Goal: Task Accomplishment & Management: Manage account settings

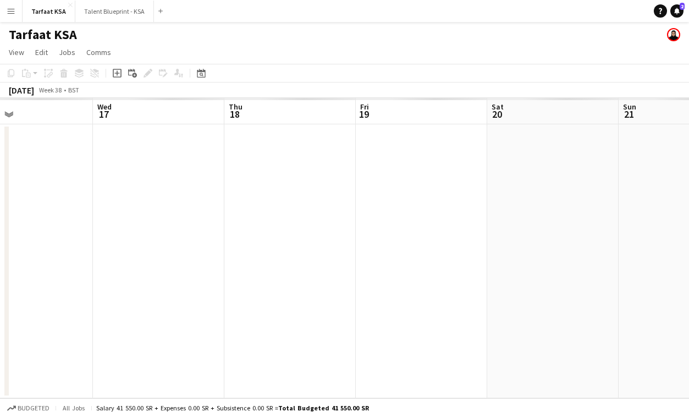
scroll to position [0, 282]
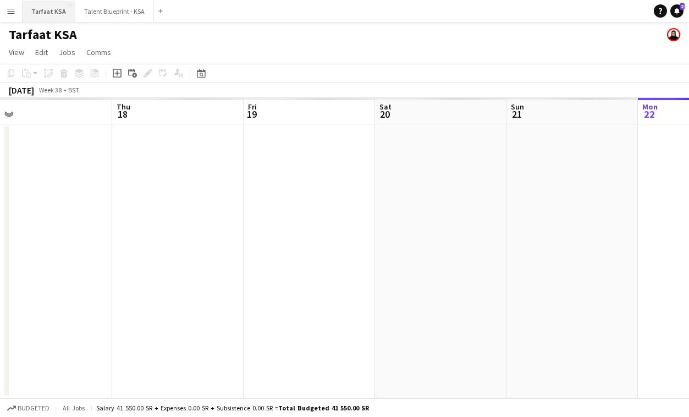
click at [48, 10] on button "Tarfaat KSA Close" at bounding box center [49, 11] width 53 height 21
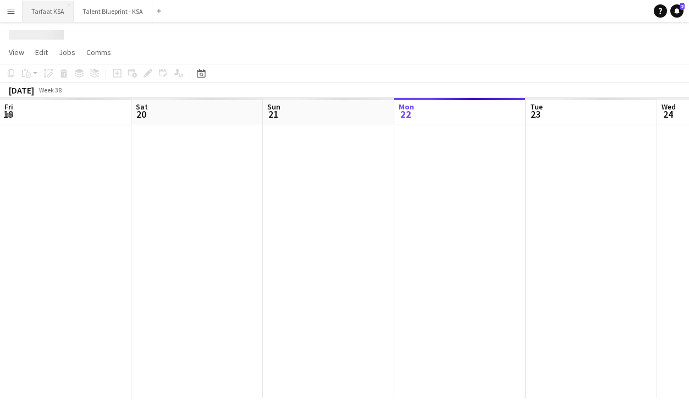
scroll to position [0, 263]
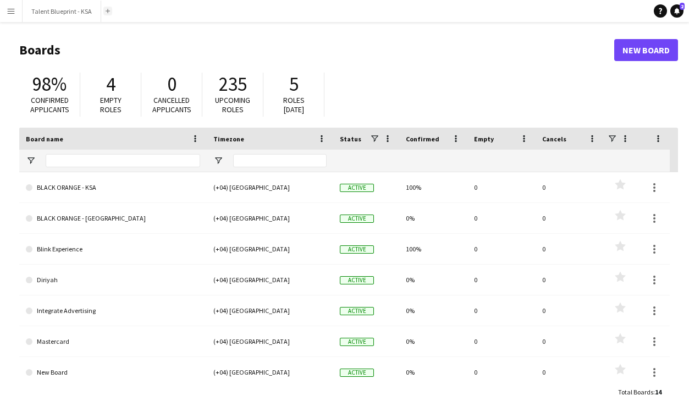
click at [106, 12] on app-icon "Add" at bounding box center [108, 11] width 4 height 4
click at [107, 10] on app-icon "Add" at bounding box center [108, 11] width 4 height 4
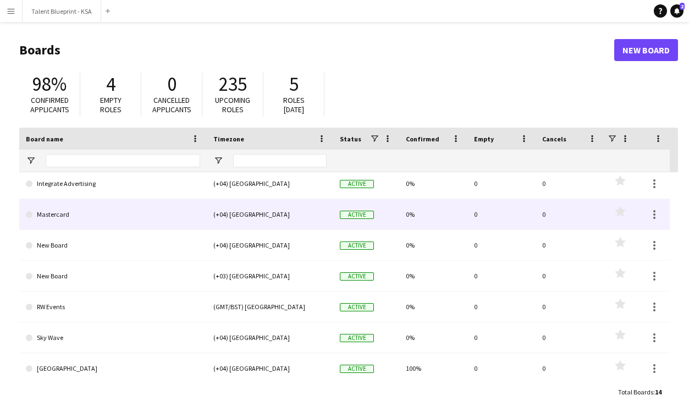
scroll to position [222, 0]
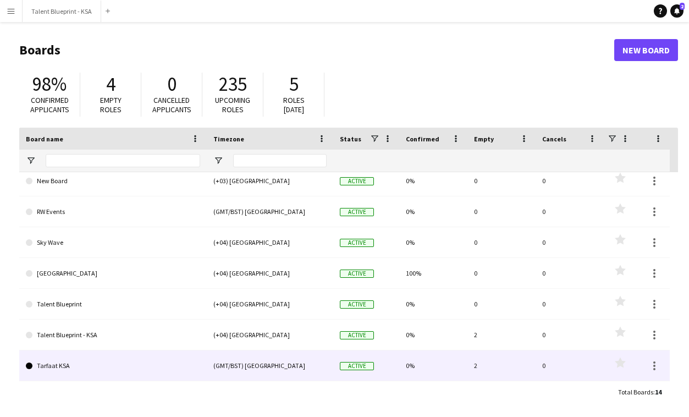
click at [66, 365] on link "Tarfaat KSA" at bounding box center [113, 365] width 174 height 31
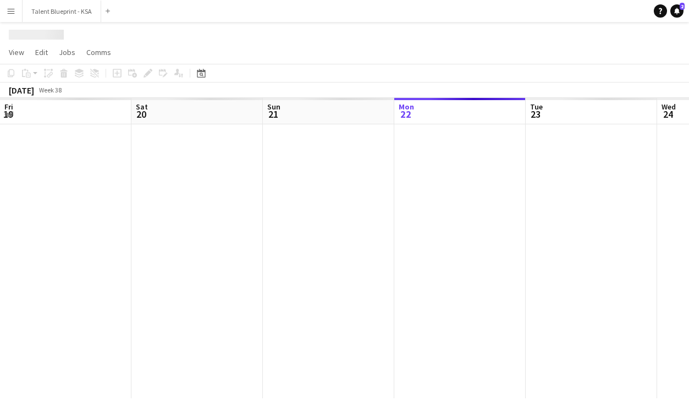
scroll to position [0, 263]
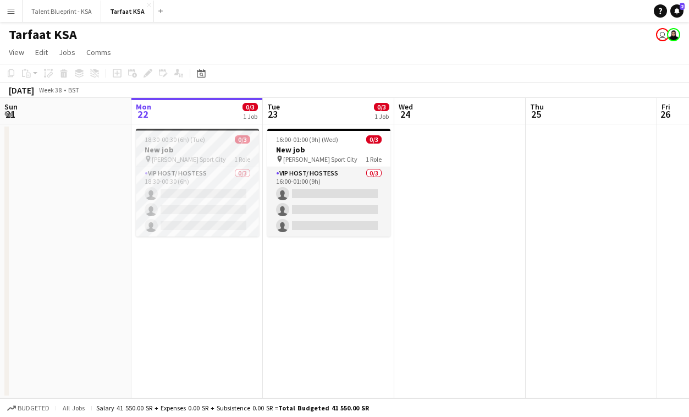
click at [196, 138] on span "18:30-00:30 (6h) (Tue)" at bounding box center [175, 139] width 61 height 8
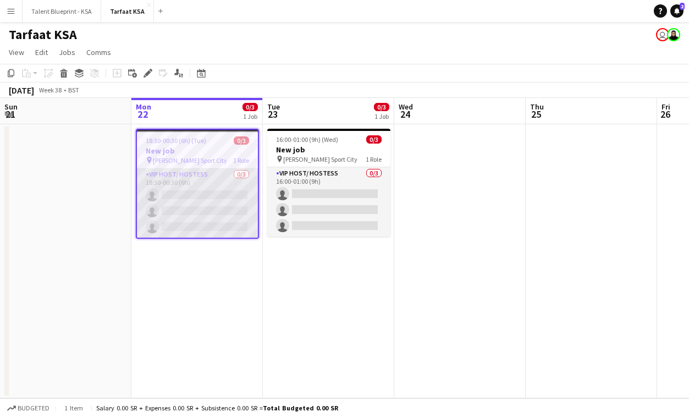
click at [181, 200] on app-card-role "VIP Host/ Hostess 0/3 18:30-00:30 (6h) single-neutral-actions single-neutral-ac…" at bounding box center [197, 202] width 121 height 69
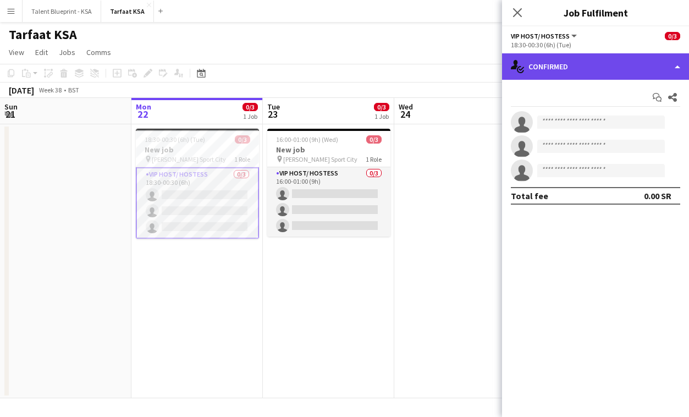
click at [600, 69] on div "single-neutral-actions-check-2 Confirmed" at bounding box center [595, 66] width 187 height 26
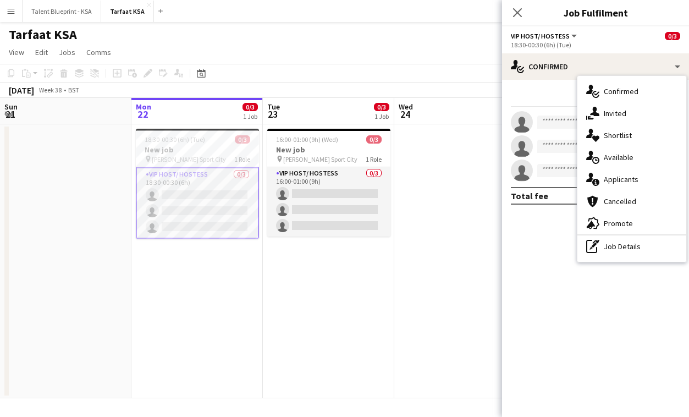
click at [562, 34] on span "VIP Host/ Hostess" at bounding box center [540, 36] width 59 height 8
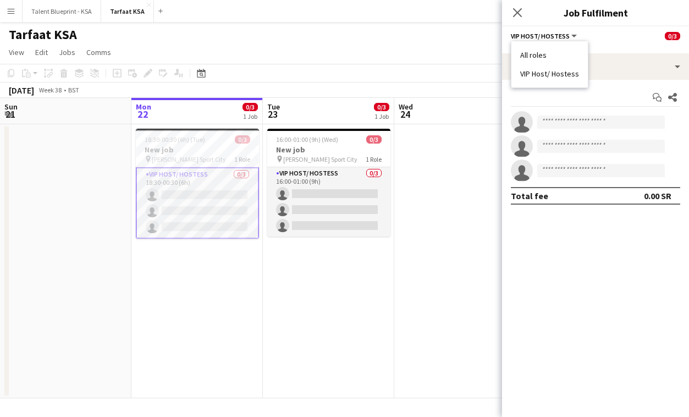
click at [109, 206] on app-date-cell at bounding box center [65, 261] width 131 height 274
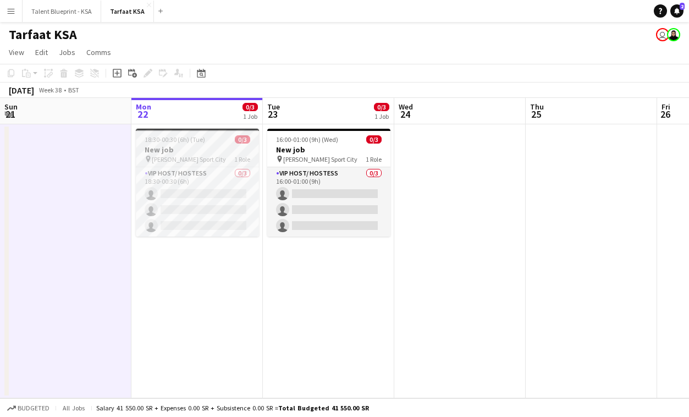
click at [201, 161] on span "King Abdullah Sport City" at bounding box center [189, 159] width 74 height 8
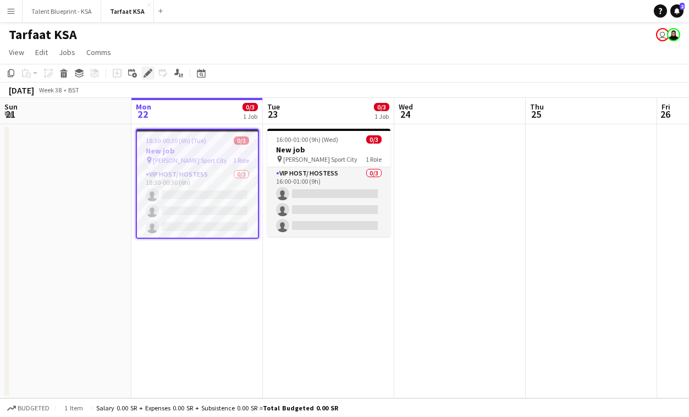
click at [151, 74] on icon "Edit" at bounding box center [148, 73] width 9 height 9
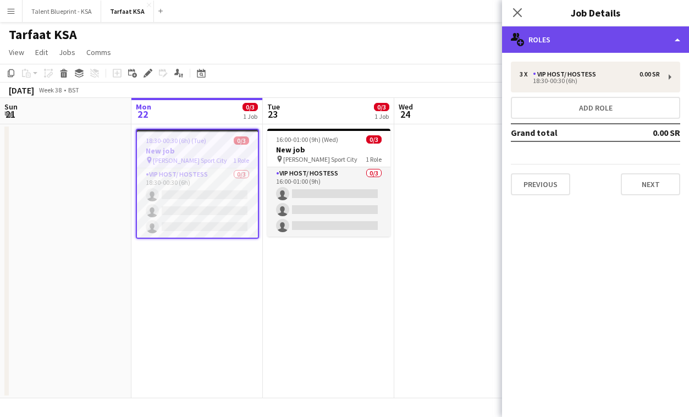
click at [612, 41] on div "multiple-users-add Roles" at bounding box center [595, 39] width 187 height 26
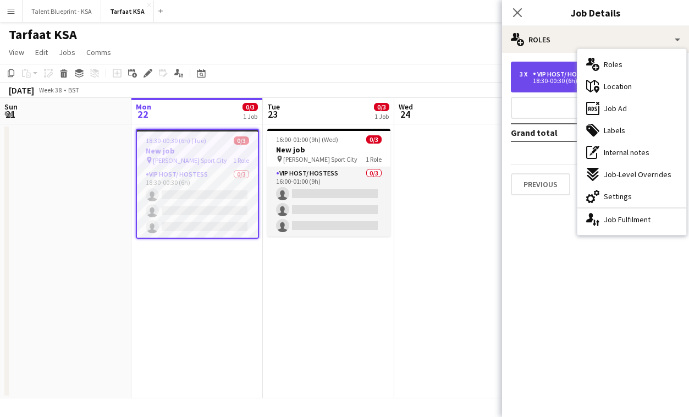
click at [559, 64] on div "3 x VIP Host/ Hostess 0.00 SR 18:30-00:30 (6h)" at bounding box center [595, 77] width 169 height 31
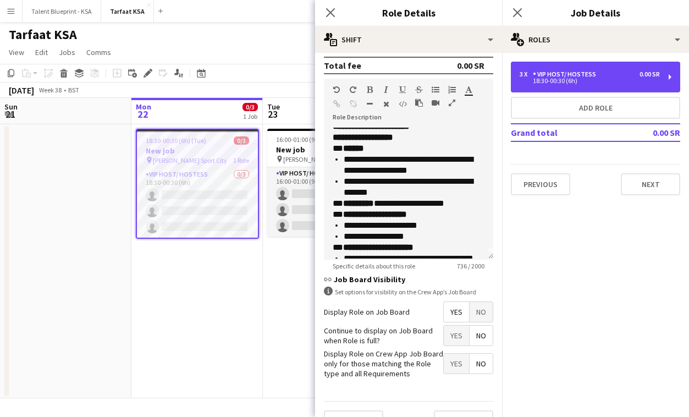
scroll to position [0, 0]
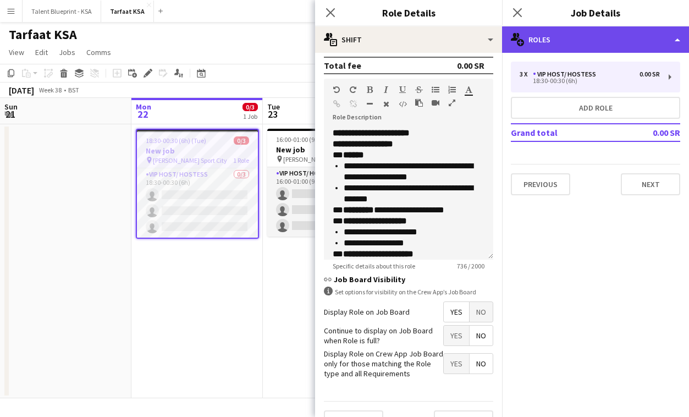
click at [601, 44] on div "multiple-users-add Roles" at bounding box center [595, 39] width 187 height 26
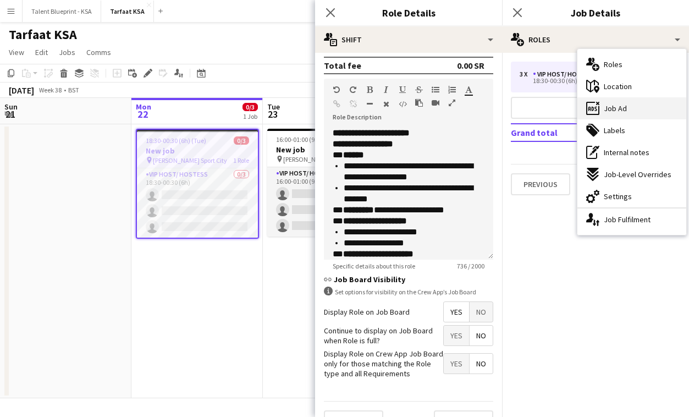
click at [618, 107] on span "Job Ad" at bounding box center [615, 108] width 23 height 10
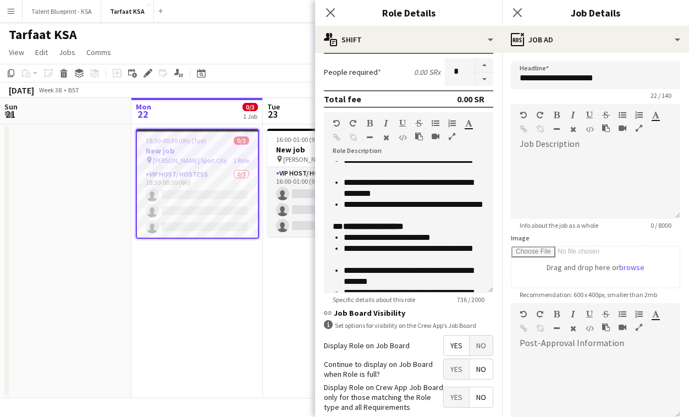
scroll to position [166, 0]
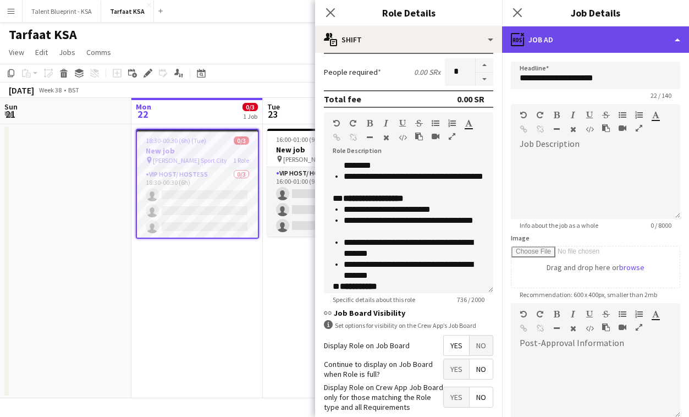
click at [598, 35] on div "ads-window Job Ad" at bounding box center [595, 39] width 187 height 26
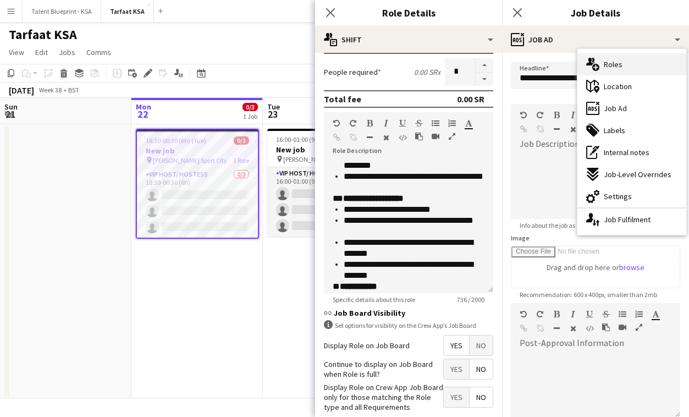
click at [609, 65] on span "Roles" at bounding box center [613, 64] width 19 height 10
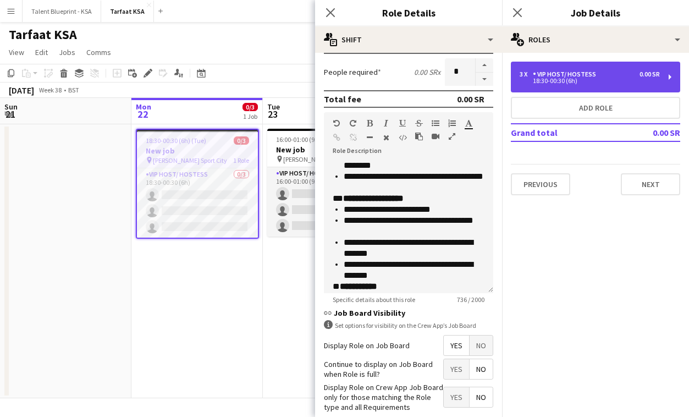
click at [606, 76] on div "3 x VIP Host/ Hostess 0.00 SR" at bounding box center [590, 74] width 140 height 8
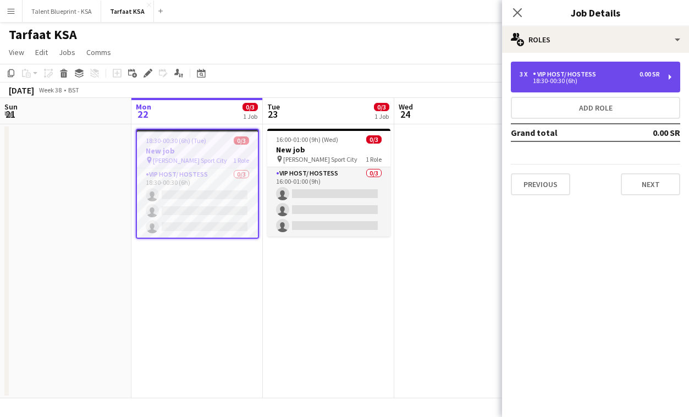
click at [606, 76] on div "3 x VIP Host/ Hostess 0.00 SR" at bounding box center [590, 74] width 140 height 8
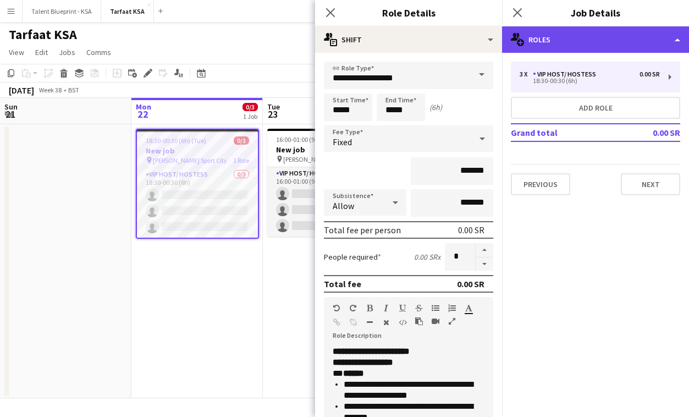
click at [603, 36] on div "multiple-users-add Roles" at bounding box center [595, 39] width 187 height 26
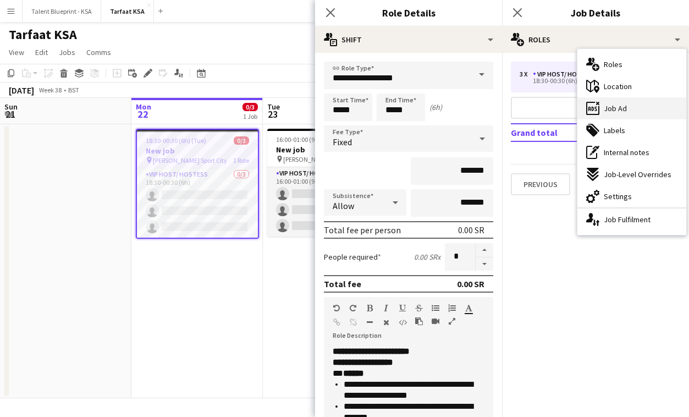
click at [627, 106] on div "ads-window Job Ad" at bounding box center [632, 108] width 109 height 22
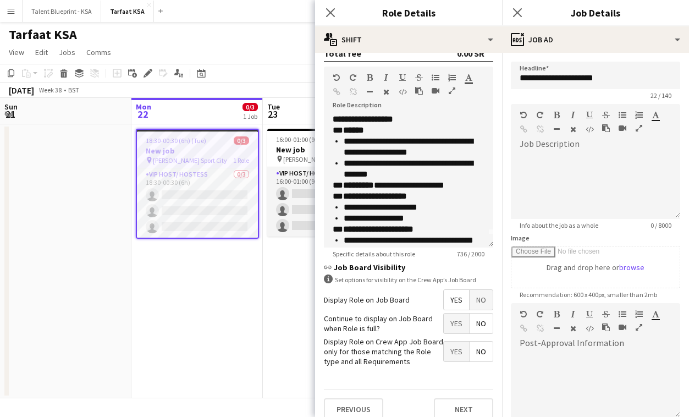
scroll to position [0, 0]
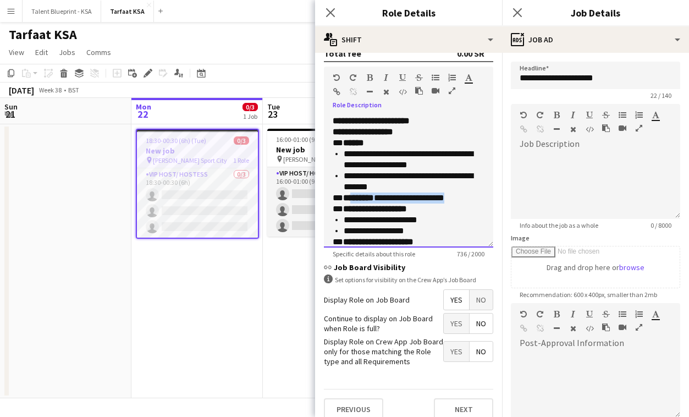
drag, startPoint x: 467, startPoint y: 198, endPoint x: 354, endPoint y: 196, distance: 112.8
click at [354, 196] on p "**********" at bounding box center [409, 198] width 152 height 11
click at [455, 195] on p "**********" at bounding box center [409, 198] width 152 height 11
click at [469, 207] on p "**********" at bounding box center [409, 209] width 152 height 11
click at [523, 12] on icon "Close pop-in" at bounding box center [517, 12] width 10 height 10
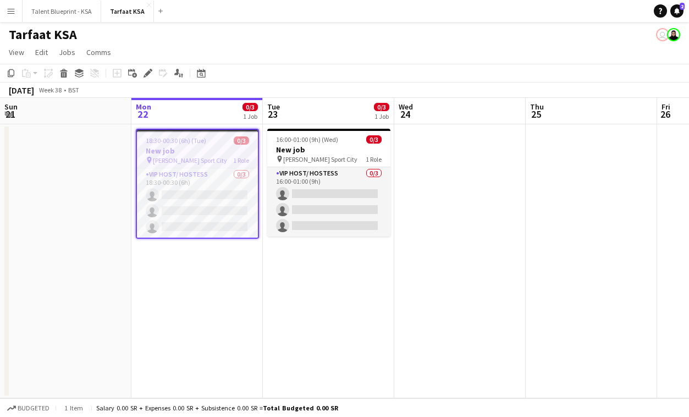
click at [304, 343] on app-date-cell "16:00-01:00 (9h) (Wed) 0/3 New job pin King Abdullah Sport City 1 Role VIP Host…" at bounding box center [328, 261] width 131 height 274
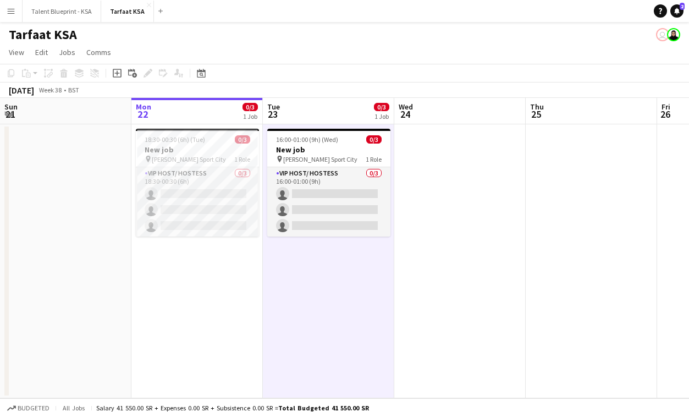
scroll to position [0, 262]
click at [189, 147] on h3 "New job" at bounding box center [197, 150] width 123 height 10
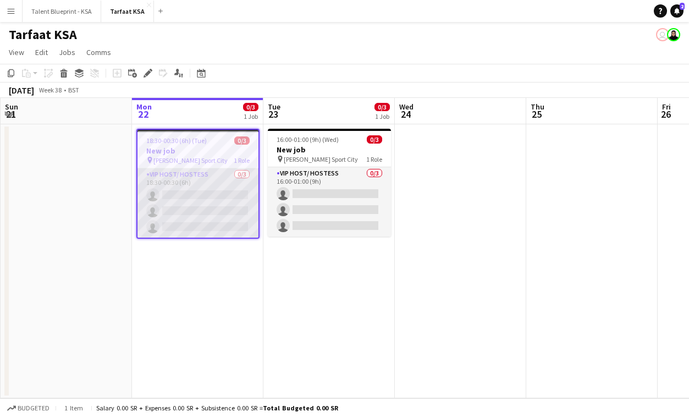
click at [169, 176] on app-card-role "VIP Host/ Hostess 0/3 18:30-00:30 (6h) single-neutral-actions single-neutral-ac…" at bounding box center [198, 202] width 121 height 69
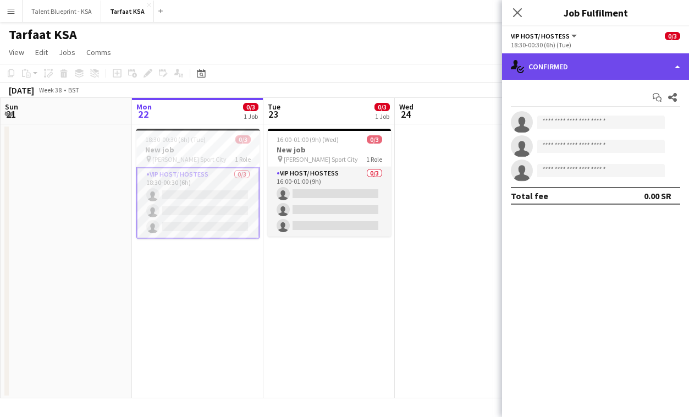
click at [555, 67] on div "single-neutral-actions-check-2 Confirmed" at bounding box center [595, 66] width 187 height 26
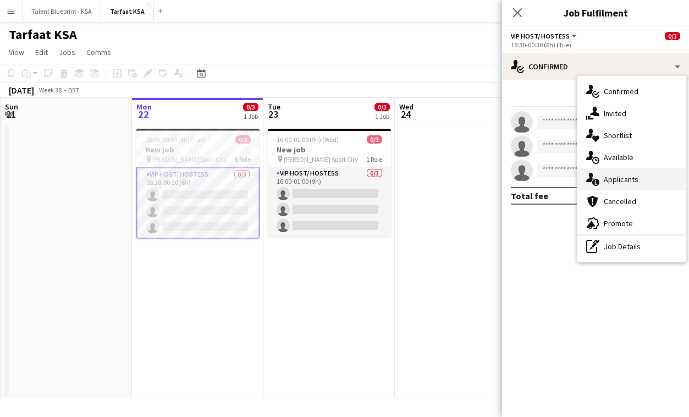
click at [624, 183] on span "Applicants" at bounding box center [621, 179] width 35 height 10
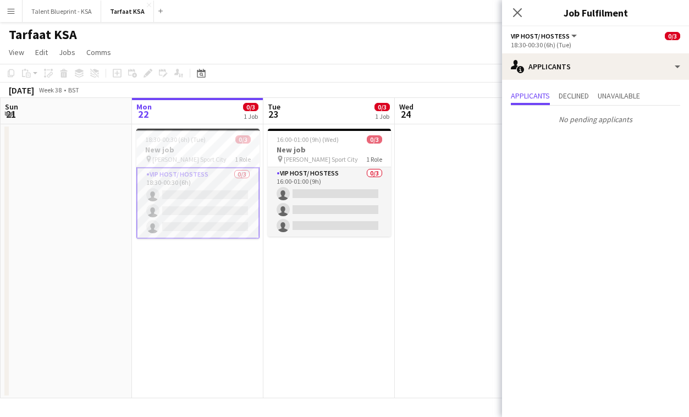
click at [332, 382] on app-date-cell "16:00-01:00 (9h) (Wed) 0/3 New job pin King Abdullah Sport City 1 Role VIP Host…" at bounding box center [329, 261] width 131 height 274
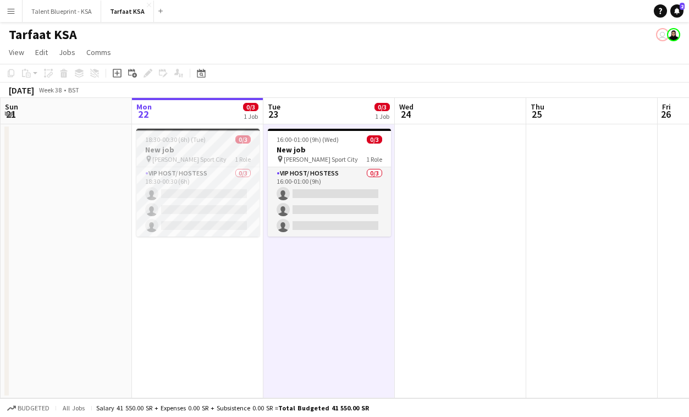
click at [210, 159] on span "King Abdullah Sport City" at bounding box center [189, 159] width 74 height 8
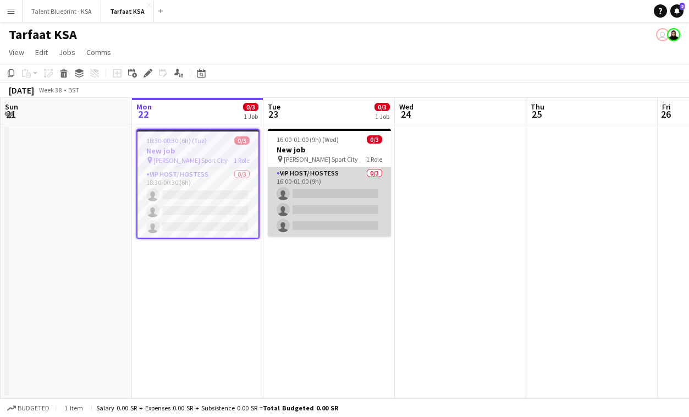
click at [295, 171] on app-card-role "VIP Host/ Hostess 0/3 16:00-01:00 (9h) single-neutral-actions single-neutral-ac…" at bounding box center [329, 201] width 123 height 69
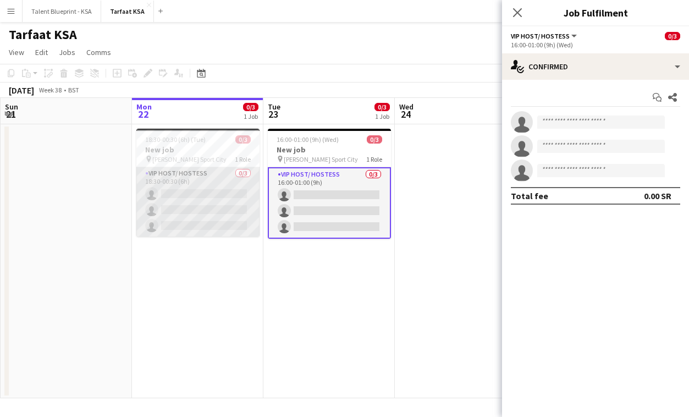
click at [165, 193] on app-card-role "VIP Host/ Hostess 0/3 18:30-00:30 (6h) single-neutral-actions single-neutral-ac…" at bounding box center [197, 201] width 123 height 69
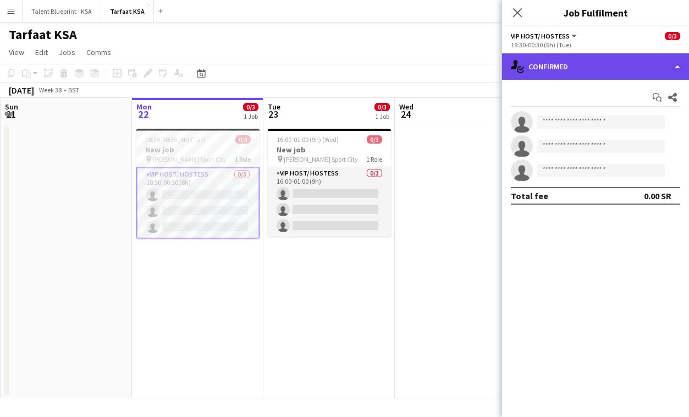
click at [582, 65] on div "single-neutral-actions-check-2 Confirmed" at bounding box center [595, 66] width 187 height 26
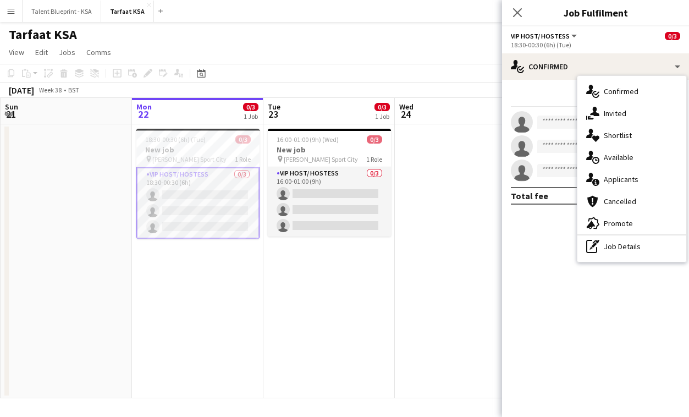
click at [191, 54] on app-page-menu "View Day view expanded Day view collapsed Month view Date picker Jump to today …" at bounding box center [344, 53] width 689 height 21
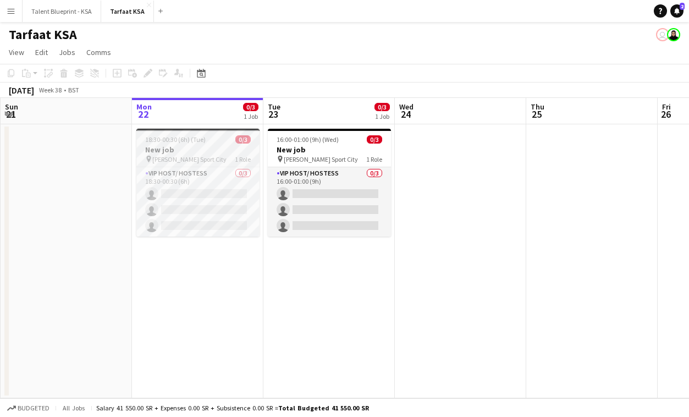
click at [218, 144] on app-job-card "18:30-00:30 (6h) (Tue) 0/3 New job pin King Abdullah Sport City 1 Role VIP Host…" at bounding box center [197, 183] width 123 height 108
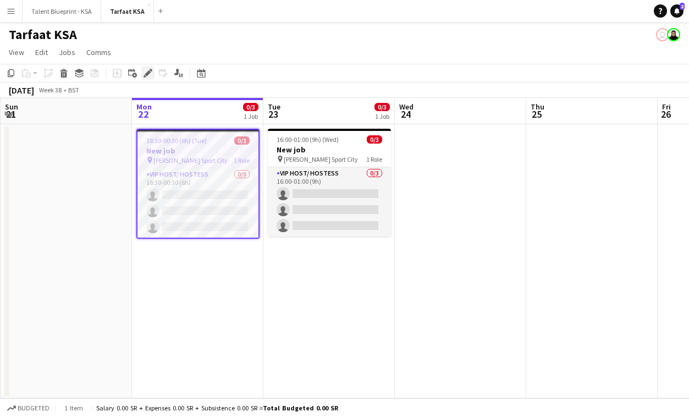
click at [150, 73] on icon "Edit" at bounding box center [148, 73] width 9 height 9
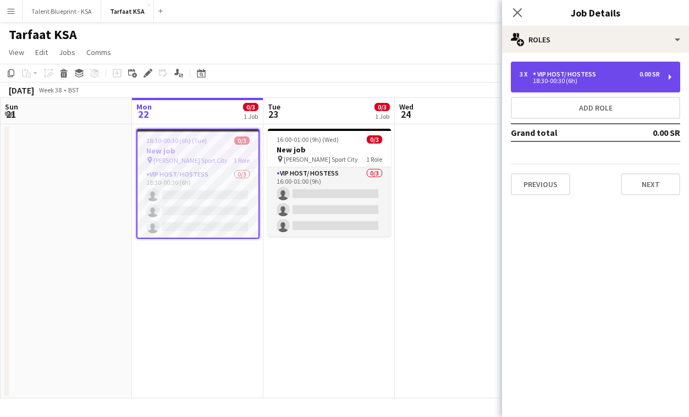
click at [560, 64] on div "3 x VIP Host/ Hostess 0.00 SR 18:30-00:30 (6h)" at bounding box center [595, 77] width 169 height 31
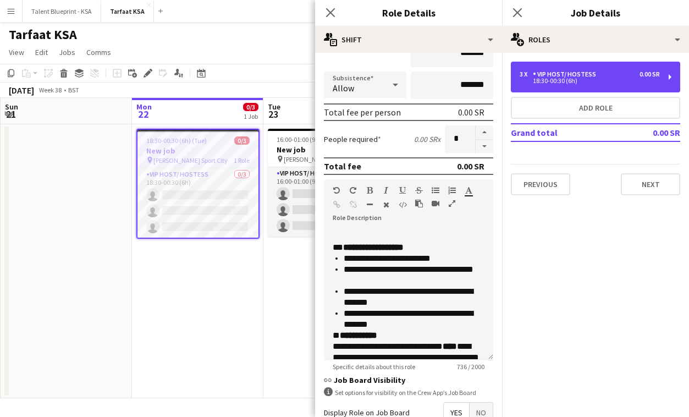
scroll to position [183, 0]
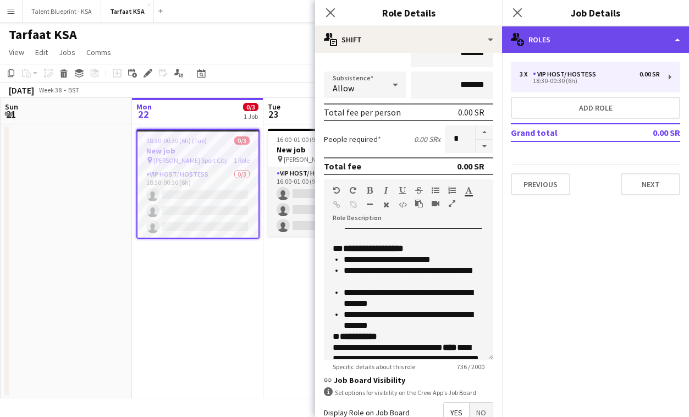
click at [560, 47] on div "multiple-users-add Roles" at bounding box center [595, 39] width 187 height 26
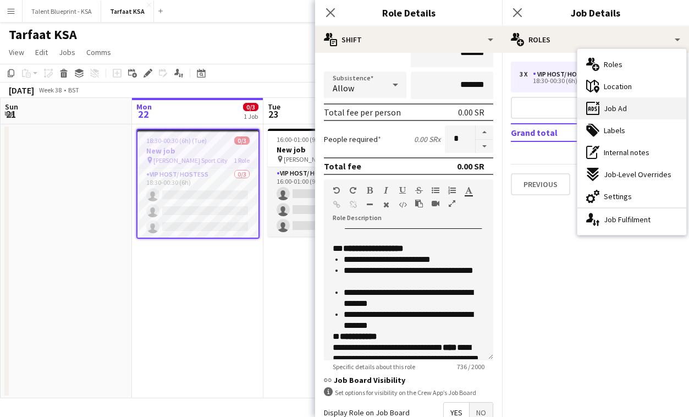
click at [620, 113] on span "Job Ad" at bounding box center [615, 108] width 23 height 10
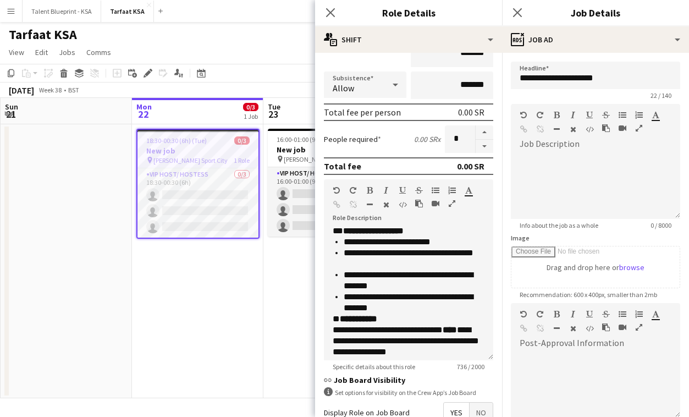
scroll to position [207, 0]
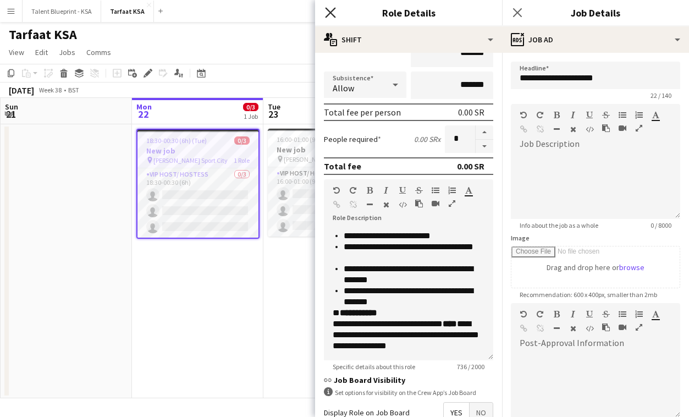
click at [330, 13] on icon at bounding box center [330, 12] width 10 height 10
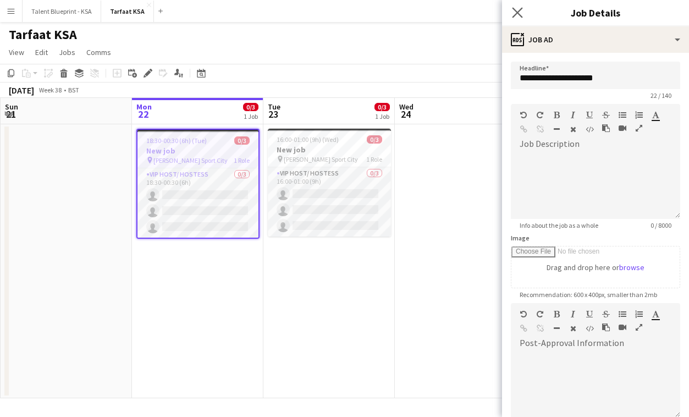
click at [523, 13] on app-icon "Close pop-in" at bounding box center [518, 13] width 16 height 16
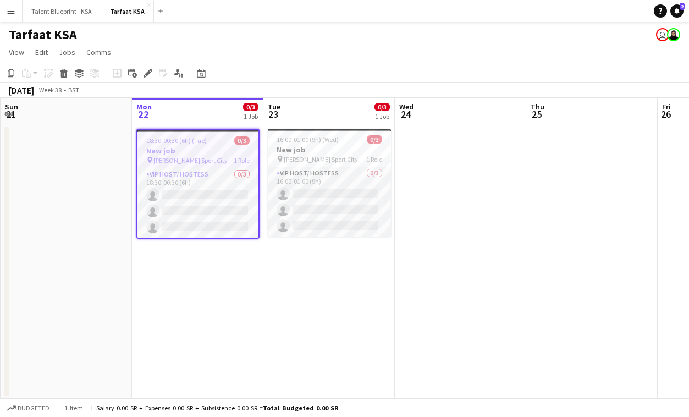
click at [205, 274] on app-date-cell "18:30-00:30 (6h) (Tue) 0/3 New job pin King Abdullah Sport City 1 Role VIP Host…" at bounding box center [197, 261] width 131 height 274
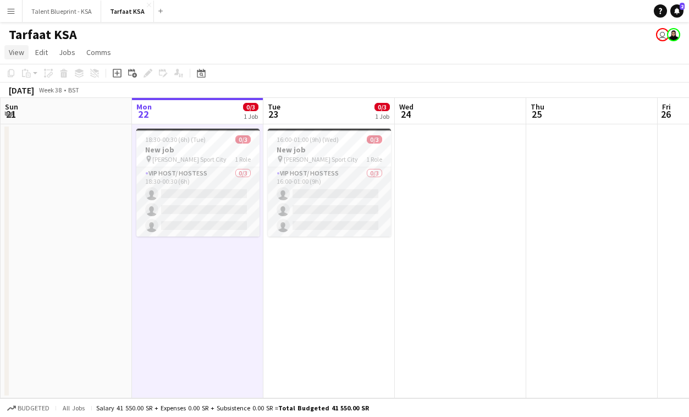
click at [19, 51] on span "View" at bounding box center [16, 52] width 15 height 10
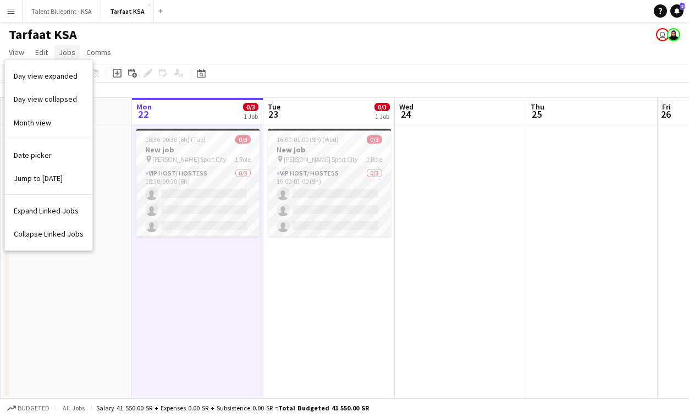
click at [61, 49] on span "Jobs" at bounding box center [67, 52] width 17 height 10
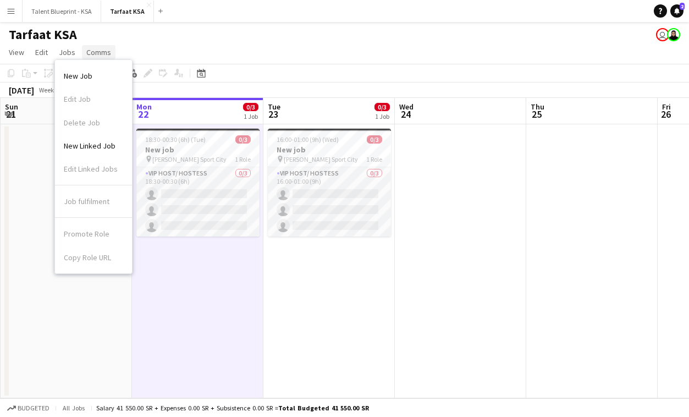
click at [97, 51] on span "Comms" at bounding box center [98, 52] width 25 height 10
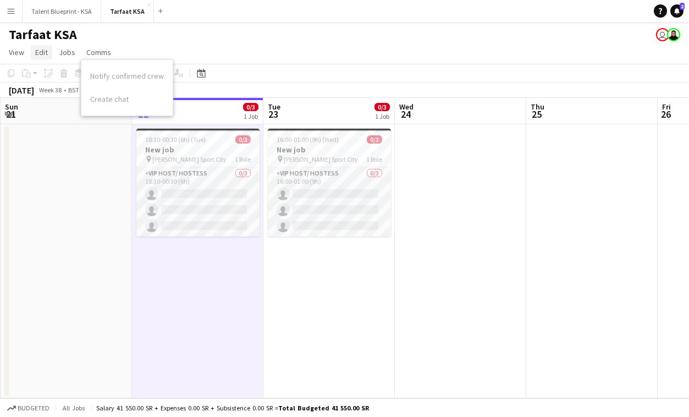
click at [47, 50] on span "Edit" at bounding box center [41, 52] width 13 height 10
click at [158, 50] on app-page-menu "View Day view expanded Day view collapsed Month view Date picker Jump to today …" at bounding box center [344, 53] width 689 height 21
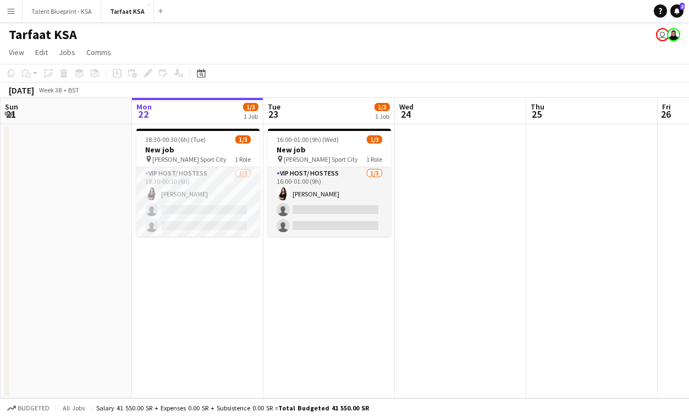
click at [15, 12] on app-icon "Menu" at bounding box center [11, 11] width 9 height 9
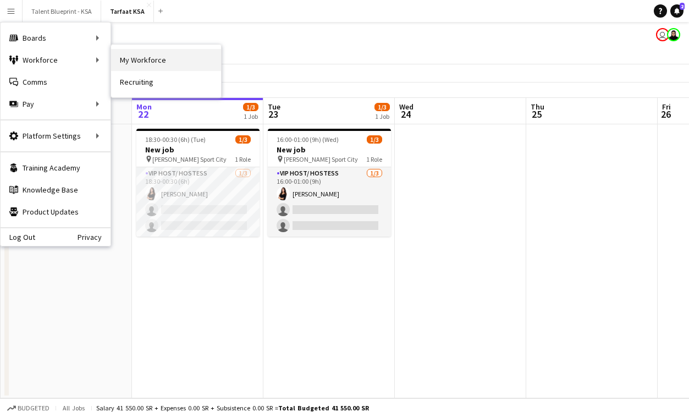
click at [128, 67] on link "My Workforce" at bounding box center [166, 60] width 110 height 22
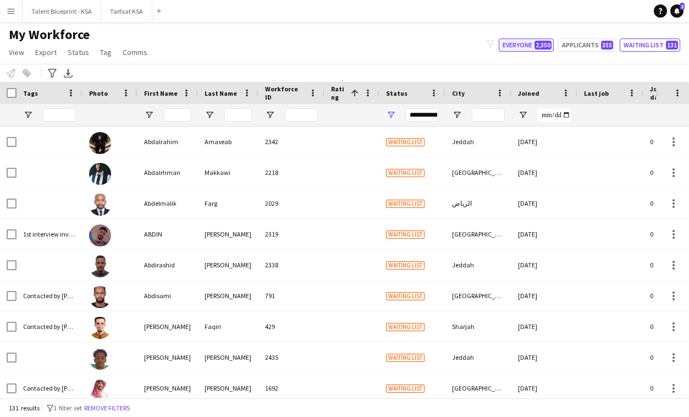
click at [539, 46] on span "2,350" at bounding box center [543, 45] width 17 height 9
type input "**********"
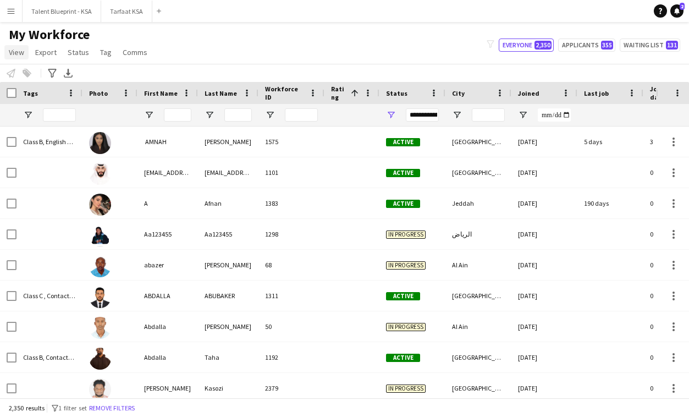
click at [19, 57] on span "View" at bounding box center [16, 52] width 15 height 10
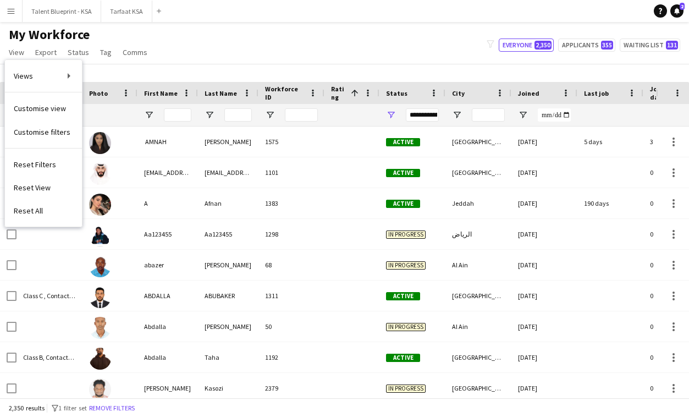
click at [179, 72] on div "Notify workforce Add to tag Select at least one crew to tag him or her. Advance…" at bounding box center [344, 73] width 689 height 18
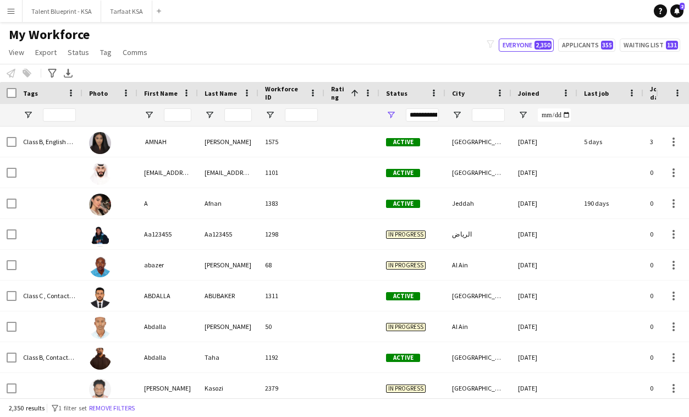
click at [15, 9] on button "Menu" at bounding box center [11, 11] width 22 height 22
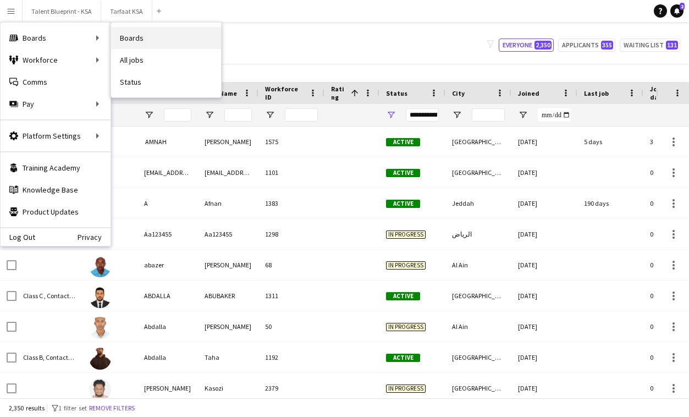
click at [145, 43] on link "Boards" at bounding box center [166, 38] width 110 height 22
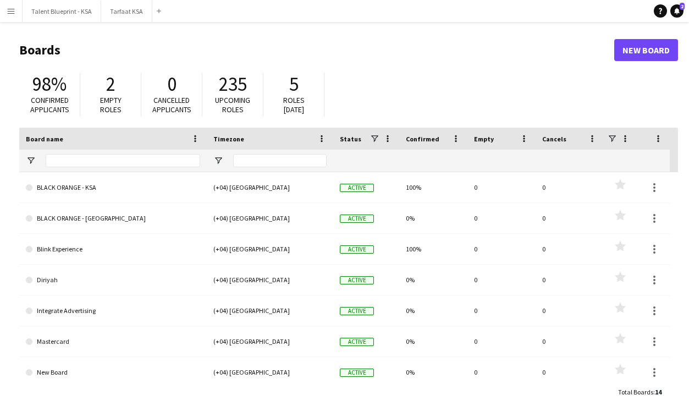
click at [11, 7] on app-icon "Menu" at bounding box center [11, 11] width 9 height 9
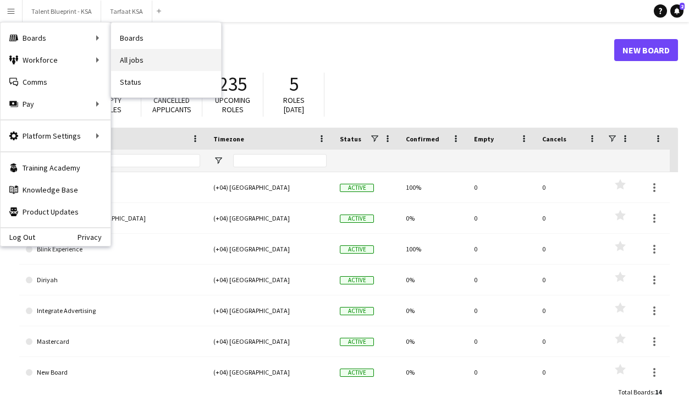
click at [150, 64] on link "All jobs" at bounding box center [166, 60] width 110 height 22
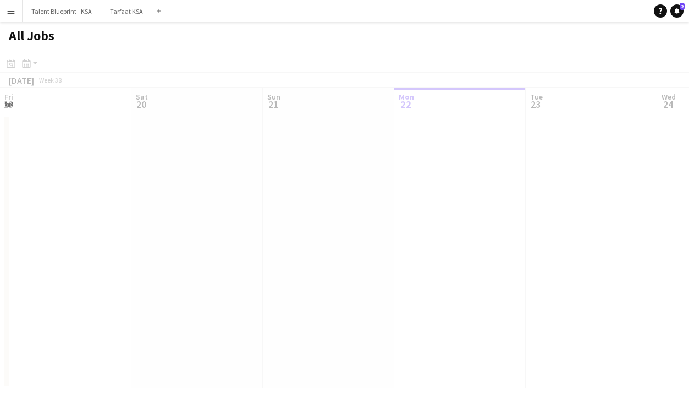
scroll to position [0, 263]
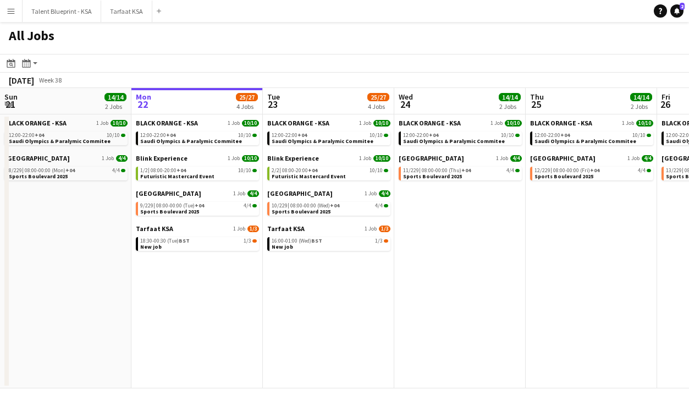
click at [13, 9] on app-icon "Menu" at bounding box center [11, 11] width 9 height 9
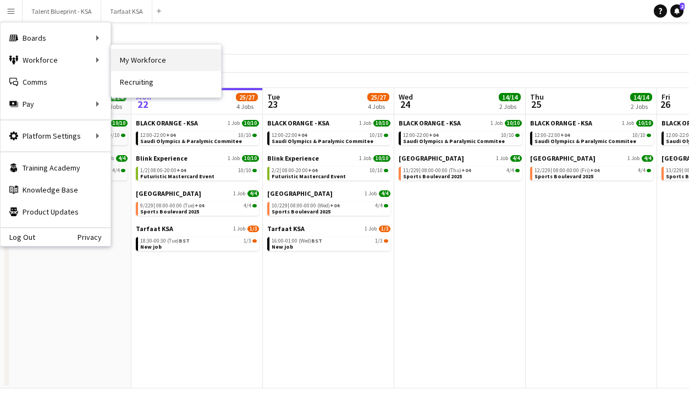
click at [133, 63] on link "My Workforce" at bounding box center [166, 60] width 110 height 22
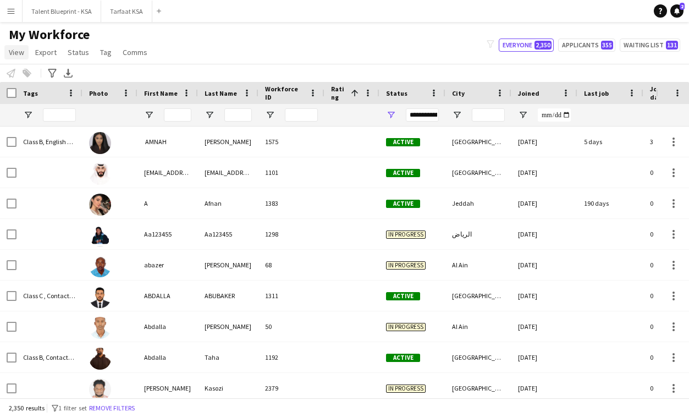
click at [12, 56] on span "View" at bounding box center [16, 52] width 15 height 10
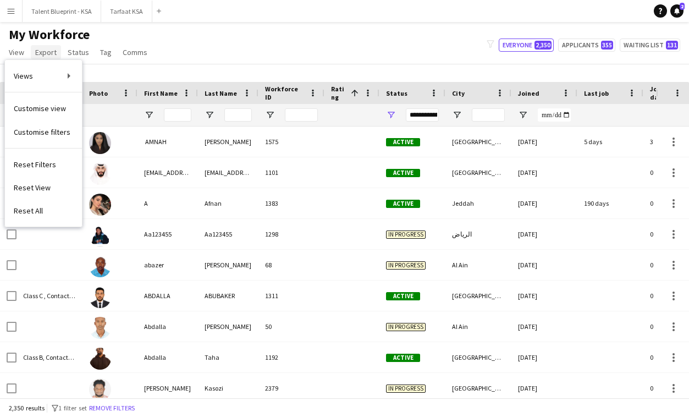
click at [55, 52] on span "Export" at bounding box center [45, 52] width 21 height 10
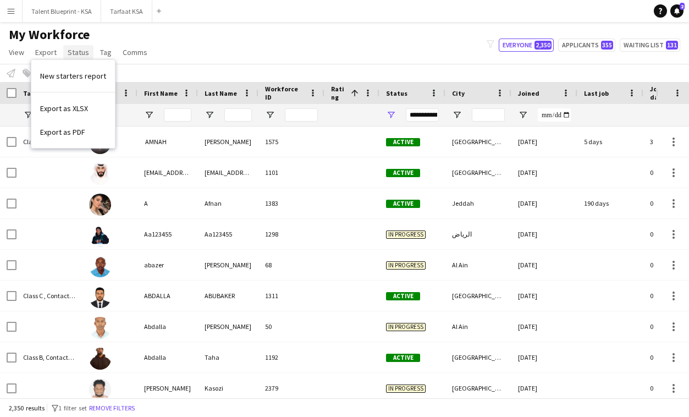
click at [73, 52] on span "Status" at bounding box center [78, 52] width 21 height 10
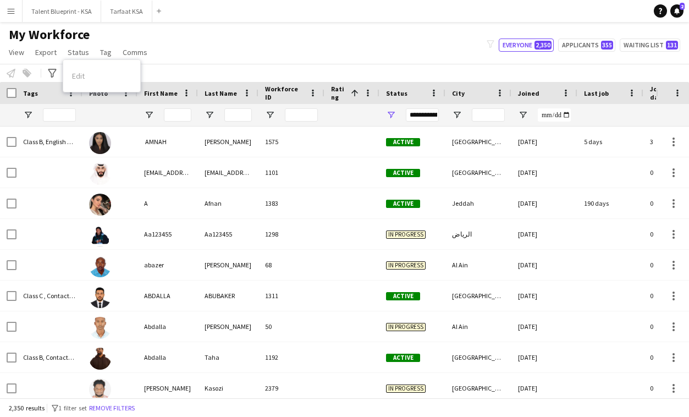
click at [17, 12] on button "Menu" at bounding box center [11, 11] width 22 height 22
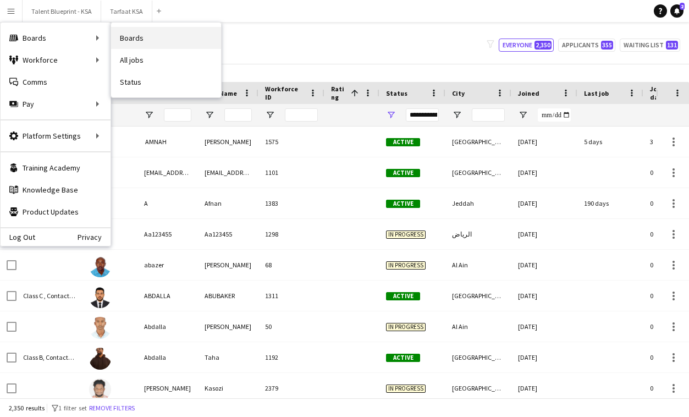
click at [120, 42] on link "Boards" at bounding box center [166, 38] width 110 height 22
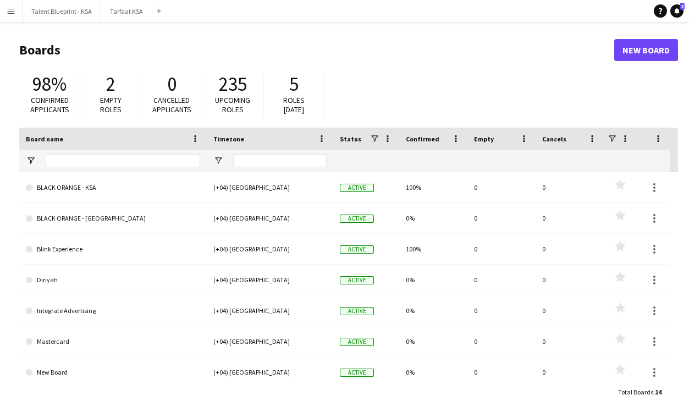
click at [14, 16] on button "Menu" at bounding box center [11, 11] width 22 height 22
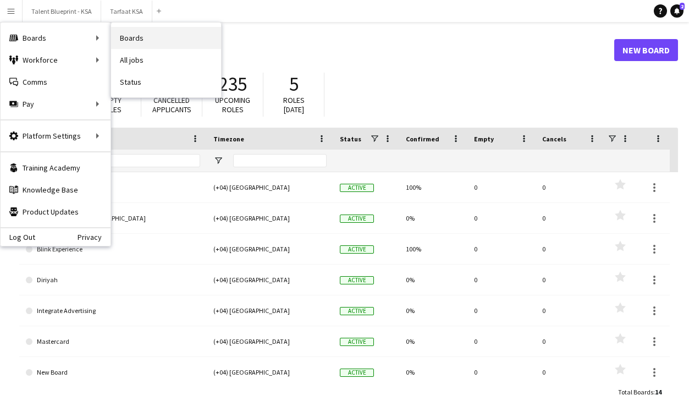
click at [118, 37] on link "Boards" at bounding box center [166, 38] width 110 height 22
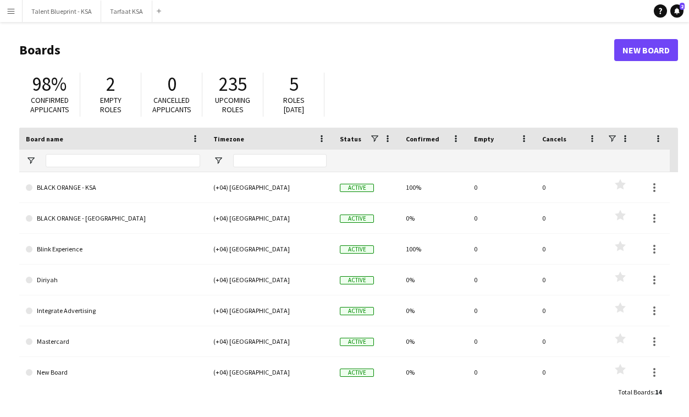
click at [19, 9] on button "Menu" at bounding box center [11, 11] width 22 height 22
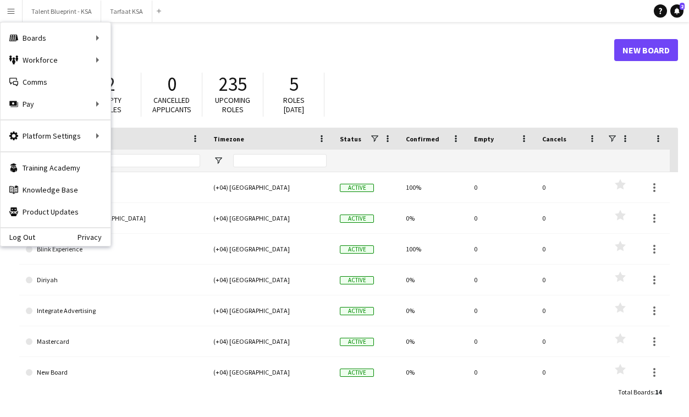
click at [214, 58] on header "Boards New Board" at bounding box center [348, 50] width 659 height 34
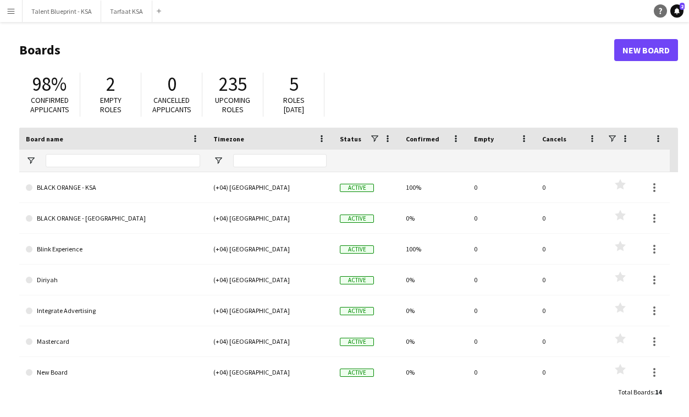
click at [661, 13] on icon "Help" at bounding box center [660, 11] width 7 height 7
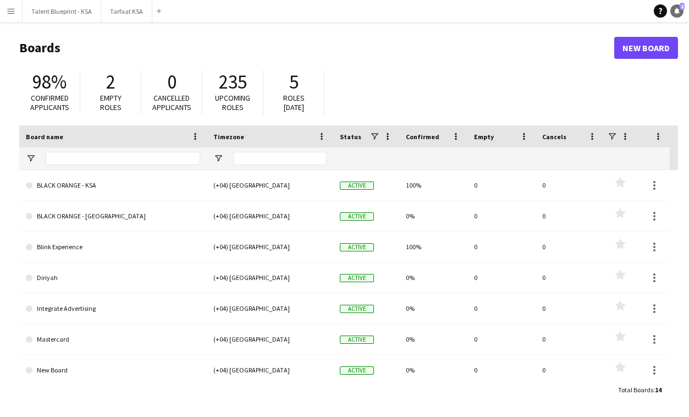
click at [677, 12] on icon at bounding box center [678, 11] width 6 height 6
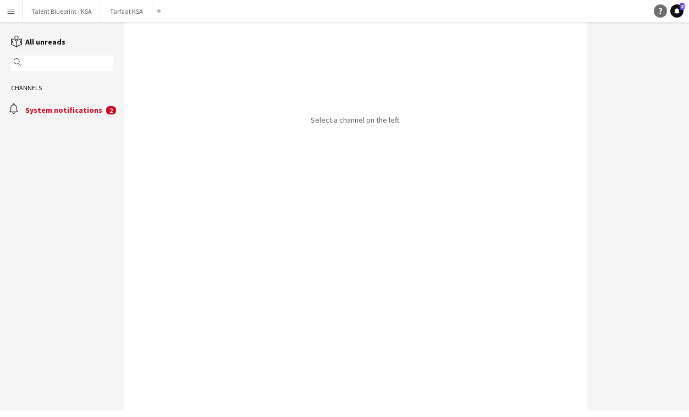
click at [658, 13] on icon "Help" at bounding box center [660, 11] width 7 height 7
click at [12, 7] on app-icon "Menu" at bounding box center [11, 11] width 9 height 9
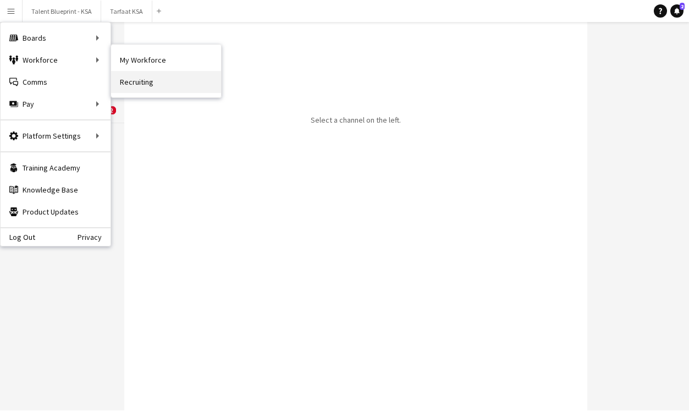
click at [151, 84] on link "Recruiting" at bounding box center [166, 82] width 110 height 22
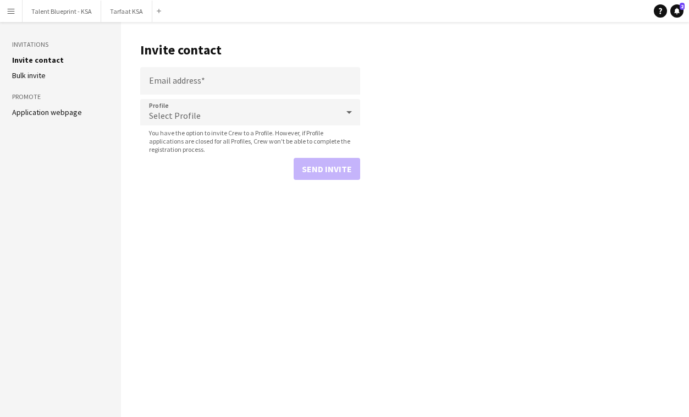
click at [52, 116] on link "Application webpage" at bounding box center [47, 112] width 70 height 10
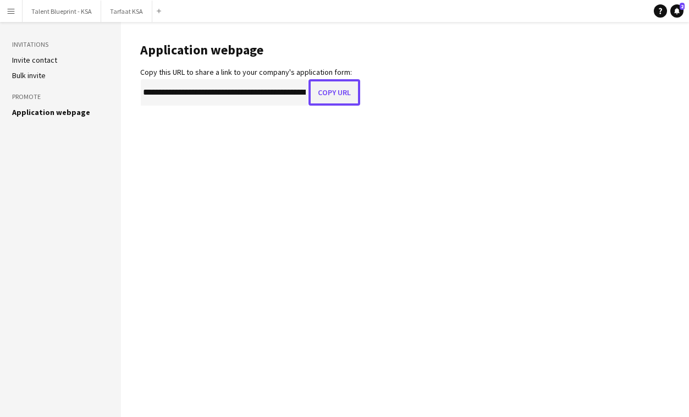
click at [341, 86] on button "Copy URL" at bounding box center [335, 92] width 52 height 26
click at [130, 9] on button "Tarfaat KSA Close" at bounding box center [126, 11] width 51 height 21
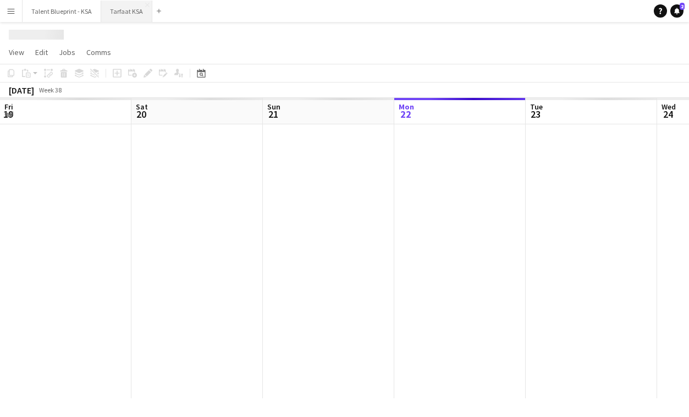
scroll to position [0, 263]
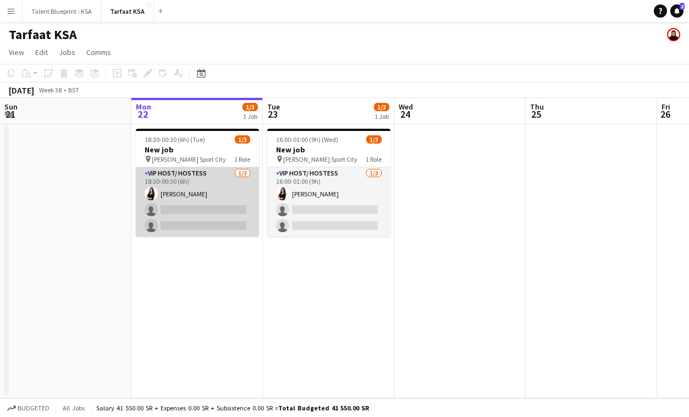
click at [209, 209] on app-card-role "VIP Host/ Hostess 1/3 18:30-00:30 (6h) Razan Hani single-neutral-actions single…" at bounding box center [197, 201] width 123 height 69
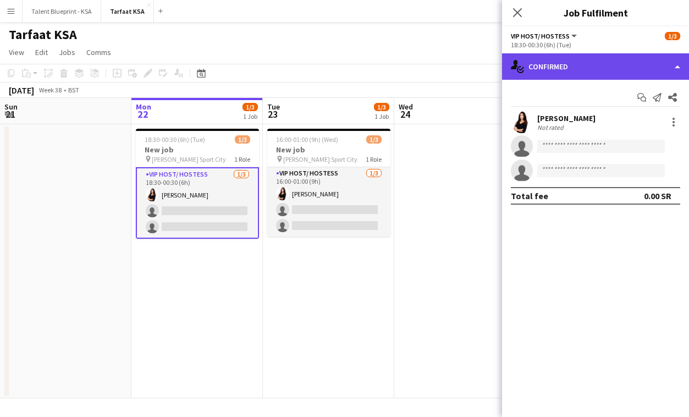
click at [545, 71] on div "single-neutral-actions-check-2 Confirmed" at bounding box center [595, 66] width 187 height 26
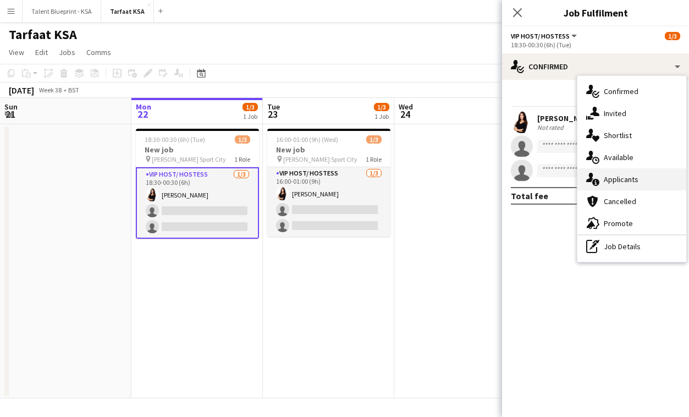
click at [609, 187] on div "single-neutral-actions-information Applicants" at bounding box center [632, 179] width 109 height 22
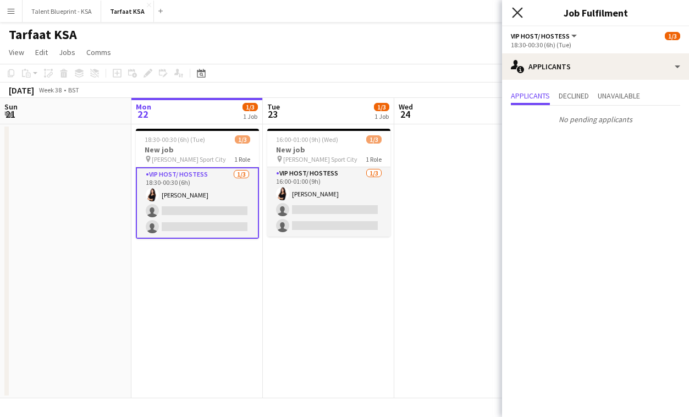
click at [516, 15] on icon "Close pop-in" at bounding box center [517, 12] width 10 height 10
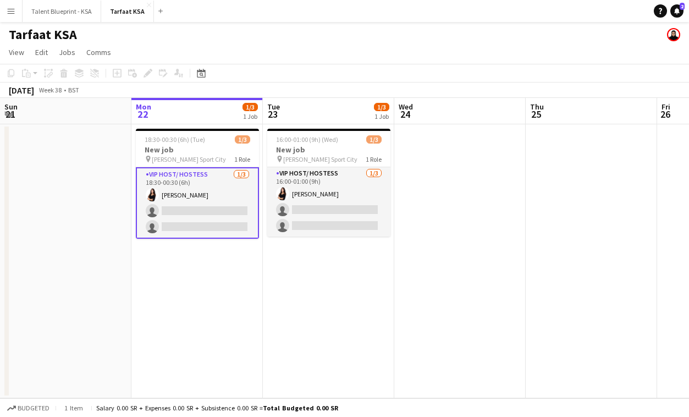
click at [265, 275] on app-date-cell "16:00-01:00 (9h) (Wed) 1/3 New job pin King Abdullah Sport City 1 Role VIP Host…" at bounding box center [328, 261] width 131 height 274
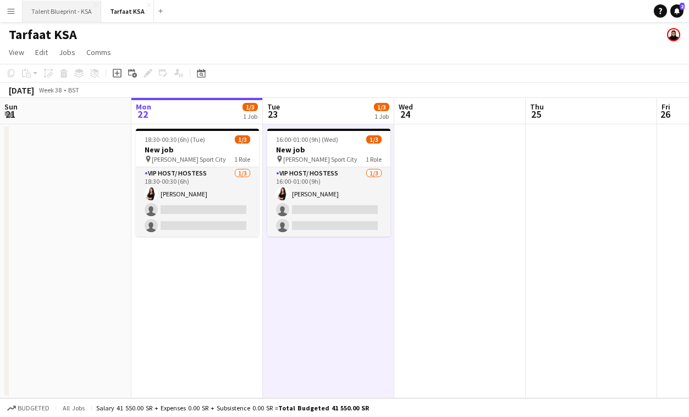
click at [50, 9] on button "Talent Blueprint - KSA Close" at bounding box center [62, 11] width 79 height 21
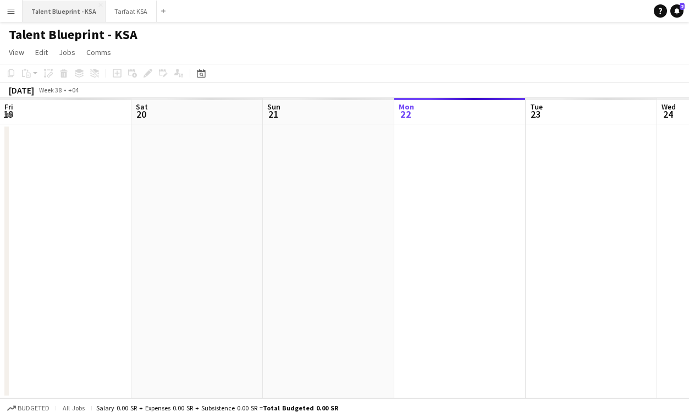
scroll to position [0, 263]
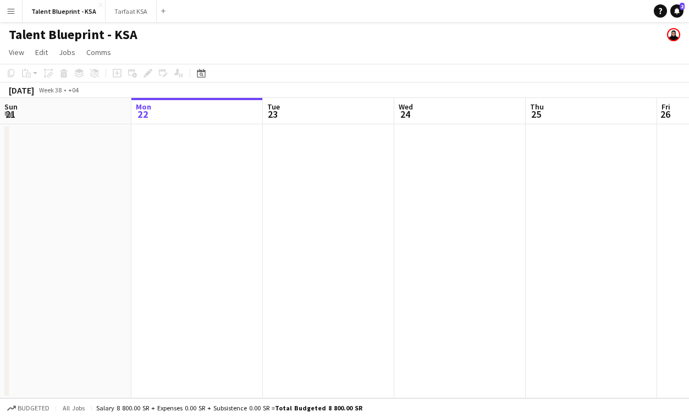
click at [17, 8] on button "Menu" at bounding box center [11, 11] width 22 height 22
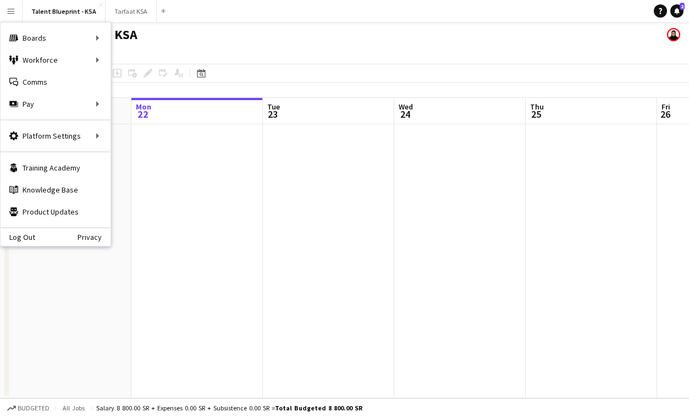
click at [196, 53] on app-page-menu "View Day view expanded Day view collapsed Month view Date picker Jump to today …" at bounding box center [344, 53] width 689 height 21
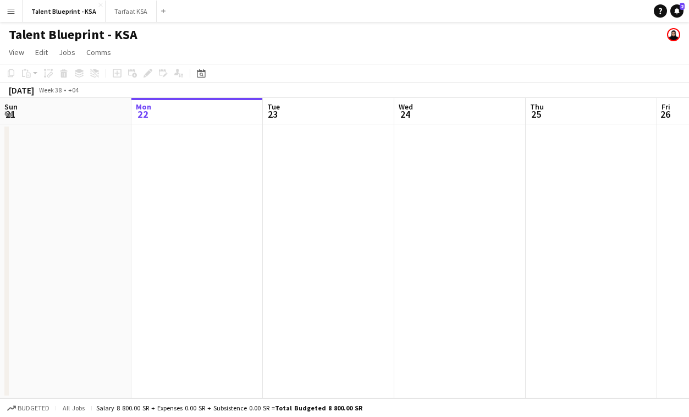
click at [208, 179] on app-date-cell at bounding box center [196, 261] width 131 height 274
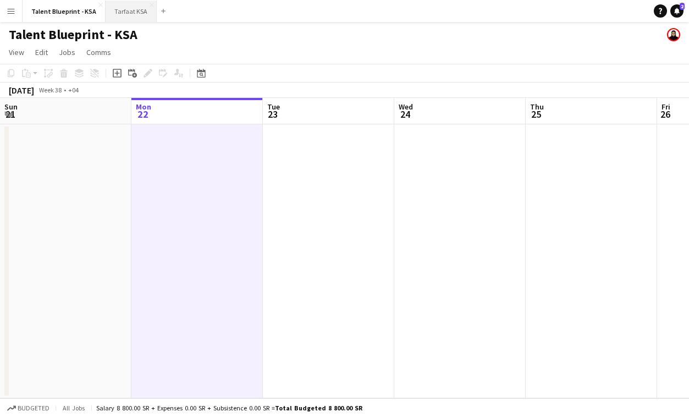
click at [129, 12] on button "Tarfaat KSA Close" at bounding box center [131, 11] width 51 height 21
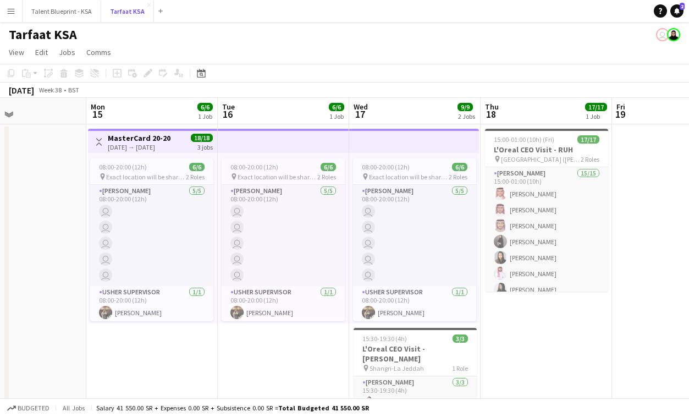
scroll to position [0, 303]
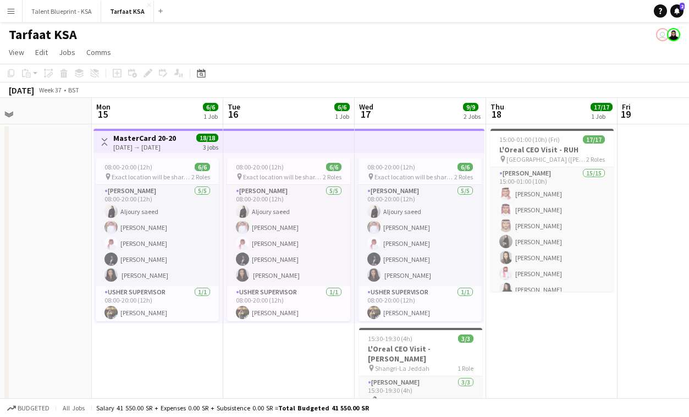
click at [273, 140] on app-top-bar at bounding box center [288, 141] width 131 height 24
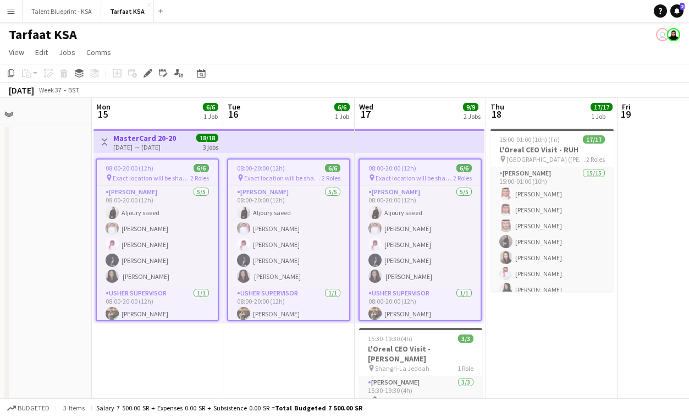
click at [18, 11] on button "Menu" at bounding box center [11, 11] width 22 height 22
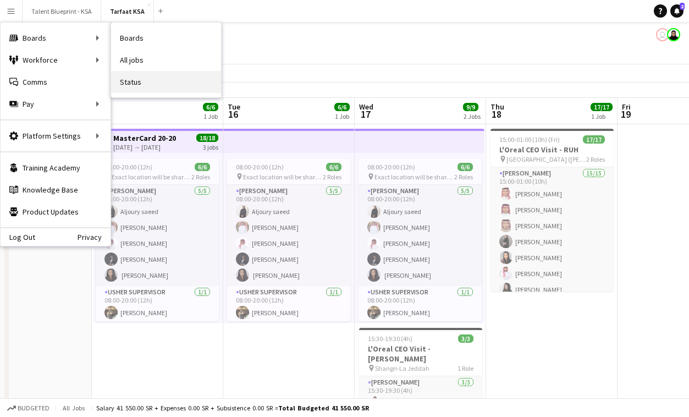
click at [146, 80] on link "Status" at bounding box center [166, 82] width 110 height 22
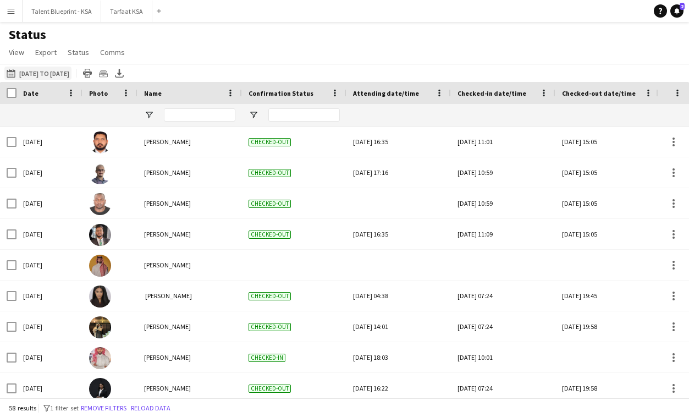
click at [21, 70] on button "22-09-2025 to 28-09-2025 15-09-2025 to 17-09-2025" at bounding box center [37, 73] width 67 height 13
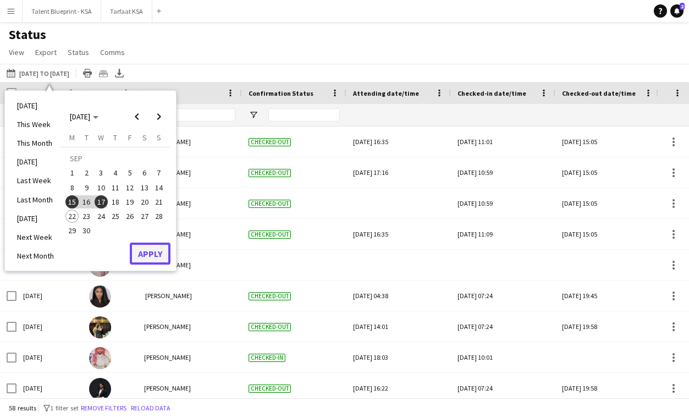
click at [161, 251] on button "Apply" at bounding box center [150, 254] width 41 height 22
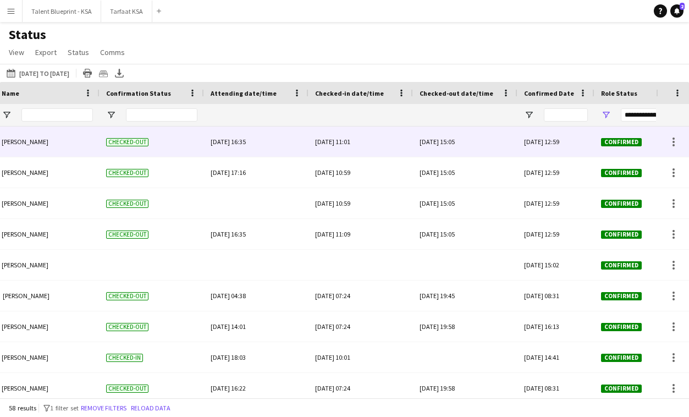
scroll to position [0, 191]
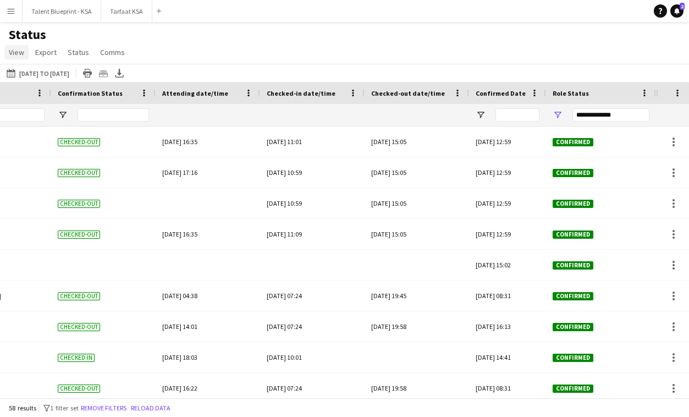
click at [19, 50] on span "View" at bounding box center [16, 52] width 15 height 10
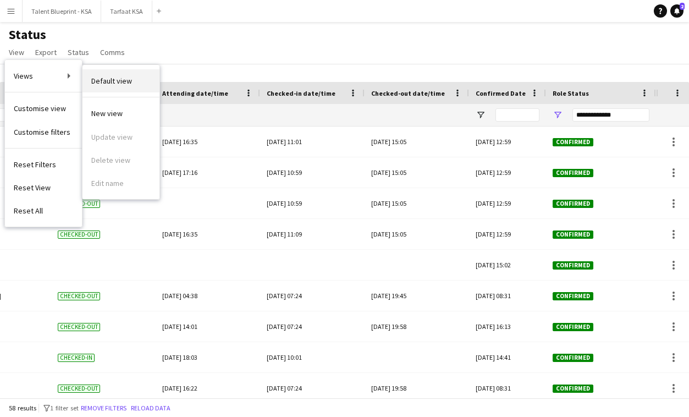
click at [122, 78] on span "Default view" at bounding box center [111, 81] width 41 height 10
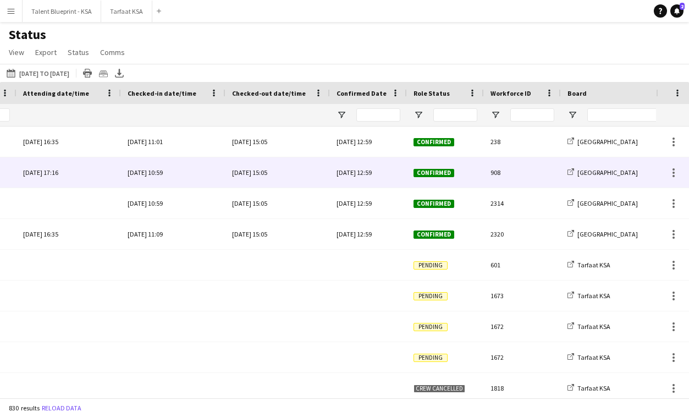
scroll to position [0, 0]
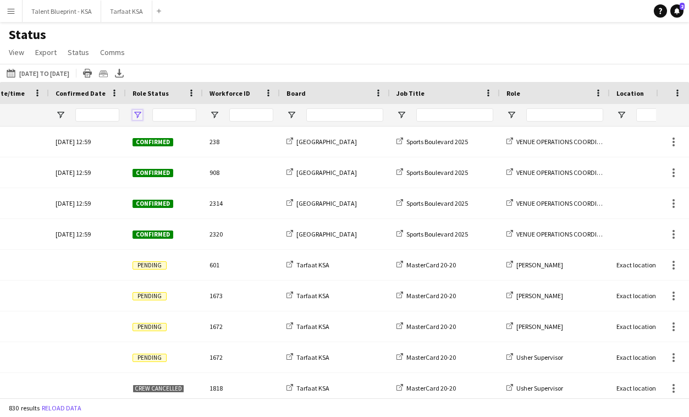
click at [136, 114] on span "Open Filter Menu" at bounding box center [138, 115] width 10 height 10
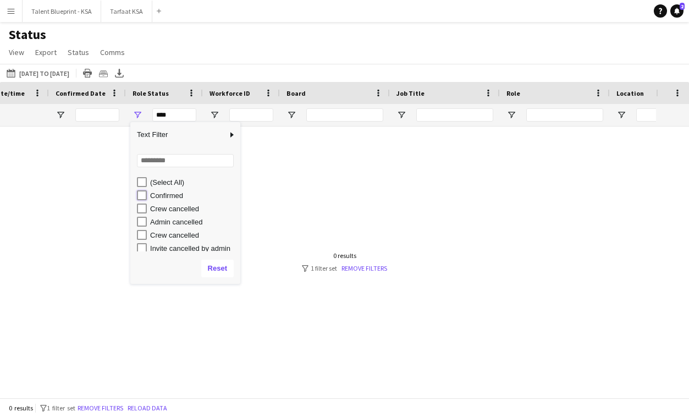
type input "**********"
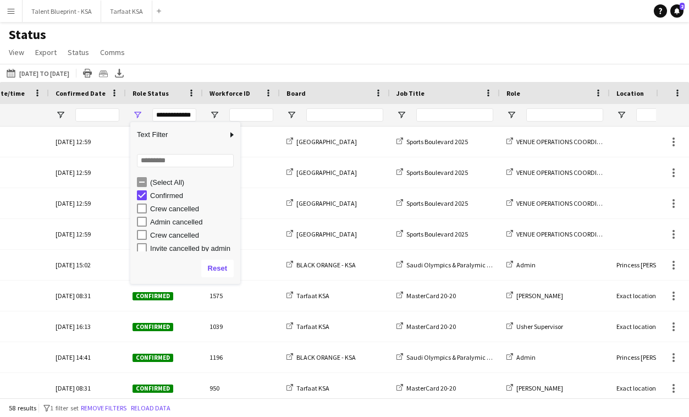
click at [252, 59] on div "Status View Views Default view New view Update view Delete view Edit name Custo…" at bounding box center [344, 44] width 689 height 37
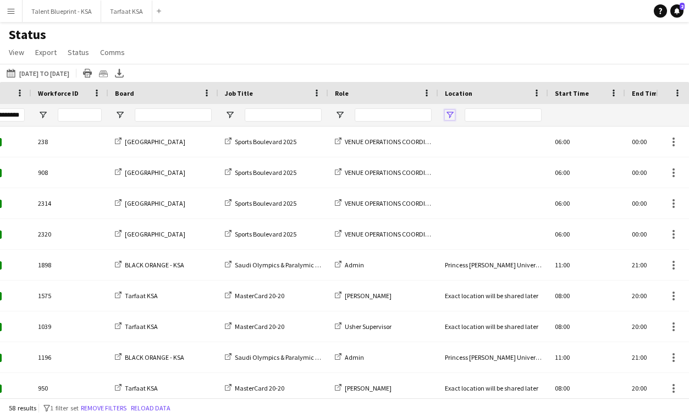
click at [448, 118] on span "Open Filter Menu" at bounding box center [450, 115] width 10 height 10
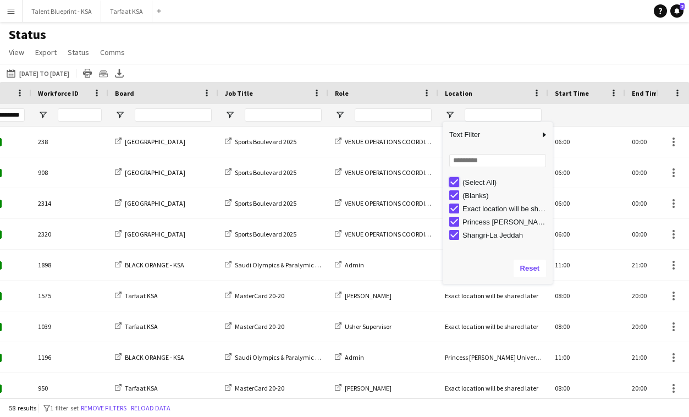
type input "***"
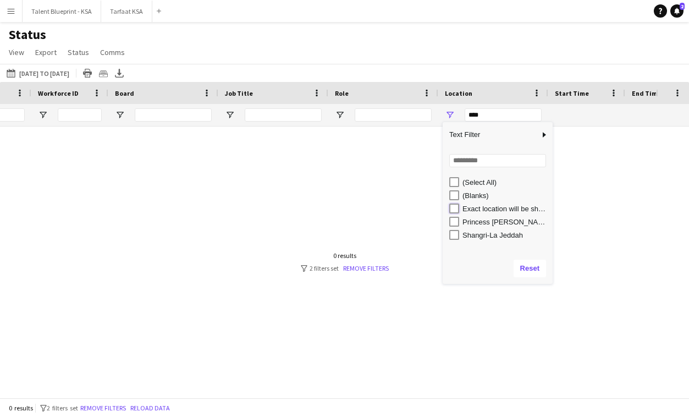
type input "**********"
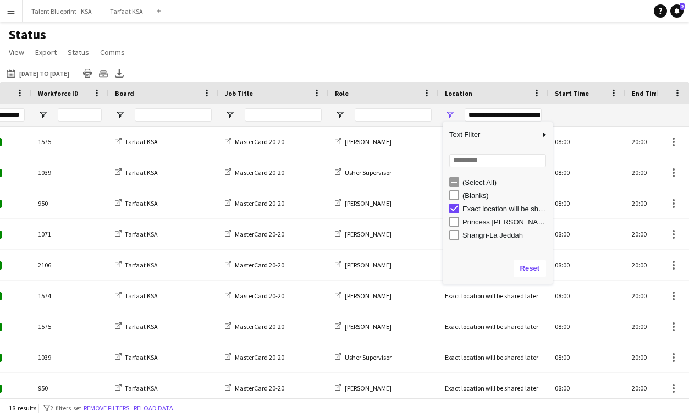
click at [513, 64] on div "22-09-2025 to 28-09-2025 15-09-2025 to 17-09-2025 Today This Week This Month Ye…" at bounding box center [344, 73] width 689 height 18
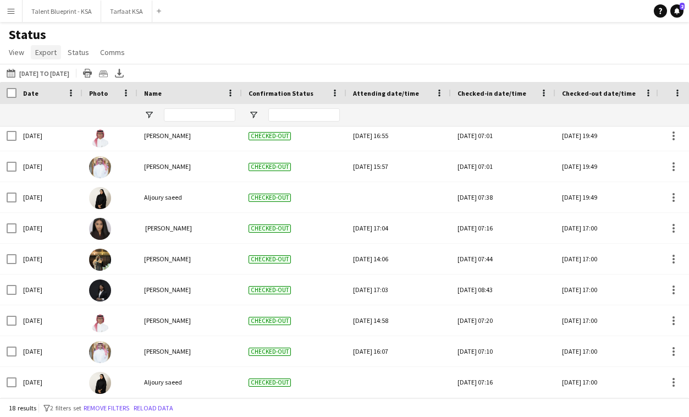
click at [51, 53] on span "Export" at bounding box center [45, 52] width 21 height 10
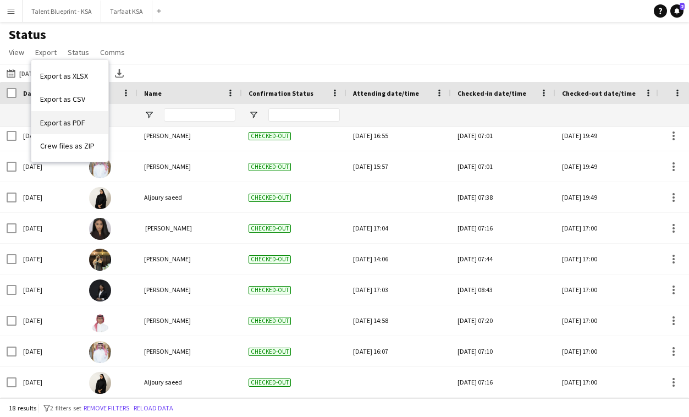
click at [70, 125] on span "Export as PDF" at bounding box center [62, 123] width 45 height 10
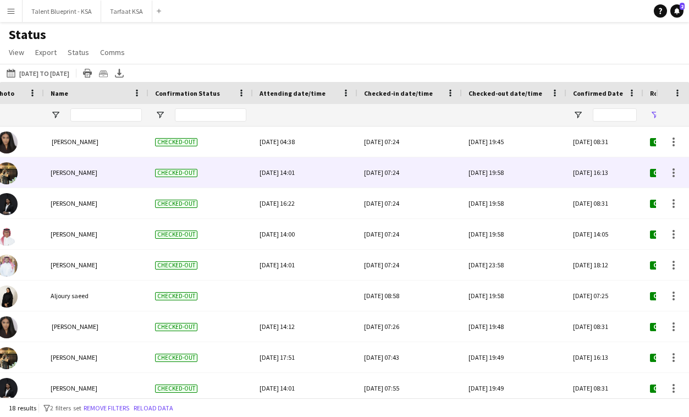
scroll to position [0, 281]
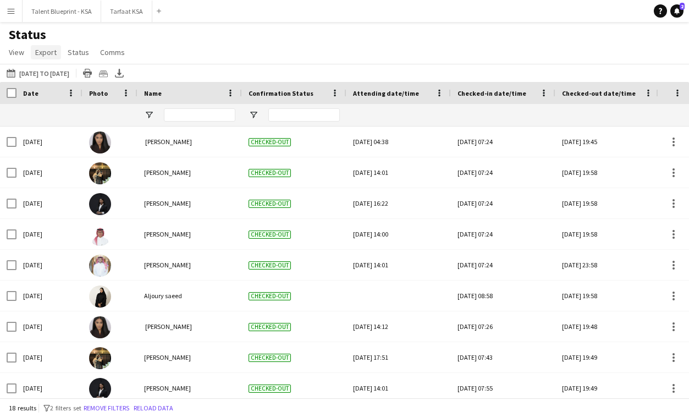
click at [51, 53] on span "Export" at bounding box center [45, 52] width 21 height 10
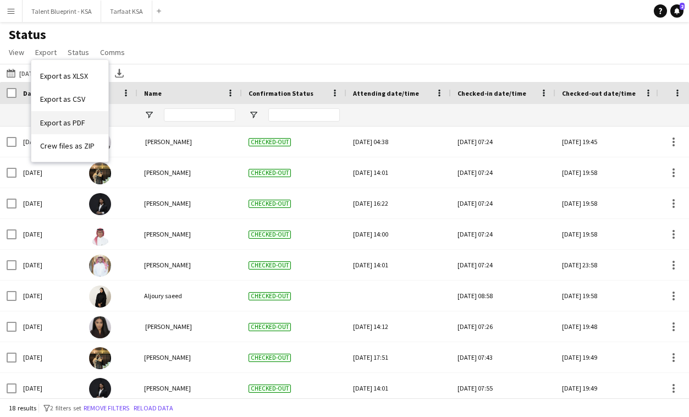
click at [67, 126] on span "Export as PDF" at bounding box center [62, 123] width 45 height 10
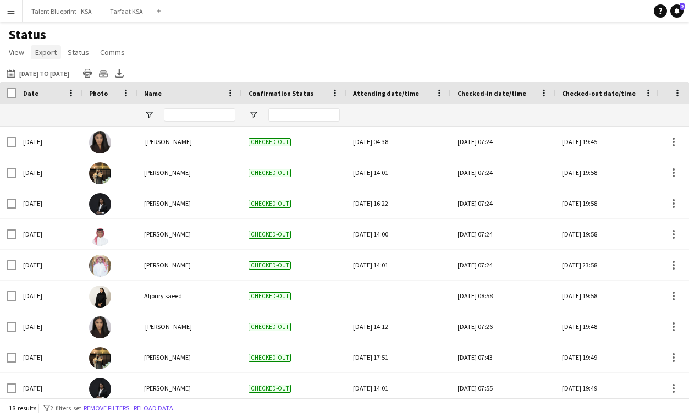
click at [40, 56] on span "Export" at bounding box center [45, 52] width 21 height 10
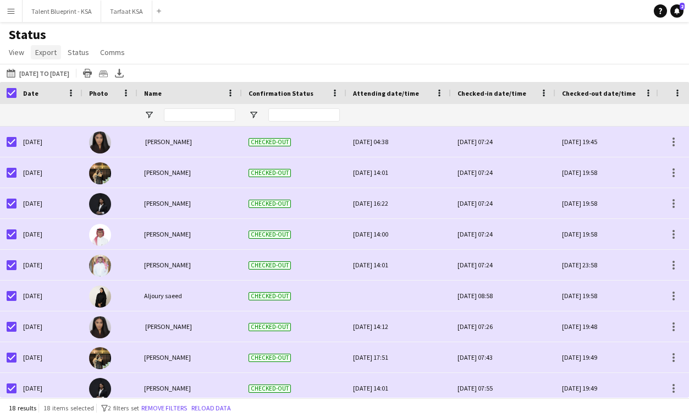
click at [46, 53] on span "Export" at bounding box center [45, 52] width 21 height 10
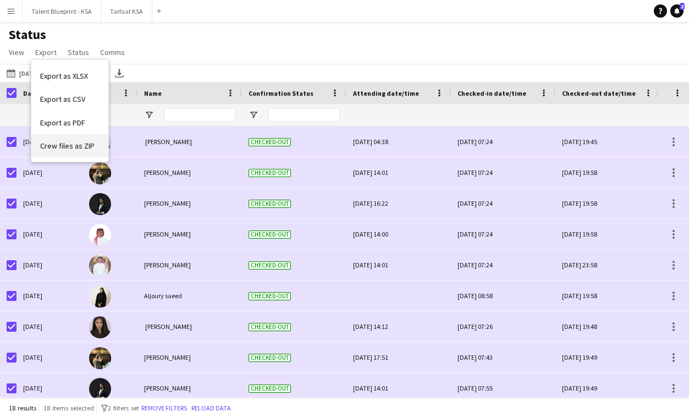
click at [64, 151] on link "Crew files as ZIP" at bounding box center [69, 145] width 77 height 23
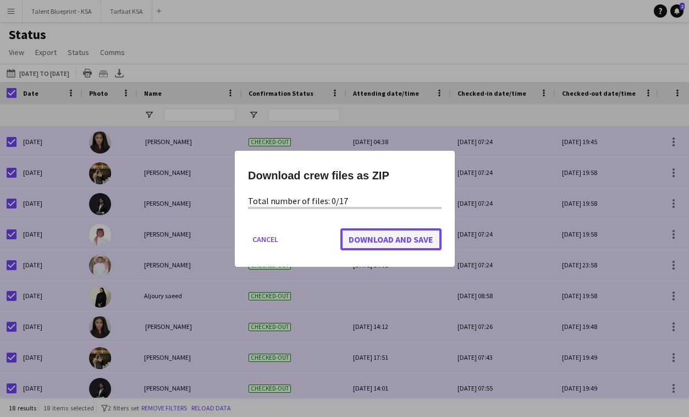
click at [370, 239] on span "Download and Save" at bounding box center [391, 238] width 85 height 11
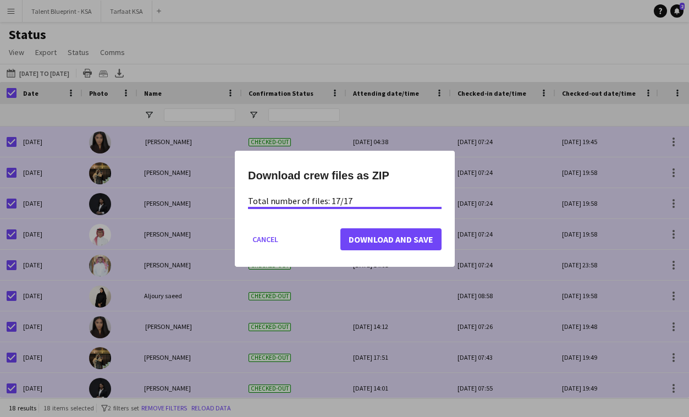
click at [205, 67] on div at bounding box center [344, 208] width 689 height 417
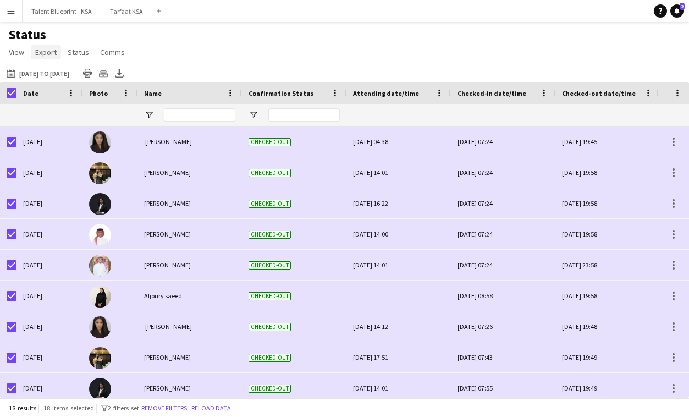
click at [48, 56] on span "Export" at bounding box center [45, 52] width 21 height 10
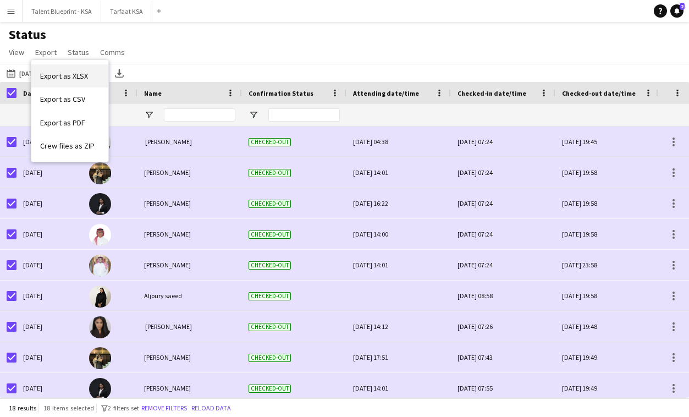
click at [62, 77] on span "Export as XLSX" at bounding box center [64, 76] width 48 height 10
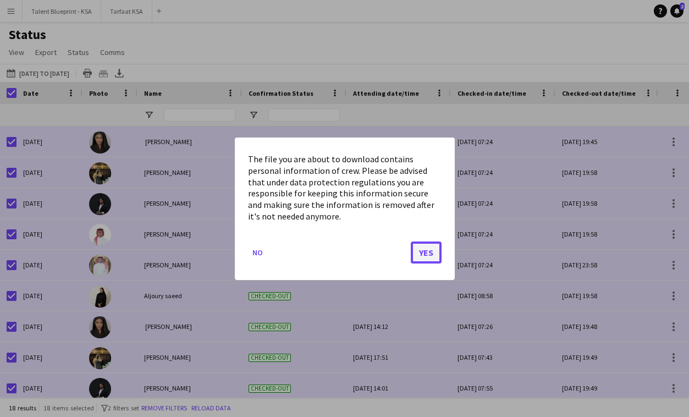
click at [419, 253] on button "Yes" at bounding box center [426, 252] width 31 height 22
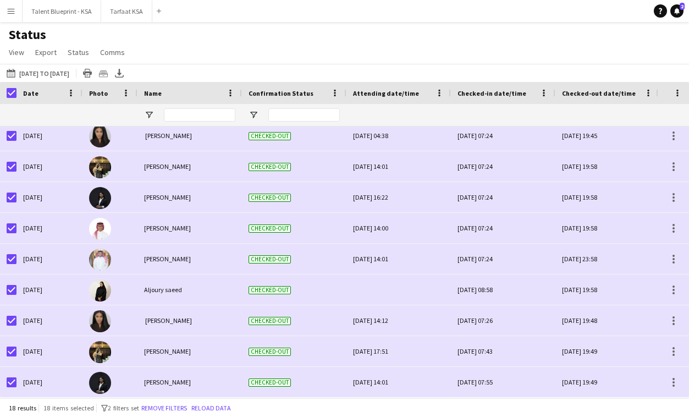
scroll to position [7, 0]
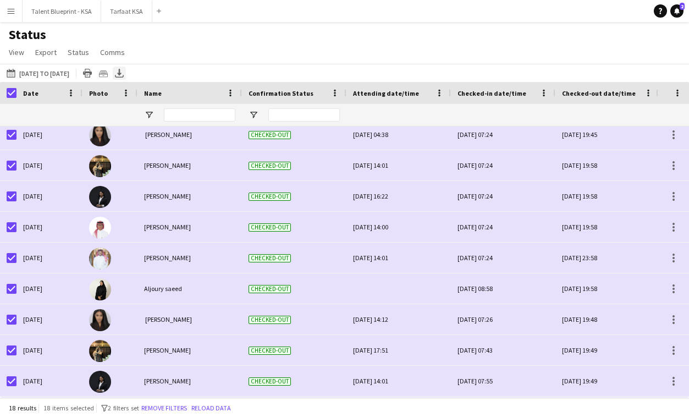
click at [124, 75] on icon "Export XLSX" at bounding box center [119, 73] width 9 height 9
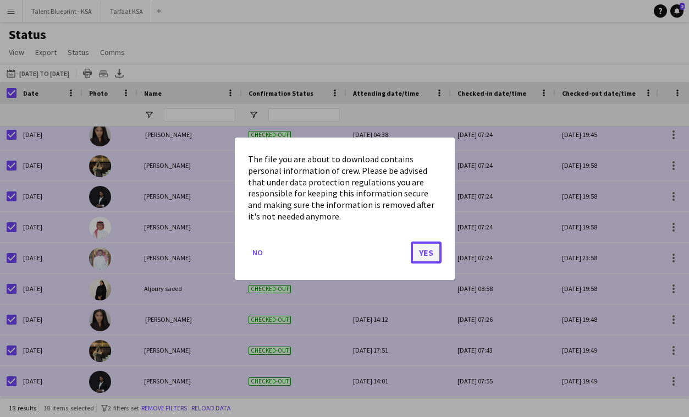
click at [426, 249] on button "Yes" at bounding box center [426, 252] width 31 height 22
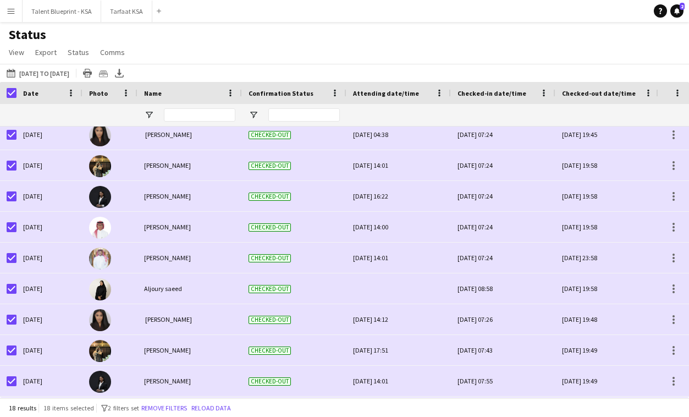
click at [359, 50] on div "Status View Views Default view New view Update view Delete view Edit name Custo…" at bounding box center [344, 44] width 689 height 37
click at [41, 49] on span "Export" at bounding box center [45, 52] width 21 height 10
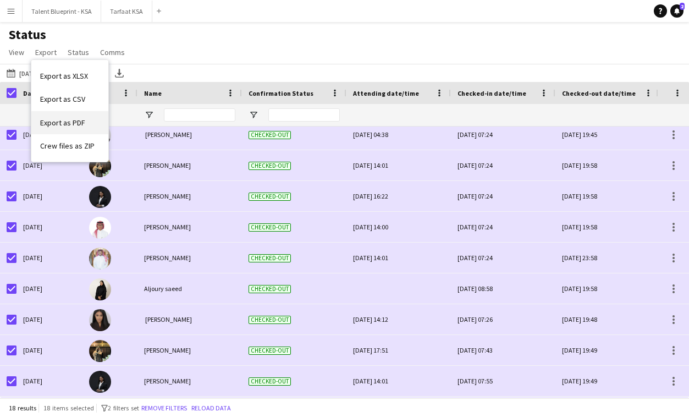
click at [92, 125] on link "Export as PDF" at bounding box center [69, 122] width 77 height 23
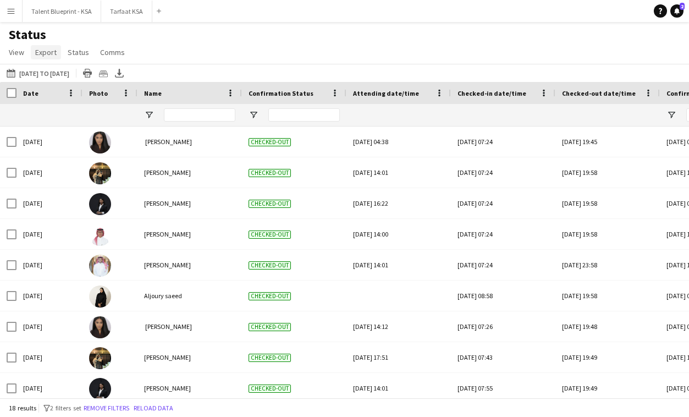
click at [40, 53] on span "Export" at bounding box center [45, 52] width 21 height 10
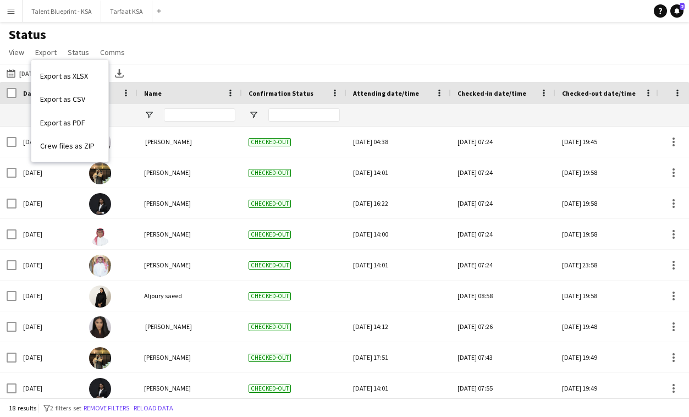
click at [200, 56] on div "Status View Views Default view New view Update view Delete view Edit name Custo…" at bounding box center [344, 44] width 689 height 37
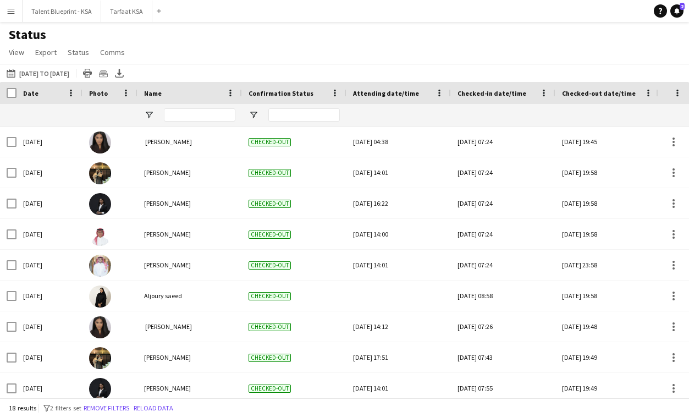
click at [18, 17] on button "Menu" at bounding box center [11, 11] width 22 height 22
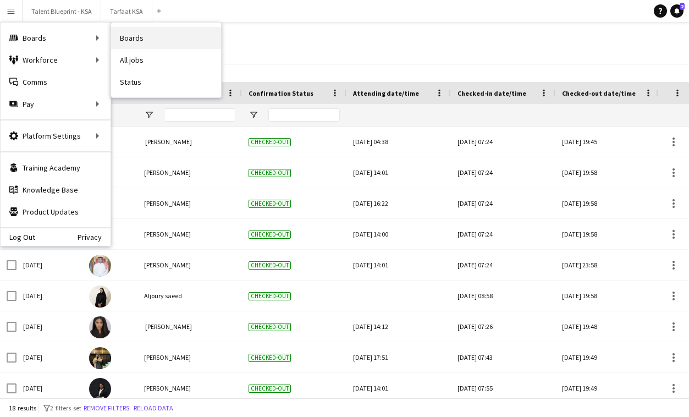
click at [172, 32] on link "Boards" at bounding box center [166, 38] width 110 height 22
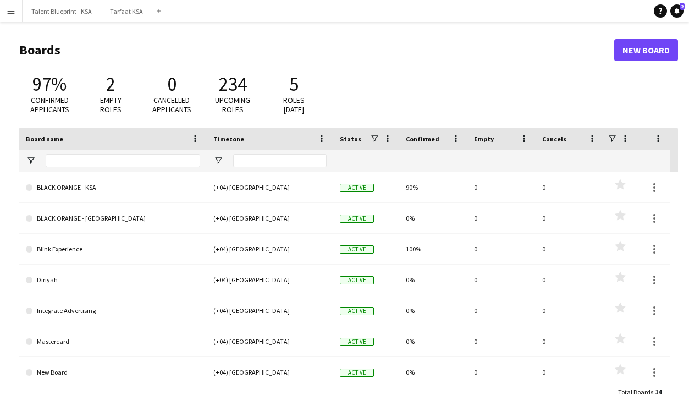
click at [11, 12] on app-icon "Menu" at bounding box center [11, 11] width 9 height 9
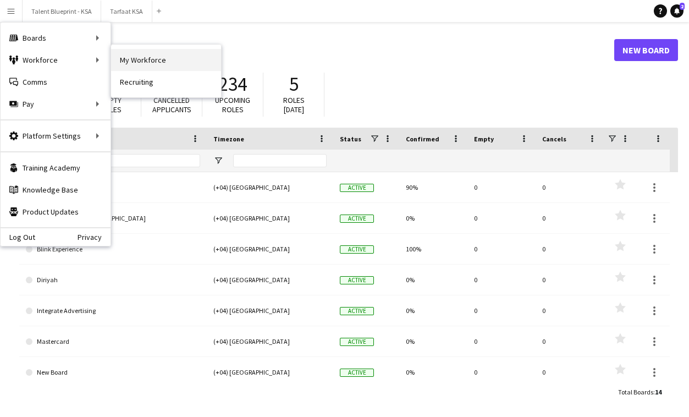
click at [128, 61] on link "My Workforce" at bounding box center [166, 60] width 110 height 22
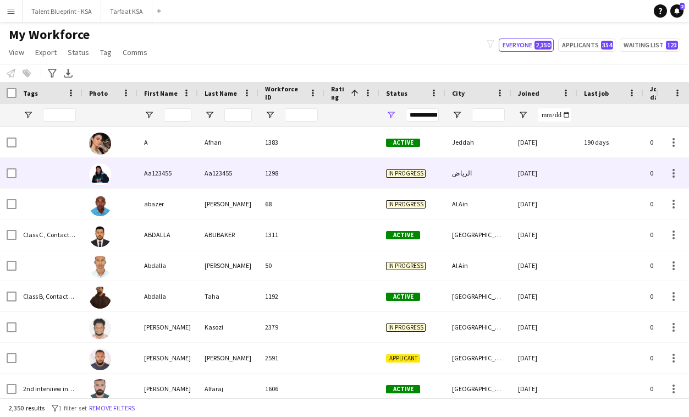
scroll to position [76, 0]
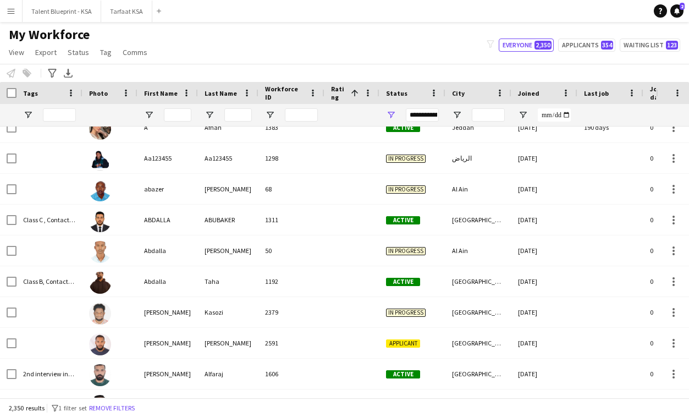
click at [168, 65] on div "Notify workforce Add to tag Select at least one crew to tag him or her. Advance…" at bounding box center [344, 73] width 689 height 18
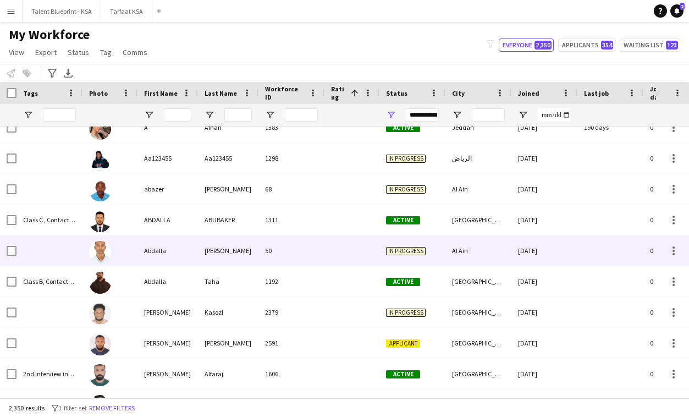
scroll to position [0, 0]
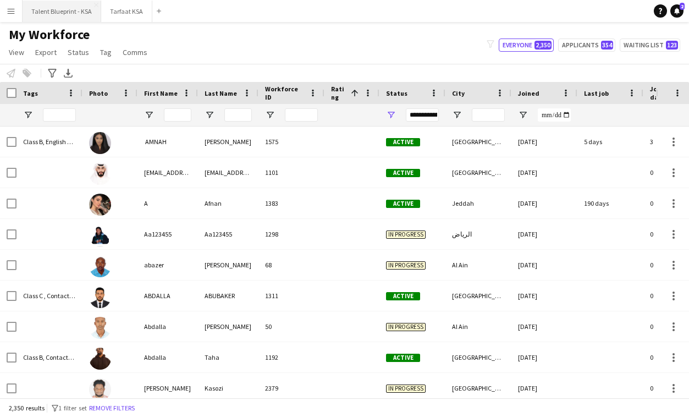
click at [72, 9] on button "Talent Blueprint - KSA Close" at bounding box center [62, 11] width 79 height 21
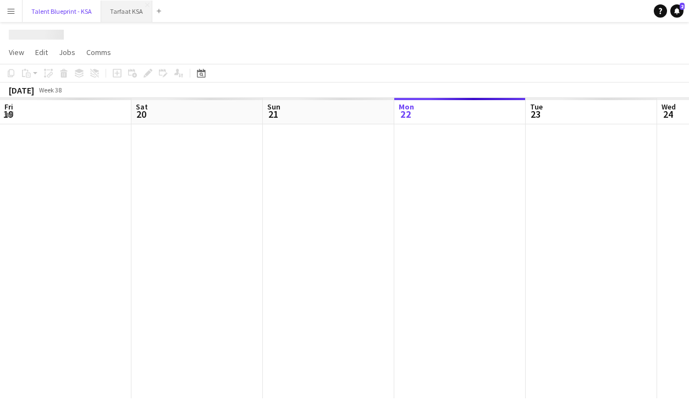
scroll to position [0, 263]
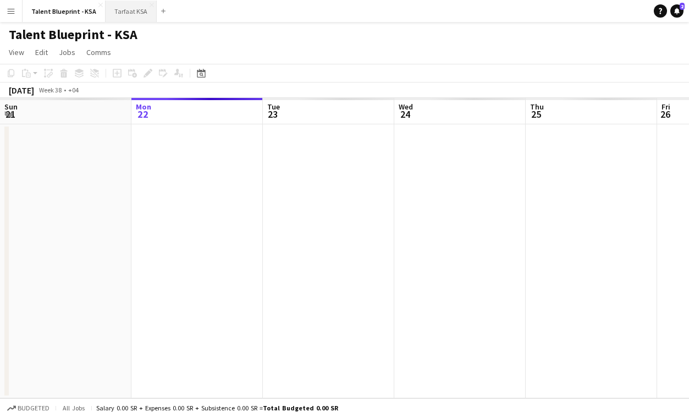
click at [132, 16] on button "Tarfaat KSA Close" at bounding box center [131, 11] width 51 height 21
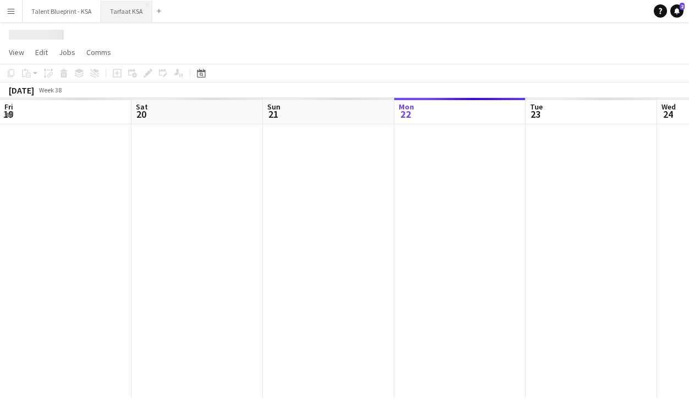
scroll to position [0, 263]
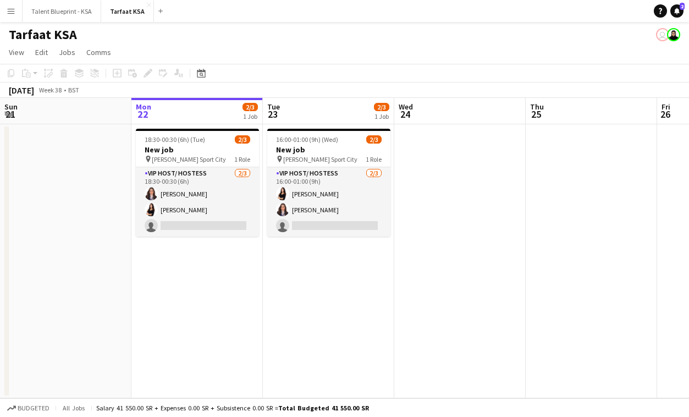
click at [16, 17] on button "Menu" at bounding box center [11, 11] width 22 height 22
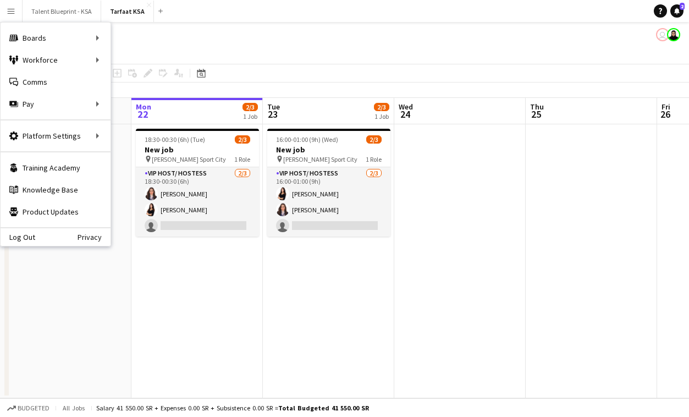
click at [211, 48] on app-page-menu "View Day view expanded Day view collapsed Month view Date picker Jump to today …" at bounding box center [344, 53] width 689 height 21
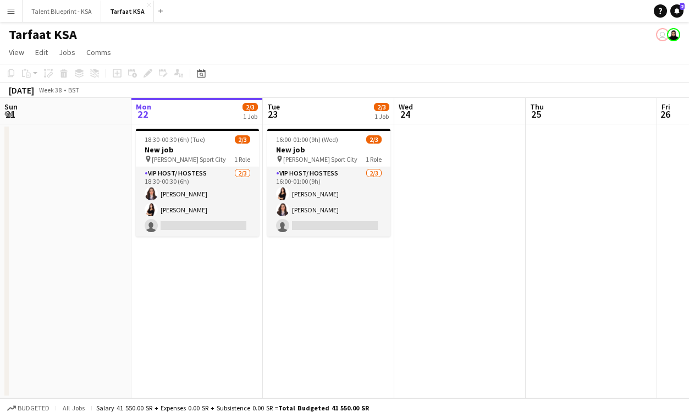
click at [8, 9] on app-icon "Menu" at bounding box center [11, 11] width 9 height 9
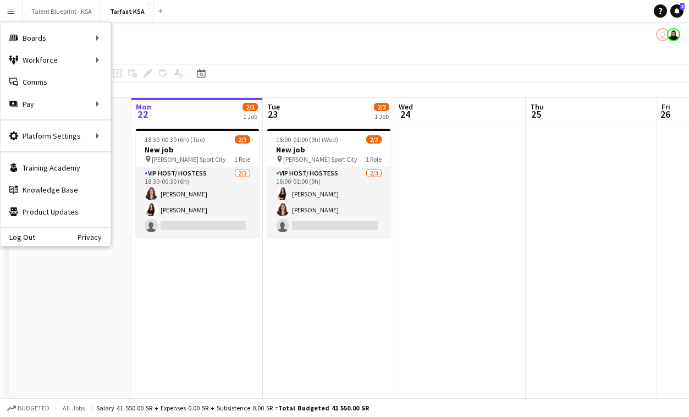
click at [157, 53] on app-page-menu "View Day view expanded Day view collapsed Month view Date picker Jump to today …" at bounding box center [344, 53] width 689 height 21
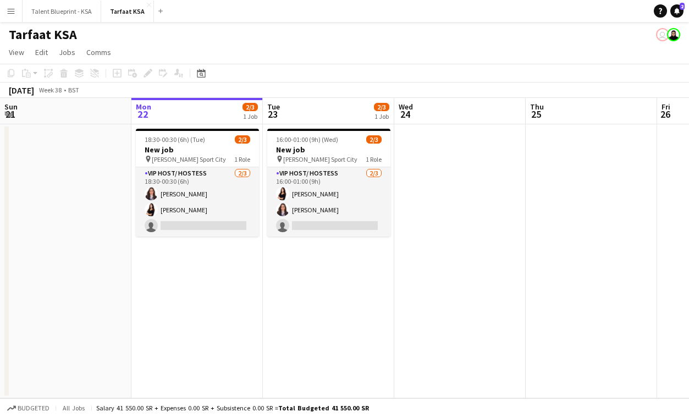
click at [16, 9] on button "Menu" at bounding box center [11, 11] width 22 height 22
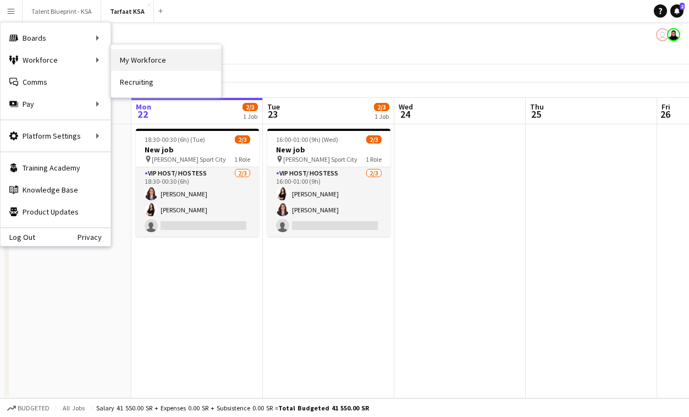
click at [126, 63] on link "My Workforce" at bounding box center [166, 60] width 110 height 22
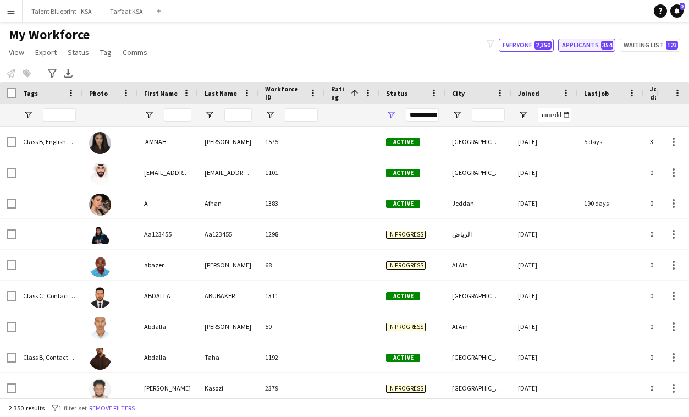
click at [592, 43] on button "Applicants 354" at bounding box center [586, 45] width 57 height 13
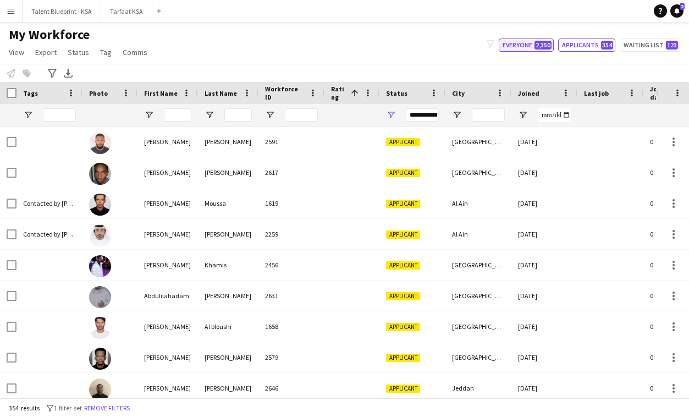
click at [535, 40] on button "Everyone 2,350" at bounding box center [526, 45] width 55 height 13
type input "**********"
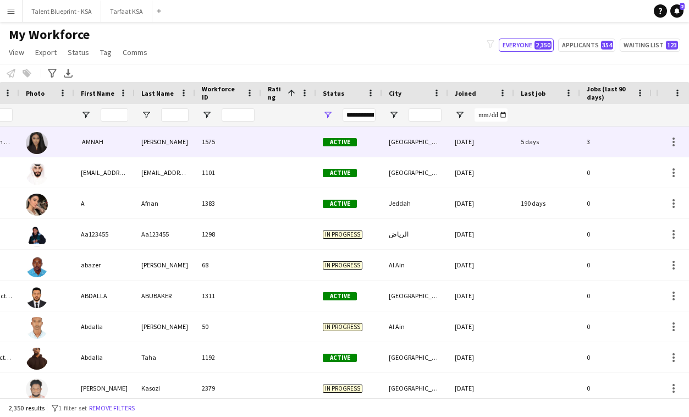
scroll to position [0, 64]
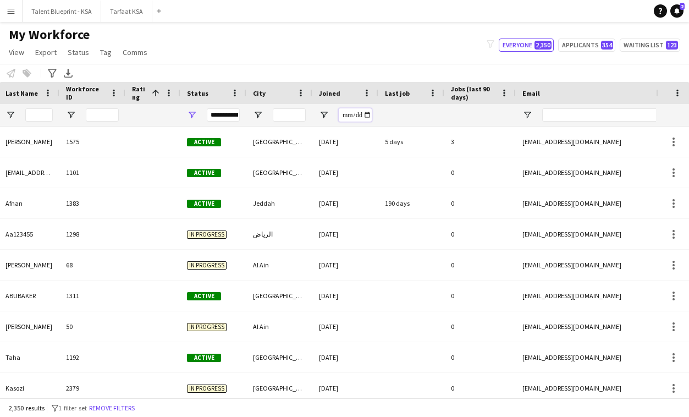
click at [347, 113] on input "Joined Filter Input" at bounding box center [355, 114] width 33 height 13
click at [358, 117] on input "Joined Filter Input" at bounding box center [355, 114] width 33 height 13
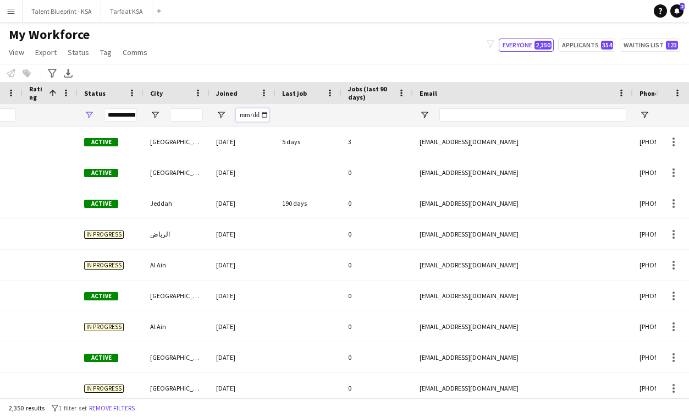
type input "**********"
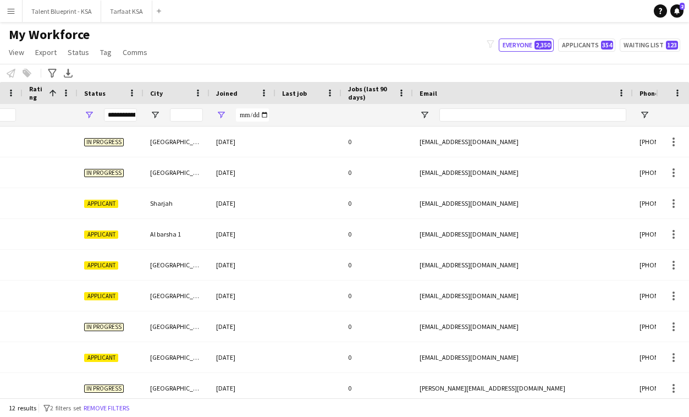
click at [302, 65] on div "Notify workforce Add to tag Select at least one crew to tag him or her. Advance…" at bounding box center [344, 73] width 689 height 18
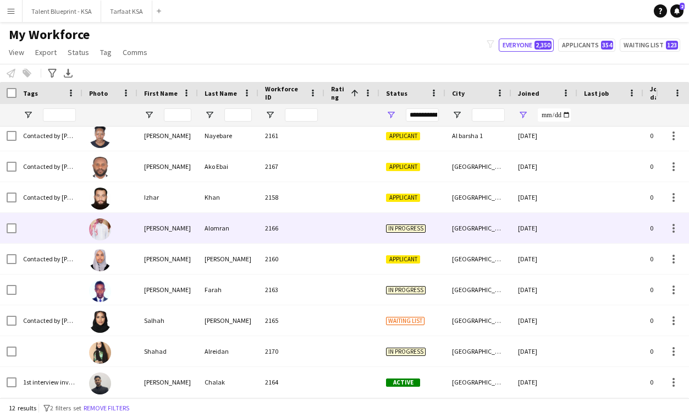
click at [177, 225] on div "[PERSON_NAME]" at bounding box center [168, 228] width 61 height 30
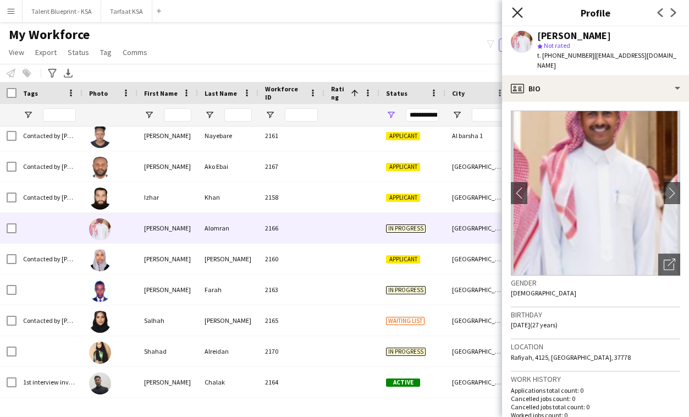
click at [518, 10] on icon "Close pop-in" at bounding box center [517, 12] width 10 height 10
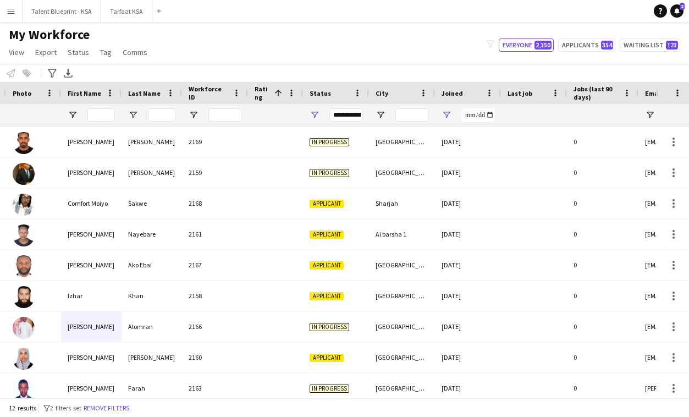
scroll to position [0, 84]
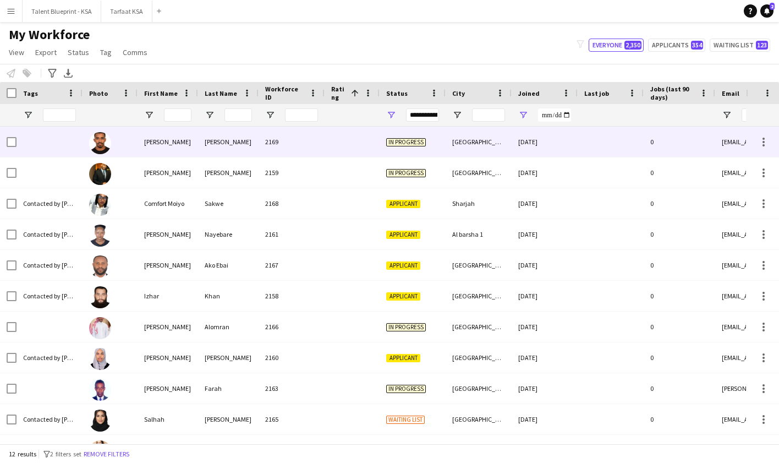
click at [159, 147] on div "[PERSON_NAME]" at bounding box center [168, 142] width 61 height 30
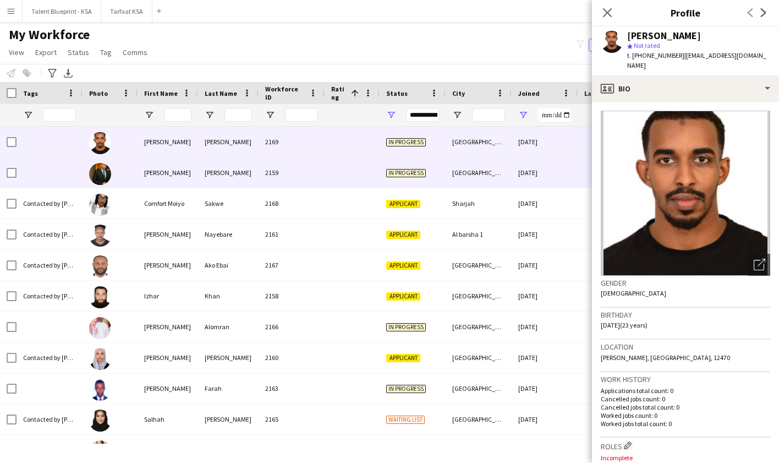
click at [360, 167] on div at bounding box center [352, 172] width 55 height 30
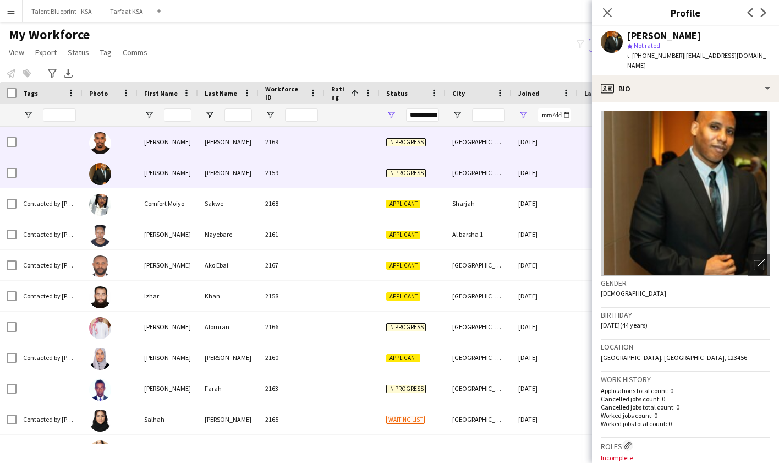
click at [352, 133] on div at bounding box center [352, 142] width 55 height 30
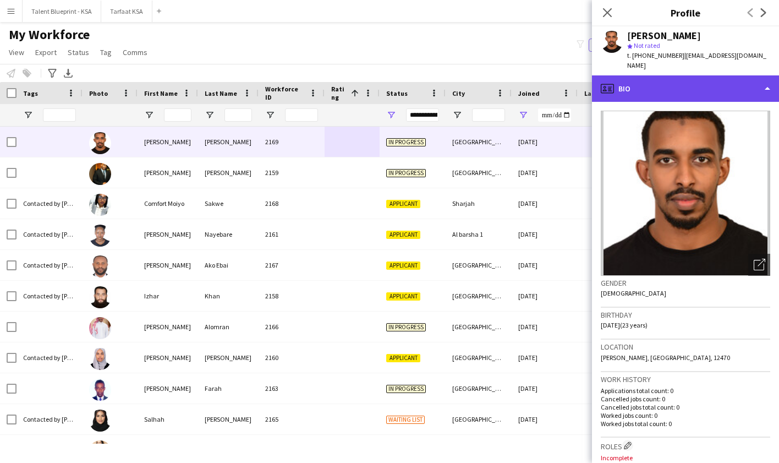
click at [689, 94] on div "profile Bio" at bounding box center [685, 88] width 187 height 26
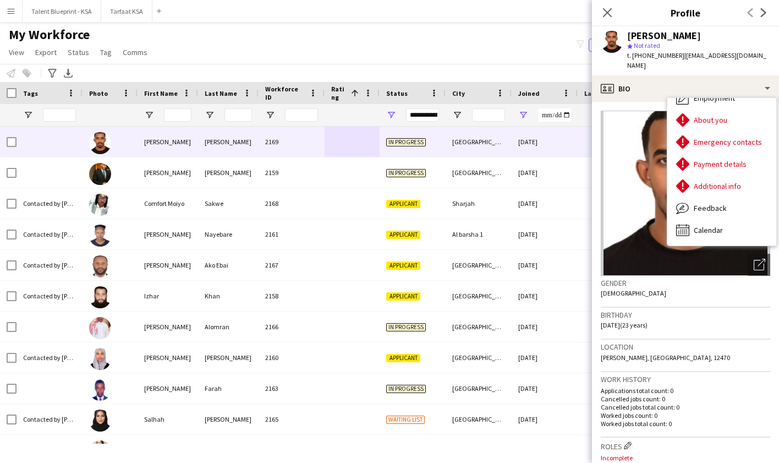
click at [689, 308] on div "Birthday 15-11-2001 (23 years)" at bounding box center [685, 324] width 169 height 32
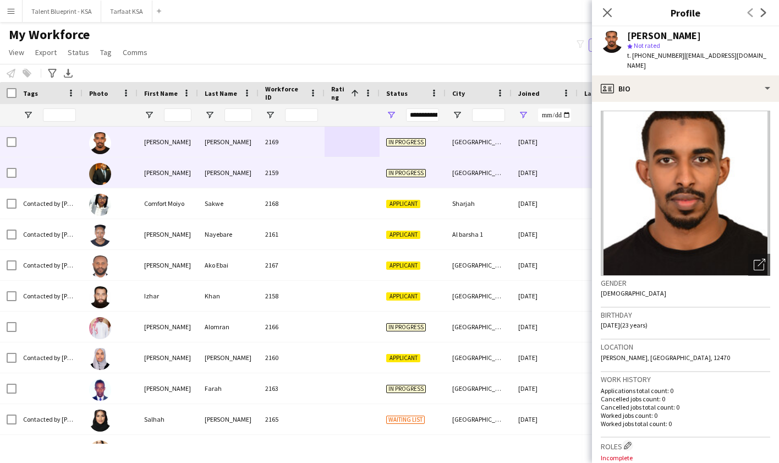
click at [427, 166] on div "In progress" at bounding box center [413, 172] width 66 height 30
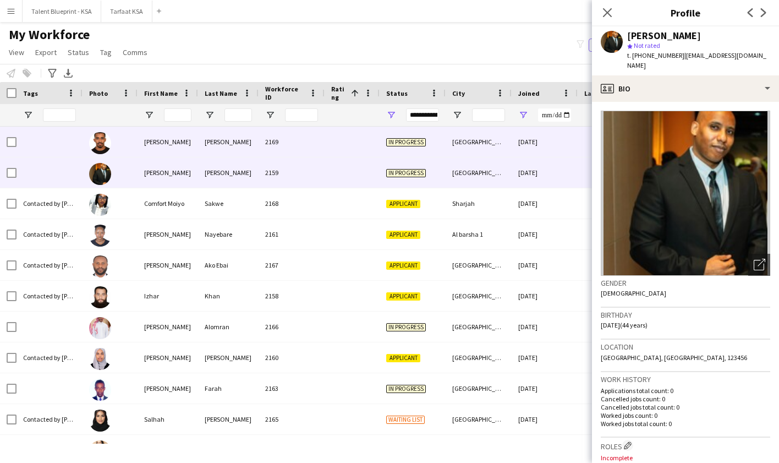
click at [486, 152] on div "[GEOGRAPHIC_DATA]" at bounding box center [479, 142] width 66 height 30
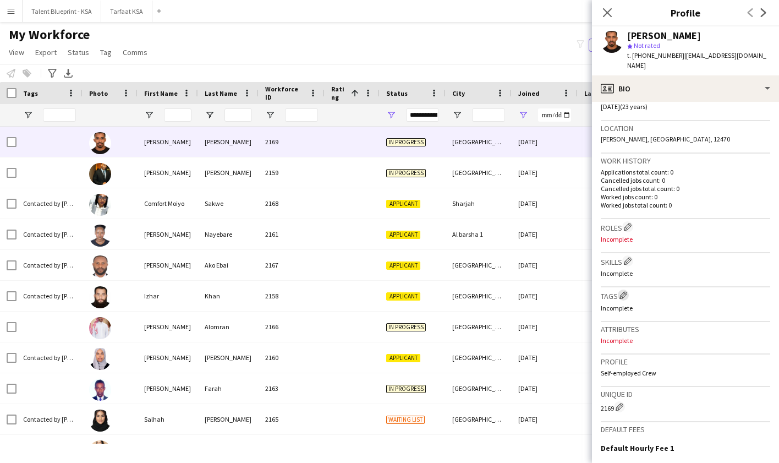
click at [624, 296] on app-icon "Edit crew company tags" at bounding box center [624, 295] width 8 height 8
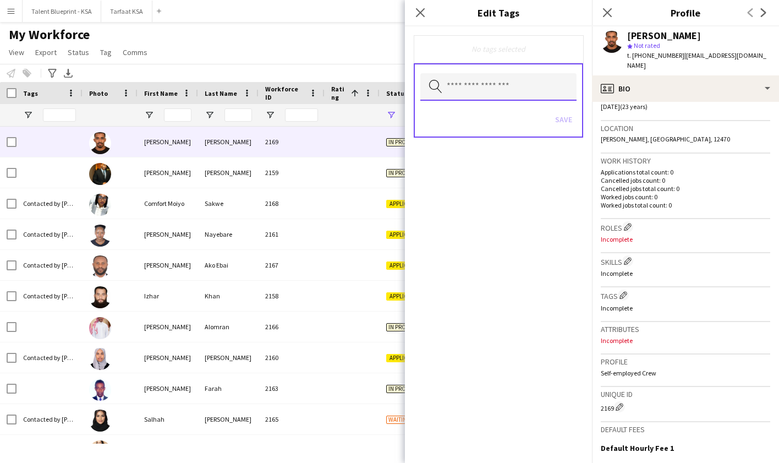
click at [542, 95] on input "text" at bounding box center [498, 87] width 156 height 28
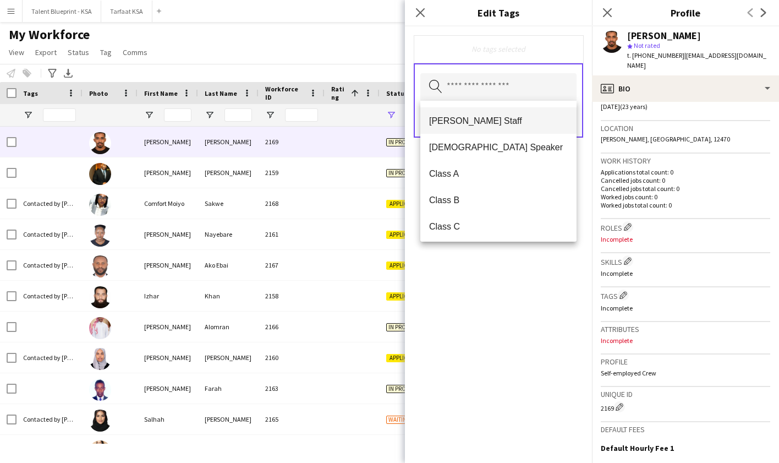
click at [519, 114] on mat-option "[PERSON_NAME] Staff" at bounding box center [498, 120] width 156 height 26
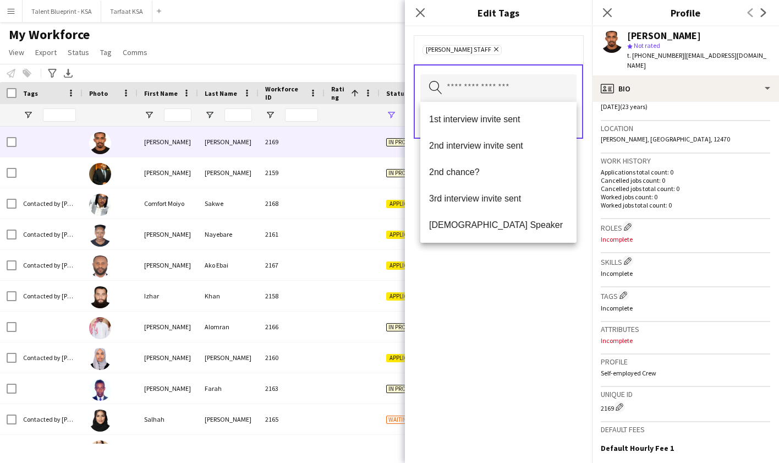
click at [491, 51] on span "[PERSON_NAME] Staff" at bounding box center [458, 50] width 65 height 9
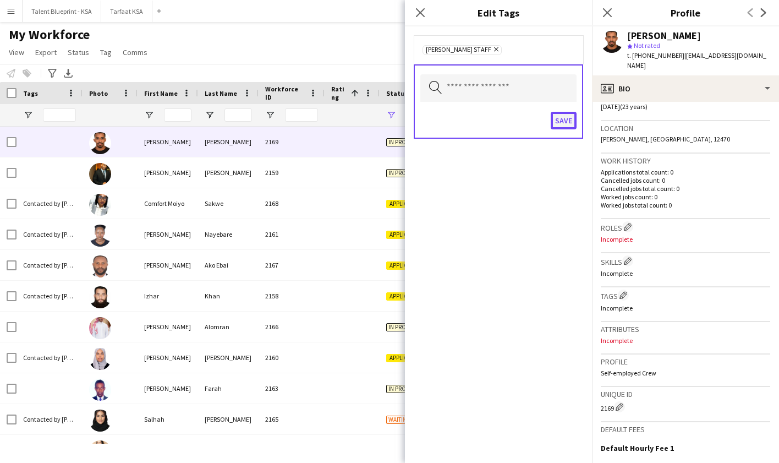
click at [563, 121] on button "Save" at bounding box center [564, 121] width 26 height 18
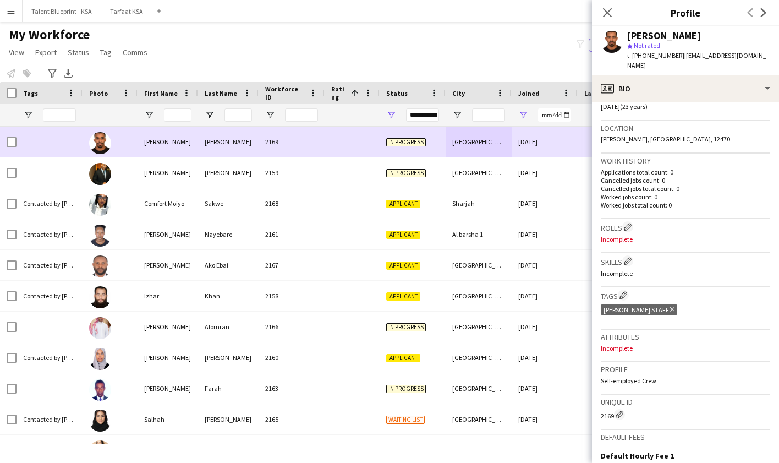
click at [260, 161] on div "2159" at bounding box center [292, 172] width 66 height 30
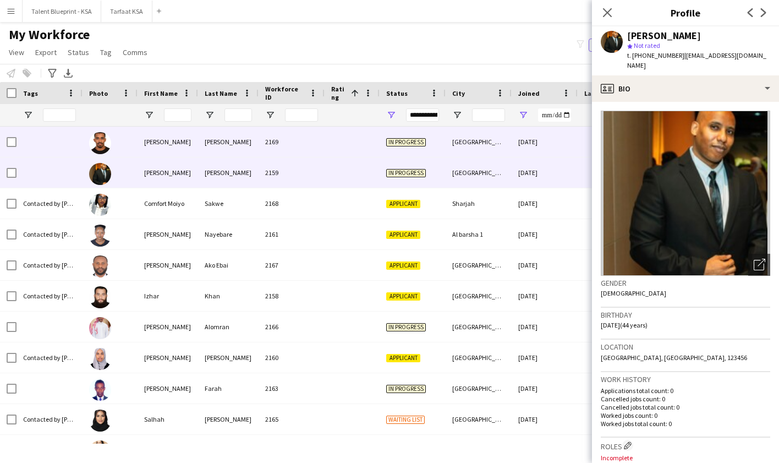
click at [288, 147] on div "2169" at bounding box center [292, 142] width 66 height 30
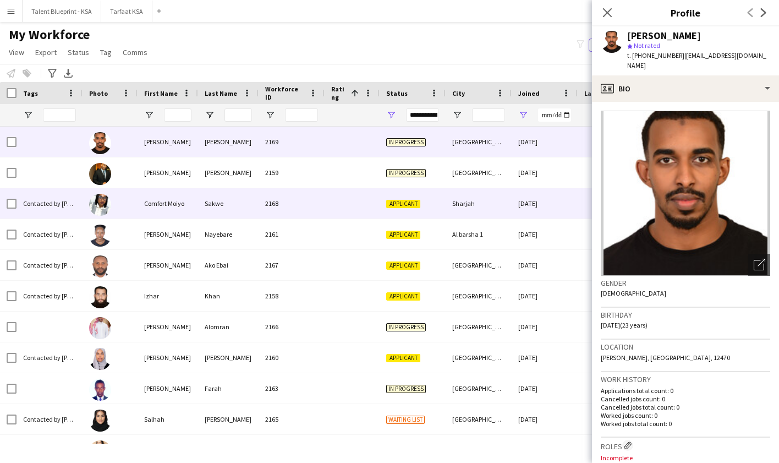
click at [289, 198] on div "2168" at bounding box center [292, 203] width 66 height 30
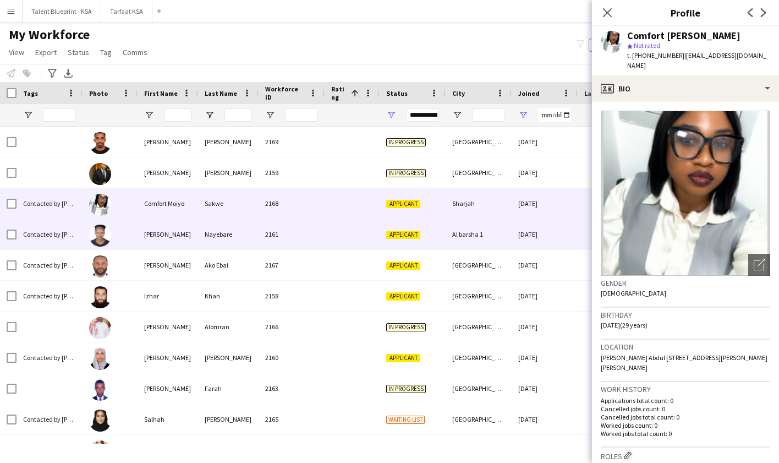
click at [297, 235] on div "2161" at bounding box center [292, 234] width 66 height 30
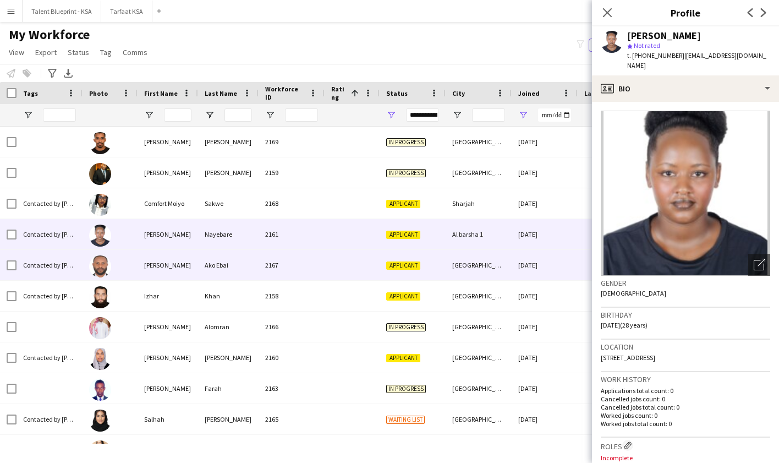
click at [295, 271] on div "2167" at bounding box center [292, 265] width 66 height 30
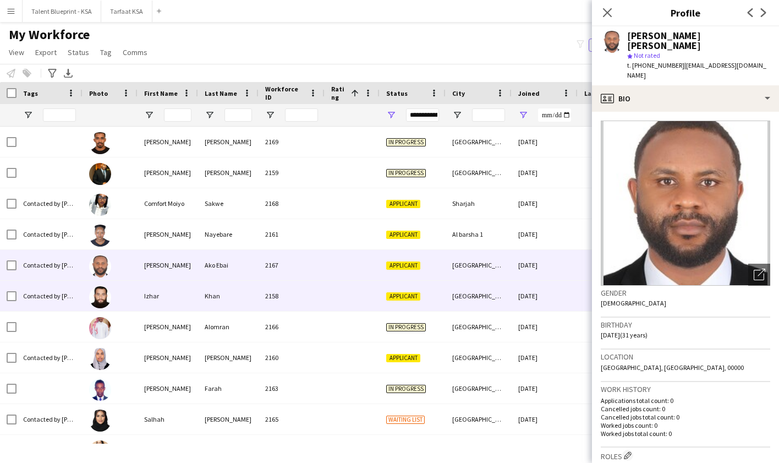
click at [302, 300] on div "2158" at bounding box center [292, 296] width 66 height 30
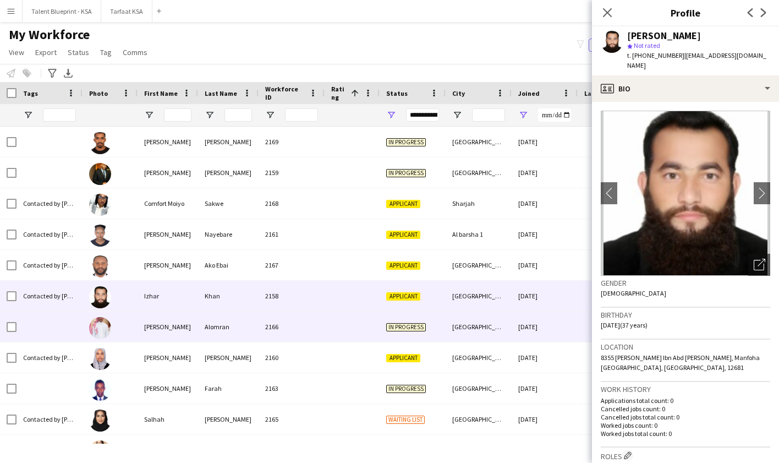
click at [309, 330] on div "2166" at bounding box center [292, 326] width 66 height 30
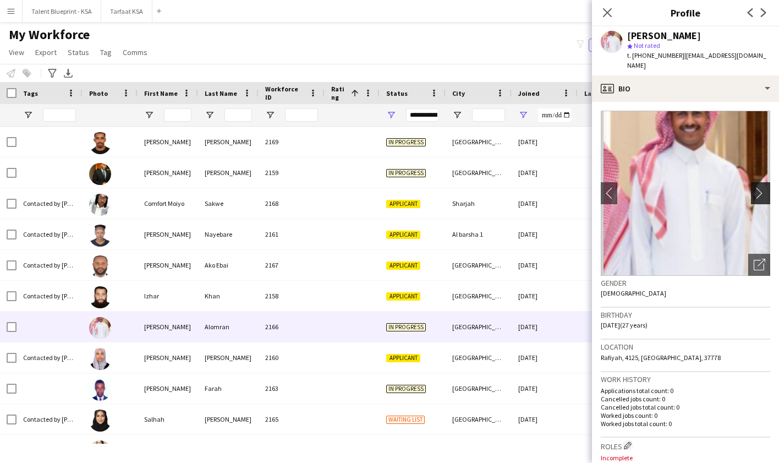
click at [689, 187] on app-icon "chevron-right" at bounding box center [762, 193] width 17 height 12
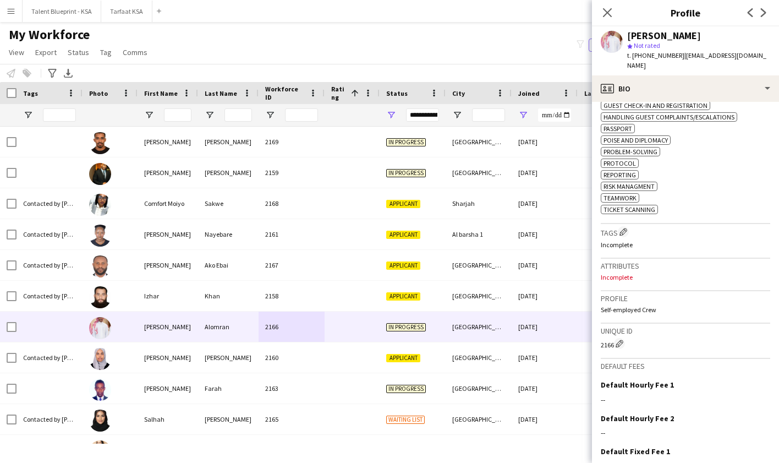
click at [627, 237] on h3 "Tags Edit crew company tags" at bounding box center [685, 232] width 169 height 12
click at [627, 235] on button "Edit crew company tags" at bounding box center [623, 231] width 11 height 11
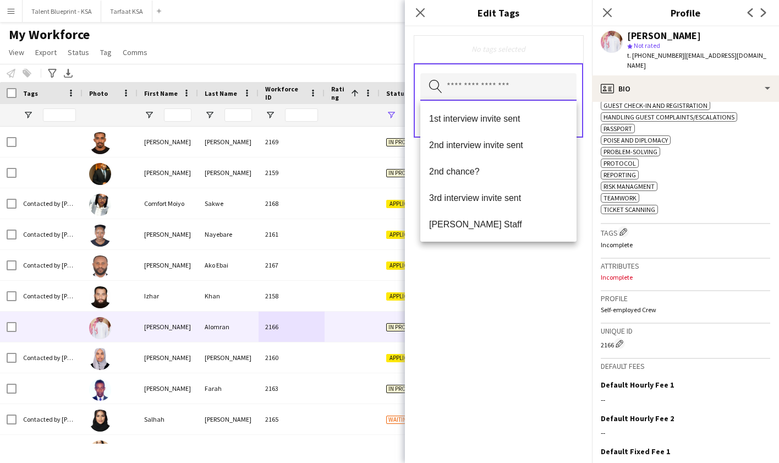
click at [463, 86] on input "text" at bounding box center [498, 87] width 156 height 28
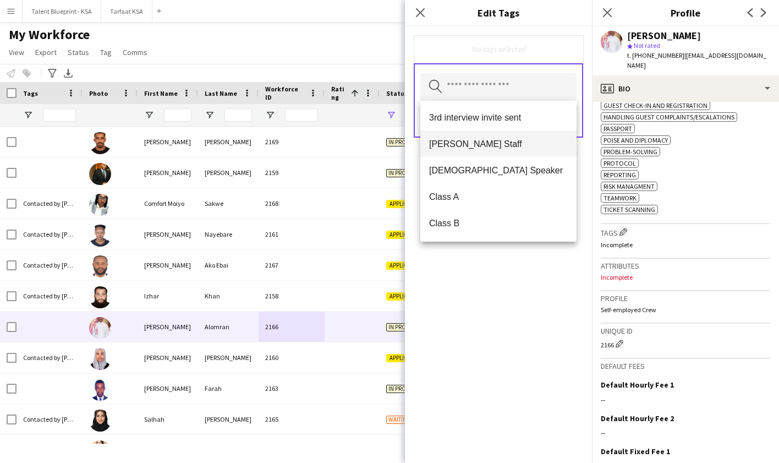
click at [468, 140] on span "[PERSON_NAME] Staff" at bounding box center [498, 144] width 139 height 10
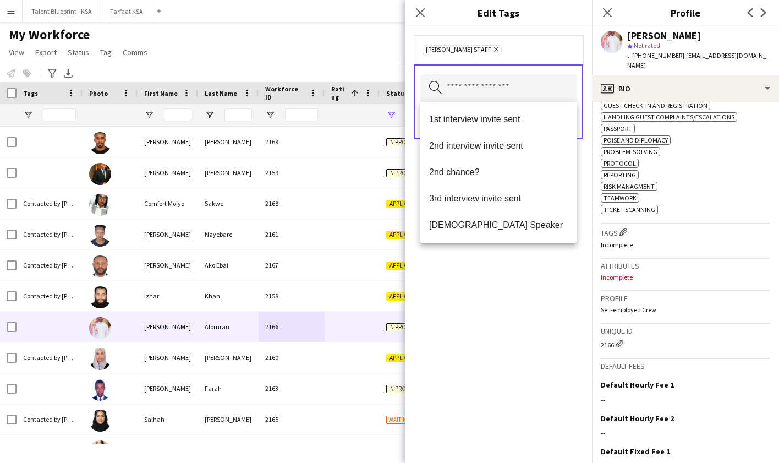
click at [560, 261] on div "[PERSON_NAME] Staff Remove Search by tag name Save" at bounding box center [498, 244] width 187 height 436
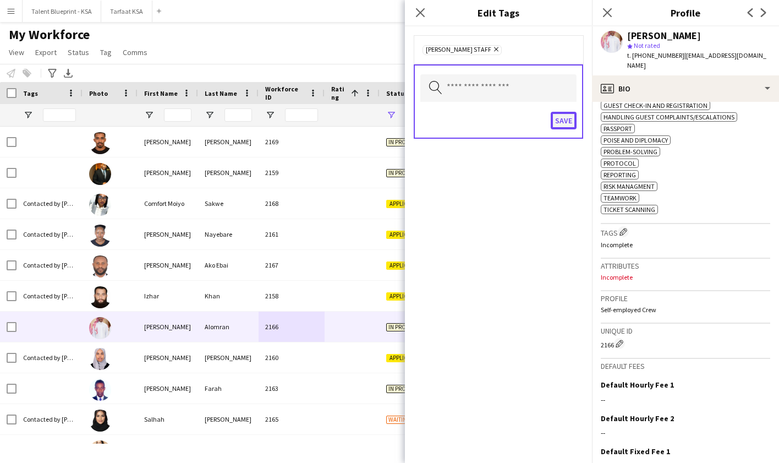
click at [562, 121] on button "Save" at bounding box center [564, 121] width 26 height 18
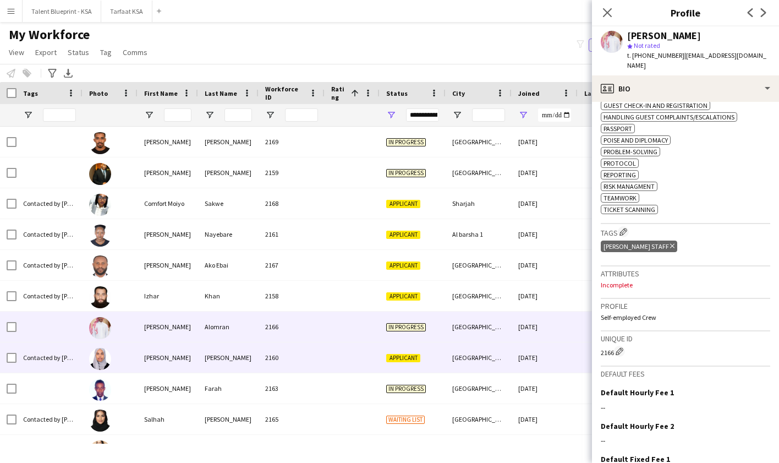
click at [309, 363] on div "2160" at bounding box center [292, 357] width 66 height 30
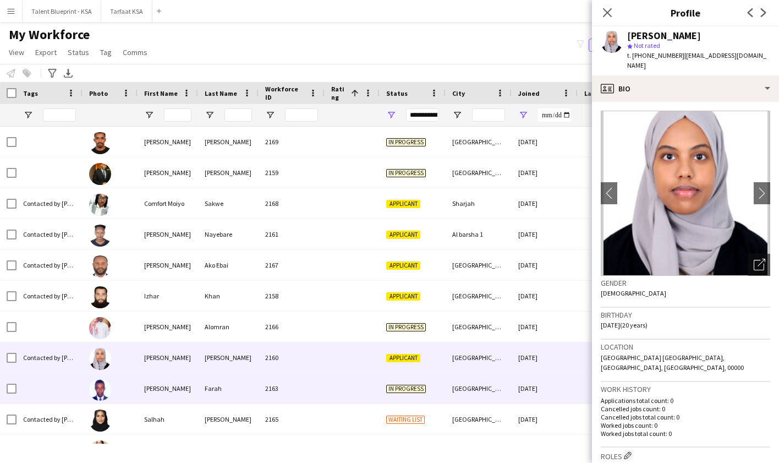
click at [338, 392] on div at bounding box center [352, 388] width 55 height 30
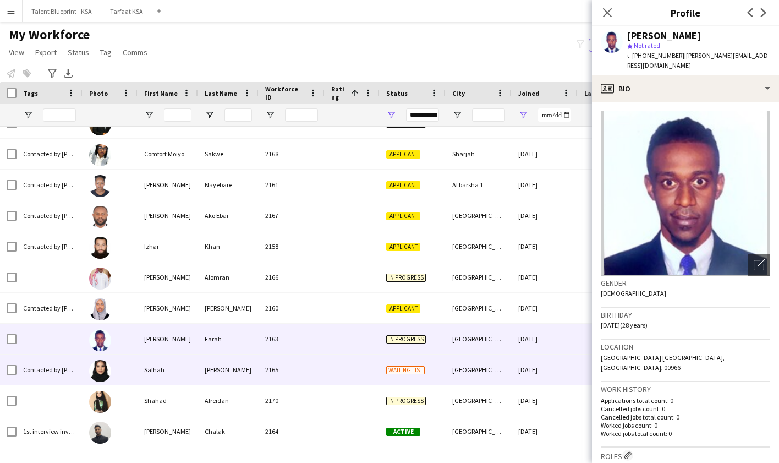
scroll to position [53, 0]
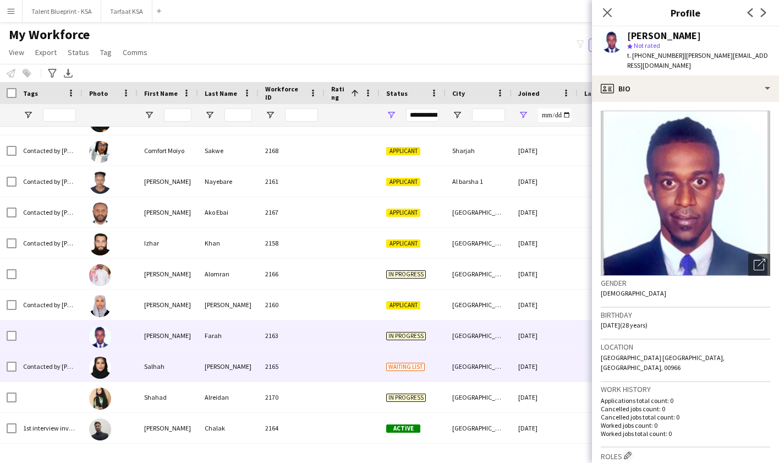
click at [310, 360] on div "2165" at bounding box center [292, 366] width 66 height 30
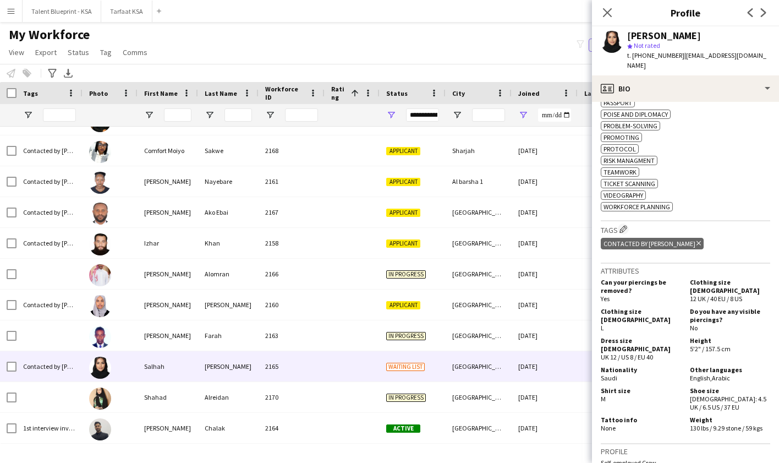
scroll to position [601, 0]
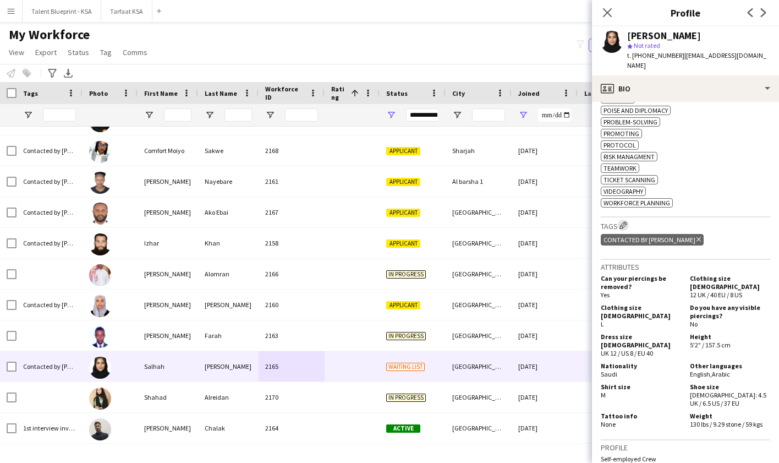
click at [626, 228] on app-icon "Edit crew company tags" at bounding box center [624, 225] width 8 height 8
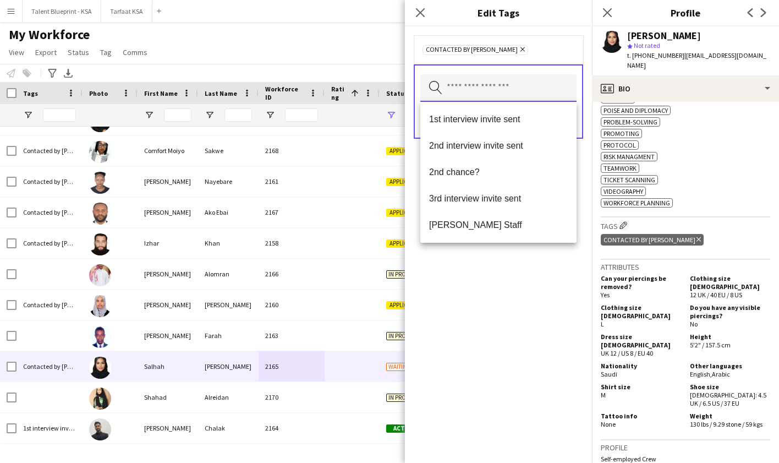
click at [511, 84] on input "text" at bounding box center [498, 88] width 156 height 28
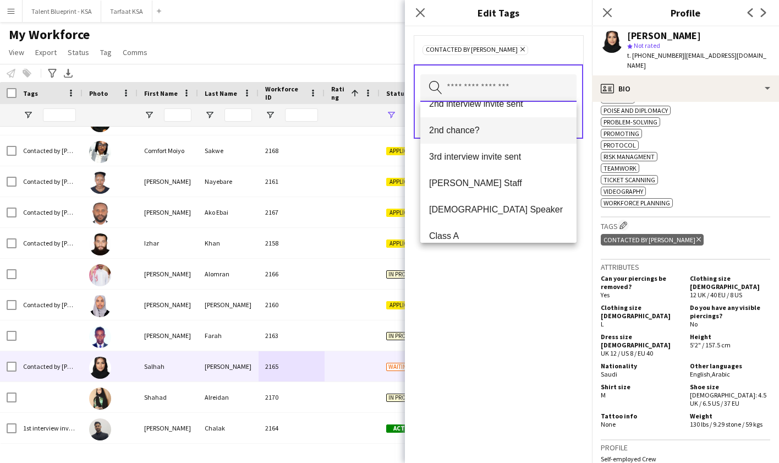
scroll to position [47, 0]
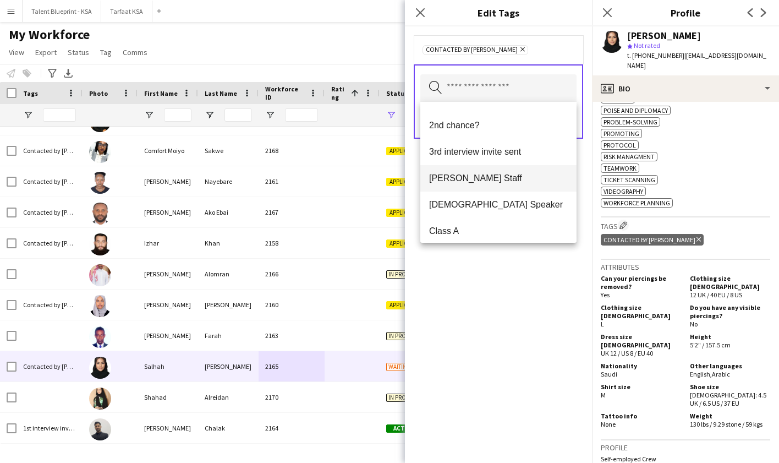
click at [511, 178] on span "[PERSON_NAME] Staff" at bounding box center [498, 178] width 139 height 10
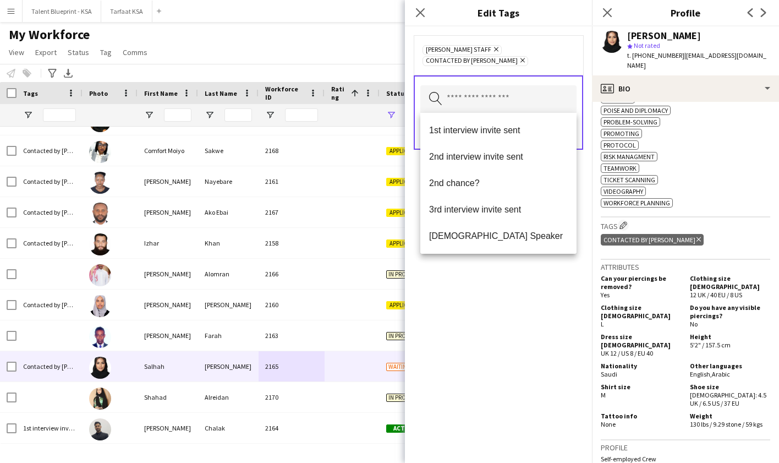
click at [528, 331] on div "Ahmad Almabouth Staff Remove Contacted by Khaled Remove Search by tag name Save" at bounding box center [498, 244] width 187 height 436
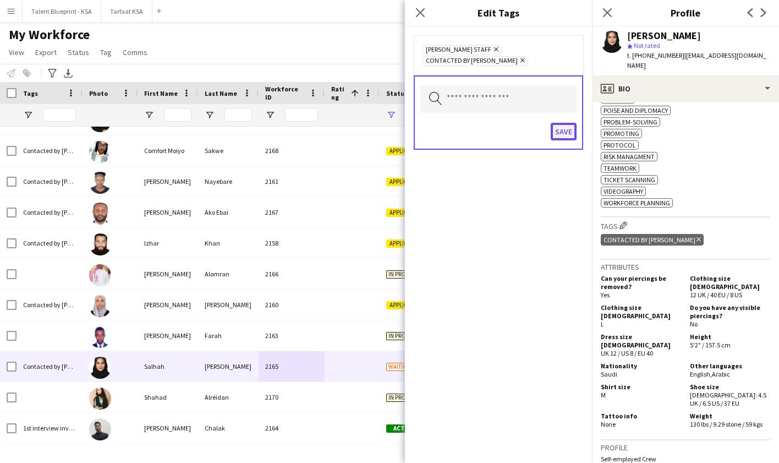
click at [560, 133] on button "Save" at bounding box center [564, 132] width 26 height 18
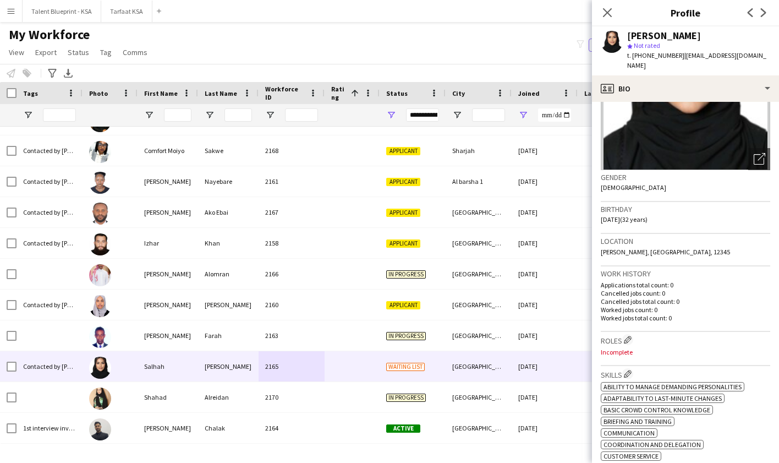
scroll to position [0, 0]
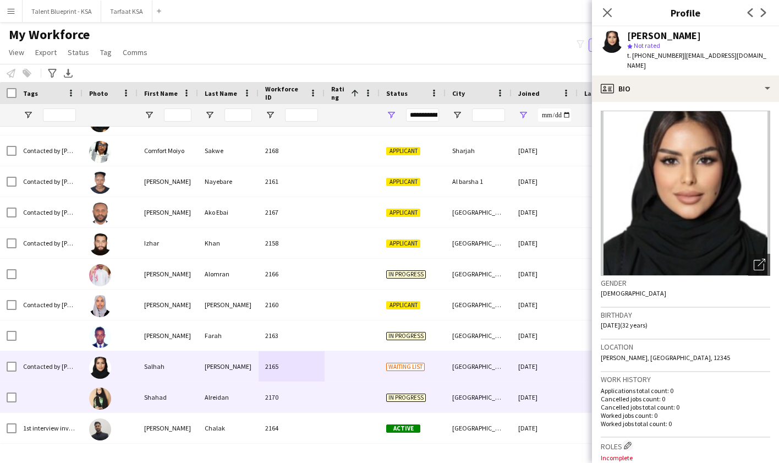
click at [416, 404] on div "In progress" at bounding box center [413, 397] width 66 height 30
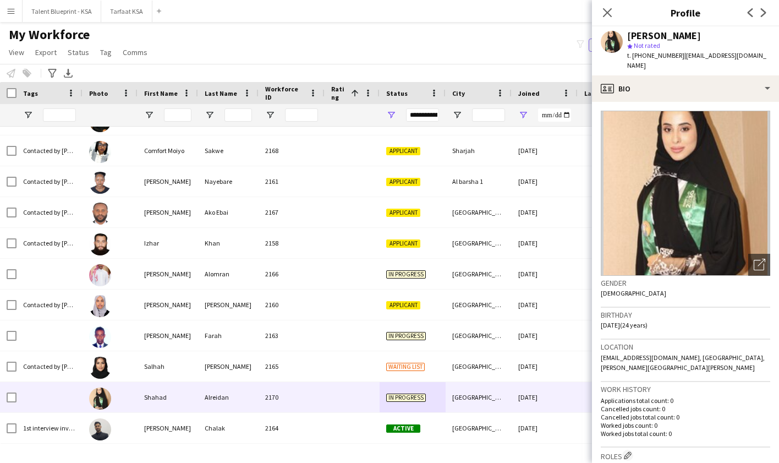
click at [688, 162] on img at bounding box center [685, 193] width 169 height 165
click at [689, 259] on icon "Open photos pop-in" at bounding box center [760, 265] width 12 height 12
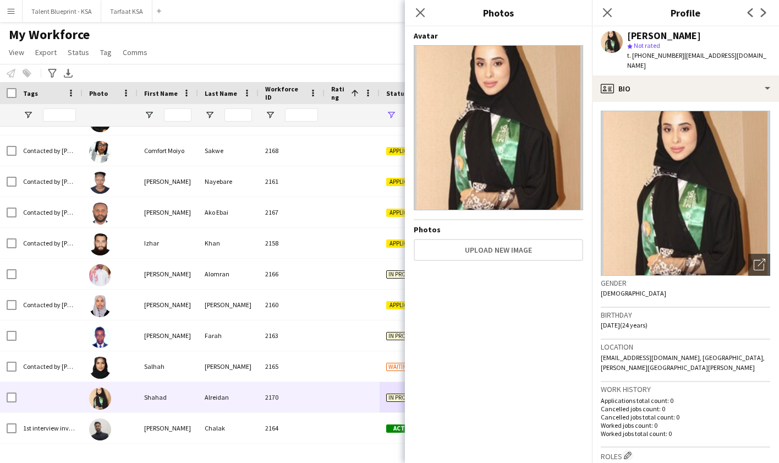
click at [490, 90] on img at bounding box center [498, 127] width 169 height 165
click at [689, 236] on img at bounding box center [685, 193] width 169 height 165
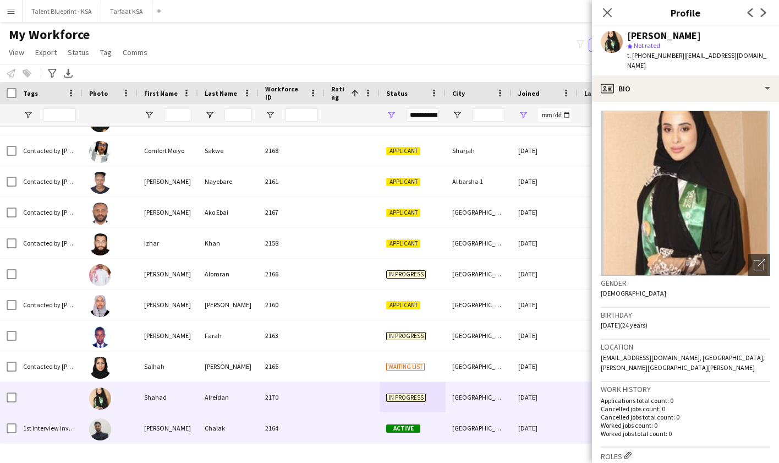
click at [467, 415] on div "[GEOGRAPHIC_DATA]" at bounding box center [479, 428] width 66 height 30
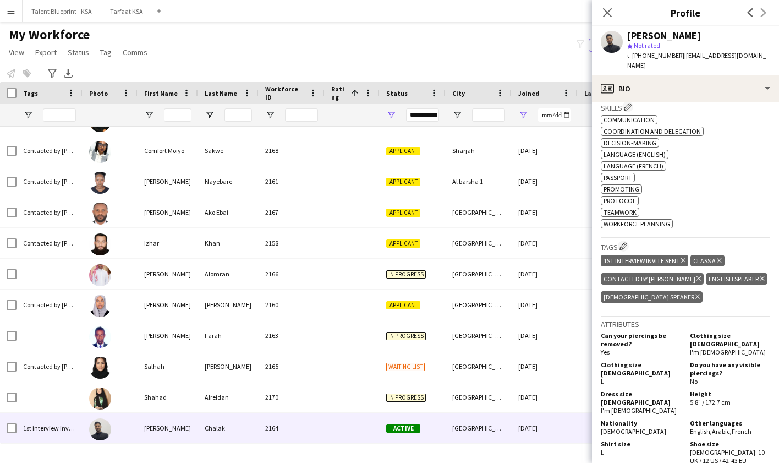
scroll to position [382, 0]
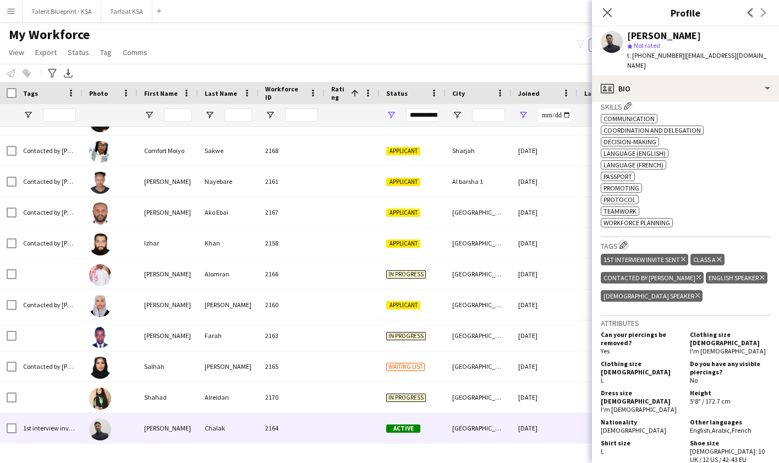
click at [623, 241] on app-icon "Edit crew company tags" at bounding box center [624, 245] width 8 height 8
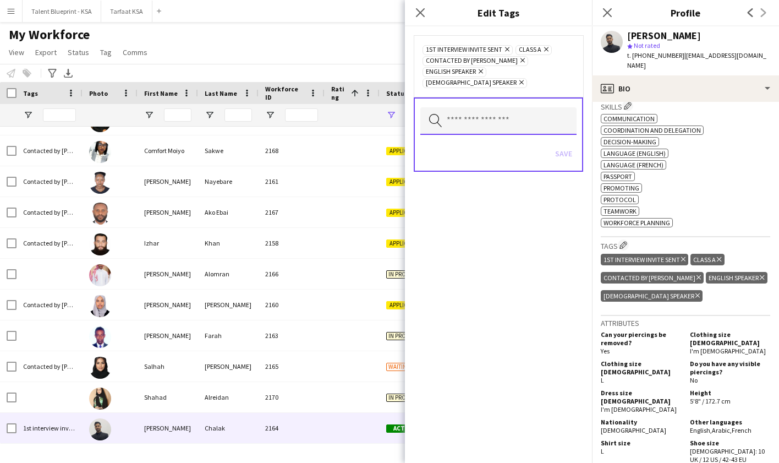
click at [529, 107] on input "text" at bounding box center [498, 121] width 156 height 28
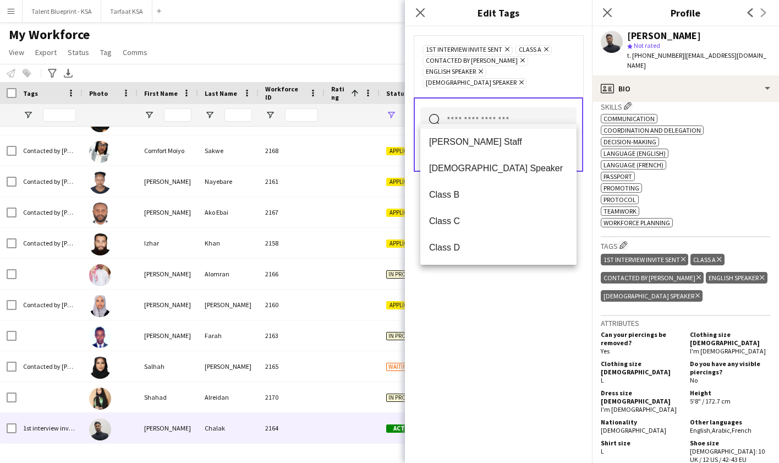
scroll to position [78, 0]
click at [512, 142] on span "[PERSON_NAME] Staff" at bounding box center [498, 143] width 139 height 10
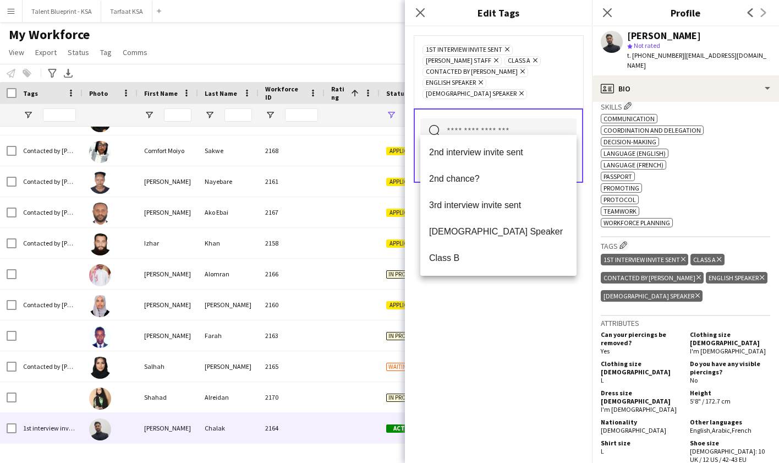
click at [529, 311] on div "1st interview invite sent Remove Ahmad Almabouth Staff Remove Class A Remove Co…" at bounding box center [498, 244] width 187 height 436
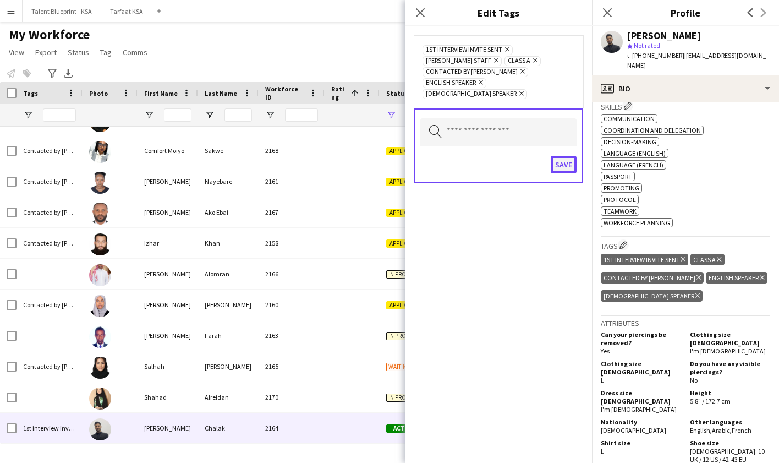
click at [556, 156] on button "Save" at bounding box center [564, 165] width 26 height 18
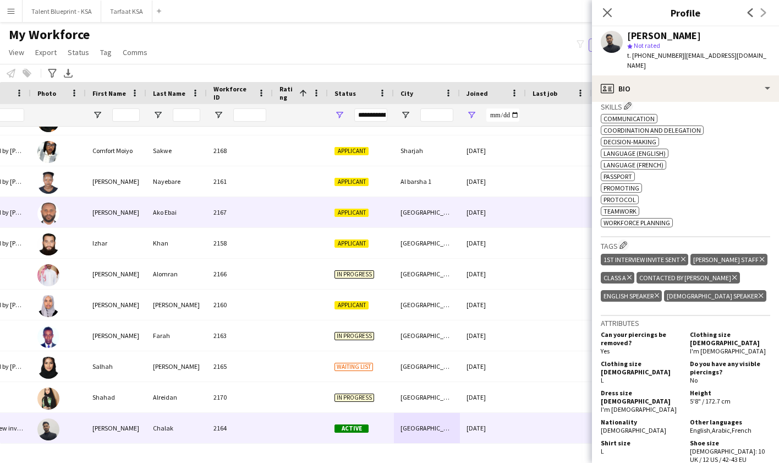
scroll to position [0, 191]
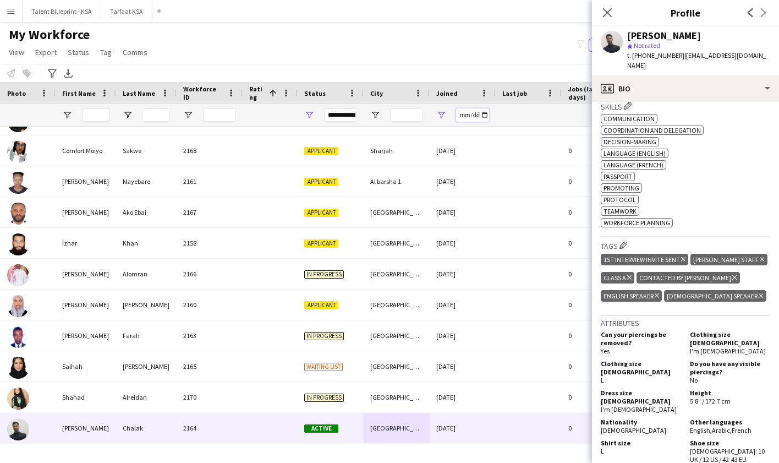
click at [461, 114] on input "**********" at bounding box center [472, 114] width 33 height 13
type input "**********"
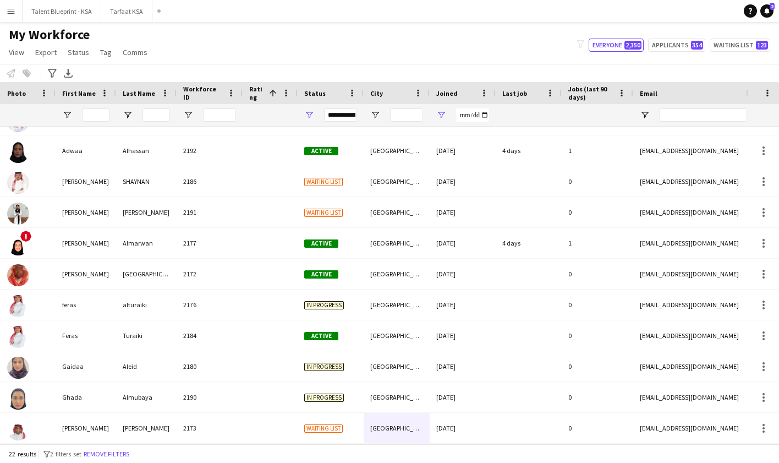
click at [511, 39] on div "My Workforce View Views Default view New view Update view Delete view Edit name…" at bounding box center [389, 44] width 779 height 37
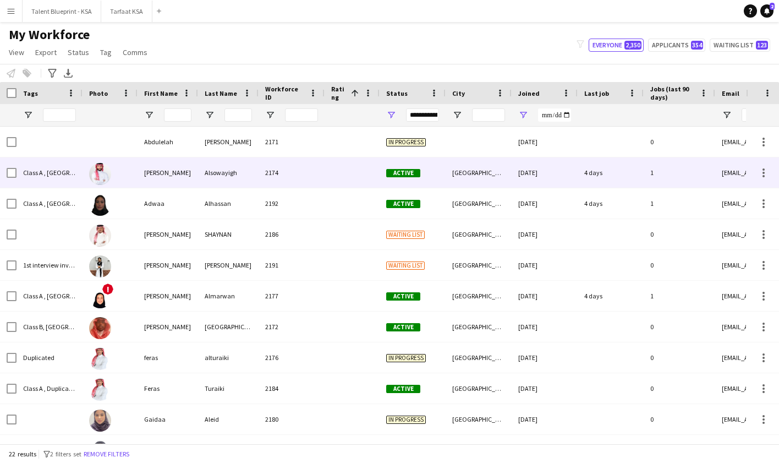
click at [313, 151] on div "2171" at bounding box center [292, 142] width 66 height 30
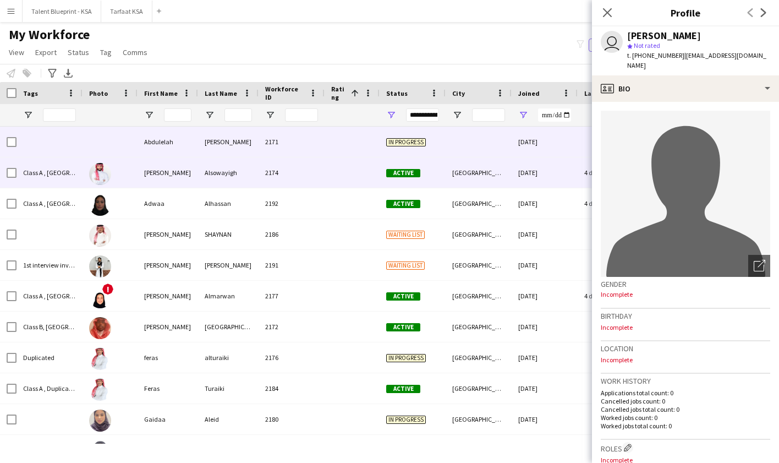
click at [268, 182] on div "2174" at bounding box center [292, 172] width 66 height 30
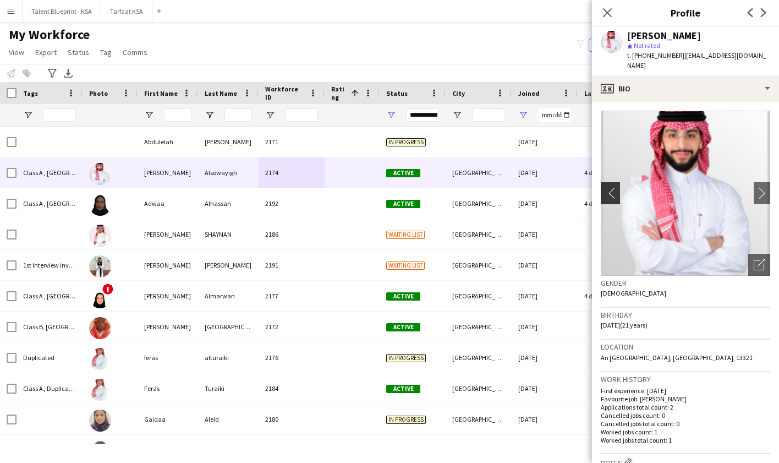
click at [610, 182] on button "chevron-left" at bounding box center [609, 193] width 22 height 22
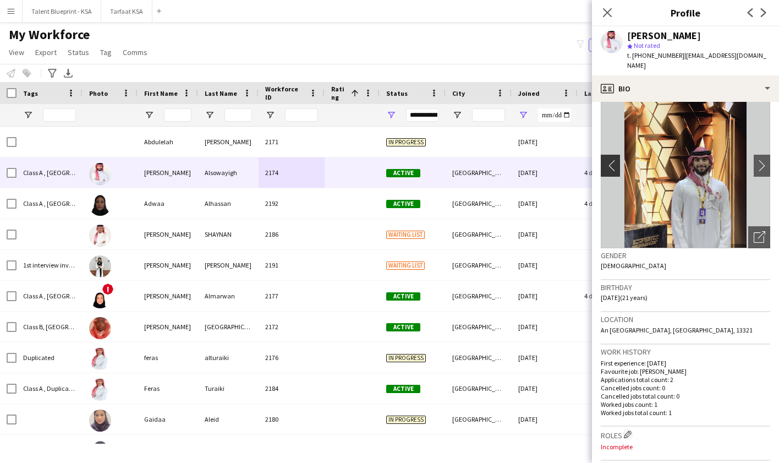
click at [605, 160] on app-icon "chevron-left" at bounding box center [609, 166] width 17 height 12
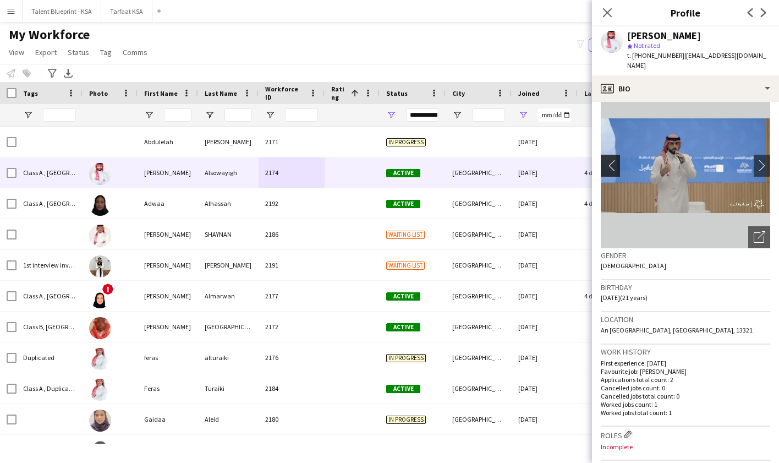
click at [611, 160] on app-icon "chevron-left" at bounding box center [609, 166] width 17 height 12
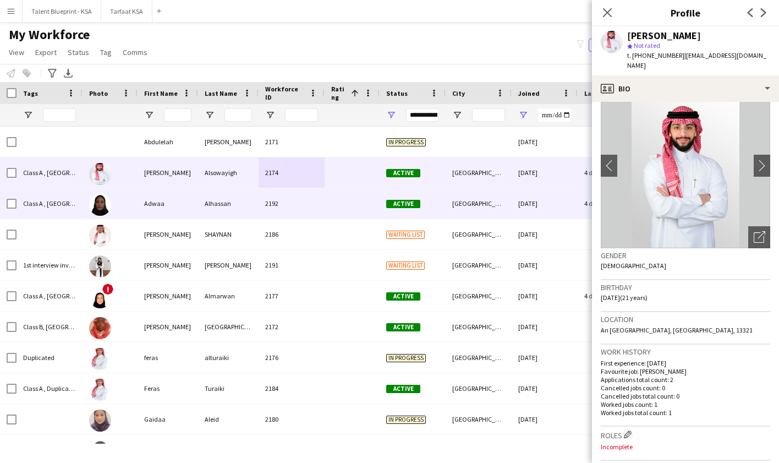
click at [449, 203] on div "[GEOGRAPHIC_DATA]" at bounding box center [479, 203] width 66 height 30
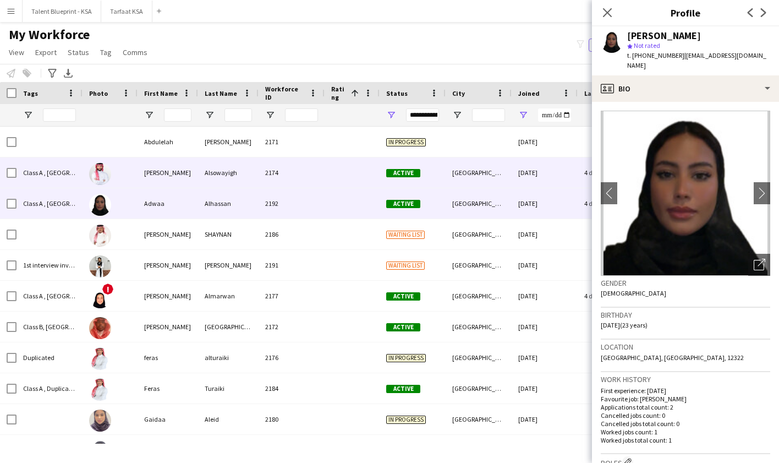
click at [511, 180] on div "[GEOGRAPHIC_DATA]" at bounding box center [479, 172] width 66 height 30
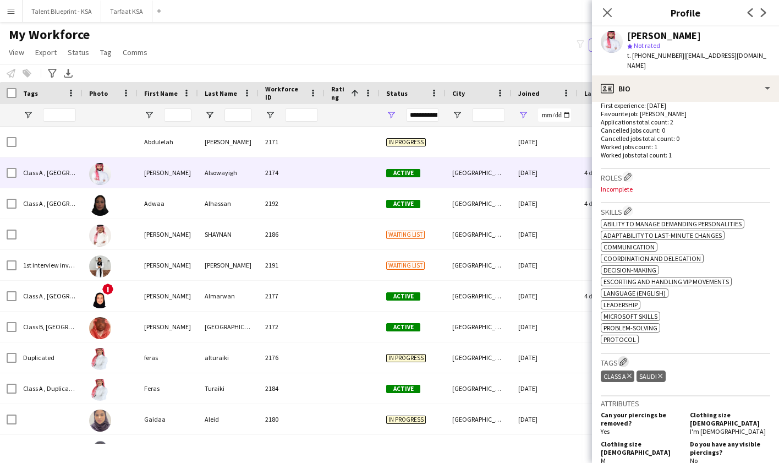
click at [623, 358] on app-icon "Edit crew company tags" at bounding box center [624, 362] width 8 height 8
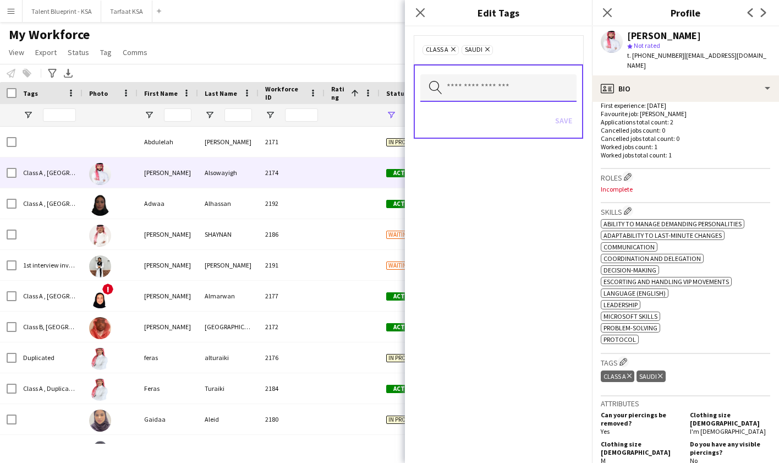
click at [523, 86] on input "text" at bounding box center [498, 88] width 156 height 28
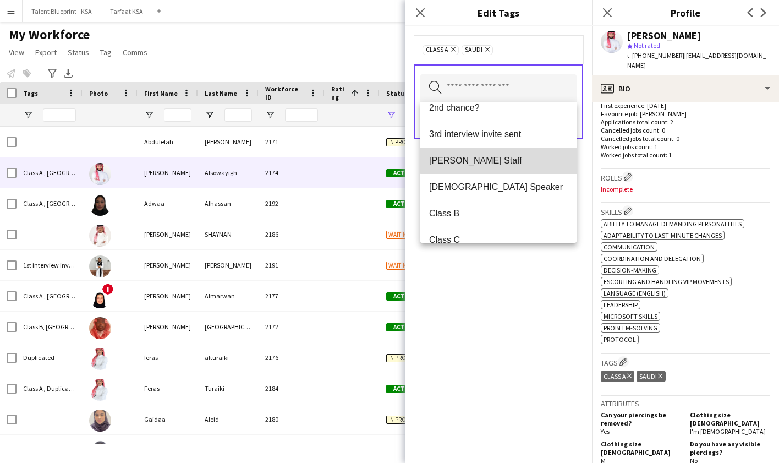
click at [505, 160] on span "[PERSON_NAME] Staff" at bounding box center [498, 160] width 139 height 10
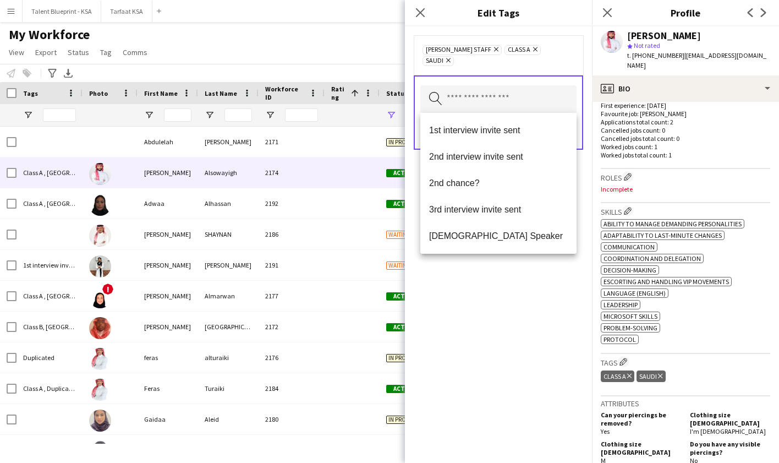
click at [505, 314] on div "Ahmad Almabouth Staff Remove Class A Remove Saudi Remove Search by tag name Save" at bounding box center [498, 244] width 187 height 436
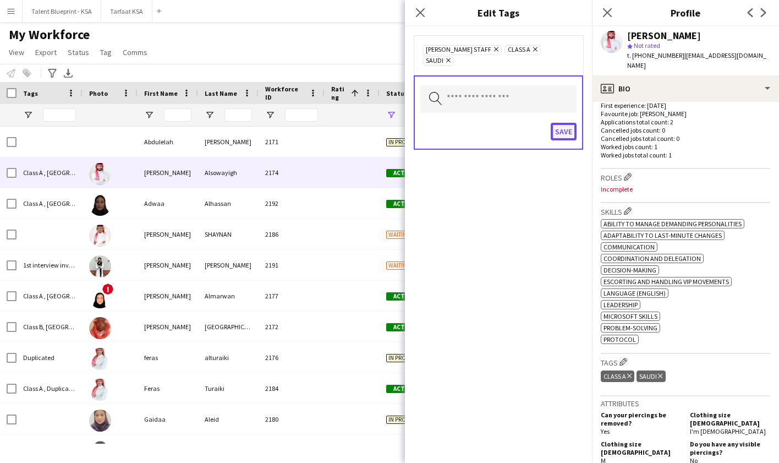
click at [567, 131] on button "Save" at bounding box center [564, 132] width 26 height 18
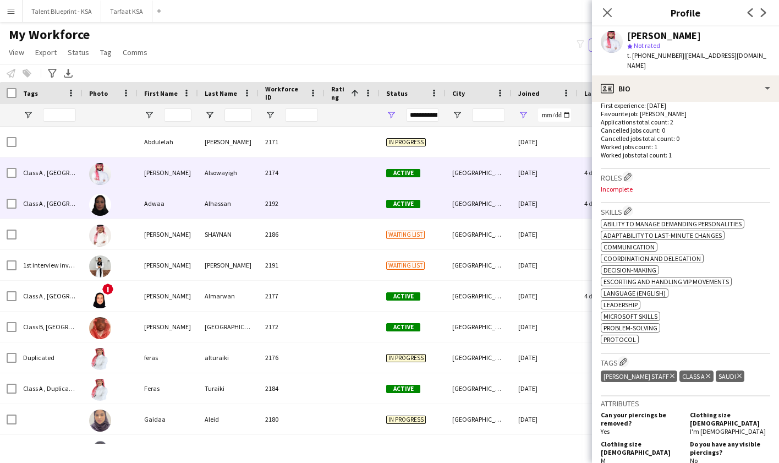
click at [362, 193] on div at bounding box center [352, 203] width 55 height 30
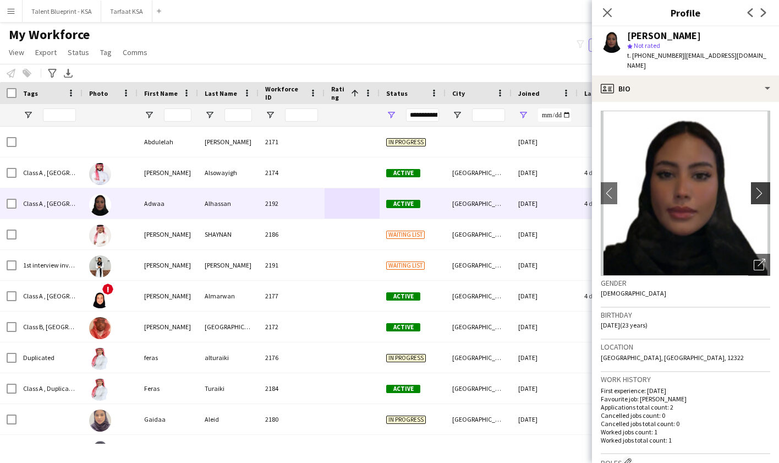
click at [689, 187] on app-icon "chevron-right" at bounding box center [762, 193] width 17 height 12
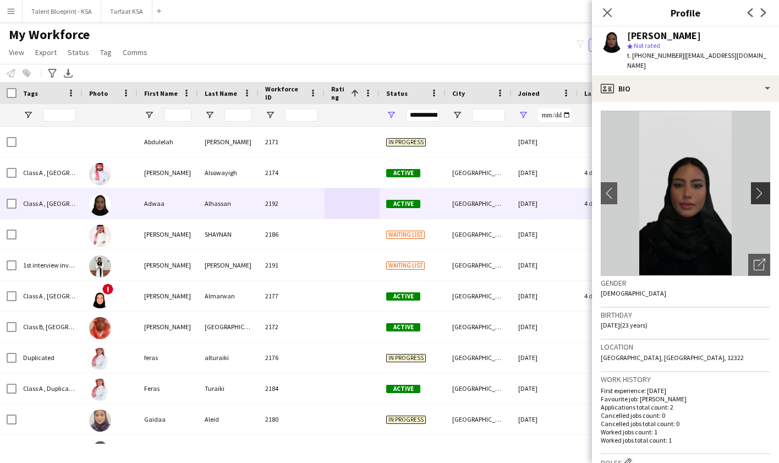
click at [689, 187] on app-icon "chevron-right" at bounding box center [762, 193] width 17 height 12
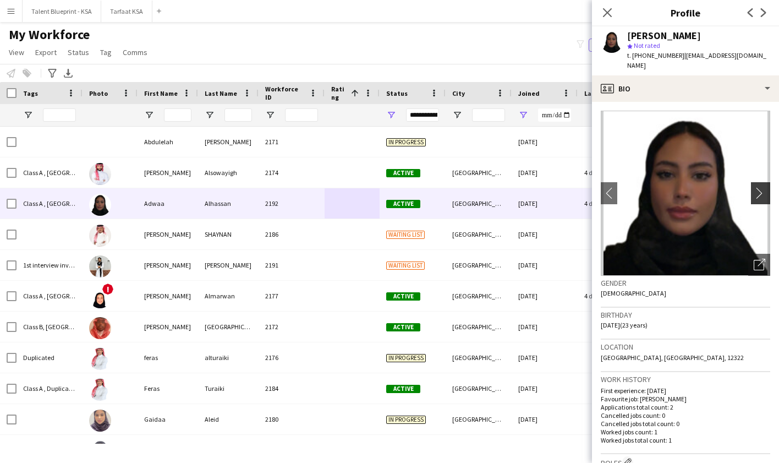
click at [689, 187] on app-icon "chevron-right" at bounding box center [762, 193] width 17 height 12
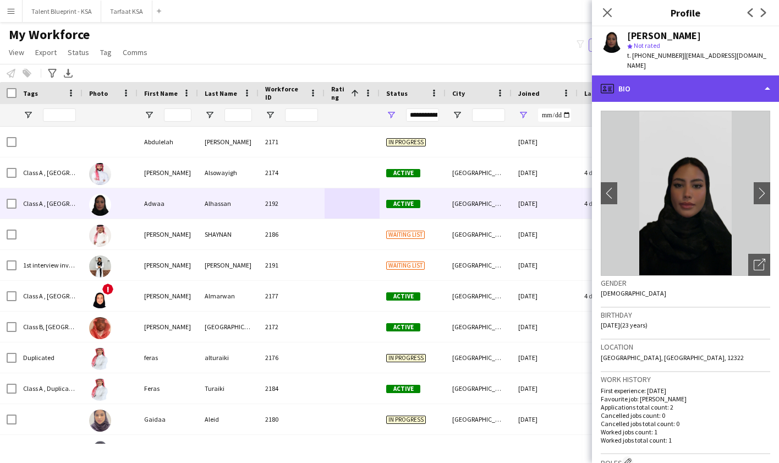
click at [689, 77] on div "profile Bio" at bounding box center [685, 88] width 187 height 26
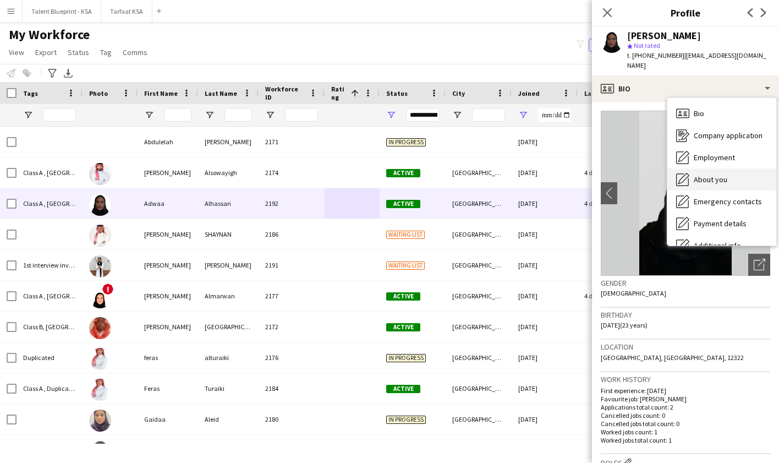
click at [689, 168] on div "About you About you" at bounding box center [721, 179] width 109 height 22
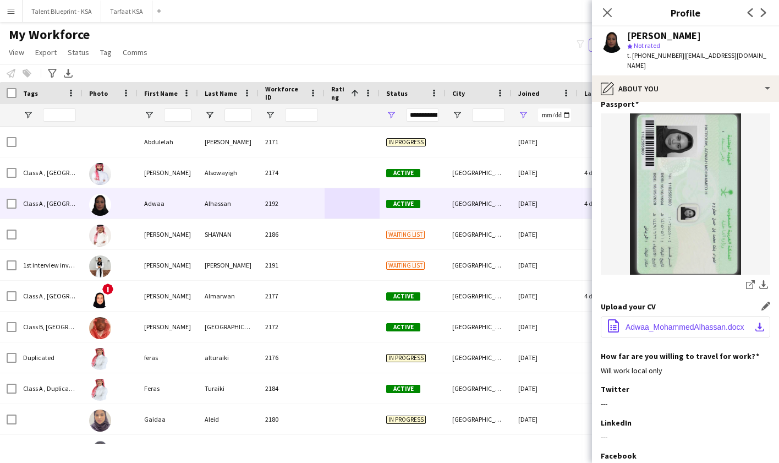
click at [689, 322] on span "Adwaa_MohammedAlhassan.docx" at bounding box center [685, 326] width 119 height 9
click at [598, 12] on div "Close pop-in" at bounding box center [607, 12] width 31 height 25
click at [611, 15] on icon "Close pop-in" at bounding box center [607, 12] width 10 height 10
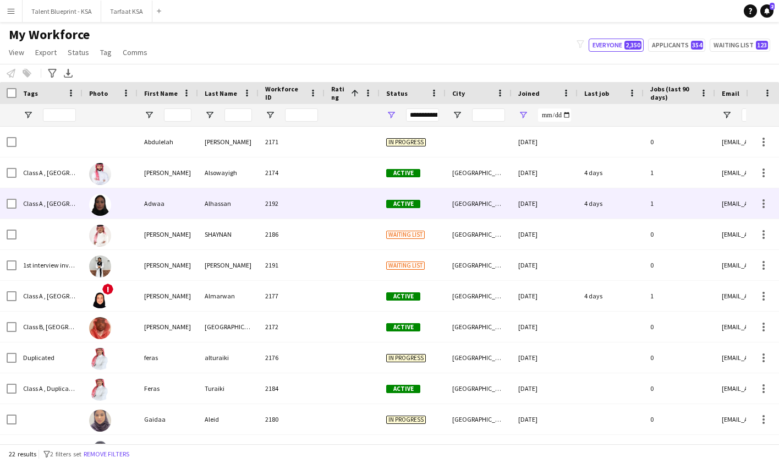
click at [309, 193] on div "2192" at bounding box center [292, 203] width 66 height 30
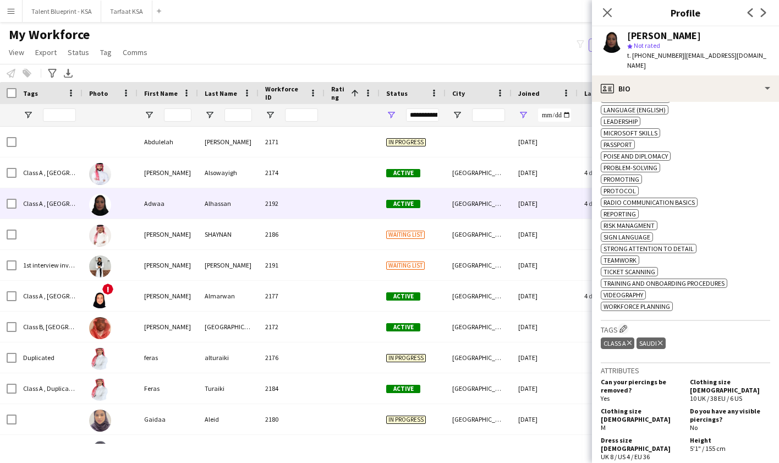
scroll to position [515, 0]
drag, startPoint x: 625, startPoint y: 335, endPoint x: 591, endPoint y: 318, distance: 37.9
click at [624, 332] on app-icon "Edit crew company tags" at bounding box center [624, 328] width 8 height 8
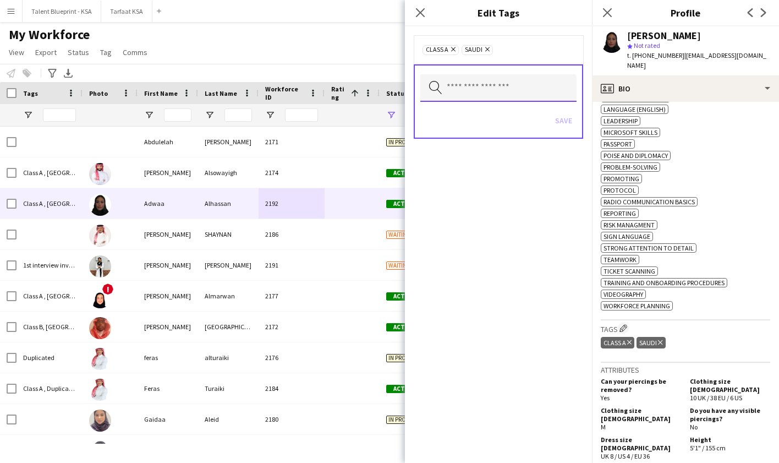
click at [530, 91] on input "text" at bounding box center [498, 88] width 156 height 28
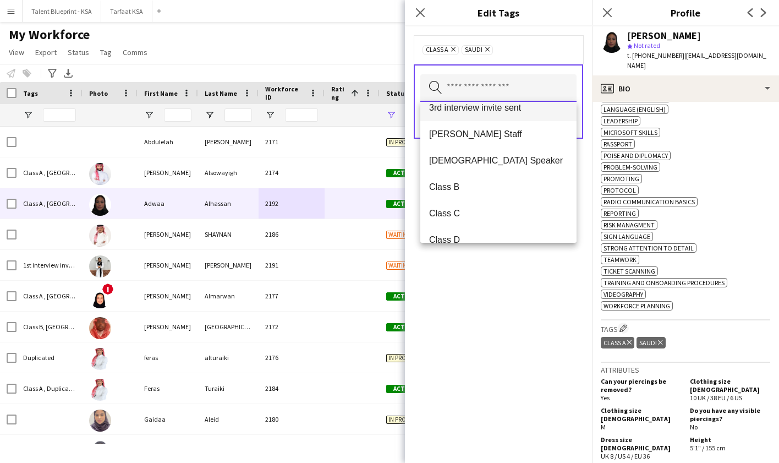
scroll to position [91, 0]
click at [386, 44] on div "My Workforce View Views Default view New view Update view Delete view Edit name…" at bounding box center [389, 44] width 779 height 37
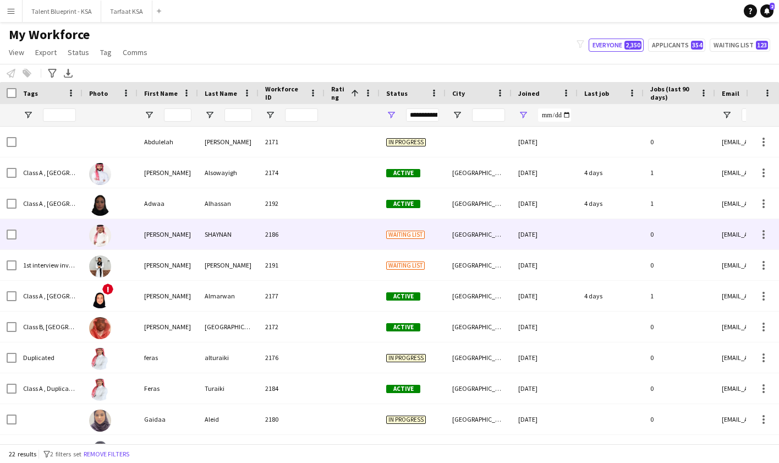
click at [369, 234] on div at bounding box center [352, 234] width 55 height 30
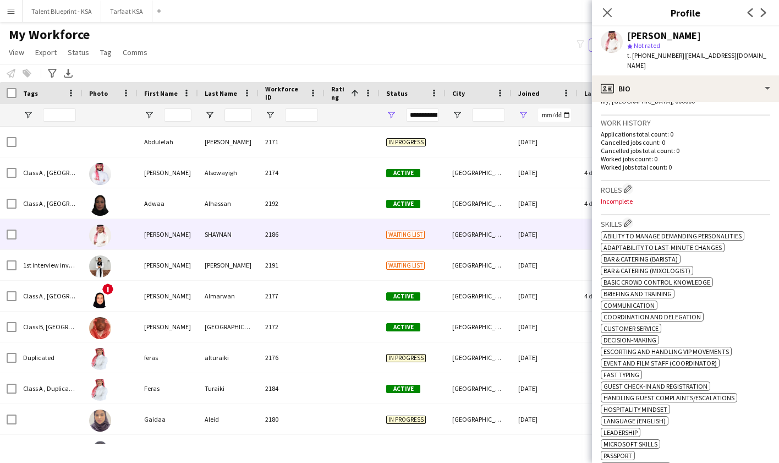
scroll to position [260, 0]
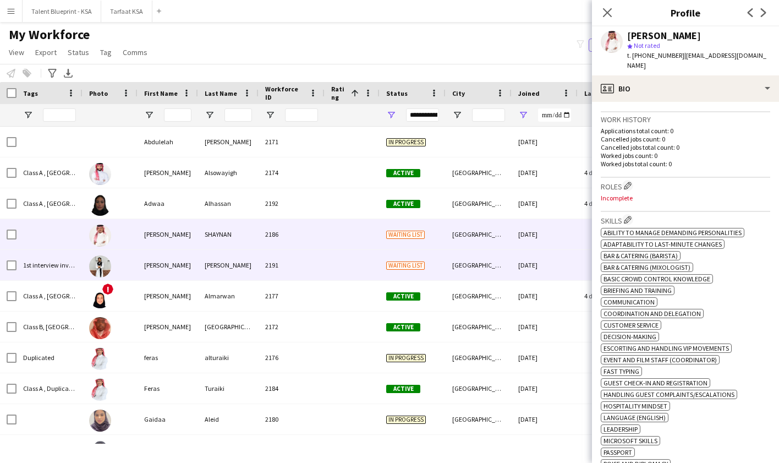
click at [479, 265] on div "[GEOGRAPHIC_DATA]" at bounding box center [479, 265] width 66 height 30
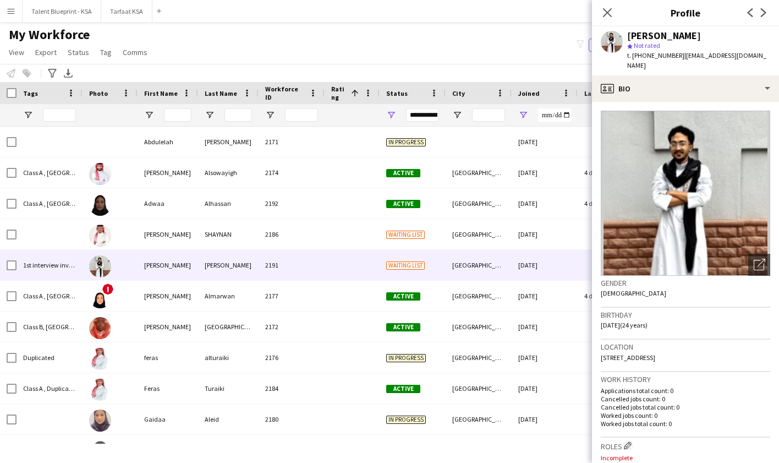
click at [689, 204] on img at bounding box center [685, 193] width 169 height 165
click at [689, 257] on div "Open photos pop-in" at bounding box center [759, 265] width 22 height 22
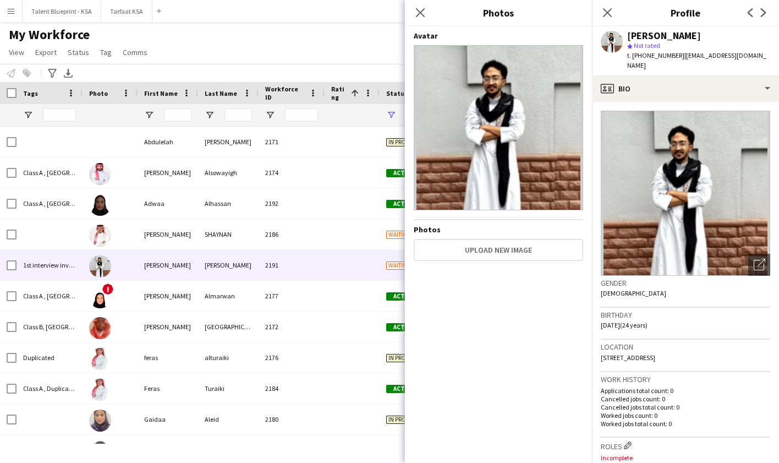
click at [540, 158] on img at bounding box center [498, 127] width 169 height 165
click at [418, 14] on icon at bounding box center [420, 12] width 10 height 10
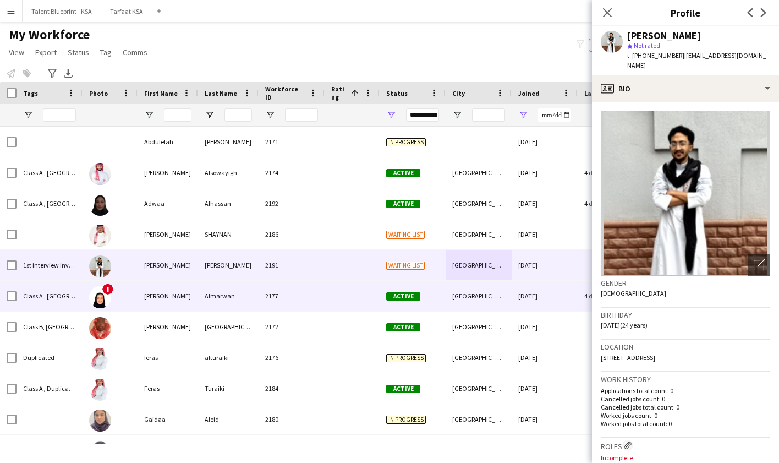
click at [364, 295] on div at bounding box center [352, 296] width 55 height 30
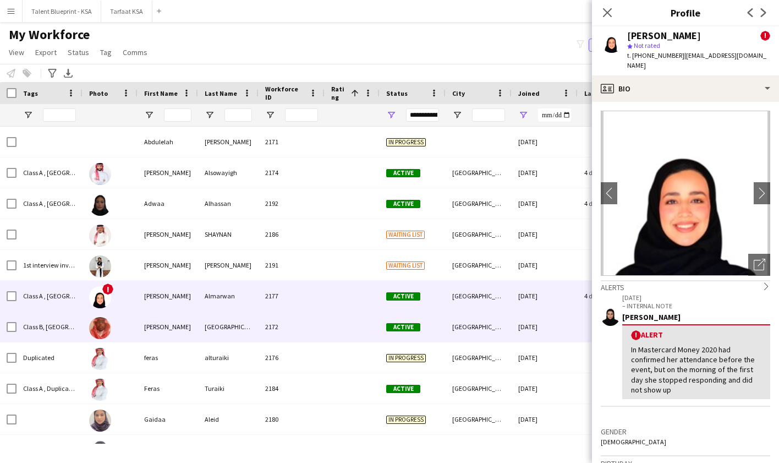
click at [357, 329] on div at bounding box center [352, 326] width 55 height 30
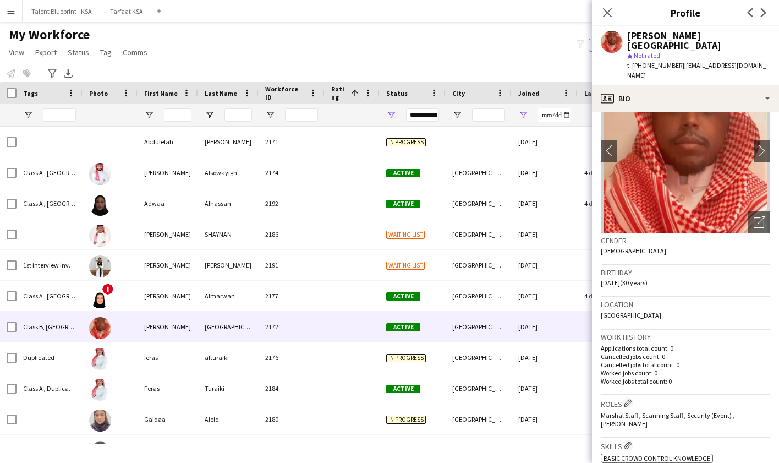
scroll to position [74, 0]
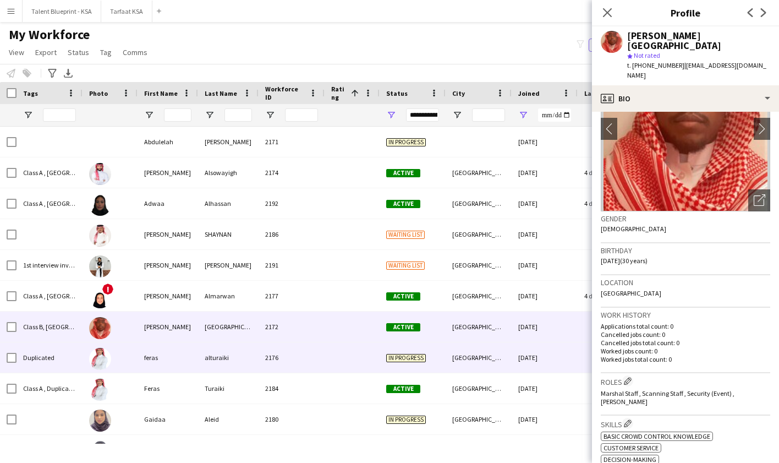
click at [490, 355] on div "[GEOGRAPHIC_DATA]" at bounding box center [479, 357] width 66 height 30
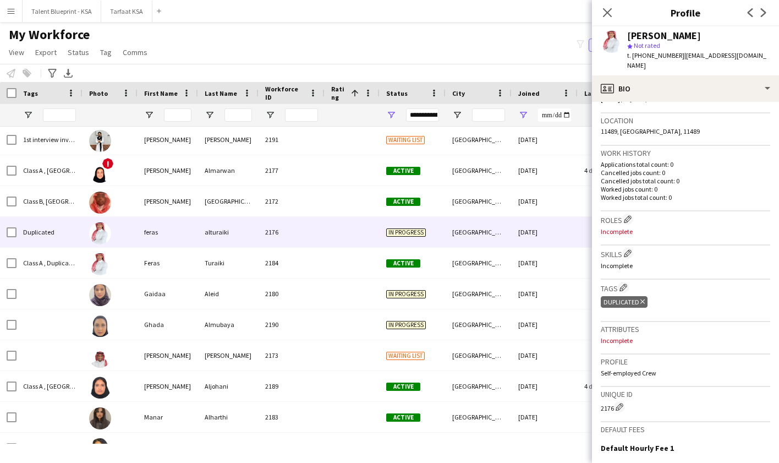
scroll to position [219, 0]
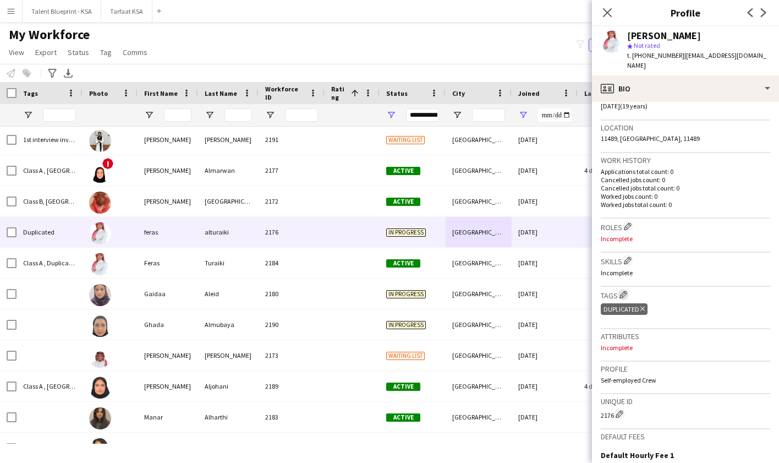
click at [623, 289] on button "Edit crew company tags" at bounding box center [623, 294] width 11 height 11
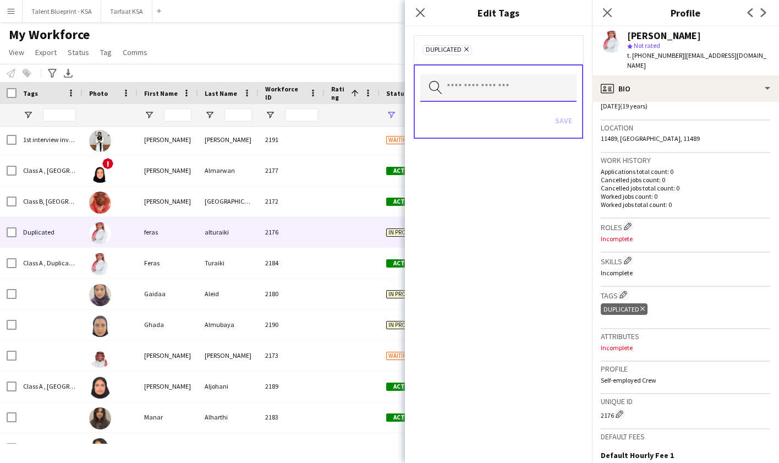
click at [550, 81] on input "text" at bounding box center [498, 88] width 156 height 28
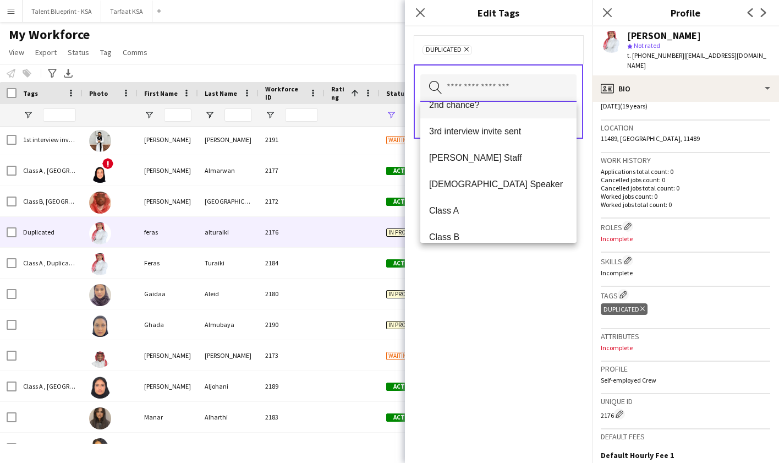
scroll to position [73, 0]
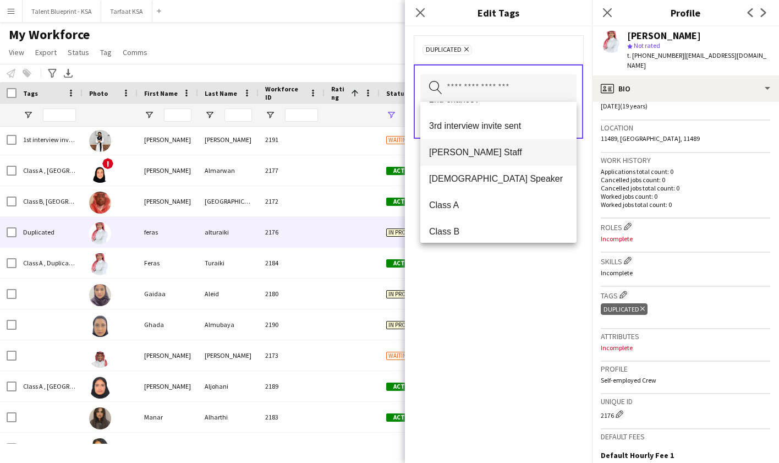
click at [506, 151] on span "[PERSON_NAME] Staff" at bounding box center [498, 152] width 139 height 10
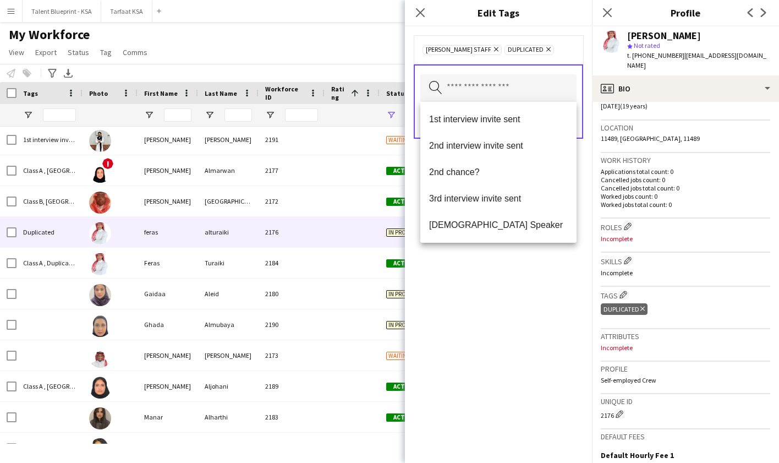
click at [563, 282] on div "Ahmad Almabouth Staff Remove Duplicated Remove Search by tag name Save" at bounding box center [498, 244] width 187 height 436
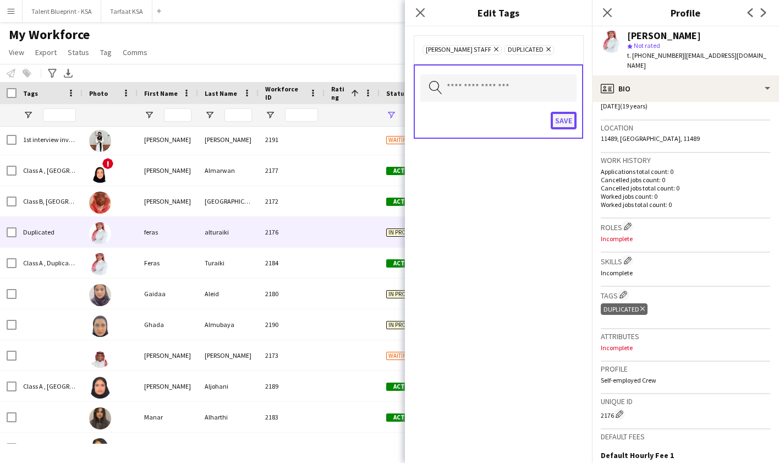
click at [562, 124] on button "Save" at bounding box center [564, 121] width 26 height 18
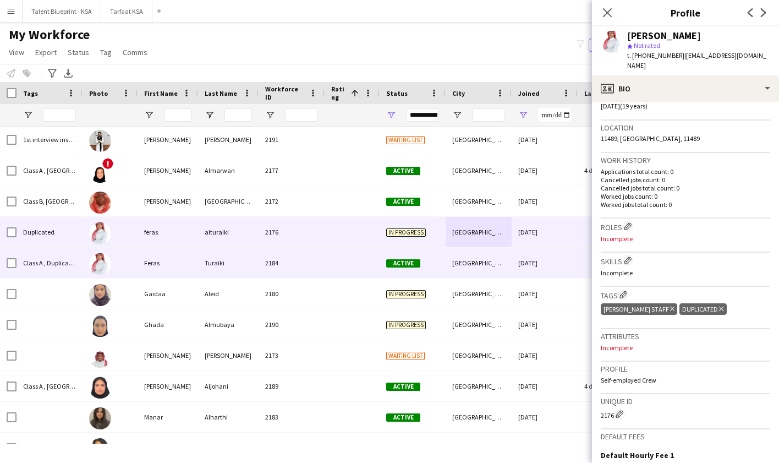
click at [349, 267] on div at bounding box center [352, 263] width 55 height 30
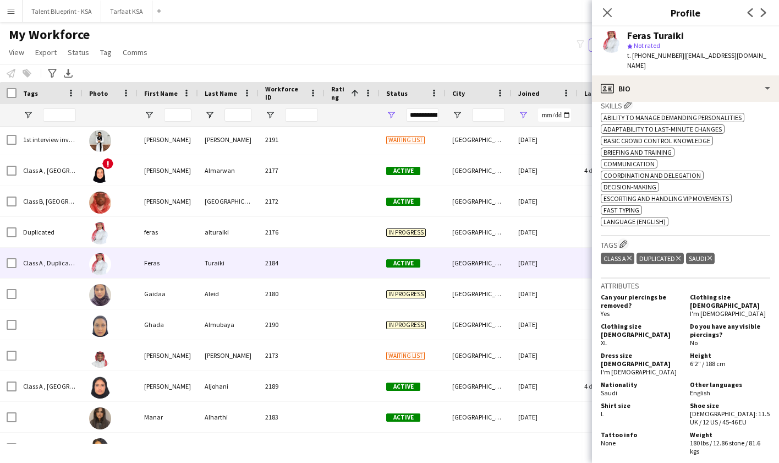
scroll to position [401, 0]
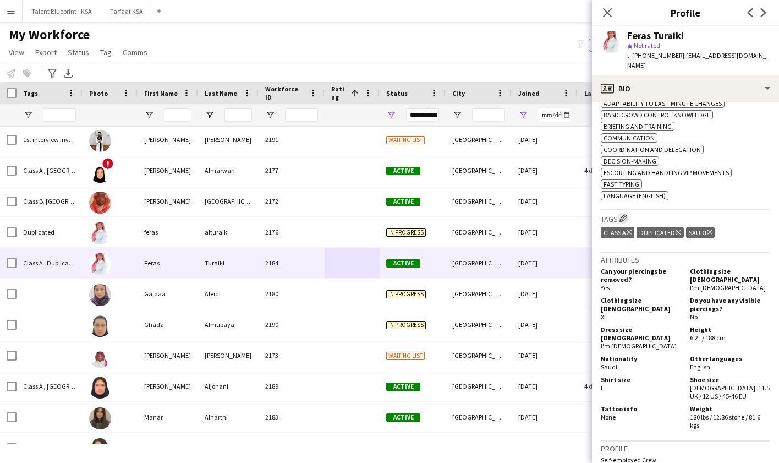
click at [627, 214] on app-icon "Edit crew company tags" at bounding box center [624, 218] width 8 height 8
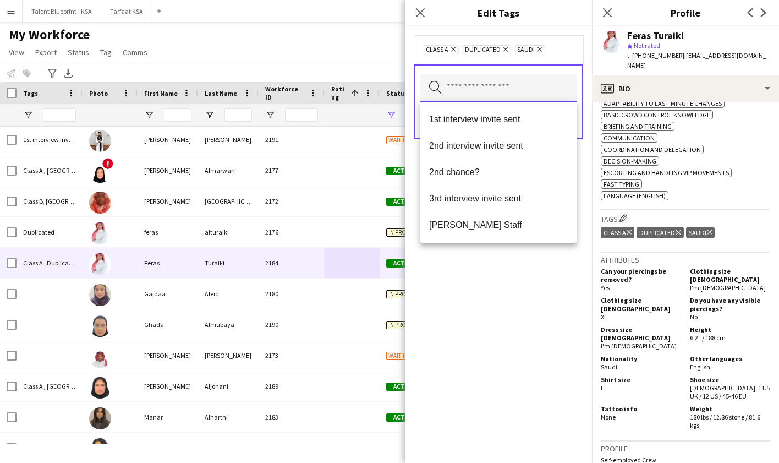
click at [531, 84] on input "text" at bounding box center [498, 88] width 156 height 28
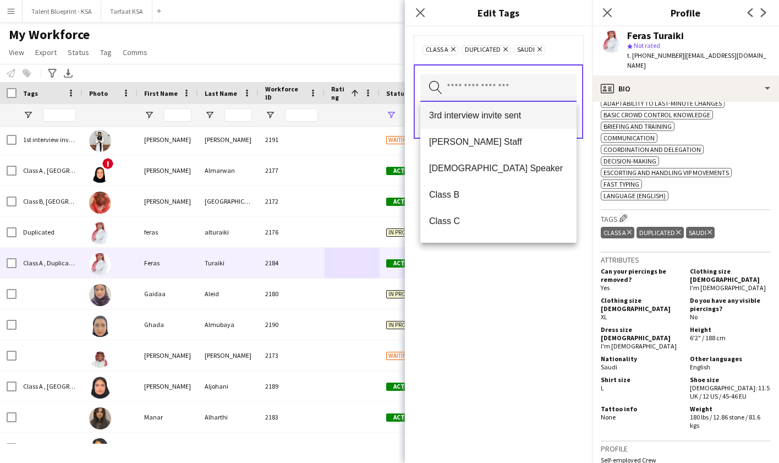
scroll to position [94, 0]
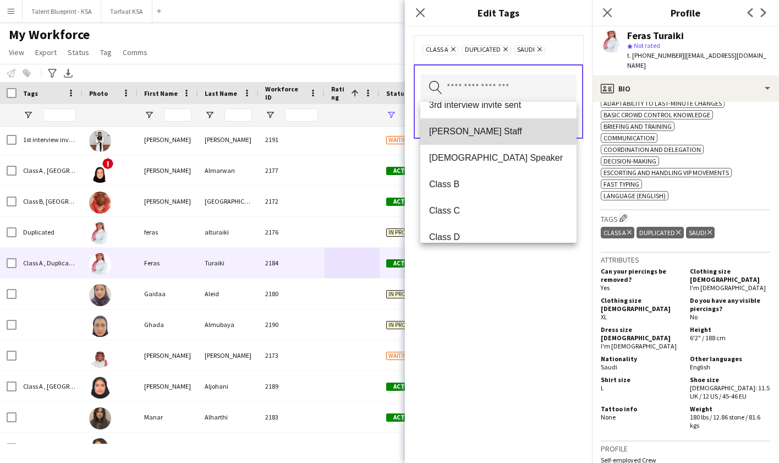
click at [510, 137] on mat-option "[PERSON_NAME] Staff" at bounding box center [498, 131] width 156 height 26
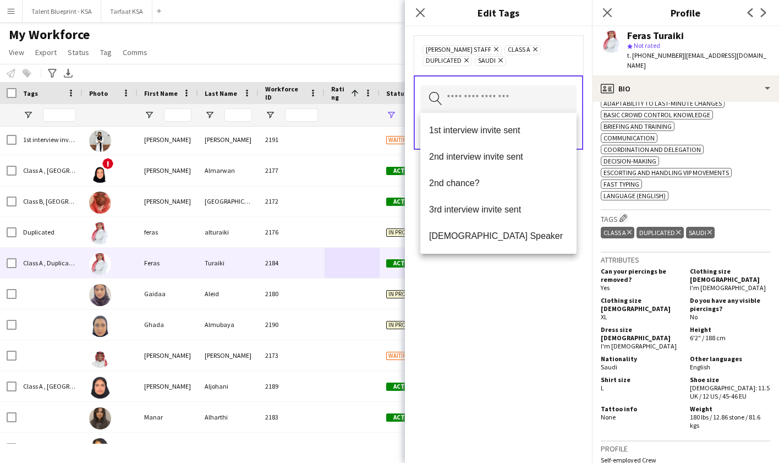
click at [529, 318] on div "Ahmad Almabouth Staff Remove Class A Remove Duplicated Remove Saudi Remove Sear…" at bounding box center [498, 244] width 187 height 436
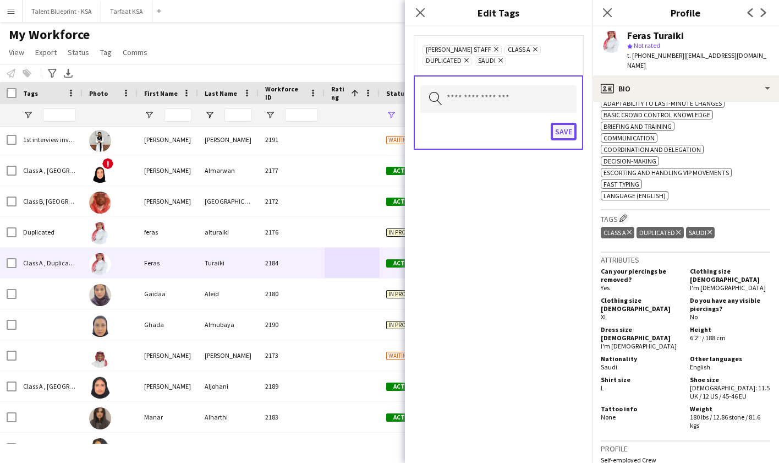
click at [555, 125] on button "Save" at bounding box center [564, 132] width 26 height 18
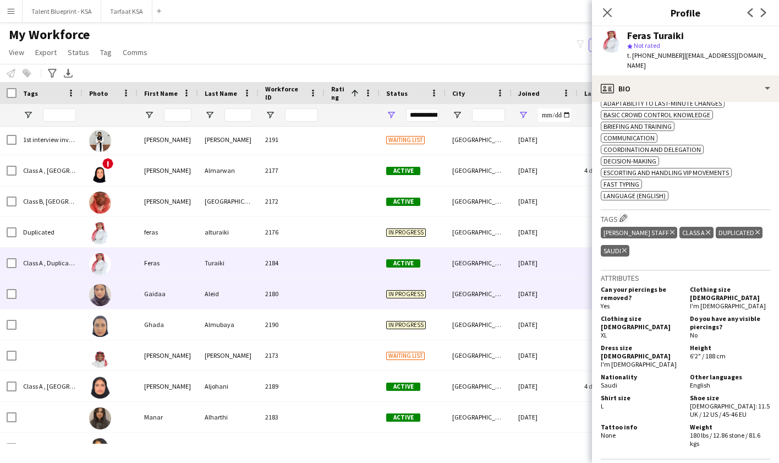
click at [357, 290] on div at bounding box center [352, 293] width 55 height 30
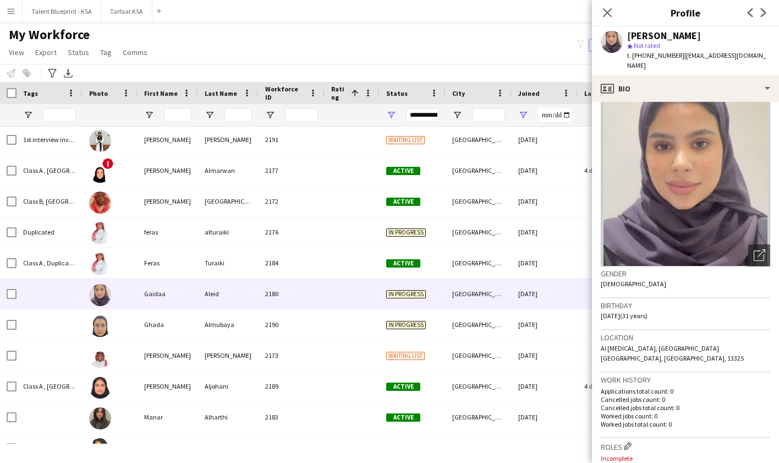
scroll to position [0, 0]
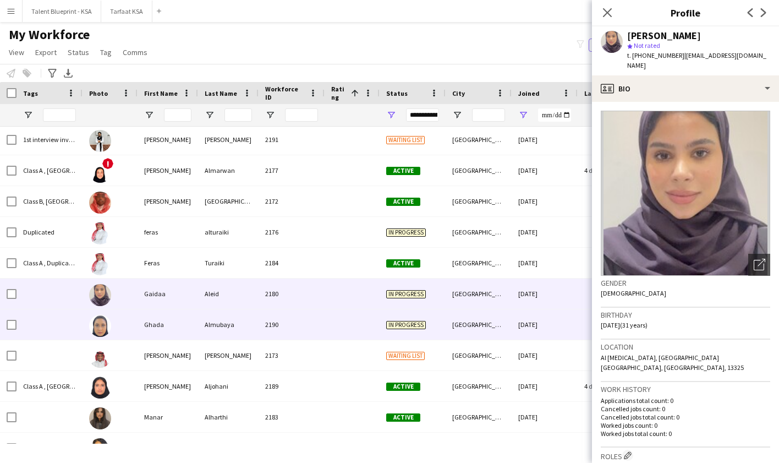
click at [547, 322] on div "[DATE]" at bounding box center [545, 324] width 66 height 30
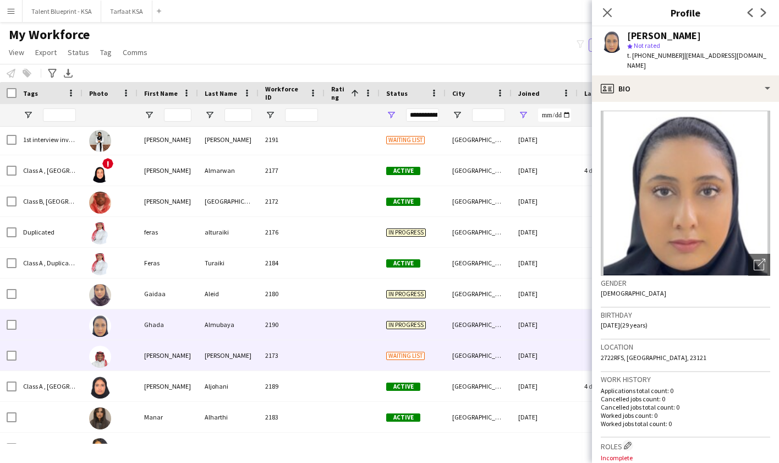
click at [524, 365] on div "[DATE]" at bounding box center [545, 355] width 66 height 30
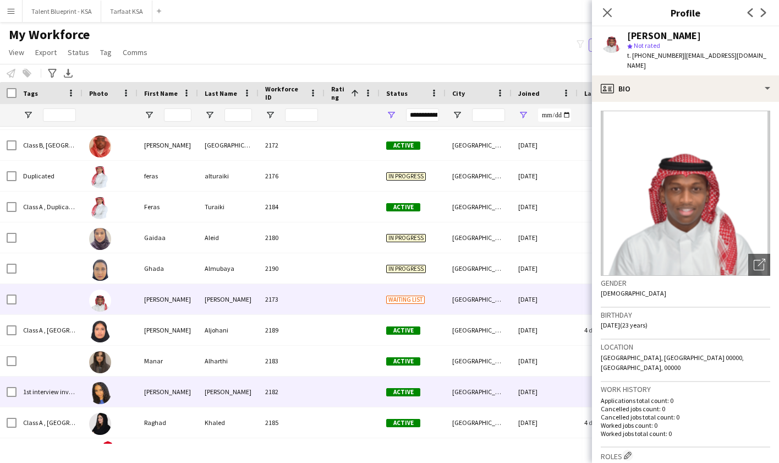
scroll to position [209, 0]
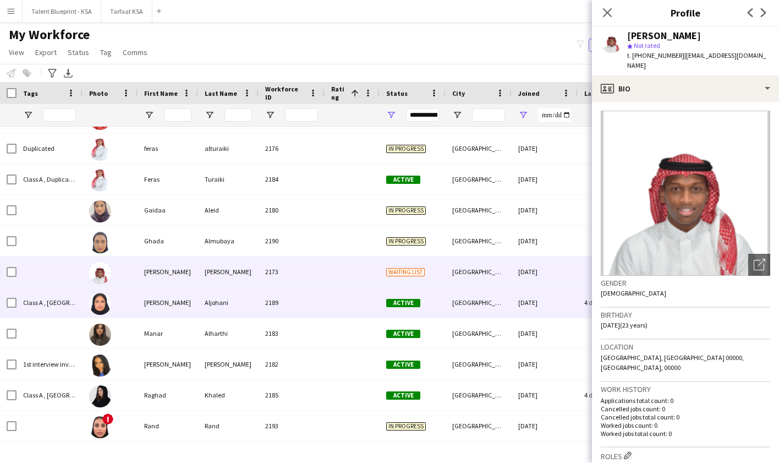
click at [520, 311] on div "[DATE]" at bounding box center [545, 302] width 66 height 30
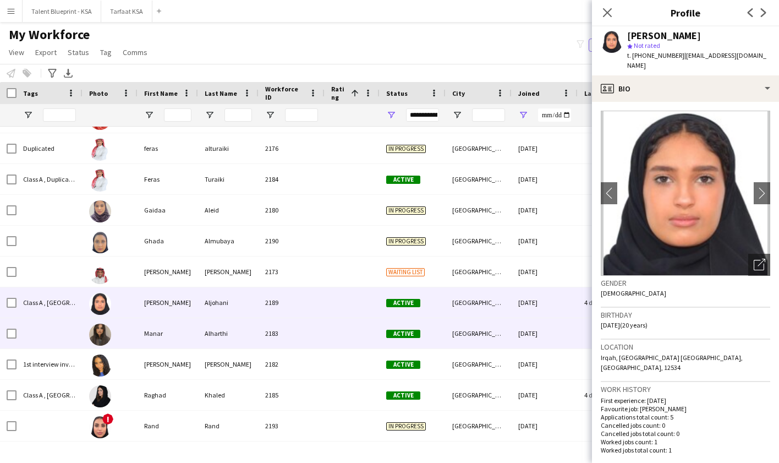
click at [486, 340] on div "[GEOGRAPHIC_DATA]" at bounding box center [479, 333] width 66 height 30
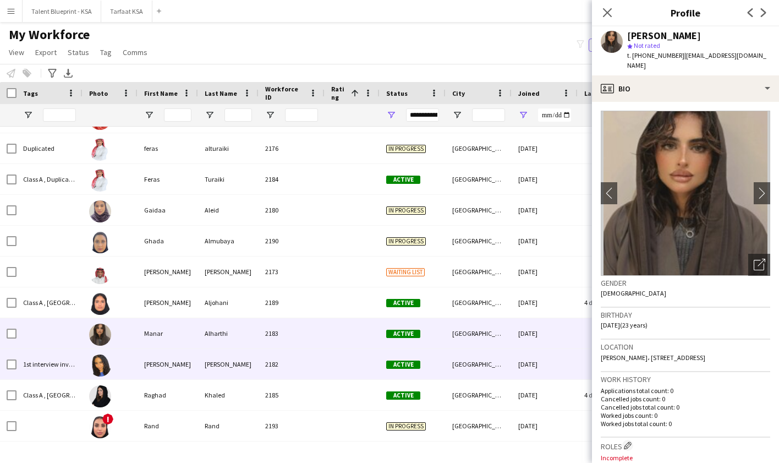
click at [489, 366] on div "[GEOGRAPHIC_DATA]" at bounding box center [479, 364] width 66 height 30
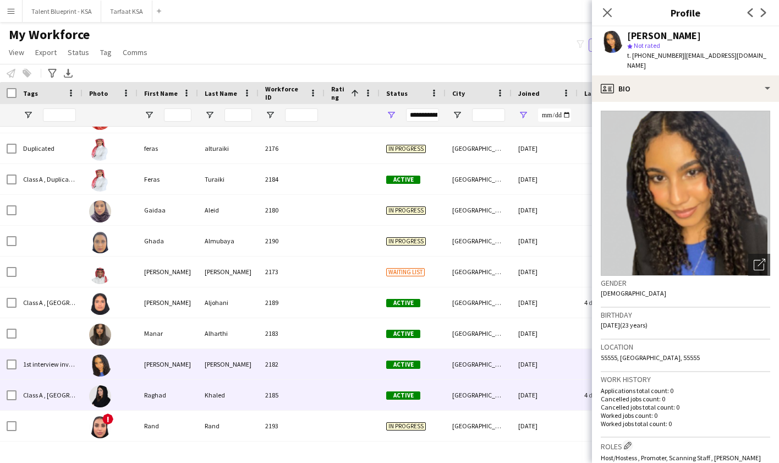
click at [497, 393] on div "[GEOGRAPHIC_DATA]" at bounding box center [479, 395] width 66 height 30
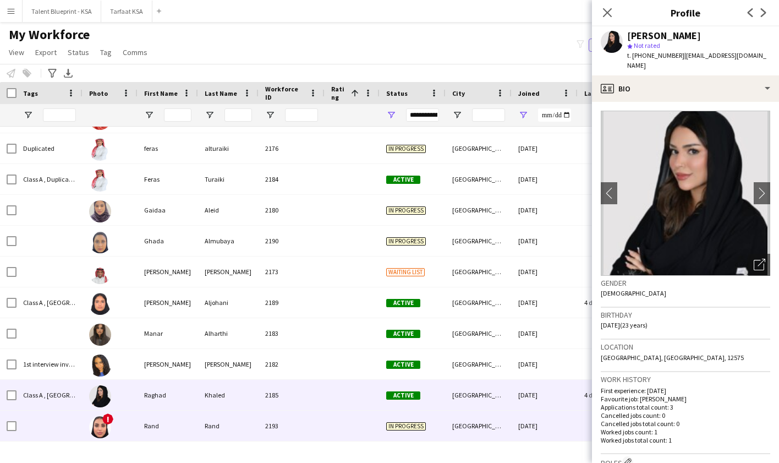
scroll to position [295, 0]
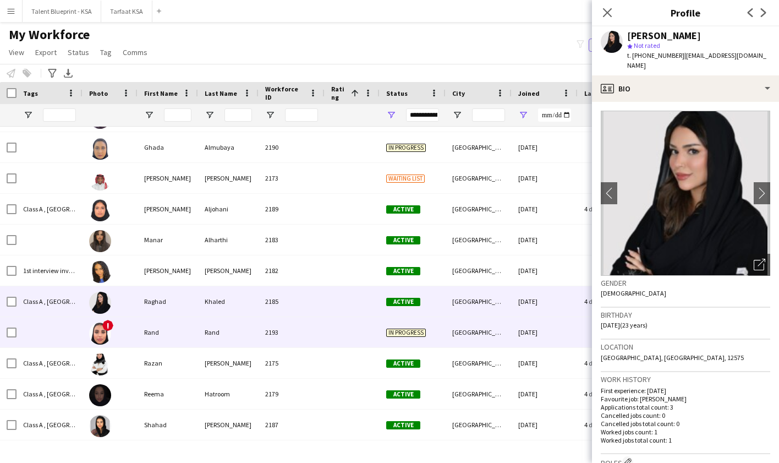
click at [493, 333] on div "[GEOGRAPHIC_DATA]" at bounding box center [479, 332] width 66 height 30
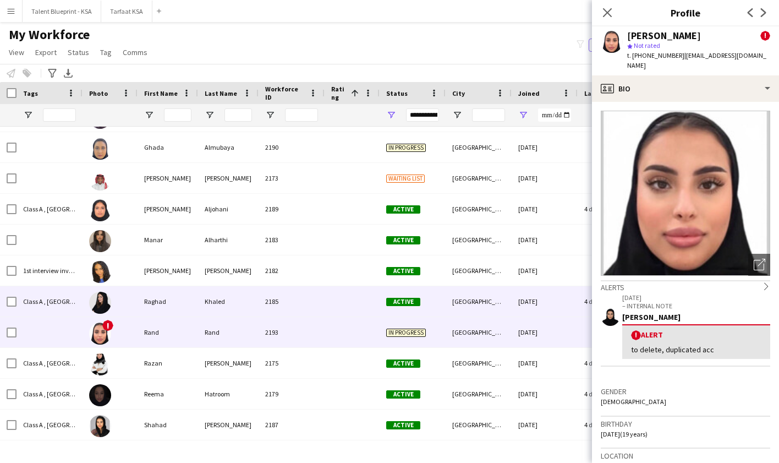
click at [495, 302] on div "[GEOGRAPHIC_DATA]" at bounding box center [479, 301] width 66 height 30
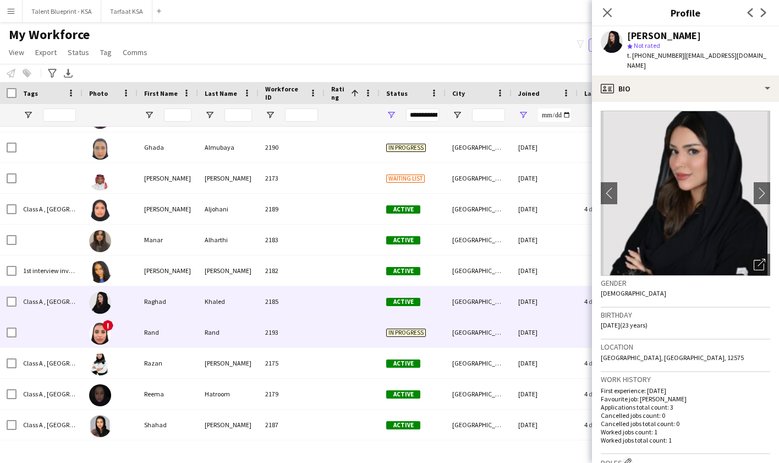
click at [489, 335] on div "[GEOGRAPHIC_DATA]" at bounding box center [479, 332] width 66 height 30
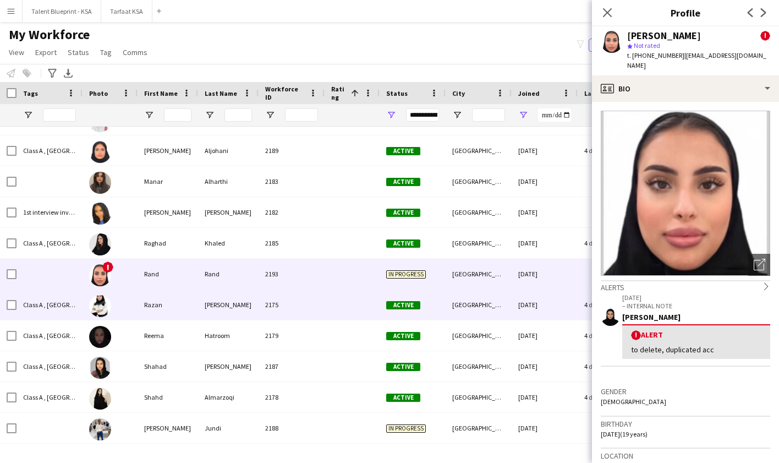
click at [481, 315] on div "[GEOGRAPHIC_DATA]" at bounding box center [479, 304] width 66 height 30
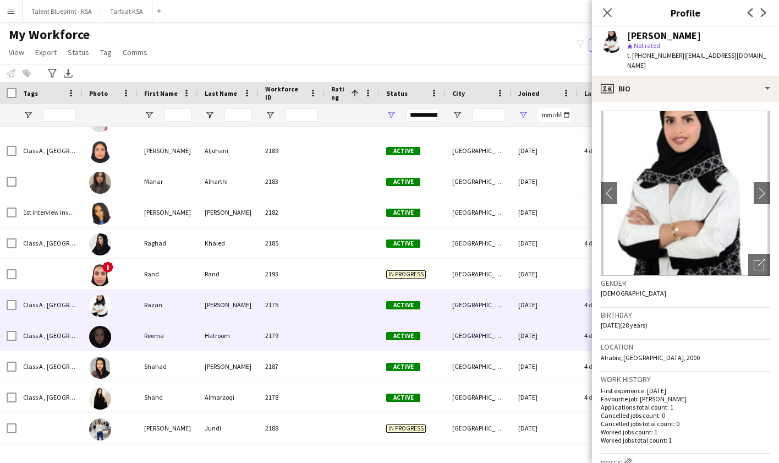
click at [481, 336] on div "[GEOGRAPHIC_DATA]" at bounding box center [479, 335] width 66 height 30
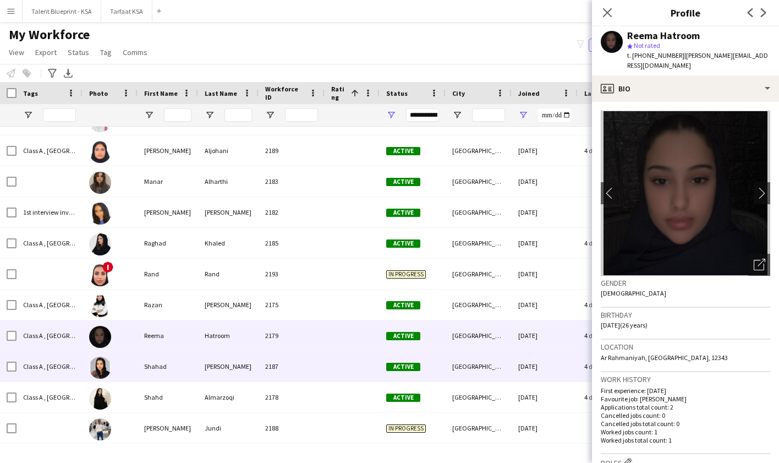
click at [482, 365] on div "[GEOGRAPHIC_DATA]" at bounding box center [479, 366] width 66 height 30
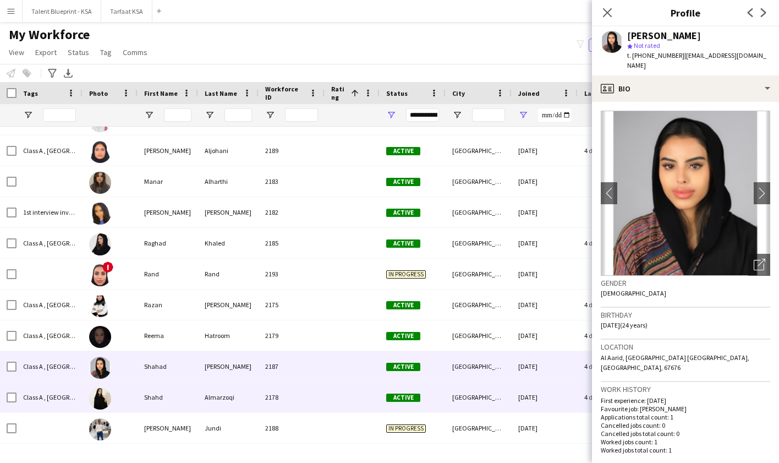
click at [487, 407] on div "[GEOGRAPHIC_DATA]" at bounding box center [479, 397] width 66 height 30
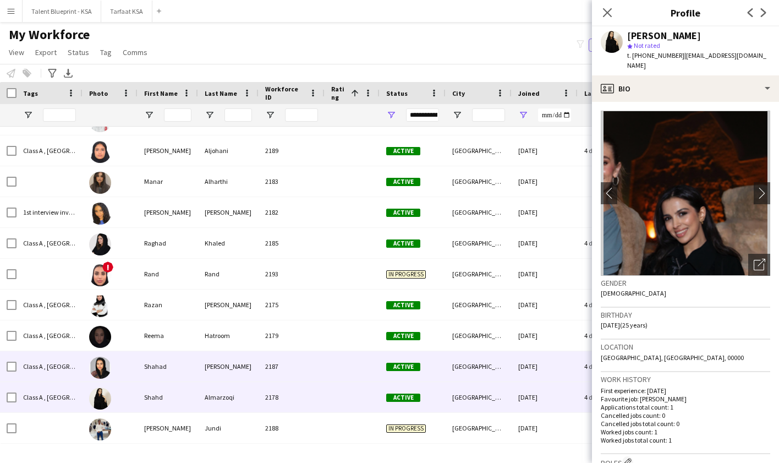
click at [485, 374] on div "[GEOGRAPHIC_DATA]" at bounding box center [479, 366] width 66 height 30
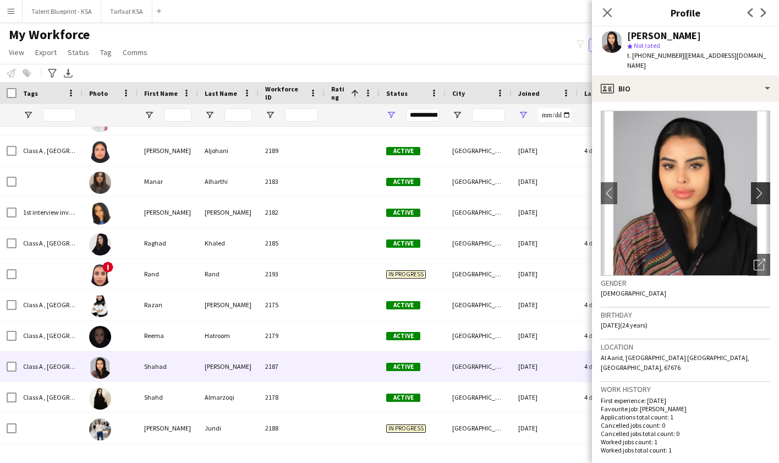
click at [689, 190] on button "chevron-right" at bounding box center [762, 193] width 22 height 22
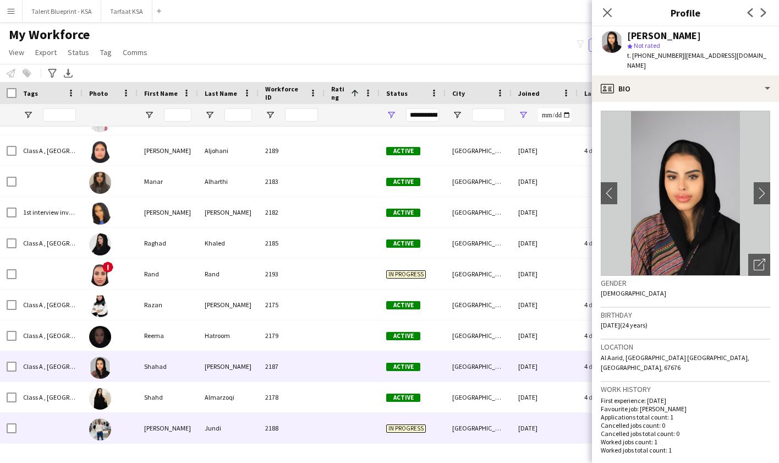
click at [515, 416] on div "[DATE]" at bounding box center [545, 428] width 66 height 30
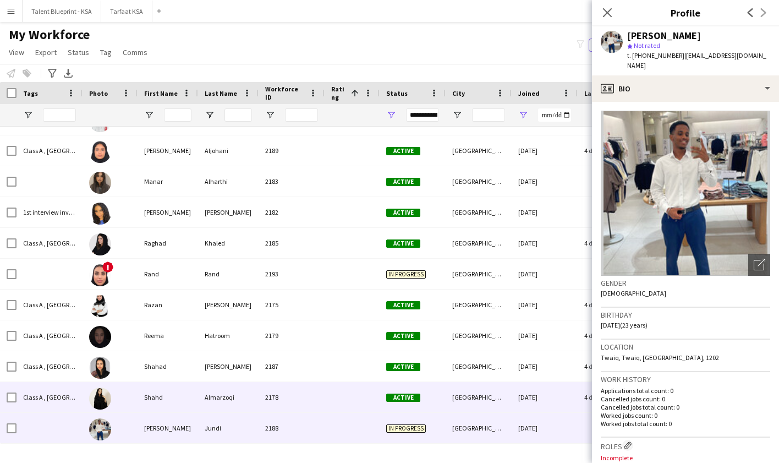
click at [524, 398] on div "[DATE]" at bounding box center [545, 397] width 66 height 30
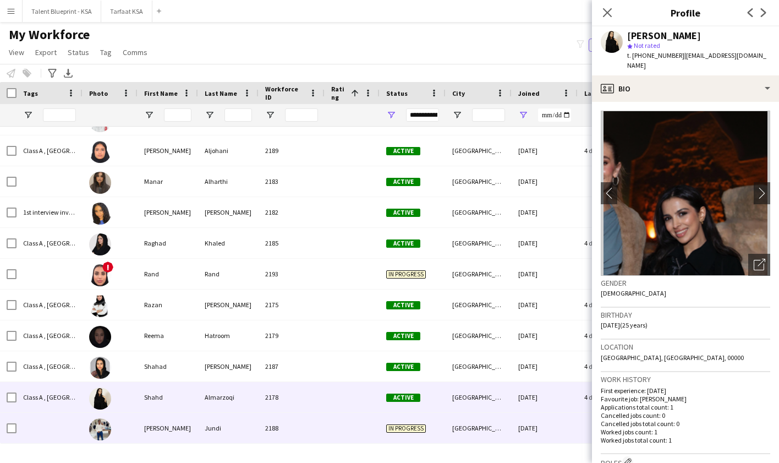
click at [493, 416] on div "[GEOGRAPHIC_DATA]" at bounding box center [479, 428] width 66 height 30
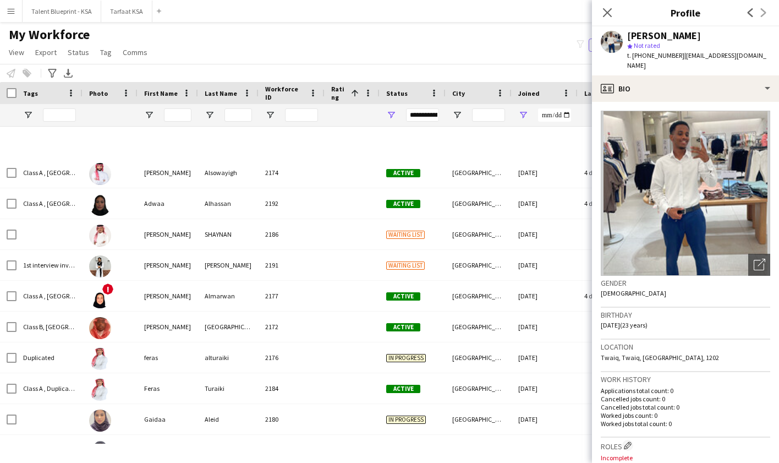
scroll to position [361, 0]
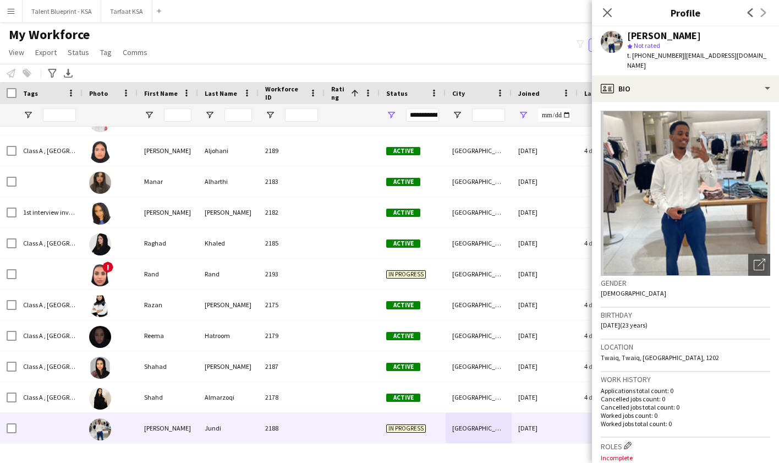
click at [516, 59] on div "My Workforce View Views Default view New view Update view Delete view Edit name…" at bounding box center [389, 44] width 779 height 37
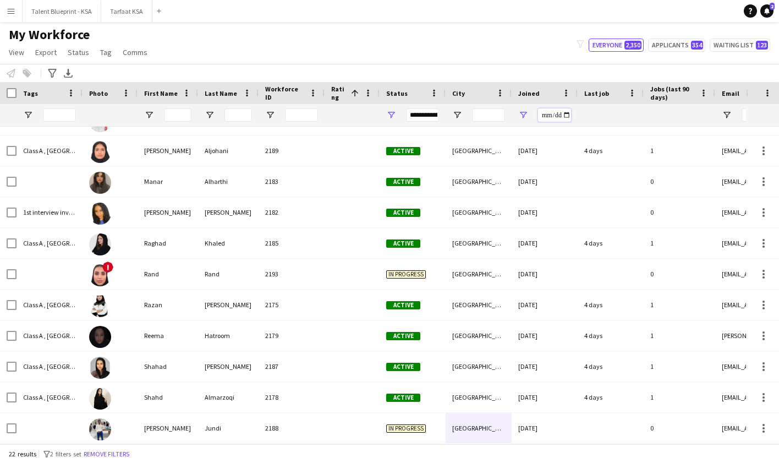
click at [547, 114] on input "**********" at bounding box center [554, 114] width 33 height 13
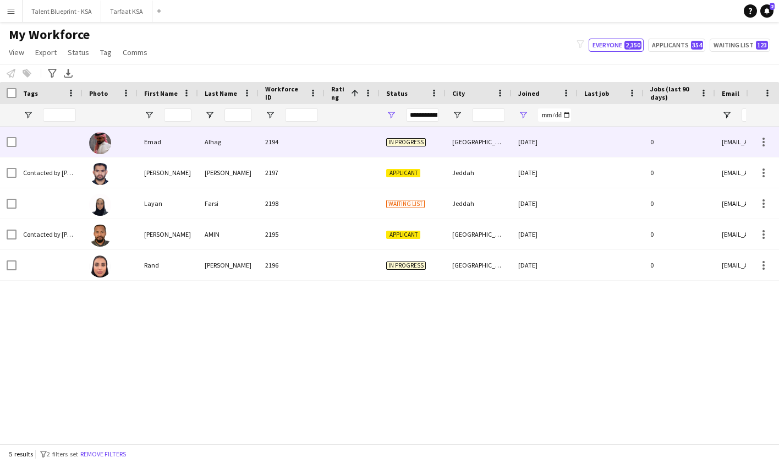
click at [456, 153] on div "[GEOGRAPHIC_DATA]" at bounding box center [479, 142] width 66 height 30
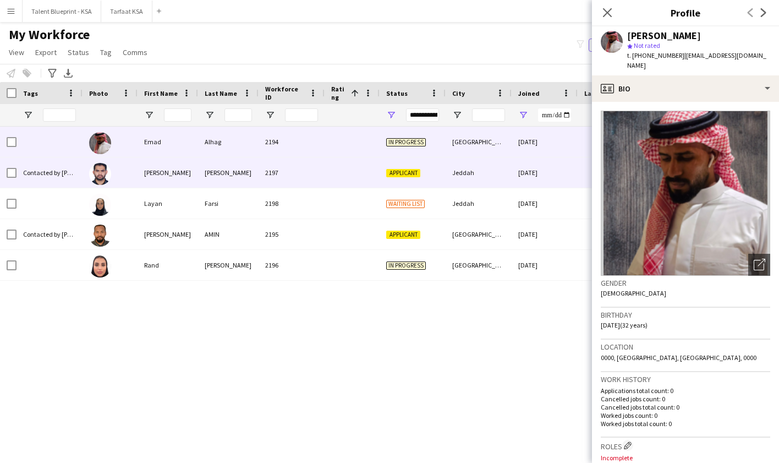
click at [491, 177] on div "Jeddah" at bounding box center [479, 172] width 66 height 30
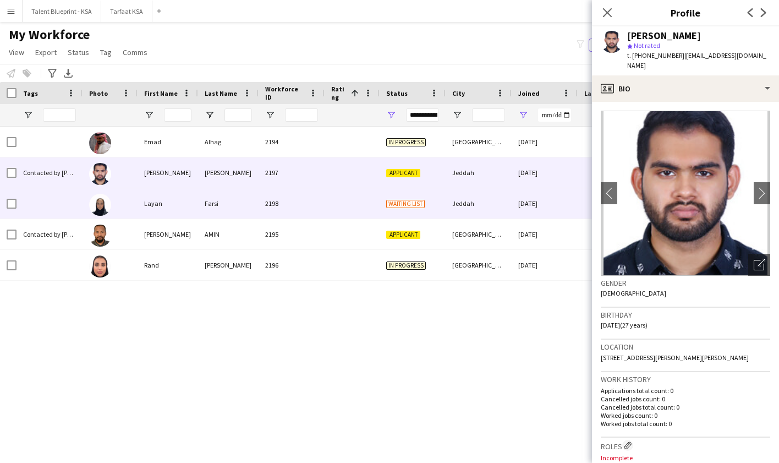
click at [481, 209] on div "Jeddah" at bounding box center [479, 203] width 66 height 30
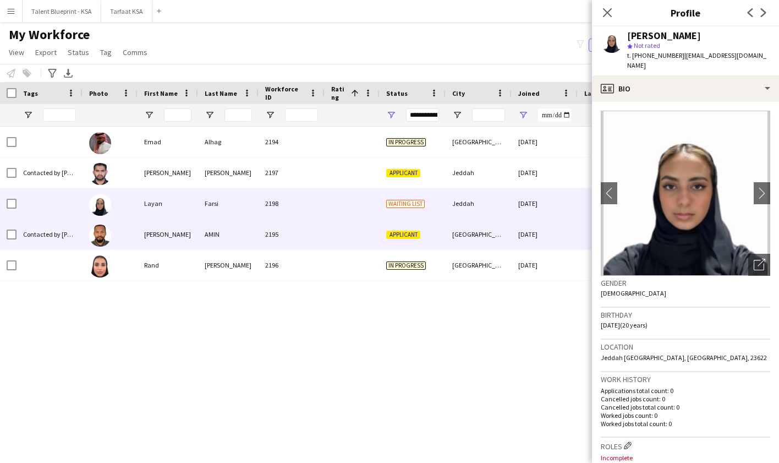
click at [470, 233] on div "[GEOGRAPHIC_DATA]" at bounding box center [479, 234] width 66 height 30
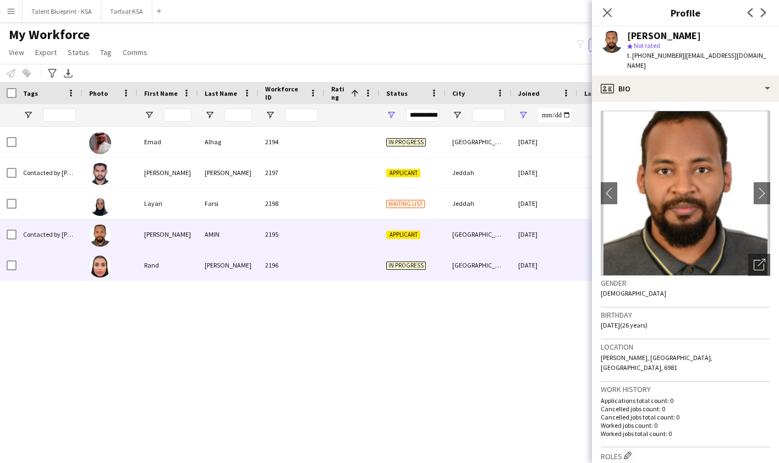
click at [468, 266] on div "[GEOGRAPHIC_DATA]" at bounding box center [479, 265] width 66 height 30
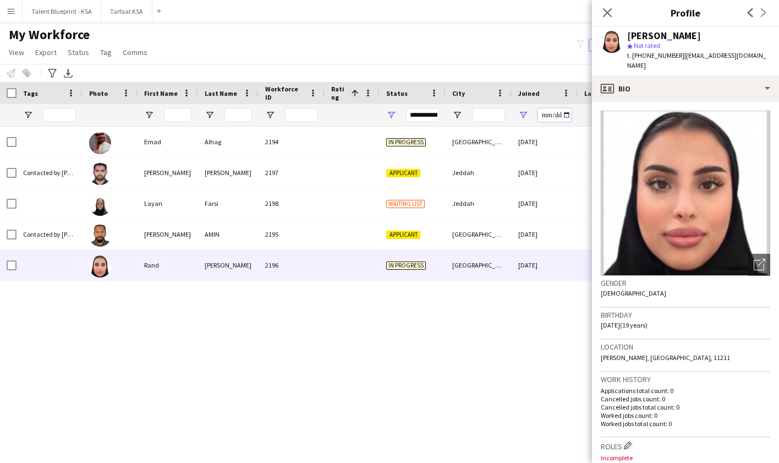
click at [544, 116] on input "**********" at bounding box center [554, 114] width 33 height 13
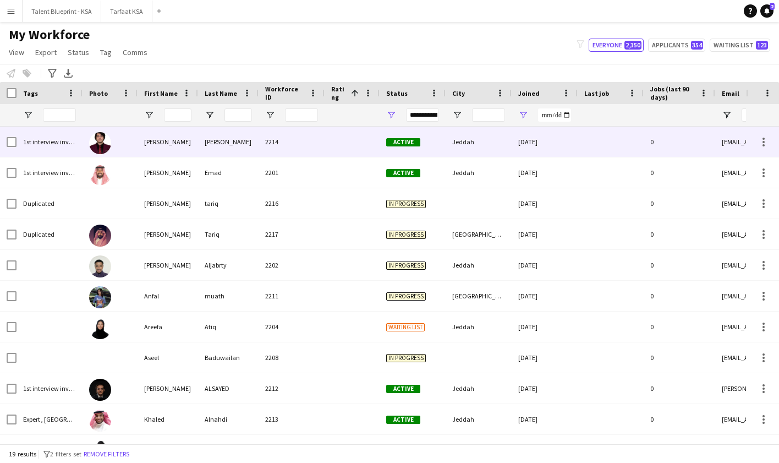
click at [413, 149] on div "Active" at bounding box center [413, 142] width 66 height 30
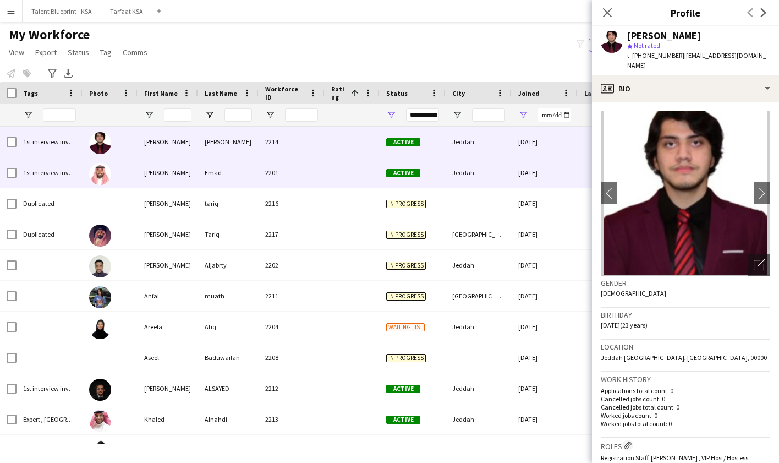
click at [451, 173] on div "Jeddah" at bounding box center [479, 172] width 66 height 30
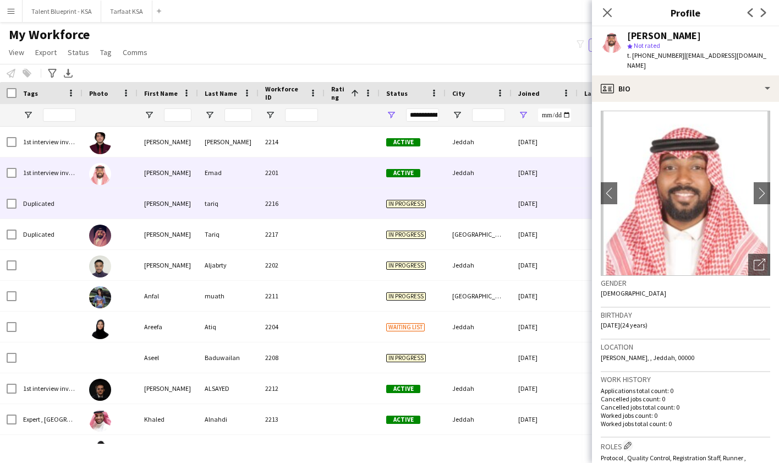
click at [495, 202] on div at bounding box center [479, 203] width 66 height 30
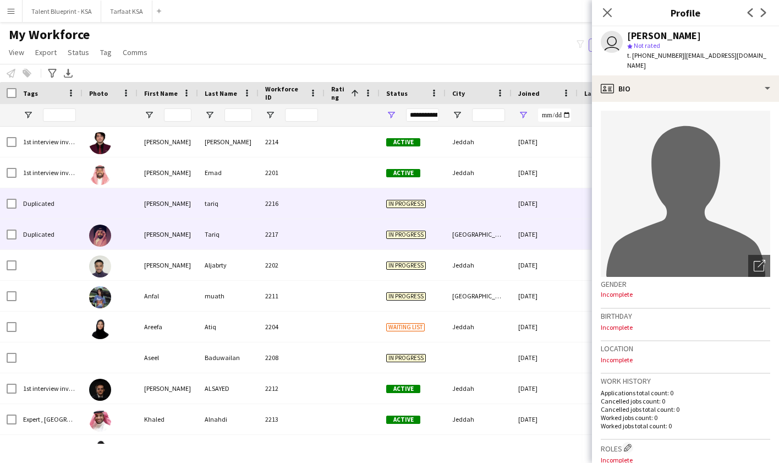
click at [468, 241] on div "[GEOGRAPHIC_DATA]" at bounding box center [479, 234] width 66 height 30
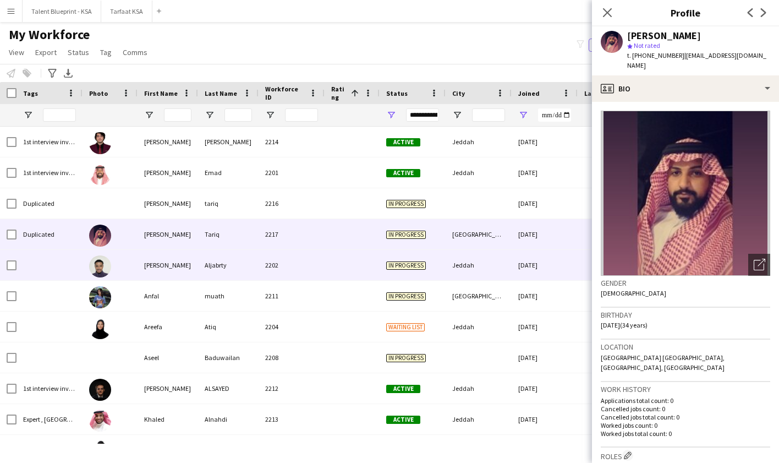
click at [464, 261] on div "Jeddah" at bounding box center [479, 265] width 66 height 30
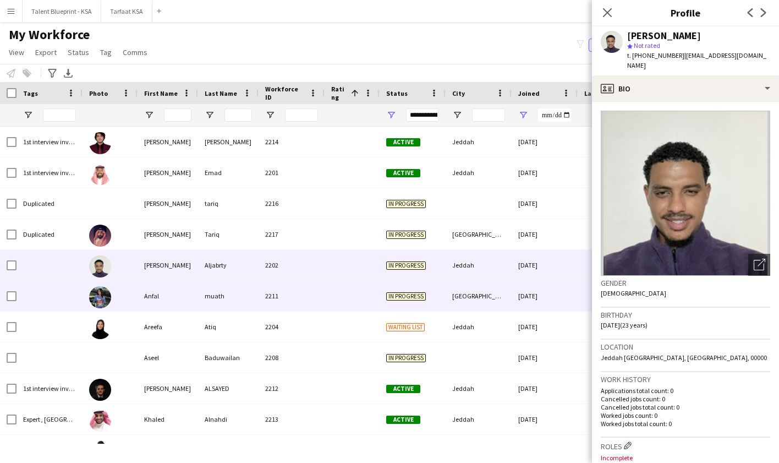
click at [475, 298] on div "[GEOGRAPHIC_DATA]" at bounding box center [479, 296] width 66 height 30
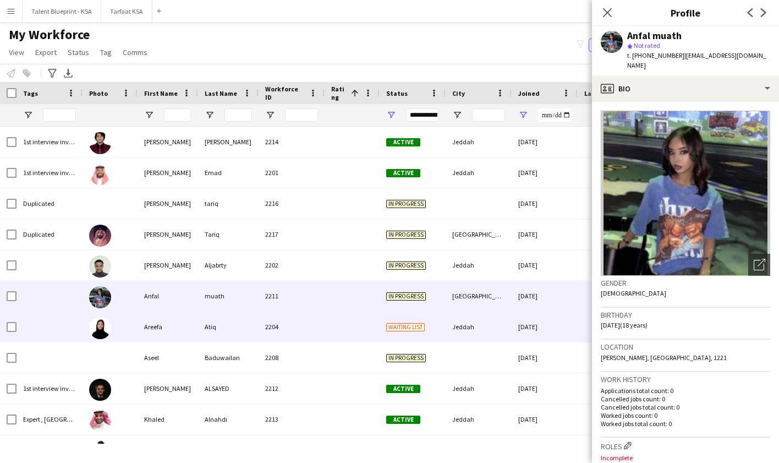
click at [472, 319] on div "Jeddah" at bounding box center [479, 326] width 66 height 30
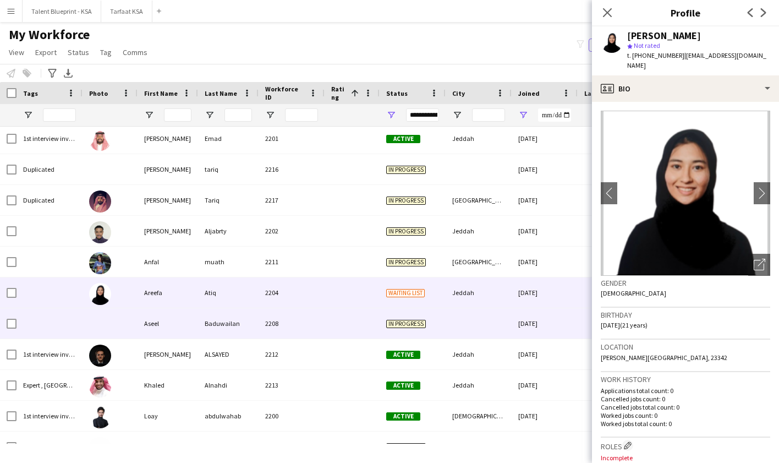
scroll to position [42, 0]
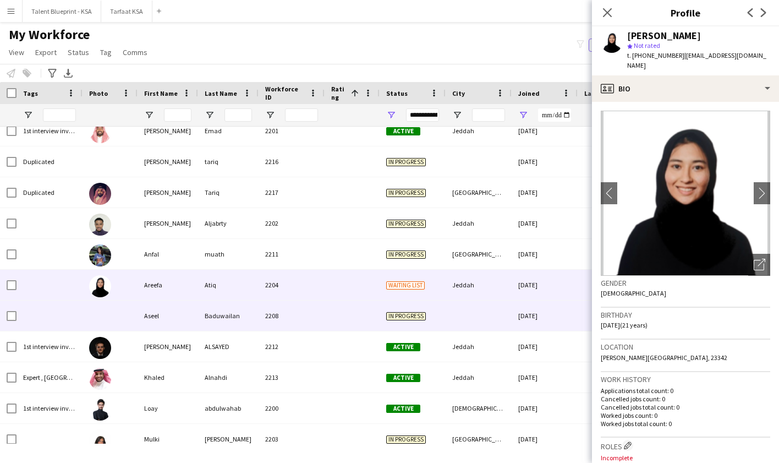
click at [470, 317] on div at bounding box center [479, 315] width 66 height 30
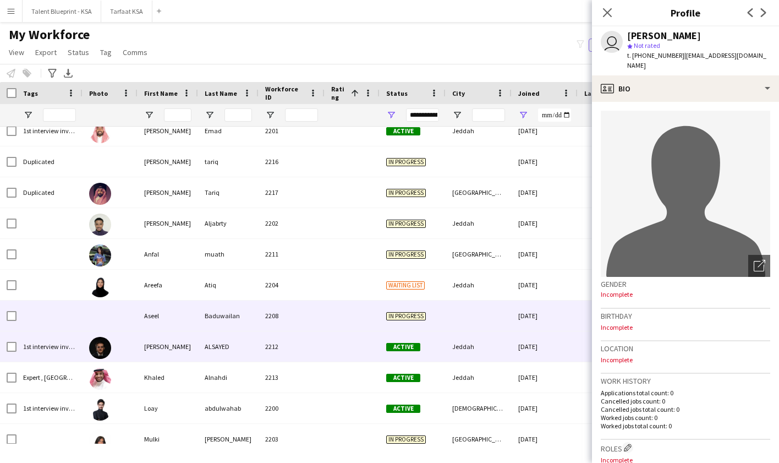
click at [472, 350] on div "Jeddah" at bounding box center [479, 346] width 66 height 30
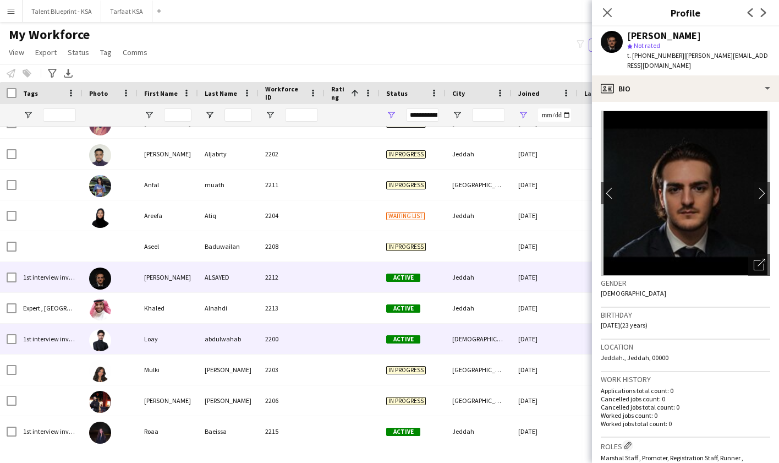
scroll to position [112, 0]
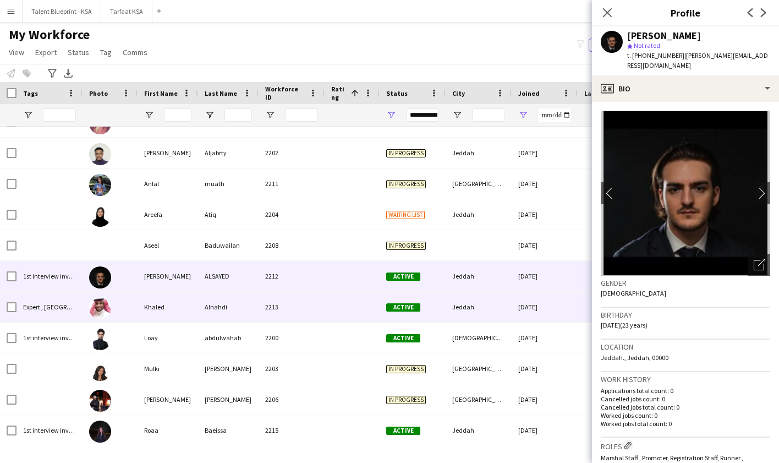
click at [468, 313] on div "Jeddah" at bounding box center [479, 307] width 66 height 30
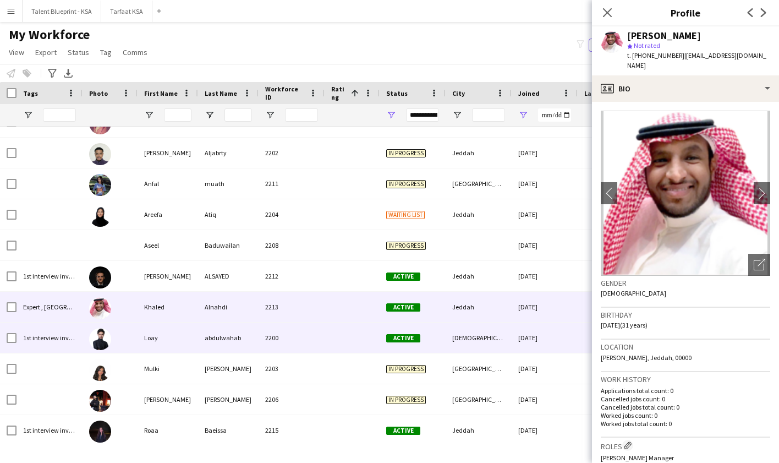
click at [468, 332] on div "[DEMOGRAPHIC_DATA]" at bounding box center [479, 337] width 66 height 30
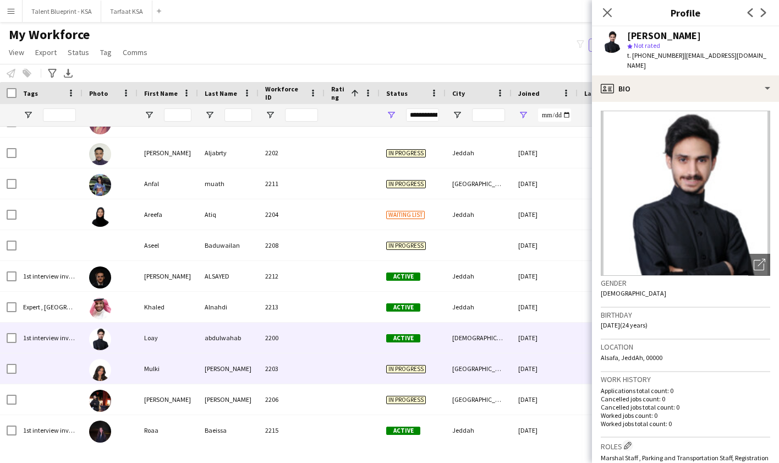
click at [469, 375] on div "[GEOGRAPHIC_DATA]" at bounding box center [479, 368] width 66 height 30
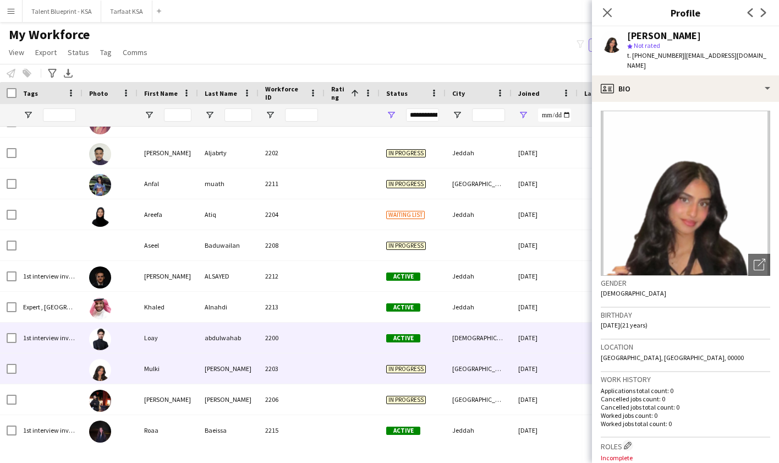
click at [467, 336] on div "[DEMOGRAPHIC_DATA]" at bounding box center [479, 337] width 66 height 30
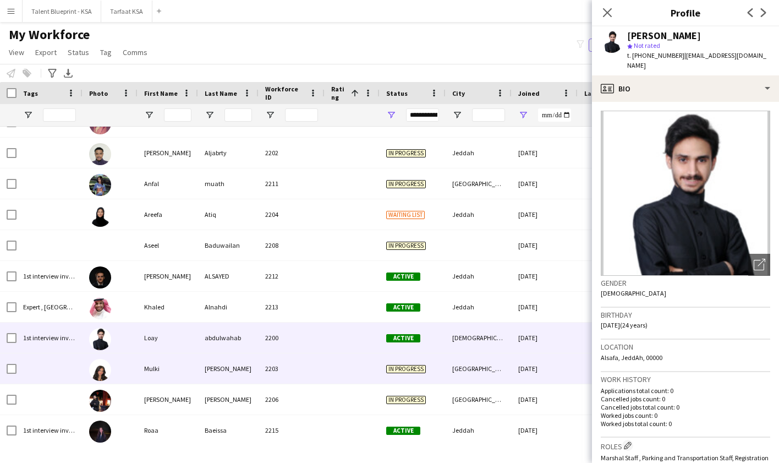
click at [465, 375] on div "[GEOGRAPHIC_DATA]" at bounding box center [479, 368] width 66 height 30
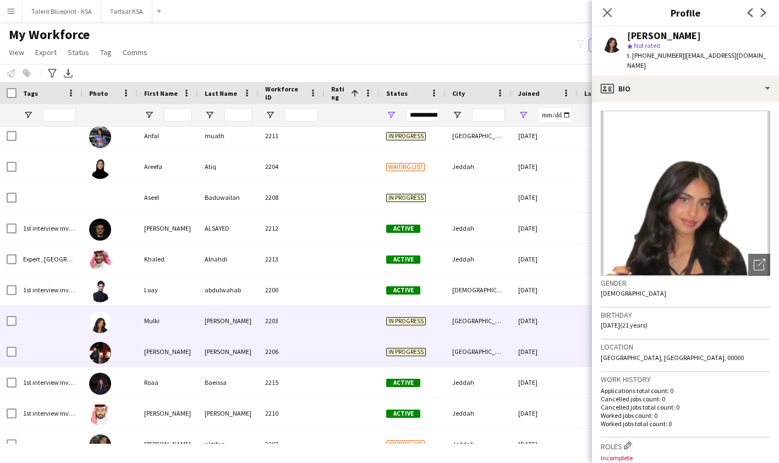
scroll to position [160, 0]
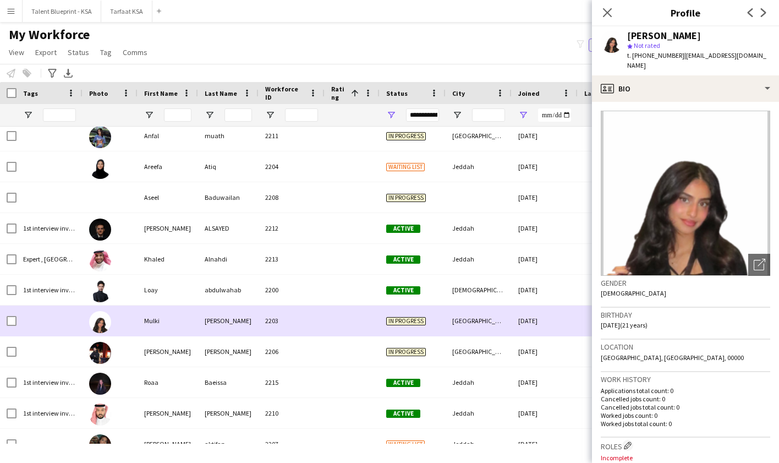
click at [468, 336] on div "[PERSON_NAME] 2203 In progress [GEOGRAPHIC_DATA] [DATE] 0 [EMAIL_ADDRESS][DOMAI…" at bounding box center [596, 320] width 1193 height 31
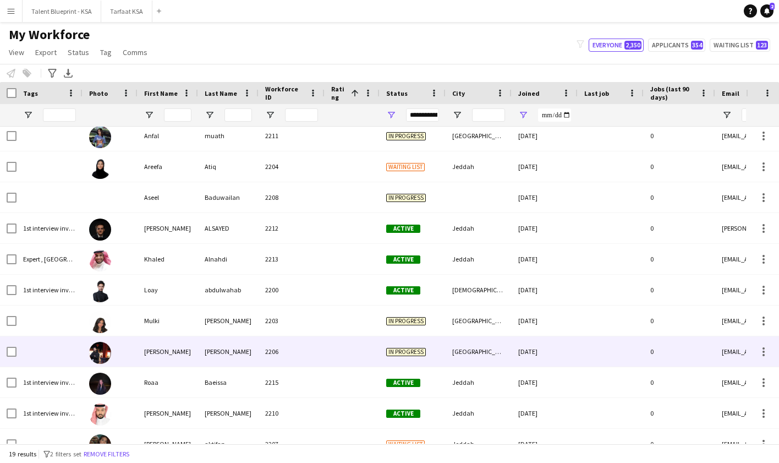
click at [468, 349] on div "[GEOGRAPHIC_DATA]" at bounding box center [479, 351] width 66 height 30
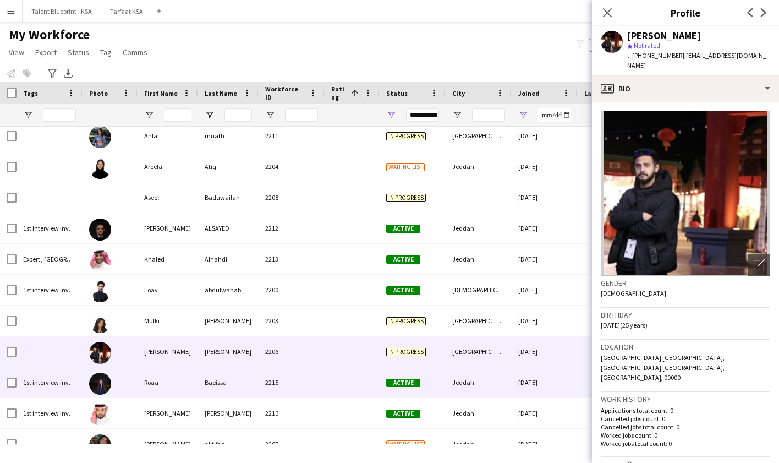
click at [473, 376] on div "Jeddah" at bounding box center [479, 382] width 66 height 30
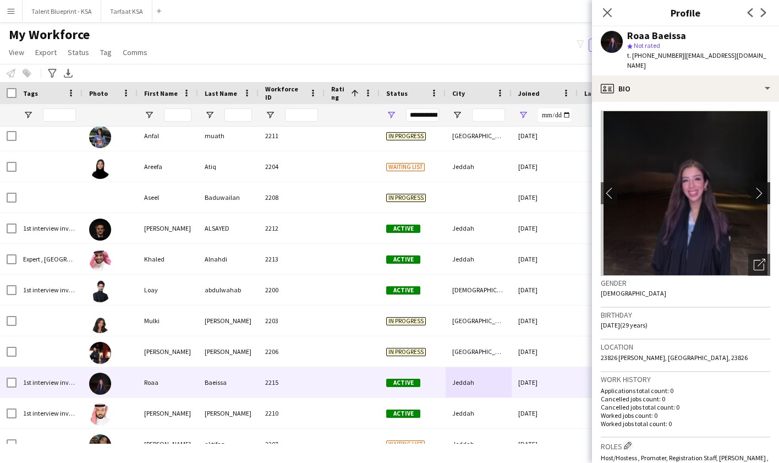
click at [765, 182] on button "chevron-right" at bounding box center [762, 193] width 22 height 22
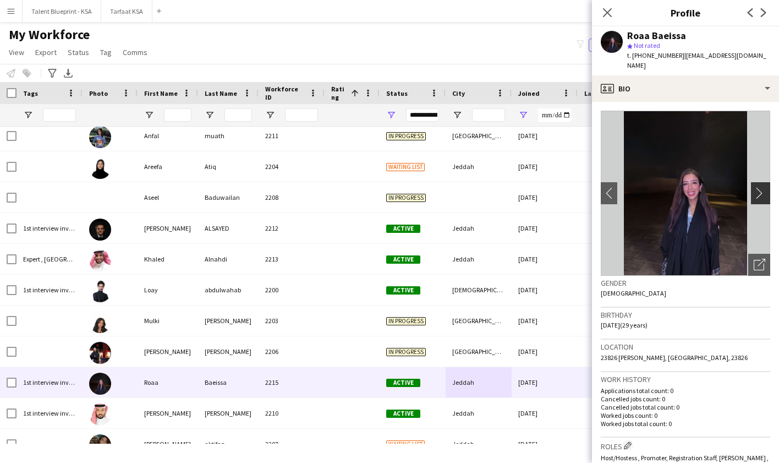
click at [761, 187] on app-icon "chevron-right" at bounding box center [762, 193] width 17 height 12
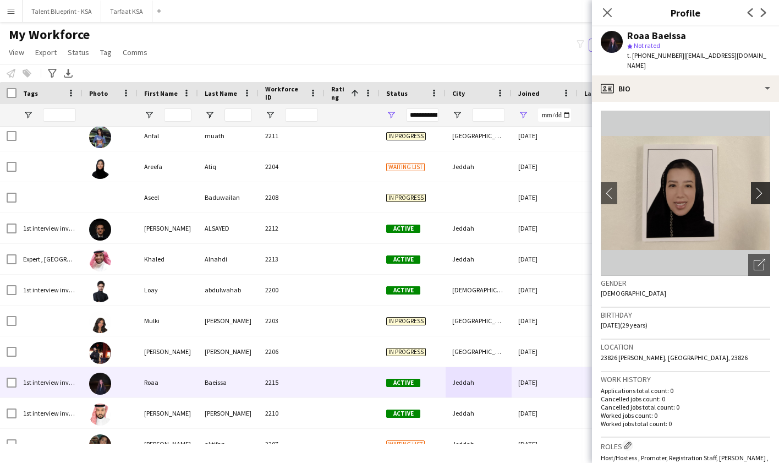
click at [761, 187] on app-icon "chevron-right" at bounding box center [762, 193] width 17 height 12
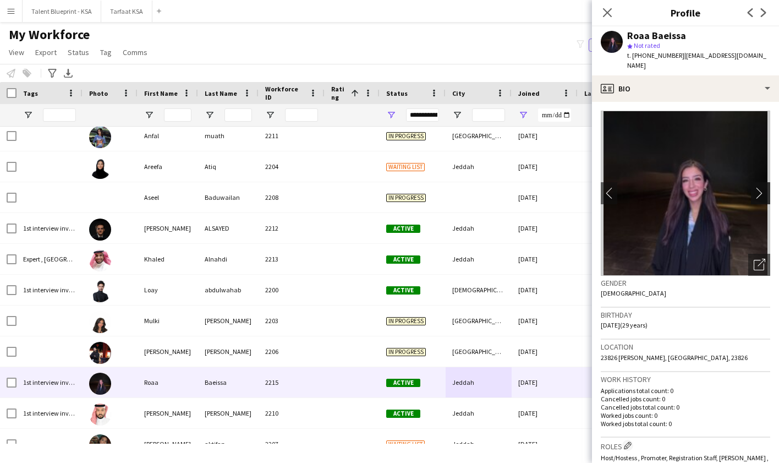
click at [761, 187] on app-icon "chevron-right" at bounding box center [762, 193] width 17 height 12
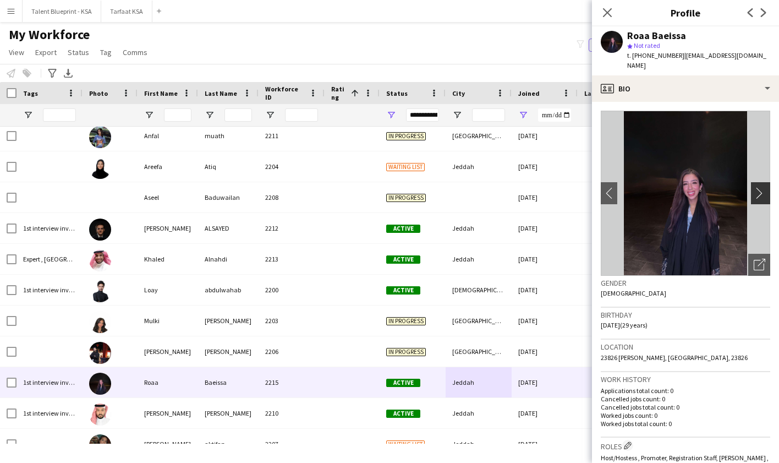
click at [761, 187] on app-icon "chevron-right" at bounding box center [762, 193] width 17 height 12
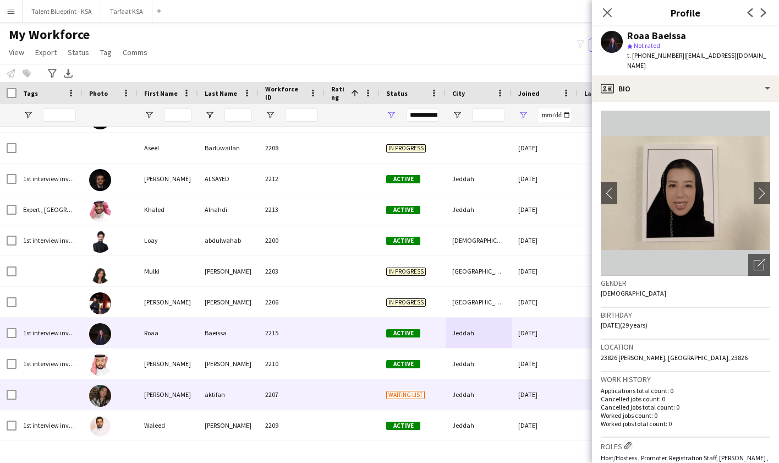
scroll to position [212, 0]
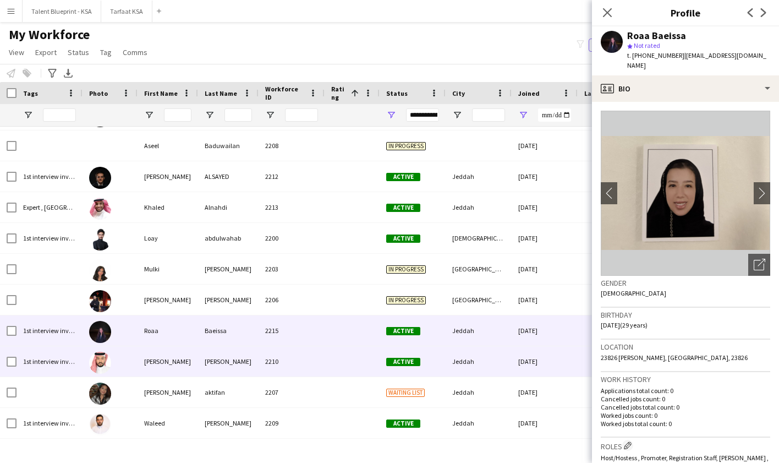
click at [495, 370] on div "Jeddah" at bounding box center [479, 361] width 66 height 30
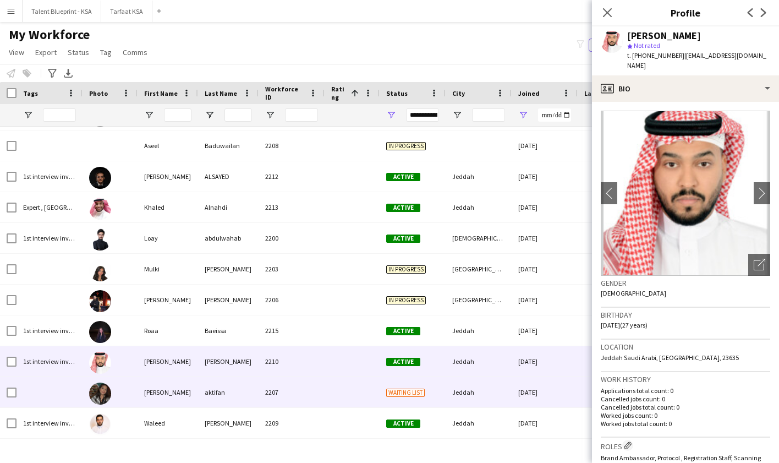
click at [505, 391] on div "Jeddah" at bounding box center [479, 392] width 66 height 30
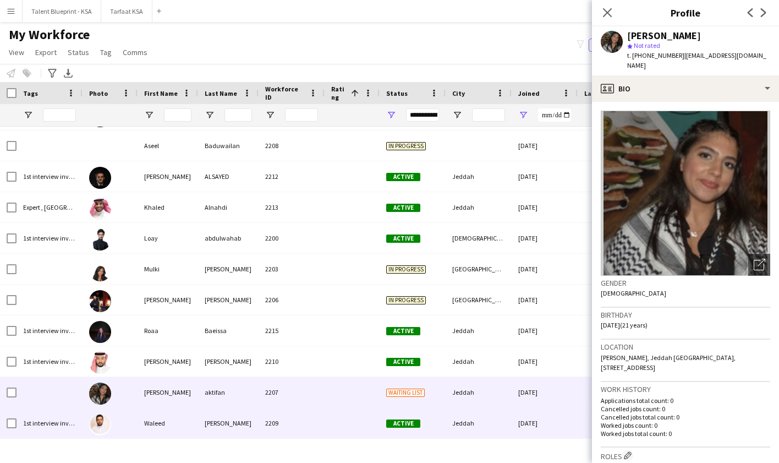
click at [487, 430] on div "Jeddah" at bounding box center [479, 423] width 66 height 30
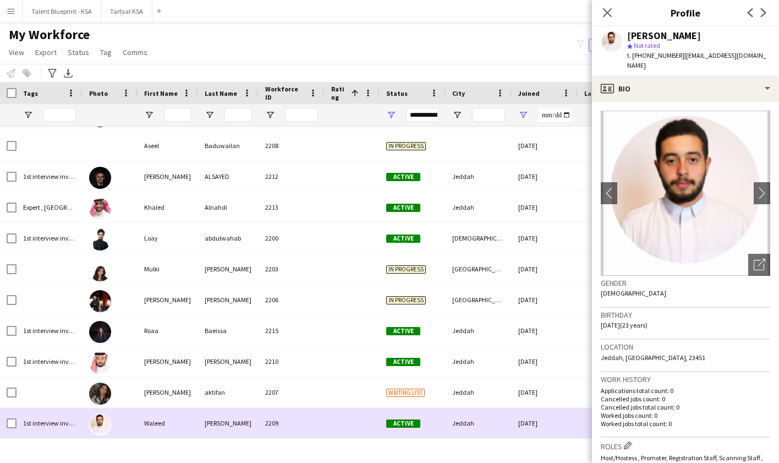
scroll to position [268, 0]
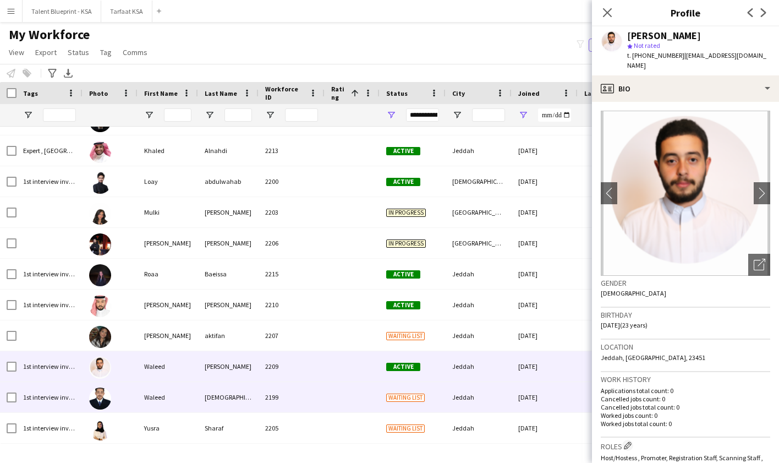
click at [485, 398] on div "Jeddah" at bounding box center [479, 397] width 66 height 30
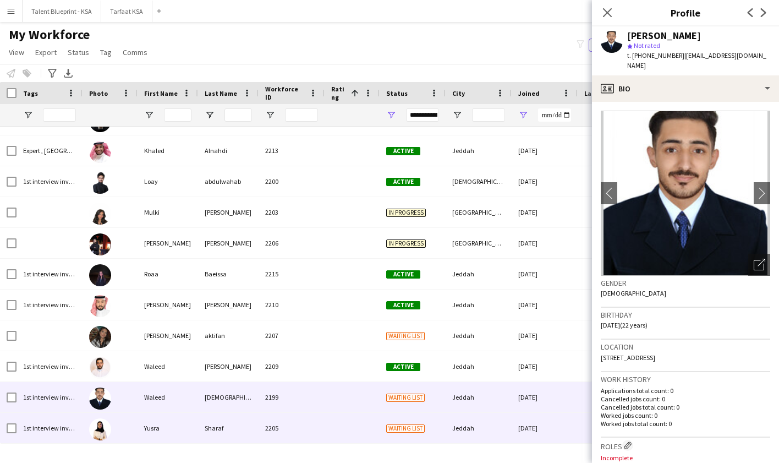
click at [488, 425] on div "Jeddah" at bounding box center [479, 428] width 66 height 30
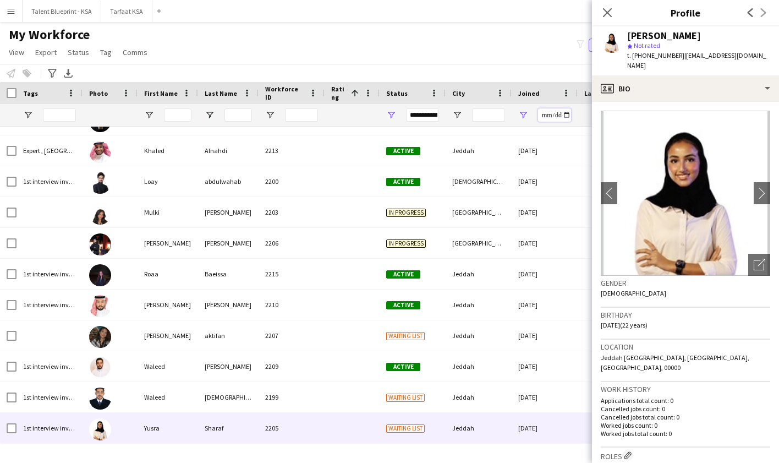
click at [542, 115] on input "**********" at bounding box center [554, 114] width 33 height 13
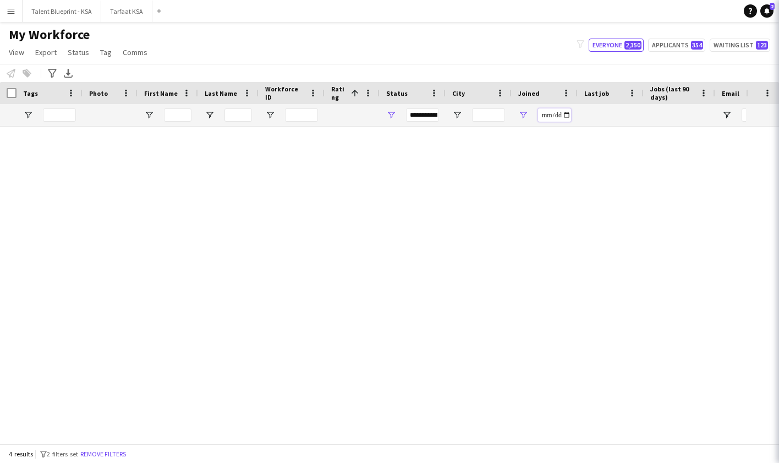
scroll to position [0, 0]
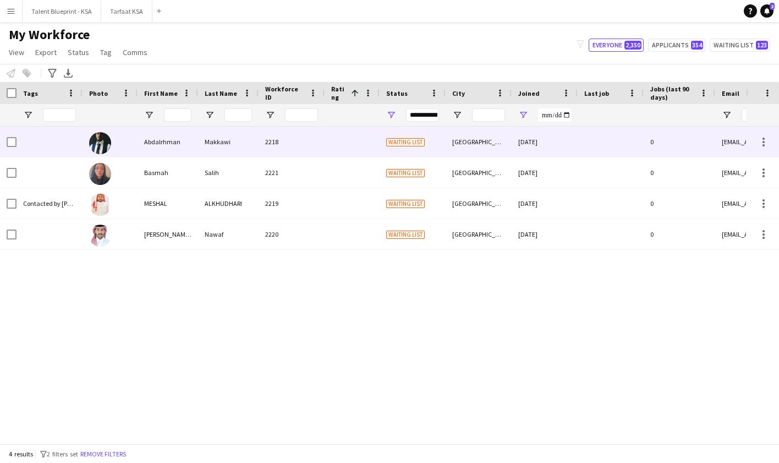
click at [458, 147] on div "[GEOGRAPHIC_DATA]" at bounding box center [479, 142] width 66 height 30
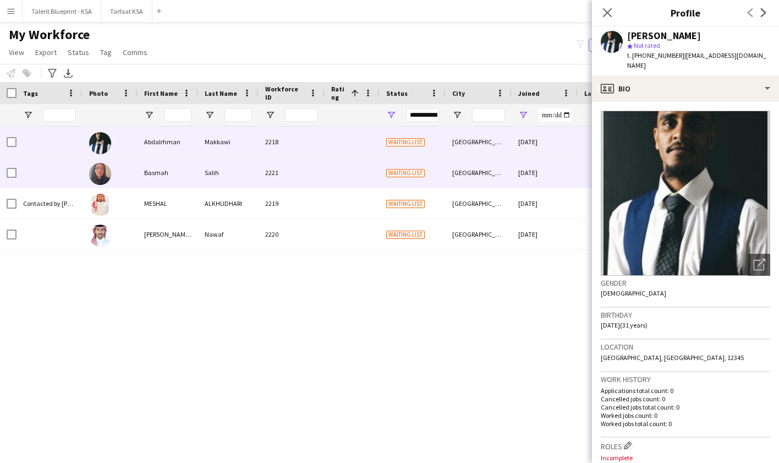
click at [467, 166] on div "[GEOGRAPHIC_DATA]" at bounding box center [479, 172] width 66 height 30
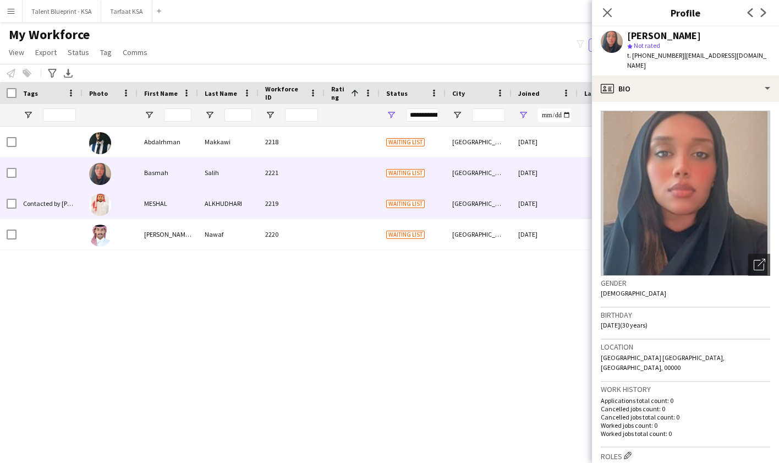
click at [524, 200] on div "[DATE]" at bounding box center [545, 203] width 66 height 30
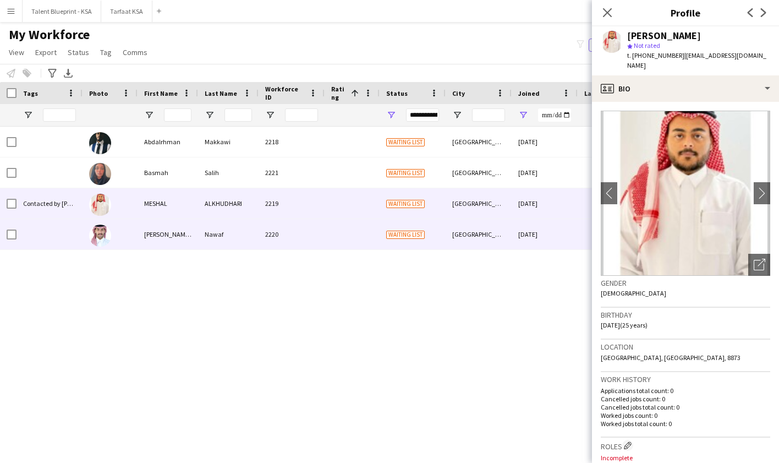
click at [516, 230] on div "[DATE]" at bounding box center [545, 234] width 66 height 30
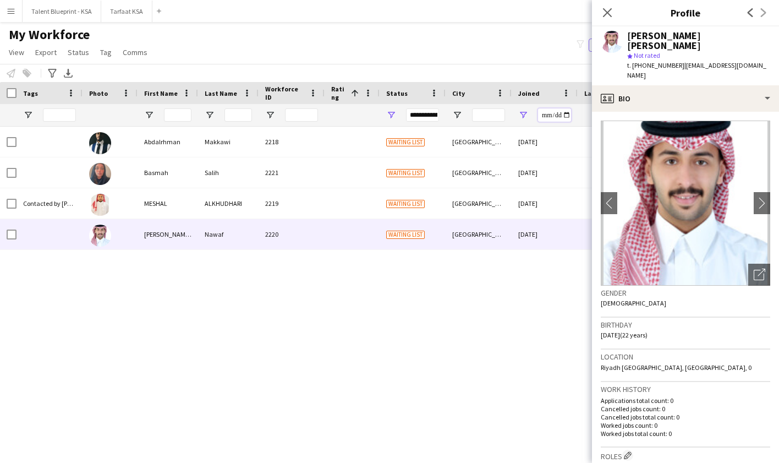
click at [544, 116] on input "**********" at bounding box center [554, 114] width 33 height 13
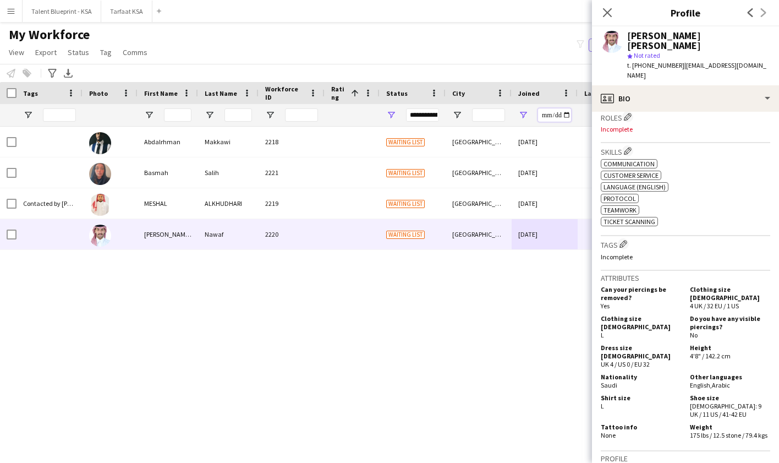
scroll to position [350, 0]
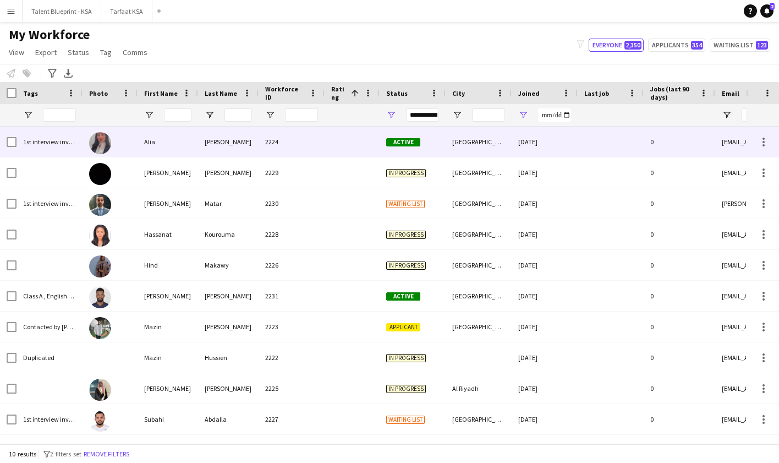
click at [462, 143] on div "[GEOGRAPHIC_DATA]" at bounding box center [479, 142] width 66 height 30
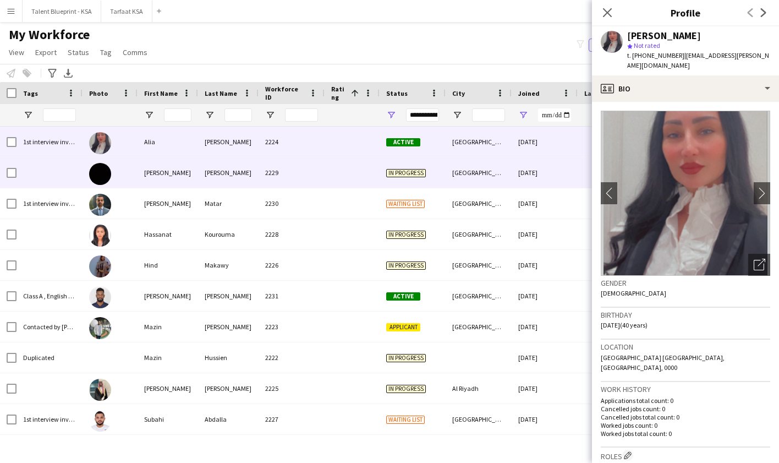
click at [500, 173] on div "[GEOGRAPHIC_DATA]" at bounding box center [479, 172] width 66 height 30
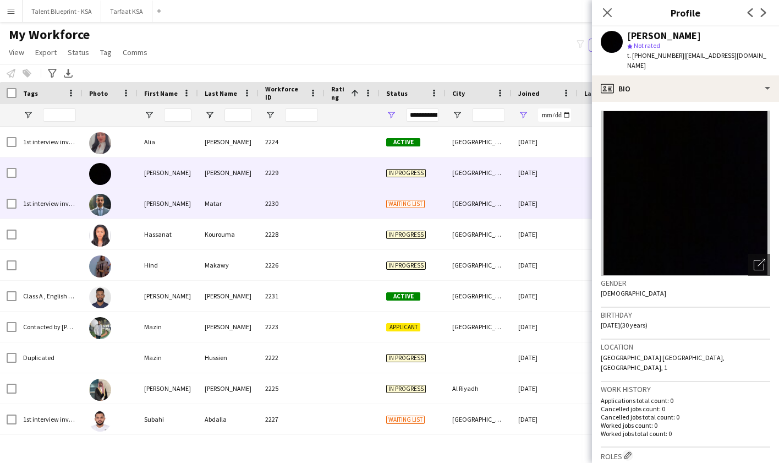
click at [499, 204] on div "[GEOGRAPHIC_DATA]" at bounding box center [479, 203] width 66 height 30
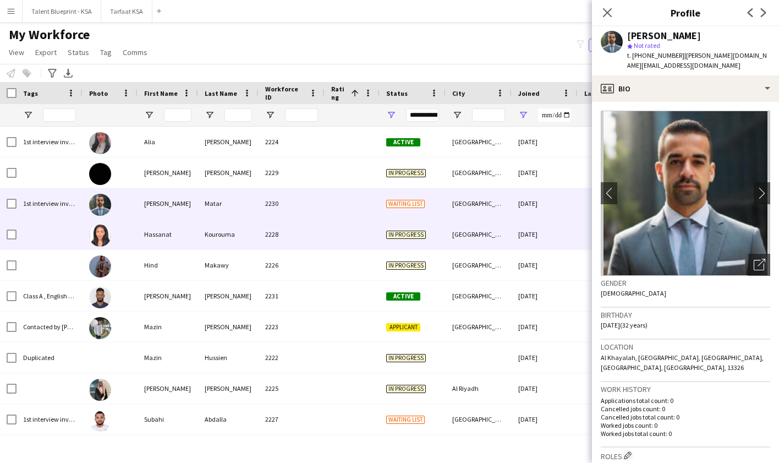
click at [503, 239] on div "[GEOGRAPHIC_DATA]" at bounding box center [479, 234] width 66 height 30
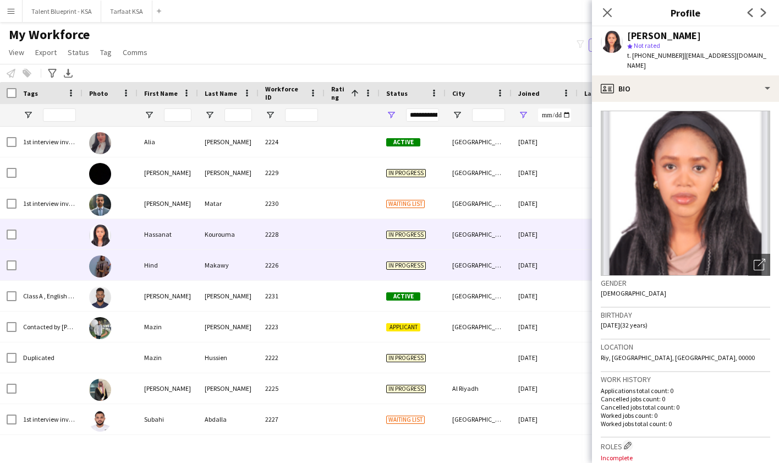
click at [521, 267] on div "[DATE]" at bounding box center [545, 265] width 66 height 30
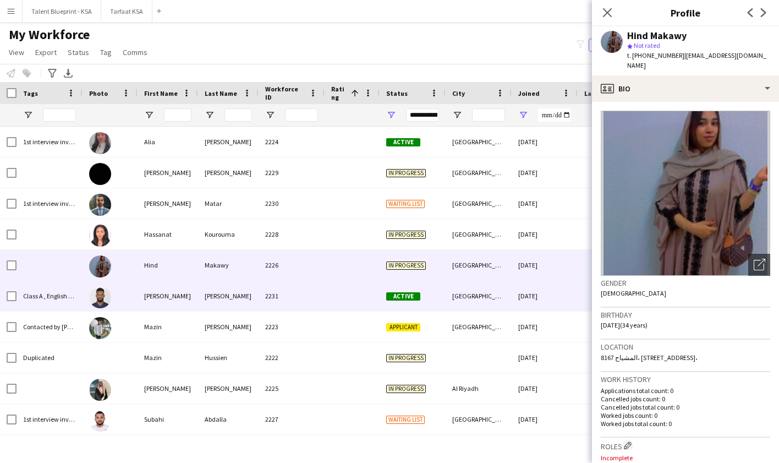
click at [511, 299] on div "[GEOGRAPHIC_DATA]" at bounding box center [479, 296] width 66 height 30
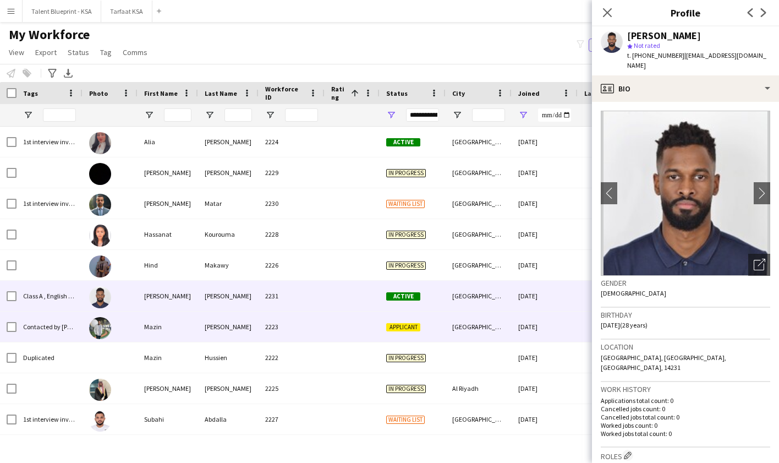
click at [502, 325] on div "[GEOGRAPHIC_DATA]" at bounding box center [479, 326] width 66 height 30
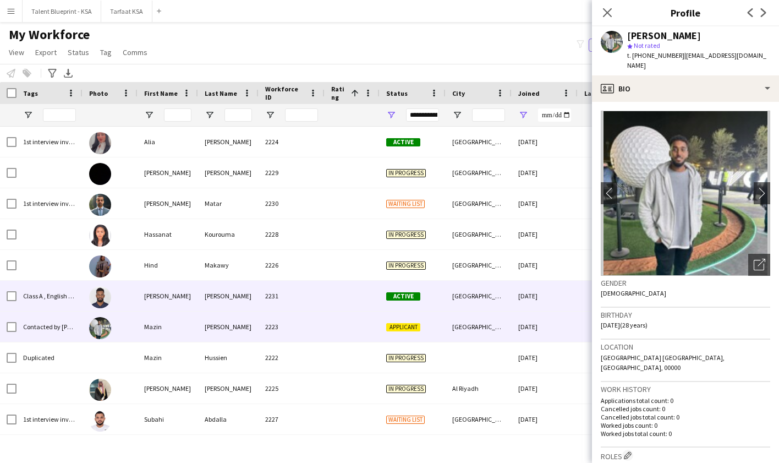
click at [506, 297] on div "[GEOGRAPHIC_DATA]" at bounding box center [479, 296] width 66 height 30
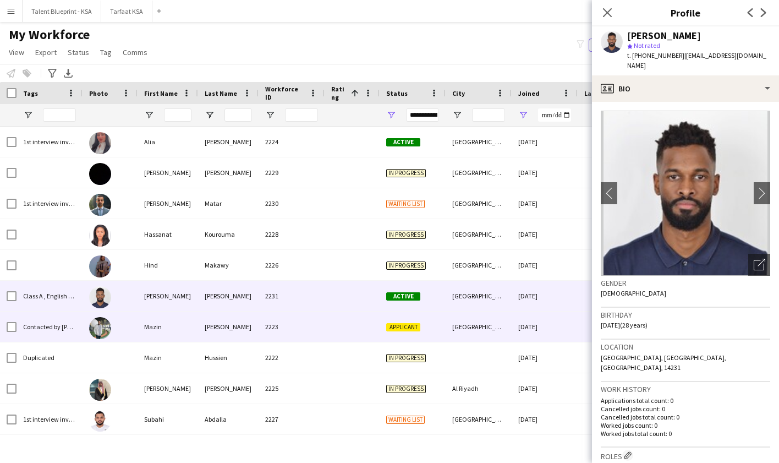
click at [498, 334] on div "[GEOGRAPHIC_DATA]" at bounding box center [479, 326] width 66 height 30
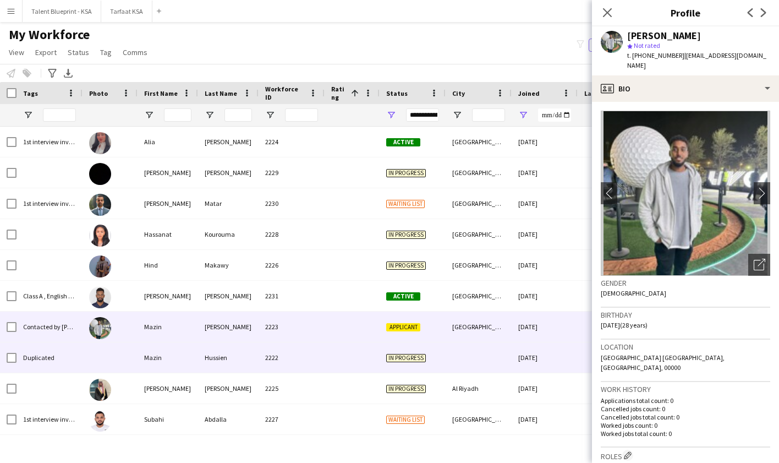
click at [494, 362] on div at bounding box center [479, 357] width 66 height 30
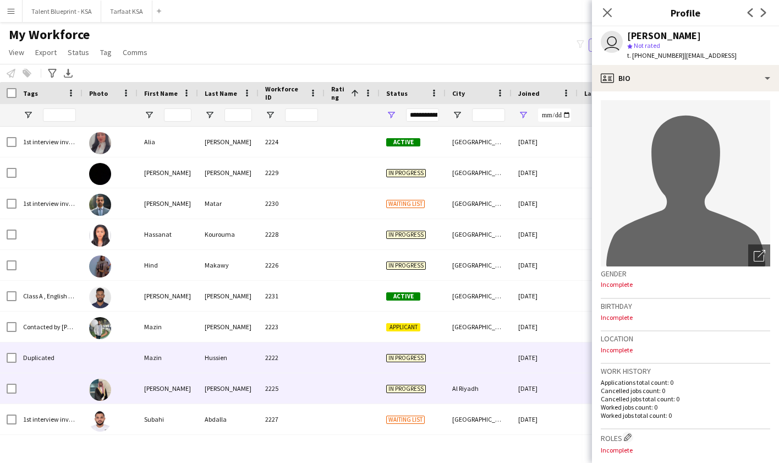
click at [487, 391] on div "Al Riyadh" at bounding box center [479, 388] width 66 height 30
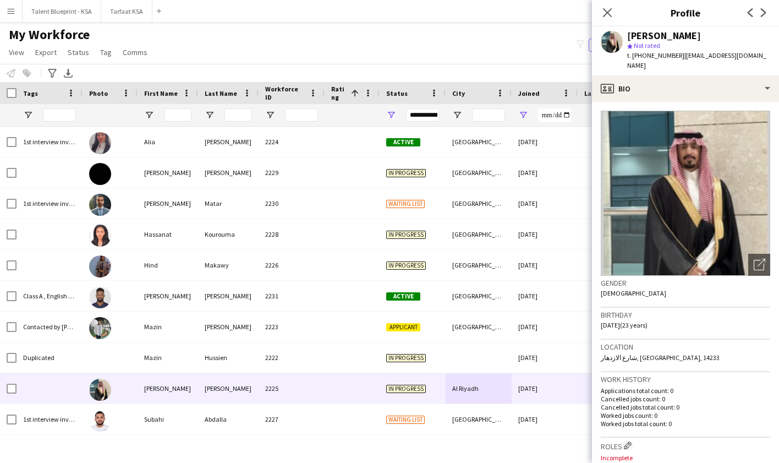
click at [693, 191] on img at bounding box center [685, 193] width 169 height 165
click at [760, 260] on icon at bounding box center [759, 265] width 10 height 10
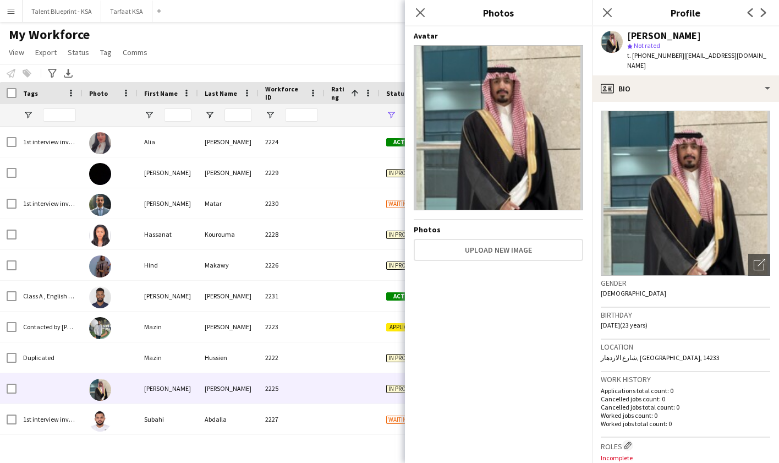
click at [513, 89] on img at bounding box center [498, 127] width 169 height 165
click at [419, 14] on icon at bounding box center [420, 12] width 10 height 10
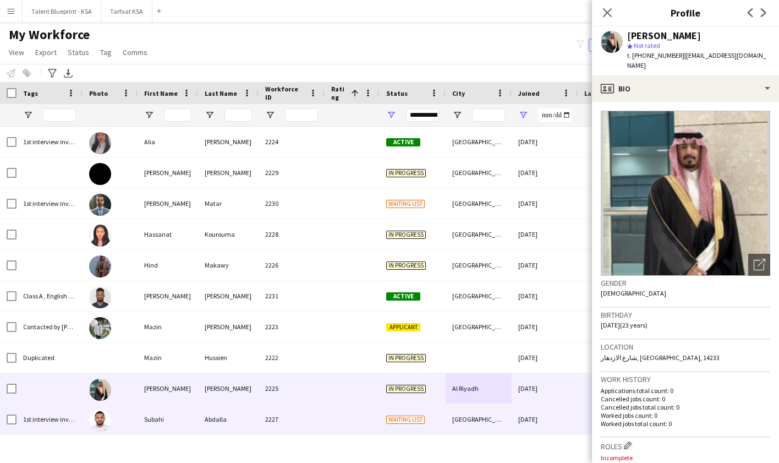
click at [442, 424] on div "Waiting list" at bounding box center [413, 419] width 66 height 30
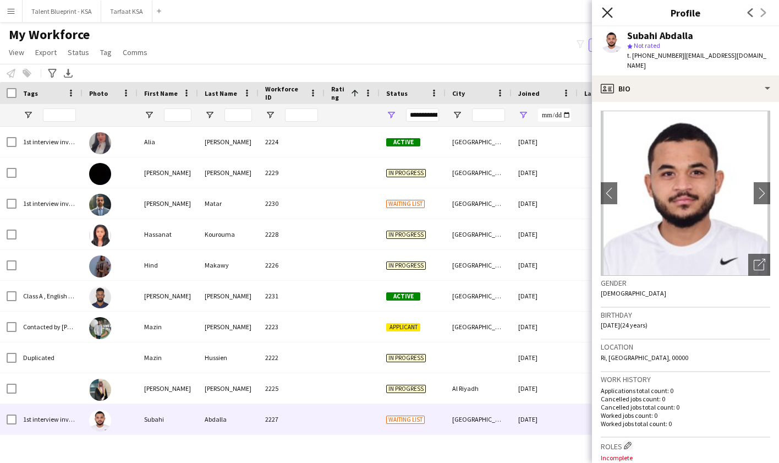
click at [607, 12] on icon at bounding box center [607, 12] width 10 height 10
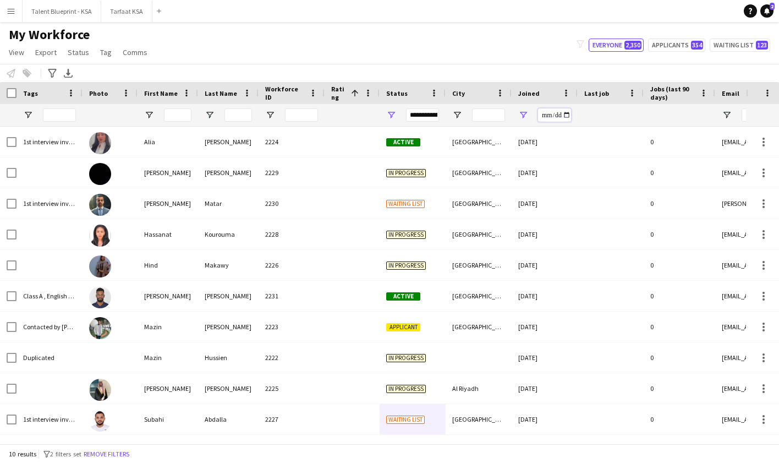
click at [544, 111] on input "**********" at bounding box center [554, 114] width 33 height 13
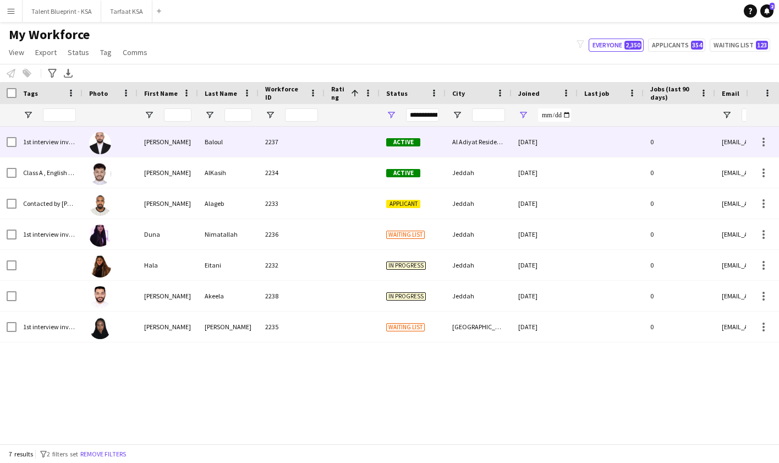
click at [512, 142] on div "[DATE]" at bounding box center [545, 142] width 66 height 30
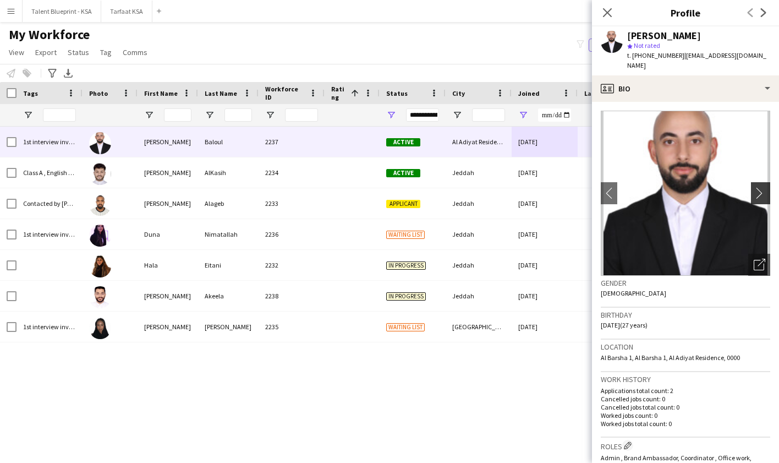
click at [759, 182] on button "chevron-right" at bounding box center [762, 193] width 22 height 22
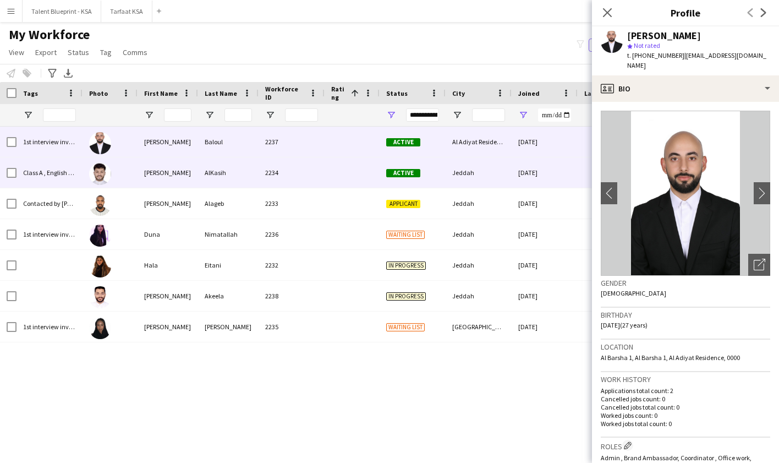
click at [575, 174] on div "[DATE]" at bounding box center [545, 172] width 66 height 30
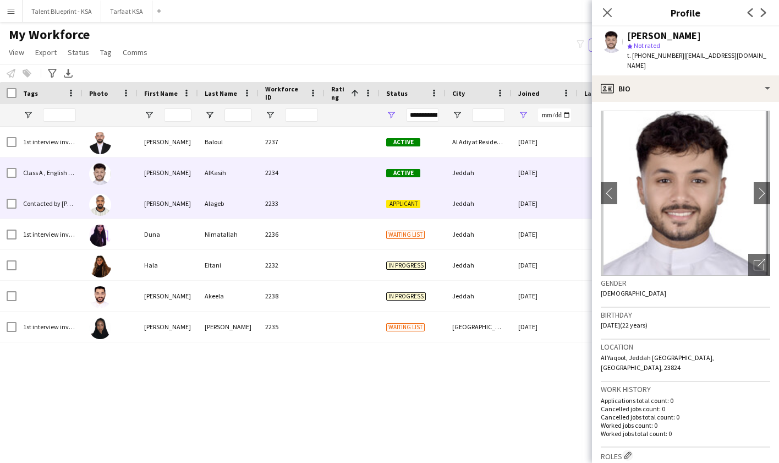
click at [571, 209] on div "[DATE]" at bounding box center [545, 203] width 66 height 30
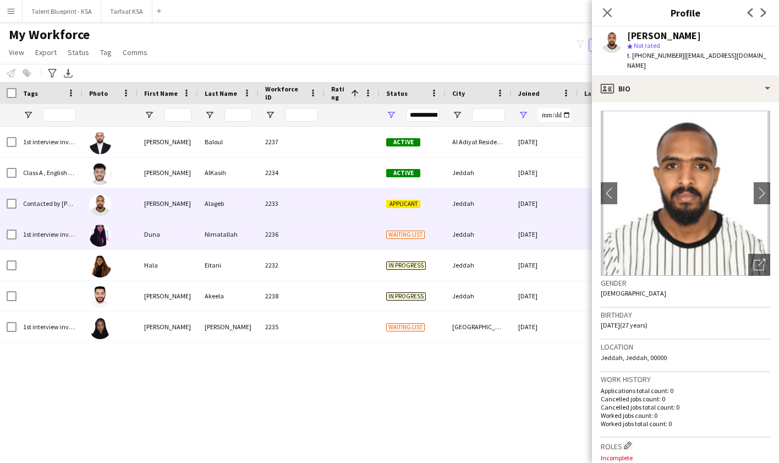
click at [567, 231] on div "[DATE]" at bounding box center [545, 234] width 66 height 30
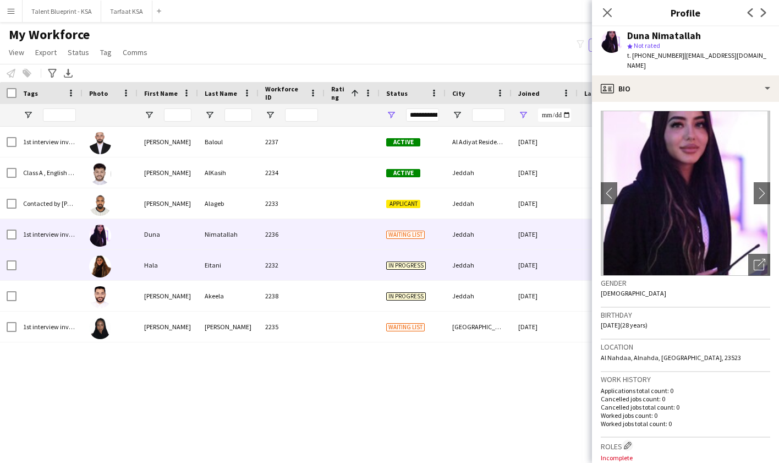
click at [505, 255] on div "Jeddah" at bounding box center [479, 265] width 66 height 30
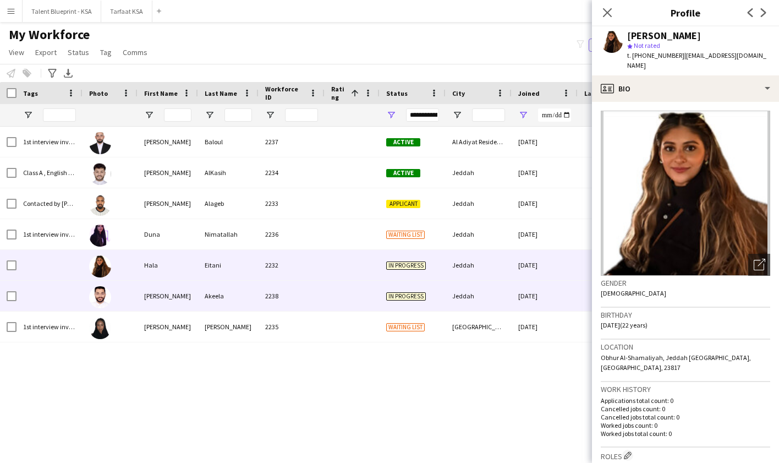
click at [502, 300] on div "Jeddah" at bounding box center [479, 296] width 66 height 30
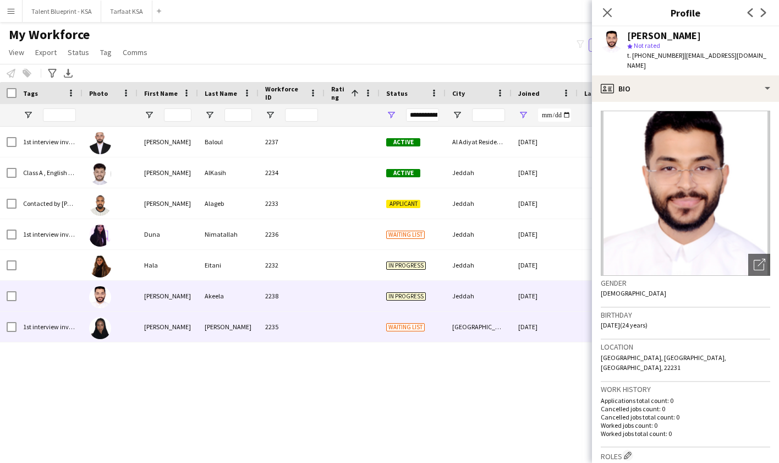
click at [564, 324] on div "[DATE]" at bounding box center [545, 326] width 66 height 30
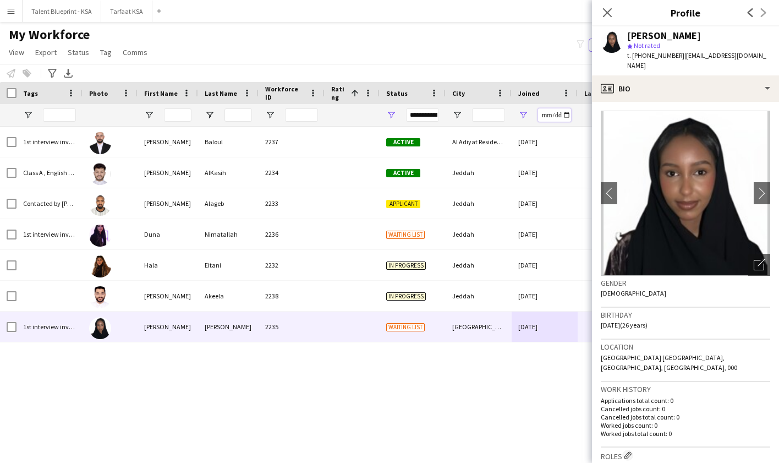
click at [545, 113] on input "**********" at bounding box center [554, 114] width 33 height 13
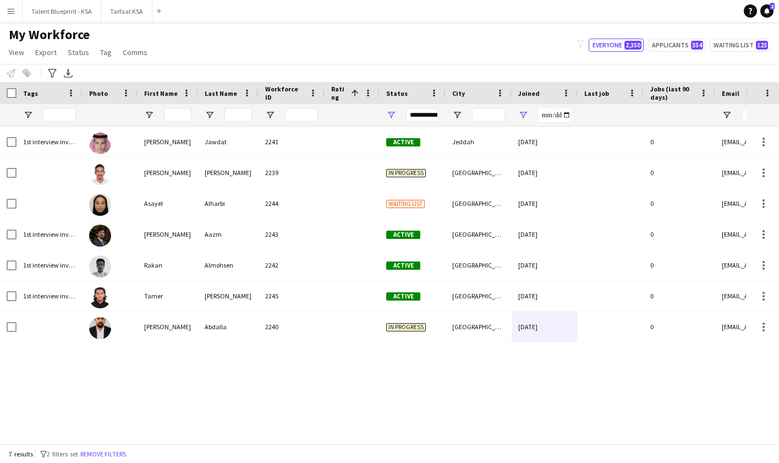
click at [522, 388] on div "1st interview invite sent, Class C , Contacted by [PERSON_NAME], English Speake…" at bounding box center [373, 285] width 746 height 317
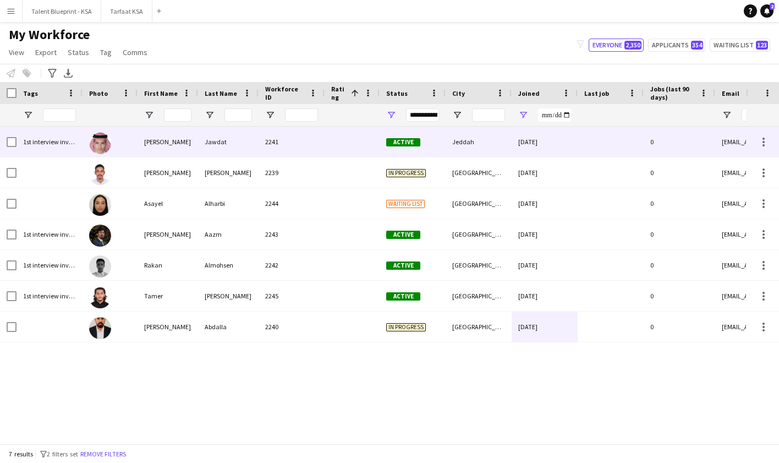
click at [585, 147] on div at bounding box center [611, 142] width 66 height 30
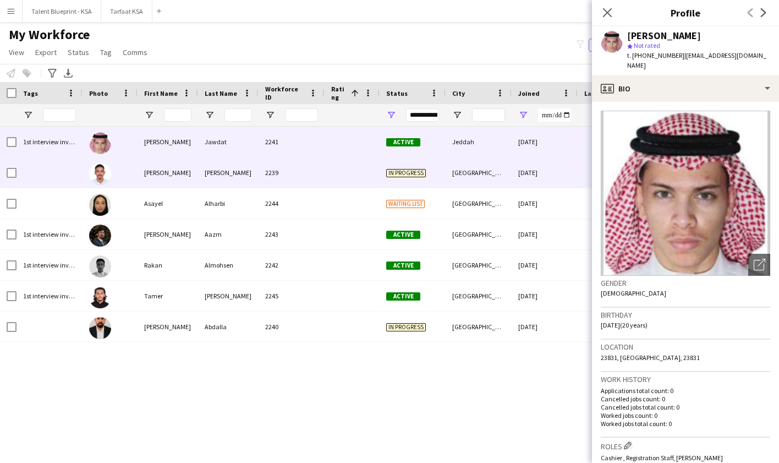
click at [557, 174] on div "[DATE]" at bounding box center [545, 172] width 66 height 30
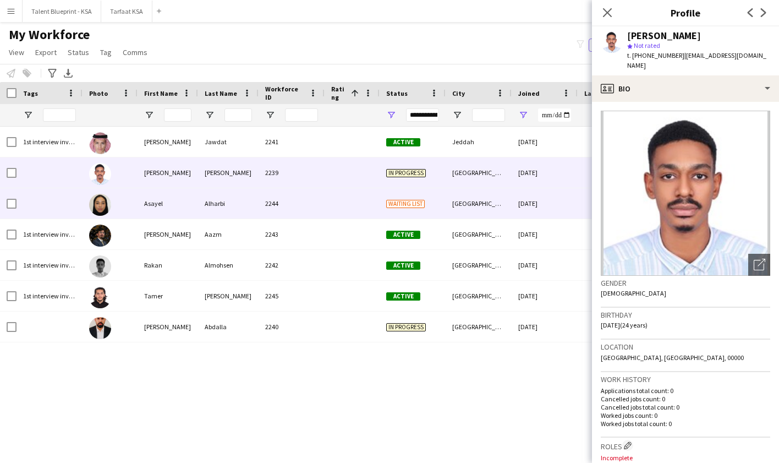
click at [556, 209] on div "[DATE]" at bounding box center [545, 203] width 66 height 30
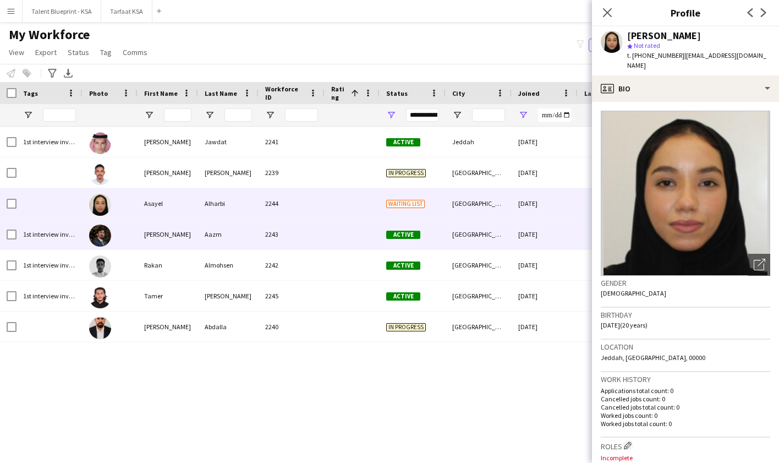
click at [547, 240] on div "[DATE]" at bounding box center [545, 234] width 66 height 30
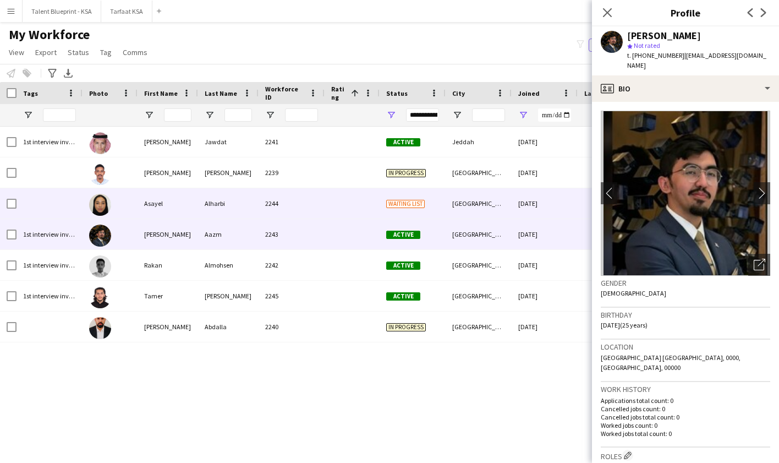
click at [548, 215] on div "[DATE]" at bounding box center [545, 203] width 66 height 30
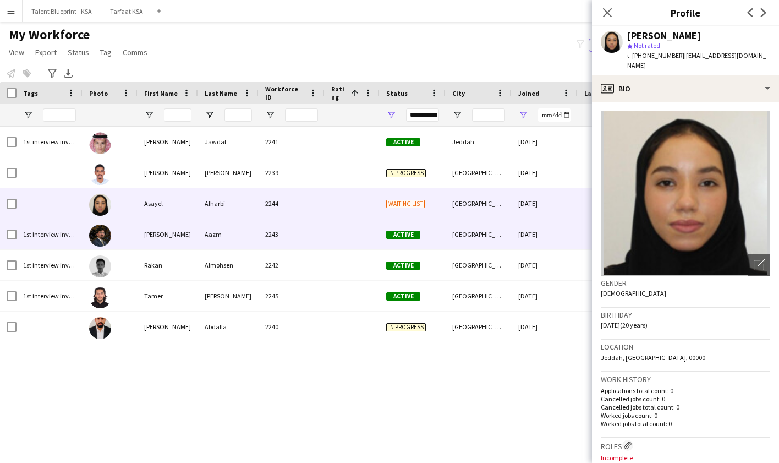
click at [530, 241] on div "[DATE]" at bounding box center [545, 234] width 66 height 30
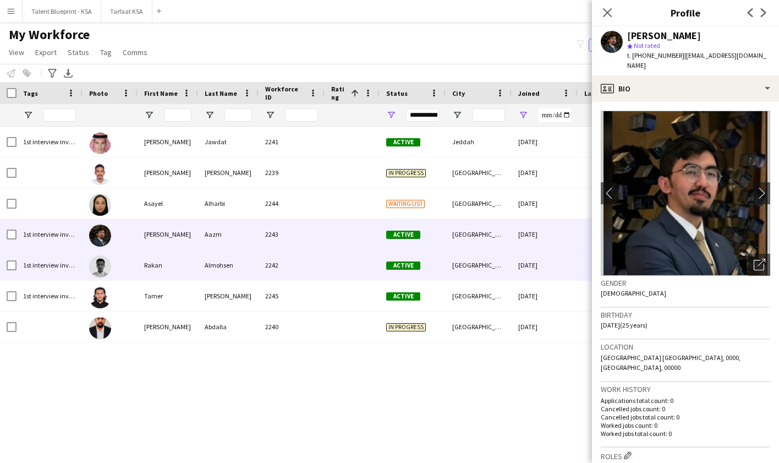
click at [531, 268] on div "[DATE]" at bounding box center [545, 265] width 66 height 30
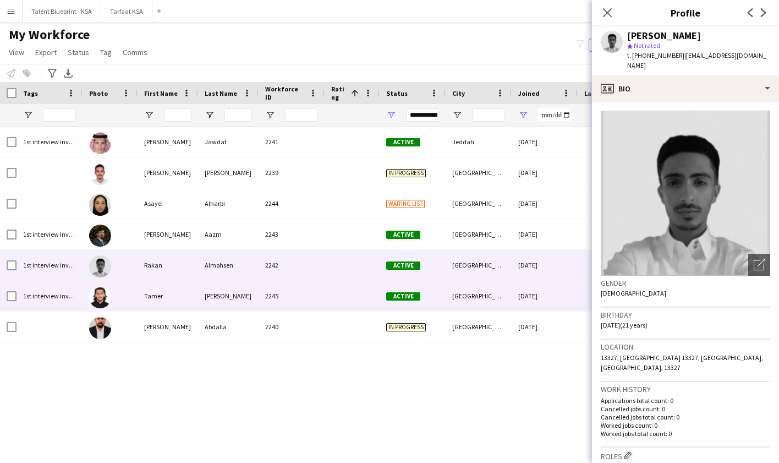
click at [527, 294] on div "[DATE]" at bounding box center [545, 296] width 66 height 30
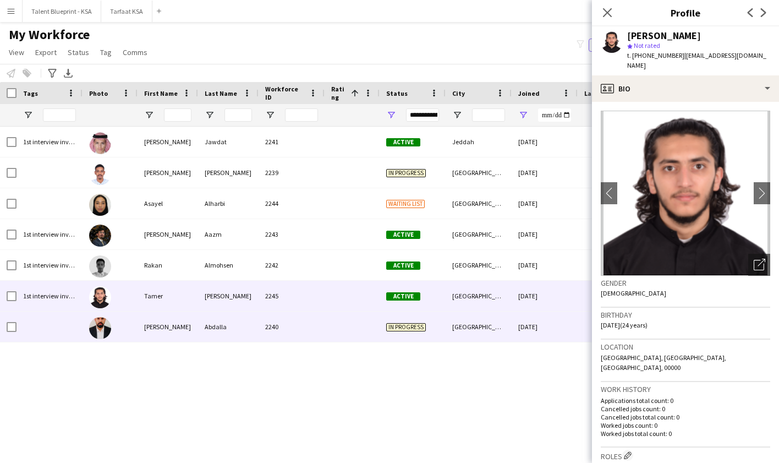
click at [521, 324] on div "[DATE]" at bounding box center [545, 326] width 66 height 30
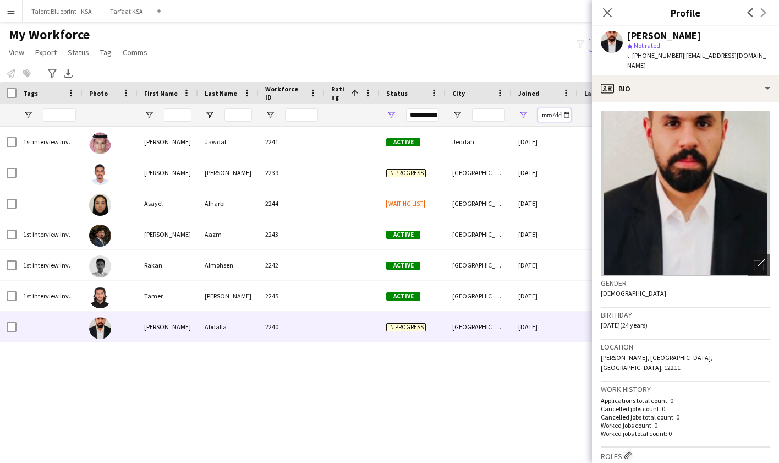
click at [545, 117] on input "**********" at bounding box center [554, 114] width 33 height 13
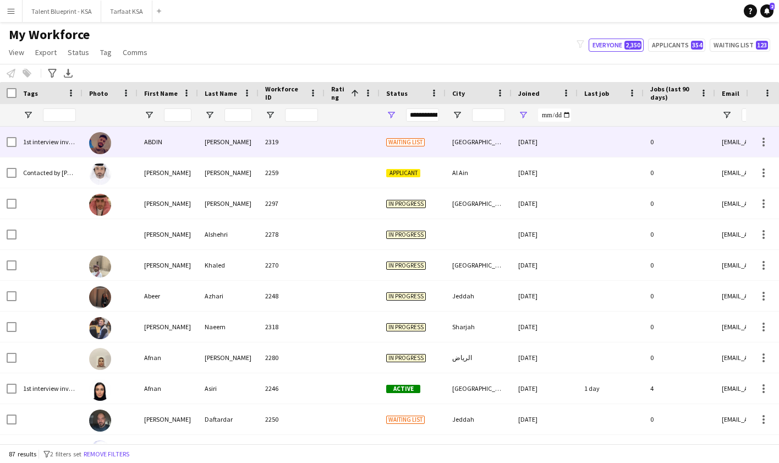
click at [564, 134] on div "[DATE]" at bounding box center [545, 142] width 66 height 30
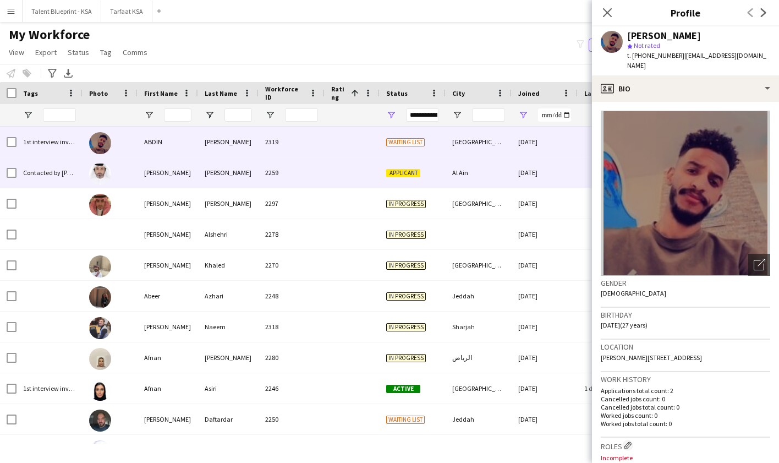
click at [570, 174] on div "[DATE]" at bounding box center [545, 172] width 66 height 30
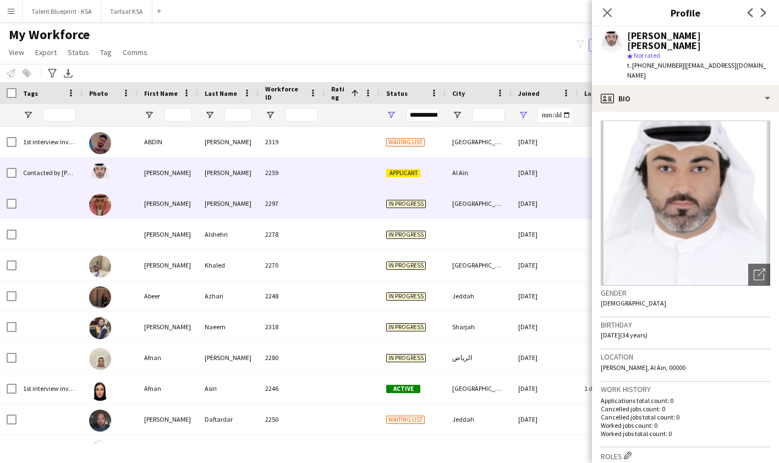
click at [557, 201] on div "[DATE]" at bounding box center [545, 203] width 66 height 30
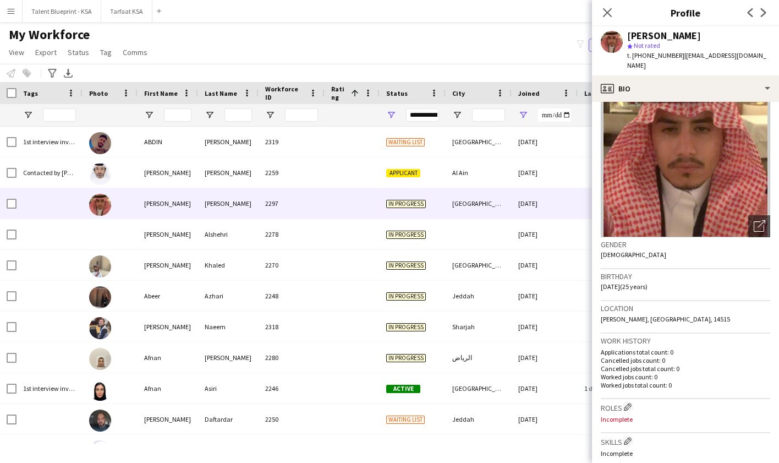
scroll to position [0, 0]
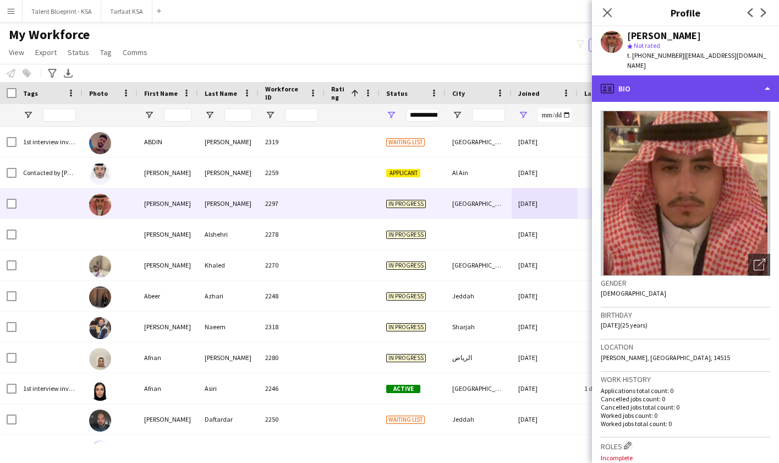
click at [687, 83] on div "profile Bio" at bounding box center [685, 88] width 187 height 26
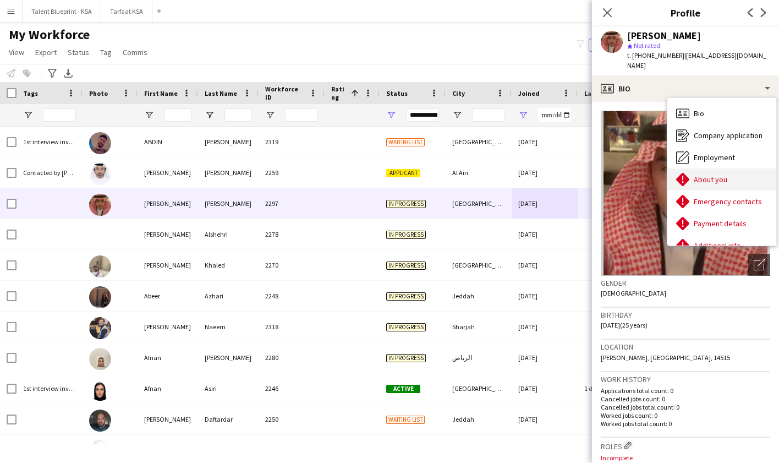
click at [716, 174] on span "About you" at bounding box center [711, 179] width 34 height 10
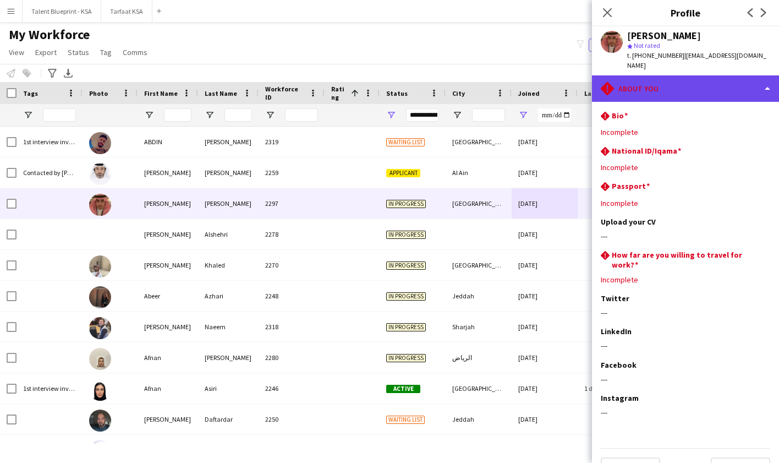
click at [671, 78] on div "rhombus-alert About you" at bounding box center [685, 88] width 187 height 26
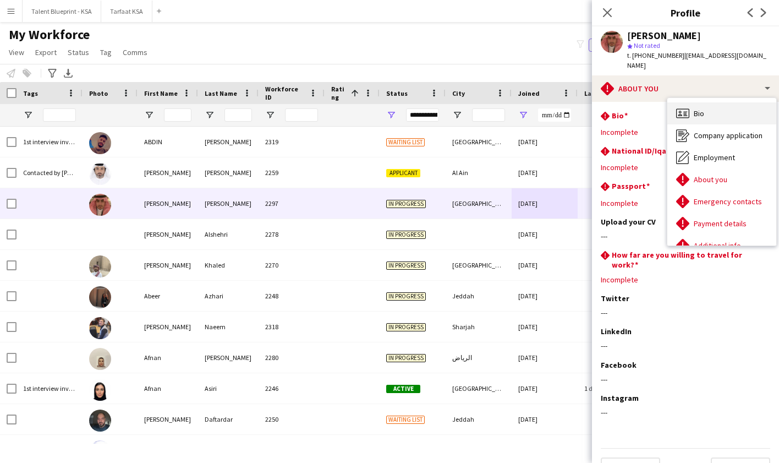
click at [710, 103] on div "Bio Bio" at bounding box center [721, 113] width 109 height 22
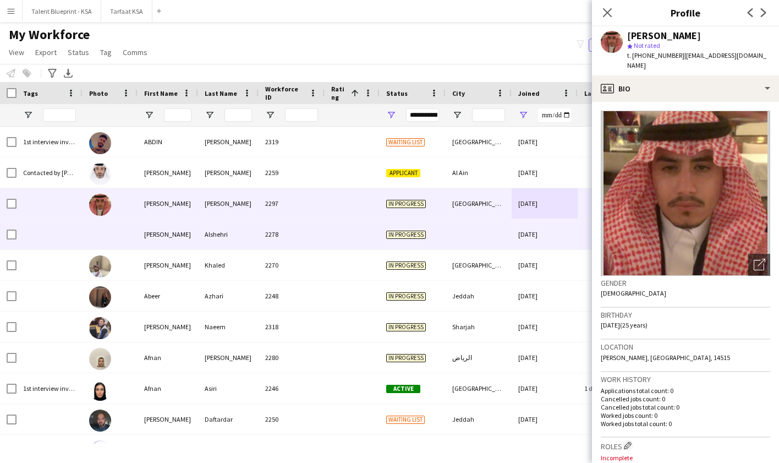
click at [544, 234] on div "[DATE]" at bounding box center [545, 234] width 66 height 30
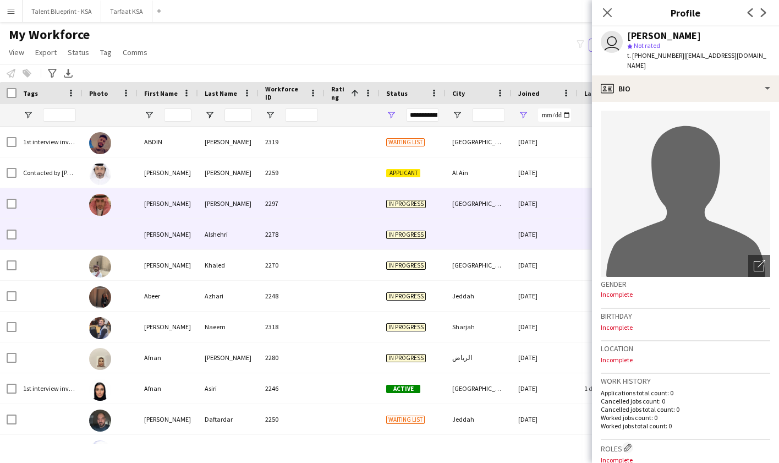
click at [535, 207] on div "[DATE]" at bounding box center [545, 203] width 66 height 30
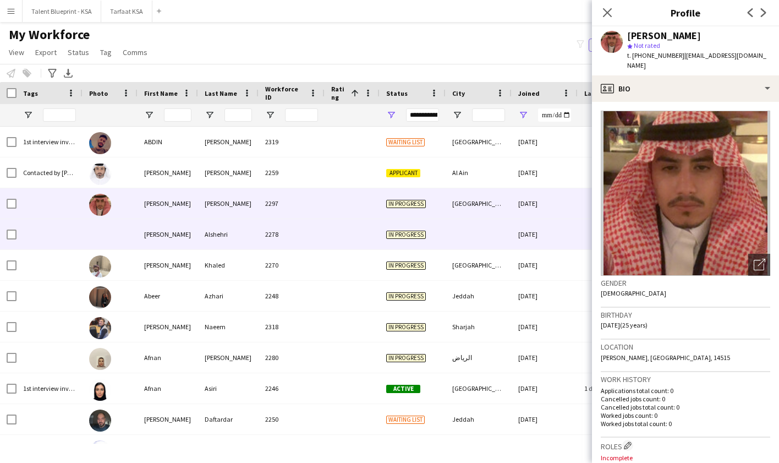
click at [531, 236] on div "[DATE]" at bounding box center [545, 234] width 66 height 30
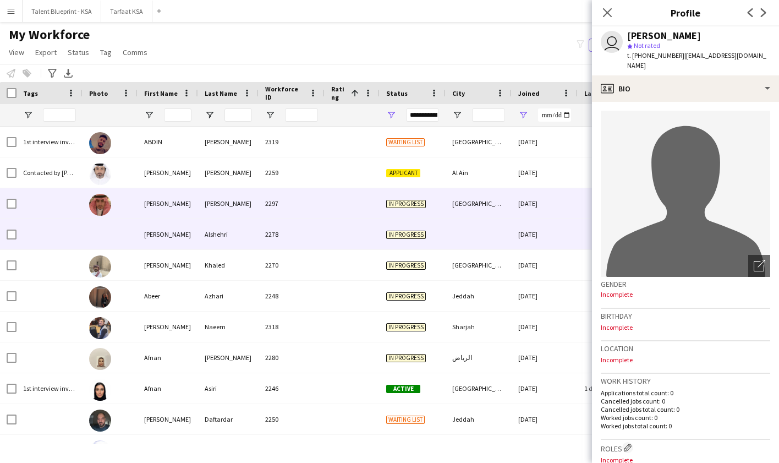
click at [545, 192] on div "[DATE]" at bounding box center [545, 203] width 66 height 30
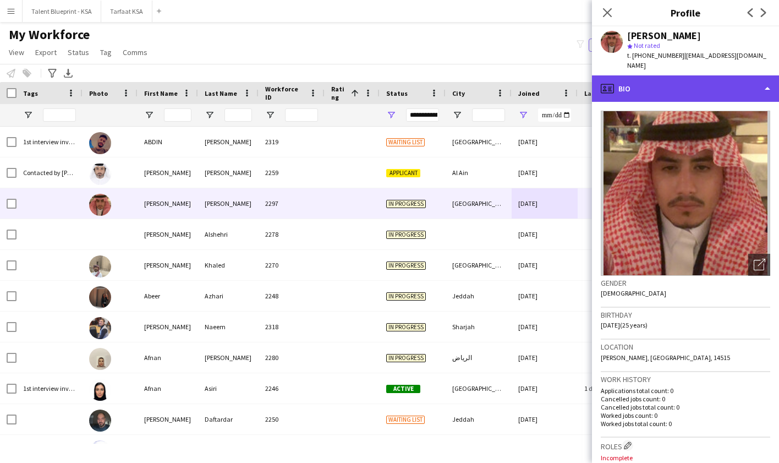
click at [690, 90] on div "profile Bio" at bounding box center [685, 88] width 187 height 26
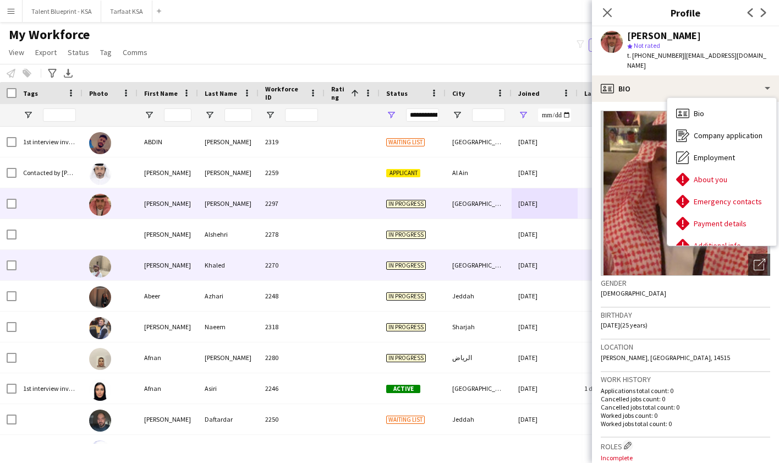
click at [531, 252] on div "[DATE]" at bounding box center [545, 265] width 66 height 30
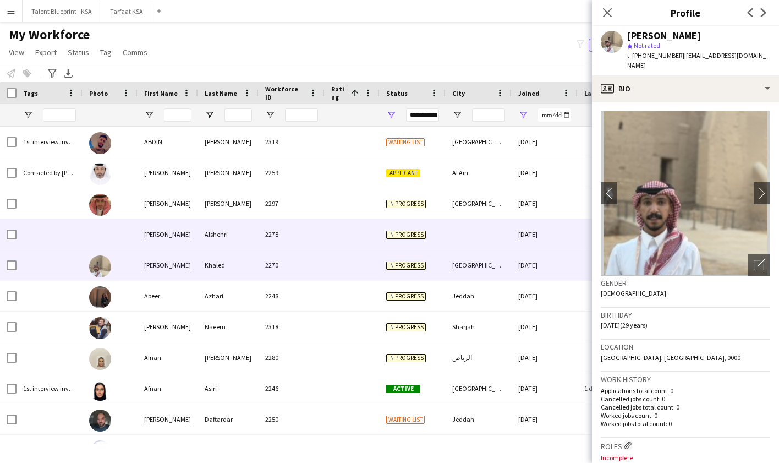
click at [550, 242] on div "[DATE]" at bounding box center [545, 234] width 66 height 30
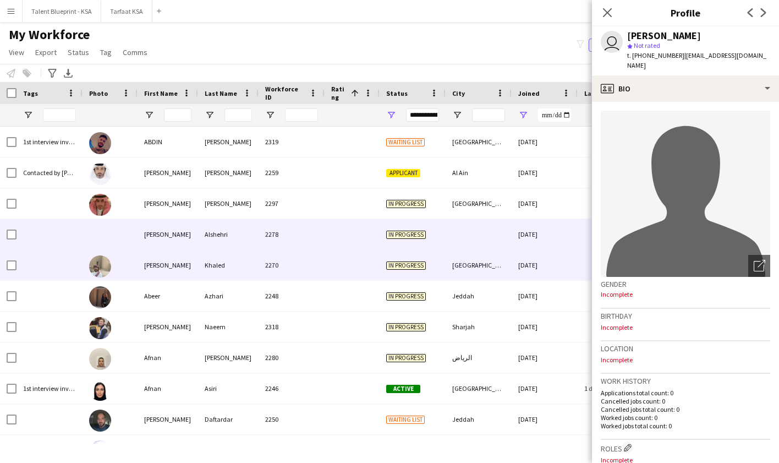
click at [538, 267] on div "[DATE]" at bounding box center [545, 265] width 66 height 30
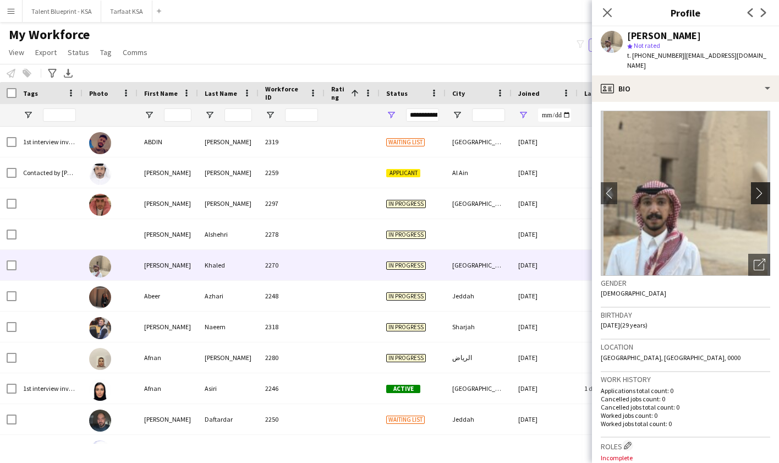
click at [758, 187] on app-icon "chevron-right" at bounding box center [762, 193] width 17 height 12
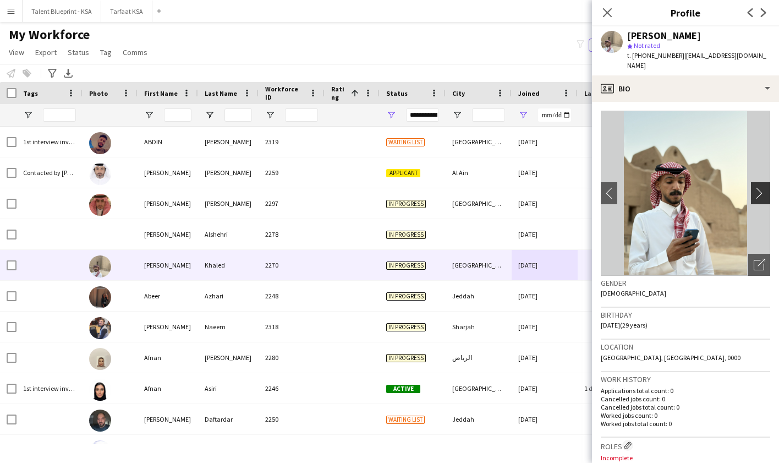
click at [758, 188] on app-icon "chevron-right" at bounding box center [762, 193] width 17 height 12
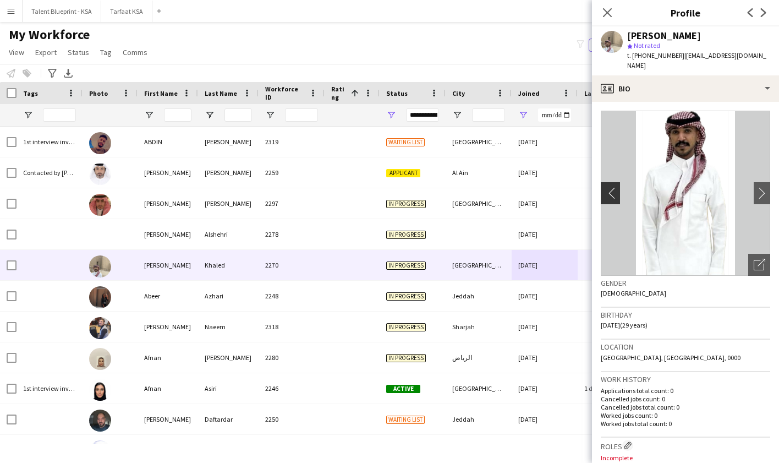
click at [606, 190] on button "chevron-left" at bounding box center [609, 193] width 22 height 22
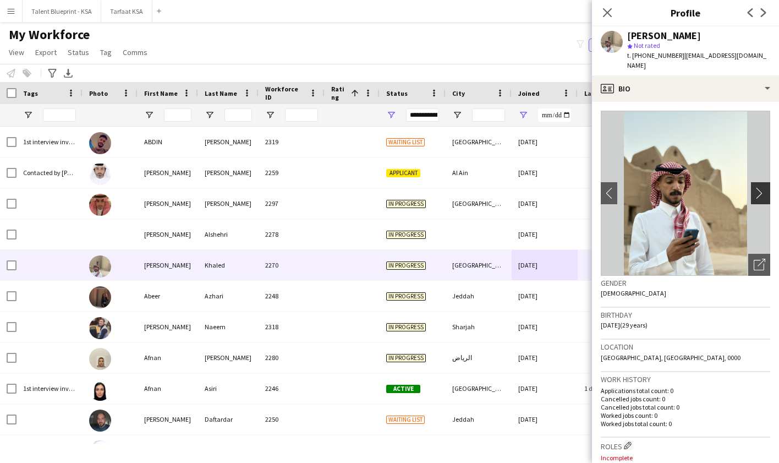
click at [762, 187] on app-icon "chevron-right" at bounding box center [762, 193] width 17 height 12
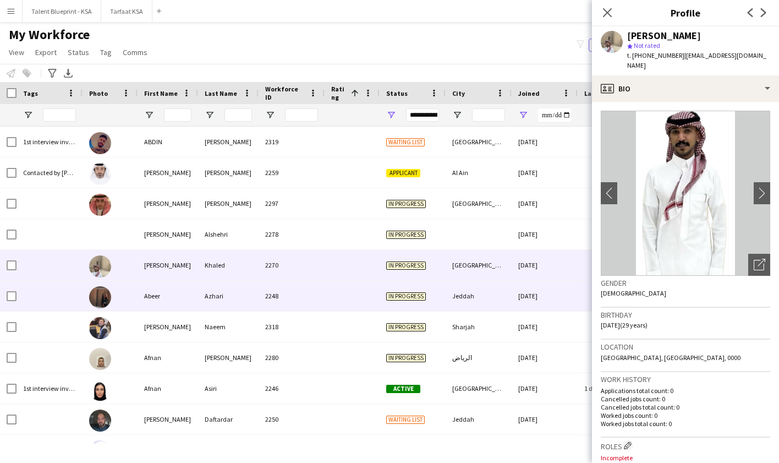
click at [561, 306] on div "[DATE]" at bounding box center [545, 296] width 66 height 30
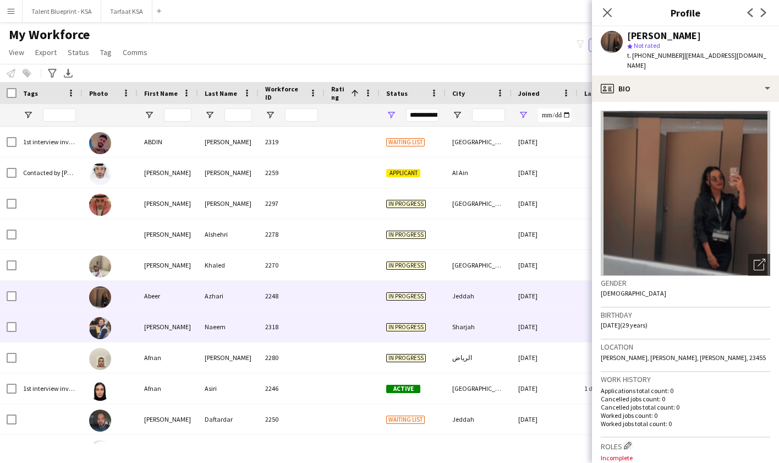
click at [556, 322] on div "[DATE]" at bounding box center [545, 326] width 66 height 30
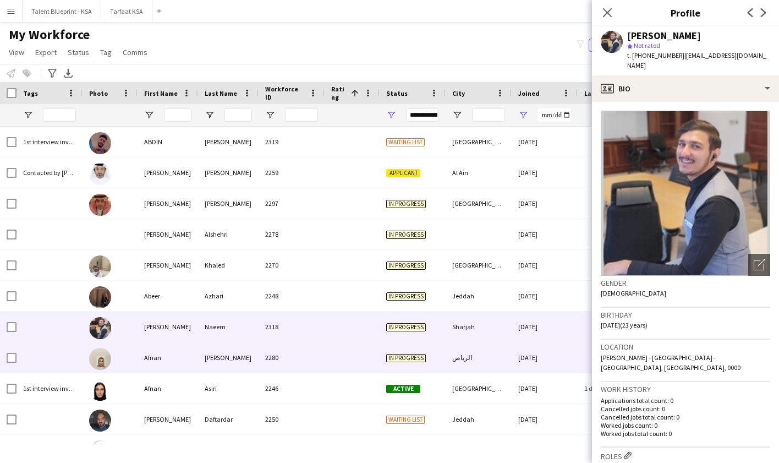
click at [467, 360] on div "الرياض" at bounding box center [479, 357] width 66 height 30
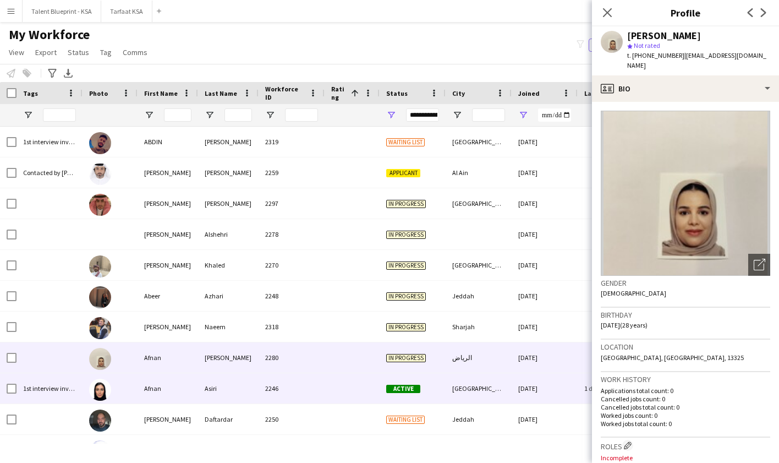
click at [504, 383] on div "[GEOGRAPHIC_DATA]" at bounding box center [479, 388] width 66 height 30
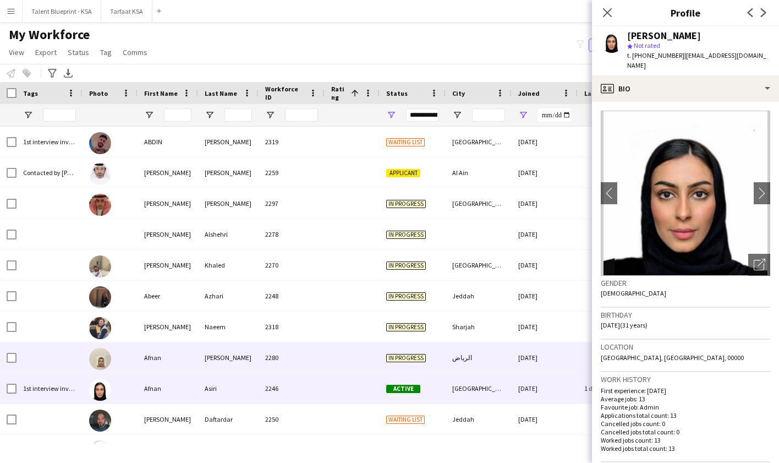
click at [513, 353] on div "[DATE]" at bounding box center [545, 357] width 66 height 30
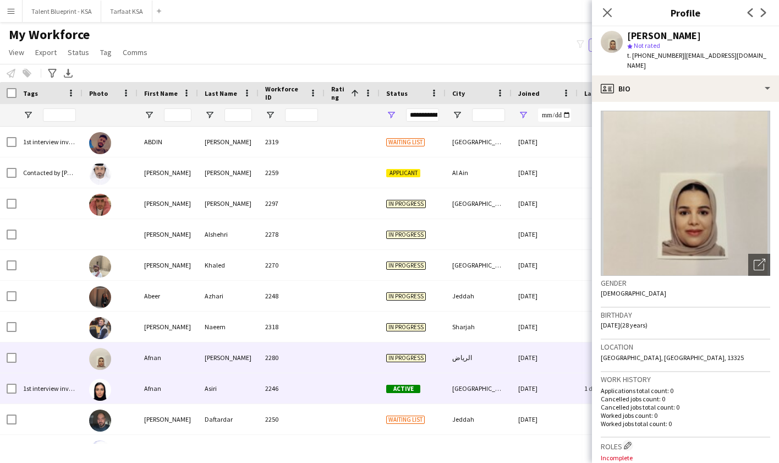
click at [508, 390] on div "[GEOGRAPHIC_DATA]" at bounding box center [479, 388] width 66 height 30
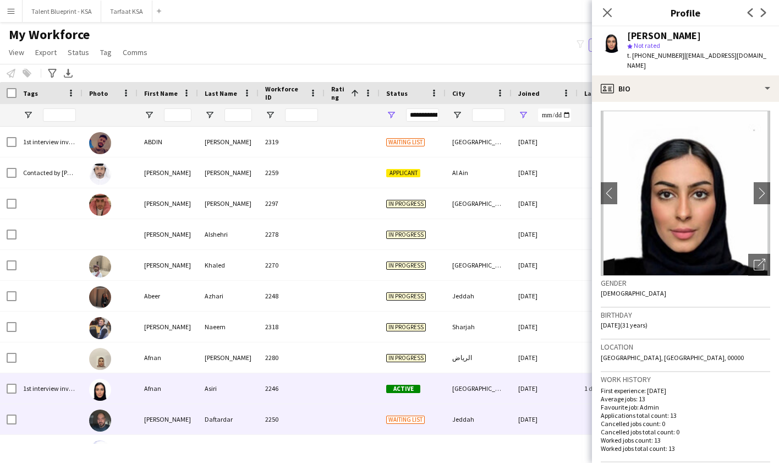
click at [500, 421] on div "Jeddah" at bounding box center [479, 419] width 66 height 30
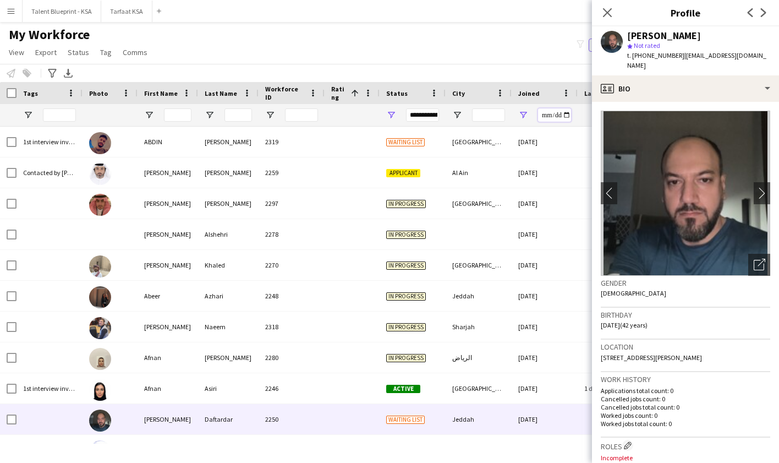
click at [545, 116] on input "**********" at bounding box center [554, 114] width 33 height 13
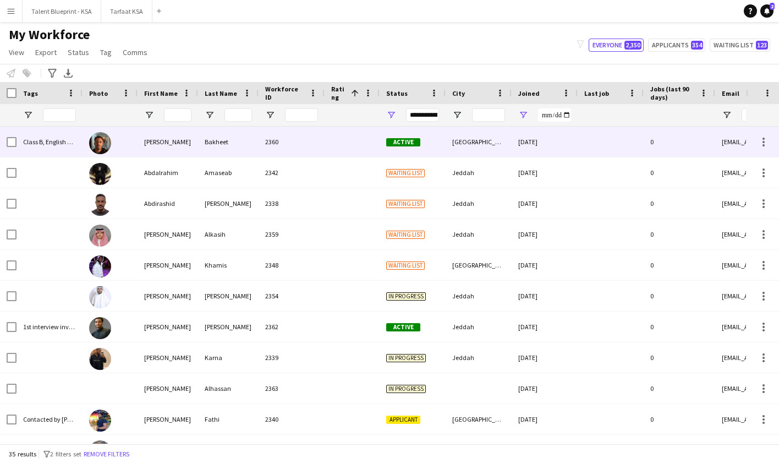
click at [566, 145] on div "[DATE]" at bounding box center [545, 142] width 66 height 30
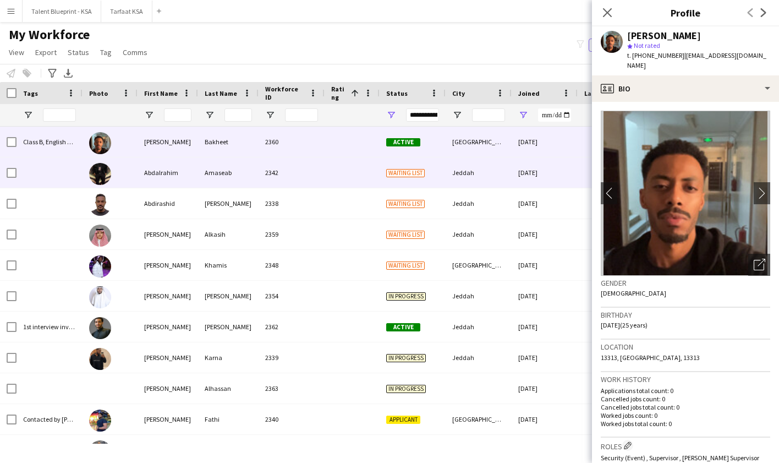
click at [552, 174] on div "[DATE]" at bounding box center [545, 172] width 66 height 30
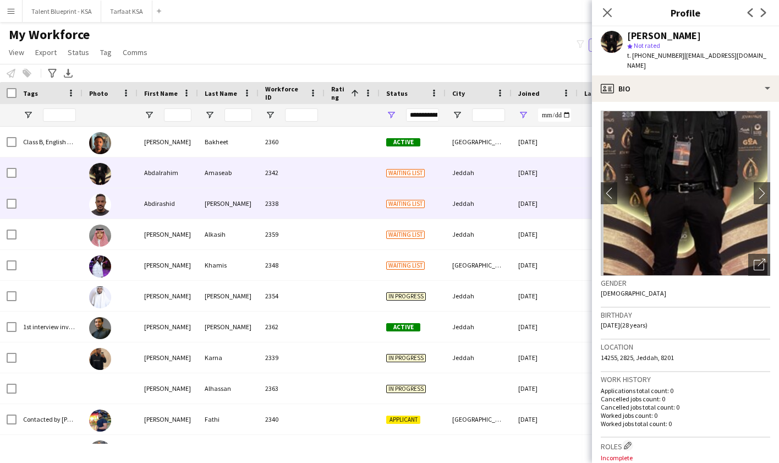
click at [545, 198] on div "[DATE]" at bounding box center [545, 203] width 66 height 30
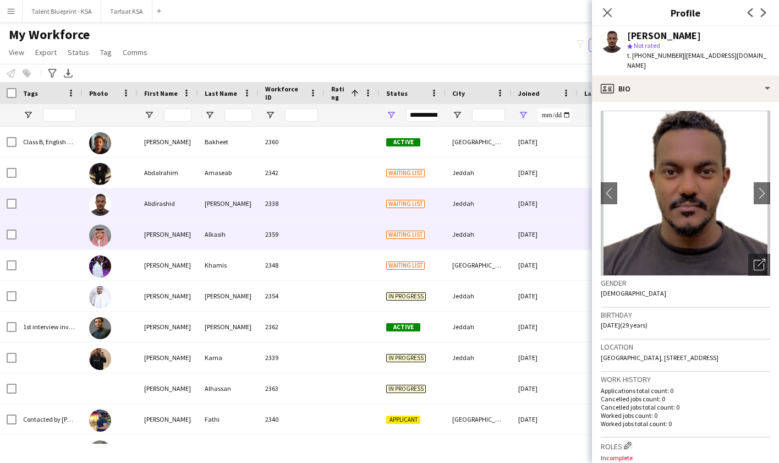
click at [542, 238] on div "[DATE]" at bounding box center [545, 234] width 66 height 30
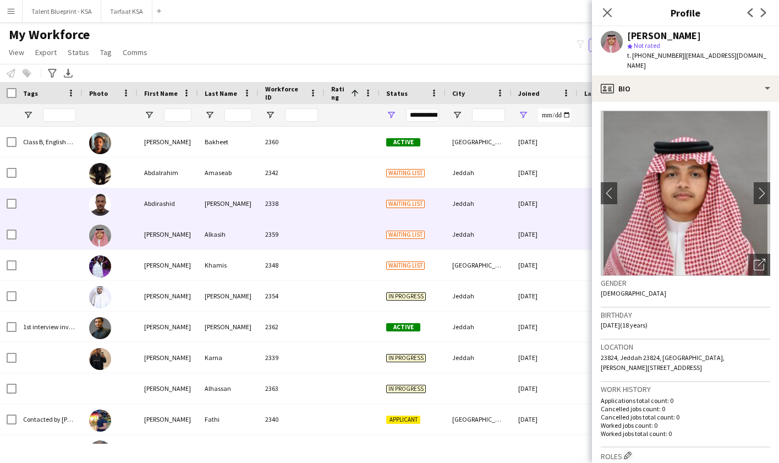
click at [569, 198] on div "[DATE]" at bounding box center [545, 203] width 66 height 30
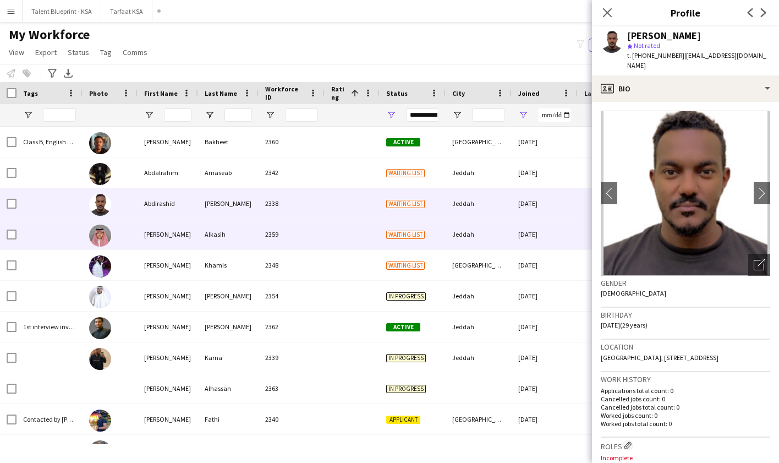
click at [564, 232] on div "[DATE]" at bounding box center [545, 234] width 66 height 30
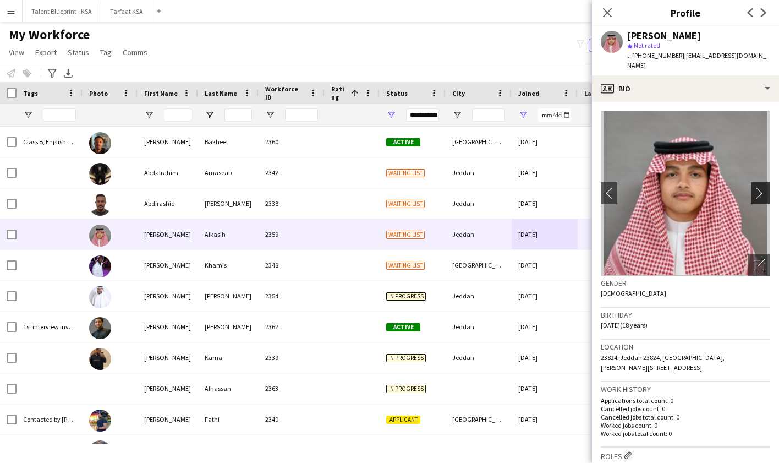
click at [759, 187] on app-icon "chevron-right" at bounding box center [762, 193] width 17 height 12
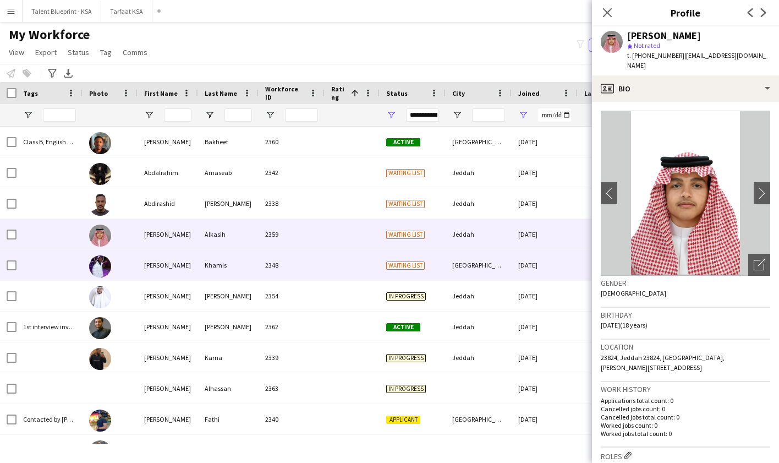
click at [580, 266] on div at bounding box center [611, 265] width 66 height 30
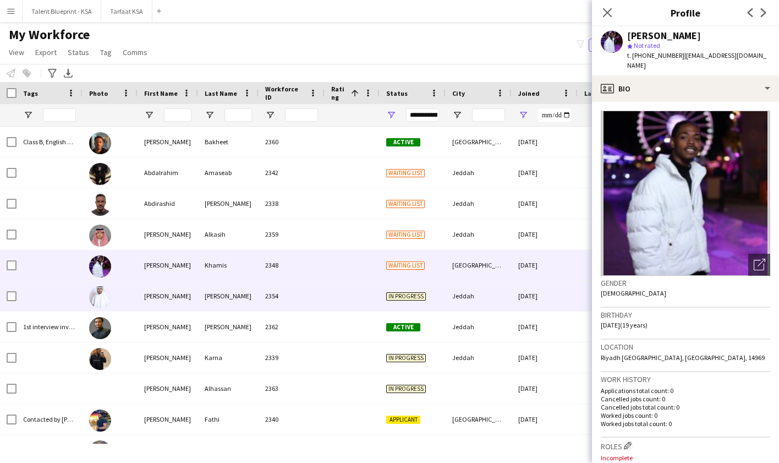
click at [567, 289] on div "[DATE]" at bounding box center [545, 296] width 66 height 30
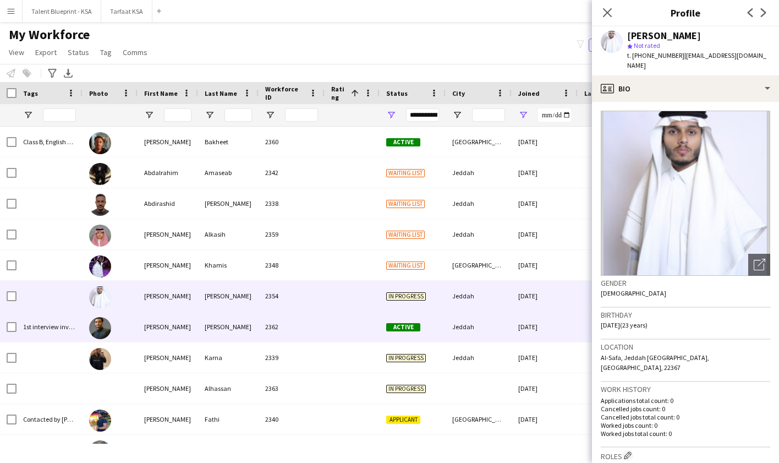
click at [556, 331] on div "[DATE]" at bounding box center [545, 326] width 66 height 30
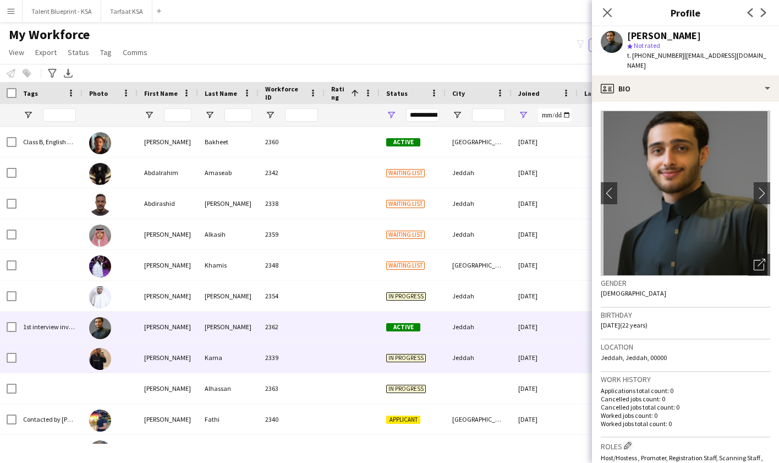
click at [559, 358] on div "[DATE]" at bounding box center [545, 357] width 66 height 30
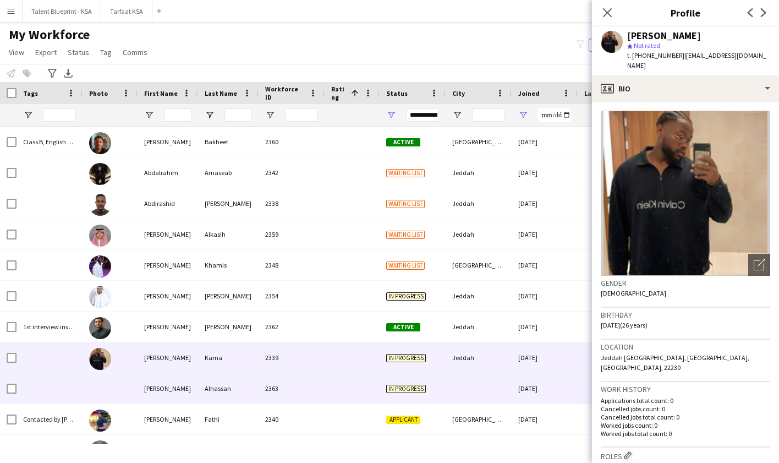
click at [550, 379] on div "[DATE]" at bounding box center [545, 388] width 66 height 30
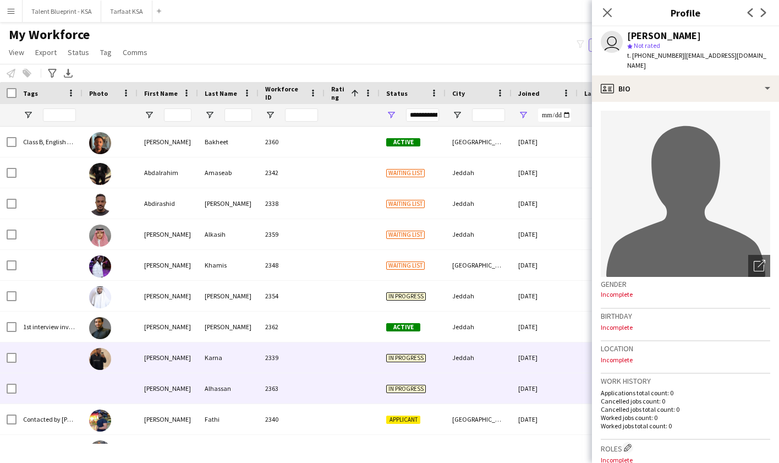
click at [553, 363] on div "[DATE]" at bounding box center [545, 357] width 66 height 30
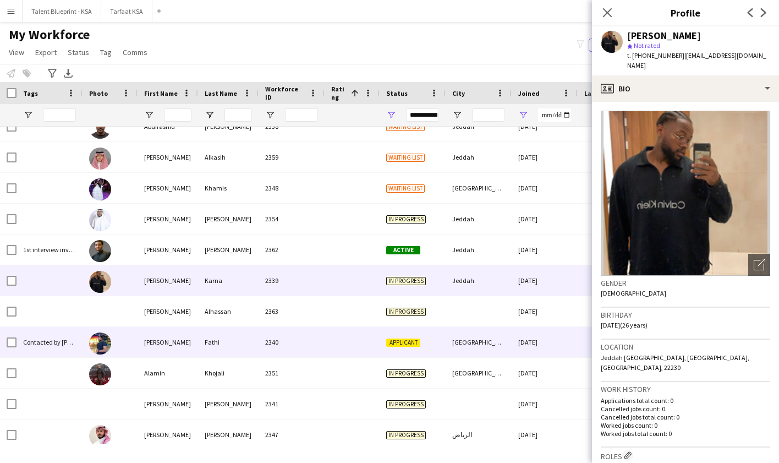
scroll to position [91, 0]
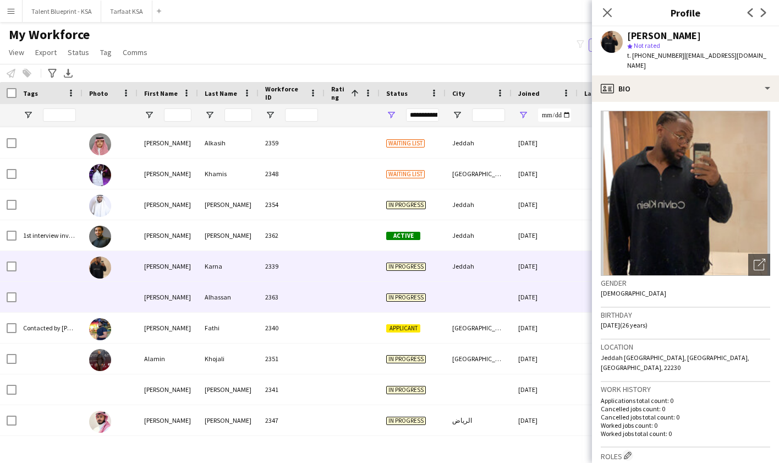
click at [392, 295] on span "In progress" at bounding box center [406, 297] width 40 height 8
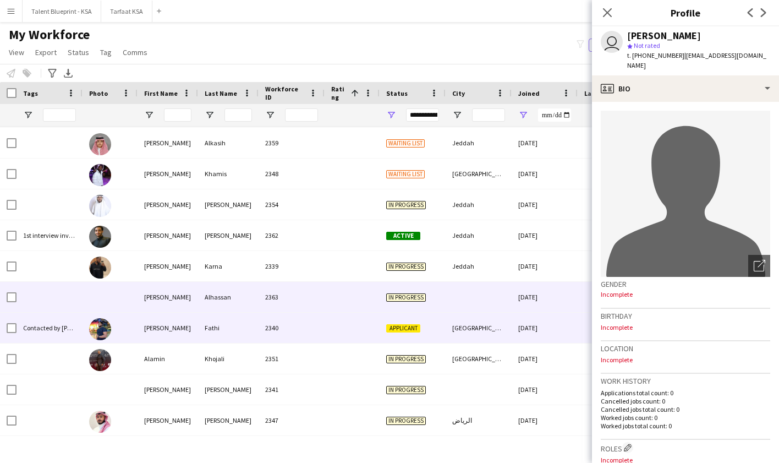
click at [371, 327] on div at bounding box center [352, 328] width 55 height 30
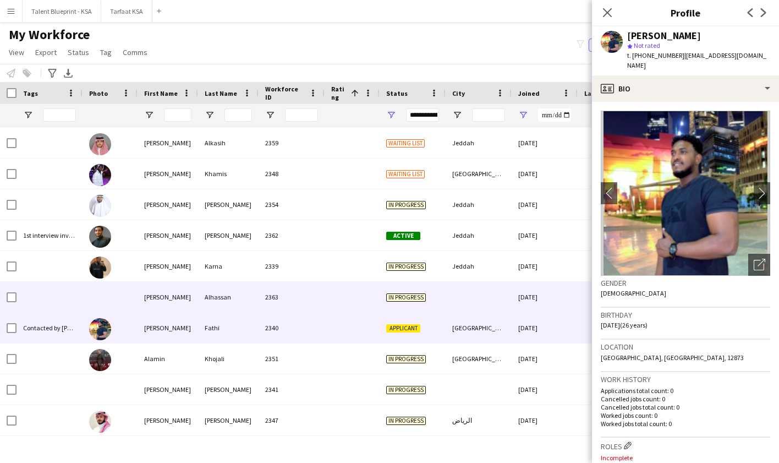
click at [372, 300] on div at bounding box center [352, 297] width 55 height 30
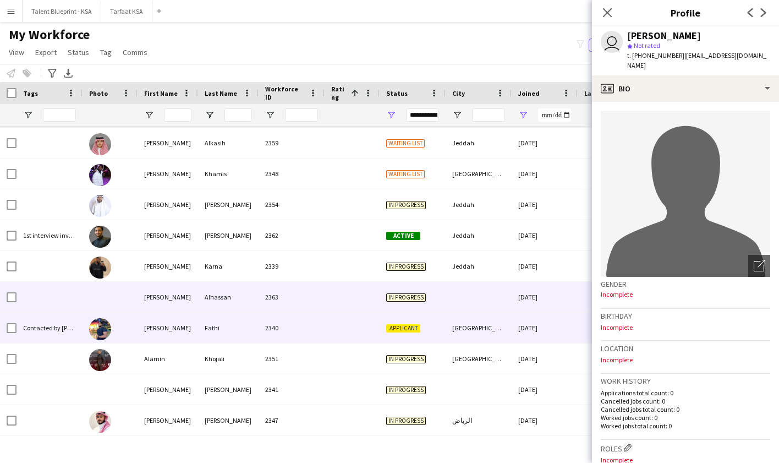
click at [372, 336] on div at bounding box center [352, 328] width 55 height 30
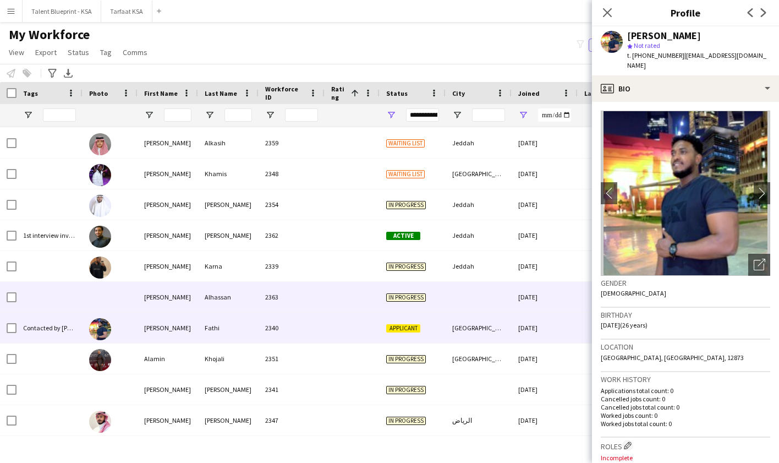
click at [364, 305] on div at bounding box center [352, 297] width 55 height 30
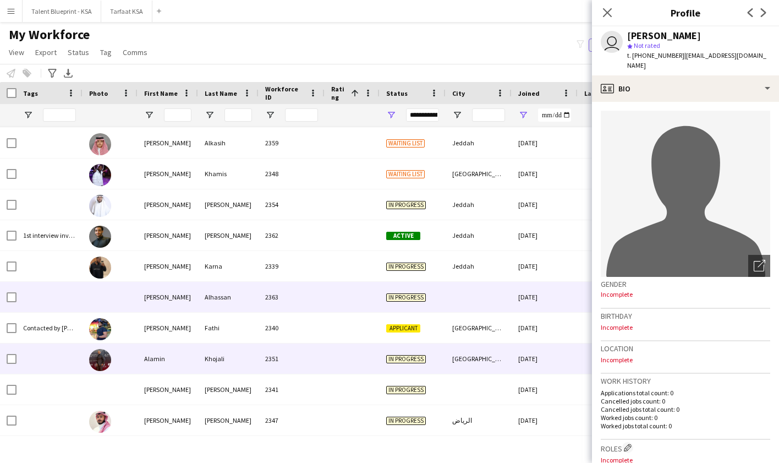
click at [355, 350] on div at bounding box center [352, 358] width 55 height 30
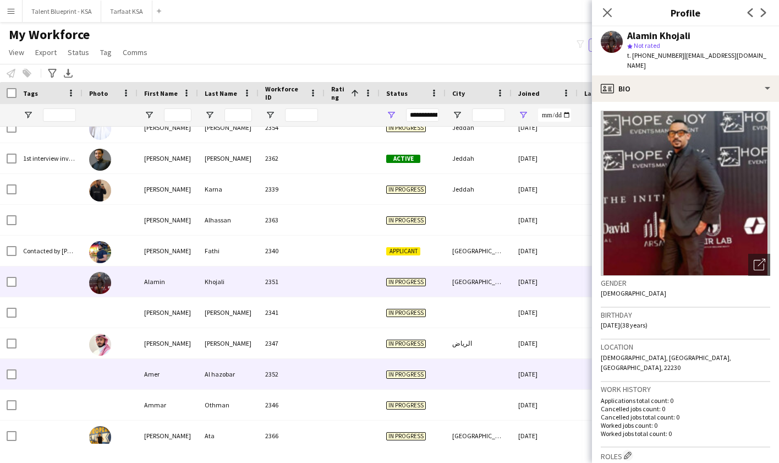
scroll to position [177, 0]
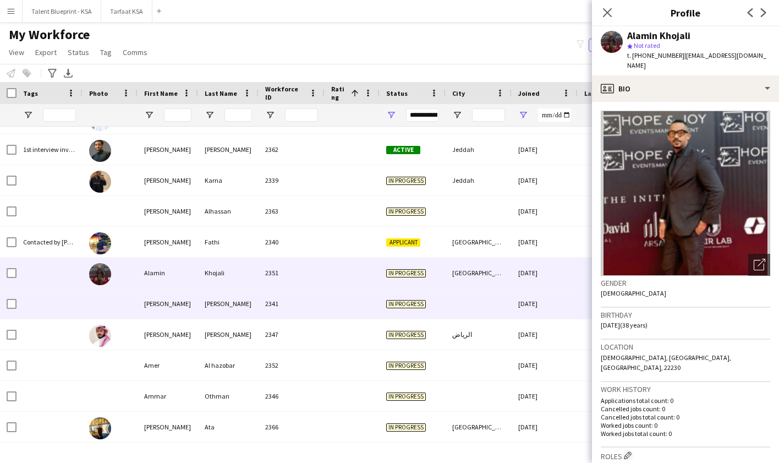
click at [355, 300] on div at bounding box center [352, 303] width 55 height 30
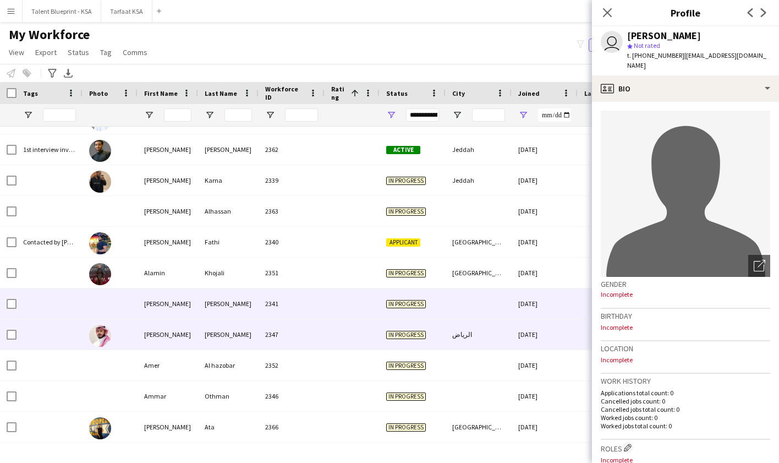
click at [350, 337] on div at bounding box center [352, 334] width 55 height 30
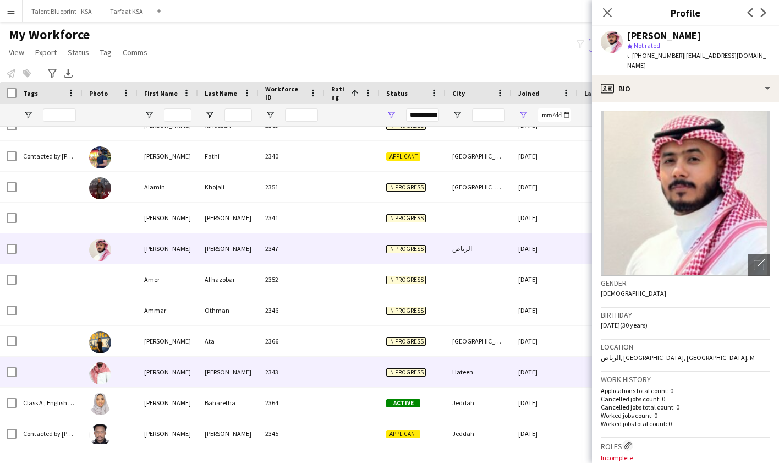
scroll to position [0, 0]
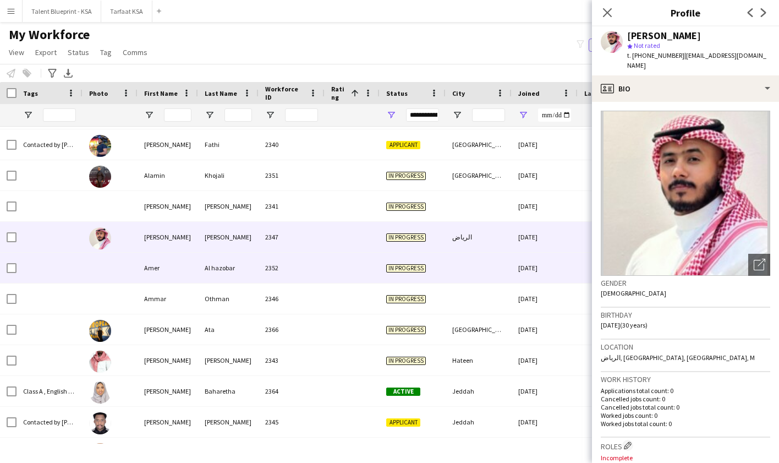
click at [467, 273] on div at bounding box center [479, 268] width 66 height 30
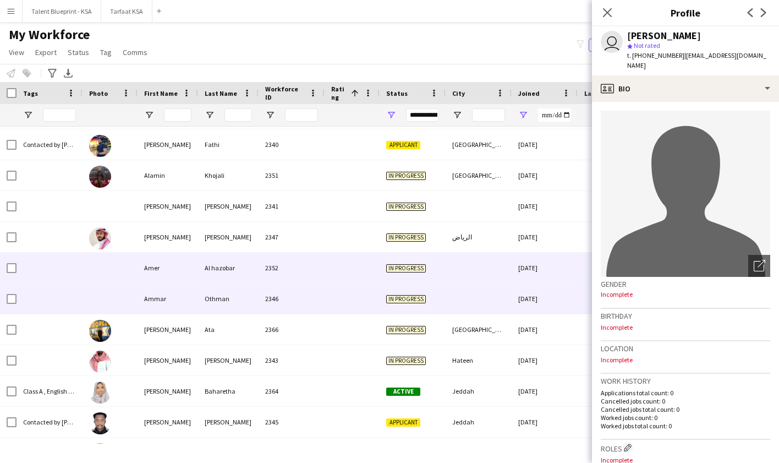
click at [469, 296] on div at bounding box center [479, 298] width 66 height 30
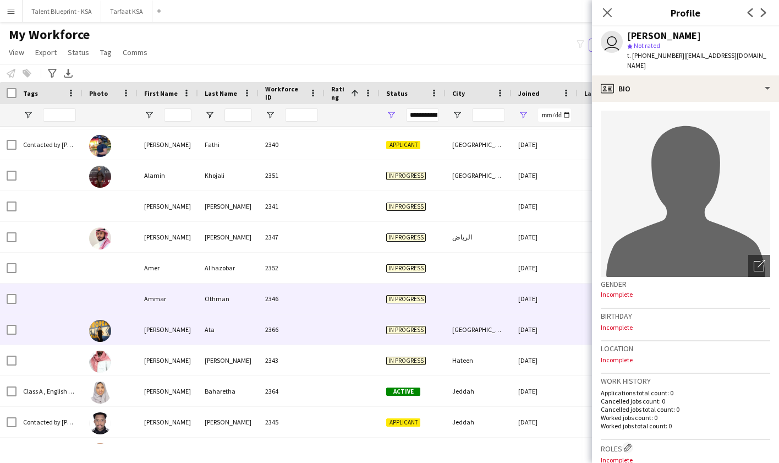
click at [474, 332] on div "[GEOGRAPHIC_DATA]" at bounding box center [479, 329] width 66 height 30
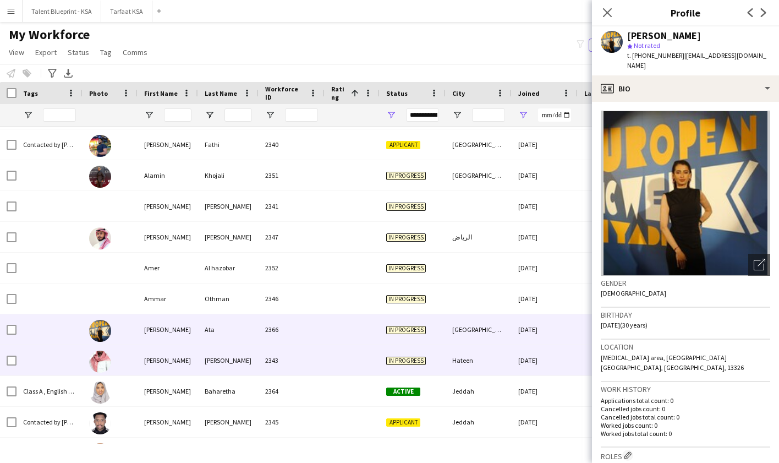
click at [513, 355] on div "[DATE]" at bounding box center [545, 360] width 66 height 30
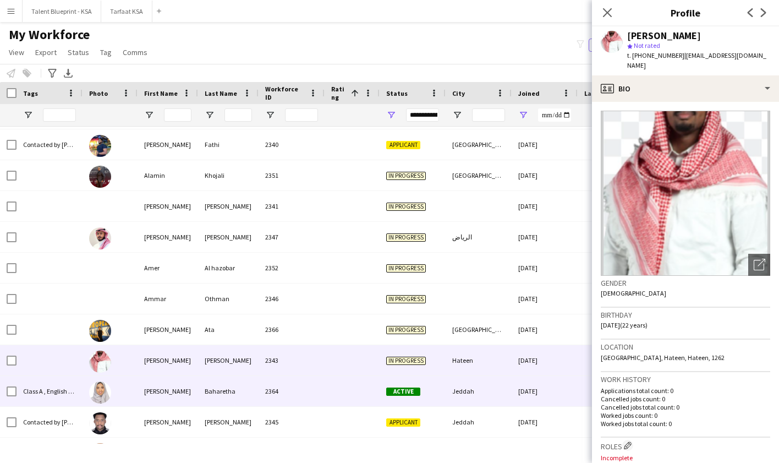
click at [502, 385] on div "Jeddah" at bounding box center [479, 391] width 66 height 30
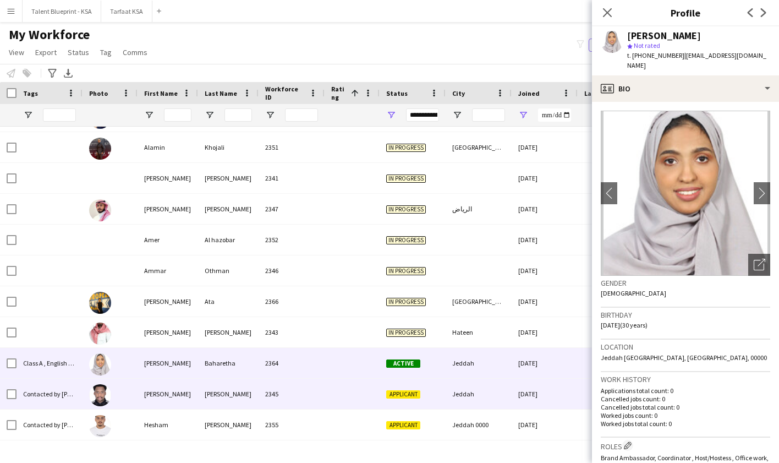
scroll to position [308, 0]
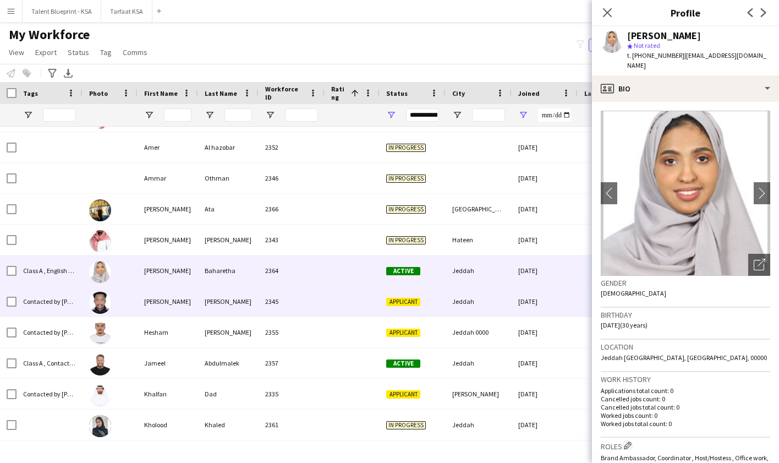
click at [514, 300] on div "[DATE]" at bounding box center [545, 301] width 66 height 30
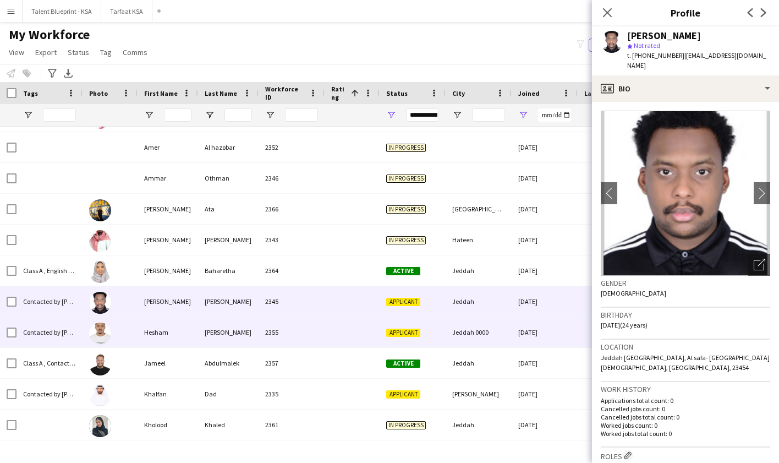
click at [513, 330] on div "[DATE]" at bounding box center [545, 332] width 66 height 30
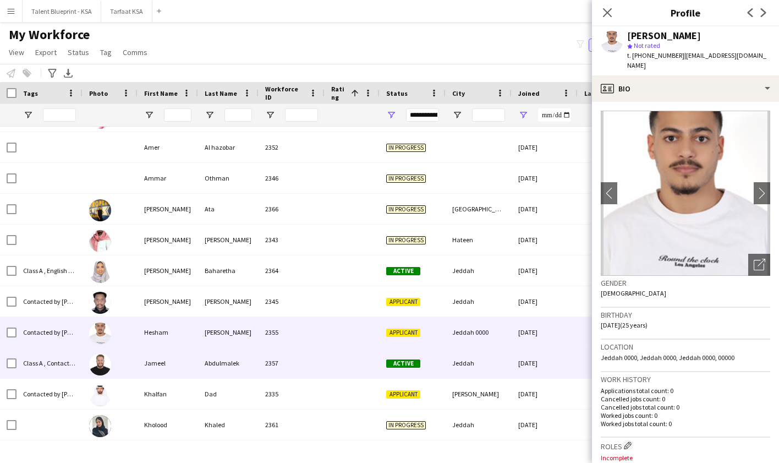
click at [516, 366] on div "[DATE]" at bounding box center [545, 363] width 66 height 30
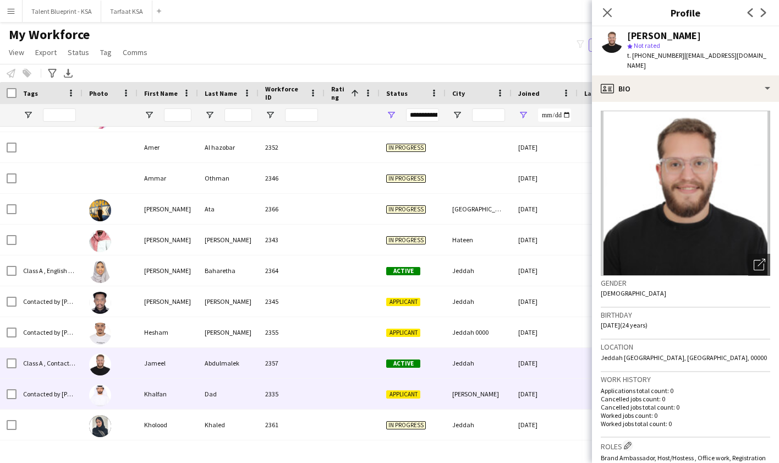
click at [502, 388] on div "[PERSON_NAME]" at bounding box center [479, 394] width 66 height 30
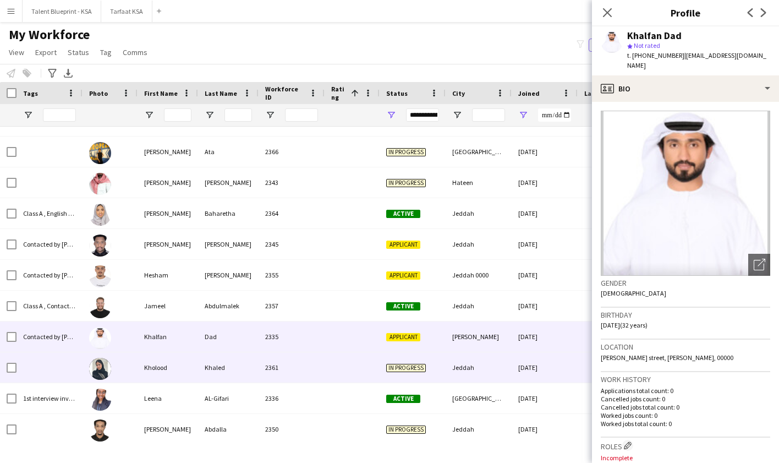
click at [501, 366] on div "Jeddah" at bounding box center [479, 367] width 66 height 30
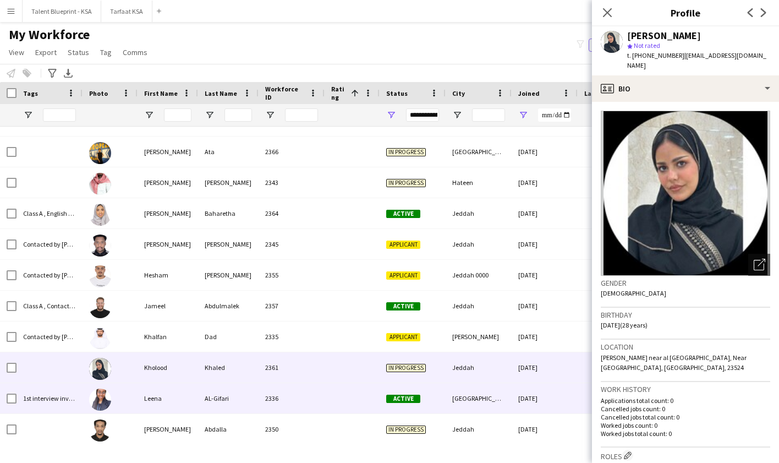
click at [501, 395] on div "[GEOGRAPHIC_DATA]" at bounding box center [479, 398] width 66 height 30
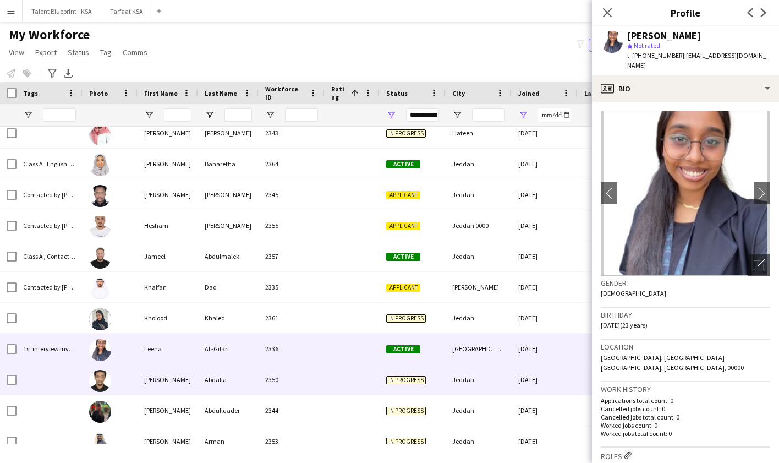
click at [496, 375] on div "Jeddah" at bounding box center [479, 379] width 66 height 30
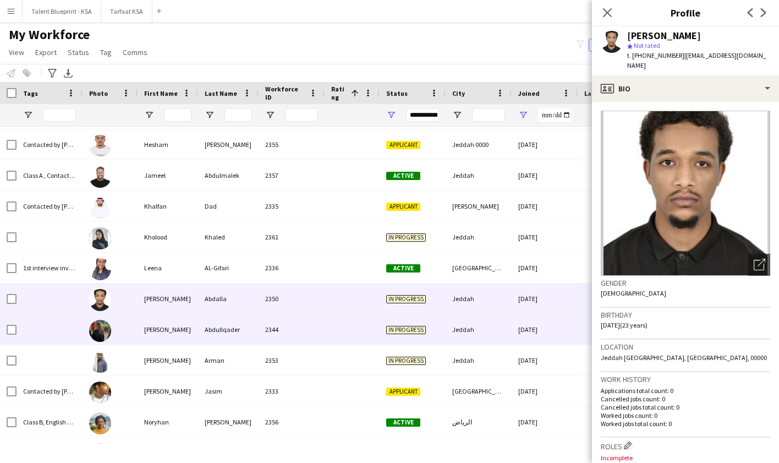
click at [495, 339] on div "Jeddah" at bounding box center [479, 329] width 66 height 30
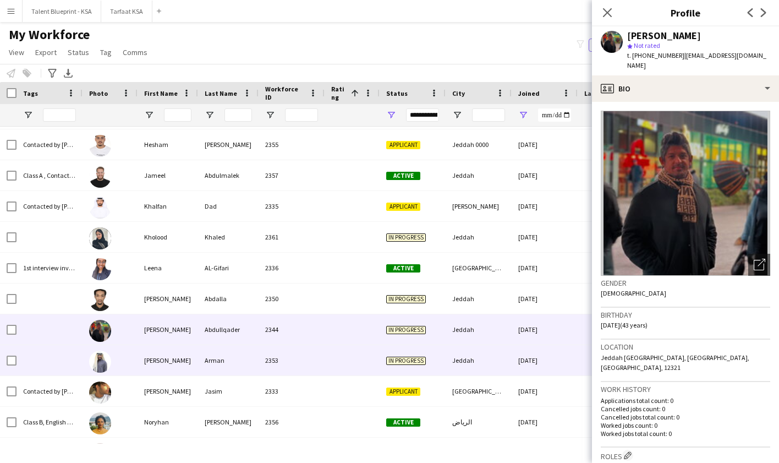
click at [498, 355] on div "Jeddah" at bounding box center [479, 360] width 66 height 30
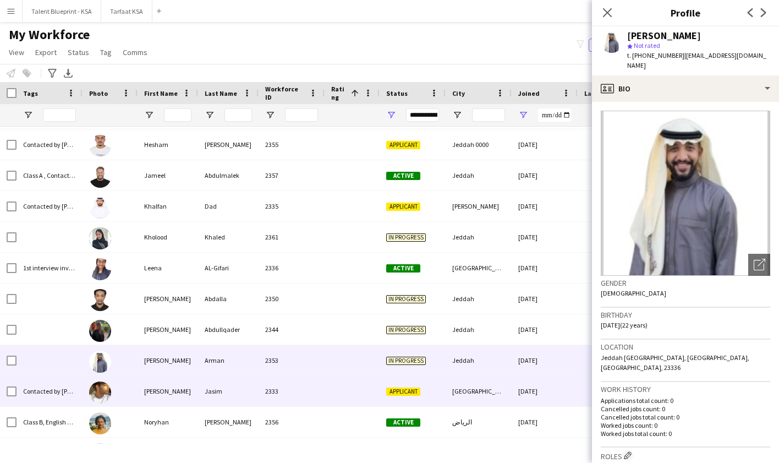
click at [509, 381] on div "[GEOGRAPHIC_DATA]" at bounding box center [479, 391] width 66 height 30
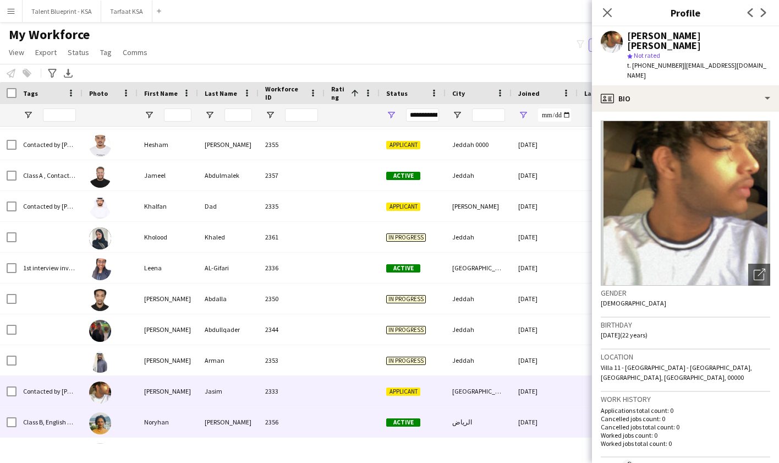
click at [513, 415] on div "[DATE]" at bounding box center [545, 422] width 66 height 30
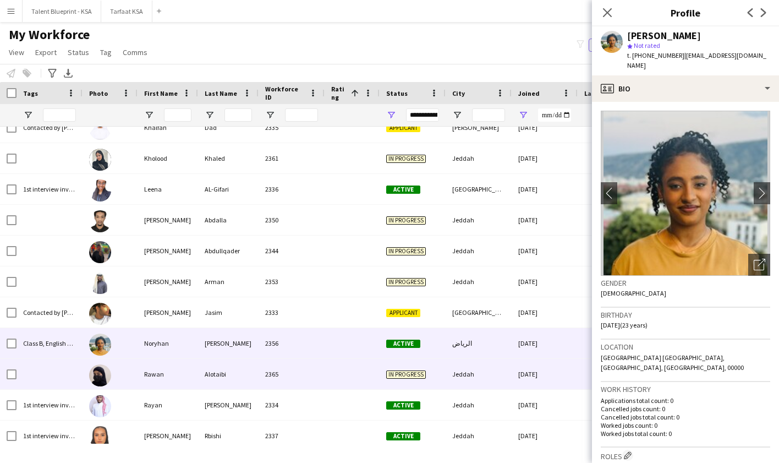
click at [509, 374] on div "Jeddah" at bounding box center [479, 374] width 66 height 30
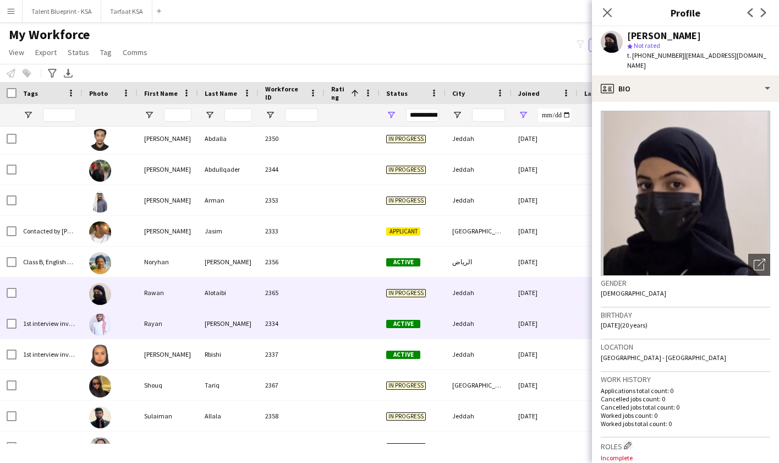
click at [513, 330] on div "[DATE]" at bounding box center [545, 323] width 66 height 30
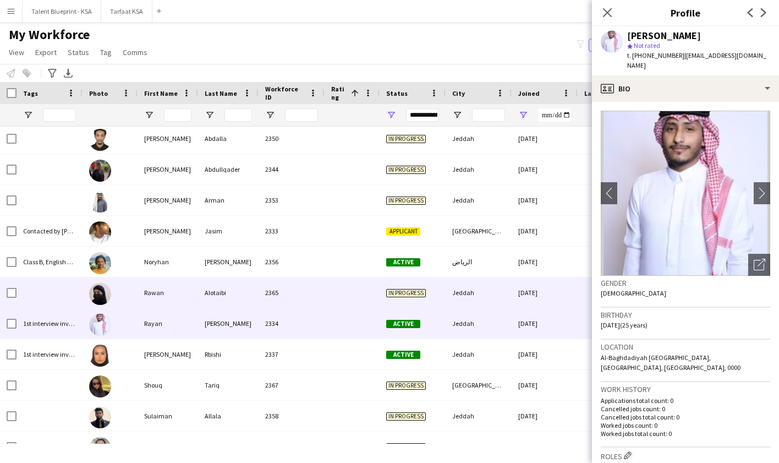
click at [506, 299] on div "Jeddah" at bounding box center [479, 292] width 66 height 30
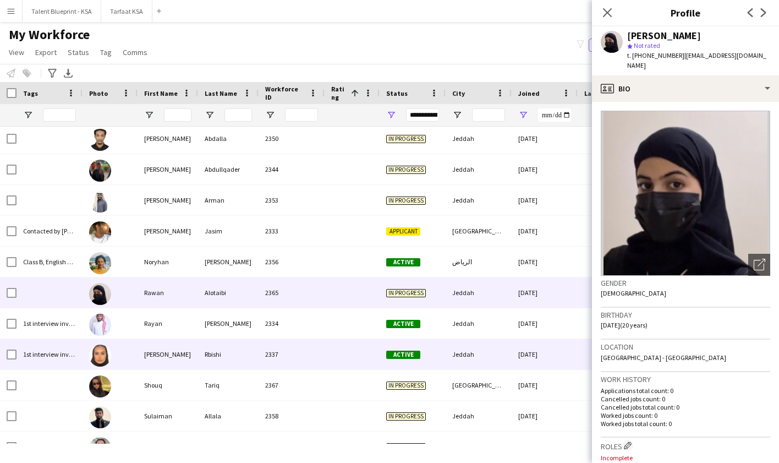
click at [513, 353] on div "[DATE]" at bounding box center [545, 354] width 66 height 30
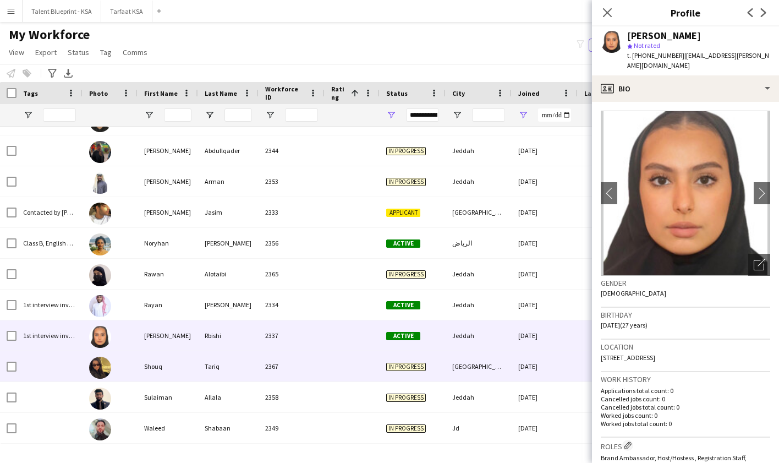
click at [507, 366] on div "[GEOGRAPHIC_DATA]" at bounding box center [479, 366] width 66 height 30
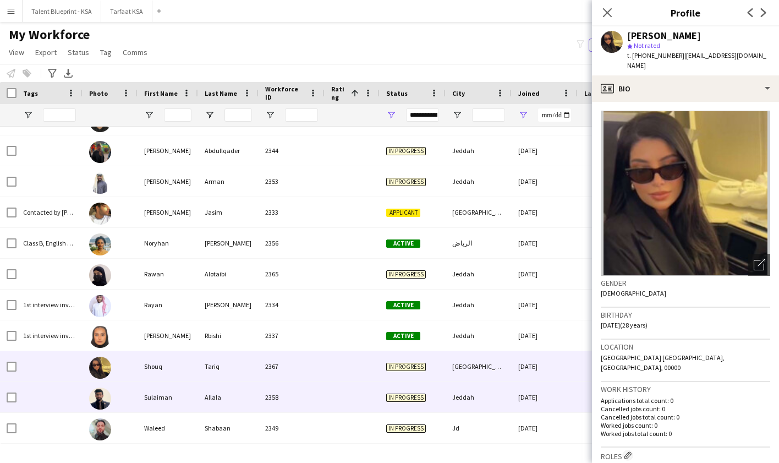
click at [506, 393] on div "Jeddah" at bounding box center [479, 397] width 66 height 30
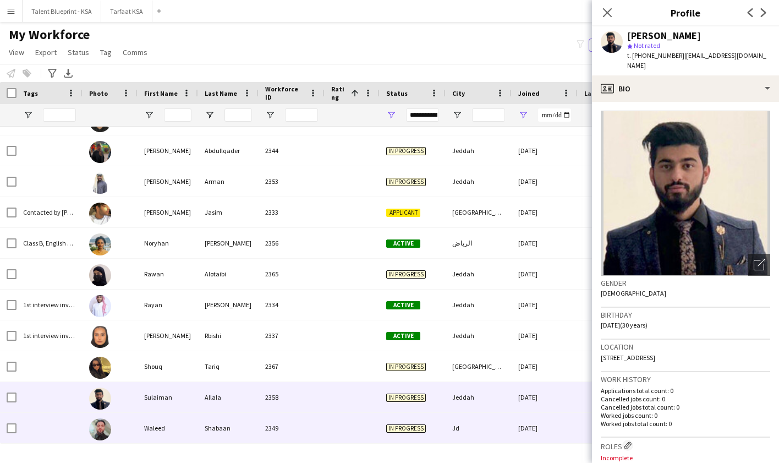
click at [509, 423] on div "Jd" at bounding box center [479, 428] width 66 height 30
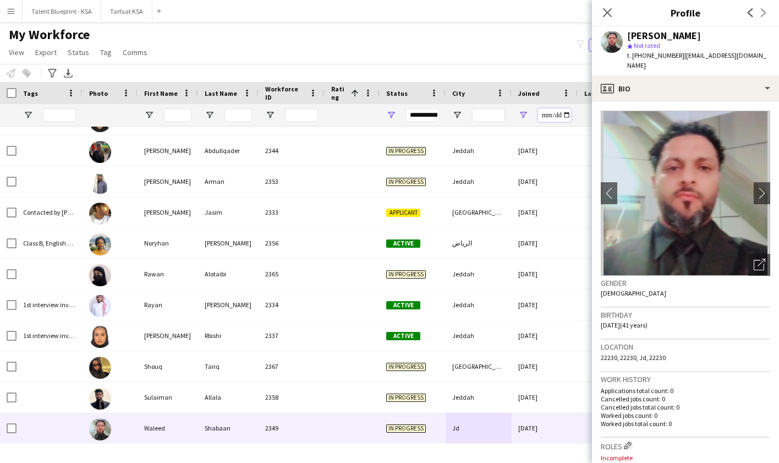
click at [547, 115] on input "**********" at bounding box center [554, 114] width 33 height 13
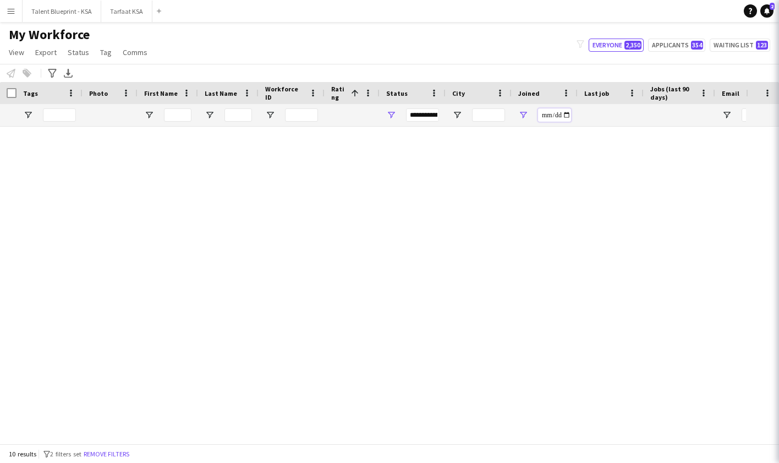
type input "**********"
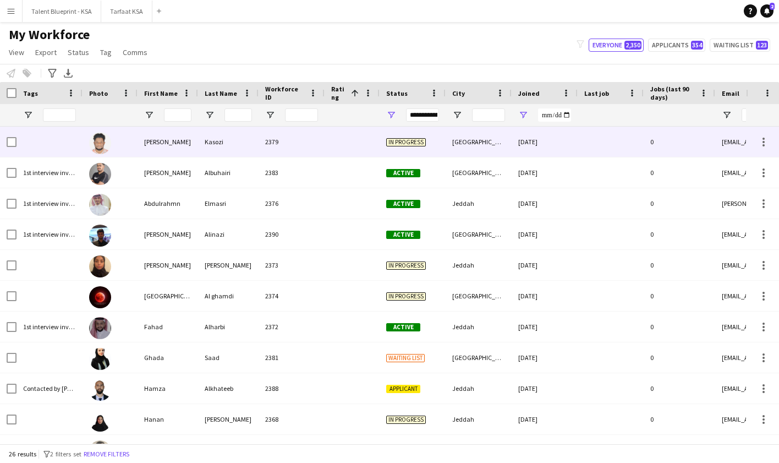
click at [443, 142] on div "In progress" at bounding box center [413, 142] width 66 height 30
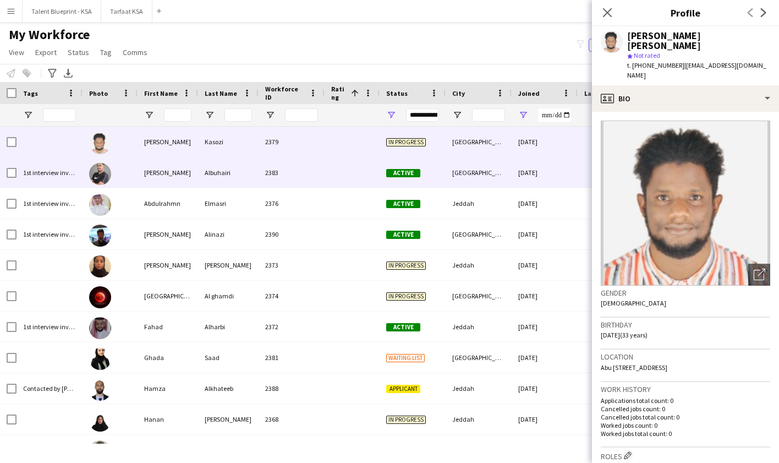
click at [430, 177] on div "Active" at bounding box center [413, 172] width 66 height 30
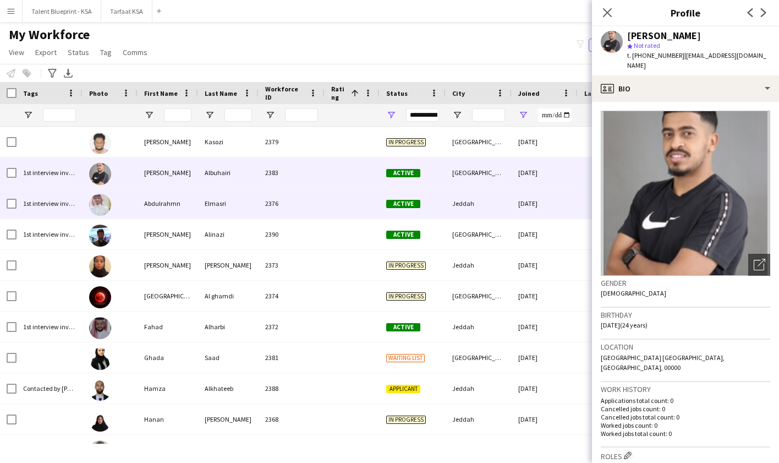
click at [490, 214] on div "Jeddah" at bounding box center [479, 203] width 66 height 30
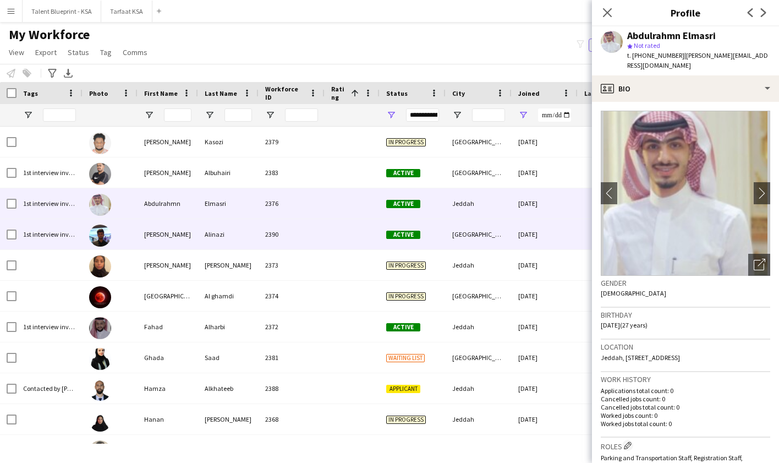
click at [485, 238] on div "[GEOGRAPHIC_DATA]" at bounding box center [479, 234] width 66 height 30
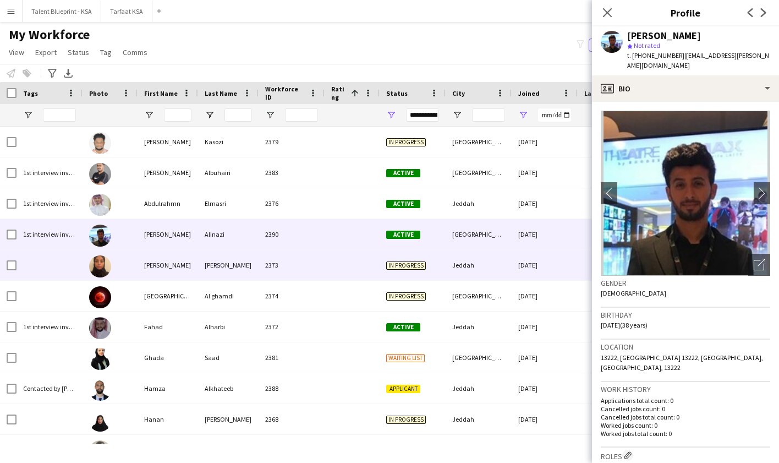
click at [497, 265] on div "Jeddah" at bounding box center [479, 265] width 66 height 30
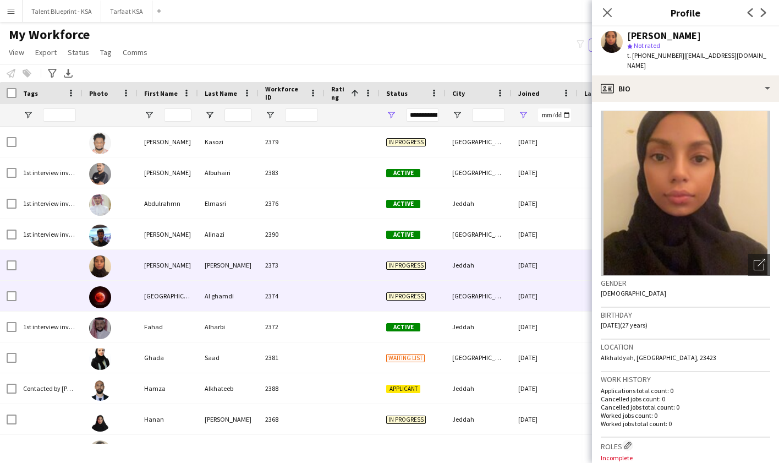
click at [499, 290] on div "[GEOGRAPHIC_DATA]" at bounding box center [479, 296] width 66 height 30
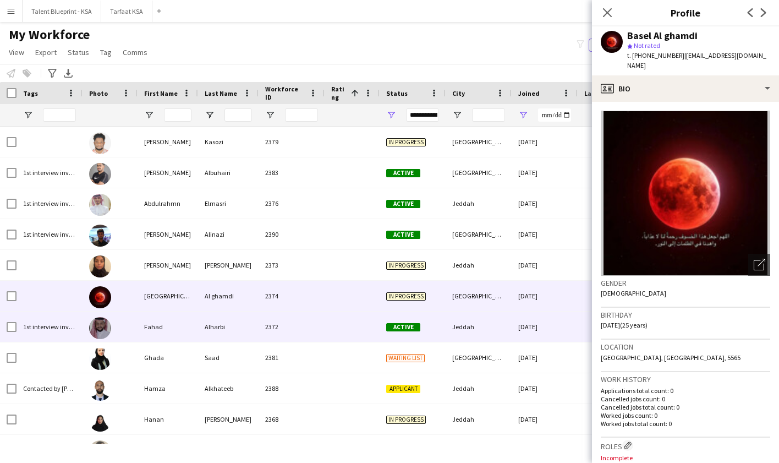
click at [501, 329] on div "Jeddah" at bounding box center [479, 326] width 66 height 30
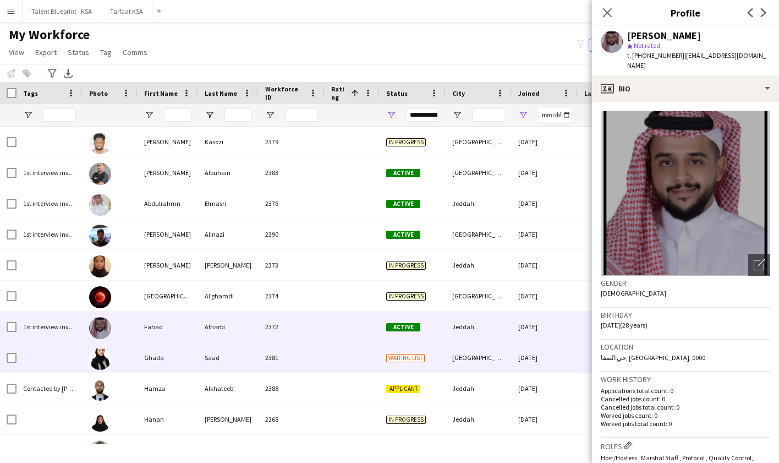
click at [495, 349] on div "[GEOGRAPHIC_DATA]" at bounding box center [479, 357] width 66 height 30
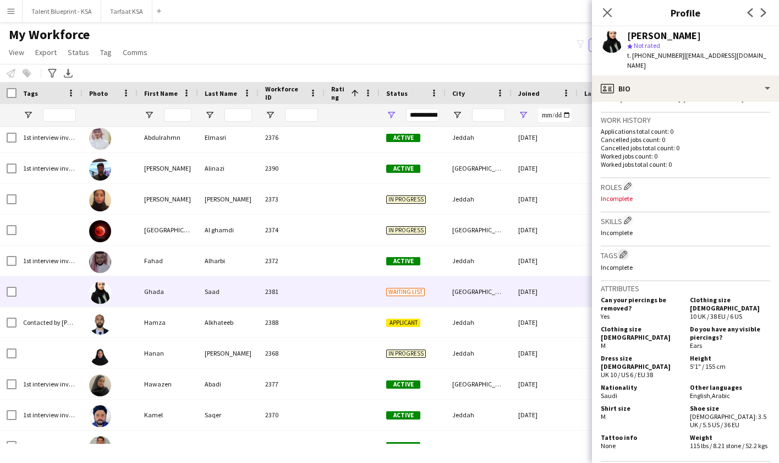
click at [627, 250] on app-icon "Edit crew company tags" at bounding box center [624, 254] width 8 height 8
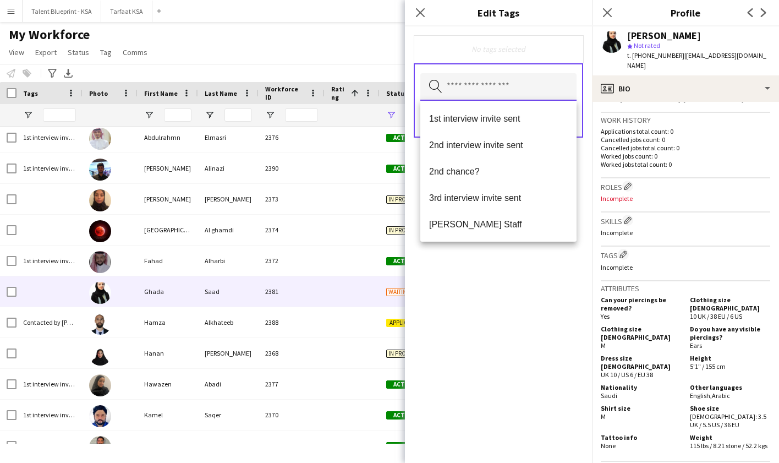
click at [546, 88] on input "text" at bounding box center [498, 87] width 156 height 28
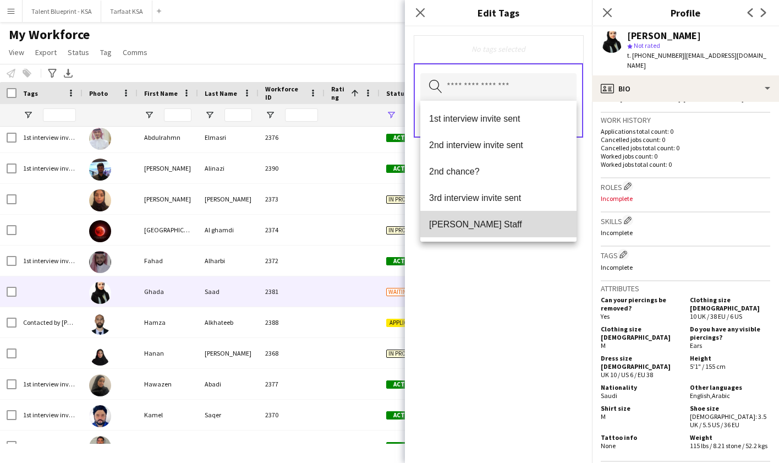
click at [533, 216] on mat-option "[PERSON_NAME] Staff" at bounding box center [498, 224] width 156 height 26
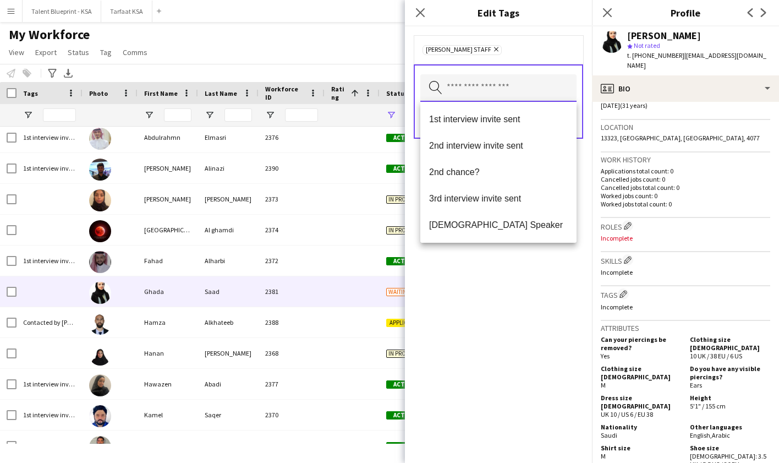
scroll to position [209, 0]
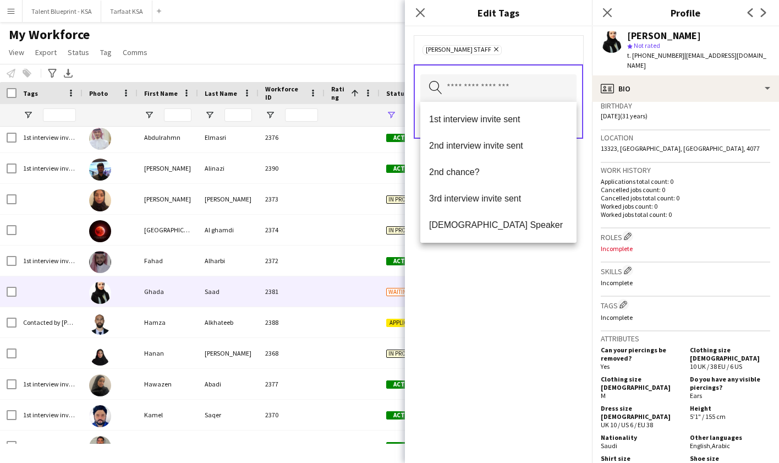
click at [514, 317] on div "[PERSON_NAME] Staff Remove Search by tag name Save" at bounding box center [498, 244] width 187 height 436
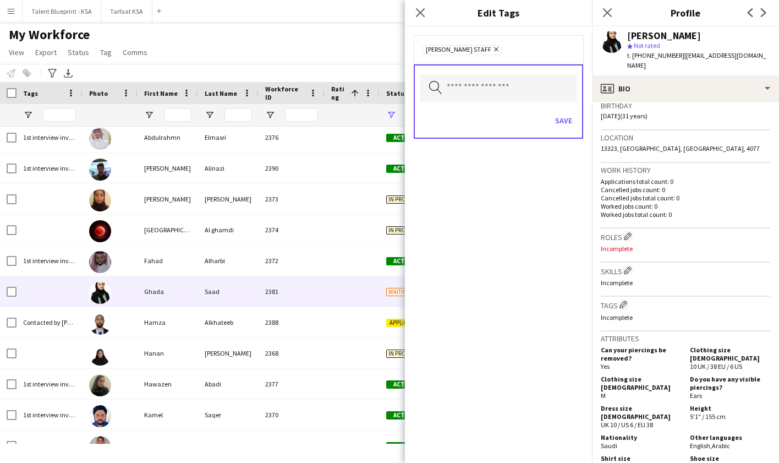
click at [560, 132] on div "Save" at bounding box center [498, 121] width 156 height 31
click at [561, 128] on button "Save" at bounding box center [564, 121] width 26 height 18
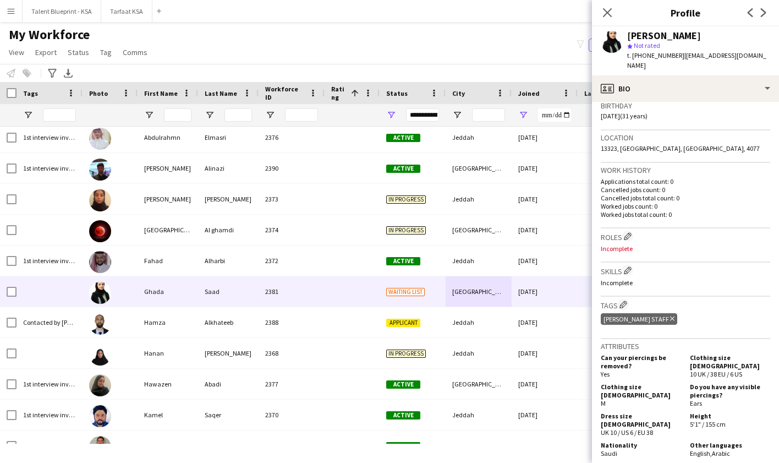
scroll to position [0, 0]
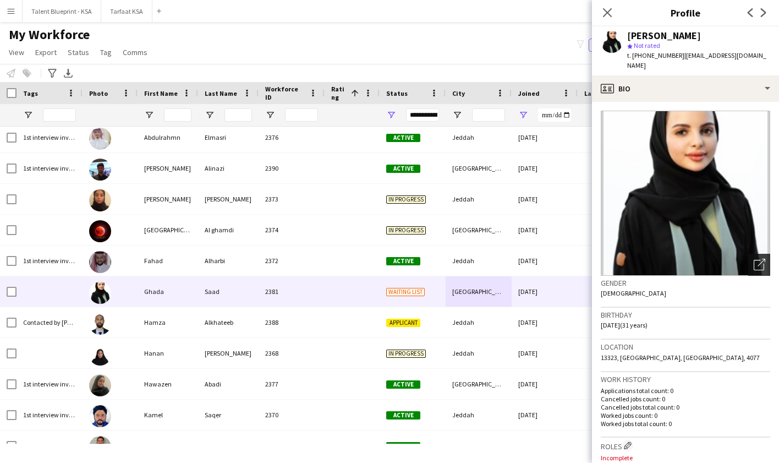
click at [756, 259] on icon "Open photos pop-in" at bounding box center [760, 265] width 12 height 12
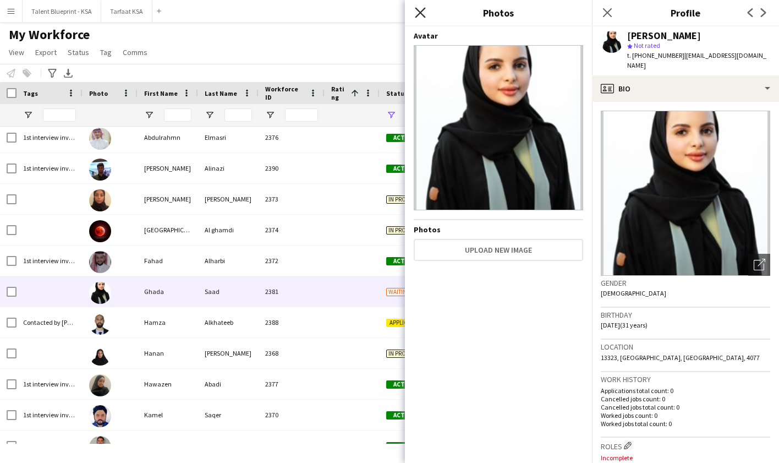
click at [418, 10] on icon at bounding box center [420, 12] width 10 height 10
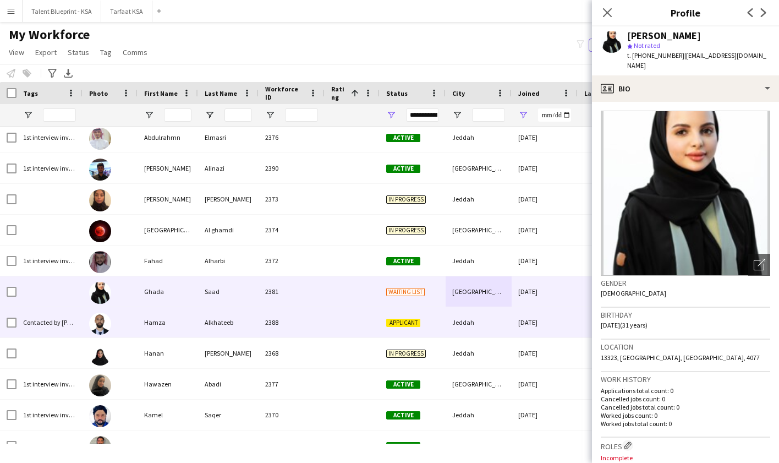
click at [361, 316] on div at bounding box center [352, 322] width 55 height 30
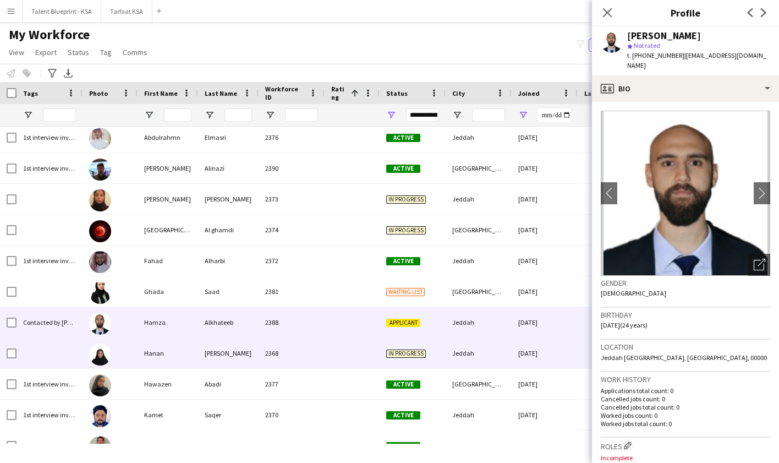
click at [485, 354] on div "Jeddah" at bounding box center [479, 353] width 66 height 30
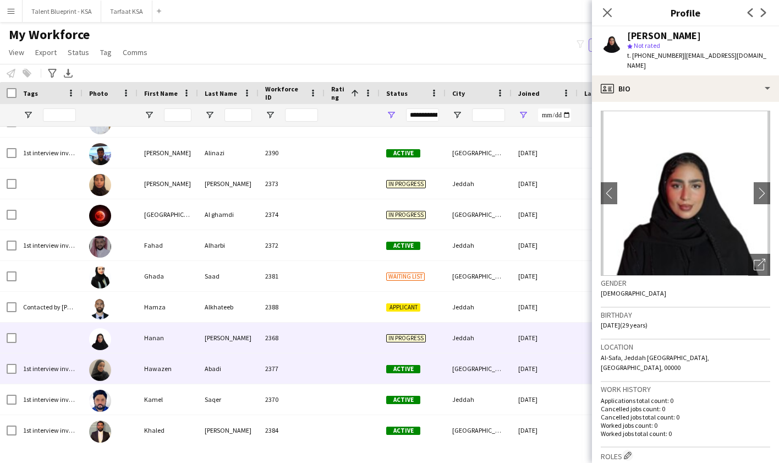
scroll to position [84, 0]
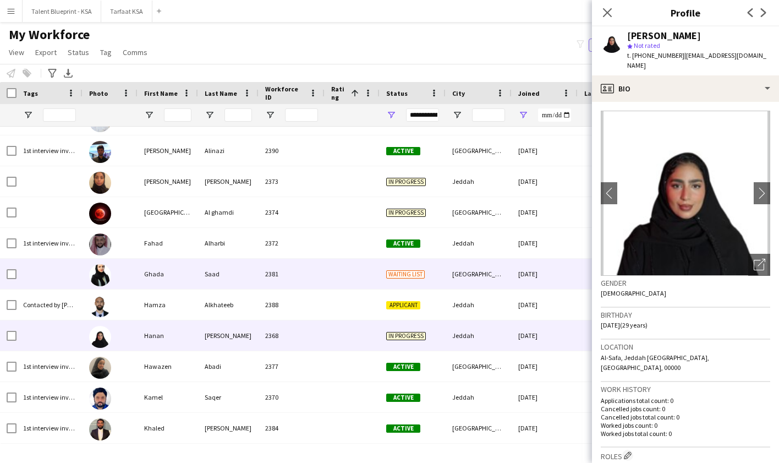
click at [501, 277] on div "[GEOGRAPHIC_DATA]" at bounding box center [479, 274] width 66 height 30
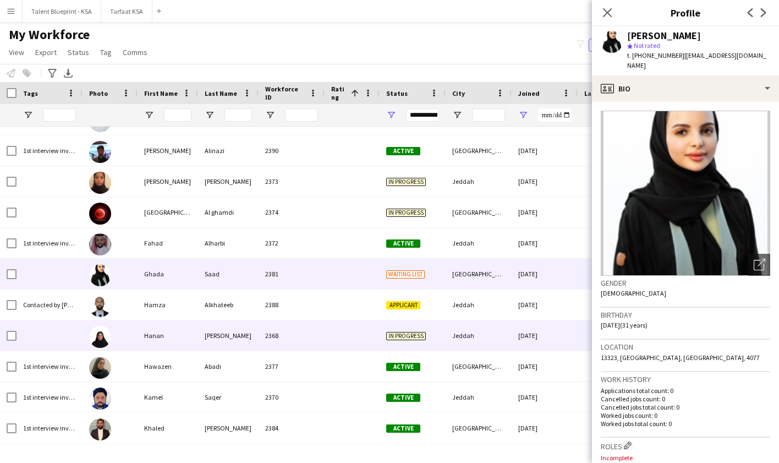
click at [491, 337] on div "Jeddah" at bounding box center [479, 335] width 66 height 30
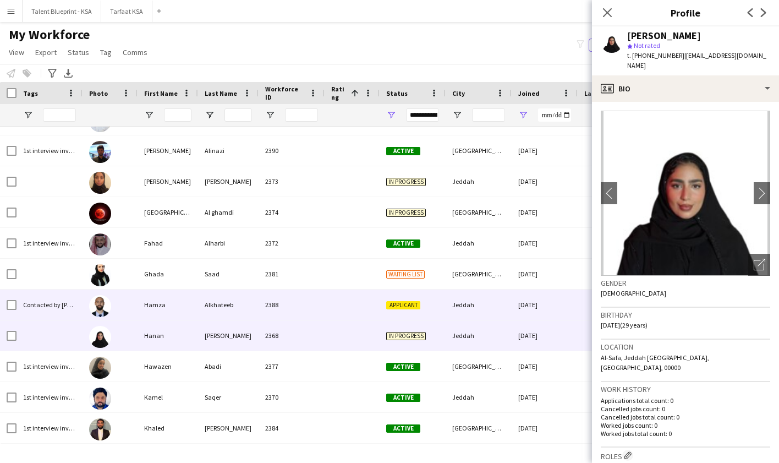
click at [503, 313] on div "Jeddah" at bounding box center [479, 304] width 66 height 30
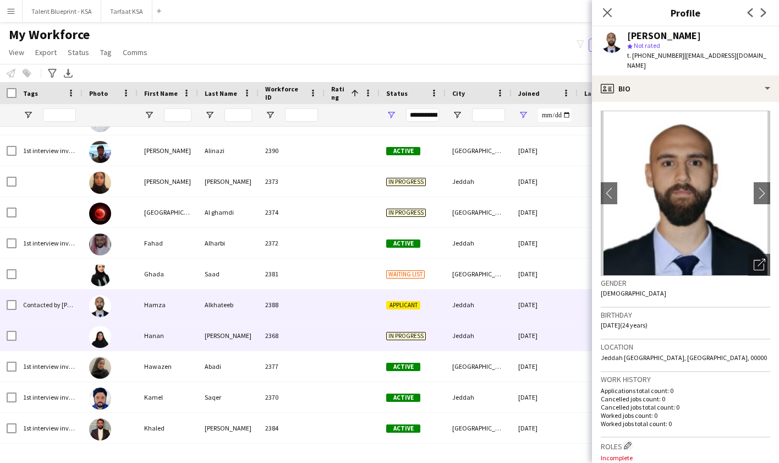
click at [503, 335] on div "Jeddah" at bounding box center [479, 335] width 66 height 30
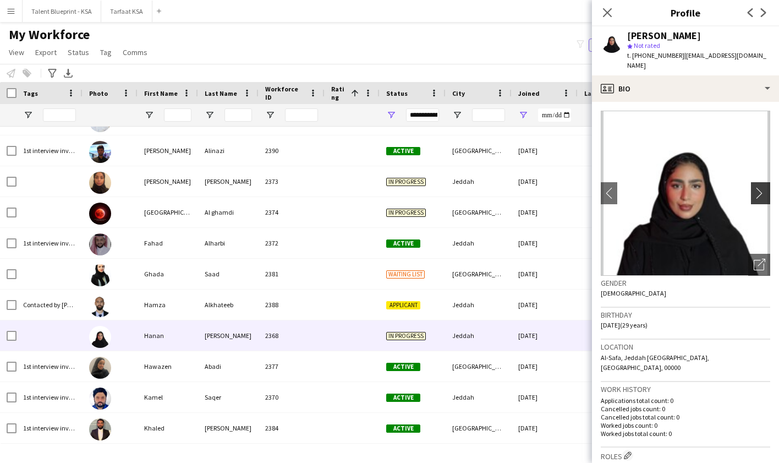
click at [759, 187] on app-icon "chevron-right" at bounding box center [762, 193] width 17 height 12
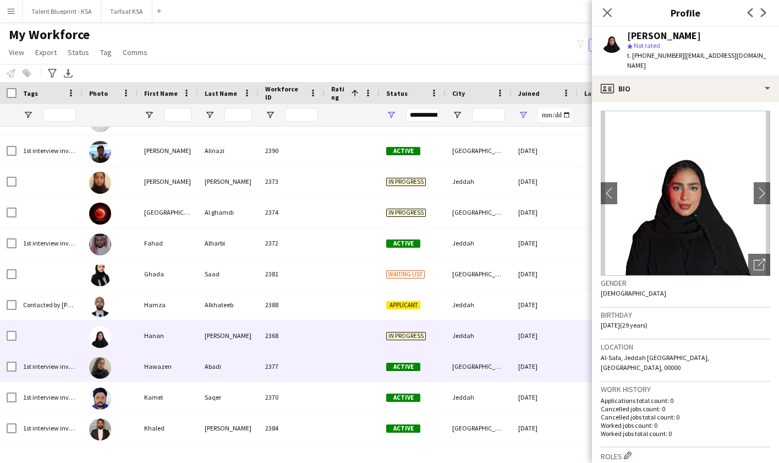
click at [497, 365] on div "[GEOGRAPHIC_DATA]" at bounding box center [479, 366] width 66 height 30
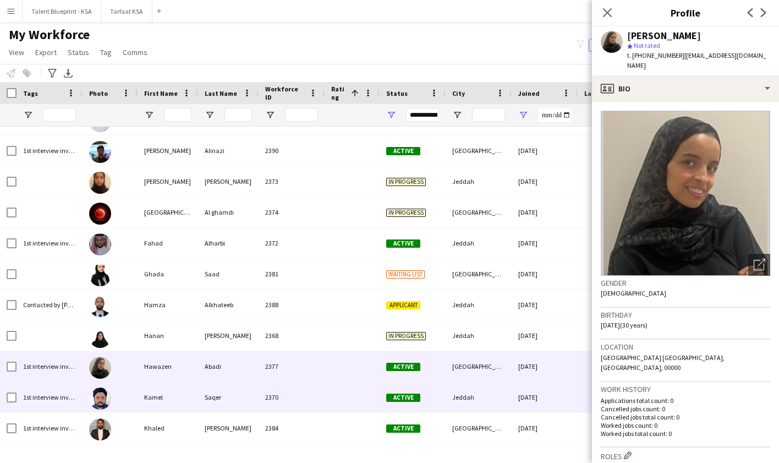
click at [511, 392] on div "Jeddah" at bounding box center [479, 397] width 66 height 30
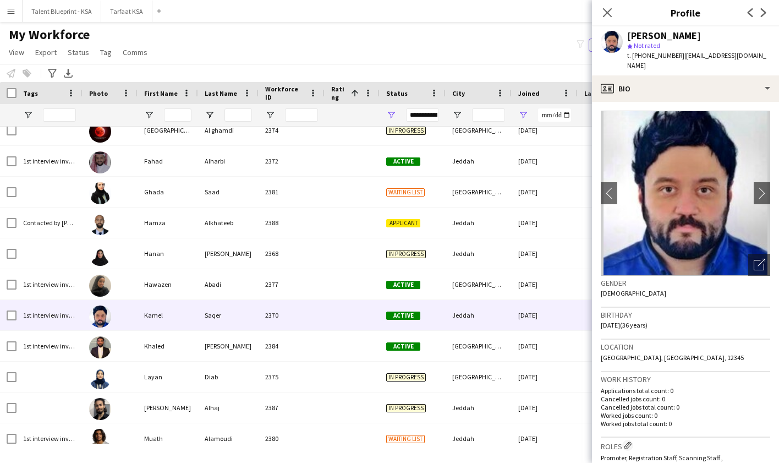
scroll to position [222, 0]
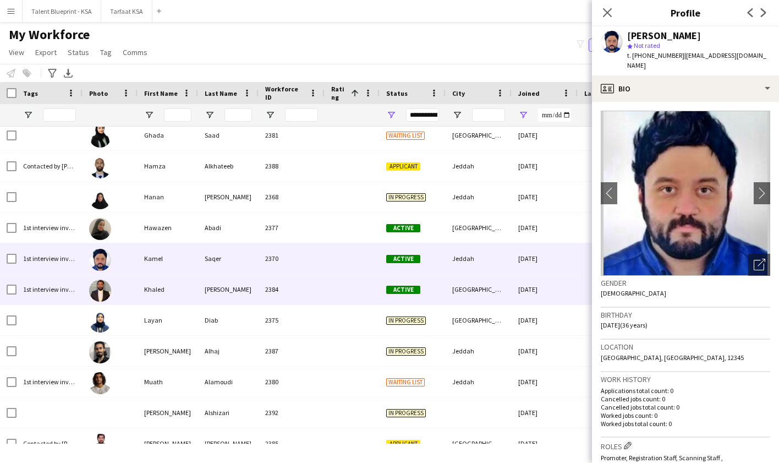
click at [515, 293] on div "[DATE]" at bounding box center [545, 289] width 66 height 30
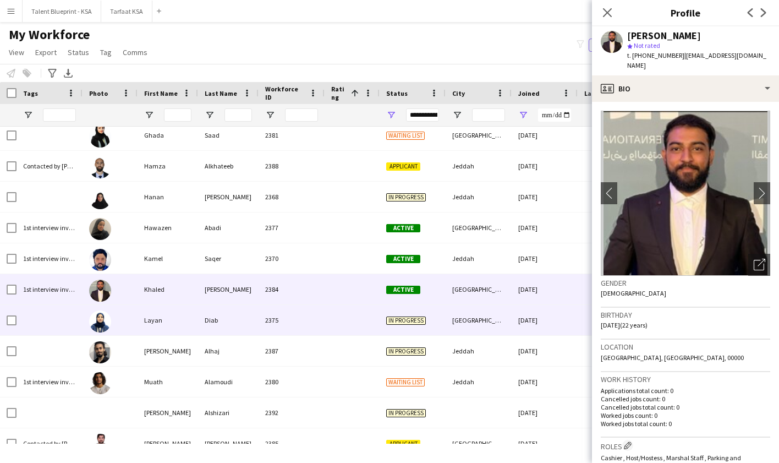
click at [503, 319] on div "[GEOGRAPHIC_DATA]" at bounding box center [479, 320] width 66 height 30
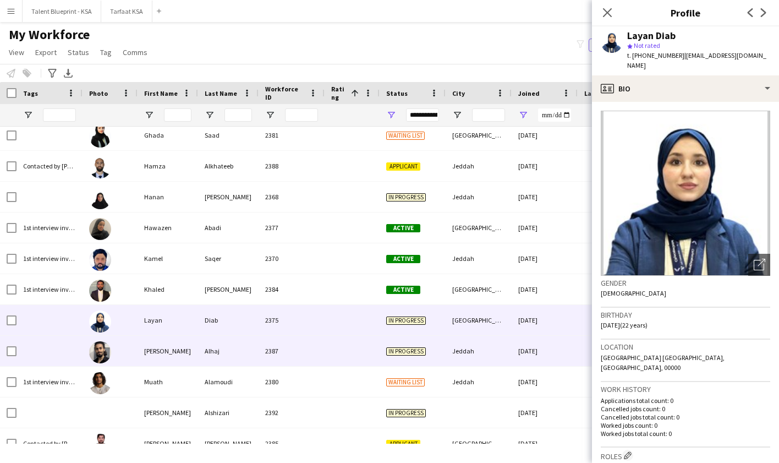
click at [503, 347] on div "Jeddah" at bounding box center [479, 351] width 66 height 30
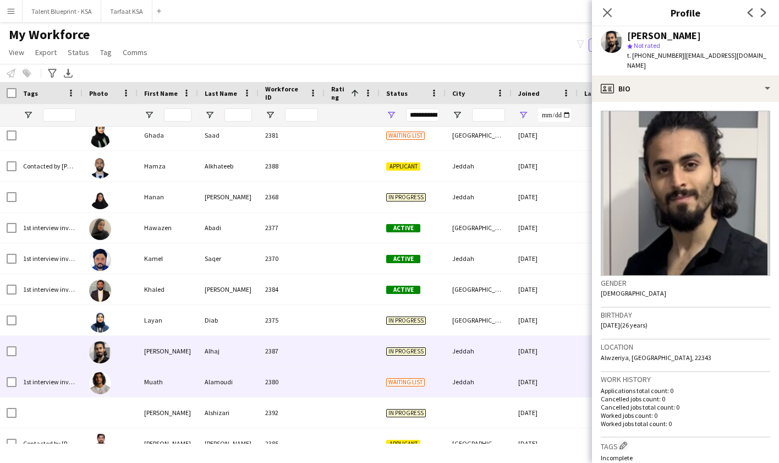
click at [503, 377] on div "Jeddah" at bounding box center [479, 381] width 66 height 30
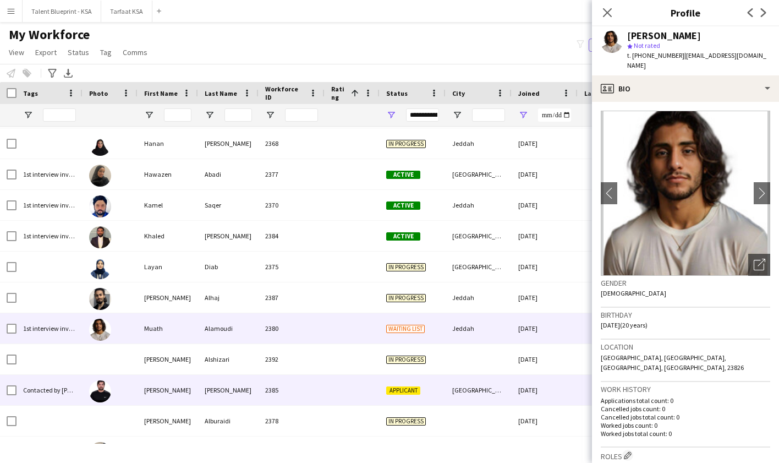
scroll to position [284, 0]
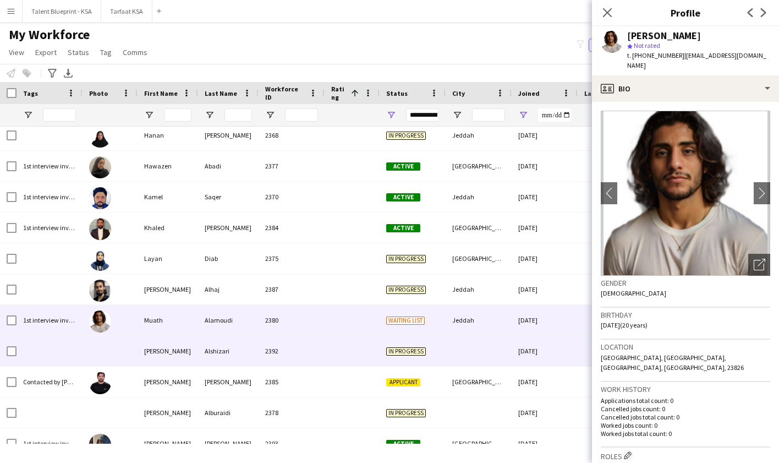
click at [505, 349] on div at bounding box center [479, 351] width 66 height 30
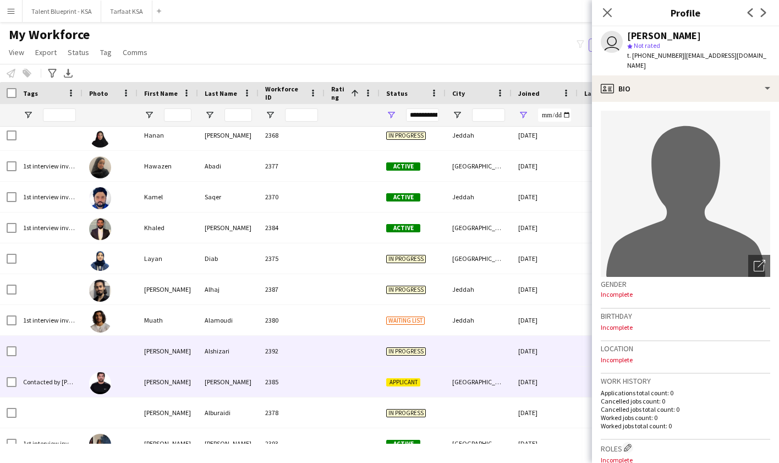
click at [505, 380] on div "[GEOGRAPHIC_DATA]" at bounding box center [479, 381] width 66 height 30
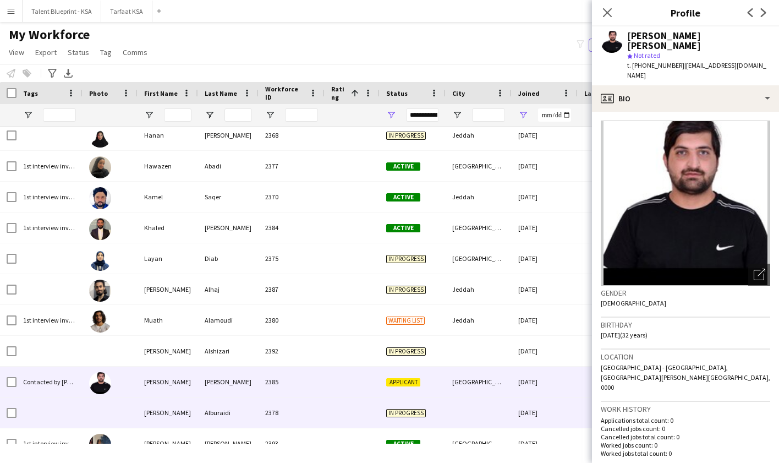
click at [507, 416] on div at bounding box center [479, 412] width 66 height 30
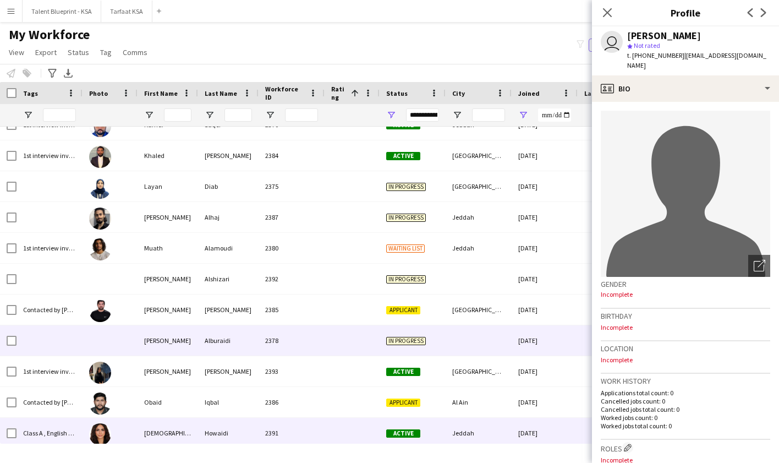
scroll to position [392, 0]
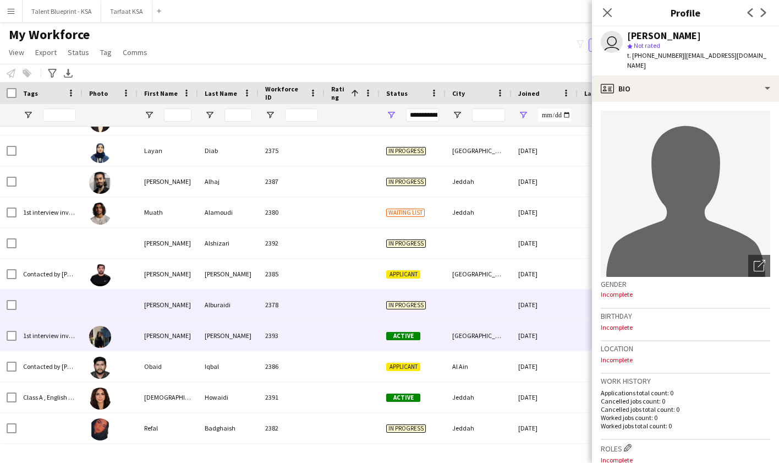
click at [514, 338] on div "[DATE]" at bounding box center [545, 335] width 66 height 30
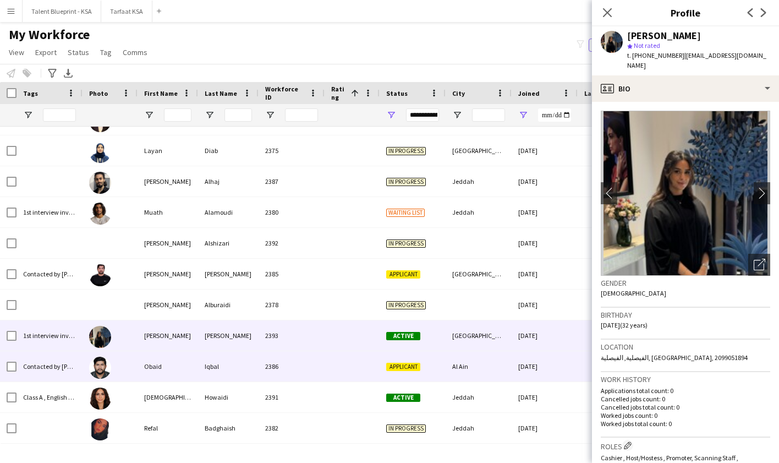
click at [518, 359] on div "[DATE]" at bounding box center [545, 366] width 66 height 30
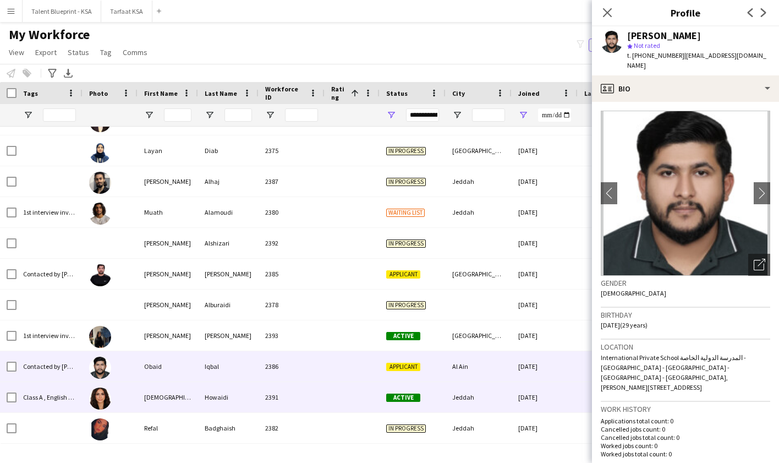
click at [523, 391] on div "[DATE]" at bounding box center [545, 397] width 66 height 30
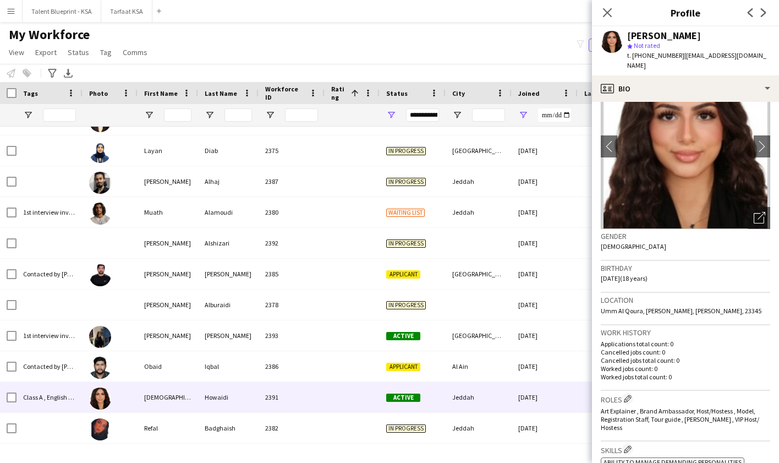
scroll to position [32, 0]
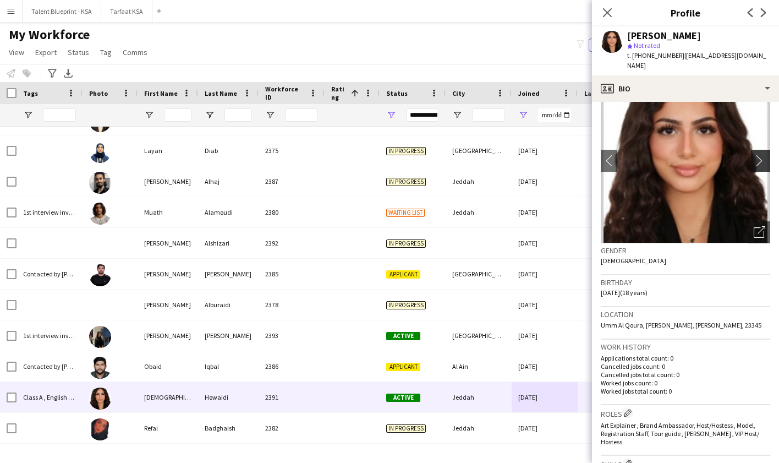
click at [765, 155] on app-icon "chevron-right" at bounding box center [762, 161] width 17 height 12
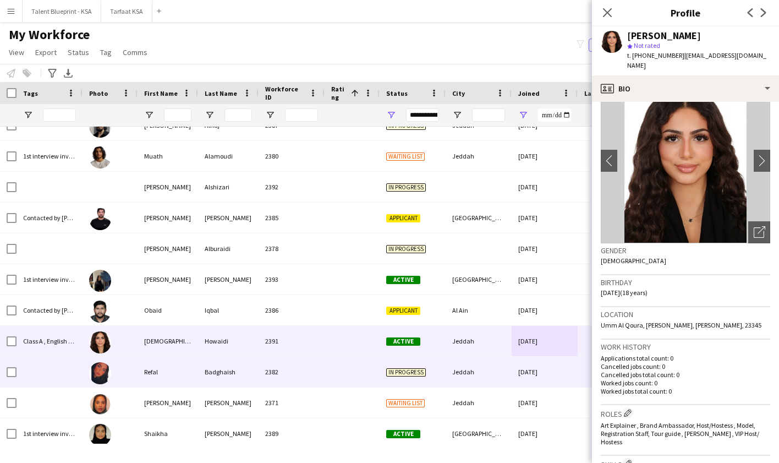
scroll to position [448, 0]
click at [516, 371] on div "[DATE]" at bounding box center [545, 371] width 66 height 30
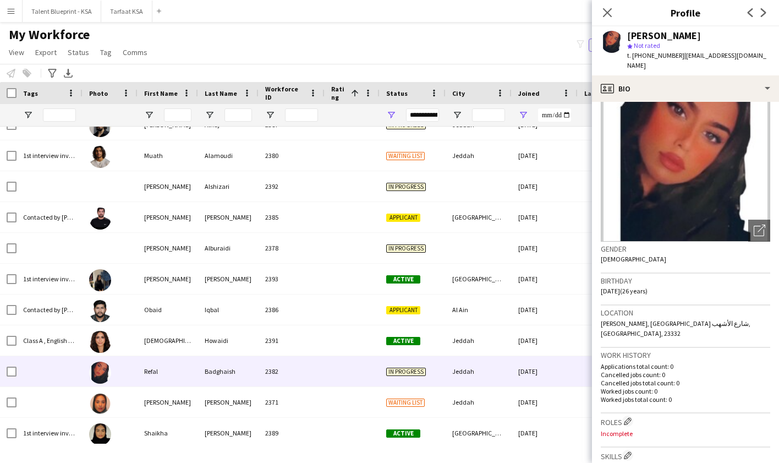
scroll to position [41, 0]
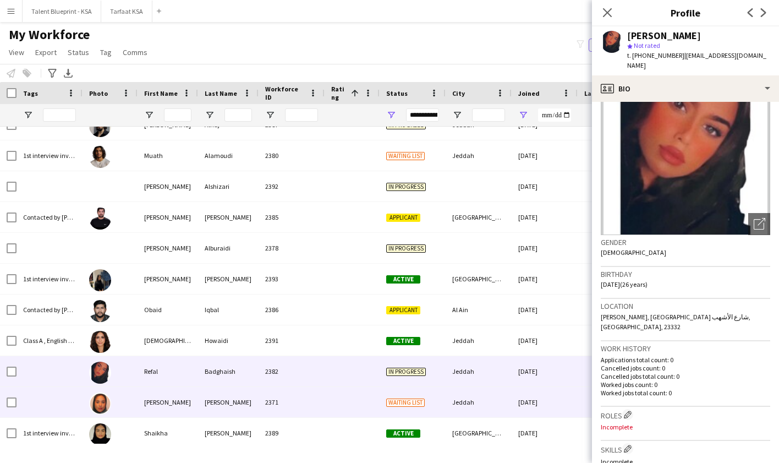
click at [535, 398] on div "[DATE]" at bounding box center [545, 402] width 66 height 30
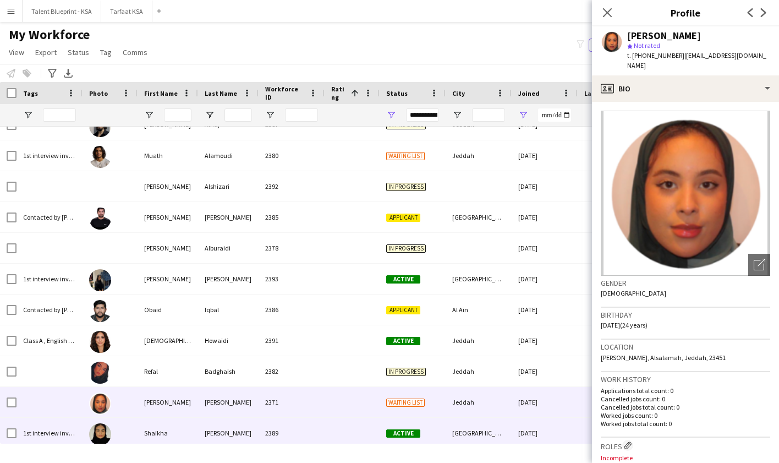
scroll to position [484, 0]
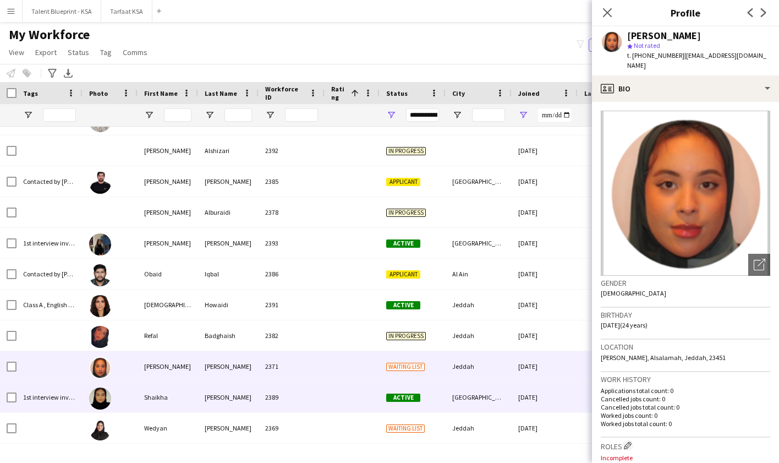
click at [503, 401] on div "[GEOGRAPHIC_DATA]" at bounding box center [479, 397] width 66 height 30
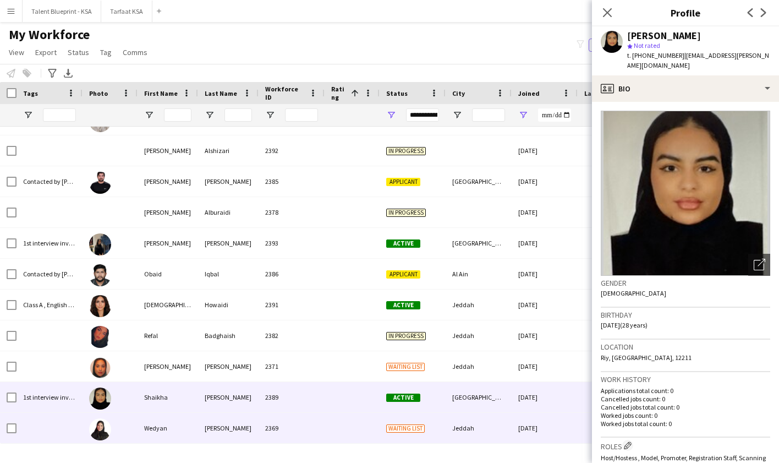
click at [514, 424] on div "[DATE]" at bounding box center [545, 428] width 66 height 30
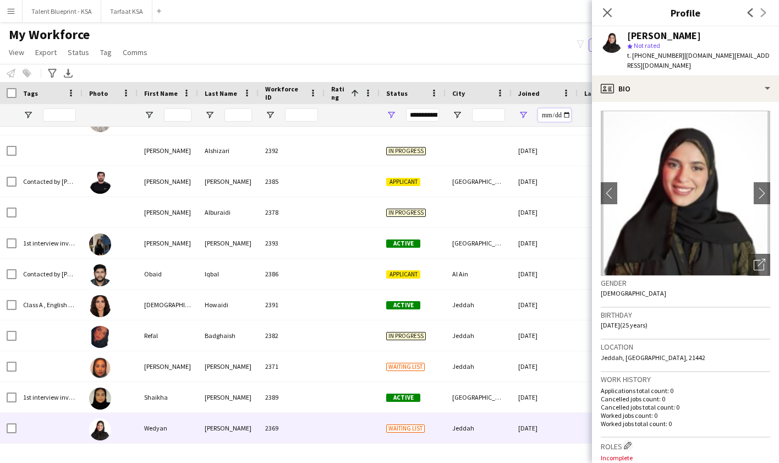
click at [545, 116] on input "**********" at bounding box center [554, 114] width 33 height 13
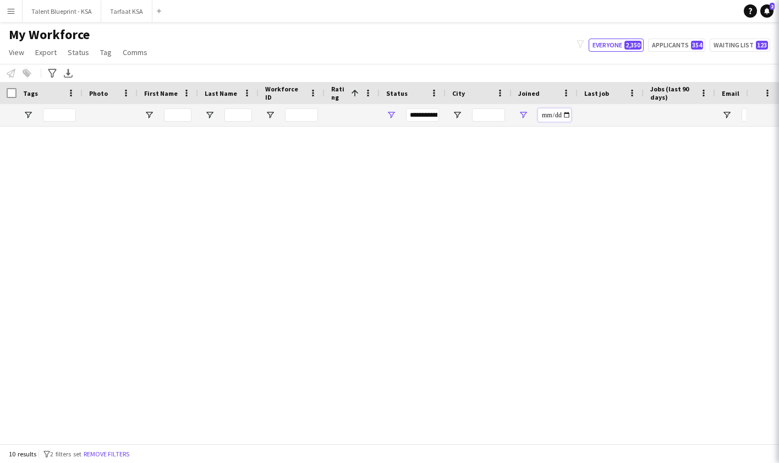
scroll to position [0, 0]
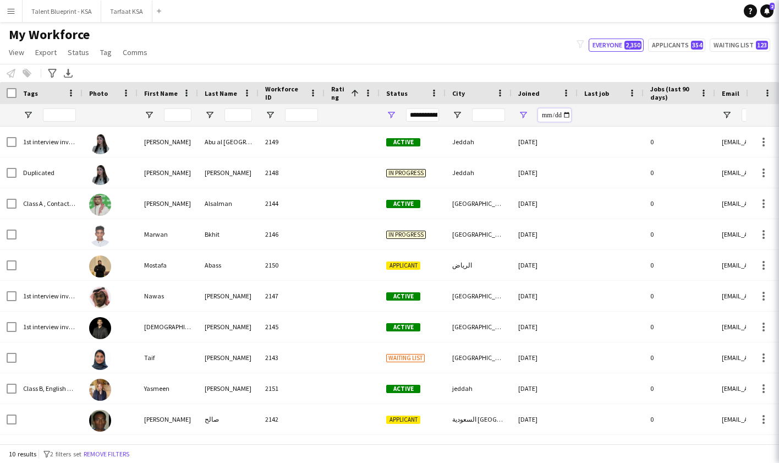
type input "**********"
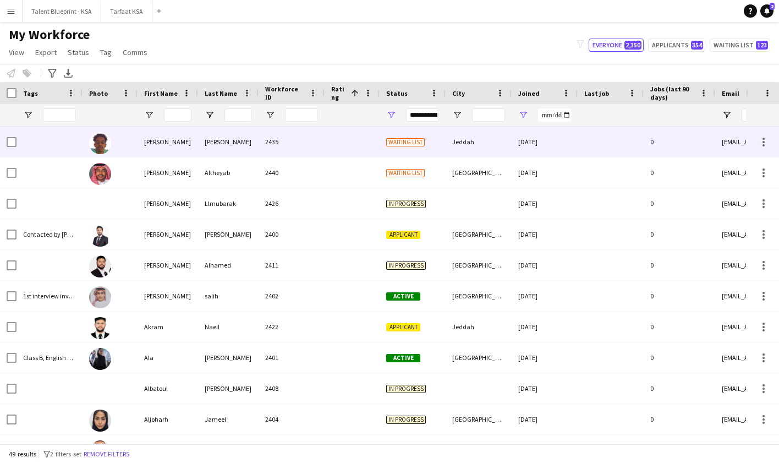
click at [369, 149] on div at bounding box center [352, 142] width 55 height 30
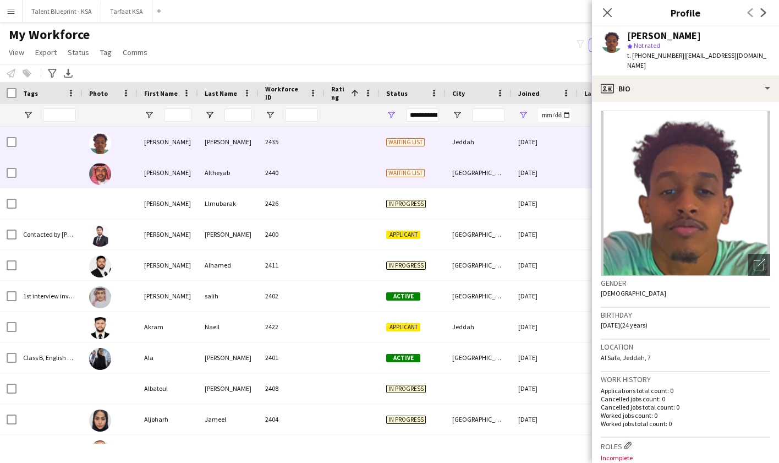
click at [341, 178] on div at bounding box center [352, 172] width 55 height 30
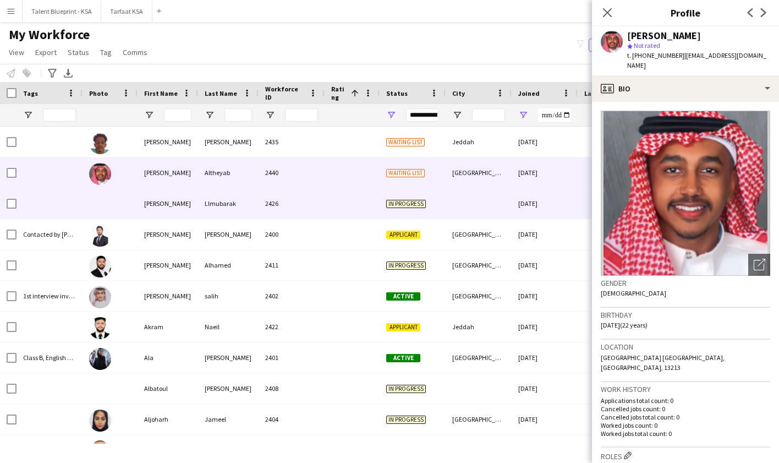
click at [500, 196] on div at bounding box center [479, 203] width 66 height 30
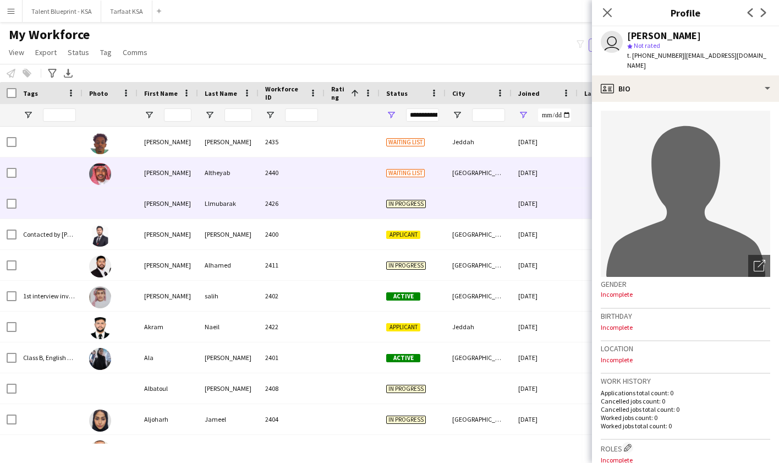
click at [497, 179] on div "[GEOGRAPHIC_DATA]" at bounding box center [479, 172] width 66 height 30
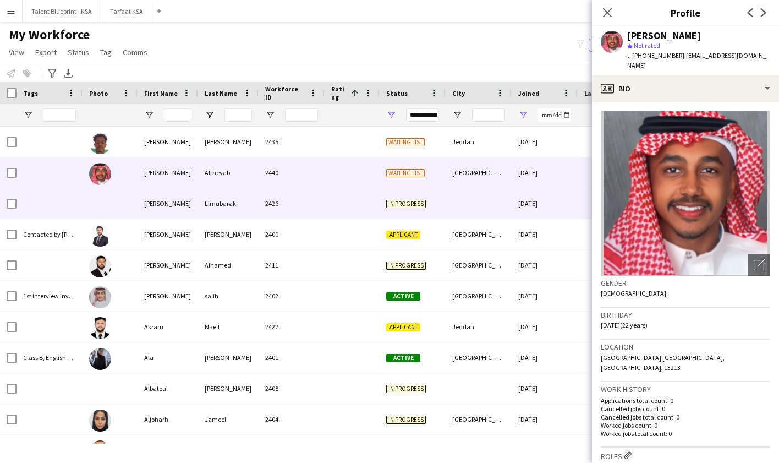
click at [472, 216] on div at bounding box center [479, 203] width 66 height 30
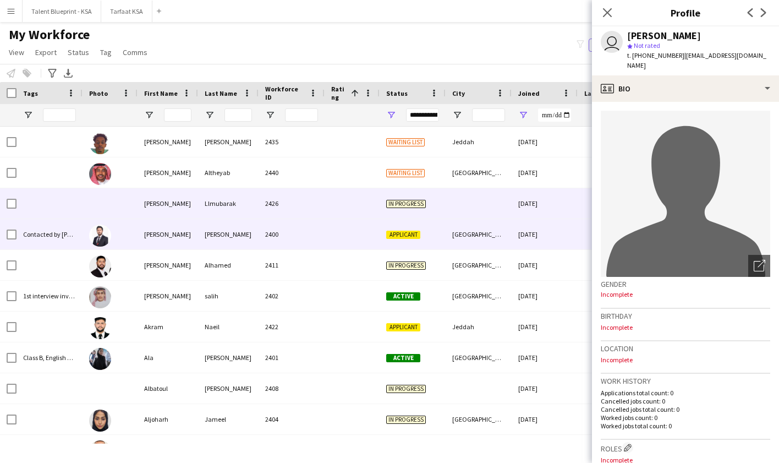
click at [476, 227] on div "[GEOGRAPHIC_DATA]" at bounding box center [479, 234] width 66 height 30
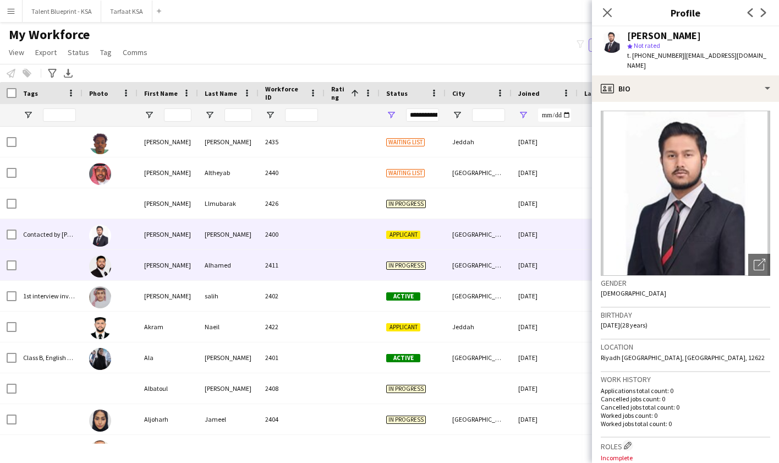
click at [491, 257] on div "[GEOGRAPHIC_DATA]" at bounding box center [479, 265] width 66 height 30
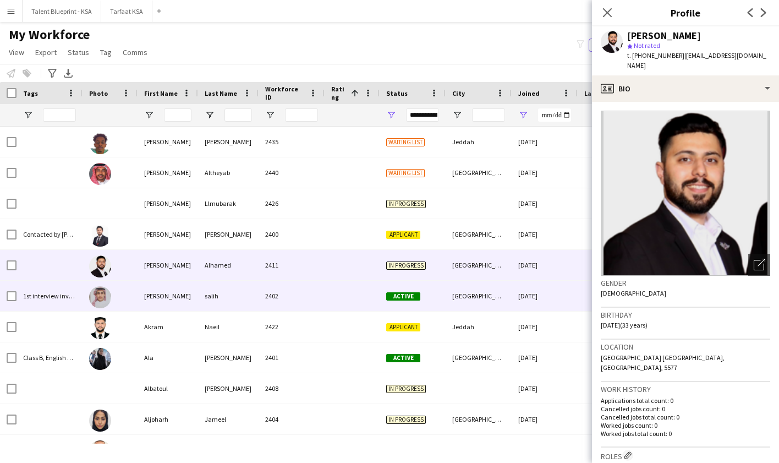
click at [492, 292] on div "[GEOGRAPHIC_DATA]" at bounding box center [479, 296] width 66 height 30
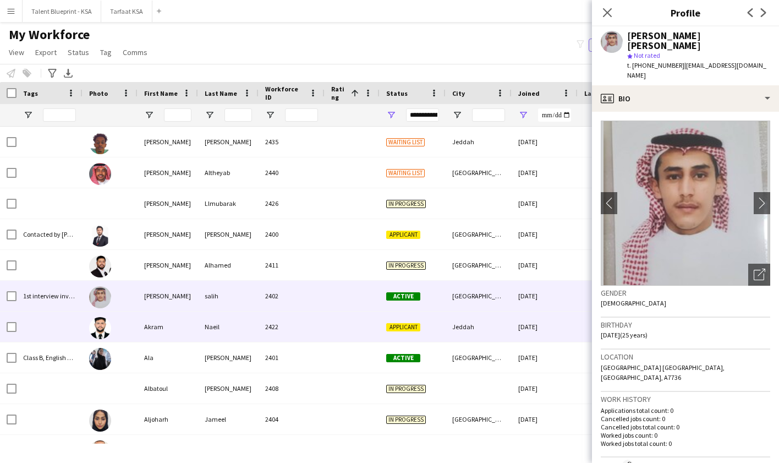
click at [495, 332] on div "Jeddah" at bounding box center [479, 326] width 66 height 30
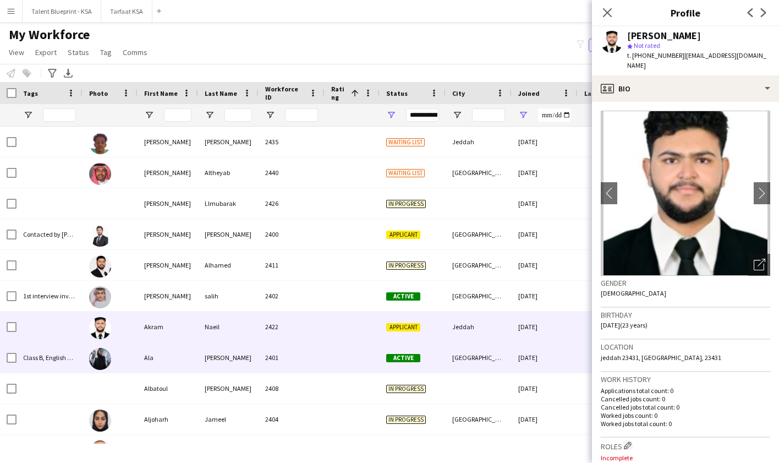
click at [501, 358] on div "[GEOGRAPHIC_DATA]" at bounding box center [479, 357] width 66 height 30
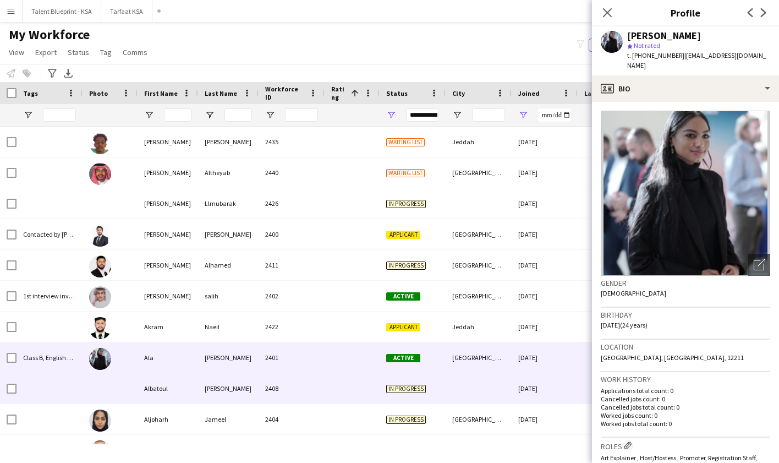
scroll to position [41, 0]
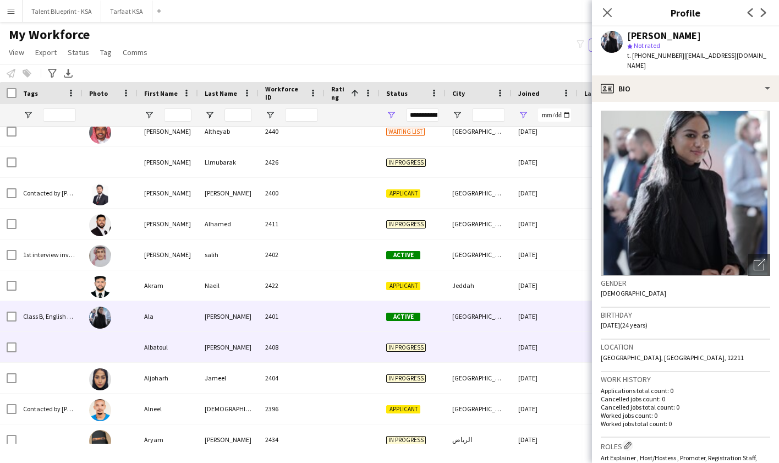
click at [503, 353] on div at bounding box center [479, 347] width 66 height 30
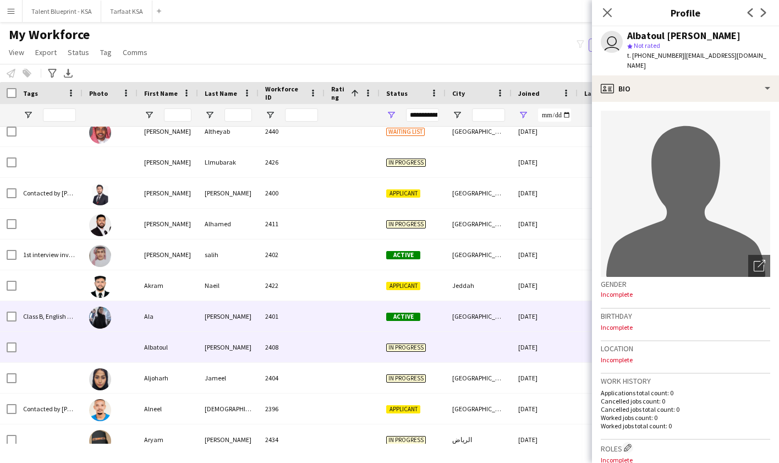
click at [500, 315] on div "[GEOGRAPHIC_DATA]" at bounding box center [479, 316] width 66 height 30
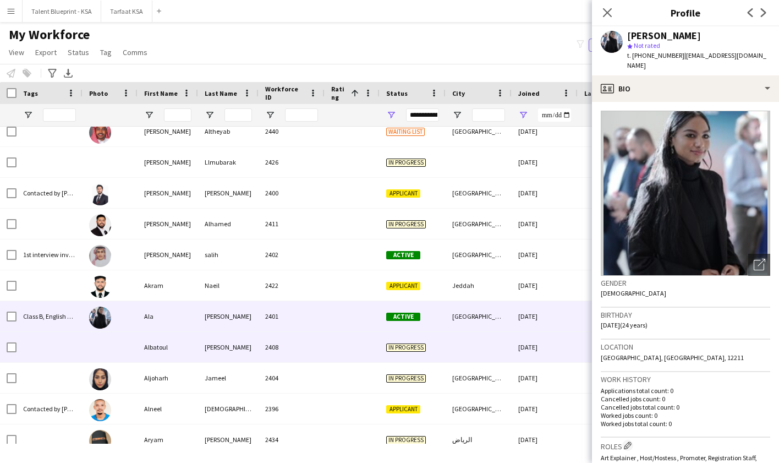
click at [502, 339] on div at bounding box center [479, 347] width 66 height 30
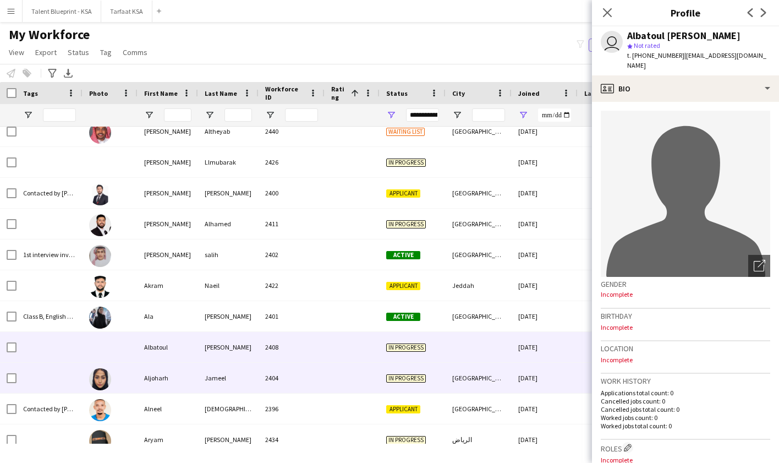
click at [507, 376] on div "[GEOGRAPHIC_DATA]" at bounding box center [479, 378] width 66 height 30
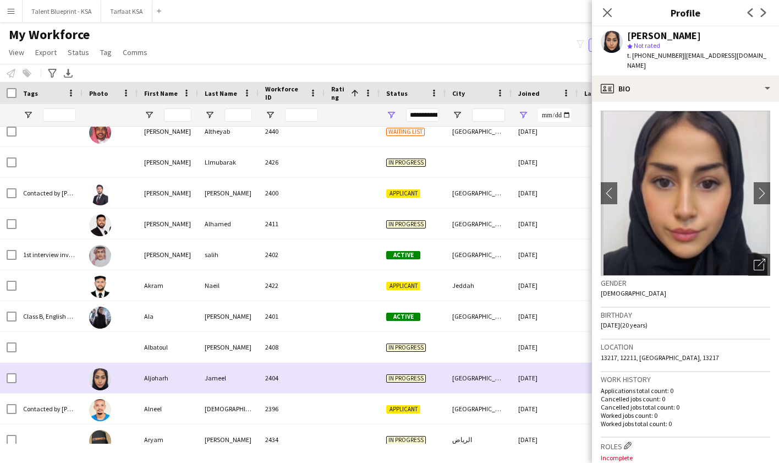
click at [508, 385] on div "[GEOGRAPHIC_DATA]" at bounding box center [479, 378] width 66 height 30
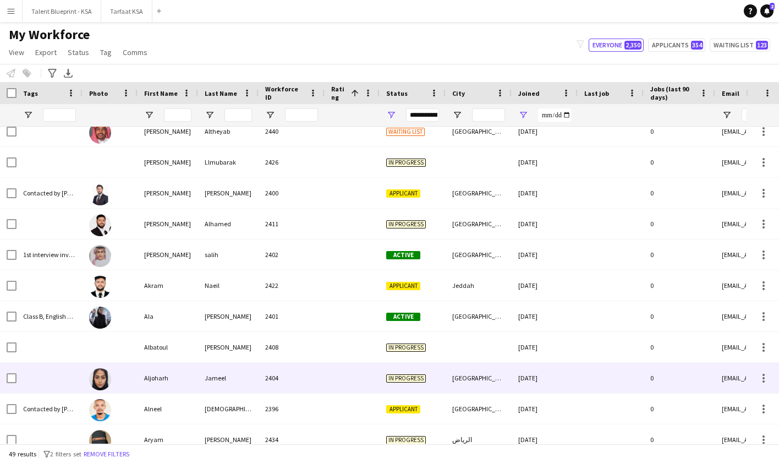
click at [508, 383] on div "[GEOGRAPHIC_DATA]" at bounding box center [479, 378] width 66 height 30
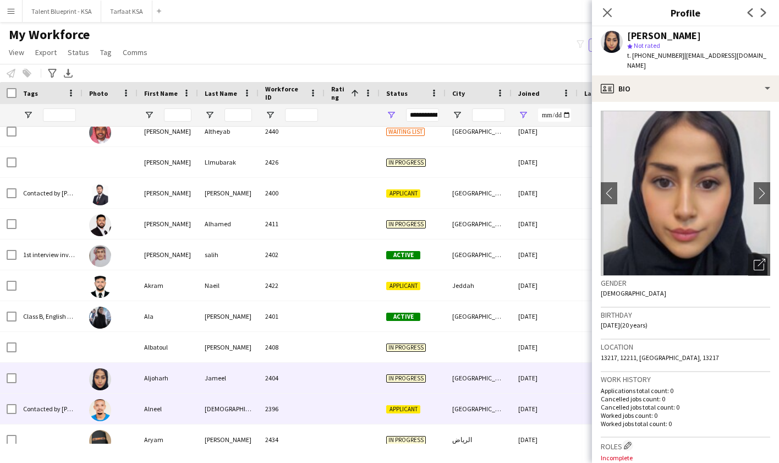
click at [469, 405] on div "[GEOGRAPHIC_DATA]" at bounding box center [479, 408] width 66 height 30
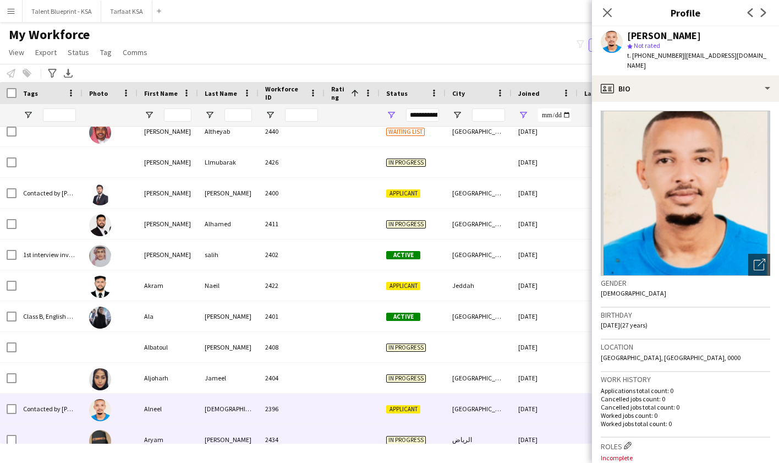
click at [469, 436] on div "الرياض" at bounding box center [479, 439] width 66 height 30
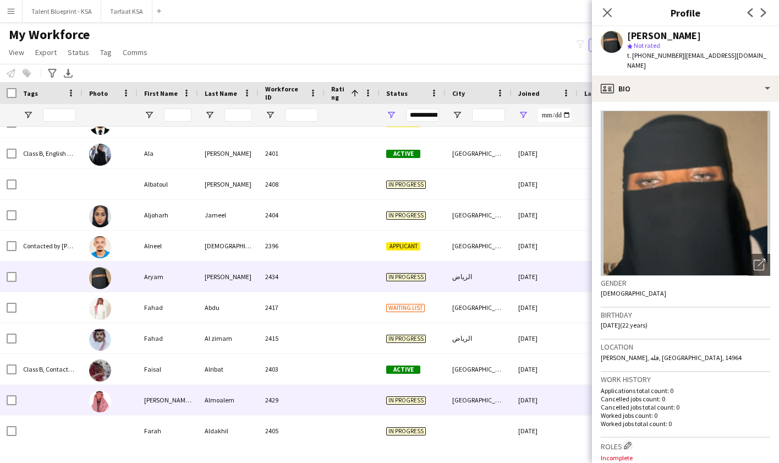
scroll to position [267, 0]
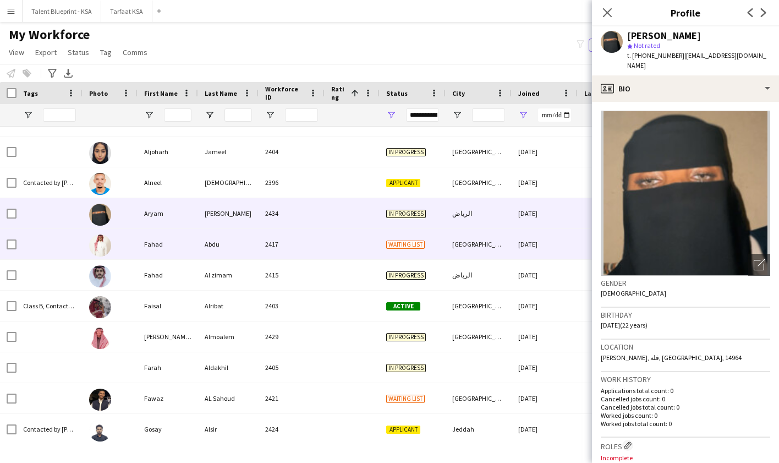
click at [530, 237] on div "[DATE]" at bounding box center [545, 244] width 66 height 30
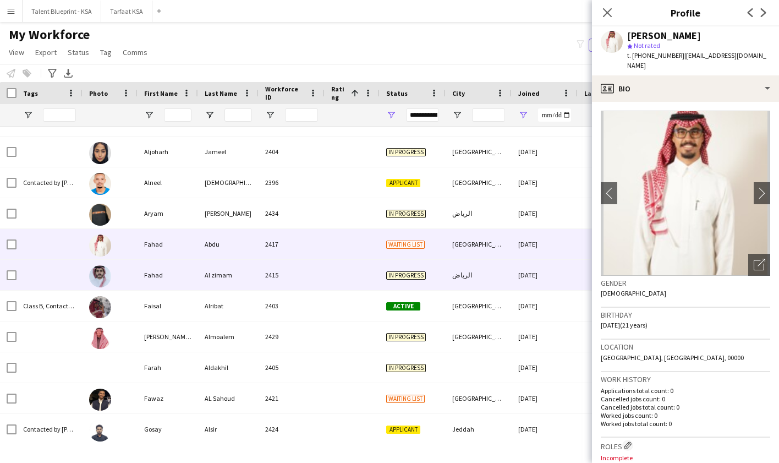
click at [524, 272] on div "[DATE]" at bounding box center [545, 275] width 66 height 30
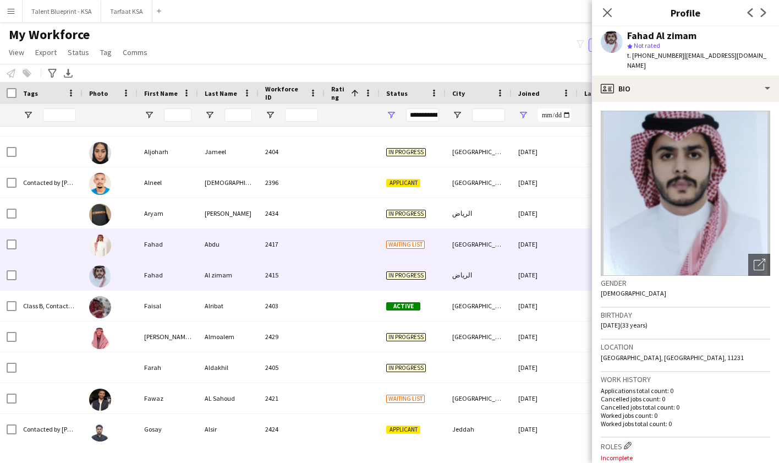
click at [524, 242] on div "[DATE]" at bounding box center [545, 244] width 66 height 30
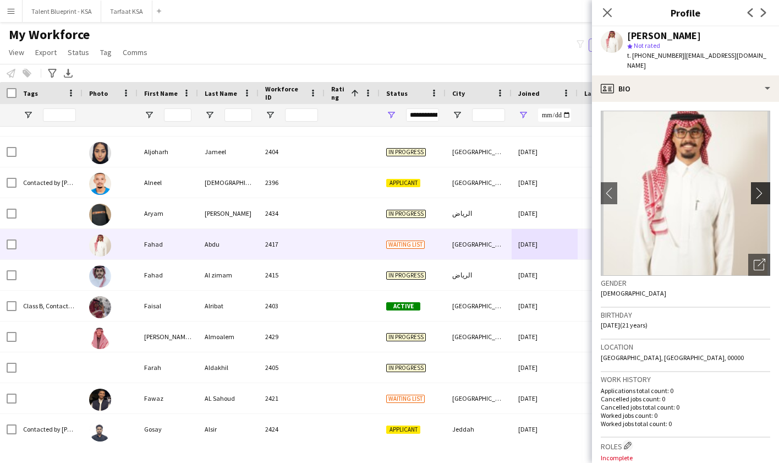
click at [759, 187] on app-icon "chevron-right" at bounding box center [762, 193] width 17 height 12
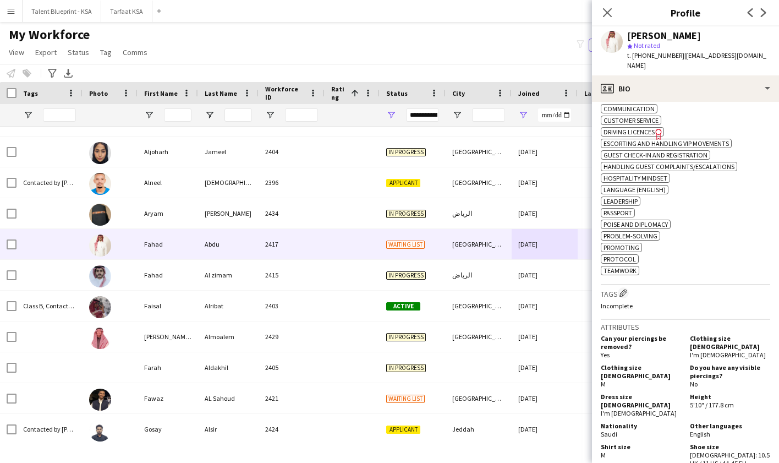
scroll to position [462, 0]
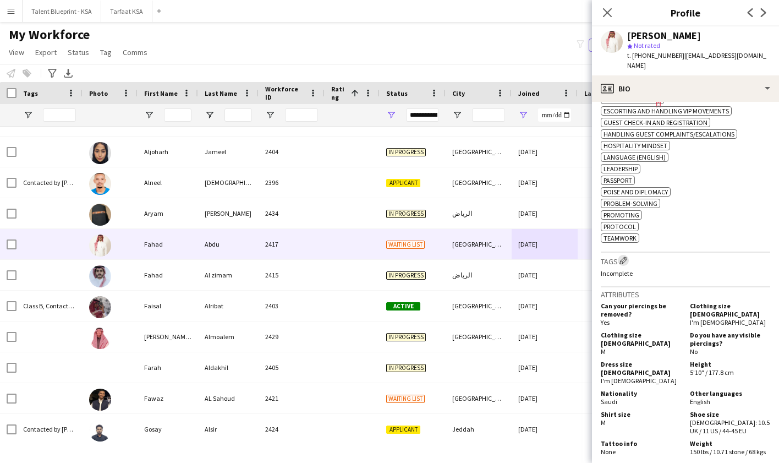
click at [623, 260] on app-icon "Edit crew company tags" at bounding box center [624, 260] width 8 height 8
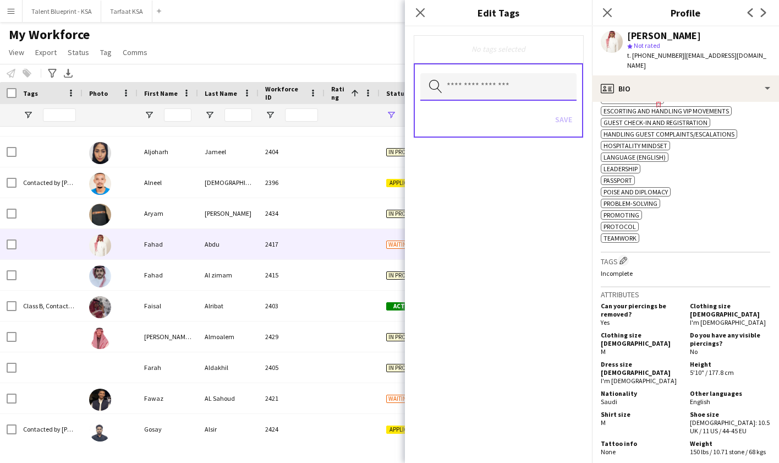
click at [508, 85] on input "text" at bounding box center [498, 87] width 156 height 28
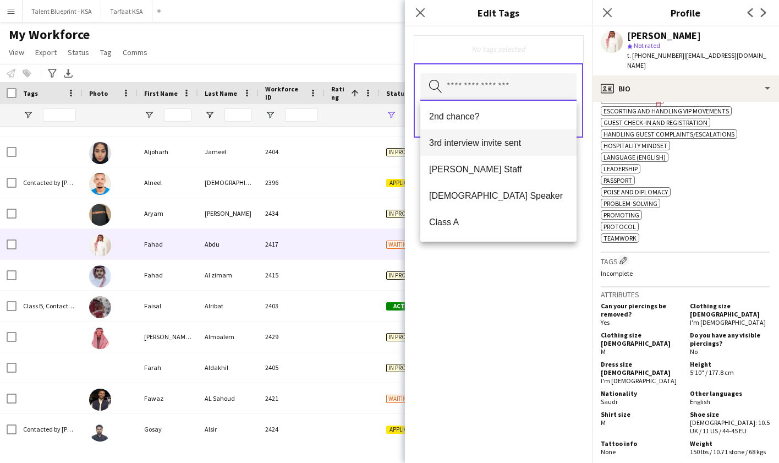
scroll to position [83, 0]
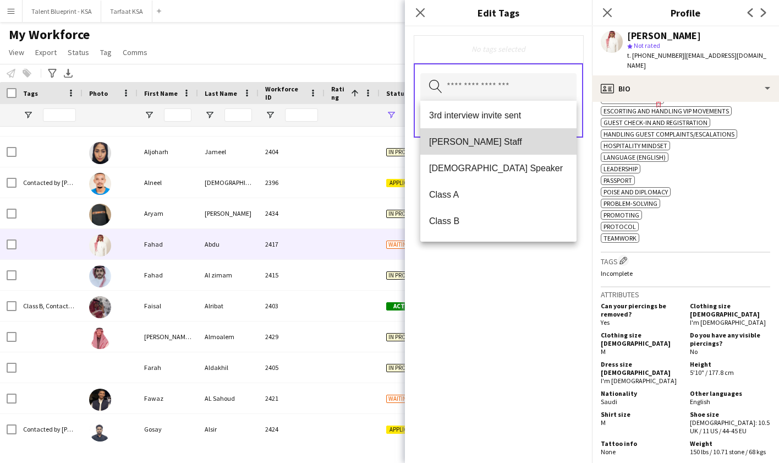
click at [513, 141] on span "[PERSON_NAME] Staff" at bounding box center [498, 141] width 139 height 10
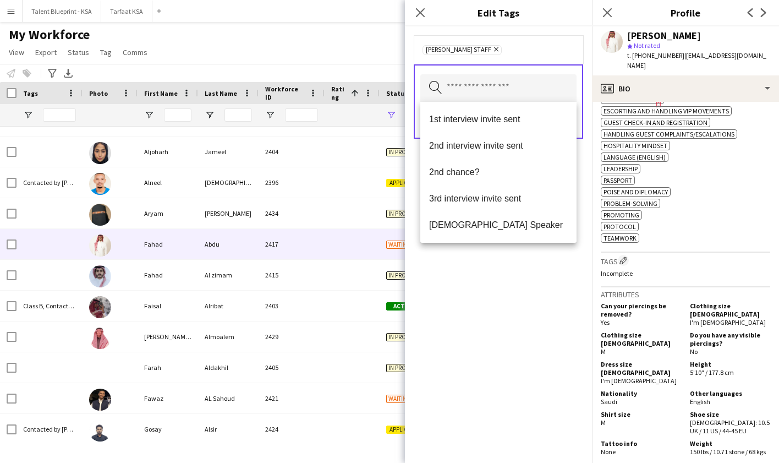
click at [551, 275] on div "[PERSON_NAME] Staff Remove Search by tag name Save" at bounding box center [498, 244] width 187 height 436
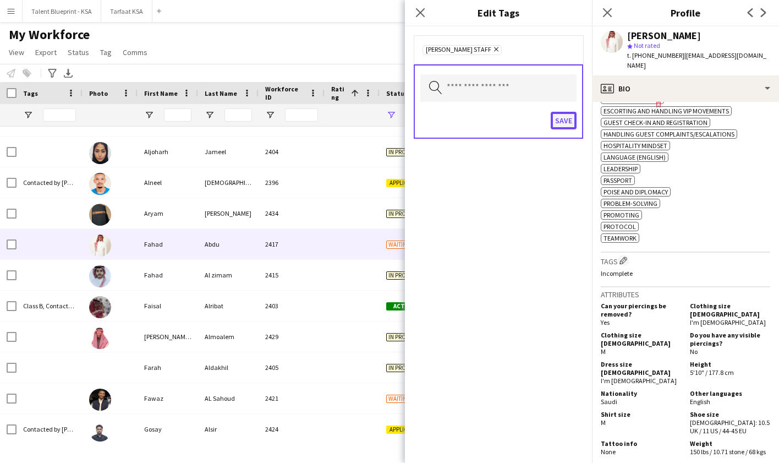
click at [564, 124] on button "Save" at bounding box center [564, 121] width 26 height 18
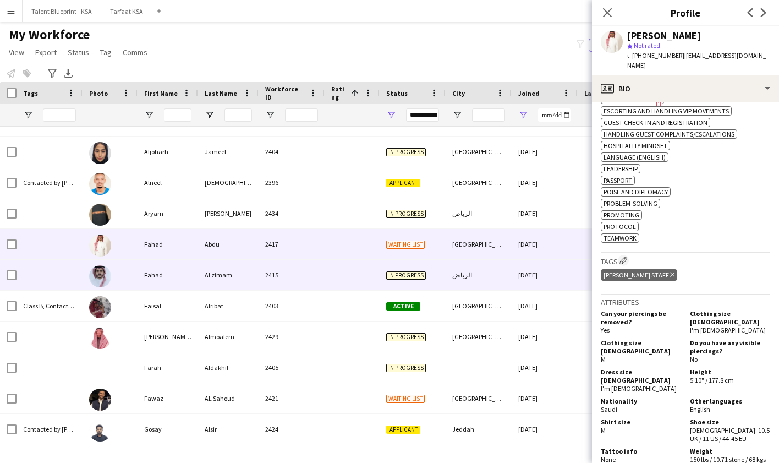
click at [373, 268] on div at bounding box center [352, 275] width 55 height 30
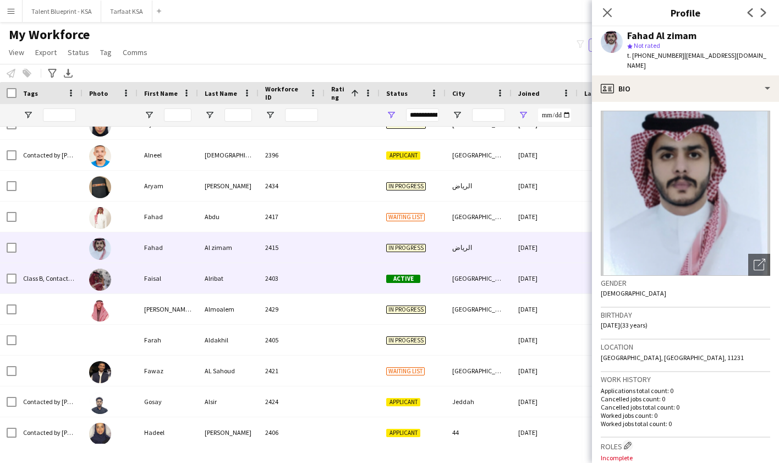
scroll to position [306, 0]
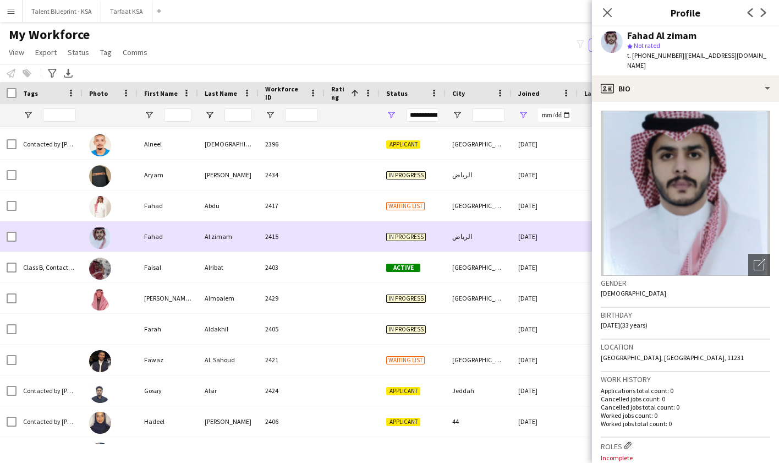
click at [540, 246] on div "[DATE]" at bounding box center [545, 236] width 66 height 30
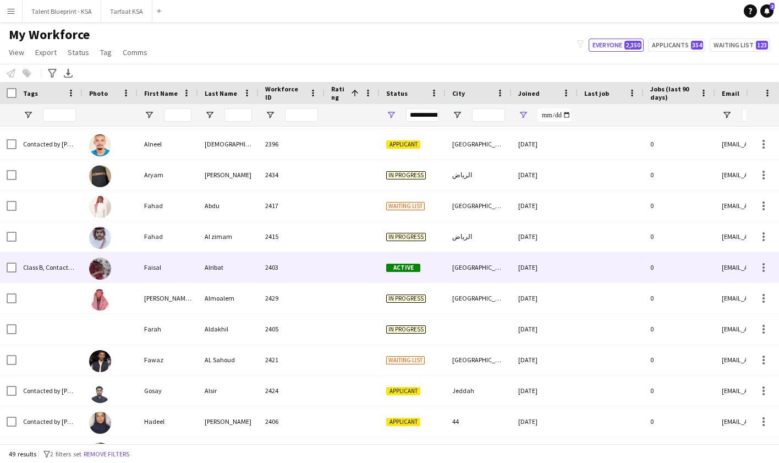
click at [533, 266] on div "[DATE]" at bounding box center [545, 267] width 66 height 30
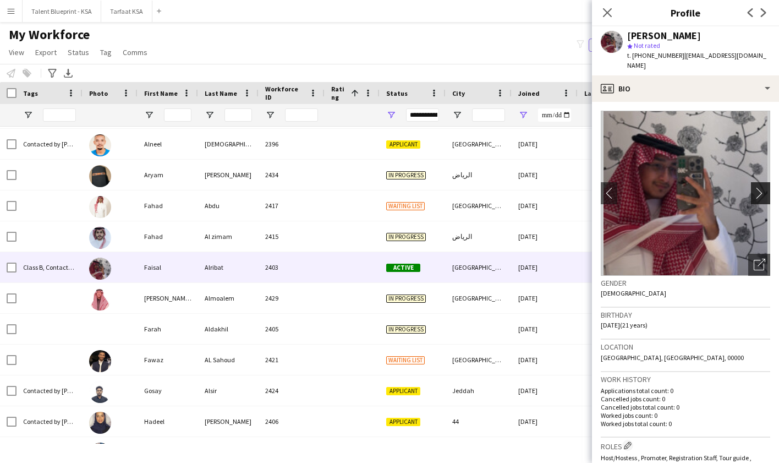
click at [766, 187] on app-icon "chevron-right" at bounding box center [762, 193] width 17 height 12
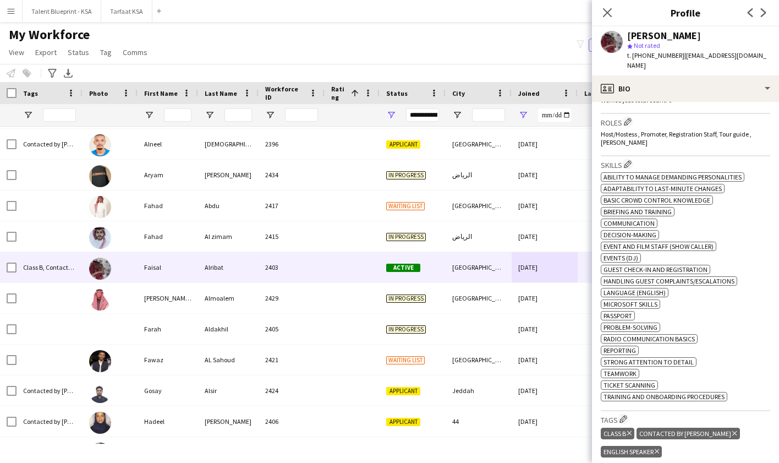
scroll to position [355, 0]
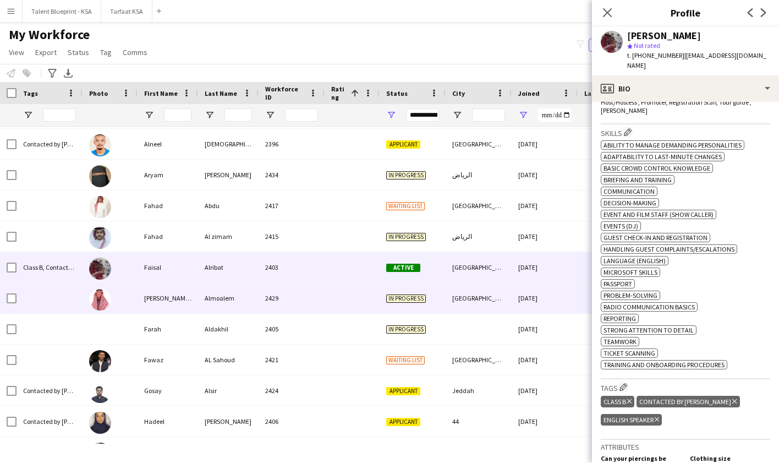
click at [423, 301] on span "In progress" at bounding box center [406, 298] width 40 height 8
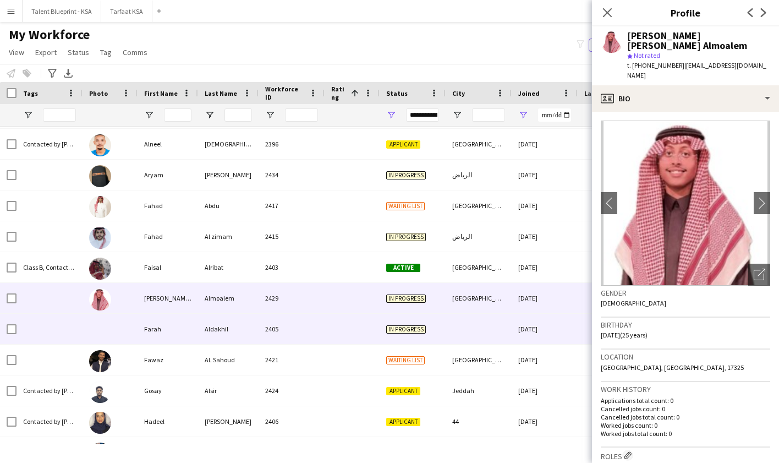
click at [544, 333] on div "[DATE]" at bounding box center [545, 329] width 66 height 30
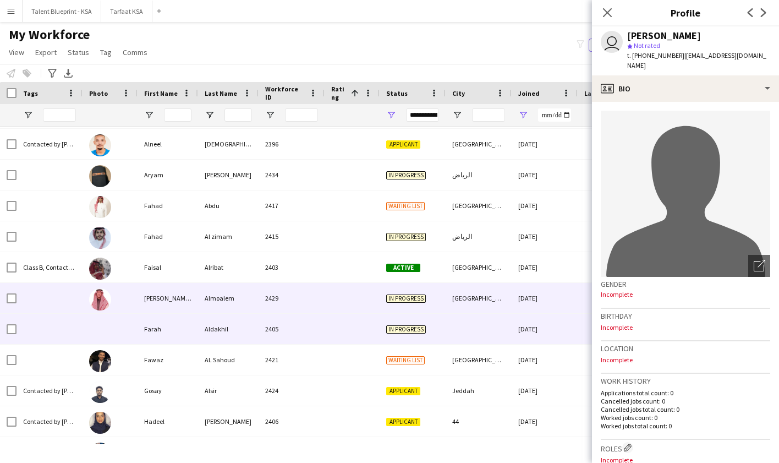
click at [548, 303] on div "[DATE]" at bounding box center [545, 298] width 66 height 30
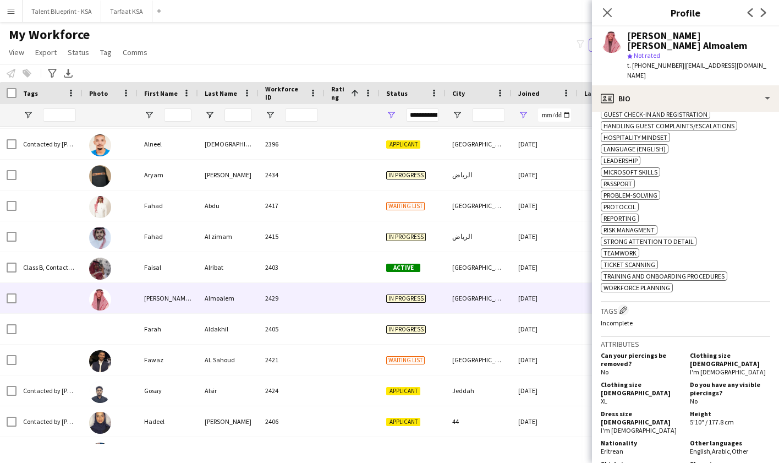
scroll to position [631, 0]
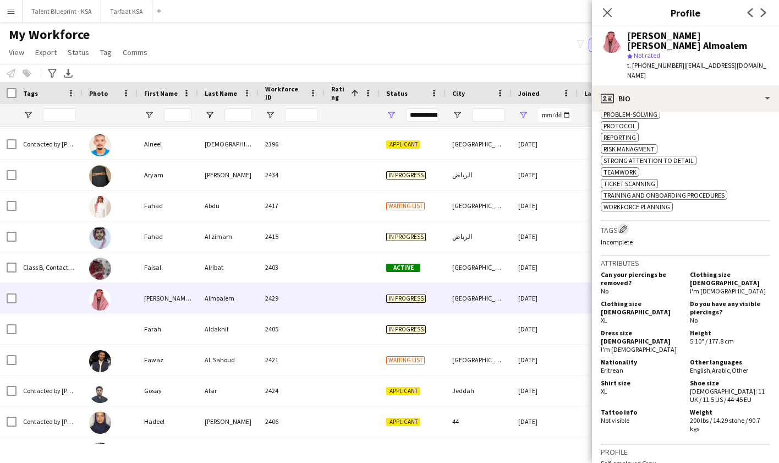
click at [625, 233] on app-icon "Edit crew company tags" at bounding box center [624, 229] width 8 height 8
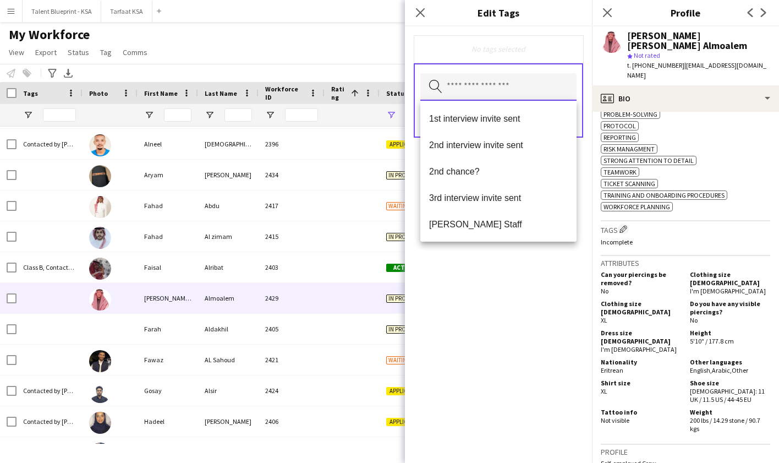
click at [492, 83] on input "text" at bounding box center [498, 87] width 156 height 28
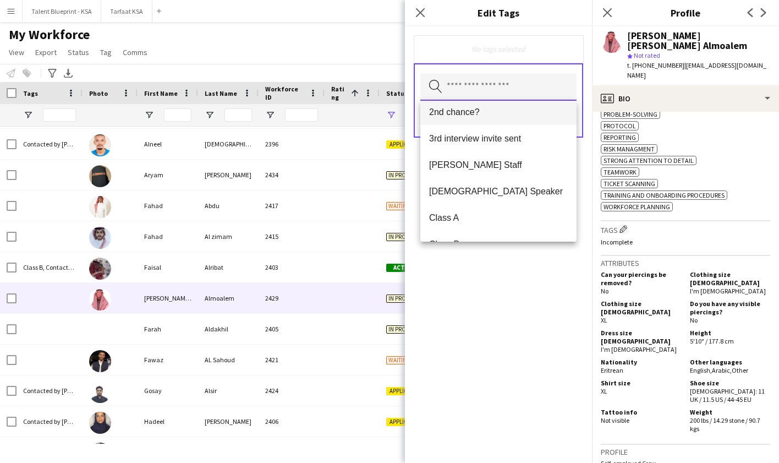
scroll to position [65, 0]
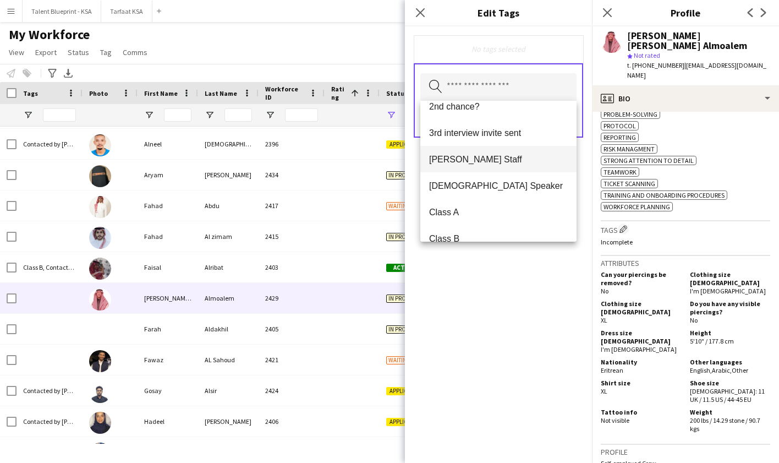
click at [505, 157] on span "[PERSON_NAME] Staff" at bounding box center [498, 159] width 139 height 10
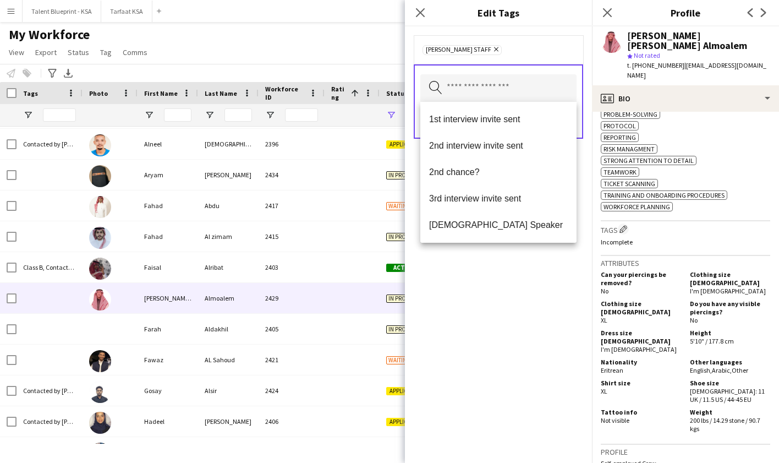
click at [540, 329] on div "[PERSON_NAME] Staff Remove Search by tag name Save" at bounding box center [498, 244] width 187 height 436
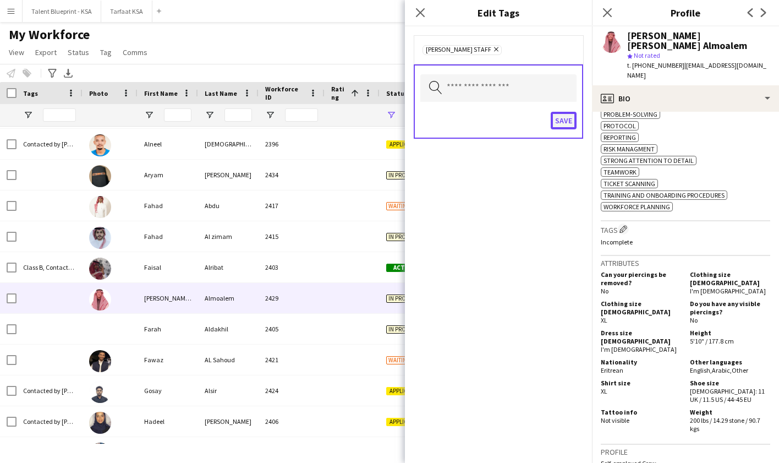
click at [560, 112] on button "Save" at bounding box center [564, 121] width 26 height 18
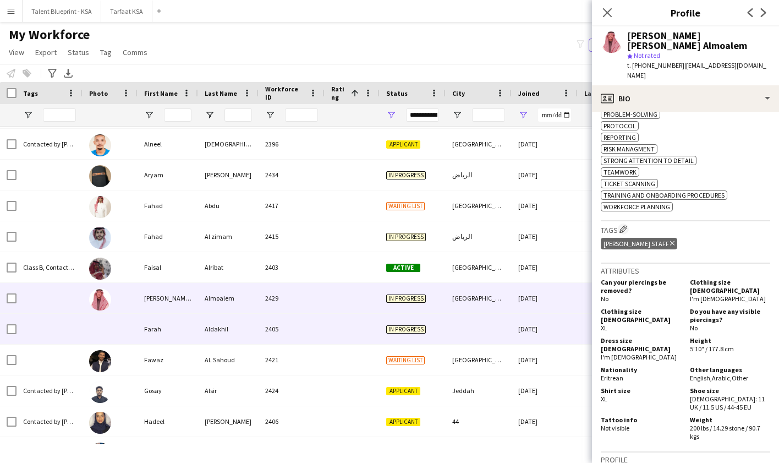
click at [350, 326] on div at bounding box center [352, 329] width 55 height 30
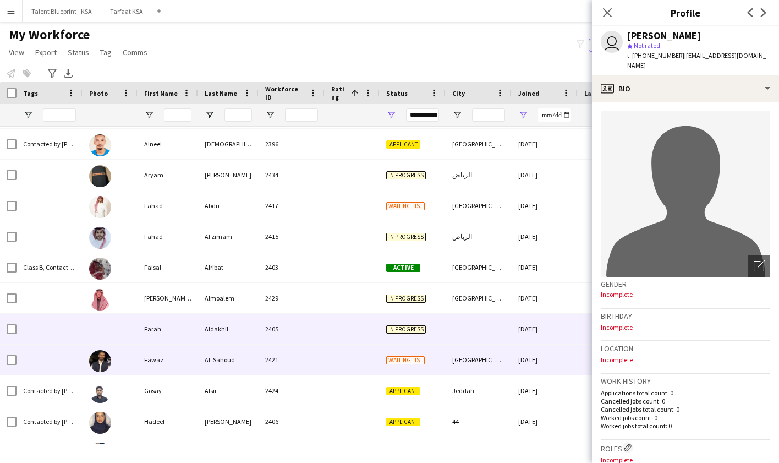
click at [368, 359] on div at bounding box center [352, 359] width 55 height 30
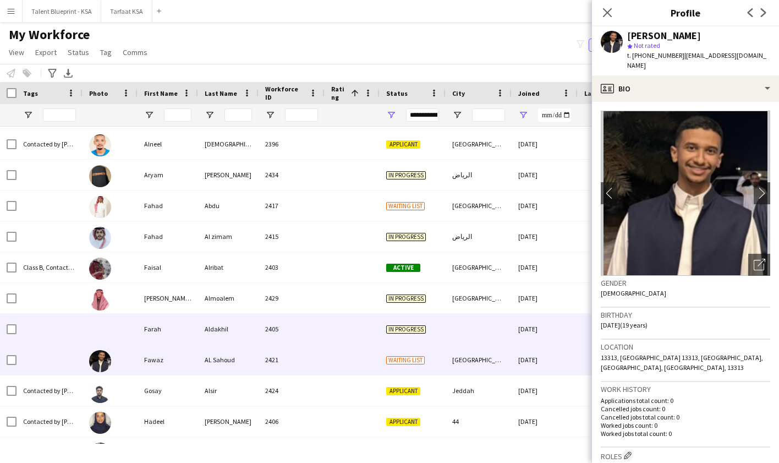
click at [370, 330] on div at bounding box center [352, 329] width 55 height 30
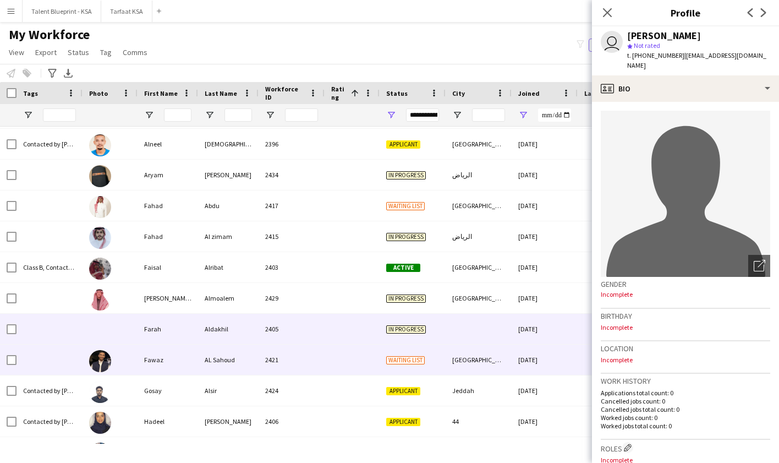
click at [368, 370] on div at bounding box center [352, 359] width 55 height 30
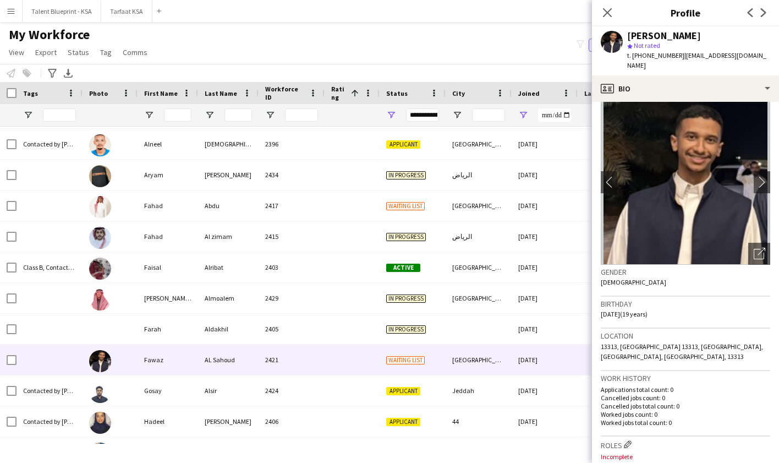
scroll to position [12, 0]
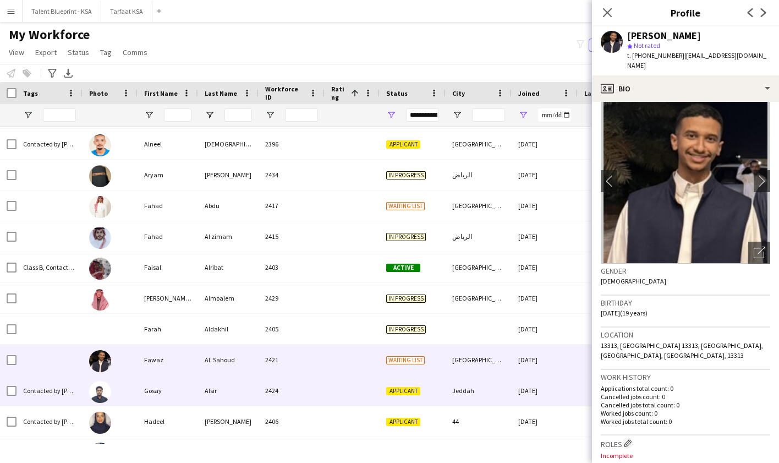
click at [480, 386] on div "Jeddah" at bounding box center [479, 390] width 66 height 30
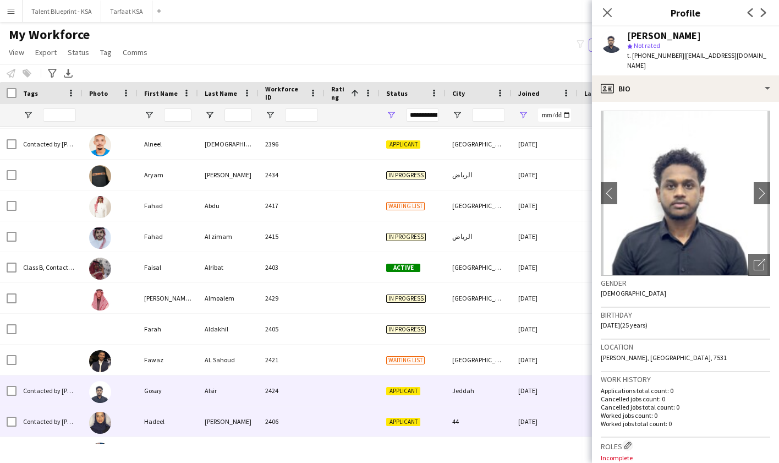
click at [492, 425] on div "44" at bounding box center [479, 421] width 66 height 30
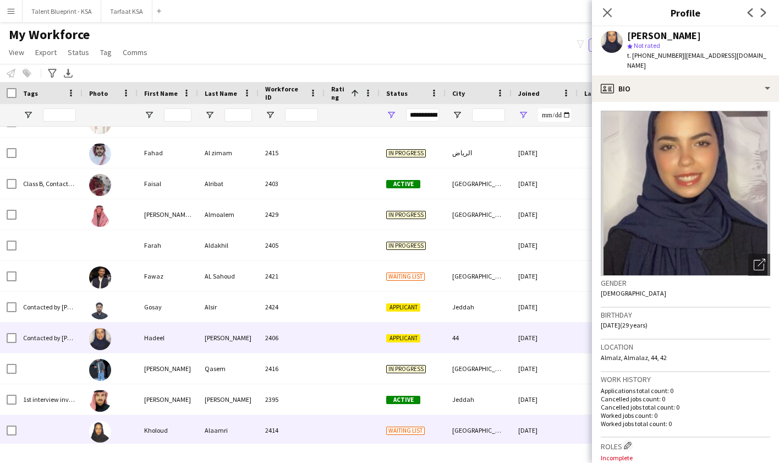
scroll to position [437, 0]
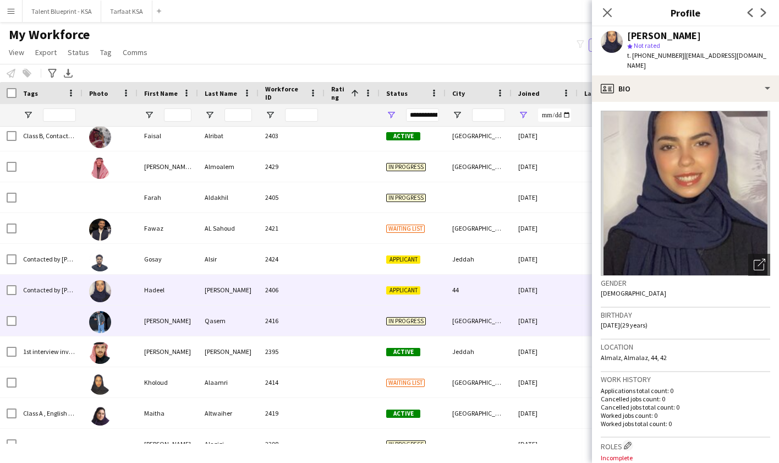
click at [500, 328] on div "[GEOGRAPHIC_DATA]" at bounding box center [479, 320] width 66 height 30
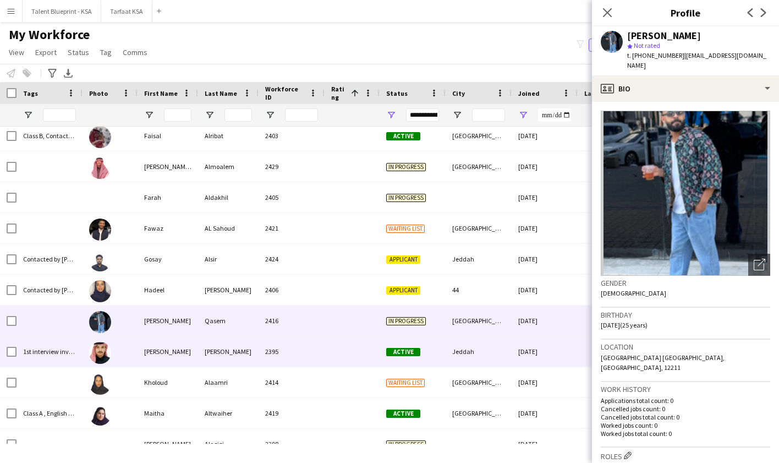
click at [505, 349] on div "Jeddah" at bounding box center [479, 351] width 66 height 30
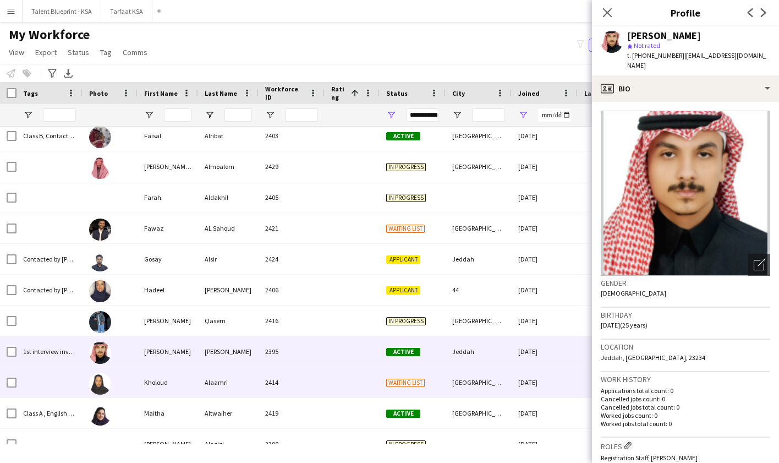
click at [491, 386] on div "[GEOGRAPHIC_DATA]" at bounding box center [479, 382] width 66 height 30
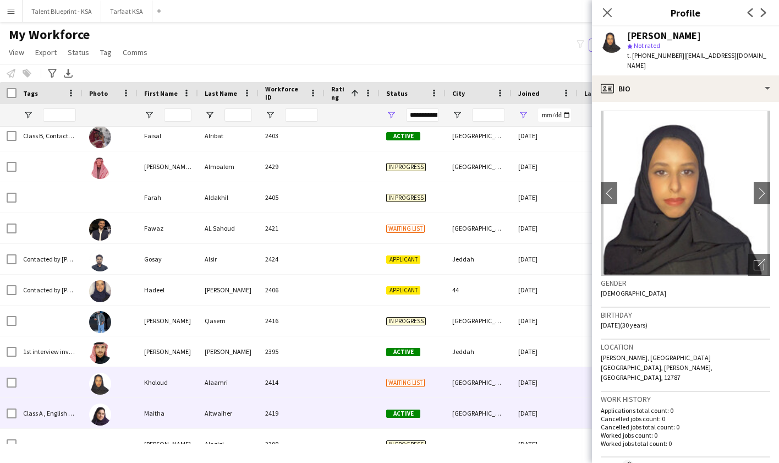
click at [487, 417] on div "[GEOGRAPHIC_DATA]" at bounding box center [479, 413] width 66 height 30
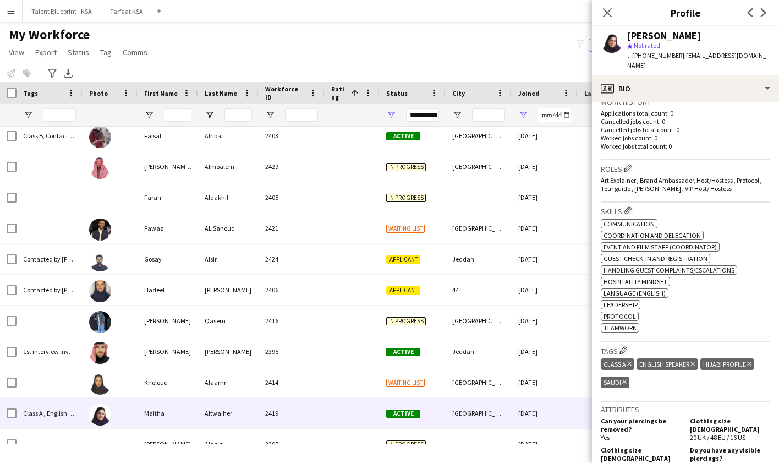
scroll to position [306, 0]
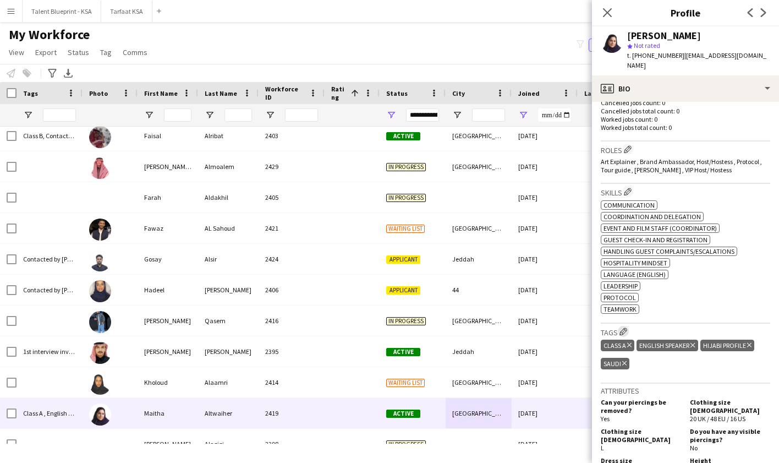
click at [625, 327] on app-icon "Edit crew company tags" at bounding box center [624, 331] width 8 height 8
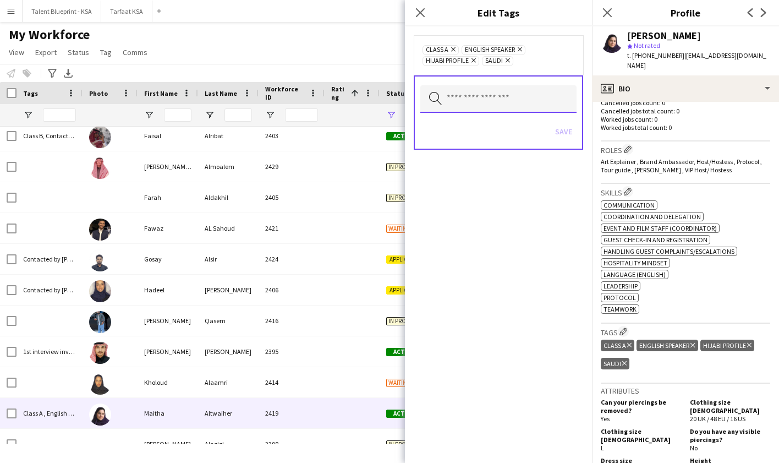
click at [512, 94] on input "text" at bounding box center [498, 99] width 156 height 28
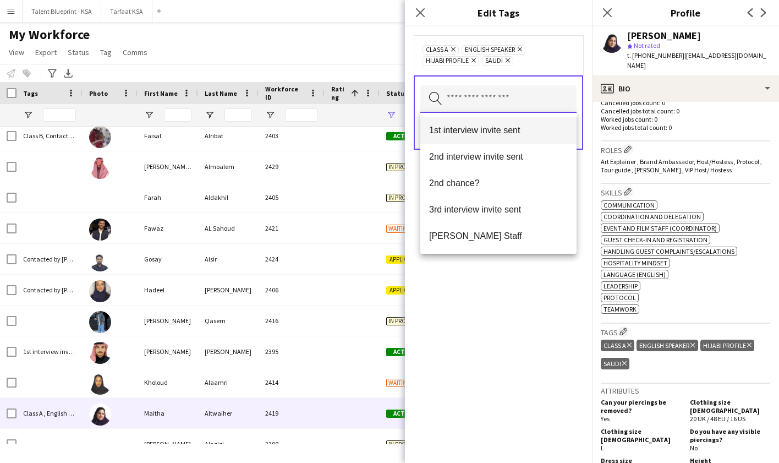
scroll to position [49, 0]
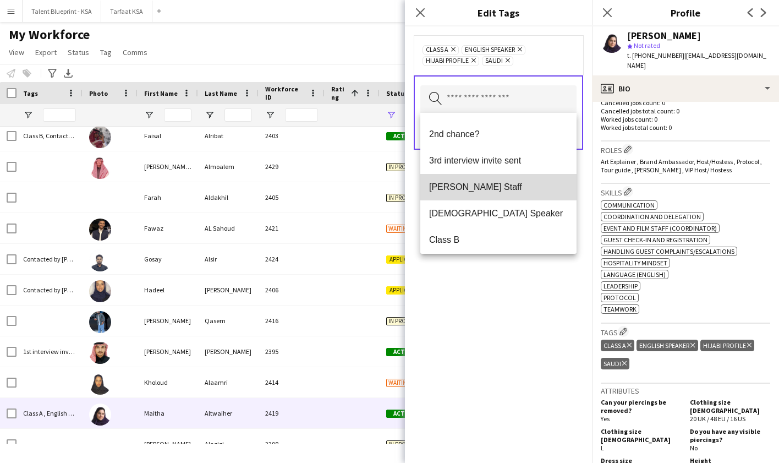
click at [526, 191] on span "[PERSON_NAME] Staff" at bounding box center [498, 187] width 139 height 10
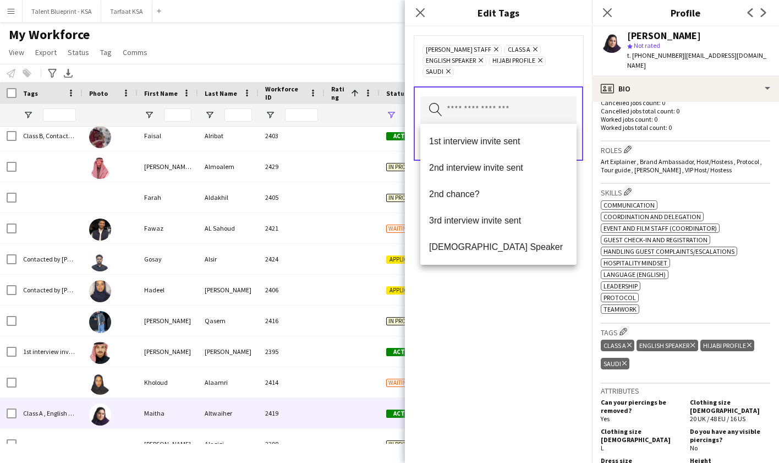
click at [544, 317] on div "[PERSON_NAME] Staff Remove Class A Remove English Speaker Remove Hijabi Profile…" at bounding box center [498, 244] width 187 height 436
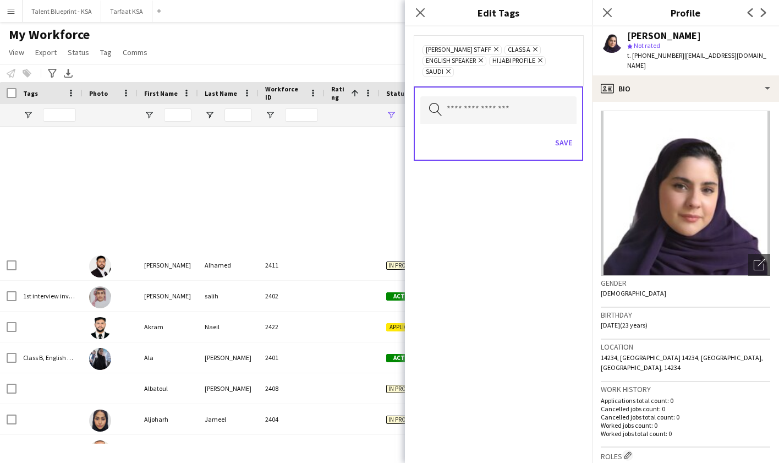
scroll to position [306, 0]
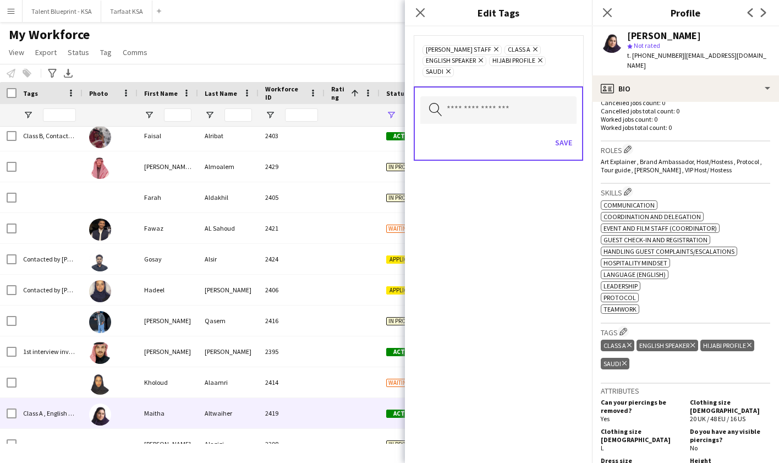
click at [560, 144] on button "Save" at bounding box center [564, 143] width 26 height 18
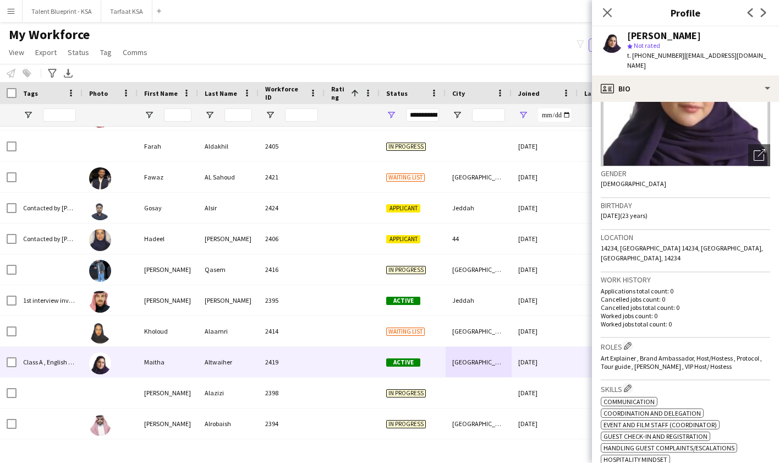
scroll to position [0, 0]
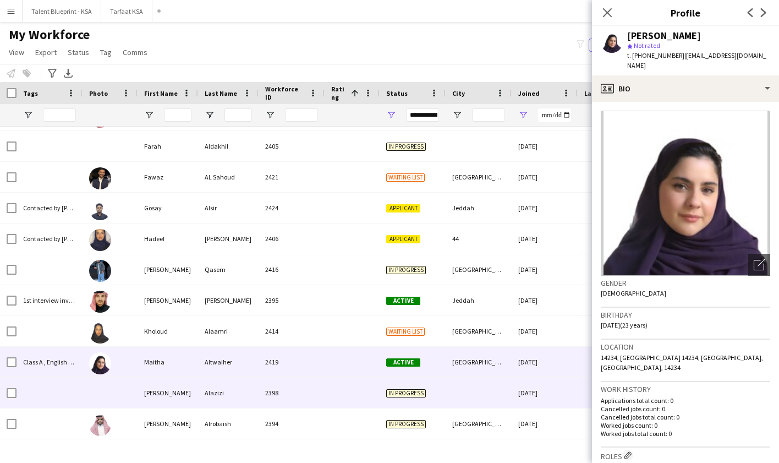
click at [431, 394] on div "In progress" at bounding box center [413, 392] width 66 height 30
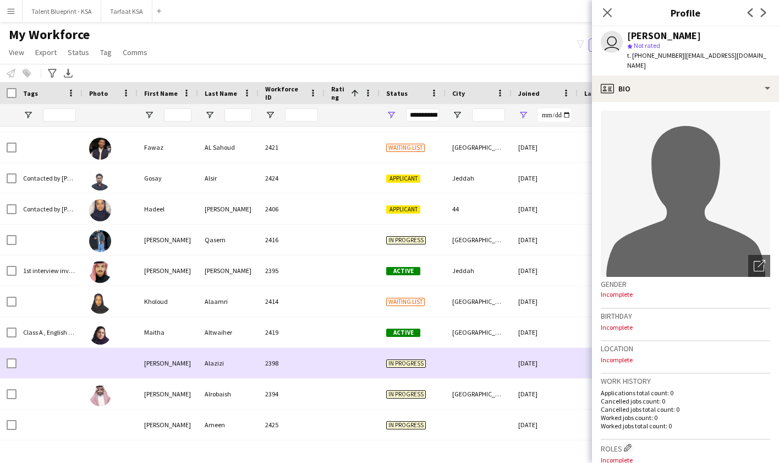
scroll to position [518, 0]
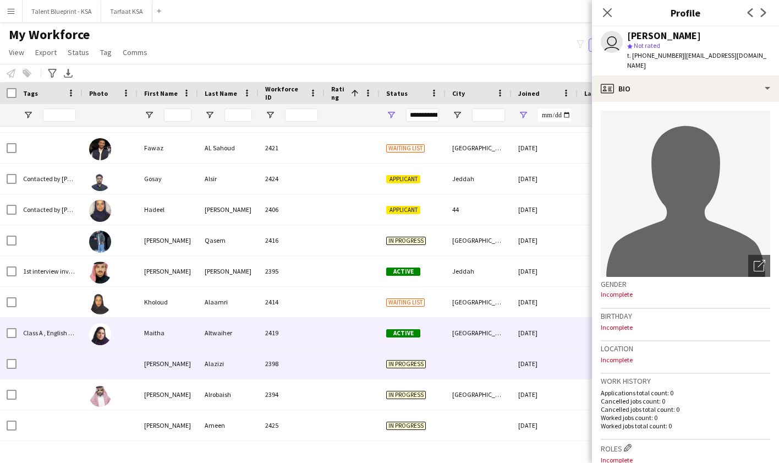
click at [458, 344] on div "[GEOGRAPHIC_DATA]" at bounding box center [479, 332] width 66 height 30
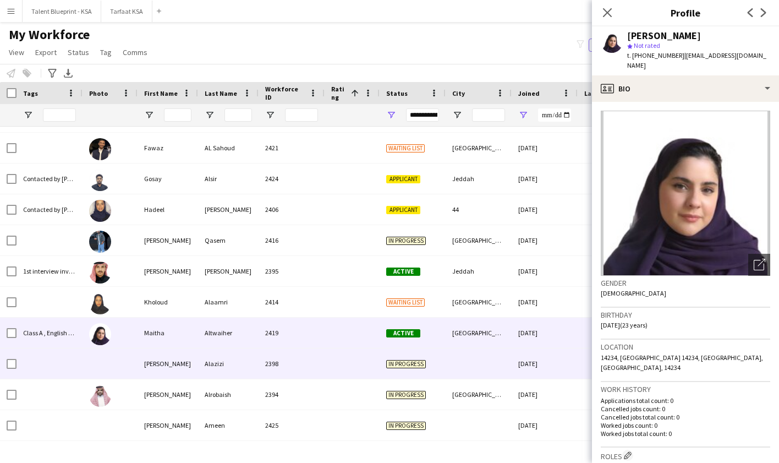
scroll to position [541, 0]
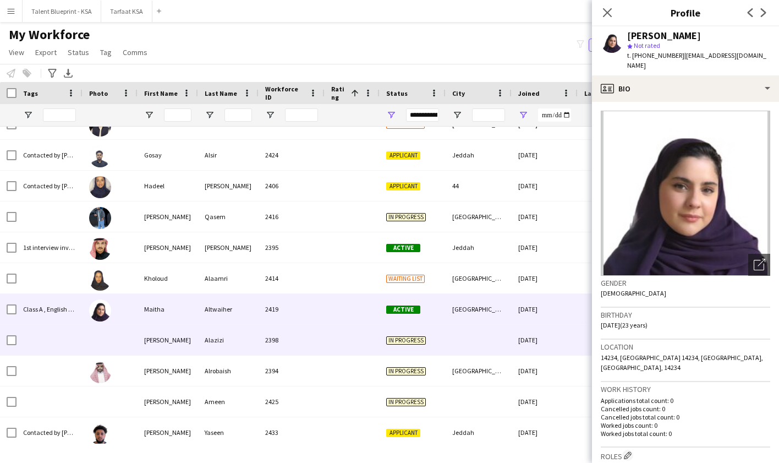
click at [461, 355] on div "Mohammed Alazizi 2398 In progress 14-09-2025 0 mo.sulaiman23@gmail.com" at bounding box center [596, 340] width 1193 height 31
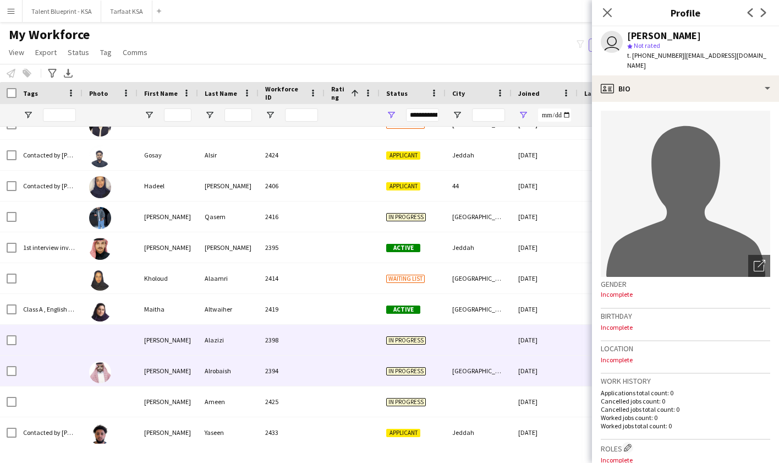
click at [461, 369] on div "[GEOGRAPHIC_DATA]" at bounding box center [479, 370] width 66 height 30
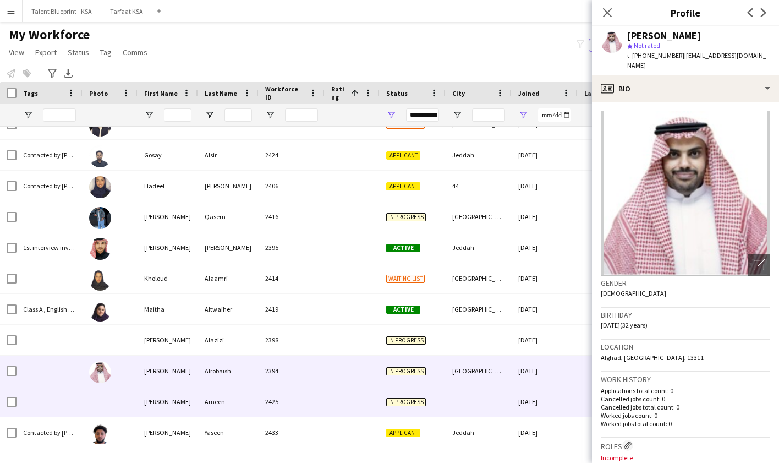
click at [534, 399] on div "[DATE]" at bounding box center [545, 401] width 66 height 30
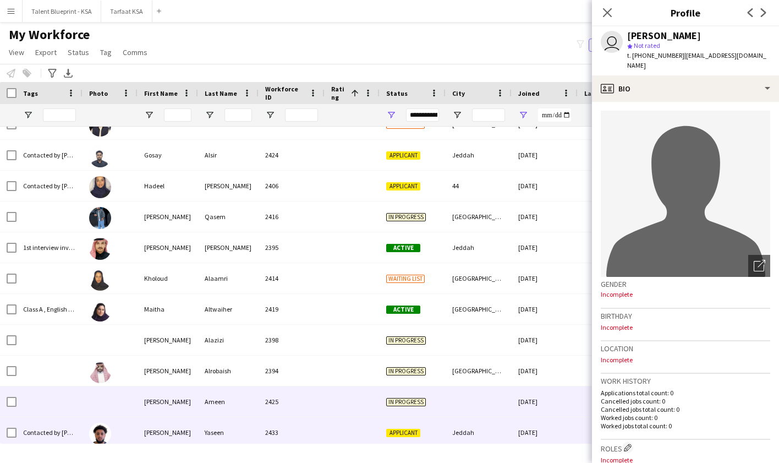
click at [522, 427] on div "[DATE]" at bounding box center [545, 432] width 66 height 30
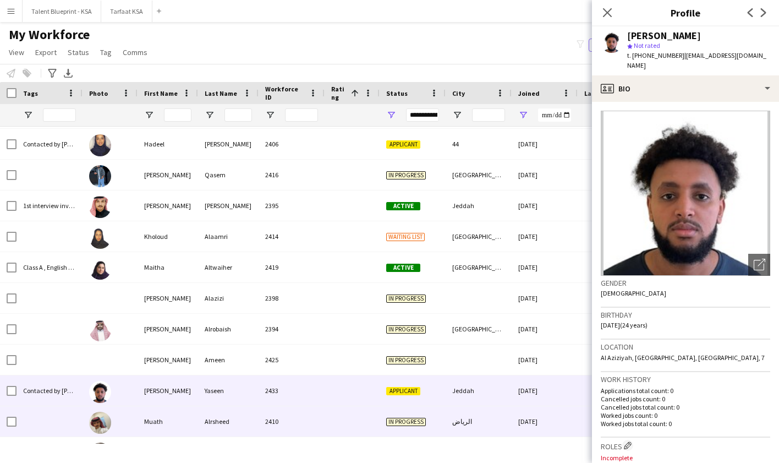
scroll to position [592, 0]
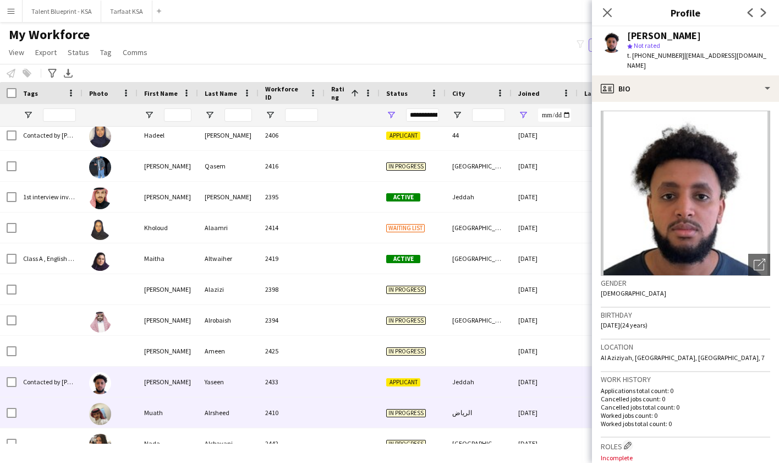
click at [509, 409] on div "الرياض" at bounding box center [479, 412] width 66 height 30
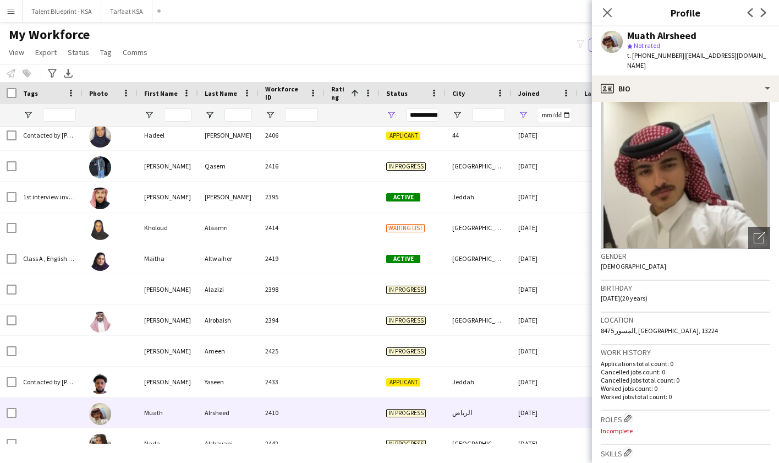
scroll to position [0, 0]
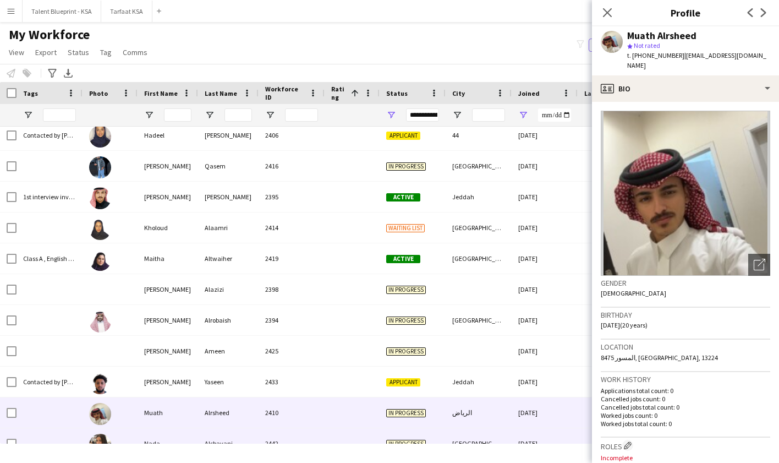
click at [498, 436] on div "[GEOGRAPHIC_DATA], [GEOGRAPHIC_DATA]" at bounding box center [479, 443] width 66 height 30
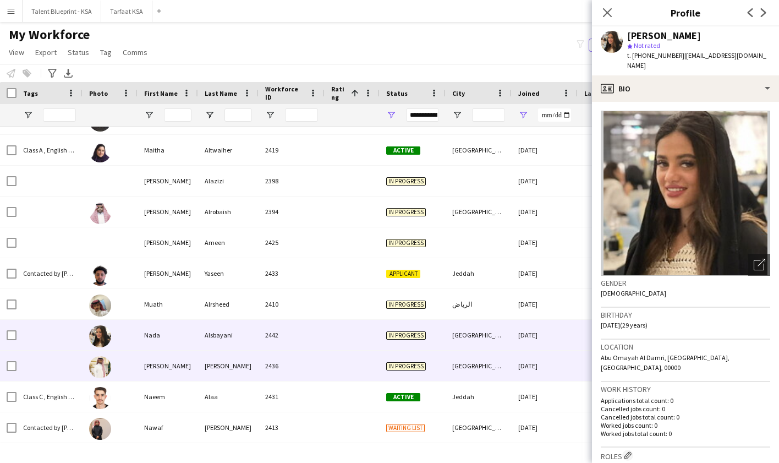
click at [523, 368] on div "[DATE]" at bounding box center [545, 365] width 66 height 30
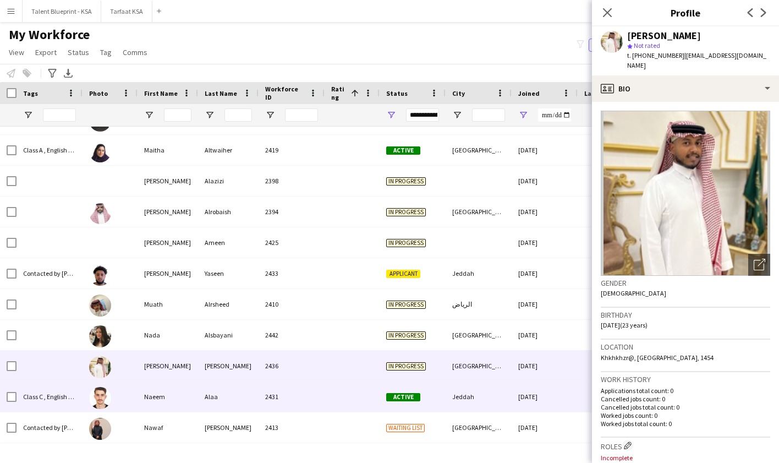
click at [510, 404] on div "Jeddah" at bounding box center [479, 396] width 66 height 30
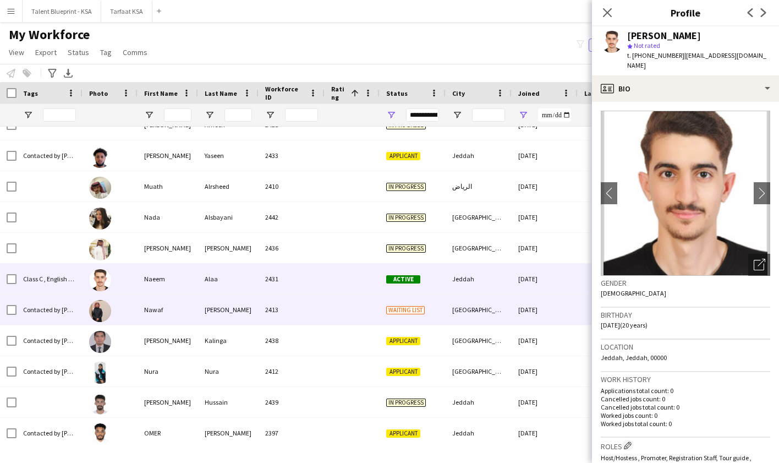
click at [501, 315] on div "[GEOGRAPHIC_DATA]" at bounding box center [479, 309] width 66 height 30
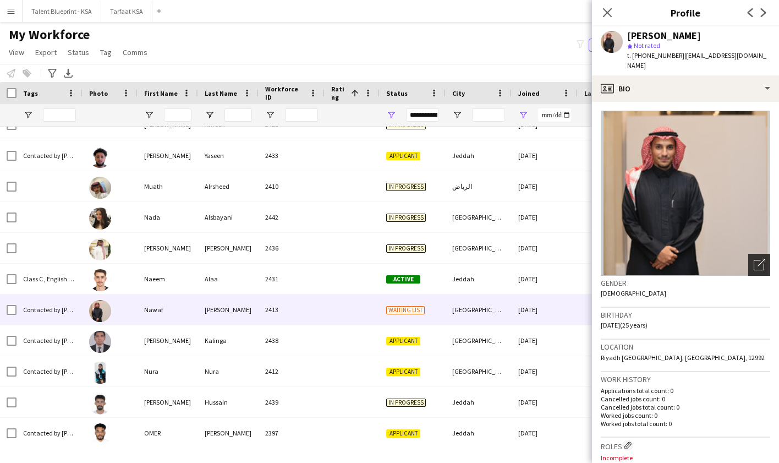
click at [764, 259] on icon "Open photos pop-in" at bounding box center [760, 265] width 12 height 12
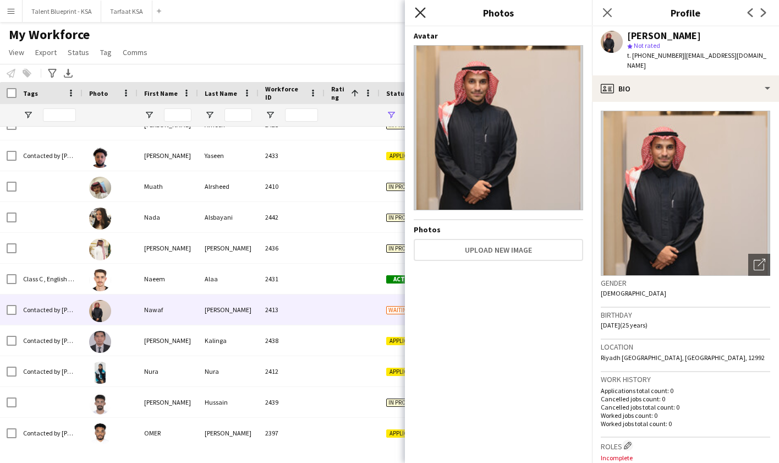
click at [423, 14] on icon "Close pop-in" at bounding box center [420, 12] width 10 height 10
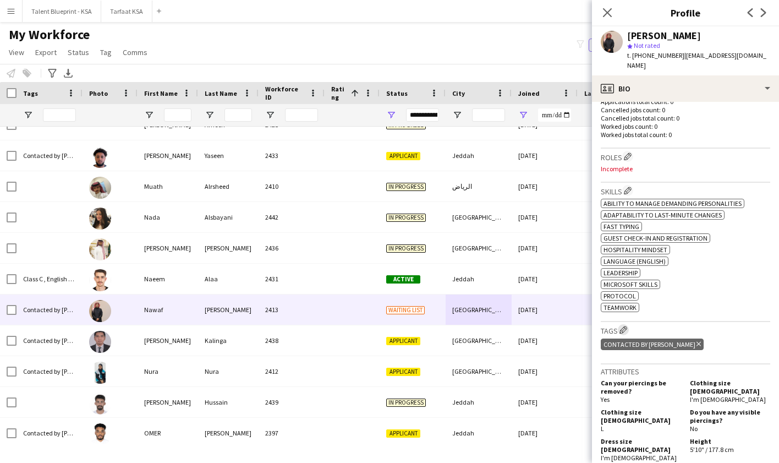
click at [627, 326] on app-icon "Edit crew company tags" at bounding box center [624, 330] width 8 height 8
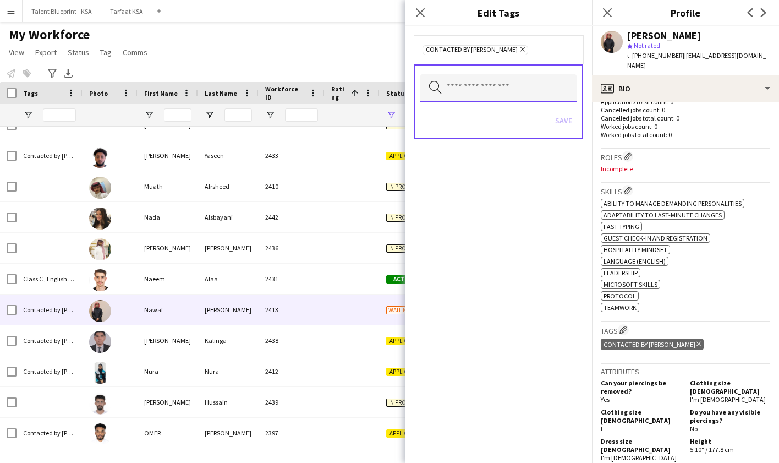
click at [534, 86] on input "text" at bounding box center [498, 88] width 156 height 28
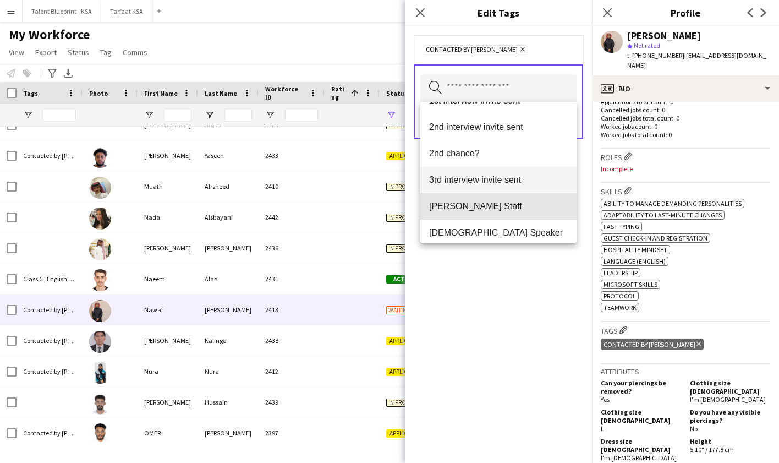
click at [493, 201] on span "[PERSON_NAME] Staff" at bounding box center [498, 206] width 139 height 10
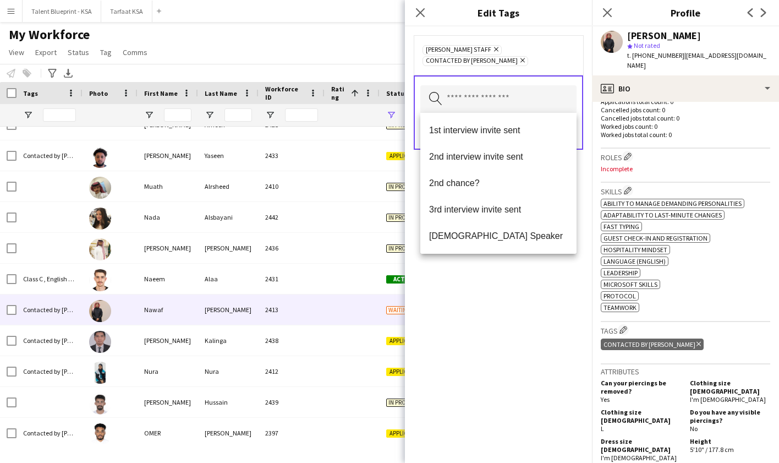
click at [538, 271] on div "Ahmad Almabouth Staff Remove Contacted by Khaled Remove Search by tag name Save" at bounding box center [498, 244] width 187 height 436
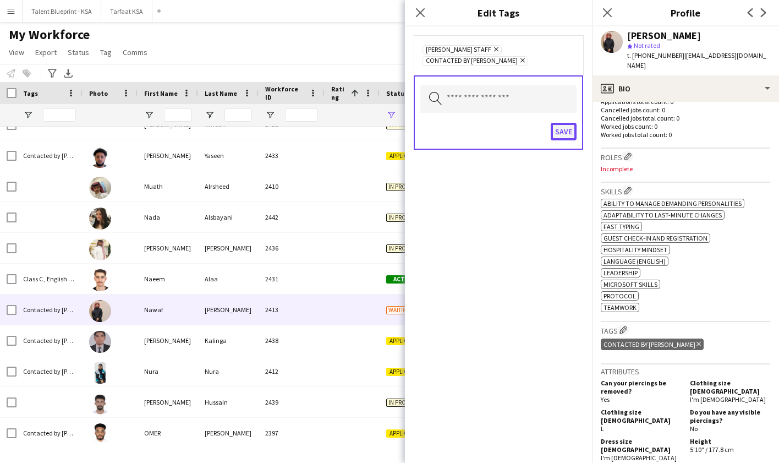
click at [563, 128] on button "Save" at bounding box center [564, 132] width 26 height 18
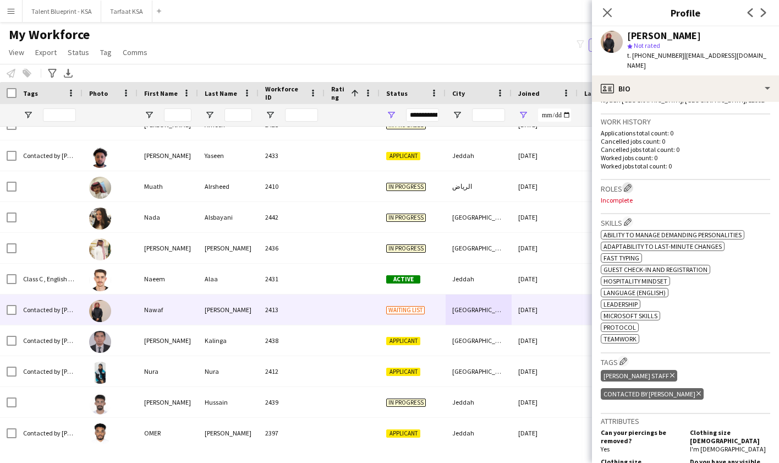
click at [631, 184] on app-icon "Edit crew company roles" at bounding box center [628, 188] width 8 height 8
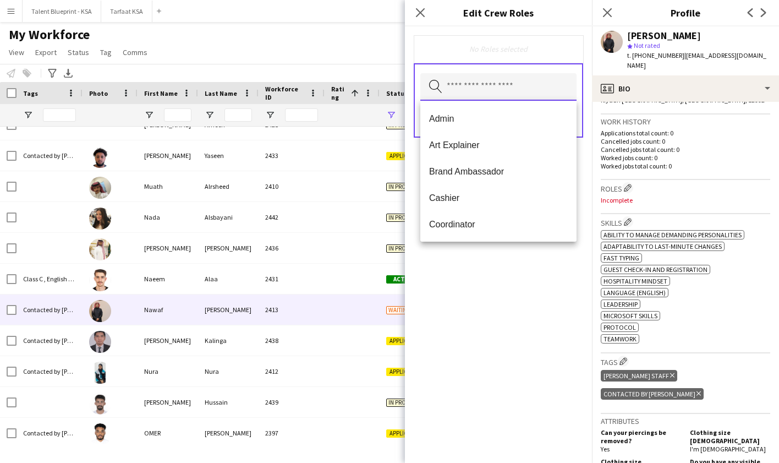
click at [487, 93] on input "text" at bounding box center [498, 87] width 156 height 28
click at [690, 314] on div "ok-circled2 background Layer 1 cross-circle-red background Layer 1 Ability to m…" at bounding box center [685, 286] width 169 height 116
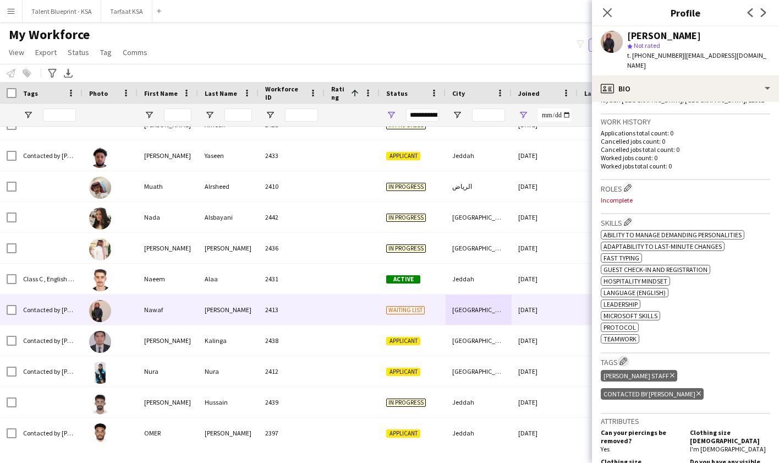
click at [627, 357] on app-icon "Edit crew company tags" at bounding box center [624, 361] width 8 height 8
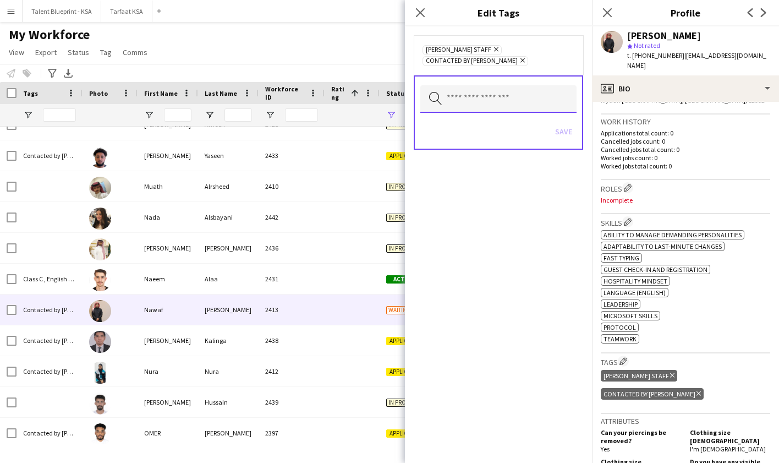
click at [503, 98] on input "text" at bounding box center [498, 99] width 156 height 28
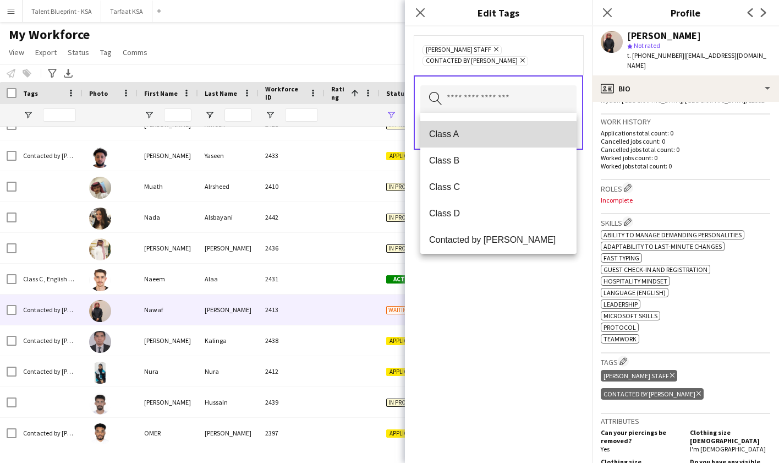
click at [493, 135] on span "Class A" at bounding box center [498, 134] width 139 height 10
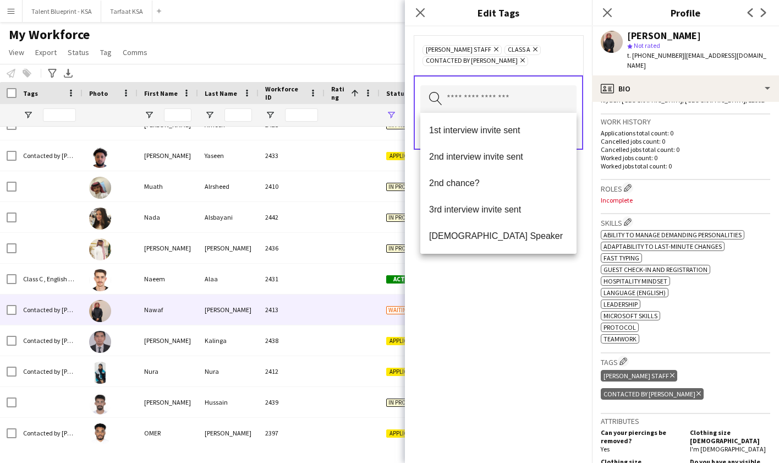
click at [550, 286] on div "Ahmad Almabouth Staff Remove Class A Remove Contacted by Khaled Remove Search b…" at bounding box center [498, 244] width 187 height 436
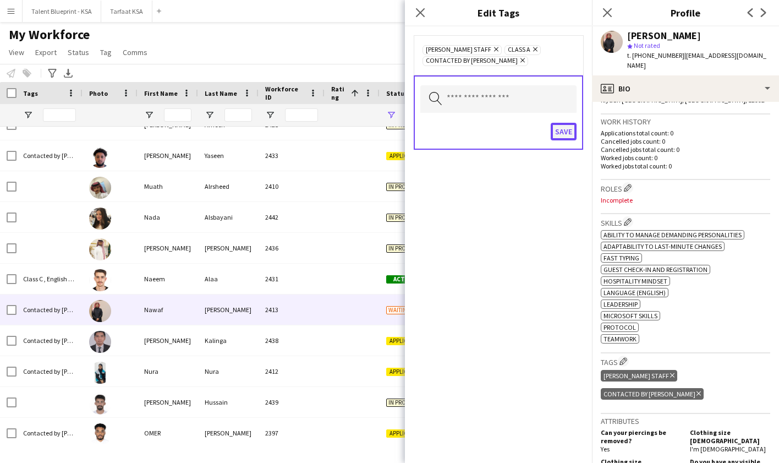
click at [570, 134] on button "Save" at bounding box center [564, 132] width 26 height 18
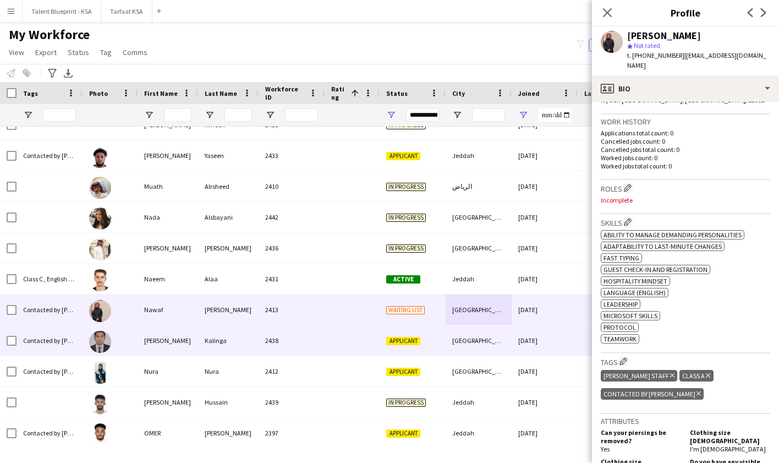
click at [483, 339] on div "[GEOGRAPHIC_DATA]" at bounding box center [479, 340] width 66 height 30
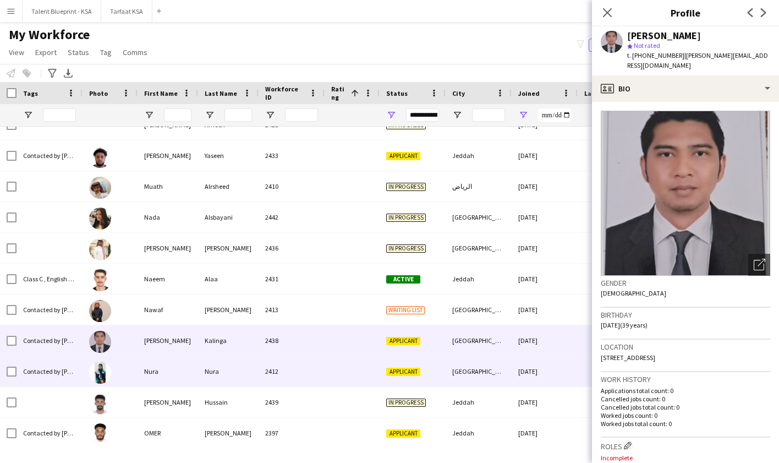
click at [494, 363] on div "[GEOGRAPHIC_DATA]" at bounding box center [479, 371] width 66 height 30
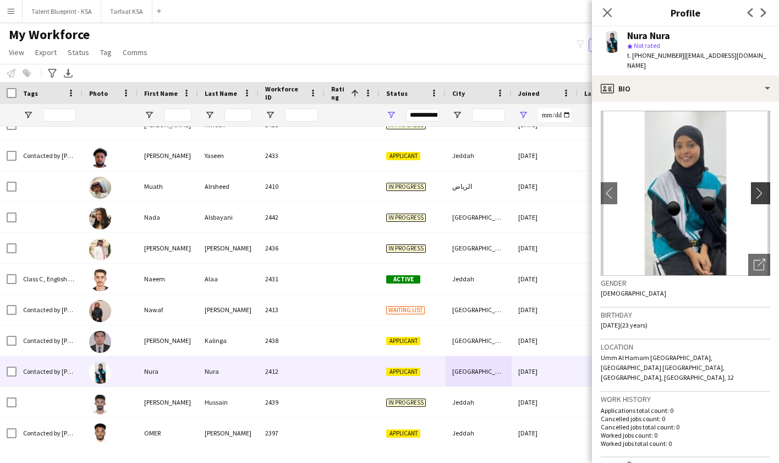
click at [765, 187] on app-icon "chevron-right" at bounding box center [762, 193] width 17 height 12
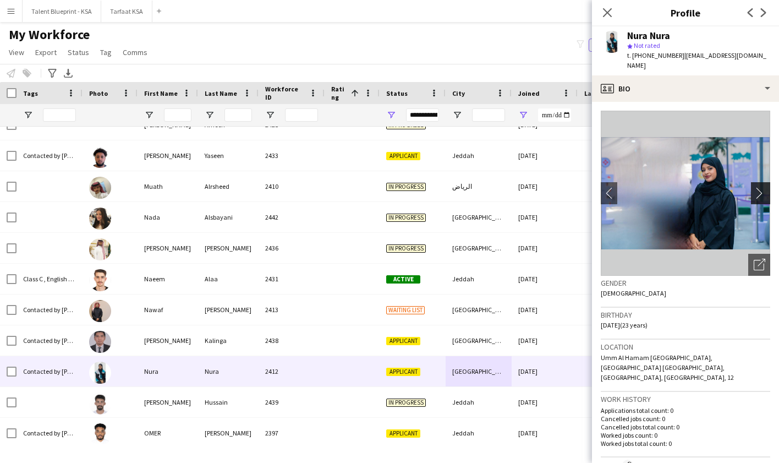
click at [765, 187] on app-icon "chevron-right" at bounding box center [762, 193] width 17 height 12
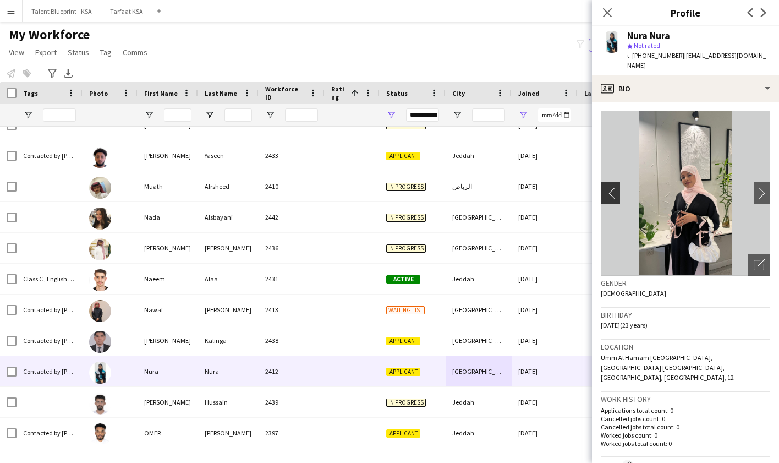
click at [615, 187] on app-icon "chevron-left" at bounding box center [609, 193] width 17 height 12
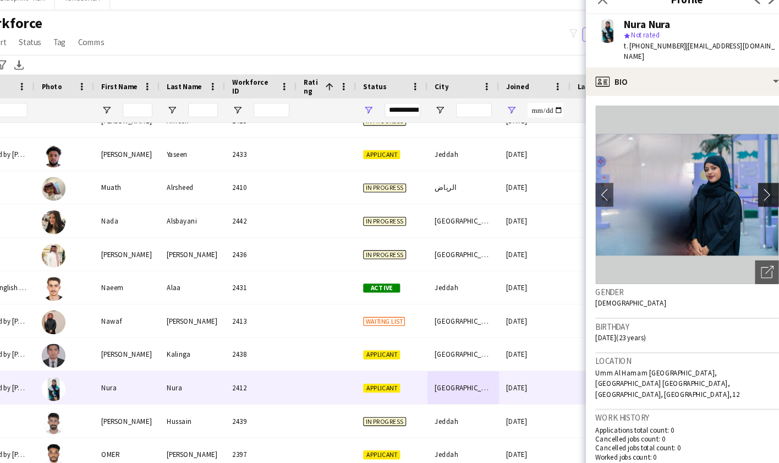
click at [756, 187] on app-icon "chevron-right" at bounding box center [762, 193] width 17 height 12
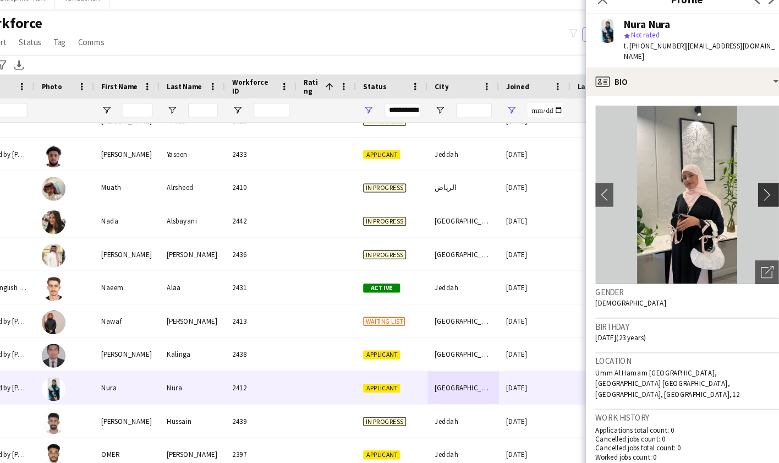
click at [756, 187] on app-icon "chevron-right" at bounding box center [762, 193] width 17 height 12
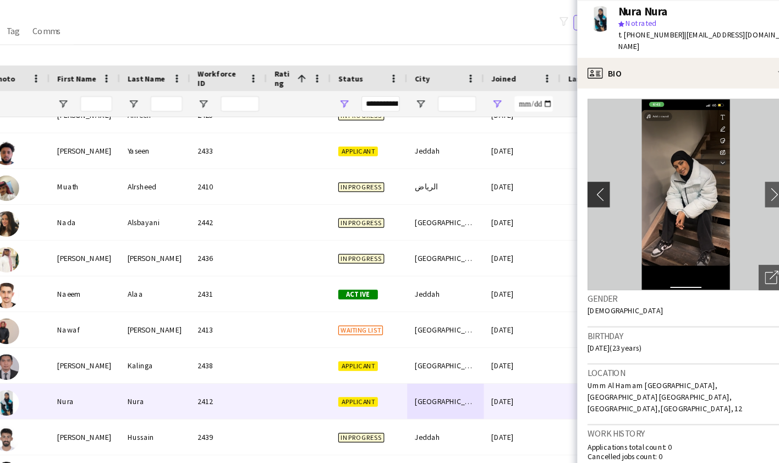
click at [612, 188] on app-icon "chevron-left" at bounding box center [609, 193] width 17 height 12
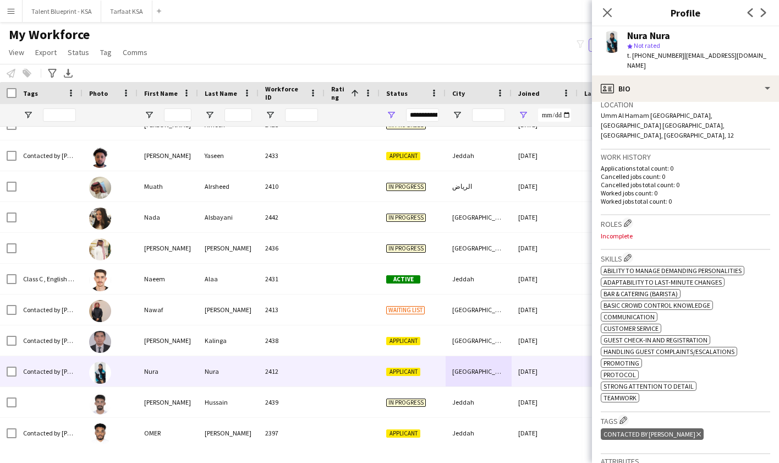
scroll to position [320, 0]
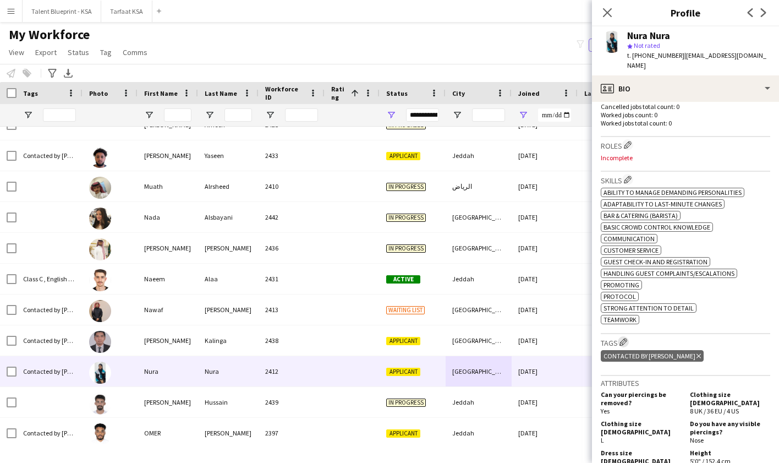
click at [623, 336] on button "Edit crew company tags" at bounding box center [623, 341] width 11 height 11
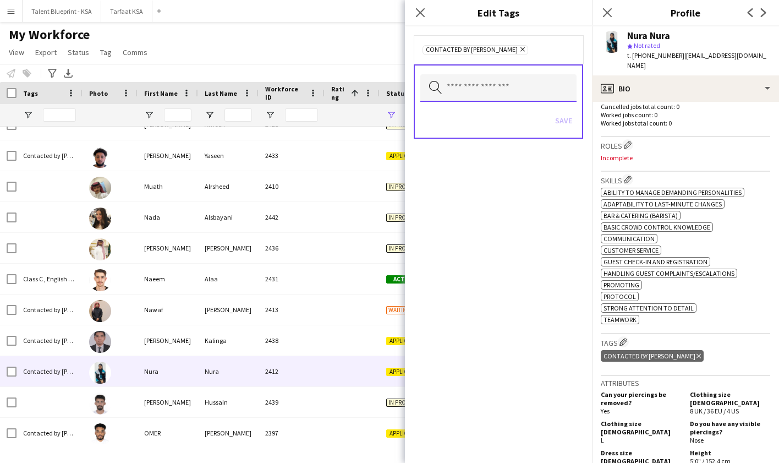
click at [517, 86] on input "text" at bounding box center [498, 88] width 156 height 28
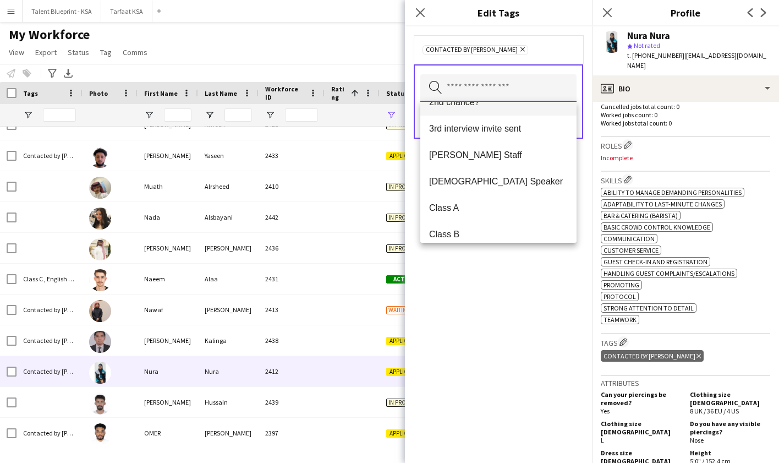
scroll to position [93, 0]
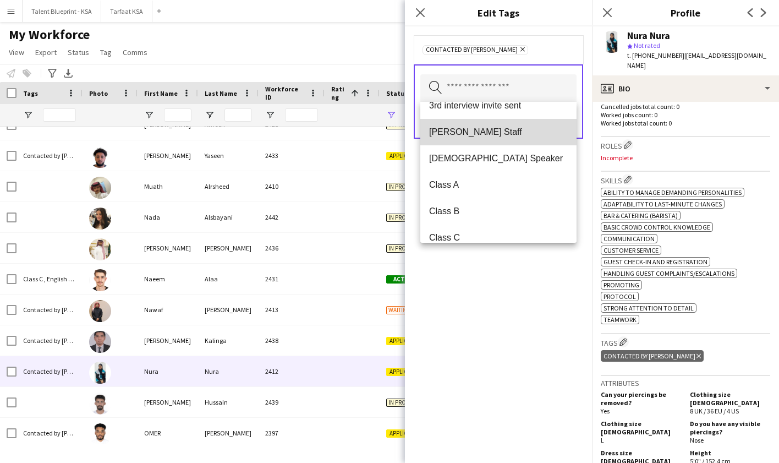
click at [496, 137] on span "[PERSON_NAME] Staff" at bounding box center [498, 132] width 139 height 10
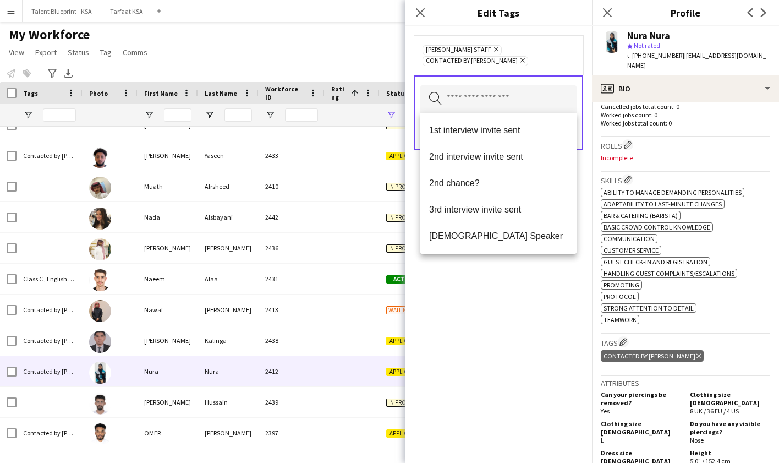
click at [509, 284] on div "Ahmad Almabouth Staff Remove Contacted by Khaled Remove Search by tag name Save" at bounding box center [498, 244] width 187 height 436
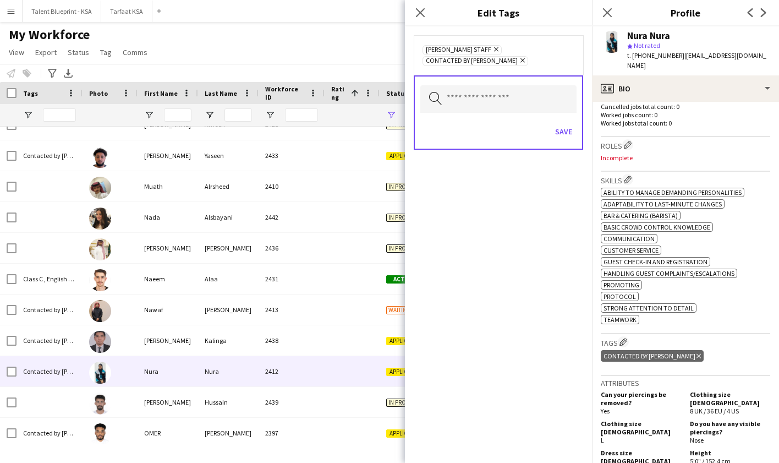
click at [561, 140] on div "Save" at bounding box center [498, 132] width 156 height 31
click at [561, 138] on button "Save" at bounding box center [564, 132] width 26 height 18
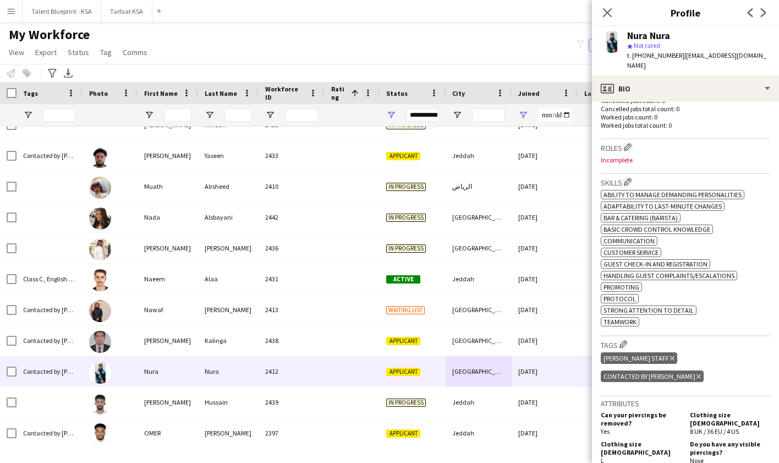
scroll to position [317, 0]
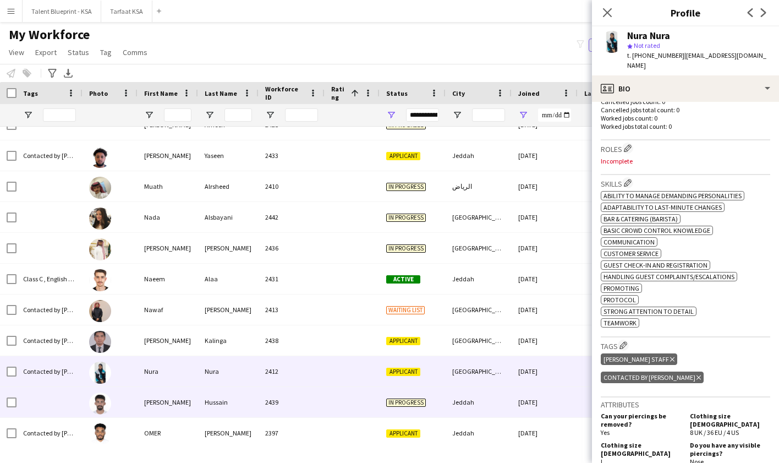
click at [519, 398] on div "[DATE]" at bounding box center [545, 402] width 66 height 30
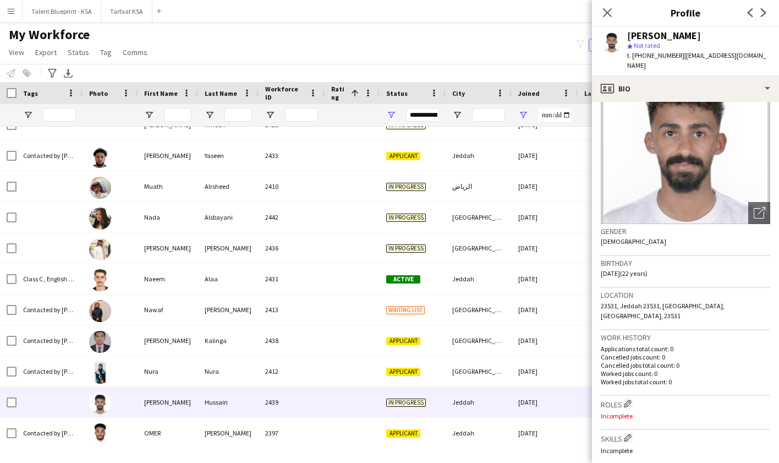
scroll to position [53, 0]
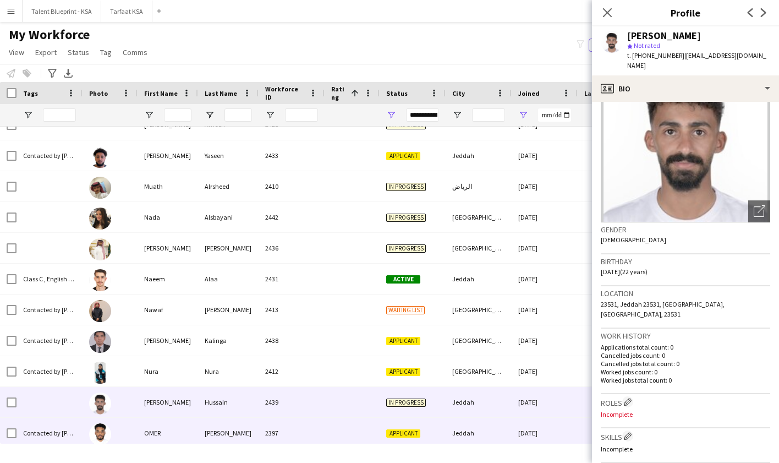
click at [513, 435] on div "[DATE]" at bounding box center [545, 433] width 66 height 30
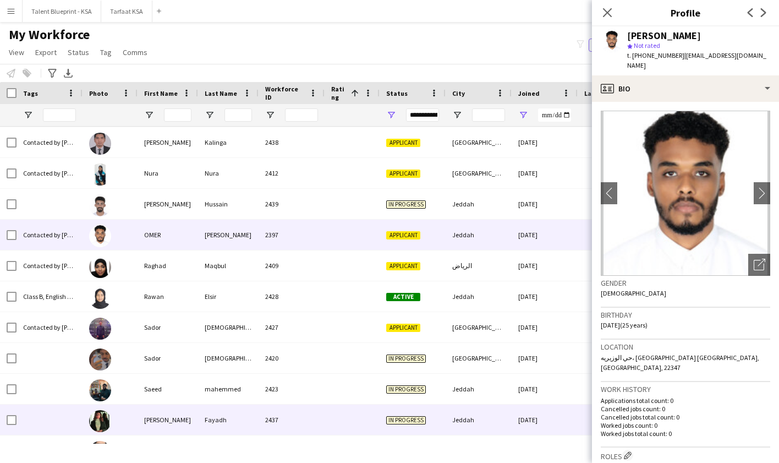
scroll to position [1016, 0]
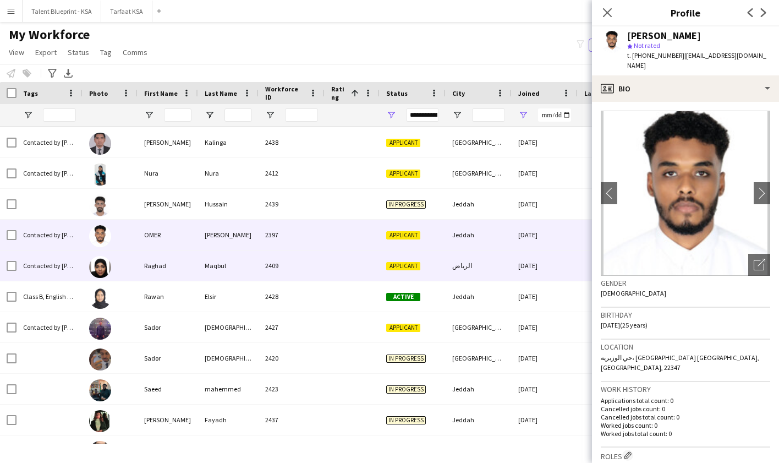
click at [515, 276] on div "[DATE]" at bounding box center [545, 265] width 66 height 30
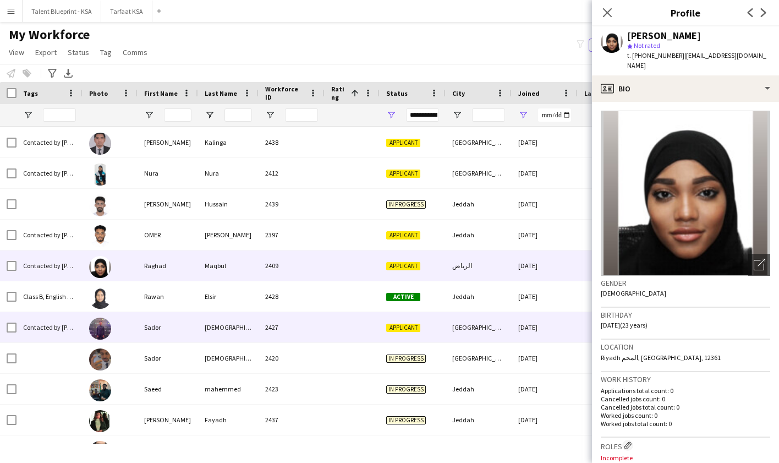
click at [520, 334] on div "[DATE]" at bounding box center [545, 327] width 66 height 30
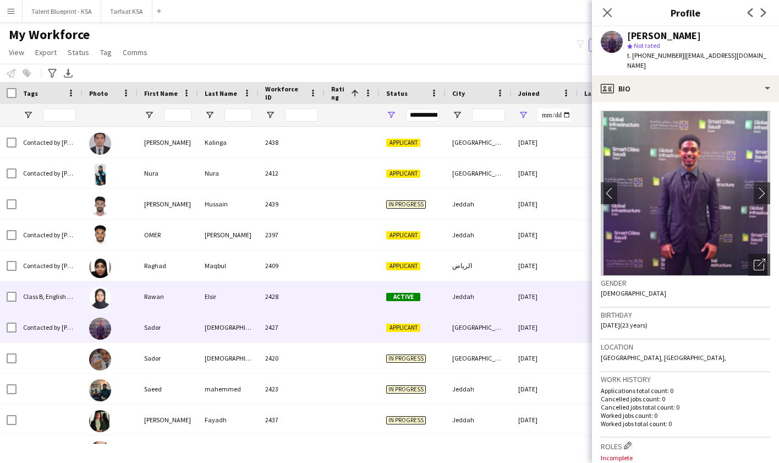
click at [523, 302] on div "[DATE]" at bounding box center [545, 296] width 66 height 30
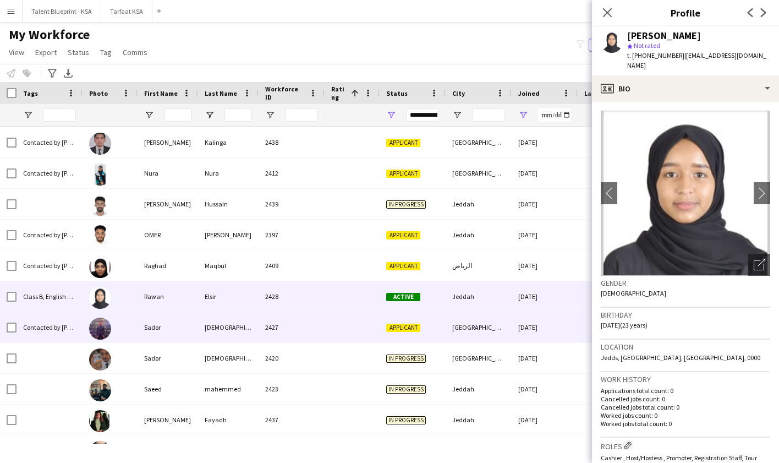
click at [517, 330] on div "[DATE]" at bounding box center [545, 327] width 66 height 30
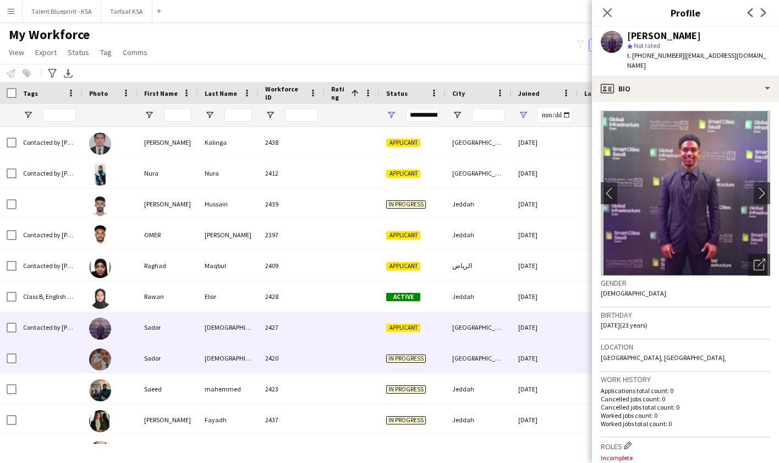
click at [513, 357] on div "[DATE]" at bounding box center [545, 358] width 66 height 30
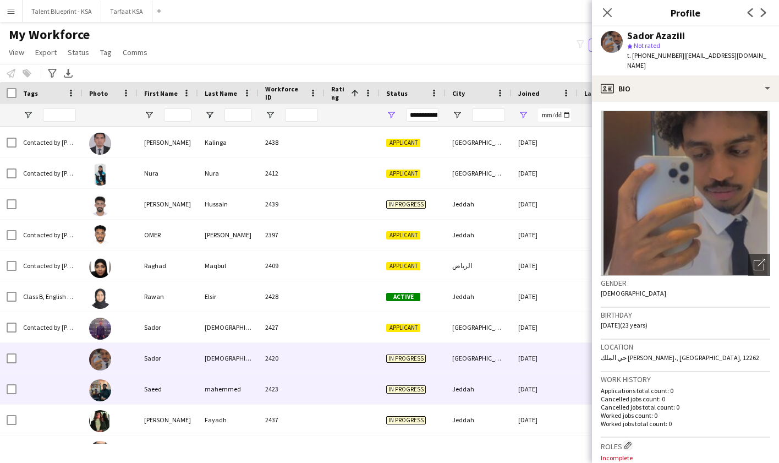
click at [516, 381] on div "[DATE]" at bounding box center [545, 389] width 66 height 30
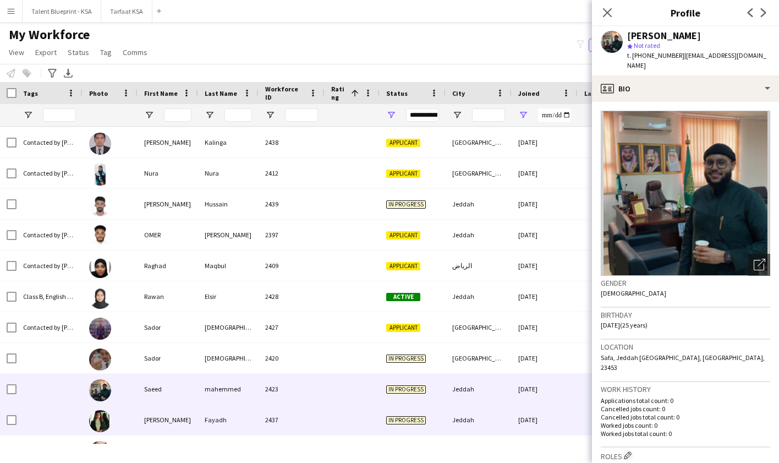
click at [512, 411] on div "[DATE]" at bounding box center [545, 419] width 66 height 30
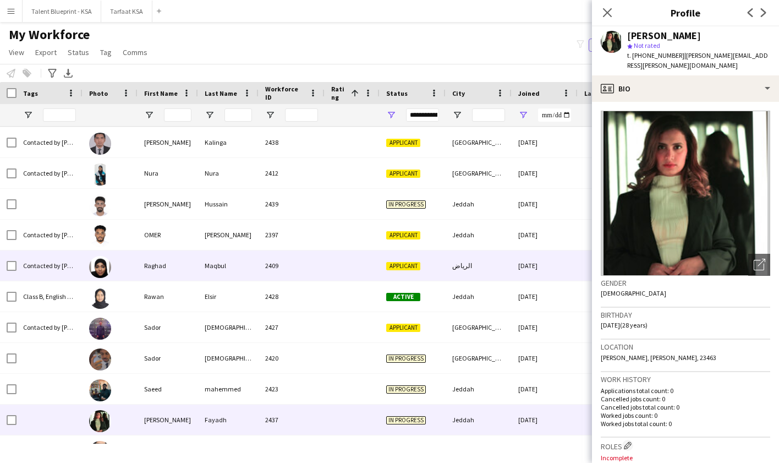
scroll to position [0, 40]
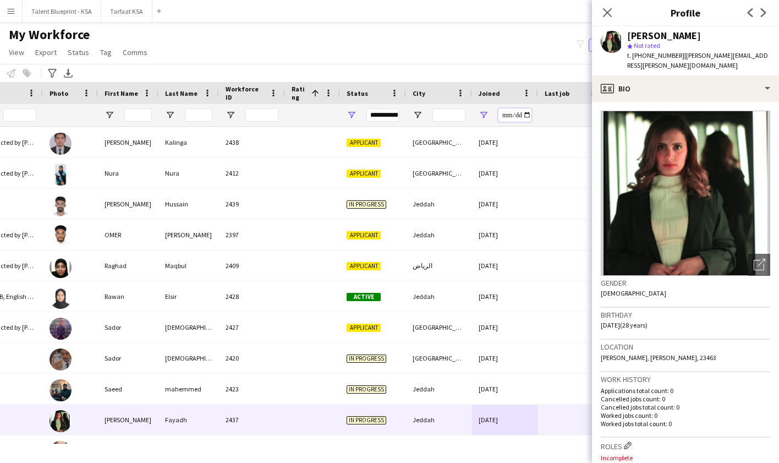
click at [504, 116] on input "**********" at bounding box center [514, 114] width 33 height 13
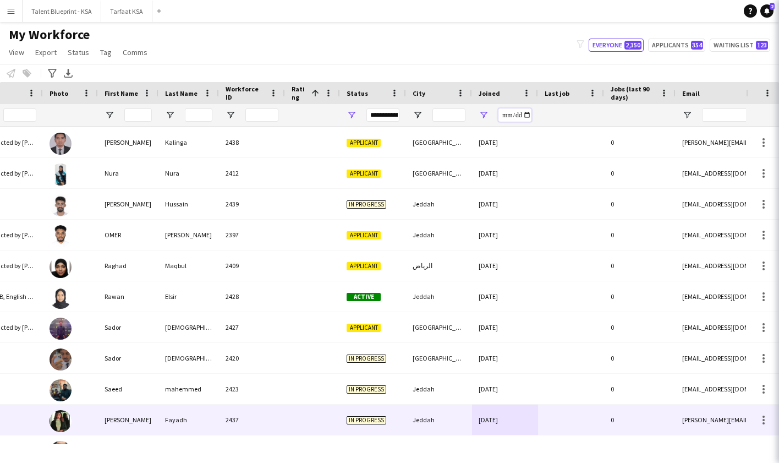
scroll to position [0, 0]
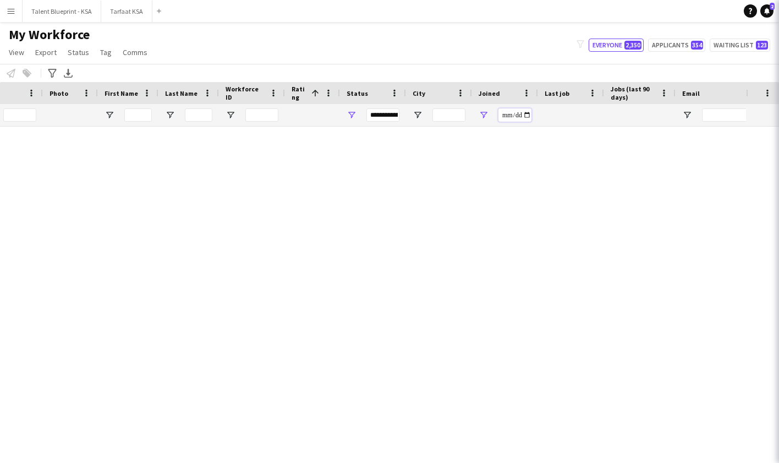
type input "**********"
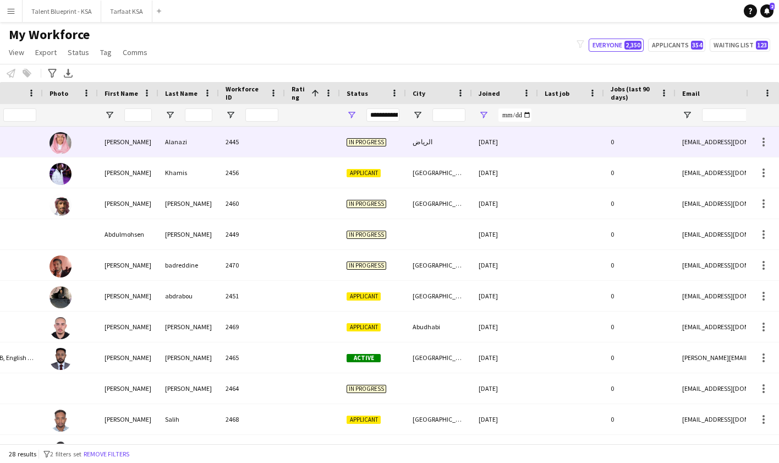
click at [421, 151] on div "الرياض" at bounding box center [439, 142] width 66 height 30
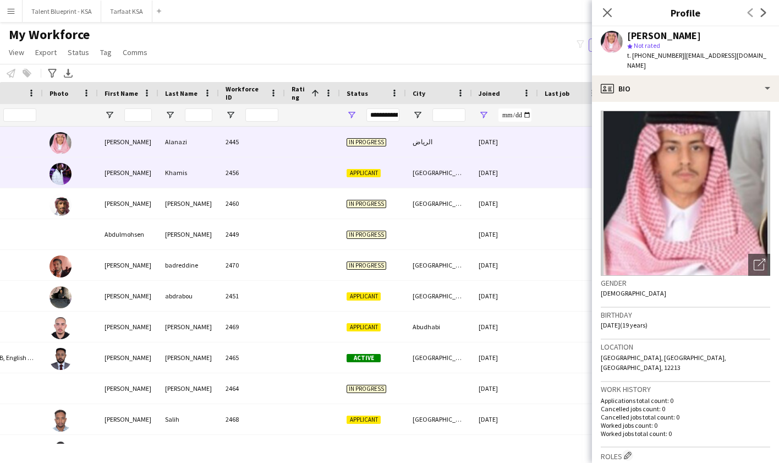
click at [525, 174] on div "15-09-2025" at bounding box center [505, 172] width 66 height 30
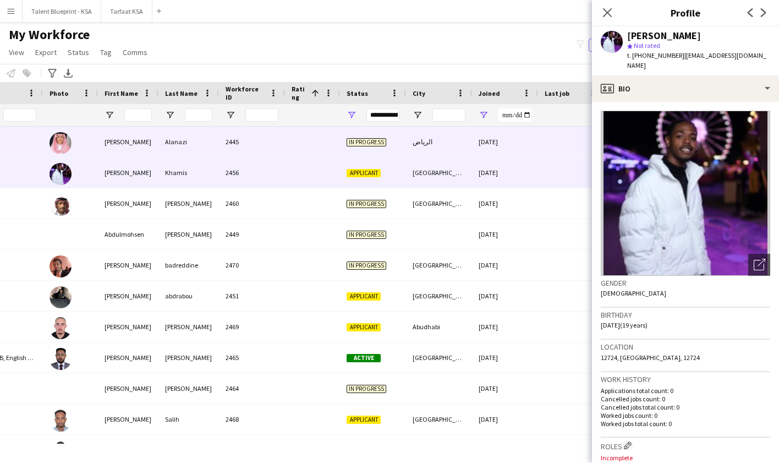
click at [551, 151] on div at bounding box center [571, 142] width 66 height 30
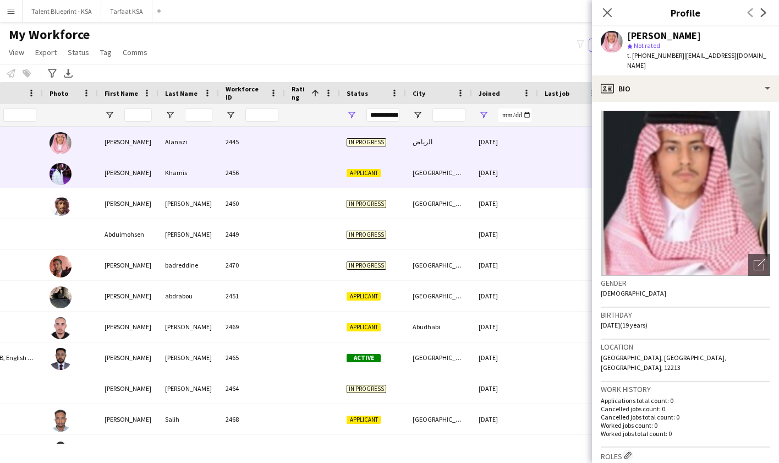
click at [553, 166] on div at bounding box center [571, 172] width 66 height 30
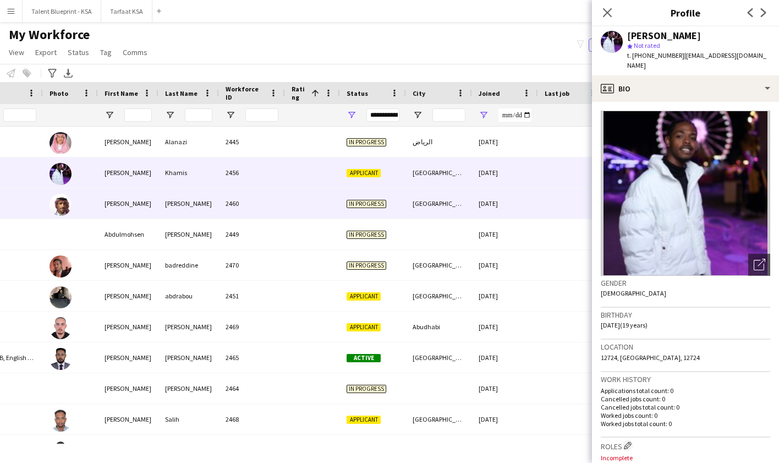
click at [552, 207] on div at bounding box center [571, 203] width 66 height 30
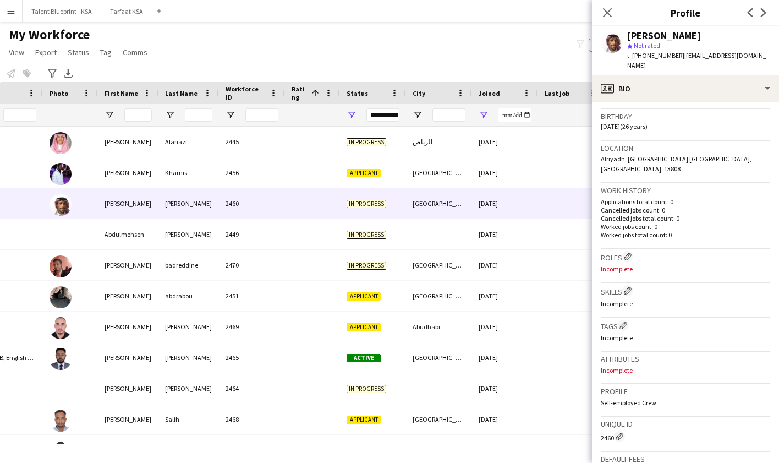
scroll to position [156, 0]
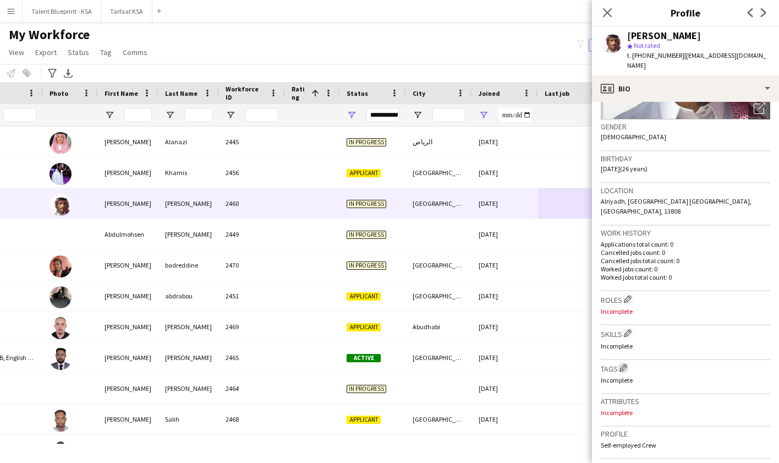
click at [624, 364] on app-icon "Edit crew company tags" at bounding box center [624, 368] width 8 height 8
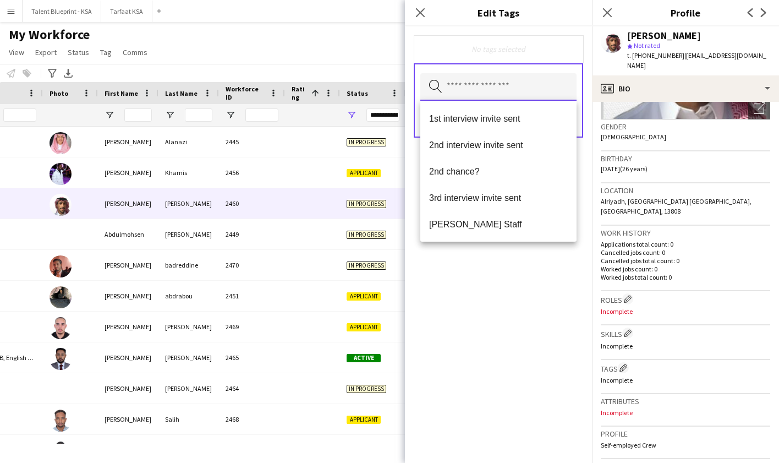
click at [540, 97] on input "text" at bounding box center [498, 87] width 156 height 28
click at [549, 218] on mat-option "[PERSON_NAME] Staff" at bounding box center [498, 224] width 156 height 26
click at [537, 279] on div "[PERSON_NAME] Staff Remove Search by tag name Save" at bounding box center [498, 244] width 187 height 436
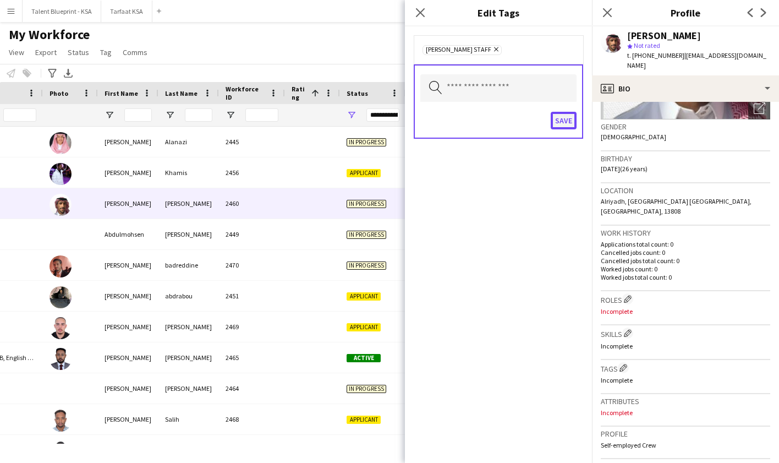
click at [569, 126] on button "Save" at bounding box center [564, 121] width 26 height 18
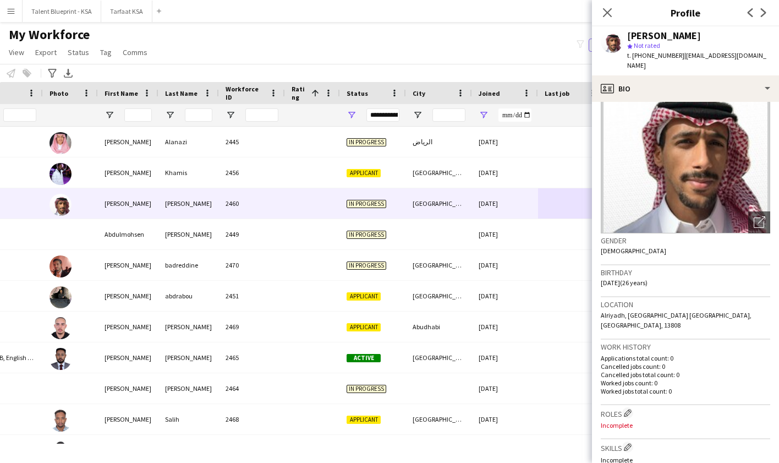
scroll to position [0, 0]
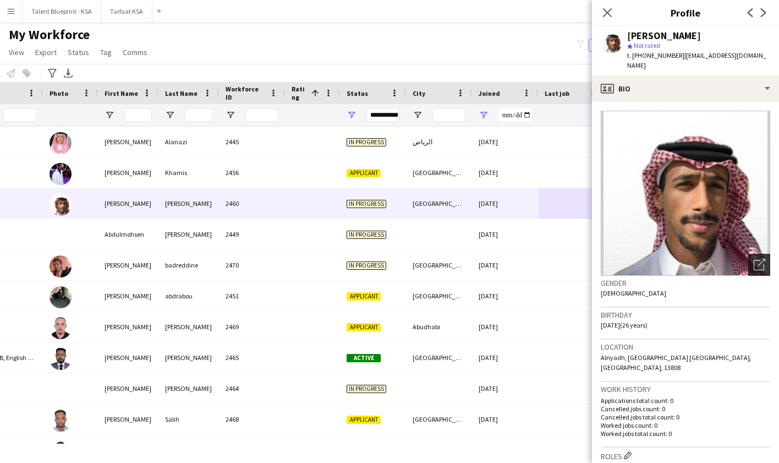
click at [764, 259] on icon "Open photos pop-in" at bounding box center [760, 265] width 12 height 12
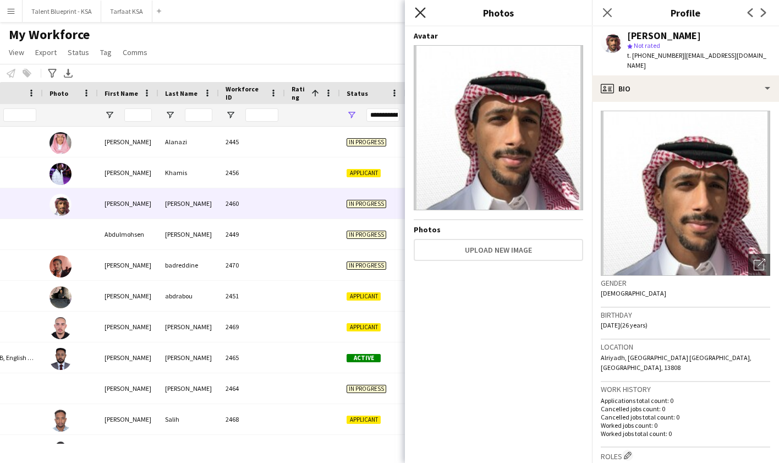
click at [415, 17] on icon "Close pop-in" at bounding box center [420, 12] width 10 height 10
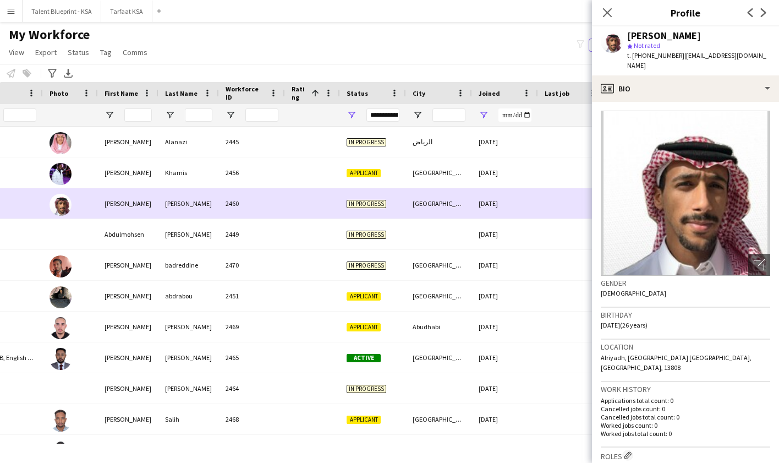
click at [397, 215] on div "In progress" at bounding box center [373, 203] width 66 height 30
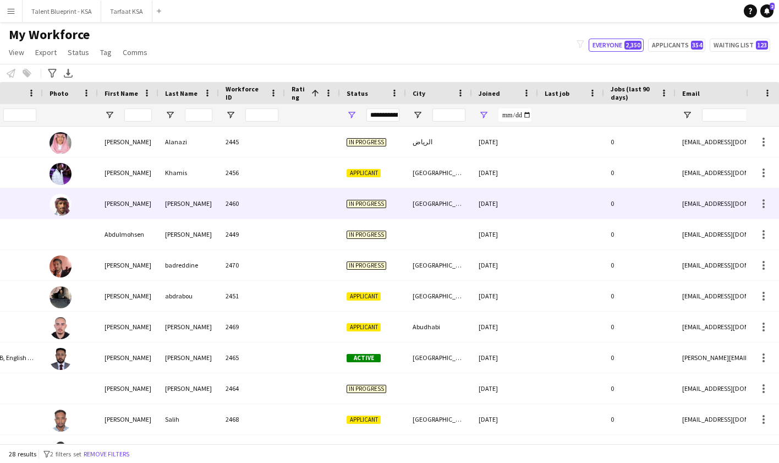
click at [411, 214] on div "[GEOGRAPHIC_DATA]" at bounding box center [439, 203] width 66 height 30
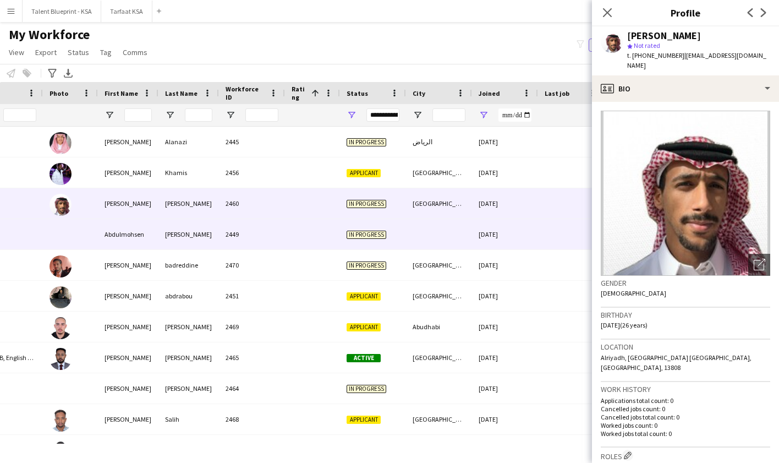
click at [498, 233] on div "15-09-2025" at bounding box center [505, 234] width 66 height 30
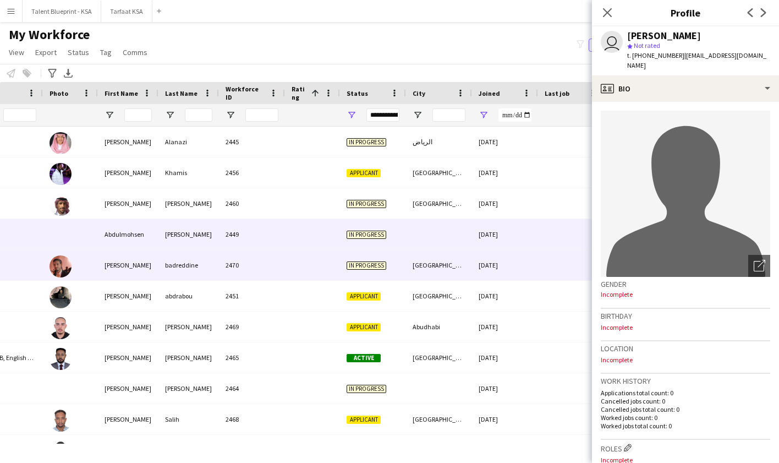
click at [527, 255] on div "15-09-2025" at bounding box center [505, 265] width 66 height 30
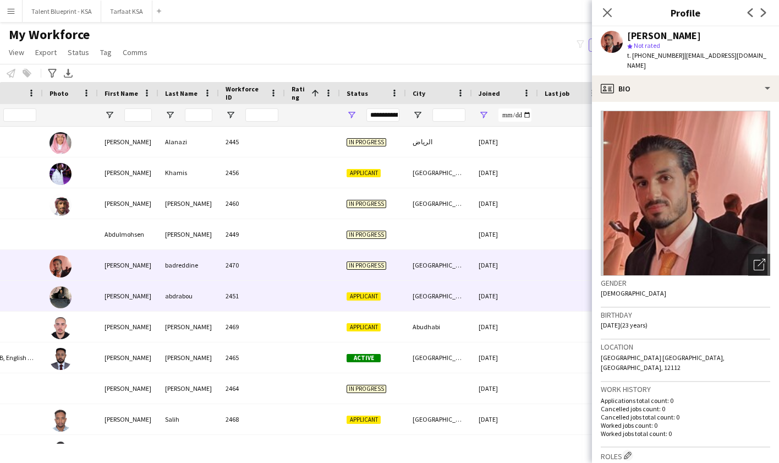
click at [529, 291] on div "15-09-2025" at bounding box center [505, 296] width 66 height 30
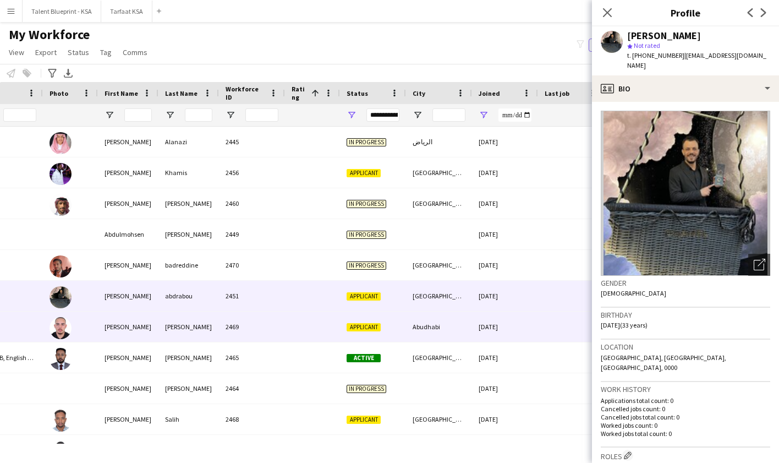
click at [526, 322] on div "15-09-2025" at bounding box center [505, 326] width 66 height 30
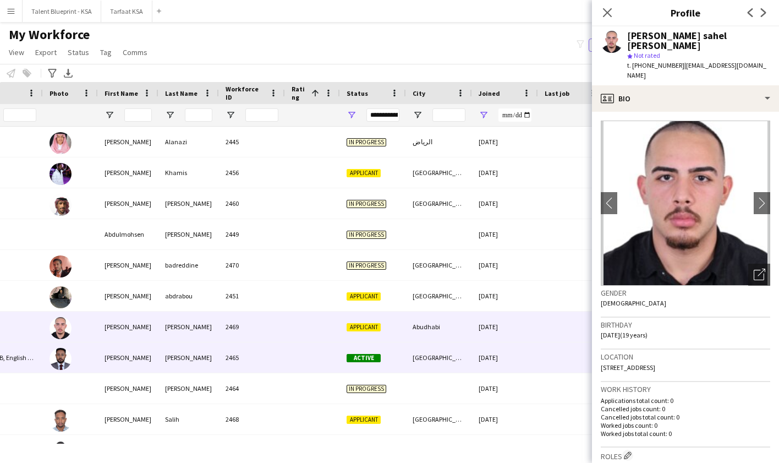
click at [523, 344] on div "15-09-2025" at bounding box center [505, 357] width 66 height 30
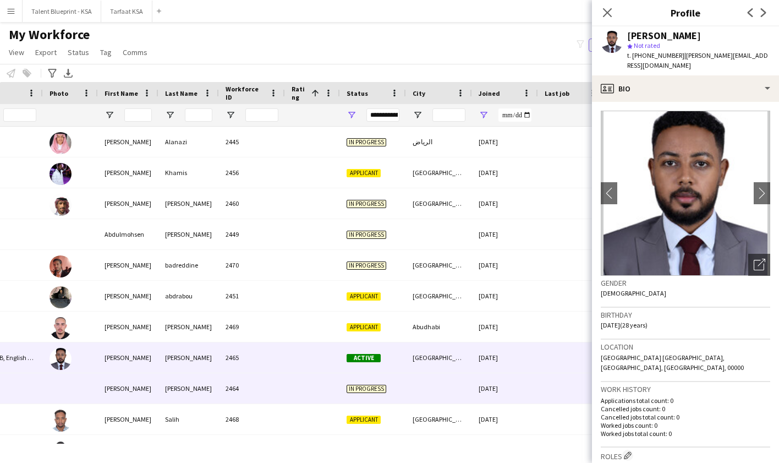
click at [520, 387] on div "15-09-2025" at bounding box center [505, 388] width 66 height 30
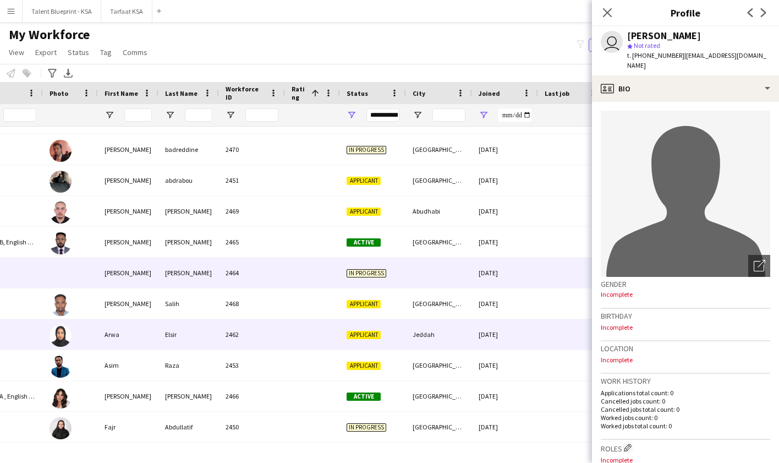
scroll to position [124, 0]
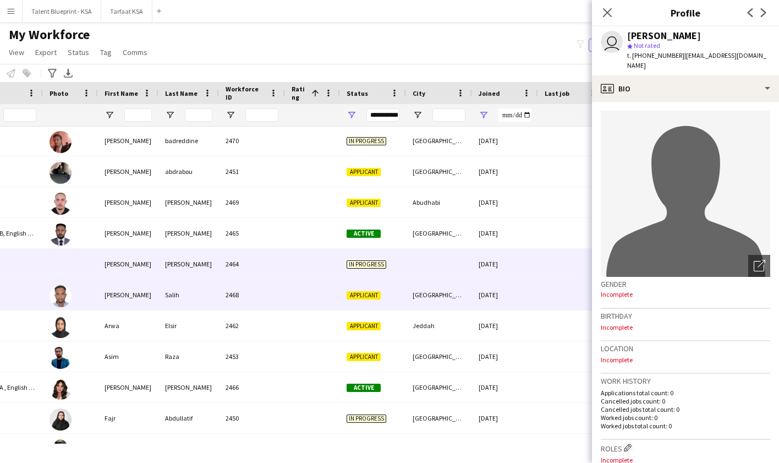
click at [530, 292] on div "15-09-2025" at bounding box center [505, 294] width 66 height 30
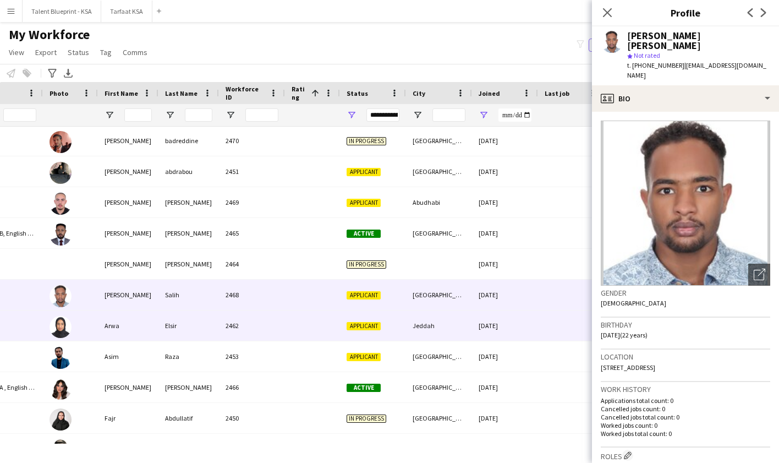
click at [529, 316] on div "15-09-2025" at bounding box center [505, 325] width 66 height 30
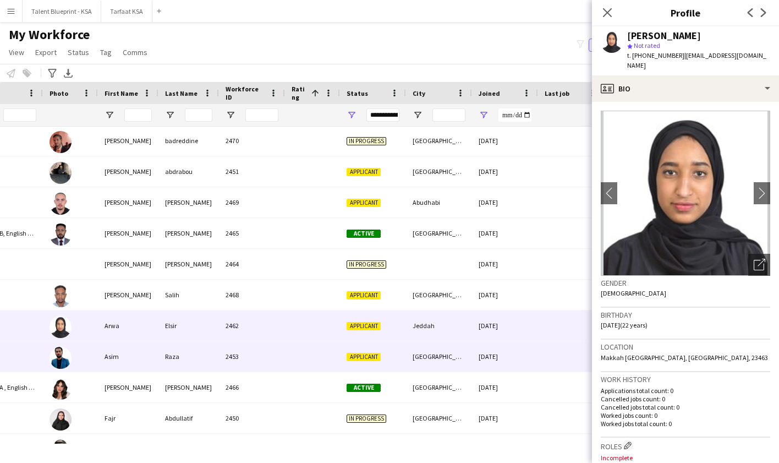
click at [522, 350] on div "15-09-2025" at bounding box center [505, 356] width 66 height 30
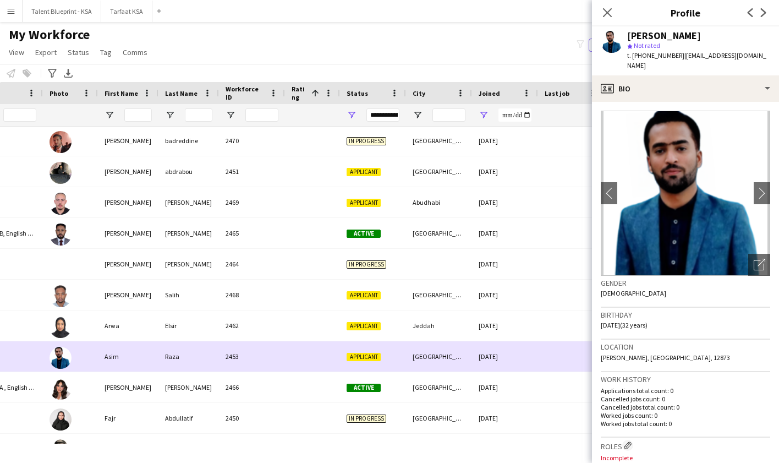
scroll to position [153, 0]
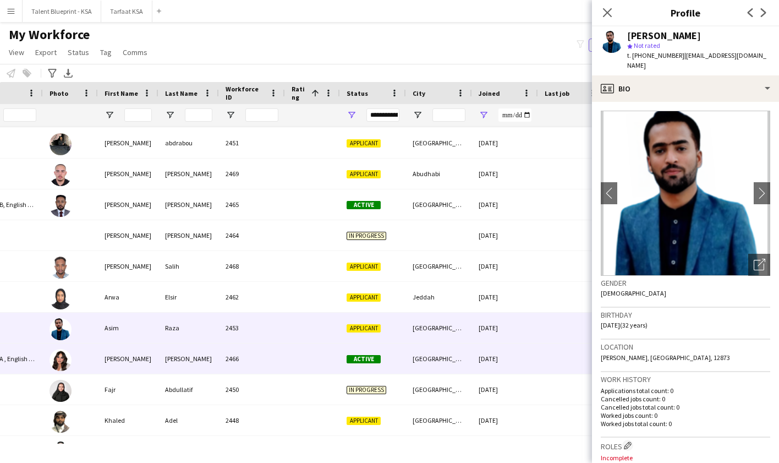
click at [519, 355] on div "15-09-2025" at bounding box center [505, 358] width 66 height 30
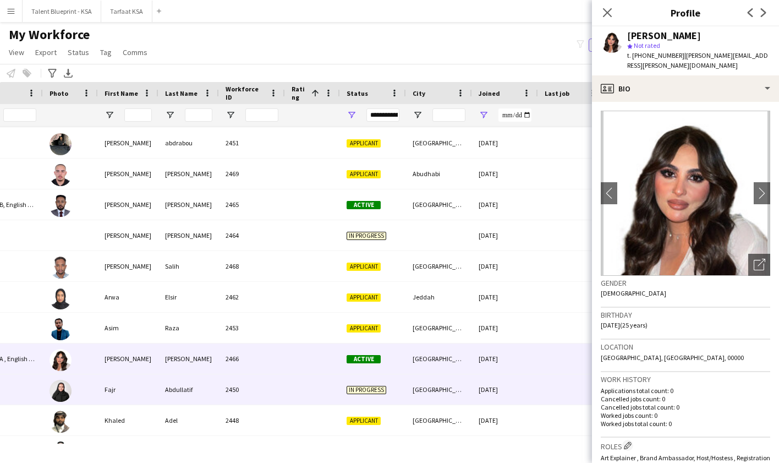
click at [518, 388] on div "15-09-2025" at bounding box center [505, 389] width 66 height 30
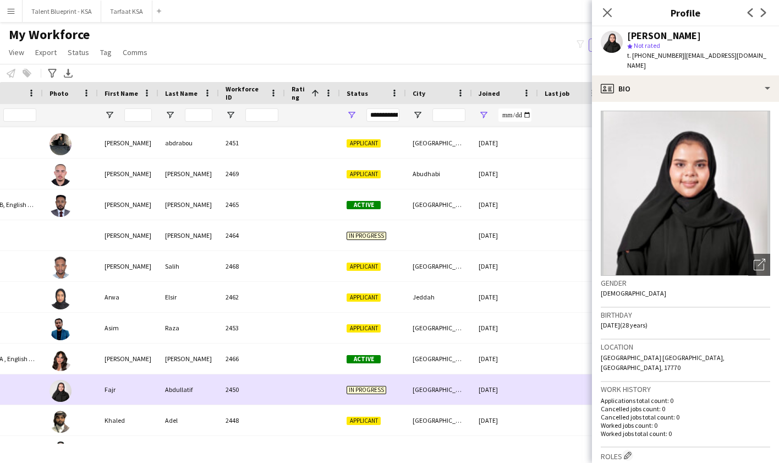
click at [514, 397] on div "15-09-2025" at bounding box center [505, 389] width 66 height 30
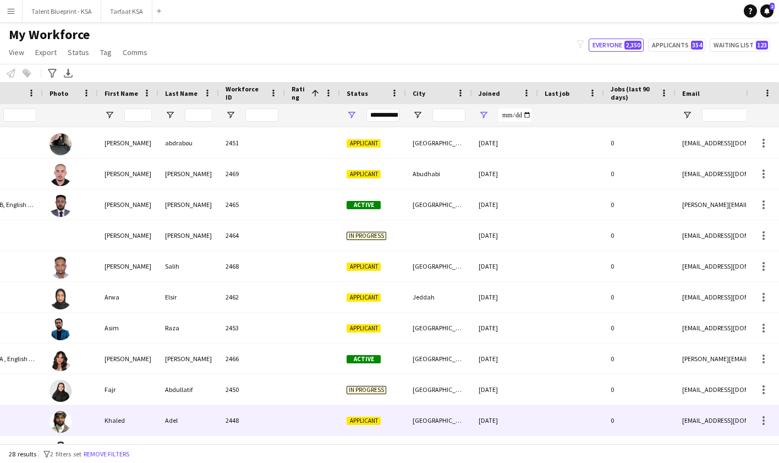
click at [517, 419] on div "15-09-2025" at bounding box center [505, 420] width 66 height 30
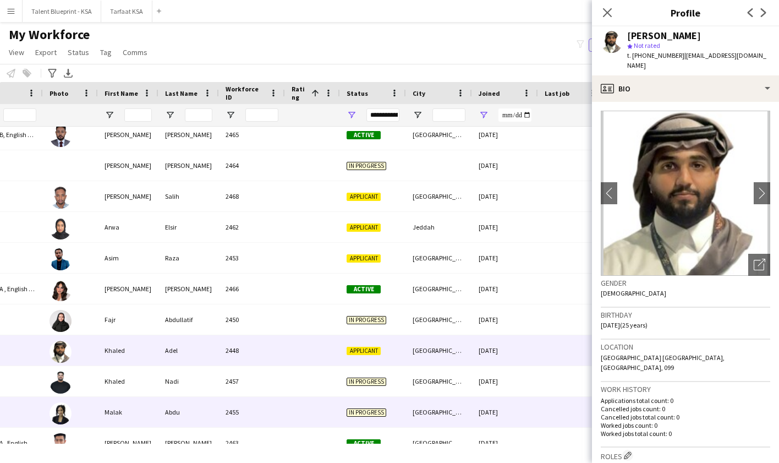
scroll to position [255, 0]
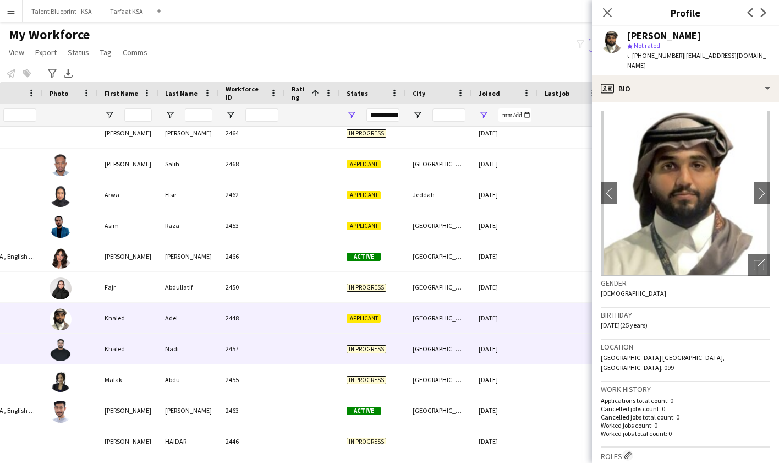
click at [510, 352] on div "15-09-2025" at bounding box center [505, 348] width 66 height 30
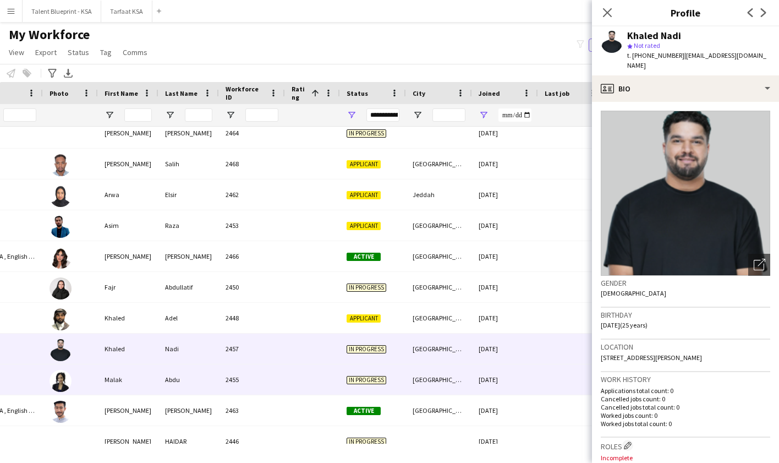
click at [509, 372] on div "15-09-2025" at bounding box center [505, 379] width 66 height 30
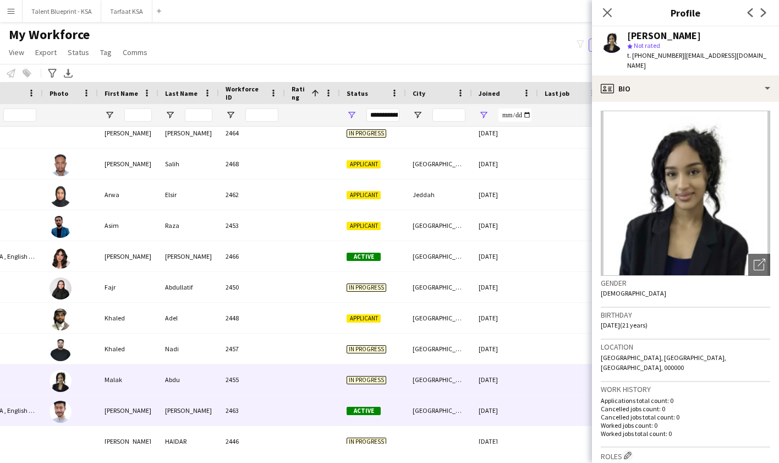
click at [516, 401] on div "15-09-2025" at bounding box center [505, 410] width 66 height 30
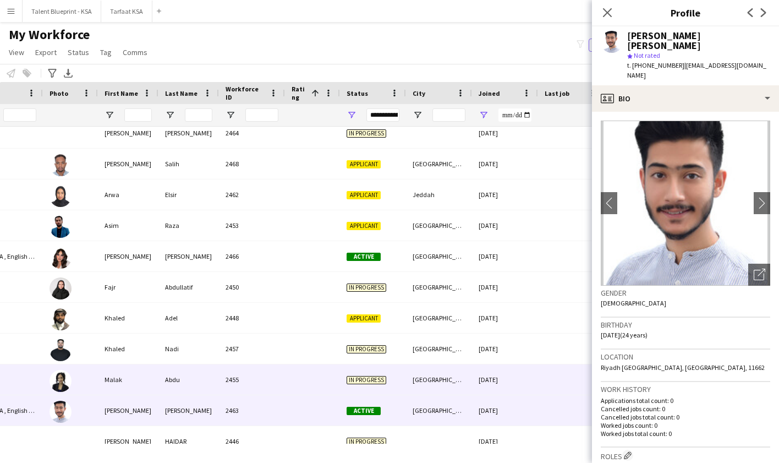
click at [527, 371] on div "15-09-2025" at bounding box center [505, 379] width 66 height 30
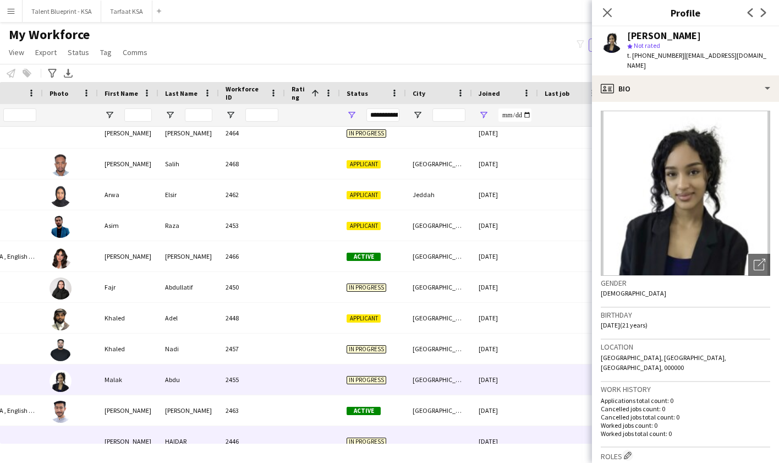
click at [522, 440] on div "15-09-2025" at bounding box center [505, 441] width 66 height 30
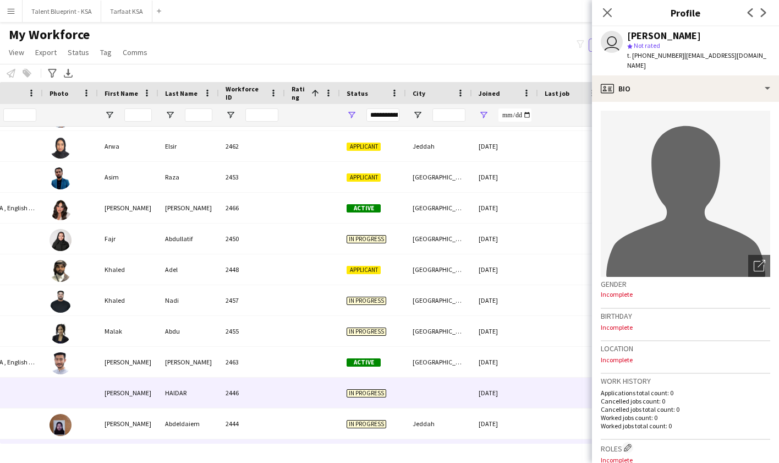
scroll to position [327, 0]
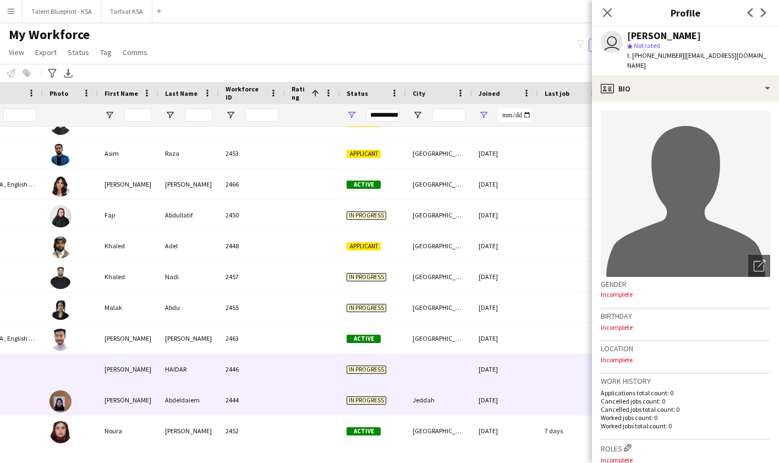
click at [525, 406] on div "15-09-2025" at bounding box center [505, 400] width 66 height 30
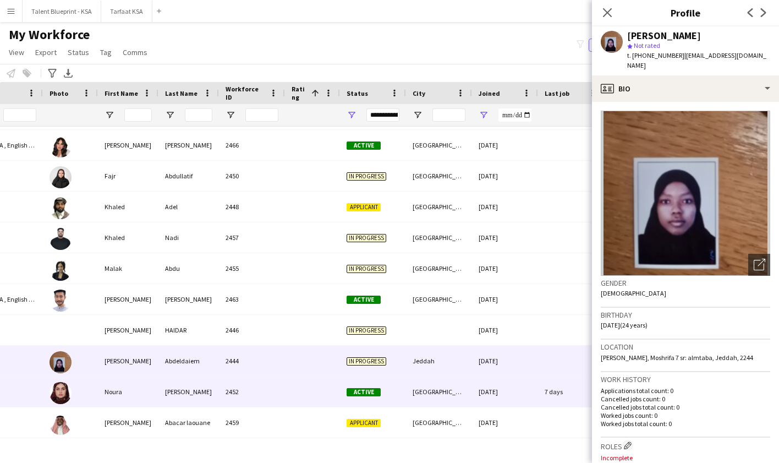
scroll to position [369, 0]
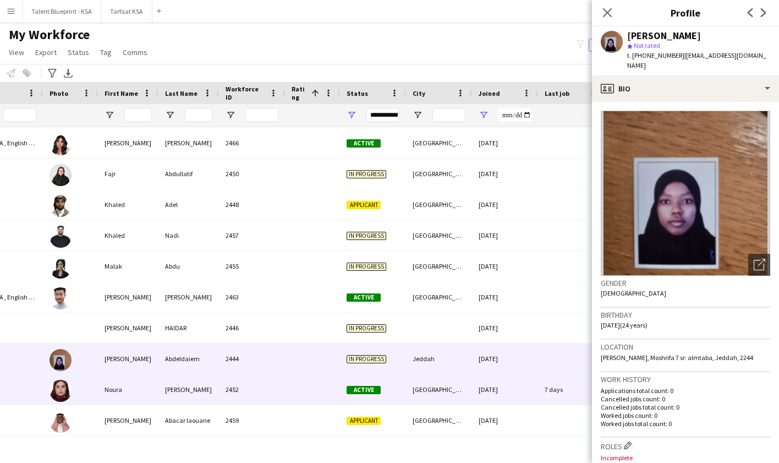
click at [520, 387] on div "15-09-2025" at bounding box center [505, 389] width 66 height 30
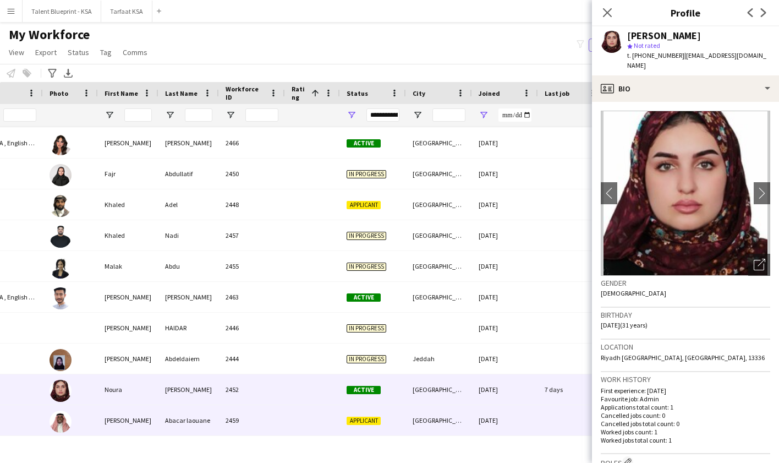
click at [519, 419] on div "15-09-2025" at bounding box center [505, 420] width 66 height 30
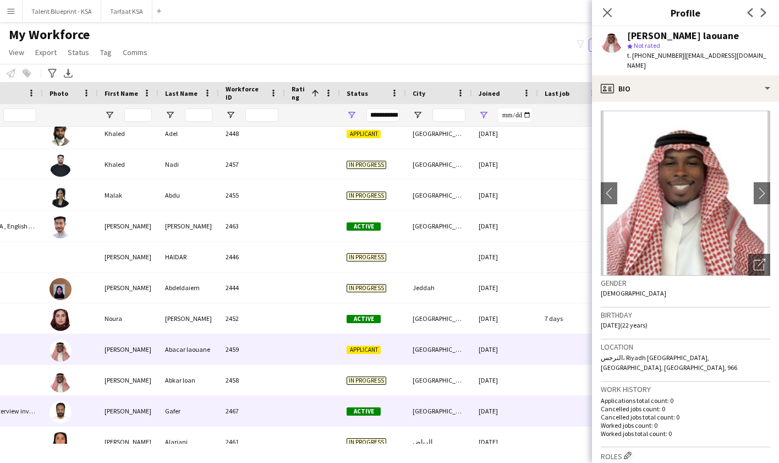
scroll to position [443, 0]
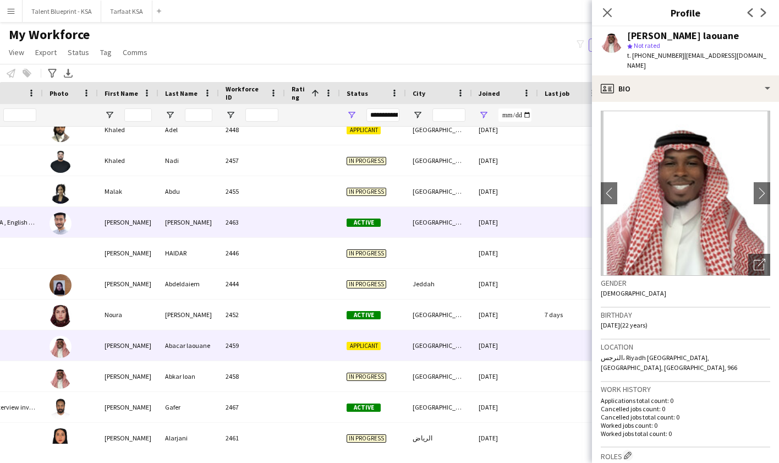
click at [505, 227] on div "15-09-2025" at bounding box center [505, 222] width 66 height 30
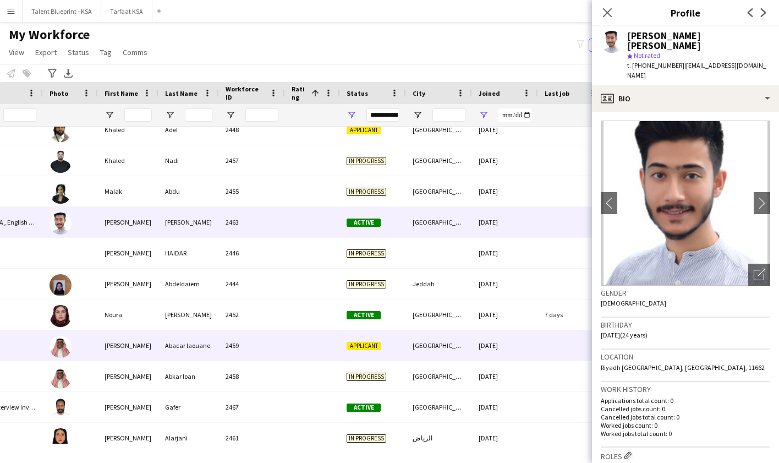
click at [498, 348] on div "15-09-2025" at bounding box center [505, 345] width 66 height 30
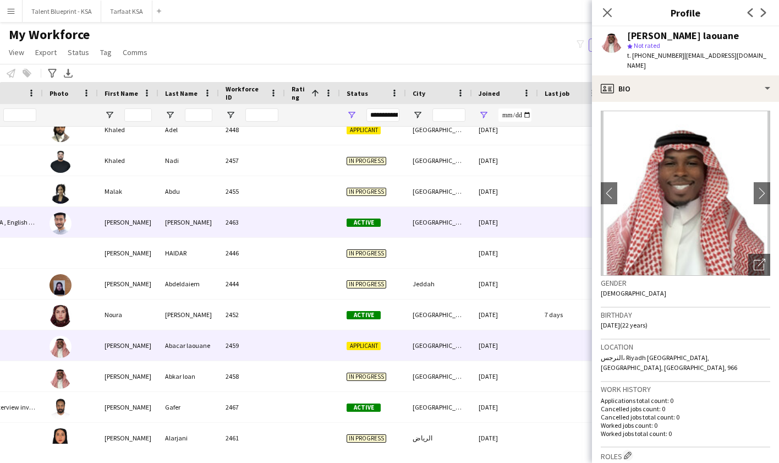
click at [500, 232] on div "15-09-2025" at bounding box center [505, 222] width 66 height 30
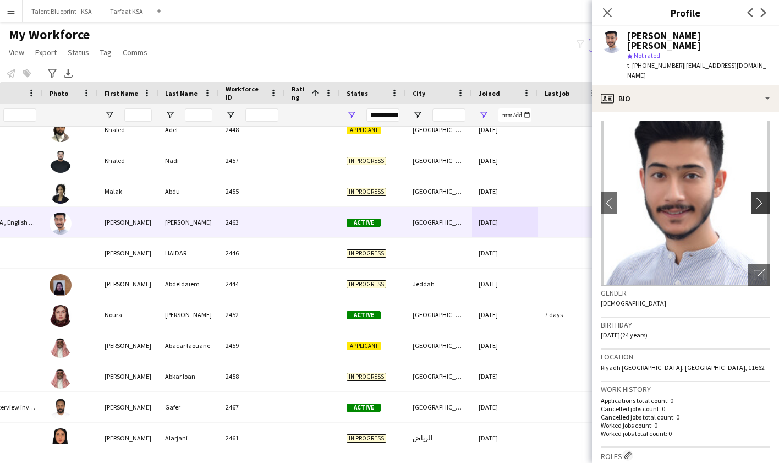
click at [764, 197] on app-icon "chevron-right" at bounding box center [762, 203] width 17 height 12
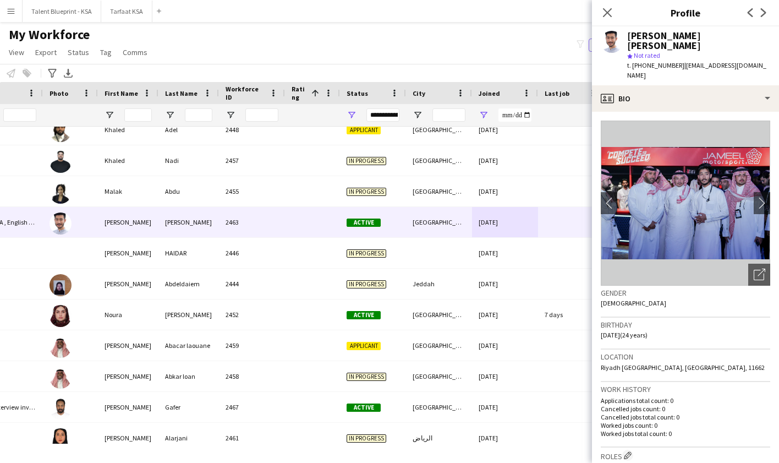
click at [720, 179] on img at bounding box center [685, 202] width 169 height 165
click at [764, 268] on icon "Open photos pop-in" at bounding box center [760, 274] width 12 height 12
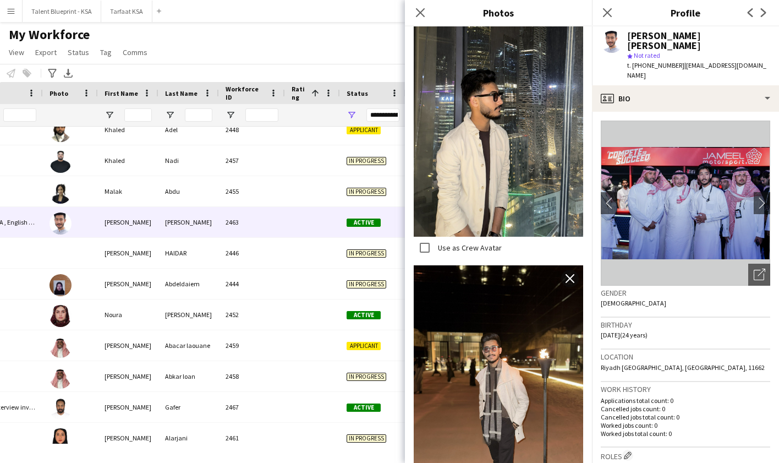
scroll to position [1583, 0]
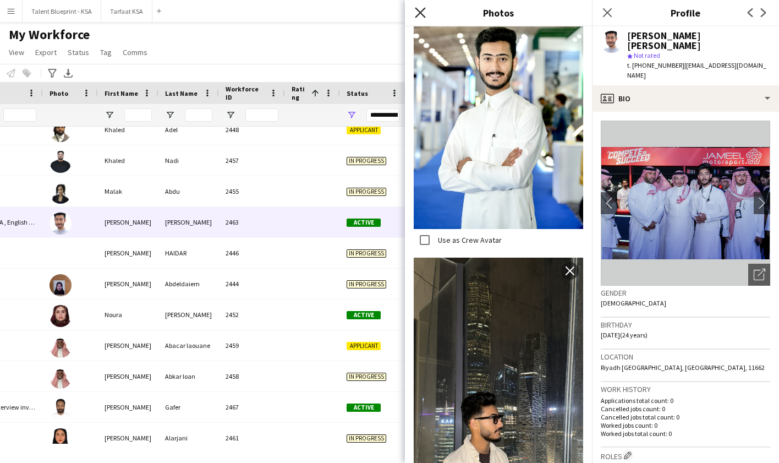
click at [422, 13] on icon "Close pop-in" at bounding box center [420, 12] width 10 height 10
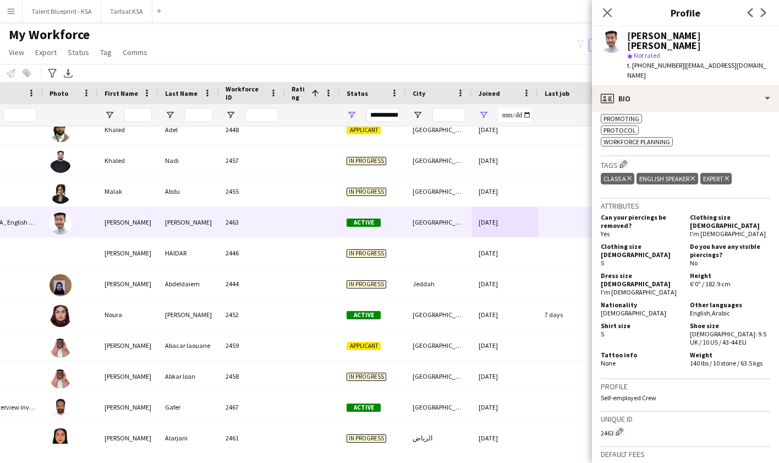
scroll to position [528, 0]
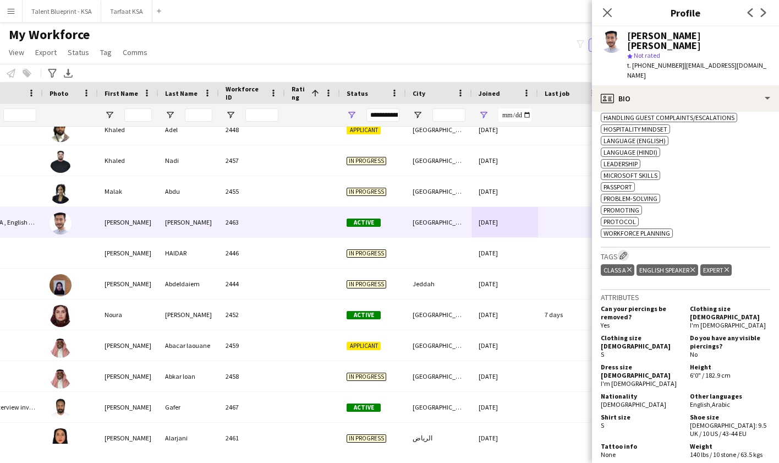
click at [626, 251] on app-icon "Edit crew company tags" at bounding box center [624, 255] width 8 height 8
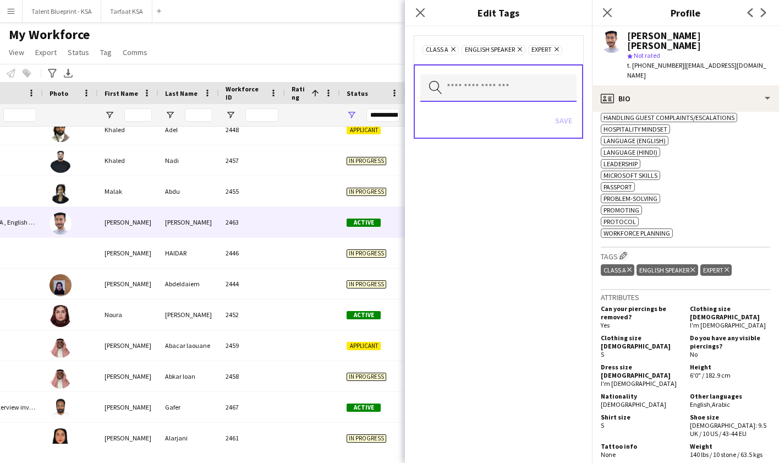
click at [534, 82] on input "text" at bounding box center [498, 88] width 156 height 28
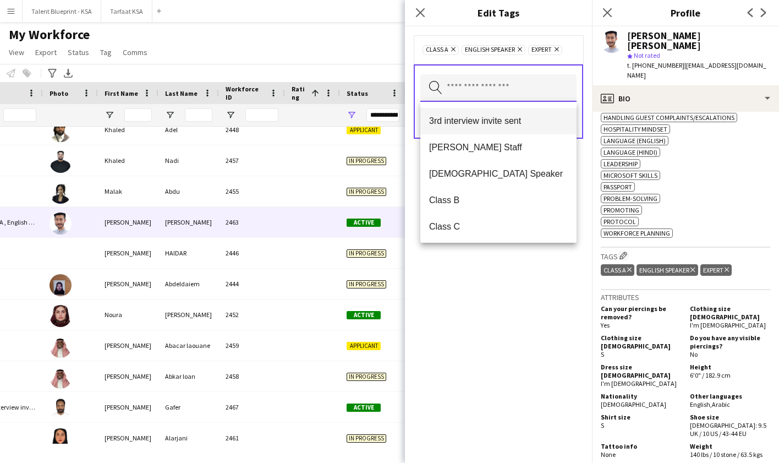
scroll to position [78, 0]
click at [527, 151] on span "[PERSON_NAME] Staff" at bounding box center [498, 146] width 139 height 10
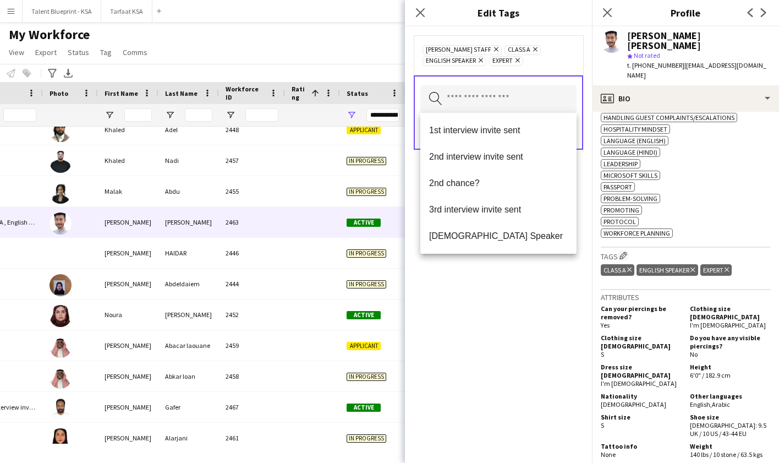
drag, startPoint x: 540, startPoint y: 314, endPoint x: 540, endPoint y: 255, distance: 58.9
click at [540, 313] on div "Ahmad Almabouth Staff Remove Class A Remove English Speaker Remove Expert Remov…" at bounding box center [498, 244] width 187 height 436
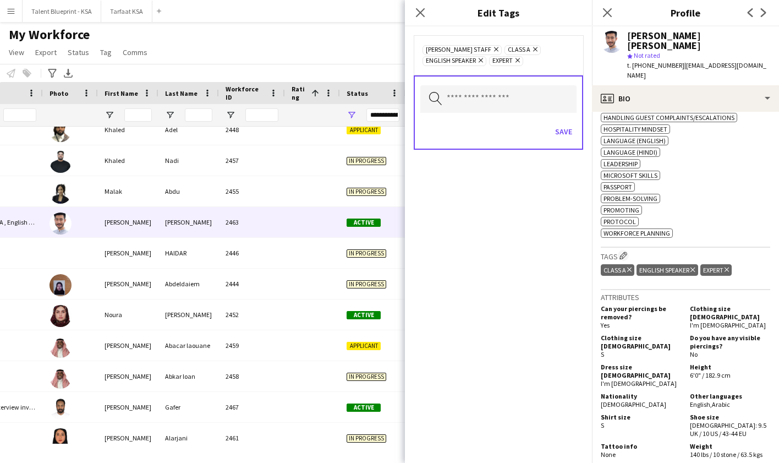
click at [498, 47] on icon "Remove" at bounding box center [494, 49] width 7 height 7
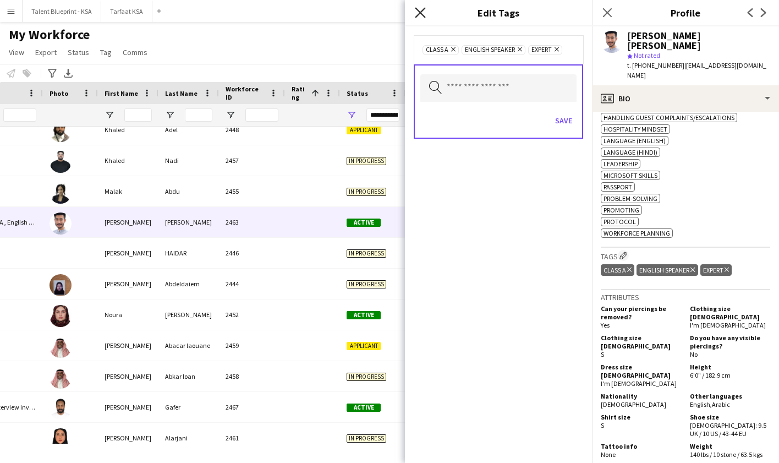
click at [421, 14] on icon at bounding box center [420, 12] width 10 height 10
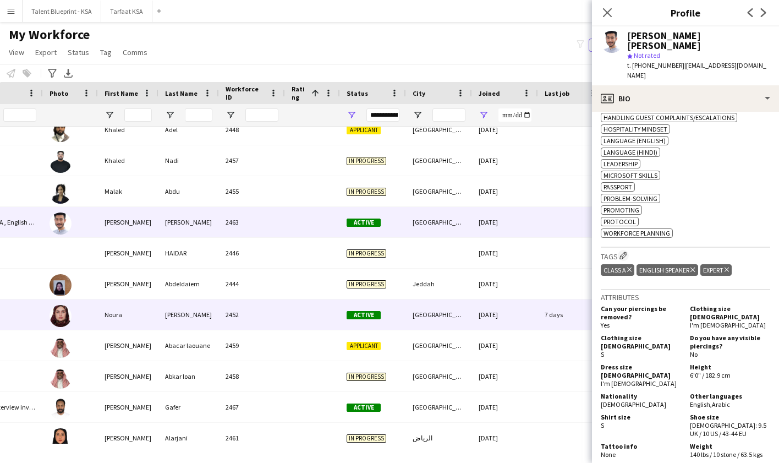
click at [418, 315] on div "[GEOGRAPHIC_DATA]" at bounding box center [439, 314] width 66 height 30
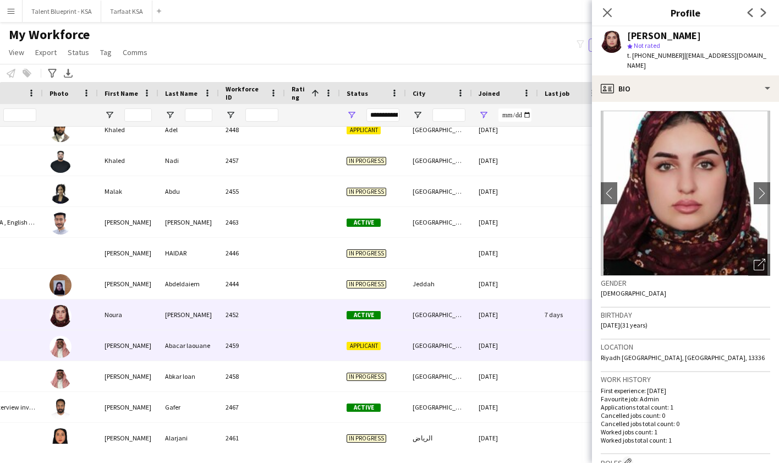
click at [431, 354] on div "[GEOGRAPHIC_DATA]" at bounding box center [439, 345] width 66 height 30
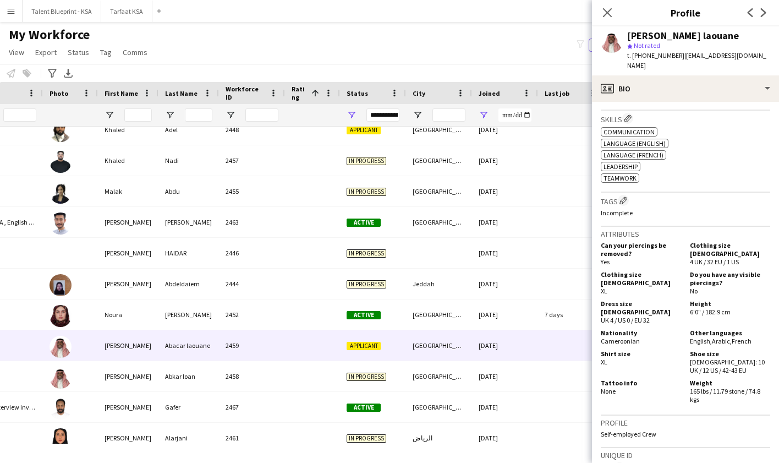
scroll to position [372, 0]
click at [627, 195] on app-icon "Edit crew company tags" at bounding box center [624, 199] width 8 height 8
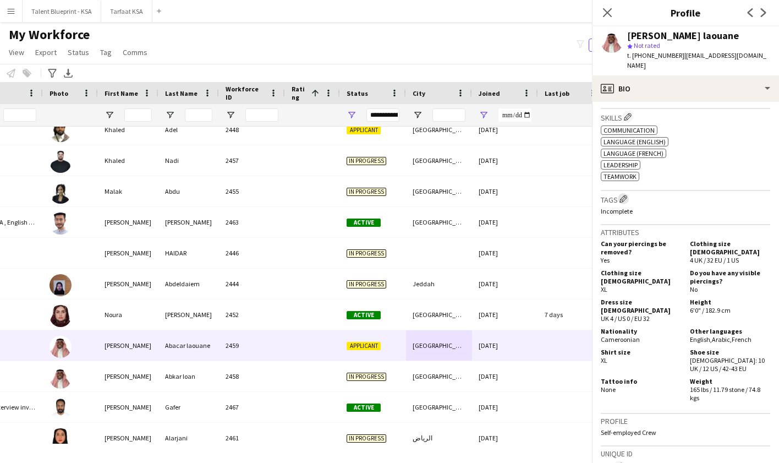
click at [625, 195] on app-icon "Edit crew company tags" at bounding box center [624, 199] width 8 height 8
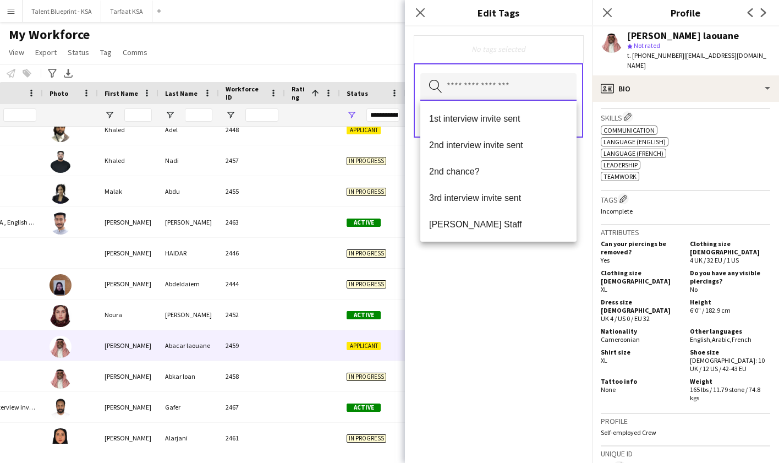
click at [529, 86] on input "text" at bounding box center [498, 87] width 156 height 28
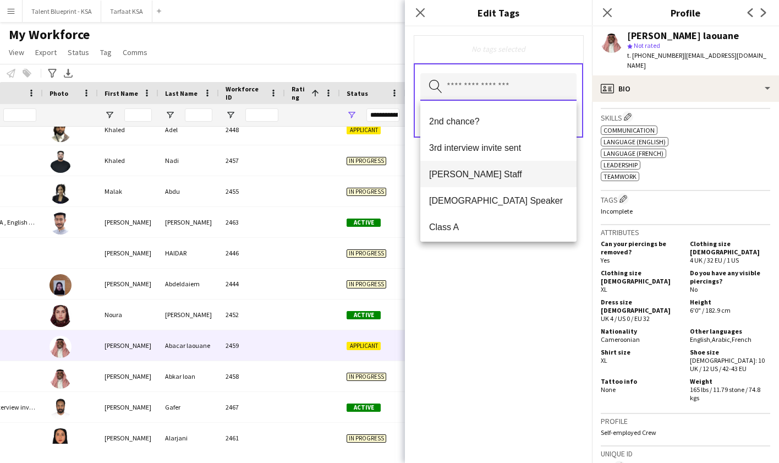
scroll to position [52, 0]
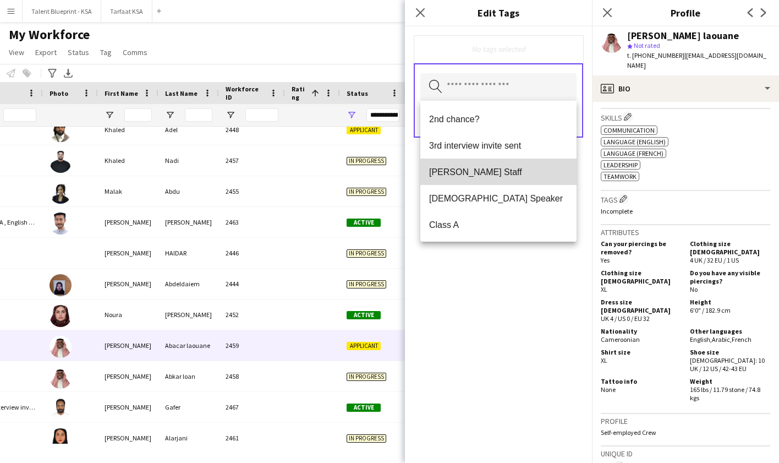
click at [527, 176] on span "[PERSON_NAME] Staff" at bounding box center [498, 172] width 139 height 10
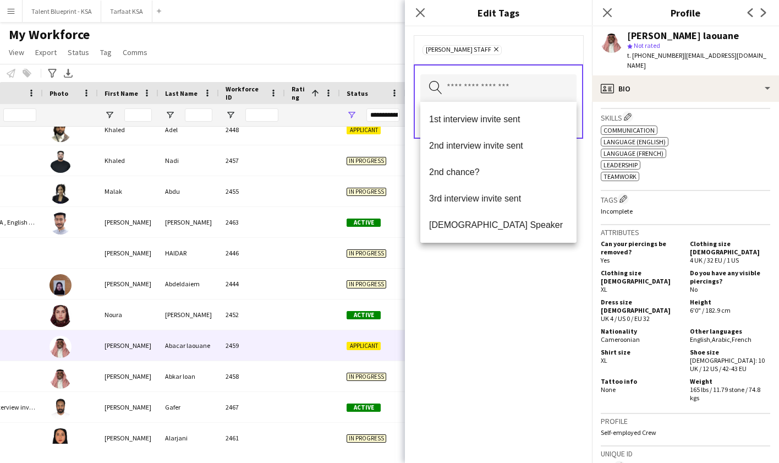
click at [533, 277] on div "[PERSON_NAME] Staff Remove Search by tag name Save" at bounding box center [498, 244] width 187 height 436
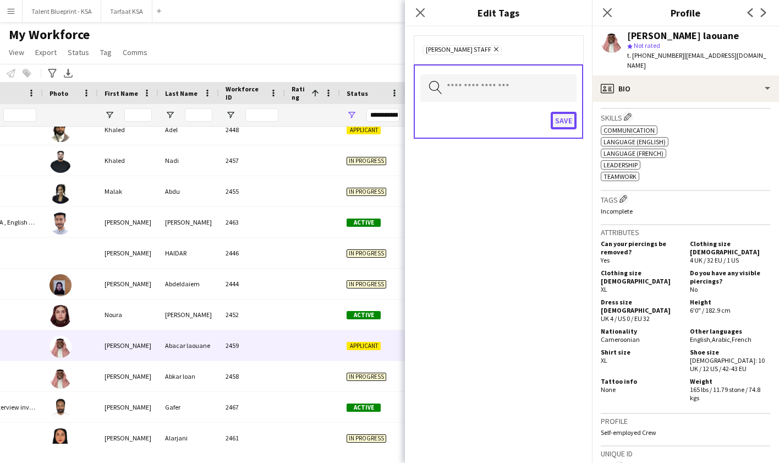
click at [562, 117] on button "Save" at bounding box center [564, 121] width 26 height 18
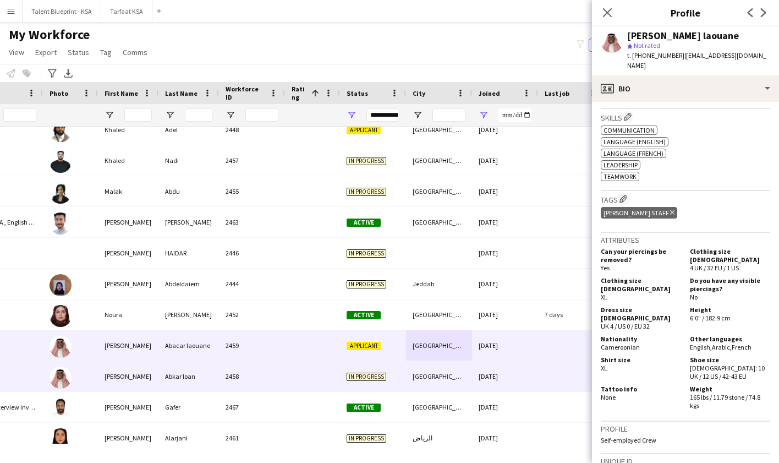
click at [458, 369] on div "[GEOGRAPHIC_DATA]" at bounding box center [439, 376] width 66 height 30
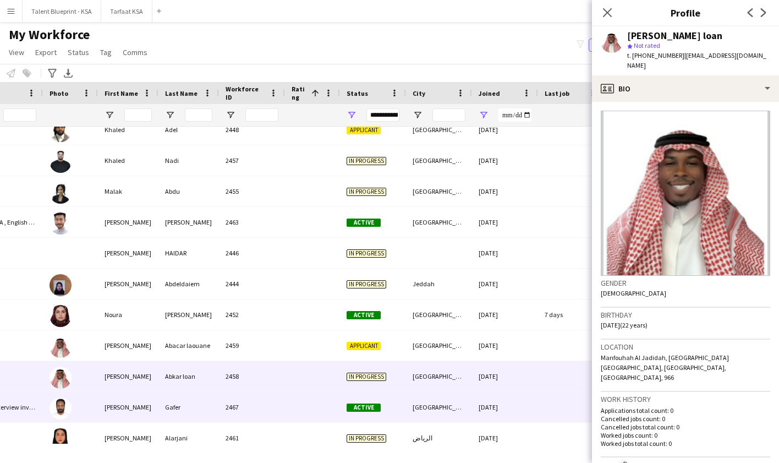
click at [451, 403] on div "[GEOGRAPHIC_DATA]" at bounding box center [439, 407] width 66 height 30
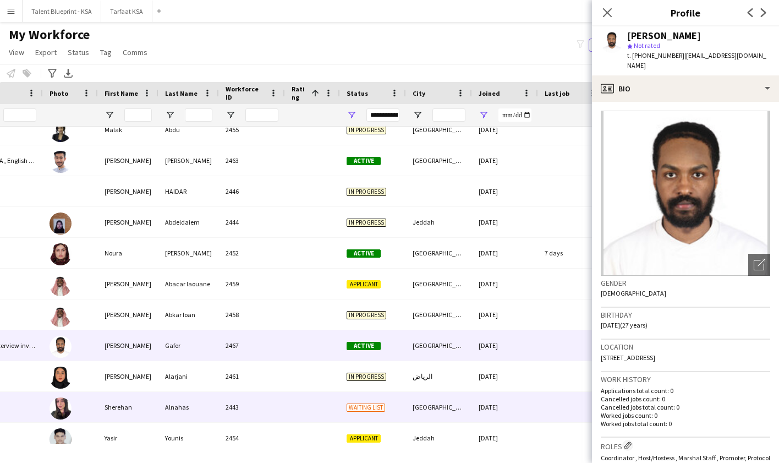
scroll to position [511, 0]
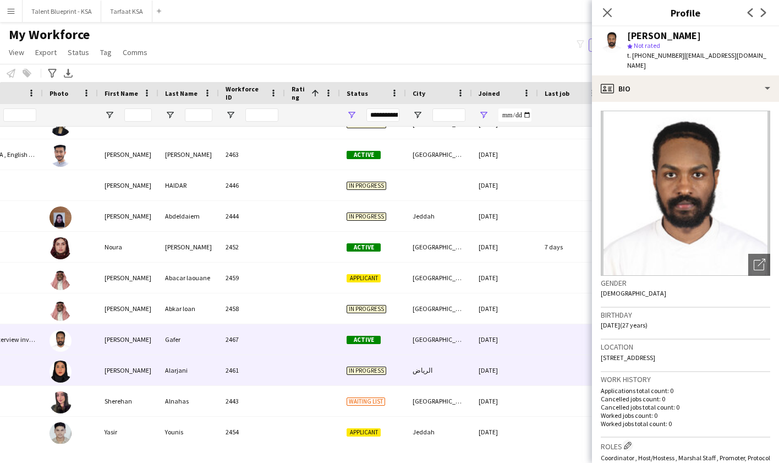
click at [455, 369] on div "الرياض" at bounding box center [439, 370] width 66 height 30
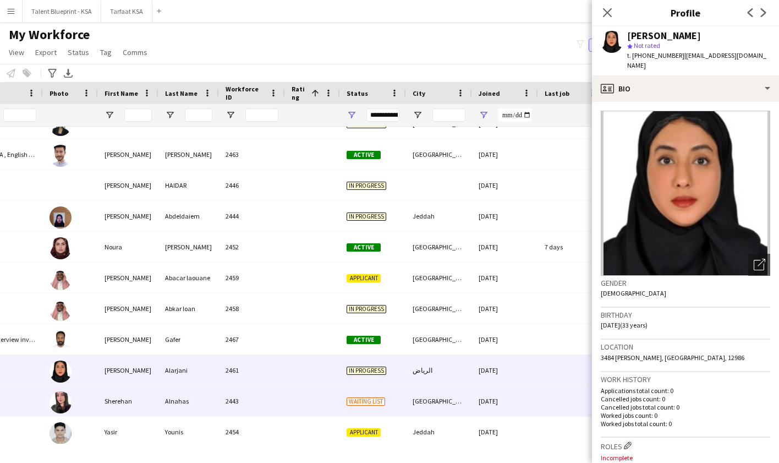
click at [452, 404] on div "[GEOGRAPHIC_DATA]" at bounding box center [439, 401] width 66 height 30
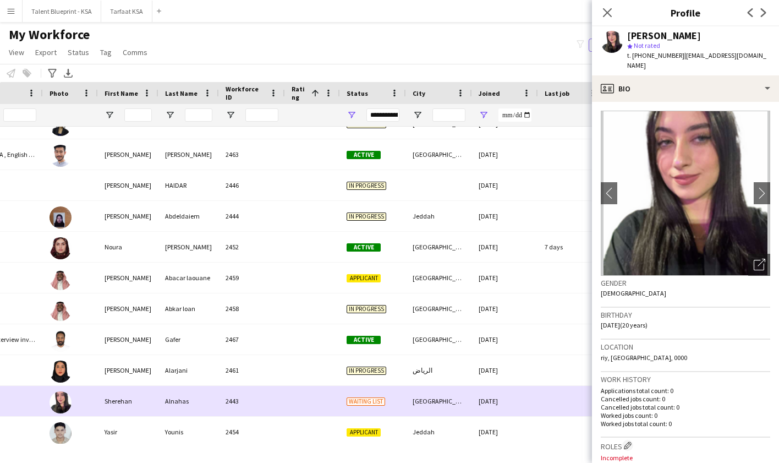
scroll to position [546, 0]
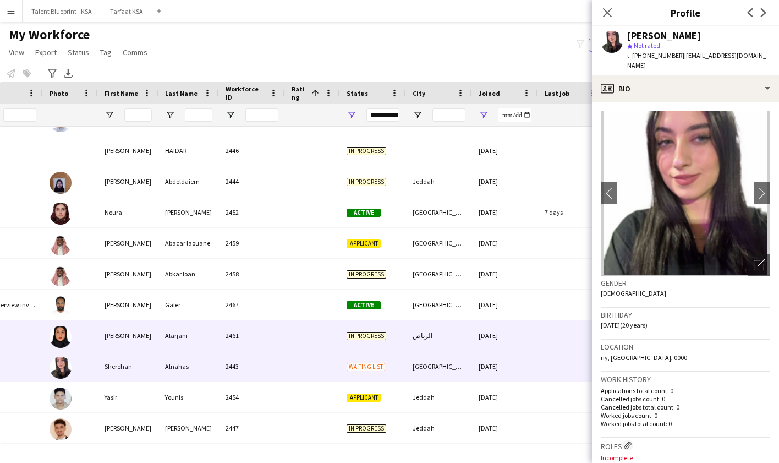
click at [503, 343] on div "15-09-2025" at bounding box center [505, 335] width 66 height 30
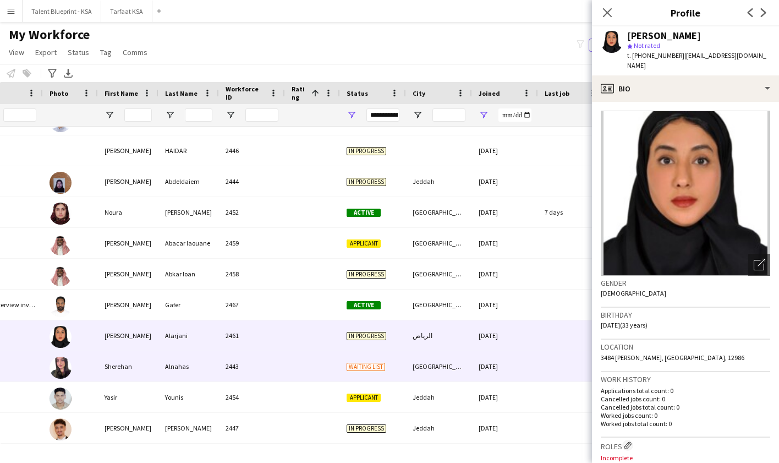
click at [504, 357] on div "15-09-2025" at bounding box center [505, 366] width 66 height 30
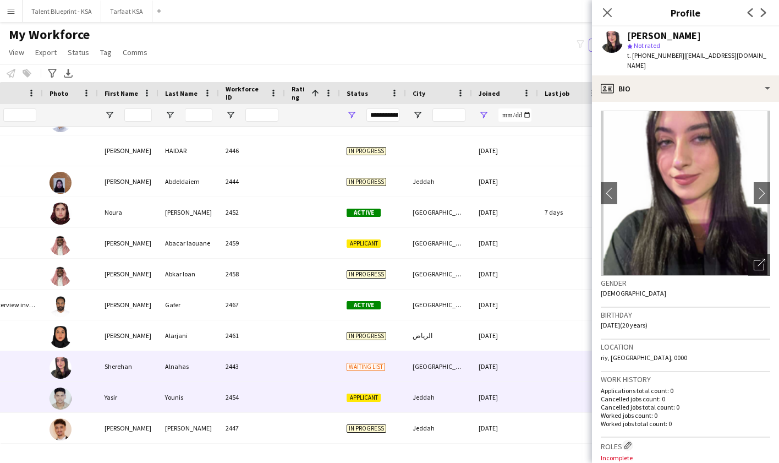
click at [505, 391] on div "15-09-2025" at bounding box center [505, 397] width 66 height 30
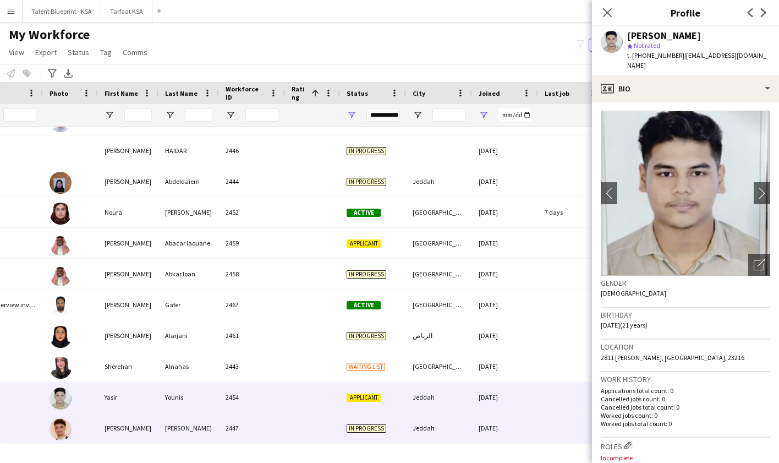
click at [502, 427] on div "15-09-2025" at bounding box center [505, 428] width 66 height 30
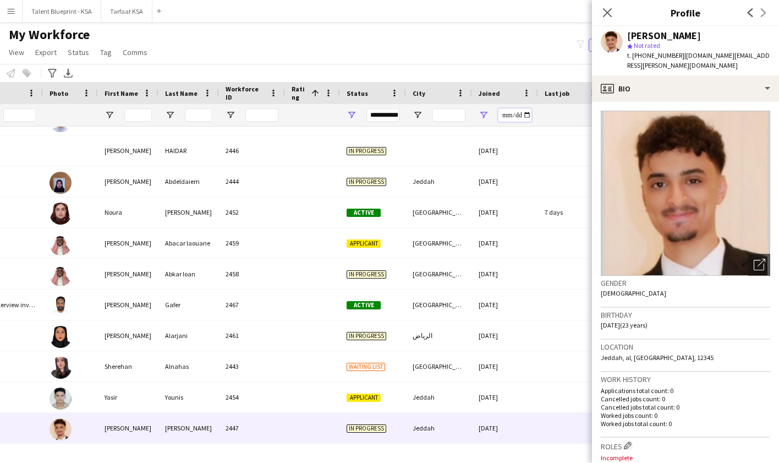
click at [504, 112] on input "**********" at bounding box center [514, 114] width 33 height 13
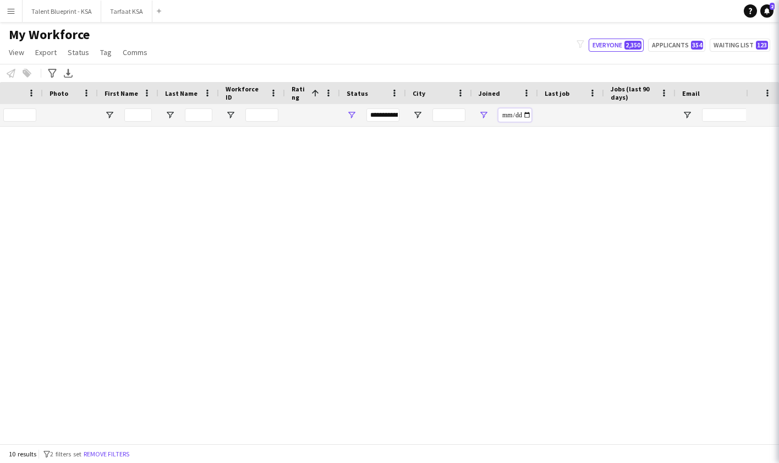
scroll to position [0, 0]
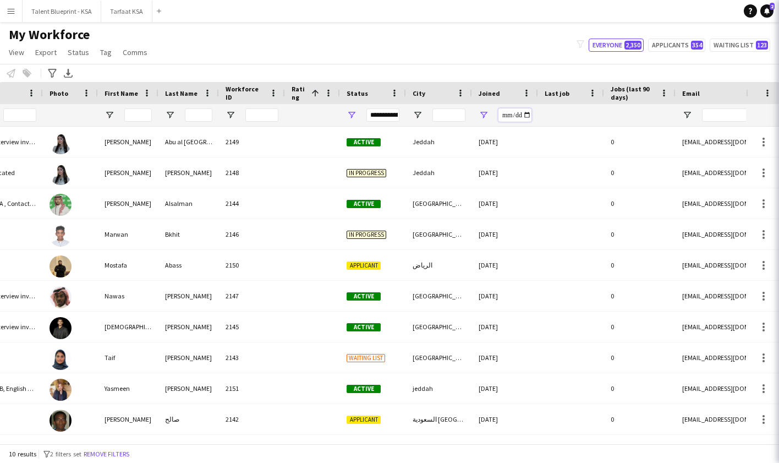
type input "**********"
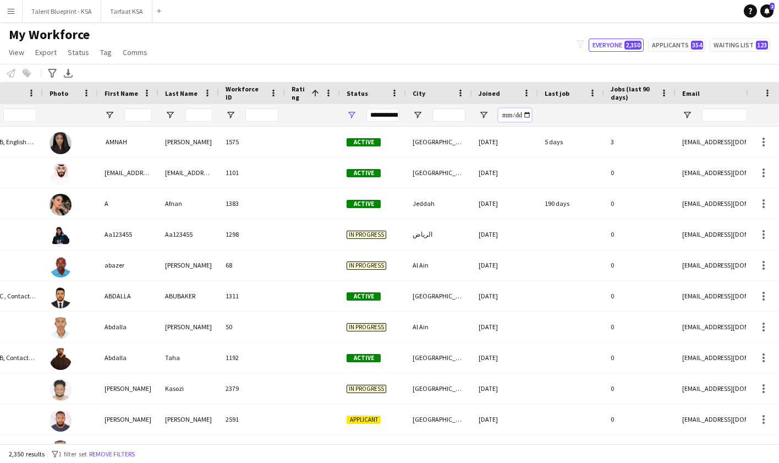
click at [507, 115] on input "Joined Filter Input" at bounding box center [514, 114] width 33 height 13
type input "**********"
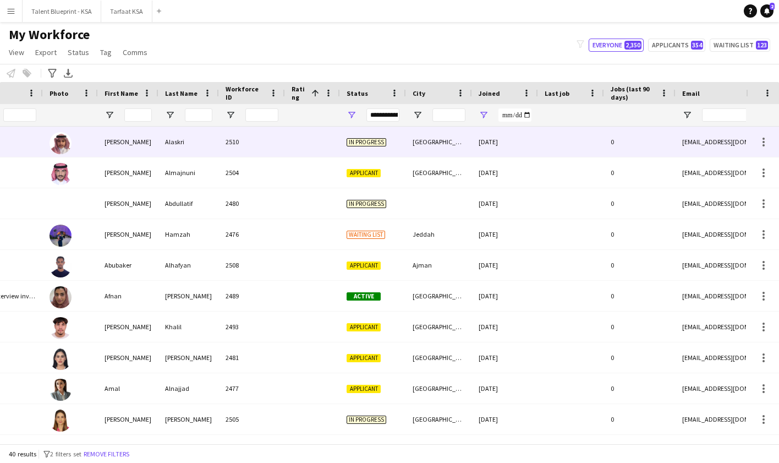
click at [539, 154] on div at bounding box center [571, 142] width 66 height 30
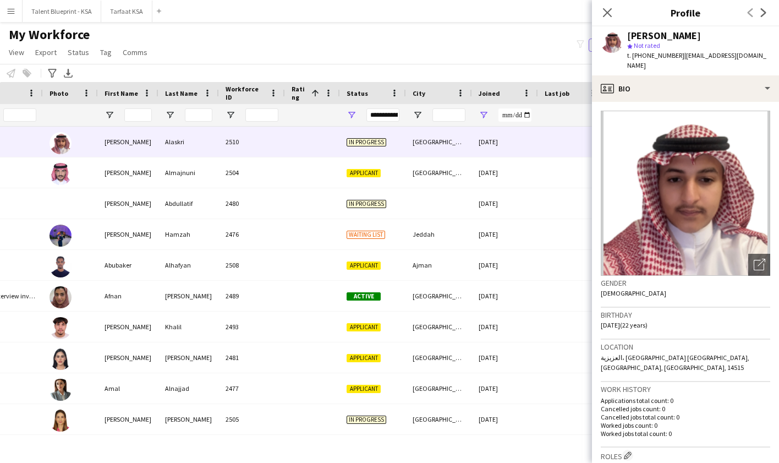
scroll to position [7, 0]
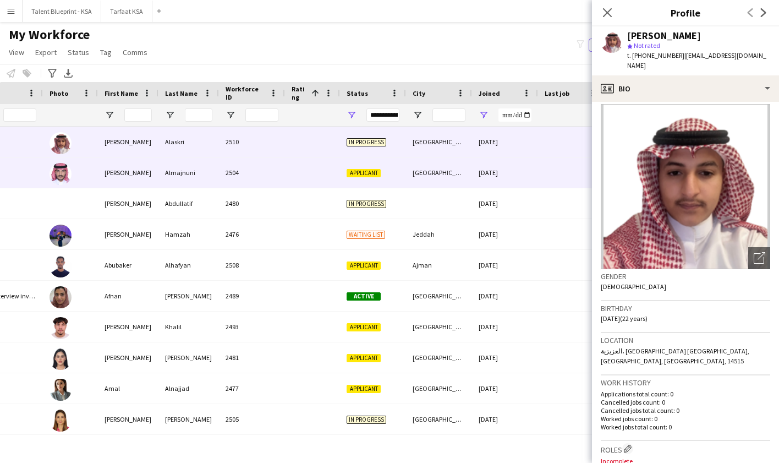
click at [544, 163] on div at bounding box center [571, 172] width 66 height 30
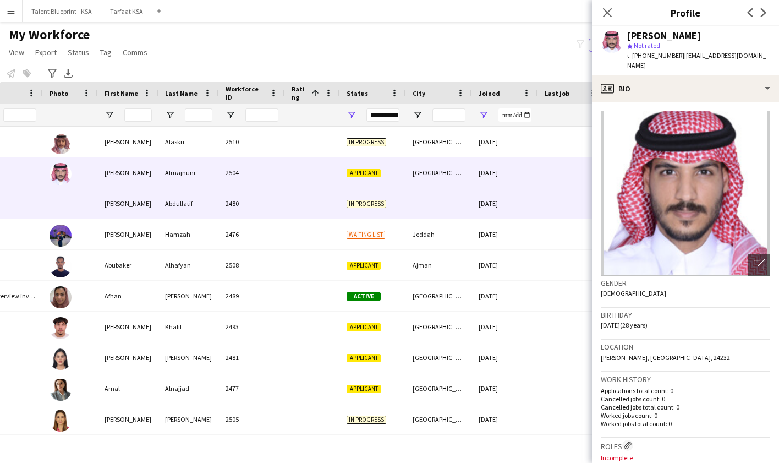
click at [520, 204] on div "16-09-2025" at bounding box center [505, 203] width 66 height 30
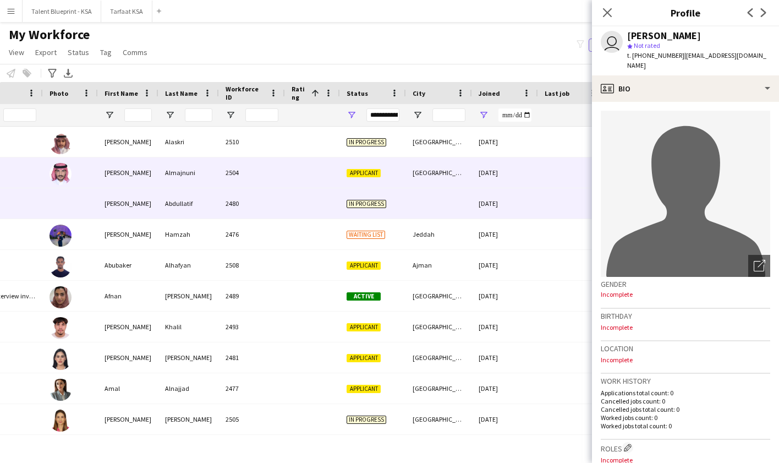
click at [554, 163] on div at bounding box center [571, 172] width 66 height 30
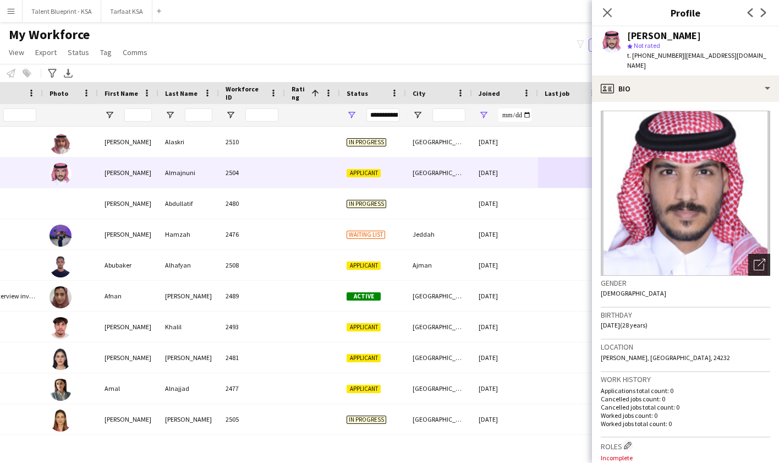
click at [759, 259] on icon "Open photos pop-in" at bounding box center [760, 265] width 12 height 12
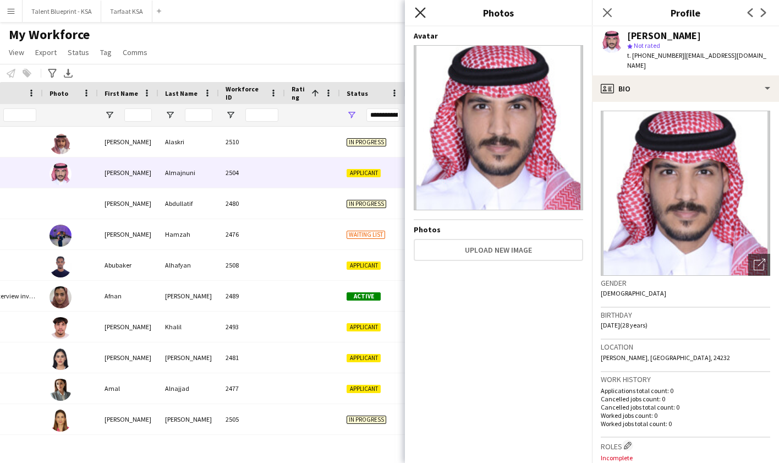
click at [420, 8] on icon "Close pop-in" at bounding box center [420, 12] width 10 height 10
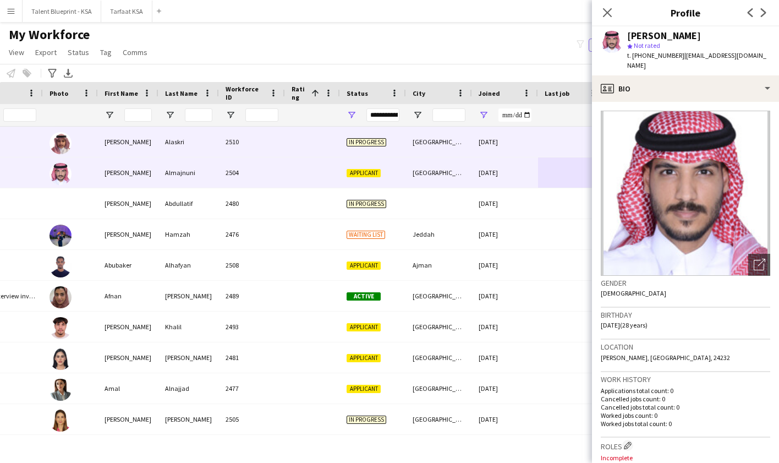
click at [336, 138] on div at bounding box center [312, 142] width 55 height 30
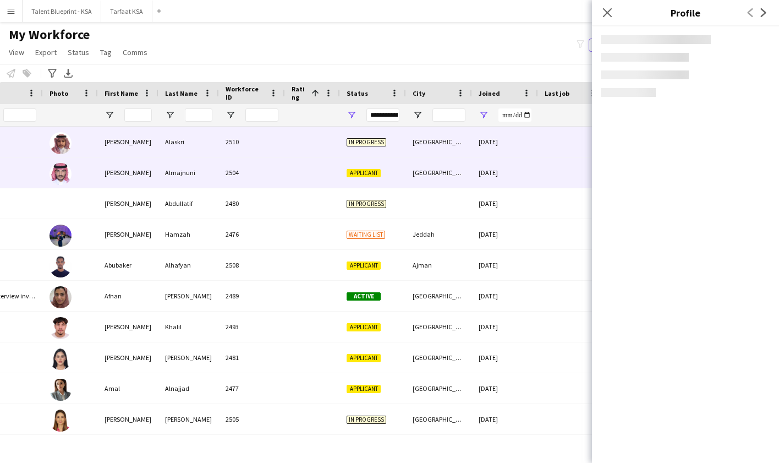
click at [336, 171] on div at bounding box center [312, 172] width 55 height 30
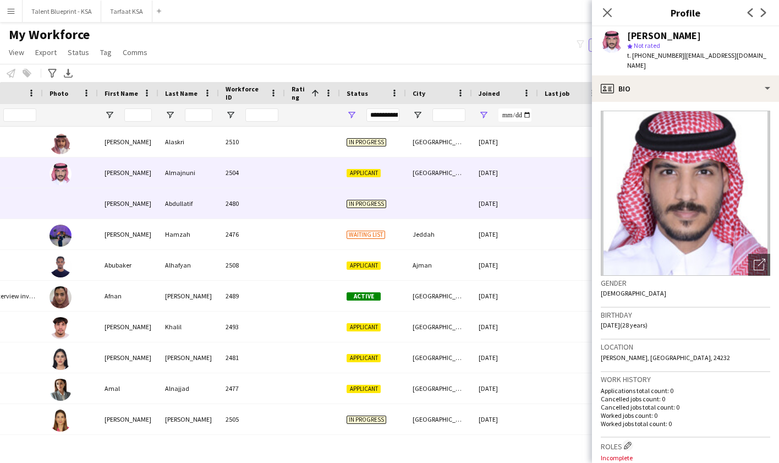
click at [328, 209] on div at bounding box center [312, 203] width 55 height 30
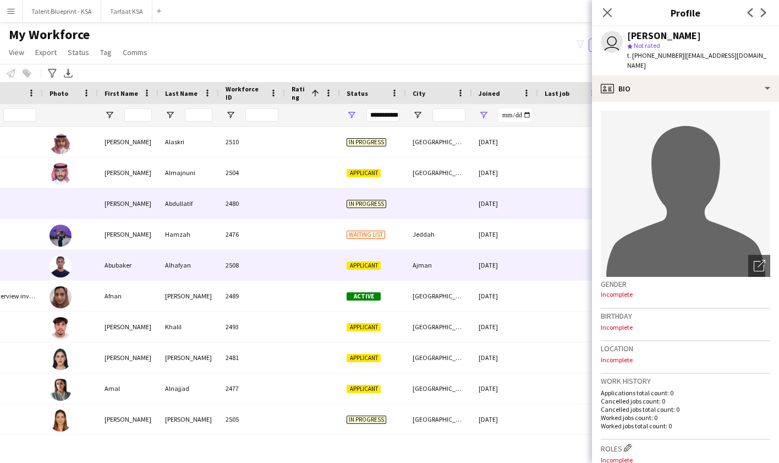
click at [412, 256] on div "Ajman" at bounding box center [439, 265] width 66 height 30
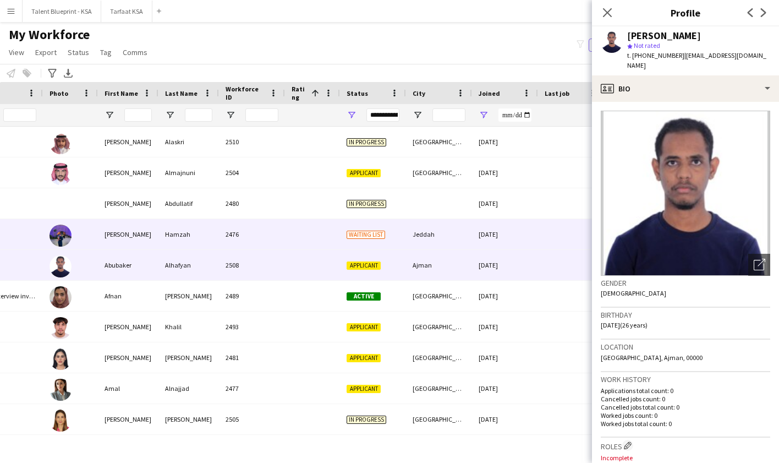
click at [412, 245] on div "Jeddah" at bounding box center [439, 234] width 66 height 30
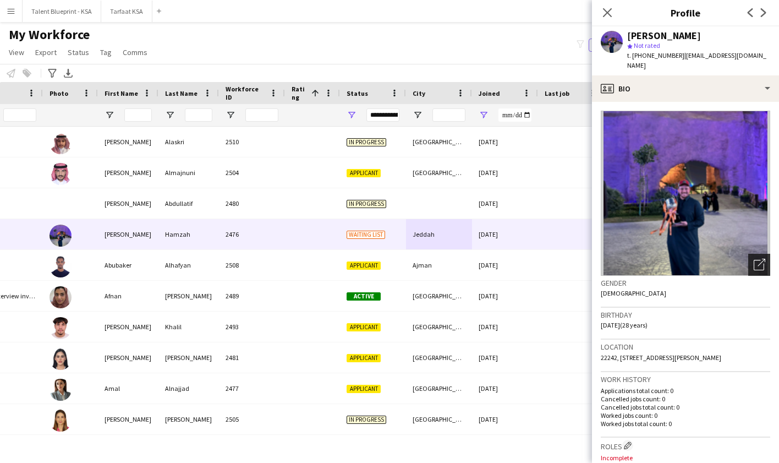
click at [758, 260] on icon "Open photos pop-in" at bounding box center [760, 265] width 12 height 12
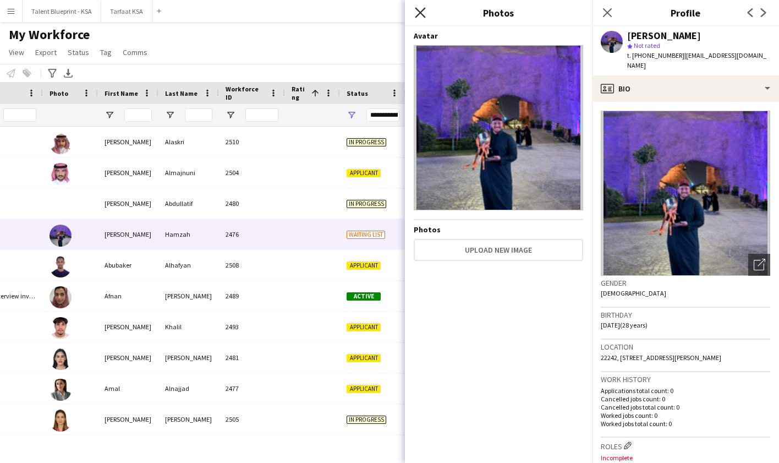
click at [421, 12] on icon at bounding box center [420, 12] width 10 height 10
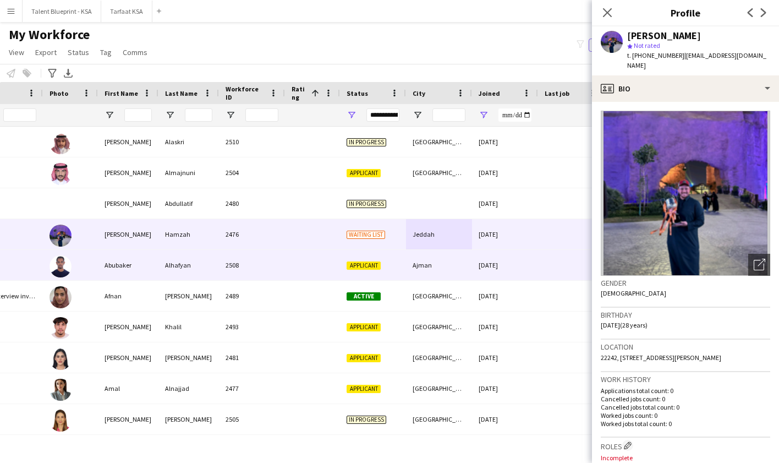
click at [336, 261] on div at bounding box center [312, 265] width 55 height 30
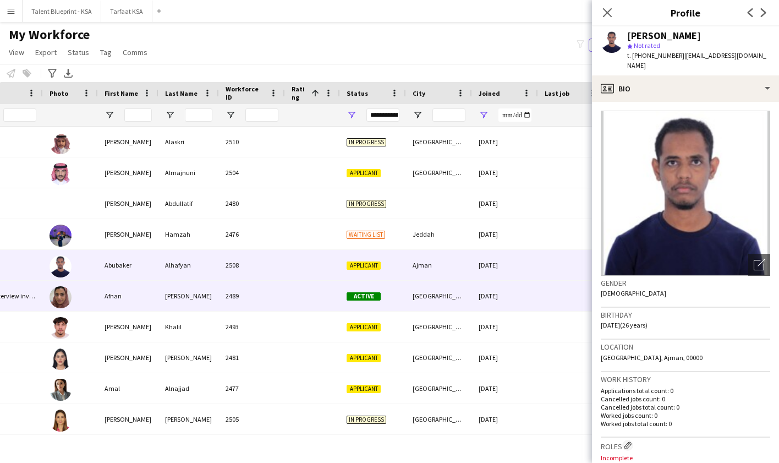
click at [336, 299] on div at bounding box center [312, 296] width 55 height 30
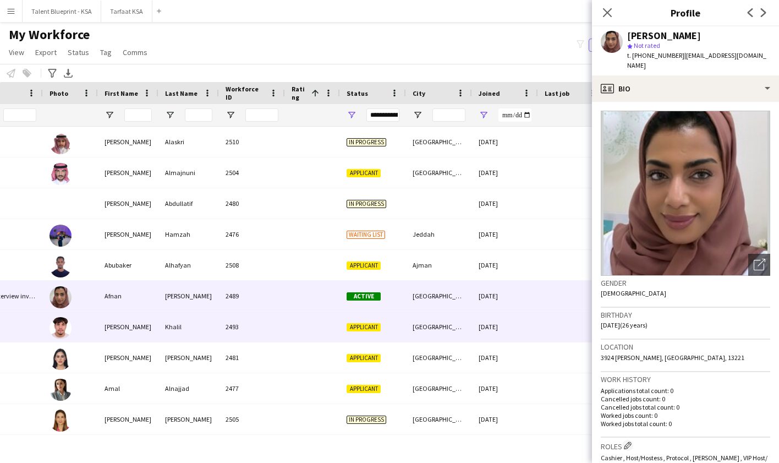
click at [337, 320] on div at bounding box center [312, 326] width 55 height 30
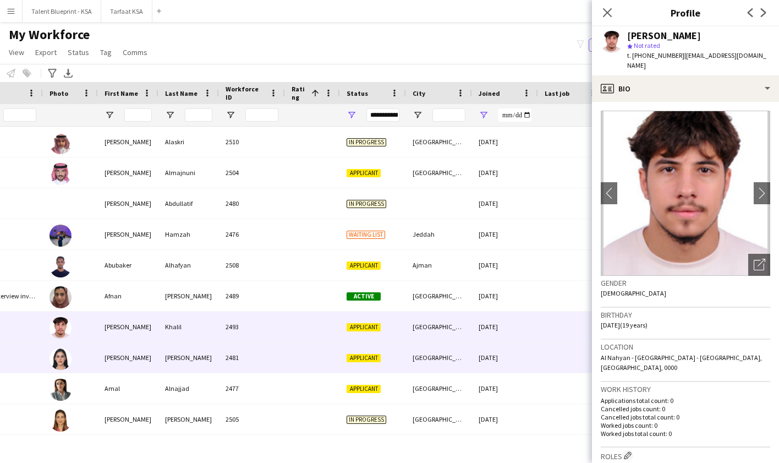
click at [325, 363] on div at bounding box center [312, 357] width 55 height 30
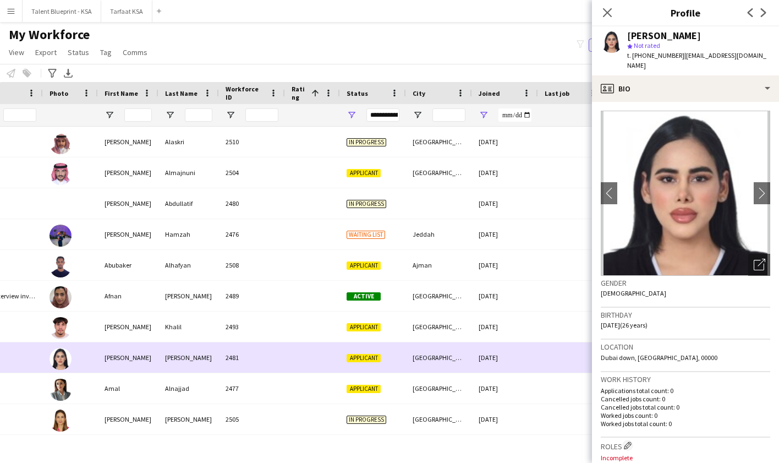
click at [328, 342] on div at bounding box center [312, 357] width 55 height 30
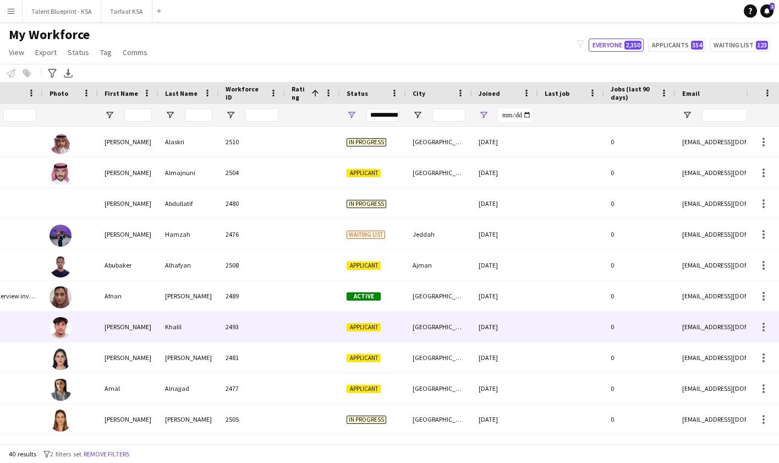
click at [328, 332] on div at bounding box center [312, 326] width 55 height 30
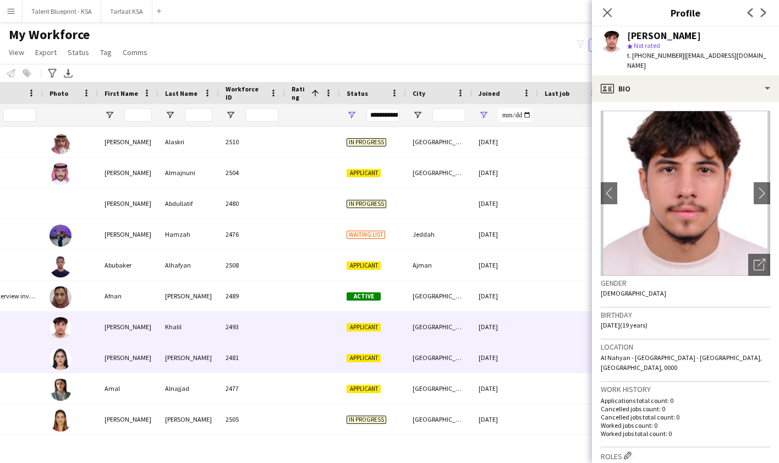
click at [328, 356] on div at bounding box center [312, 357] width 55 height 30
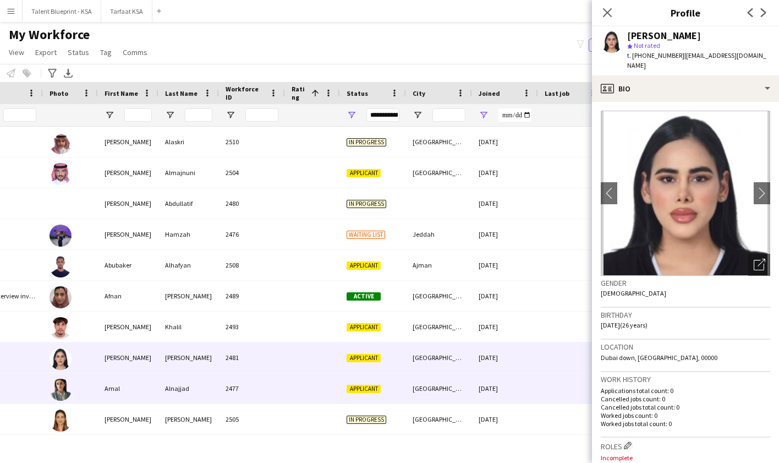
click at [342, 387] on div "Applicant" at bounding box center [373, 388] width 66 height 30
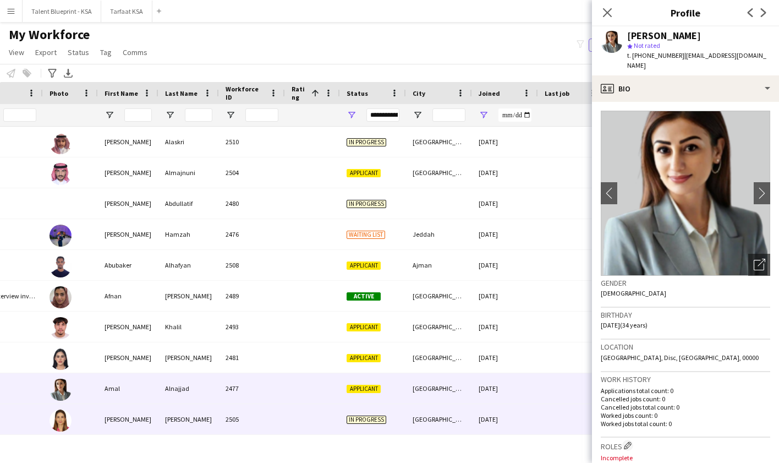
click at [338, 409] on div at bounding box center [312, 419] width 55 height 30
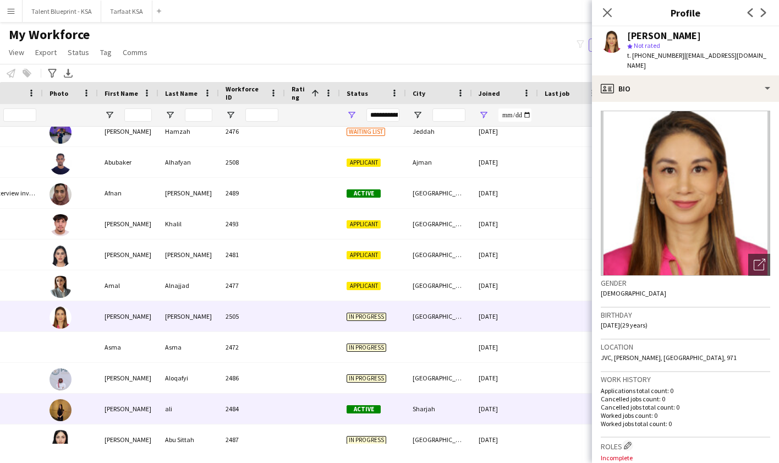
scroll to position [105, 0]
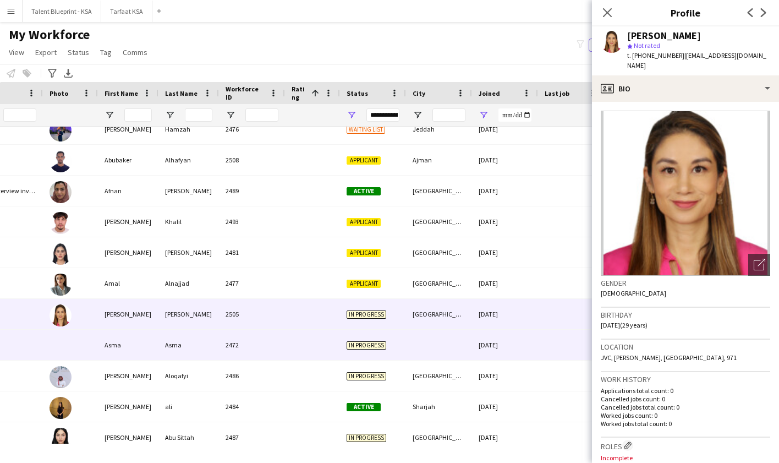
click at [328, 342] on div at bounding box center [312, 345] width 55 height 30
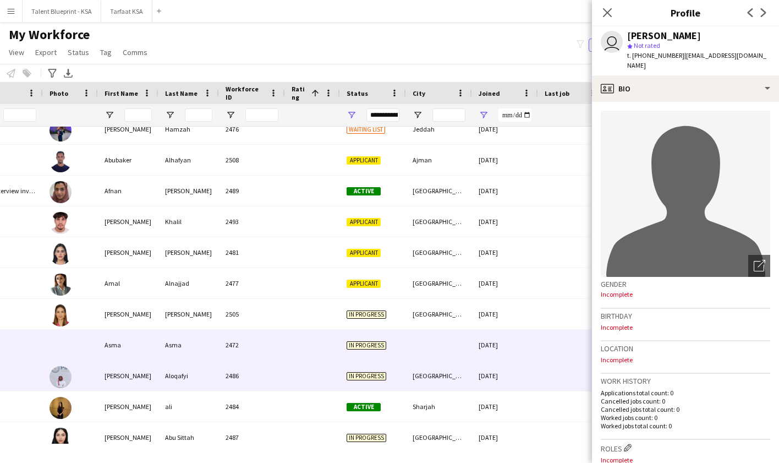
click at [302, 365] on div at bounding box center [312, 375] width 55 height 30
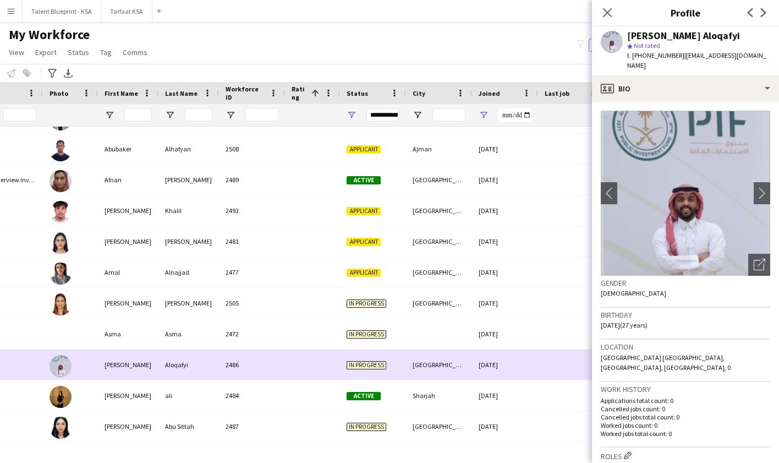
scroll to position [116, 0]
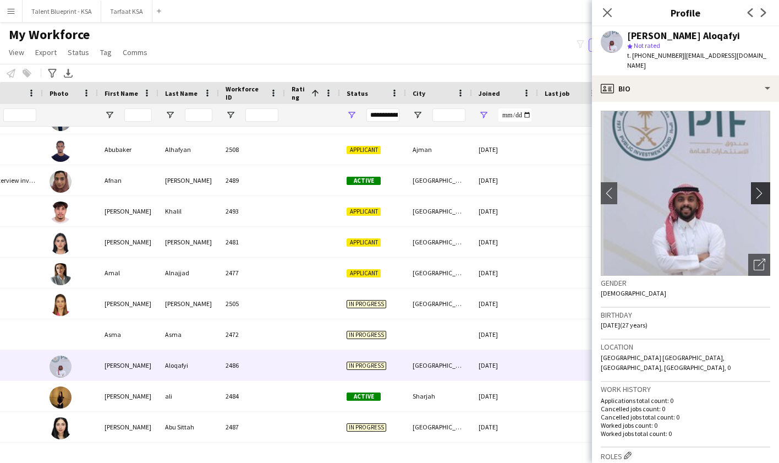
click at [761, 187] on app-icon "chevron-right" at bounding box center [762, 193] width 17 height 12
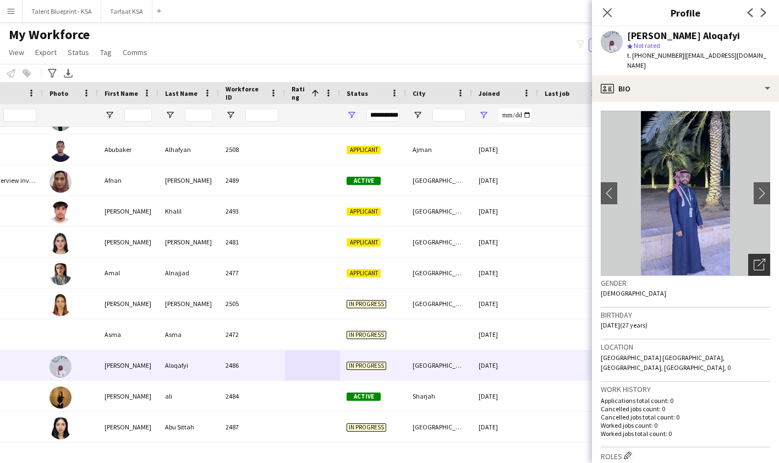
click at [761, 259] on icon "Open photos pop-in" at bounding box center [760, 265] width 12 height 12
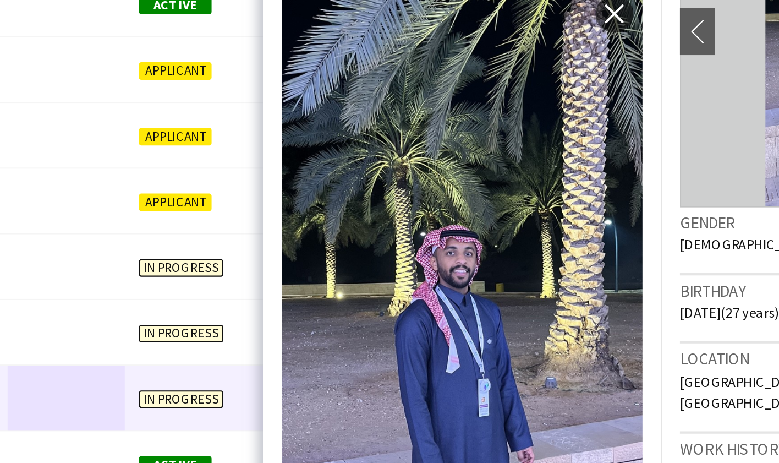
scroll to position [140, 0]
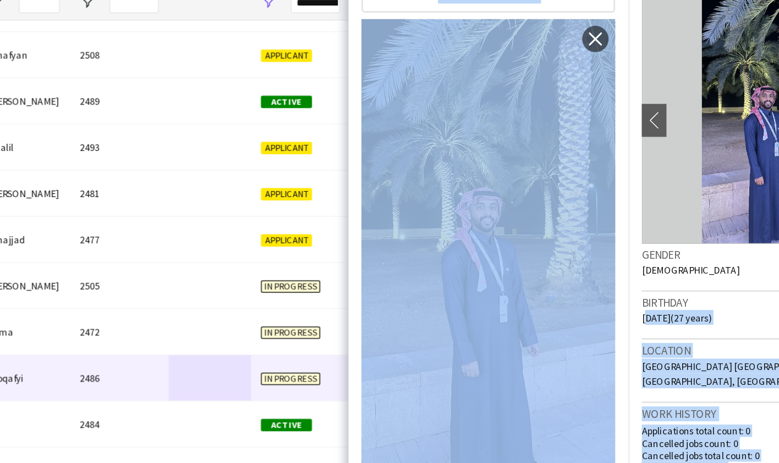
drag, startPoint x: 590, startPoint y: 328, endPoint x: 586, endPoint y: 341, distance: 13.2
click at [586, 341] on body "Menu Boards Boards Boards All jobs Status Workforce Workforce My Workforce Recr…" at bounding box center [389, 231] width 779 height 463
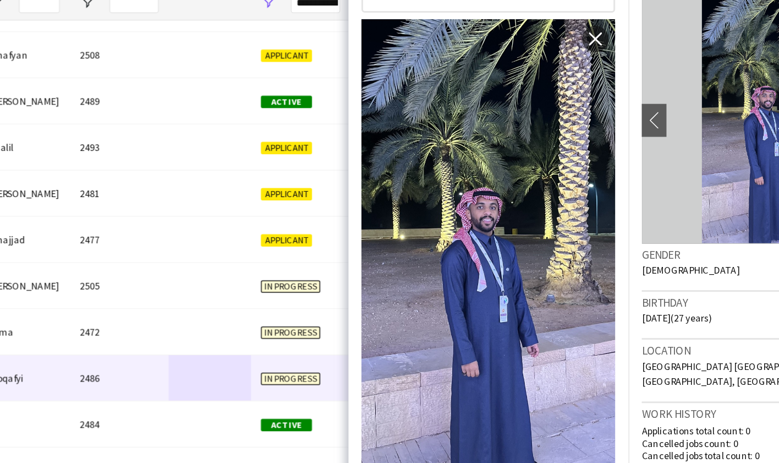
click at [674, 294] on div "Gender Male" at bounding box center [685, 292] width 169 height 32
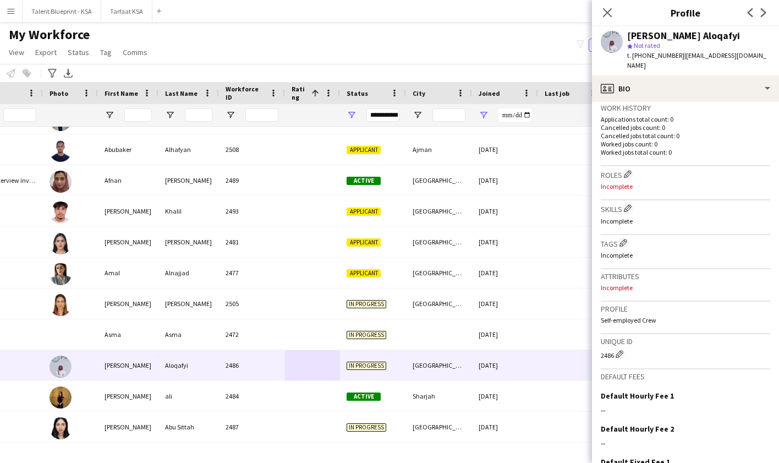
scroll to position [263, 0]
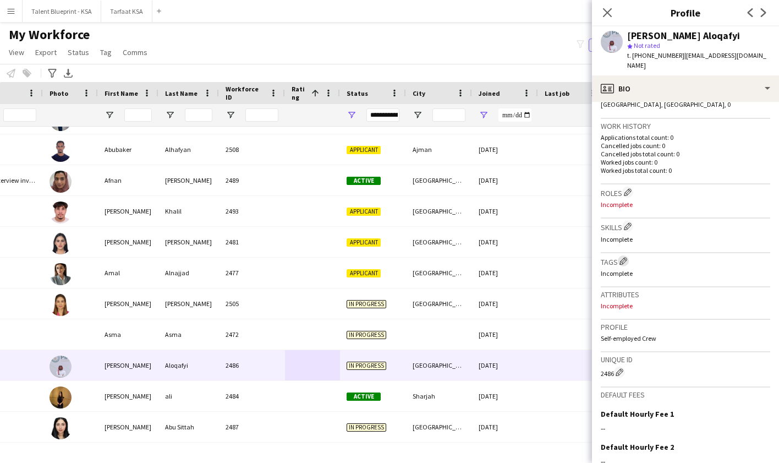
click at [622, 257] on app-icon "Edit crew company tags" at bounding box center [624, 261] width 8 height 8
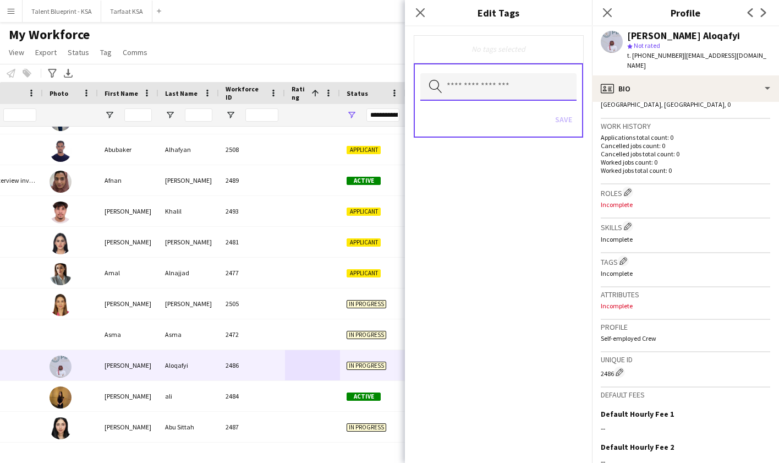
click at [518, 83] on input "text" at bounding box center [498, 87] width 156 height 28
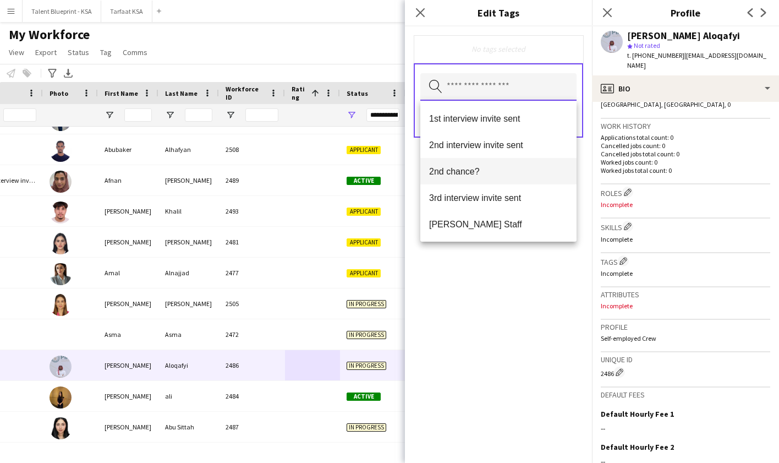
scroll to position [54, 0]
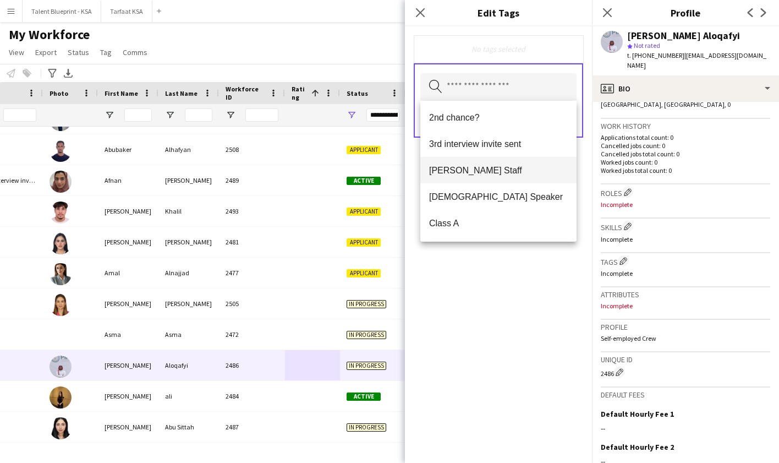
click at [504, 170] on span "[PERSON_NAME] Staff" at bounding box center [498, 170] width 139 height 10
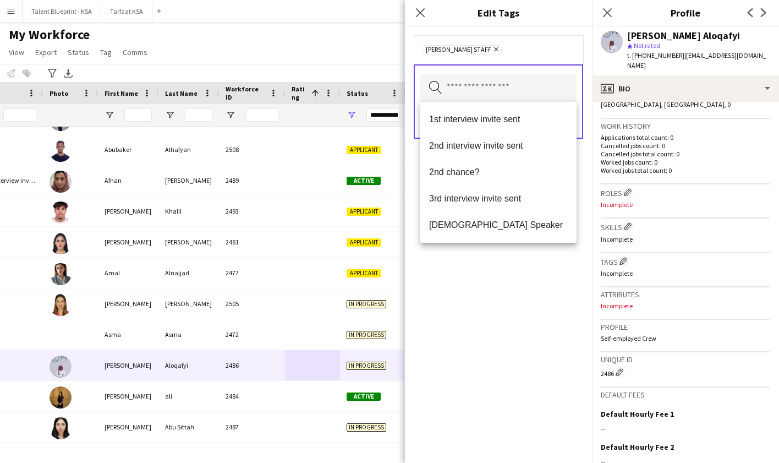
click at [508, 304] on div "[PERSON_NAME] Staff Remove Search by tag name Save" at bounding box center [498, 244] width 187 height 436
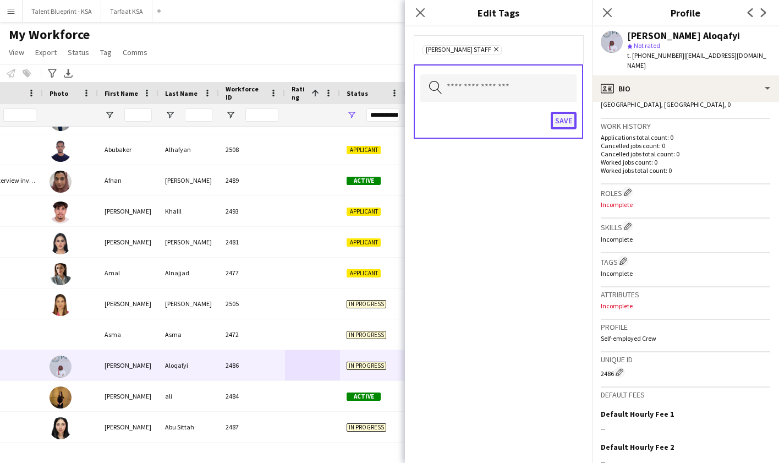
click at [566, 119] on button "Save" at bounding box center [564, 121] width 26 height 18
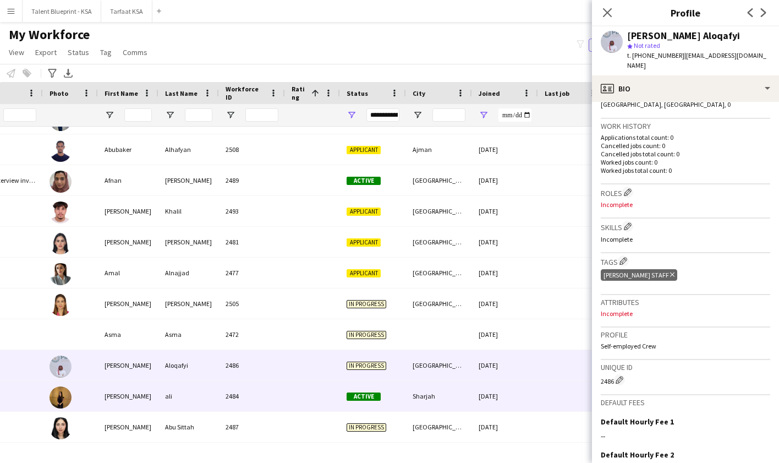
click at [337, 392] on div at bounding box center [312, 396] width 55 height 30
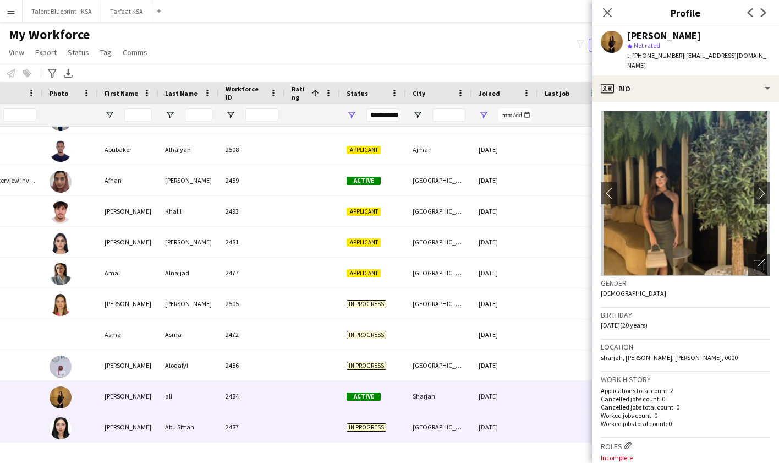
click at [457, 416] on div "[GEOGRAPHIC_DATA]" at bounding box center [439, 427] width 66 height 30
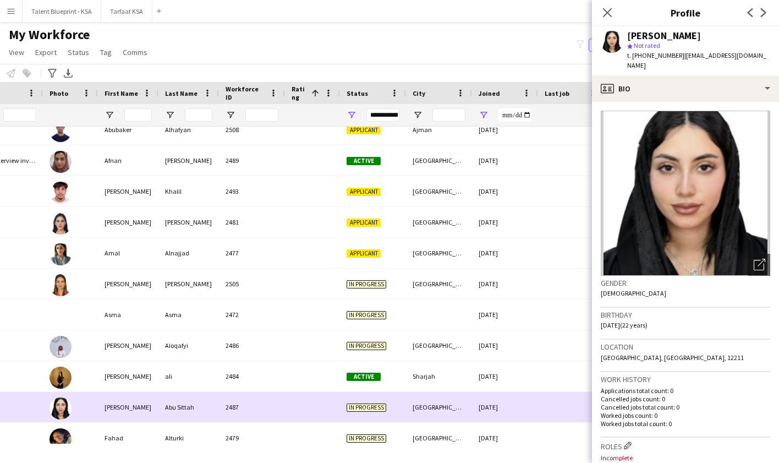
scroll to position [135, 0]
click at [454, 418] on div "[GEOGRAPHIC_DATA]" at bounding box center [439, 407] width 66 height 30
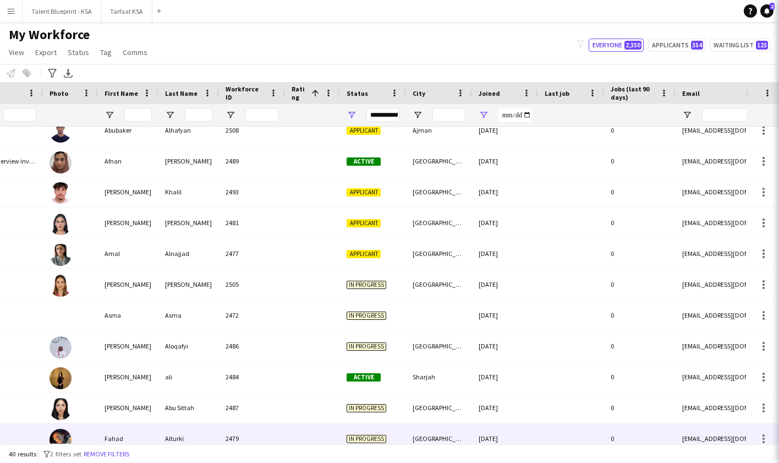
click at [459, 435] on div "[GEOGRAPHIC_DATA]" at bounding box center [439, 438] width 66 height 30
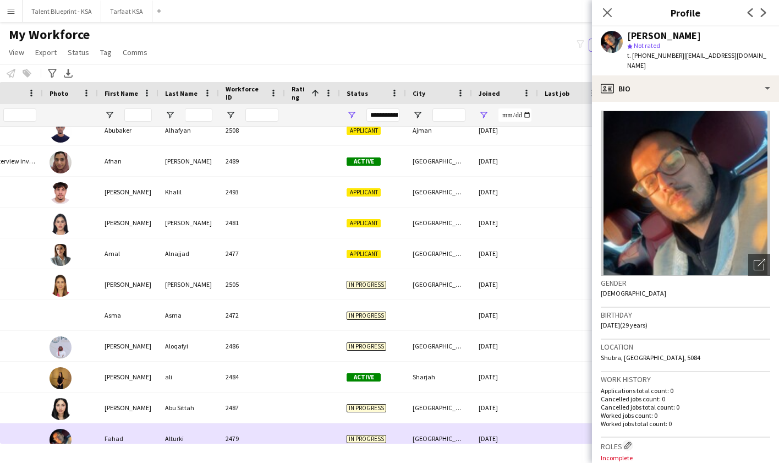
scroll to position [216, 0]
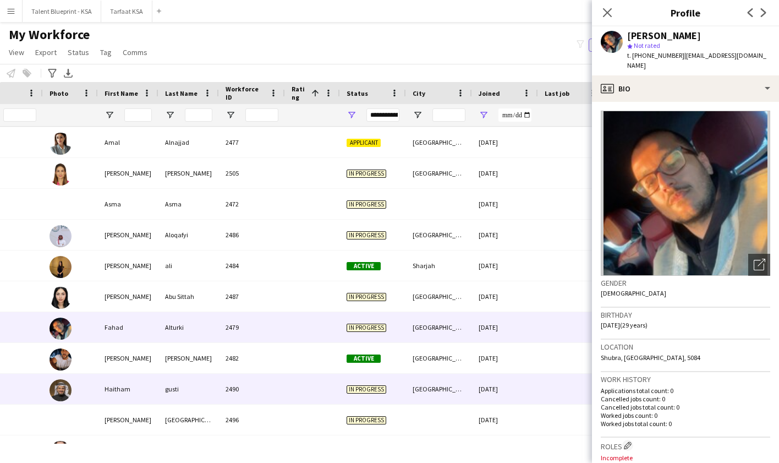
click at [454, 391] on div "[GEOGRAPHIC_DATA]" at bounding box center [439, 389] width 66 height 30
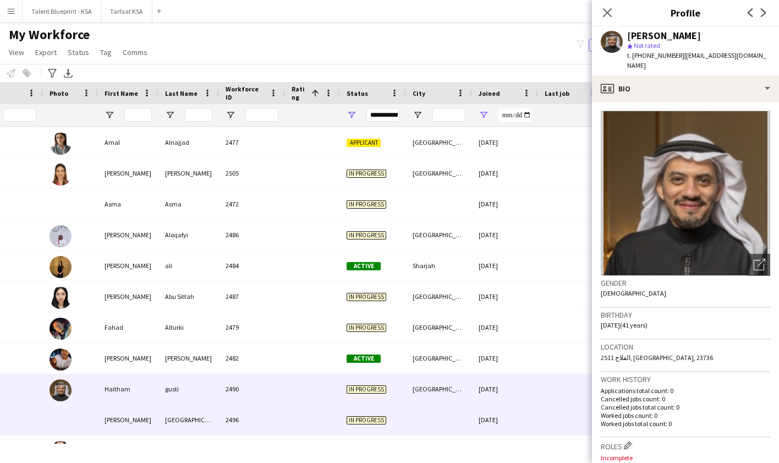
click at [453, 427] on div at bounding box center [439, 419] width 66 height 30
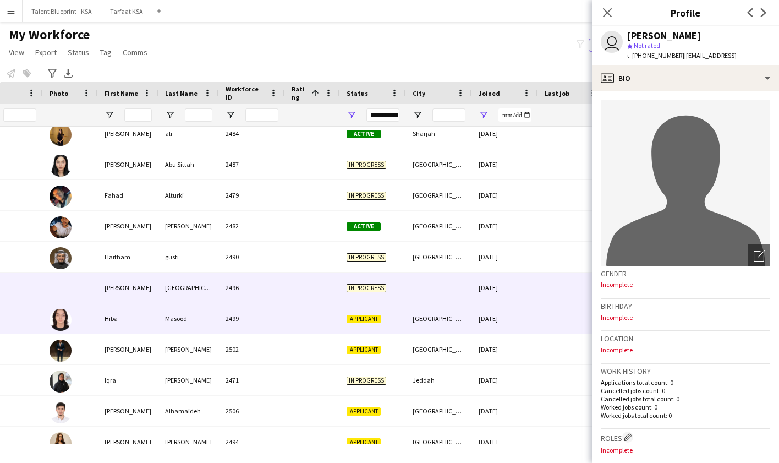
click at [443, 319] on div "[GEOGRAPHIC_DATA]" at bounding box center [439, 318] width 66 height 30
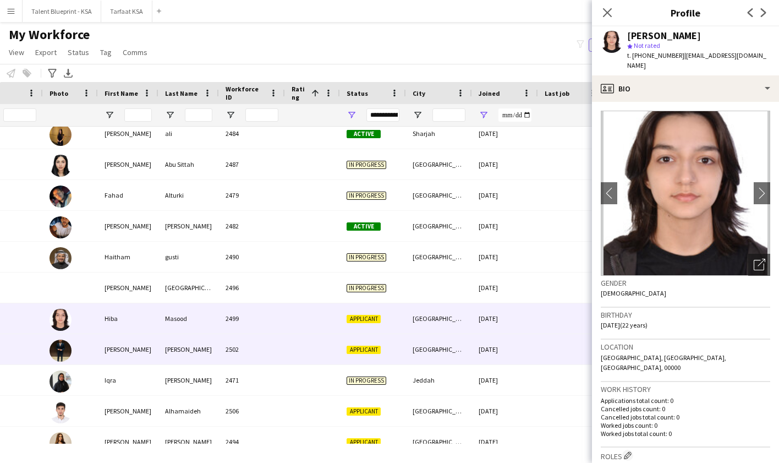
click at [444, 353] on div "[GEOGRAPHIC_DATA]" at bounding box center [439, 349] width 66 height 30
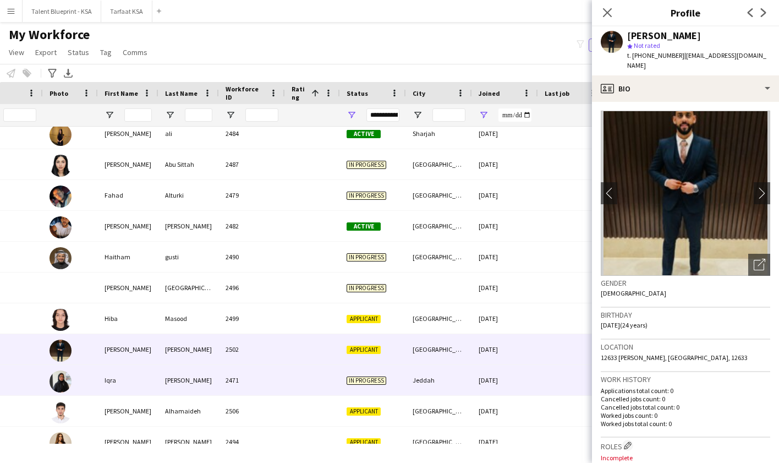
click at [450, 376] on div "Jeddah" at bounding box center [439, 380] width 66 height 30
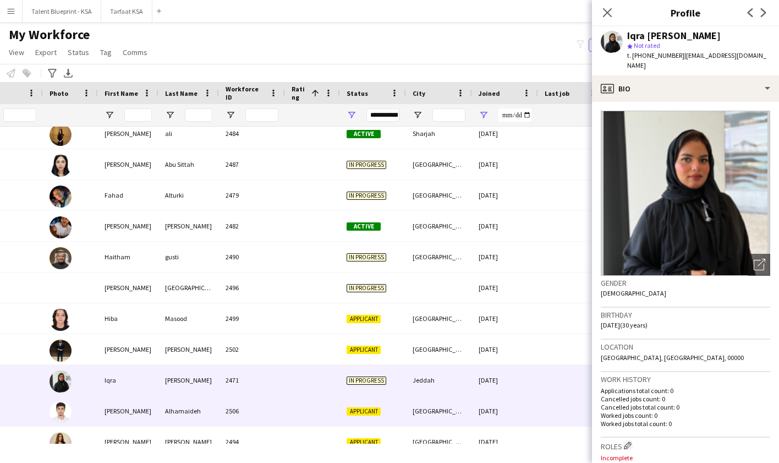
click at [452, 409] on div "[GEOGRAPHIC_DATA]" at bounding box center [439, 411] width 66 height 30
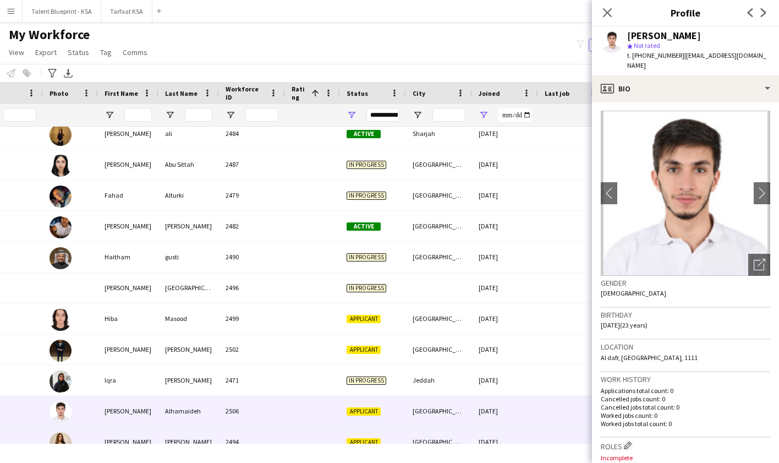
click at [451, 434] on div "[GEOGRAPHIC_DATA]" at bounding box center [439, 441] width 66 height 30
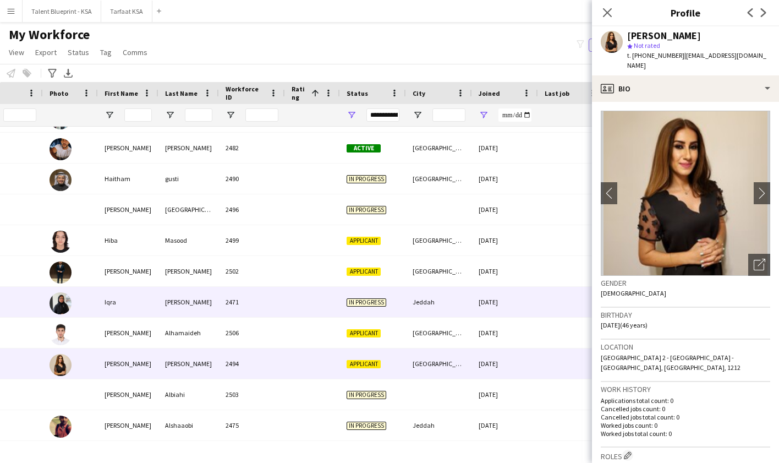
click at [456, 295] on div "Jeddah" at bounding box center [439, 302] width 66 height 30
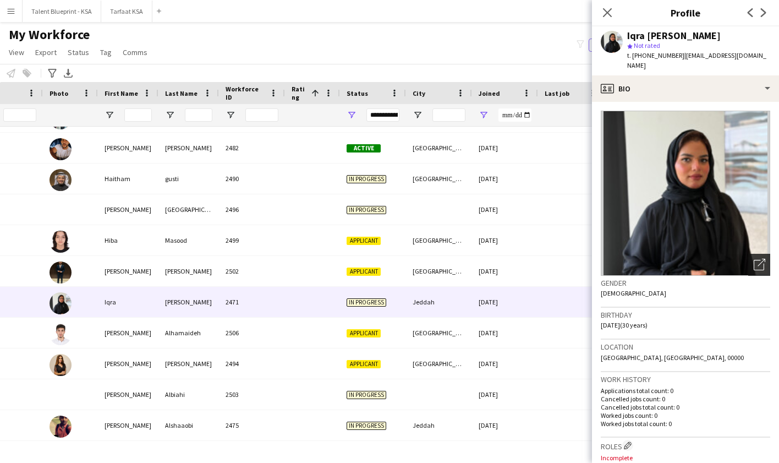
click at [759, 254] on div "Open photos pop-in" at bounding box center [759, 265] width 22 height 22
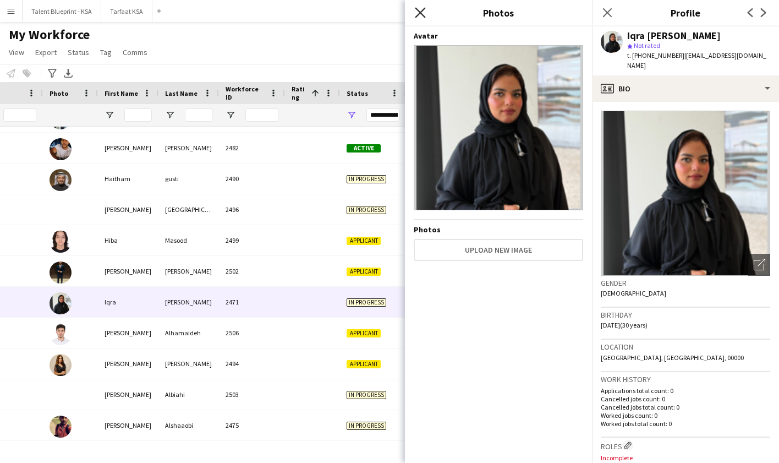
click at [421, 13] on icon at bounding box center [420, 12] width 10 height 10
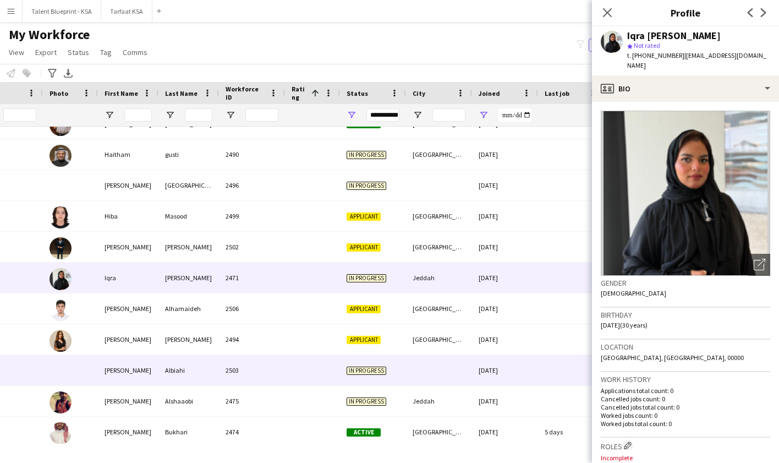
click at [458, 373] on div at bounding box center [439, 370] width 66 height 30
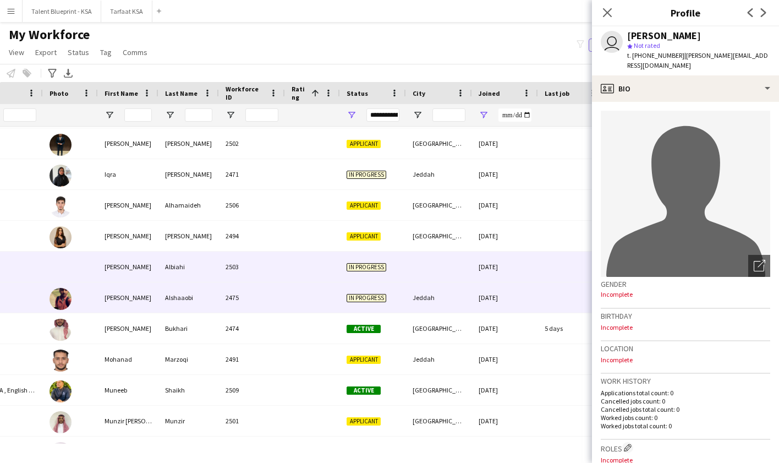
click at [486, 293] on div "16-09-2025" at bounding box center [505, 297] width 66 height 30
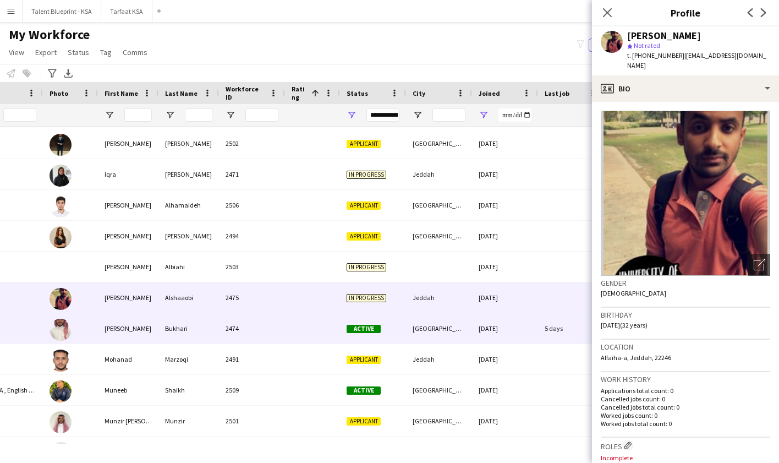
click at [472, 331] on div "16-09-2025" at bounding box center [505, 328] width 66 height 30
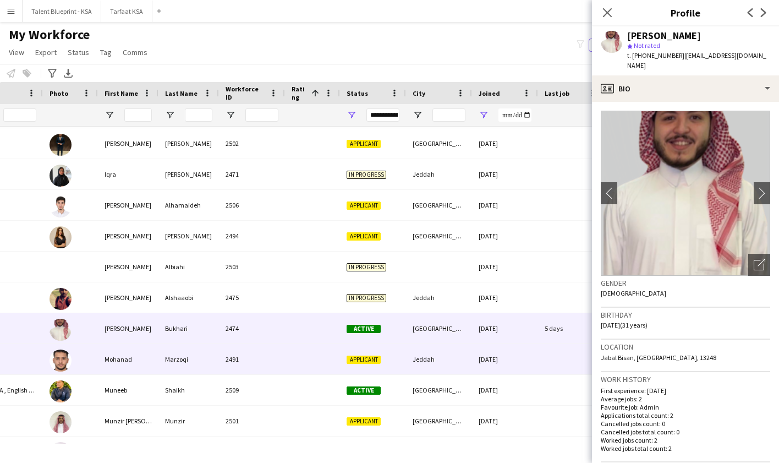
click at [465, 356] on div "Jeddah" at bounding box center [439, 359] width 66 height 30
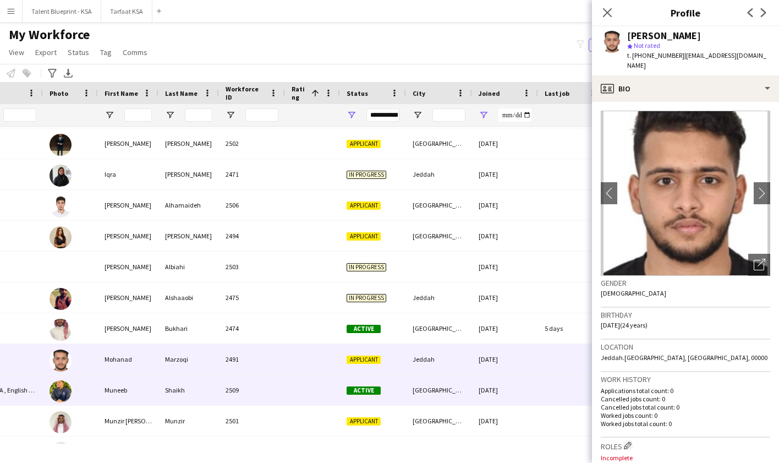
click at [458, 395] on div "[GEOGRAPHIC_DATA]" at bounding box center [439, 390] width 66 height 30
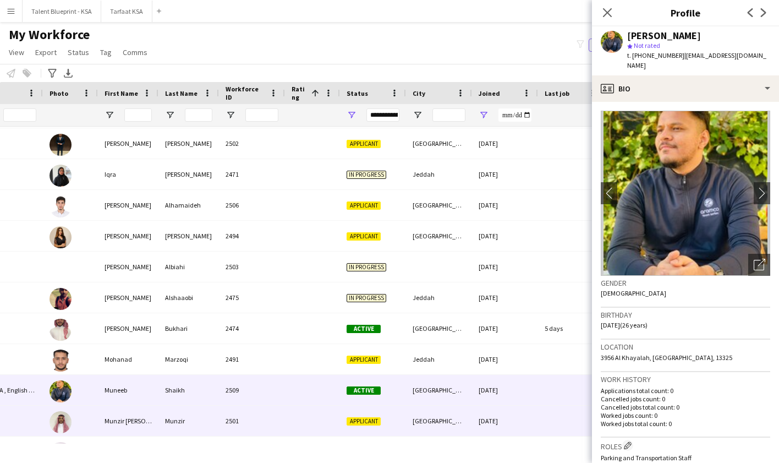
click at [461, 411] on div "[GEOGRAPHIC_DATA]" at bounding box center [439, 420] width 66 height 30
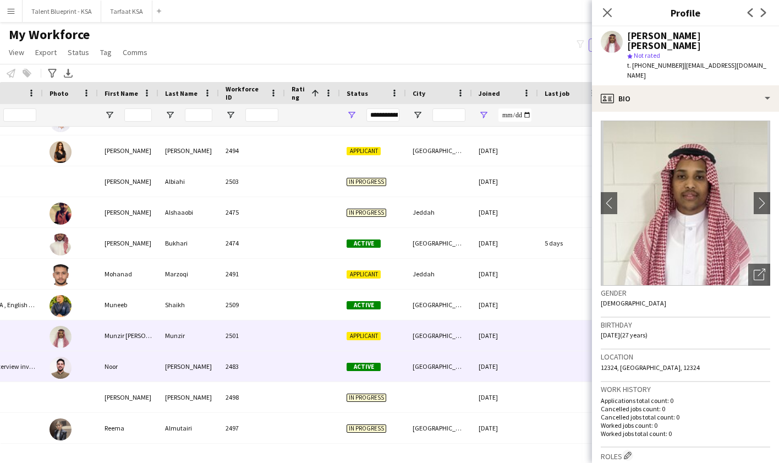
click at [458, 372] on div "[GEOGRAPHIC_DATA]" at bounding box center [439, 366] width 66 height 30
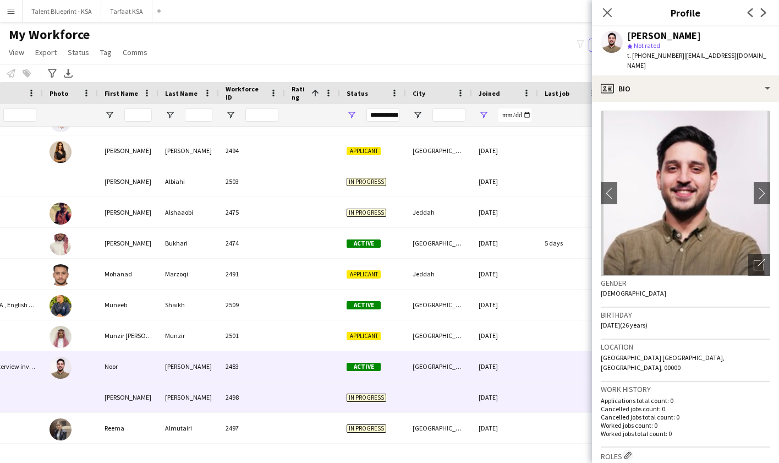
click at [459, 390] on div at bounding box center [439, 397] width 66 height 30
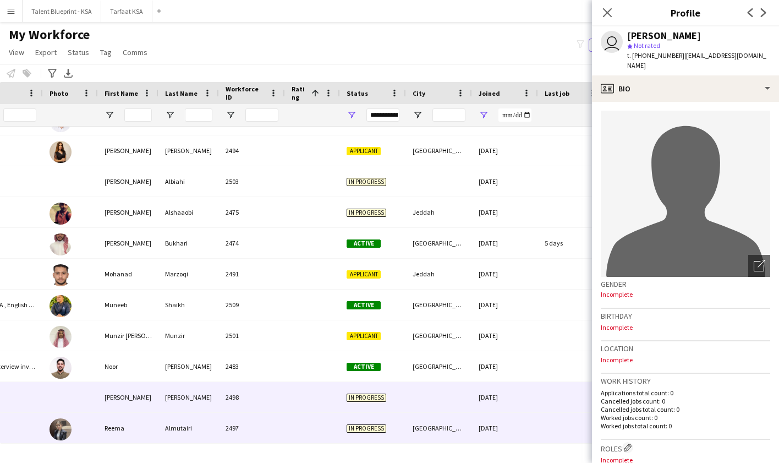
click at [458, 424] on div "[GEOGRAPHIC_DATA]" at bounding box center [439, 428] width 66 height 30
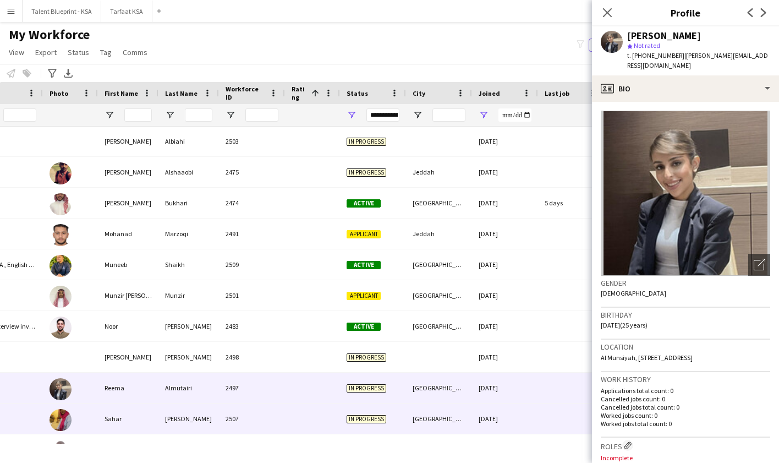
click at [452, 414] on div "[GEOGRAPHIC_DATA]" at bounding box center [439, 418] width 66 height 30
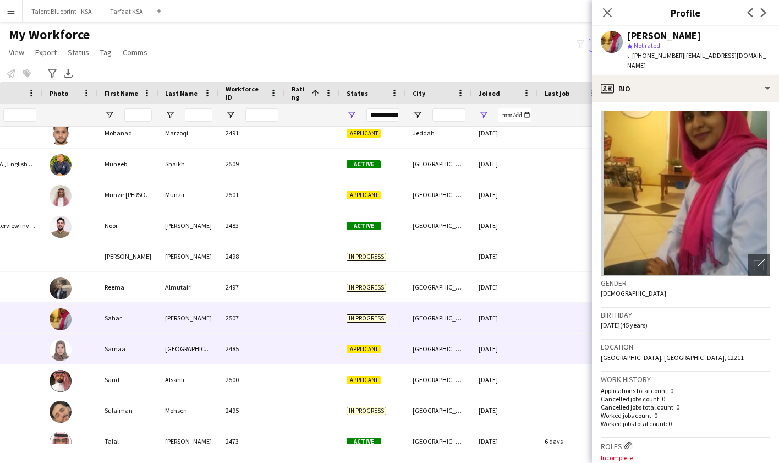
click at [457, 353] on div "[GEOGRAPHIC_DATA]" at bounding box center [439, 348] width 66 height 30
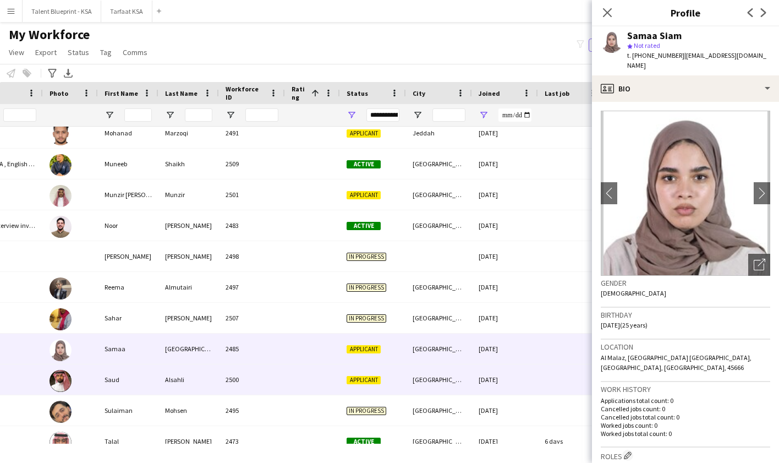
click at [458, 376] on div "[GEOGRAPHIC_DATA]" at bounding box center [439, 379] width 66 height 30
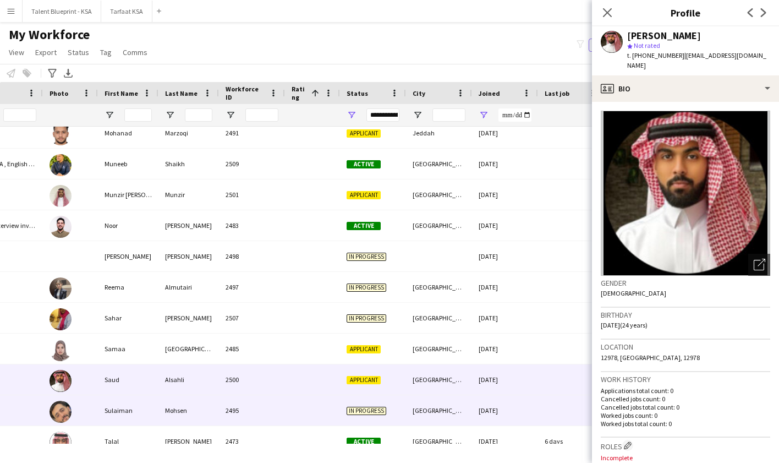
click at [458, 403] on div "[GEOGRAPHIC_DATA]" at bounding box center [439, 410] width 66 height 30
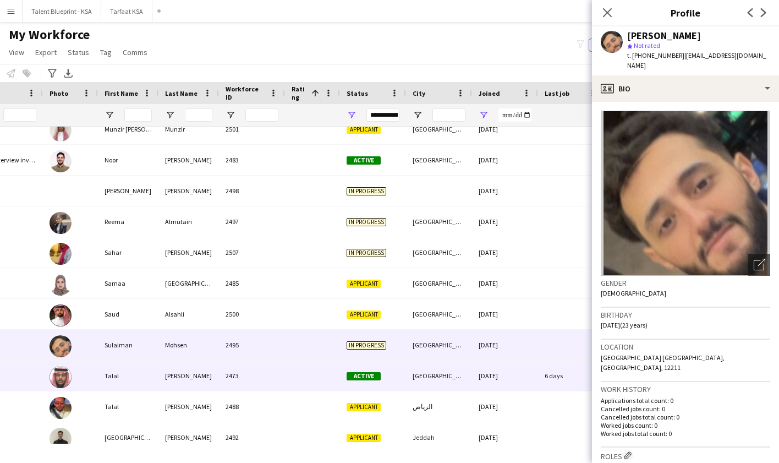
click at [460, 376] on div "[GEOGRAPHIC_DATA]" at bounding box center [439, 375] width 66 height 30
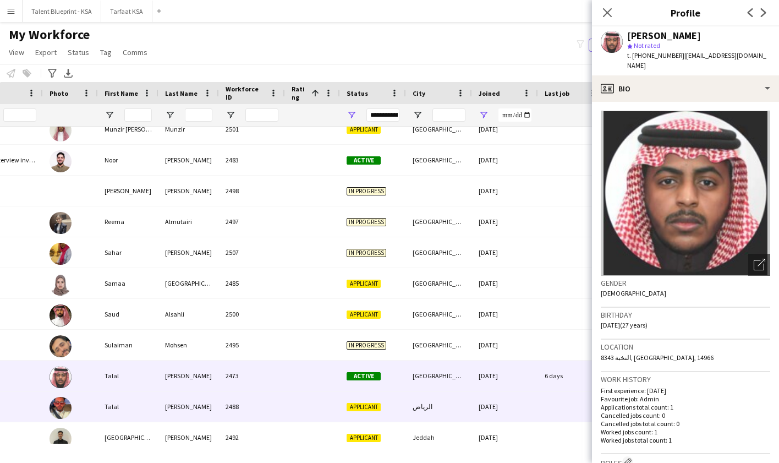
click at [465, 394] on div "الرياض" at bounding box center [439, 406] width 66 height 30
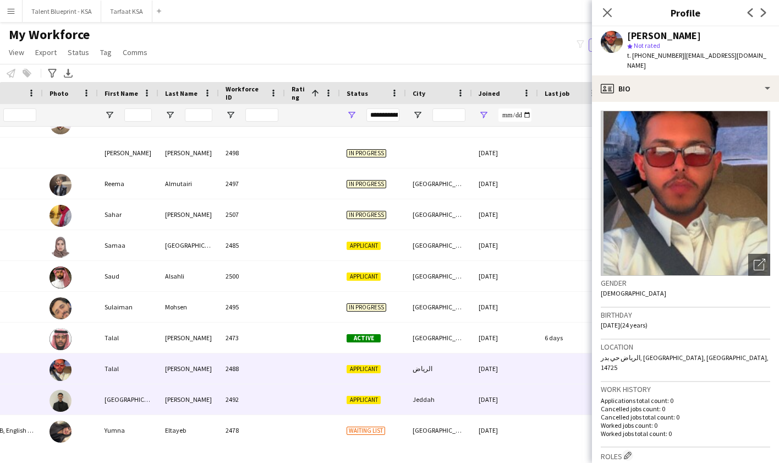
click at [465, 394] on div "Jeddah" at bounding box center [439, 399] width 66 height 30
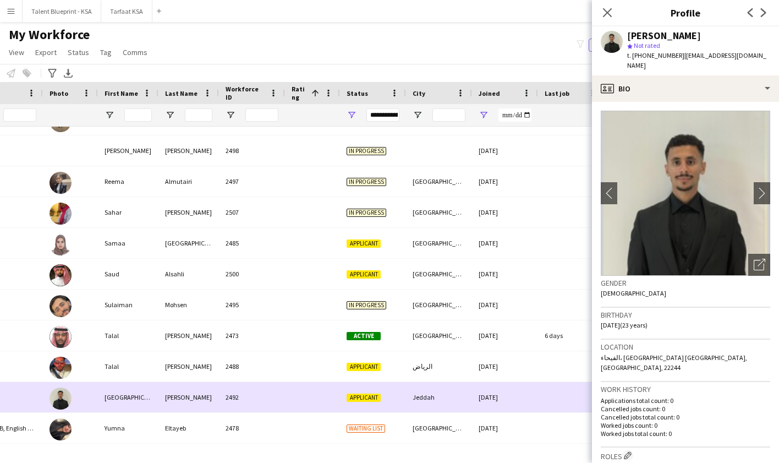
click at [465, 402] on div "Jeddah" at bounding box center [439, 397] width 66 height 30
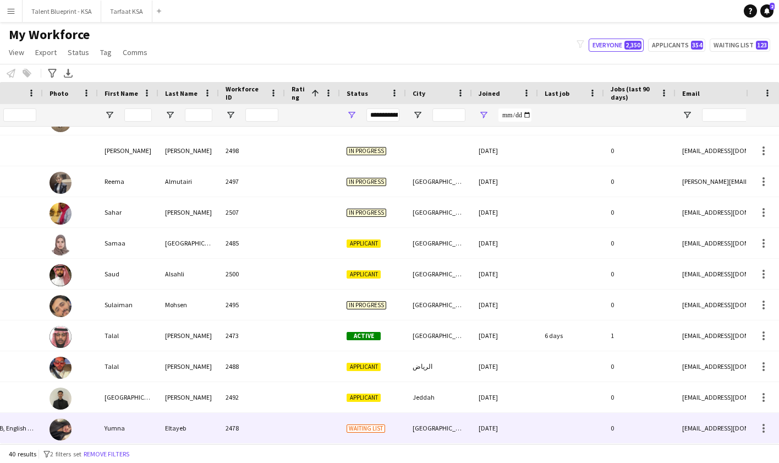
click at [470, 424] on div "[GEOGRAPHIC_DATA]" at bounding box center [439, 428] width 66 height 30
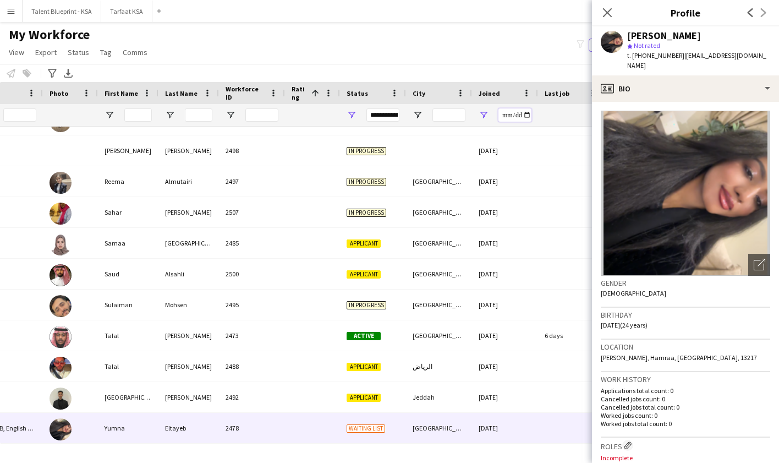
click at [506, 115] on input "**********" at bounding box center [514, 114] width 33 height 13
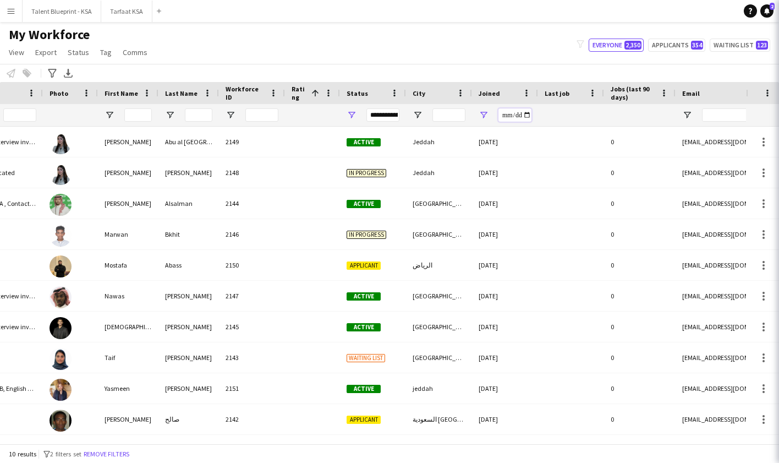
type input "**********"
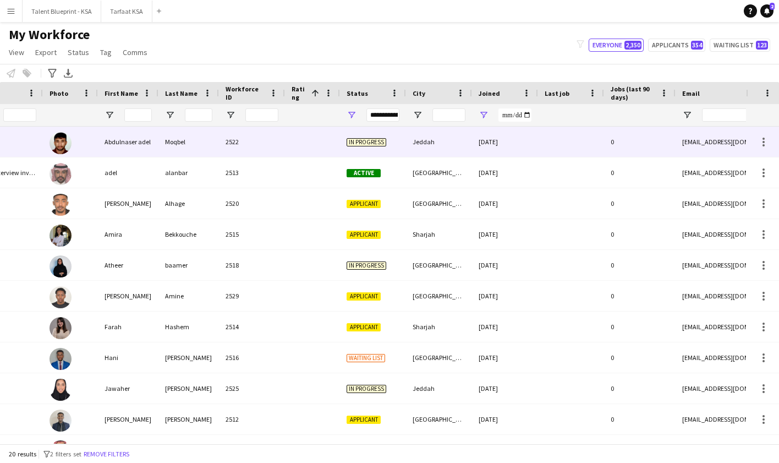
click at [494, 145] on div "17-09-2025" at bounding box center [505, 142] width 66 height 30
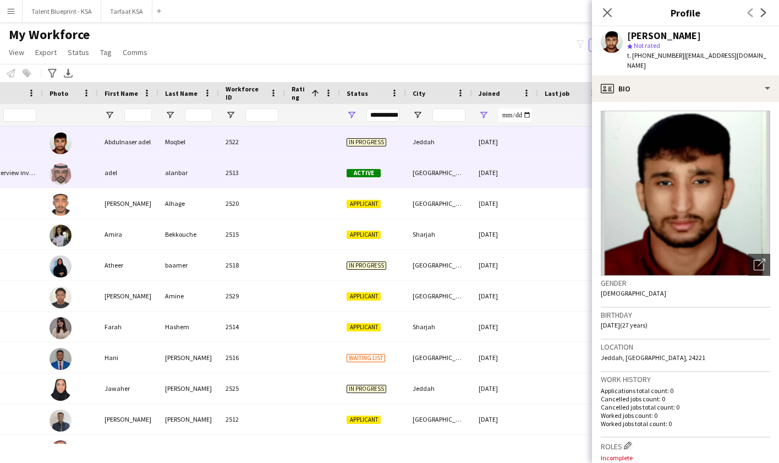
click at [539, 173] on div at bounding box center [571, 172] width 66 height 30
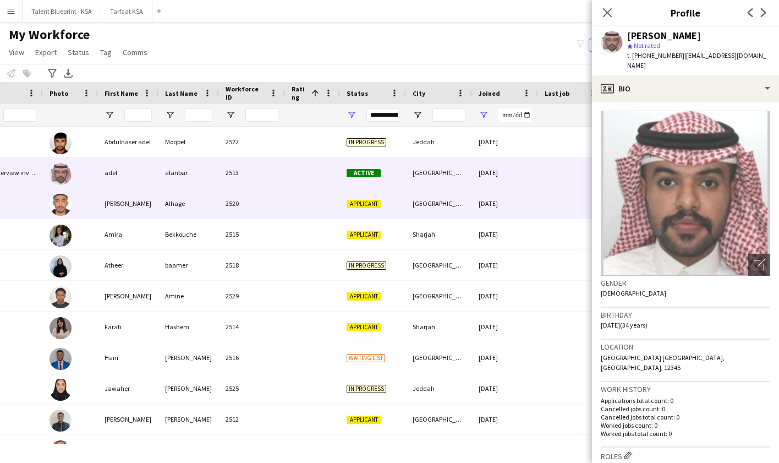
click at [536, 205] on div "17-09-2025" at bounding box center [505, 203] width 66 height 30
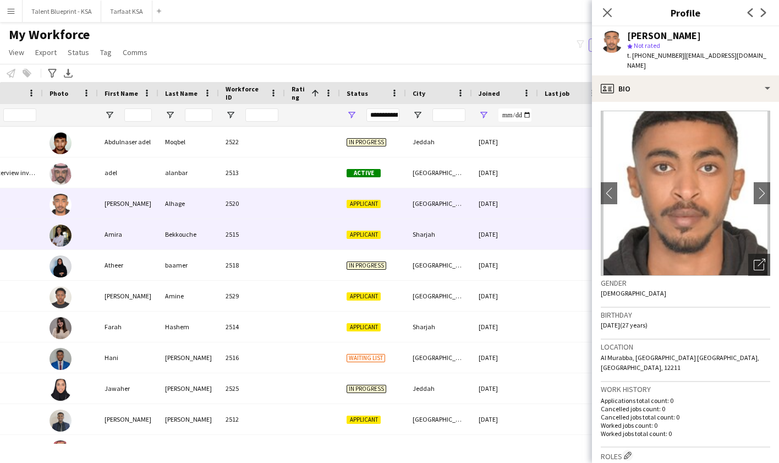
click at [534, 236] on div "17-09-2025" at bounding box center [505, 234] width 66 height 30
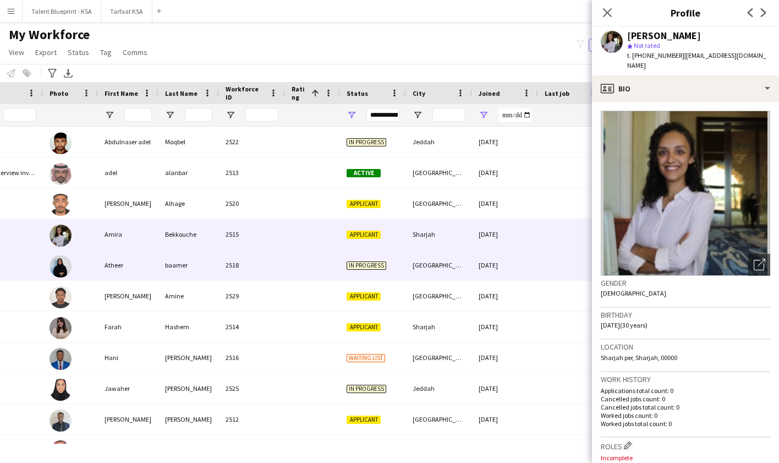
click at [533, 264] on div "17-09-2025" at bounding box center [505, 265] width 66 height 30
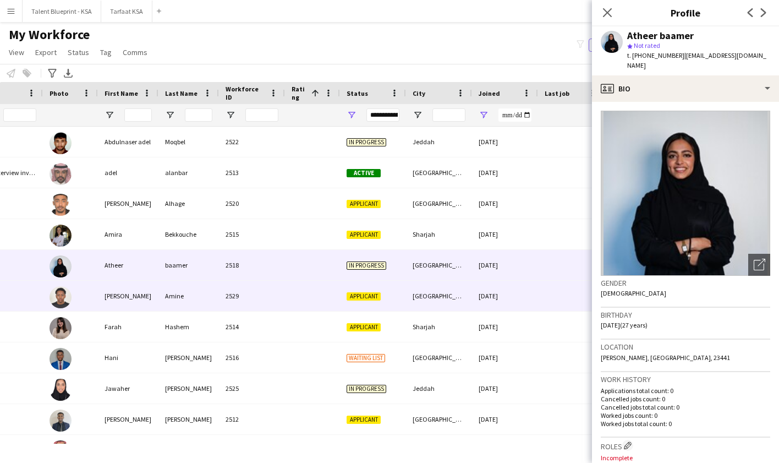
click at [535, 298] on div "17-09-2025" at bounding box center [505, 296] width 66 height 30
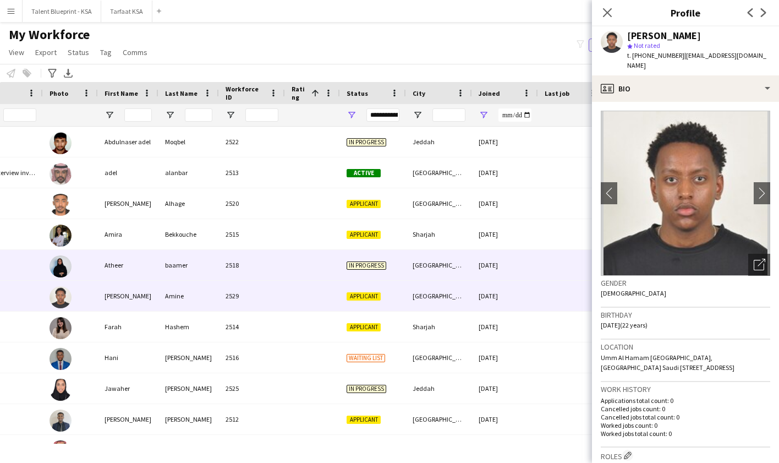
click at [536, 270] on div "17-09-2025" at bounding box center [505, 265] width 66 height 30
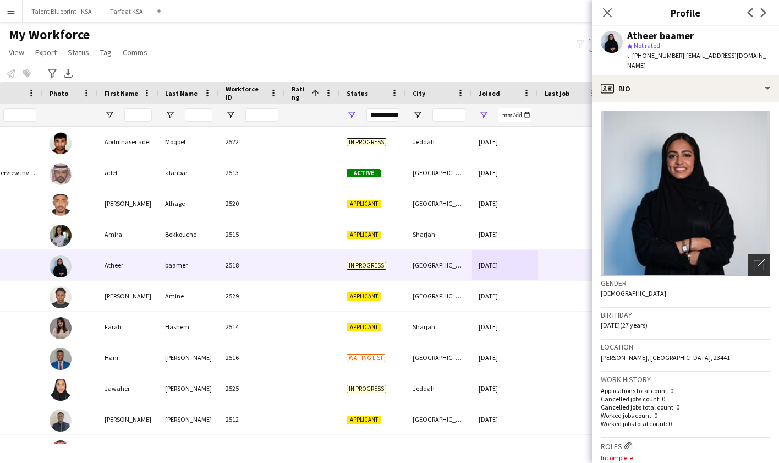
click at [756, 259] on icon "Open photos pop-in" at bounding box center [760, 265] width 12 height 12
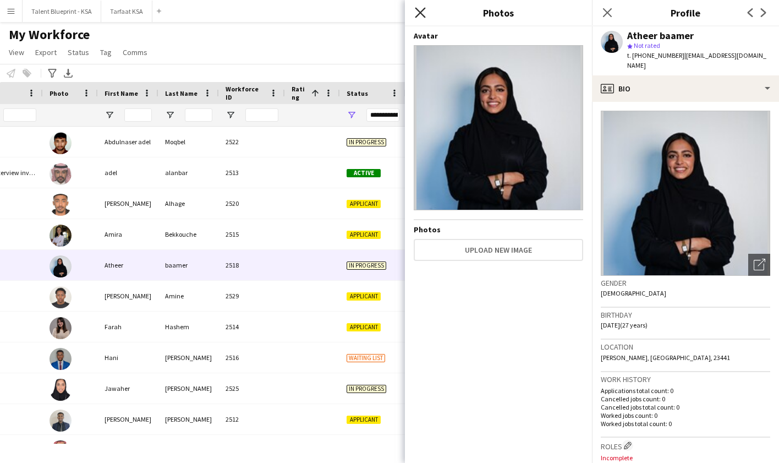
click at [417, 8] on icon "Close pop-in" at bounding box center [420, 12] width 10 height 10
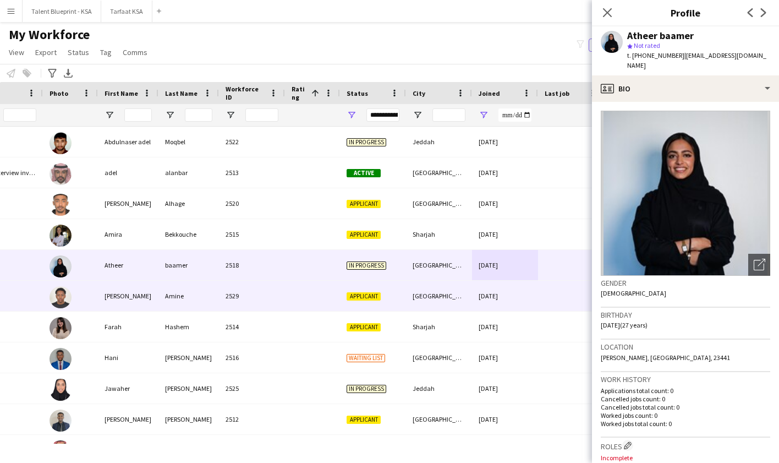
click at [434, 296] on div "[GEOGRAPHIC_DATA]" at bounding box center [439, 296] width 66 height 30
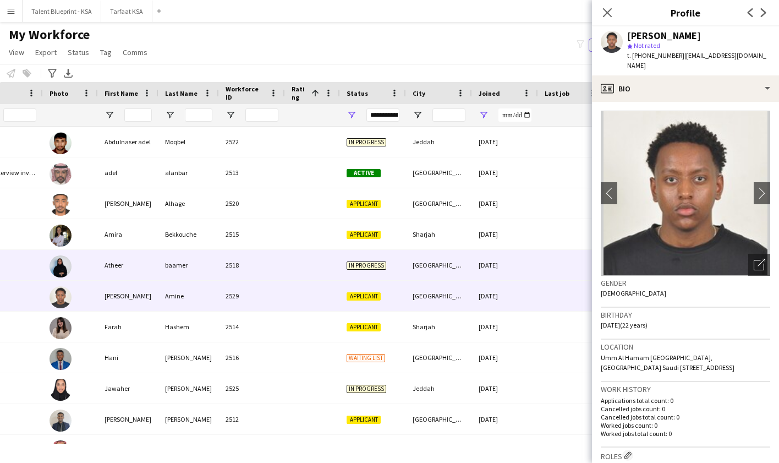
click at [434, 272] on div "[GEOGRAPHIC_DATA]" at bounding box center [439, 265] width 66 height 30
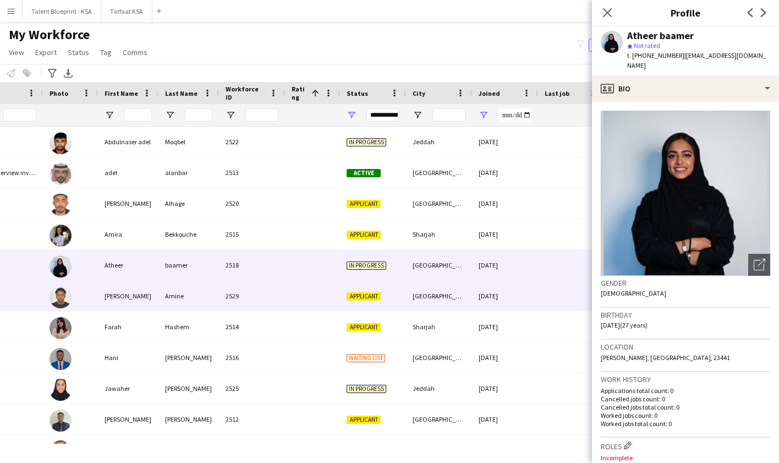
click at [440, 304] on div "[GEOGRAPHIC_DATA]" at bounding box center [439, 296] width 66 height 30
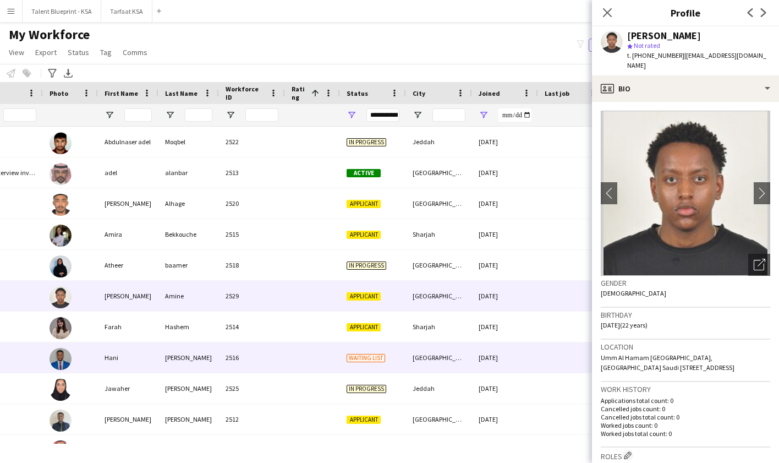
click at [445, 350] on div "[GEOGRAPHIC_DATA]" at bounding box center [439, 357] width 66 height 30
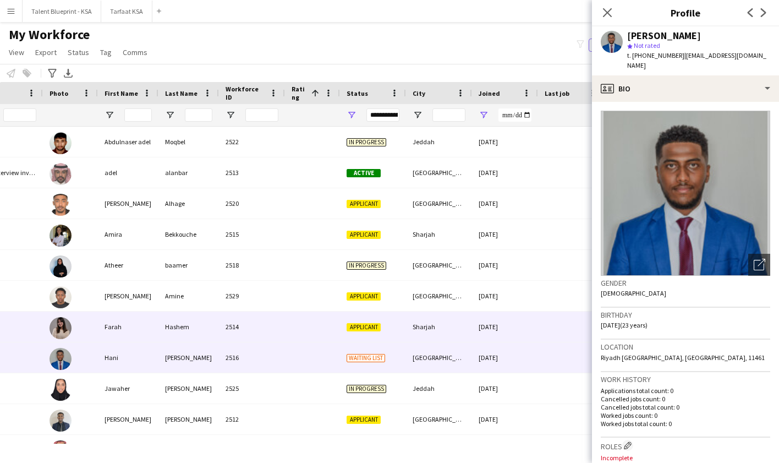
click at [452, 334] on div "Sharjah" at bounding box center [439, 326] width 66 height 30
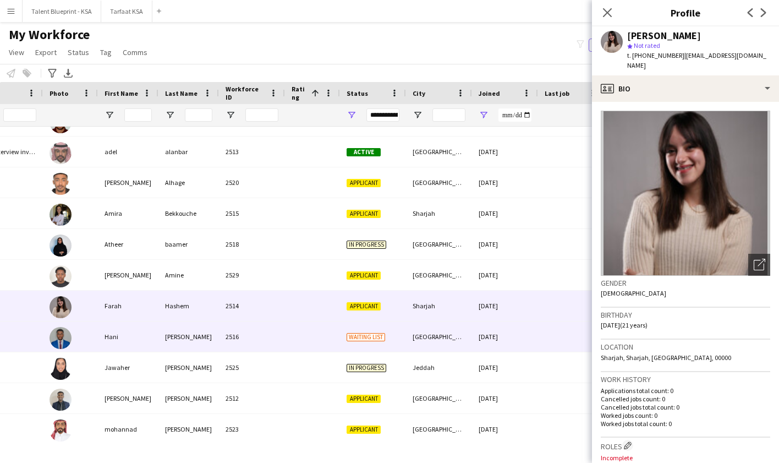
click at [455, 338] on div "[GEOGRAPHIC_DATA]" at bounding box center [439, 336] width 66 height 30
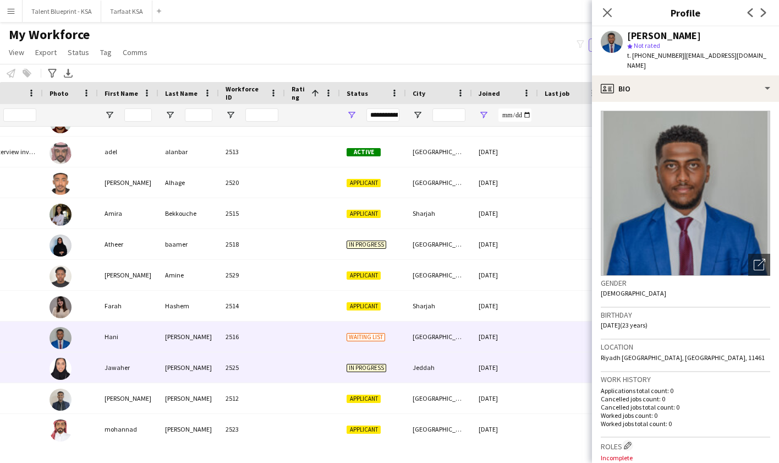
click at [455, 361] on div "Jeddah" at bounding box center [439, 367] width 66 height 30
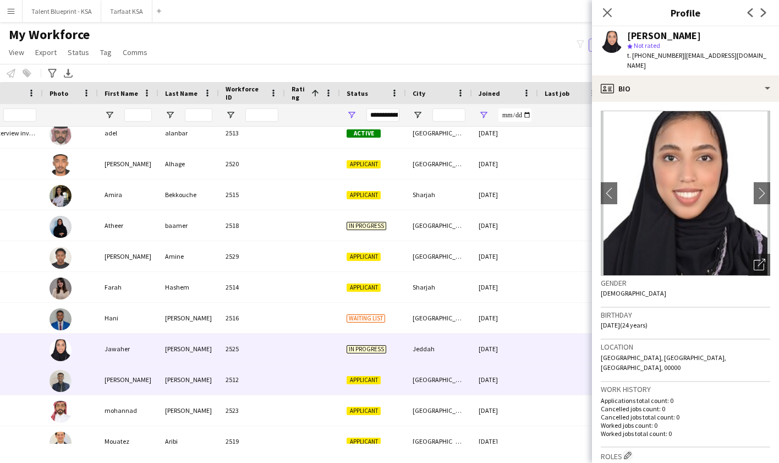
click at [456, 375] on div "[GEOGRAPHIC_DATA]" at bounding box center [439, 379] width 66 height 30
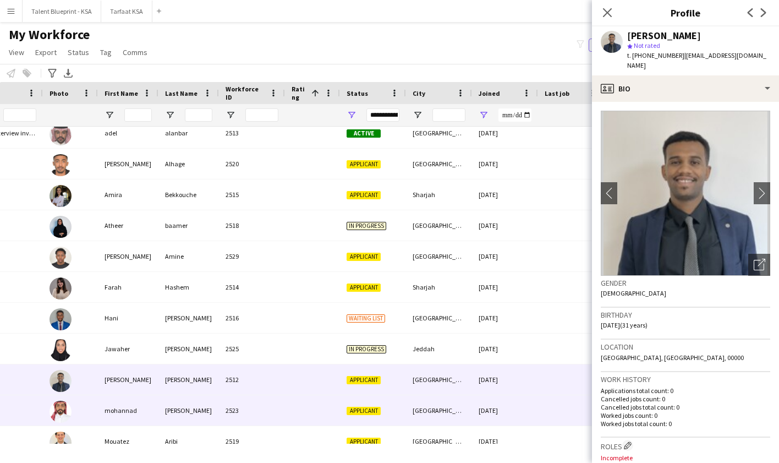
click at [457, 402] on div "[GEOGRAPHIC_DATA]" at bounding box center [439, 410] width 66 height 30
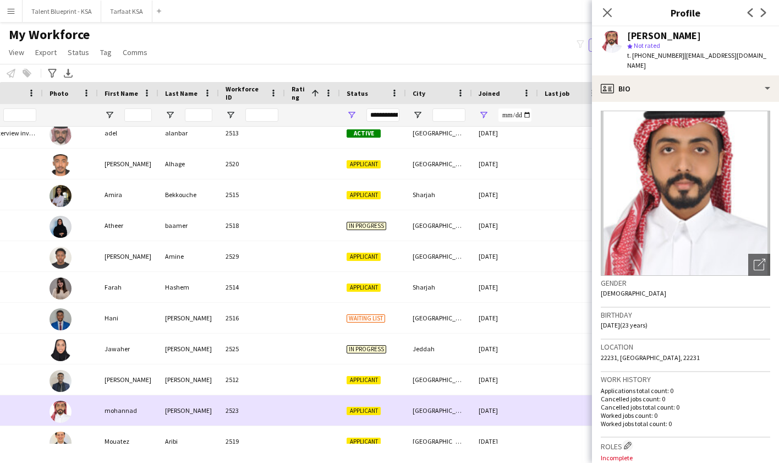
scroll to position [87, 0]
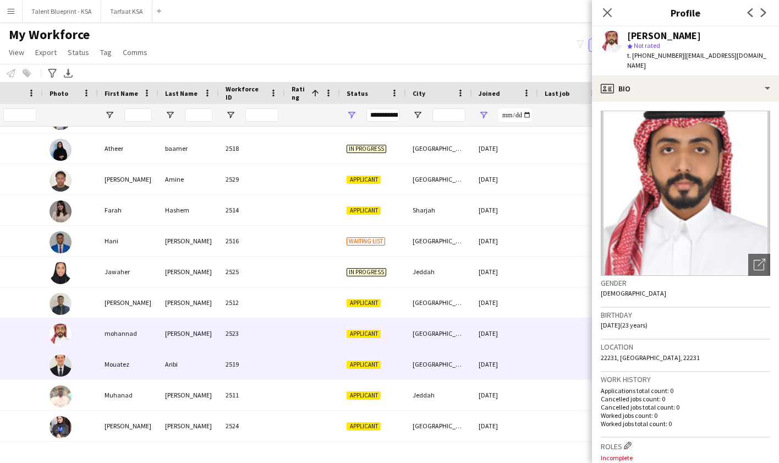
click at [456, 365] on div "[GEOGRAPHIC_DATA]" at bounding box center [439, 364] width 66 height 30
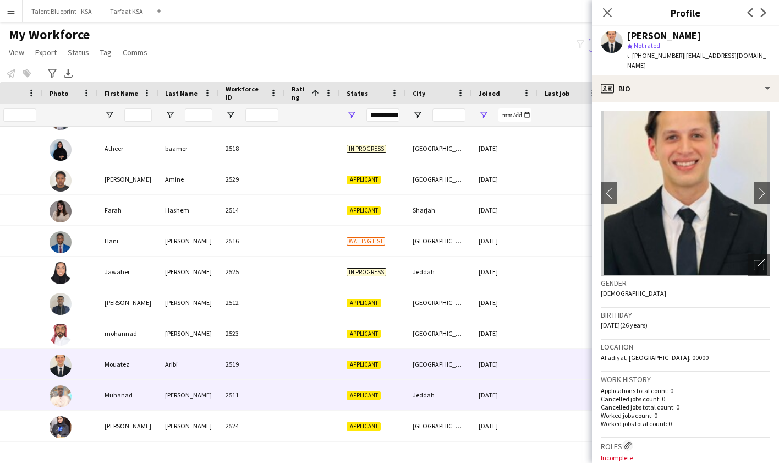
click at [456, 393] on div "Jeddah" at bounding box center [439, 395] width 66 height 30
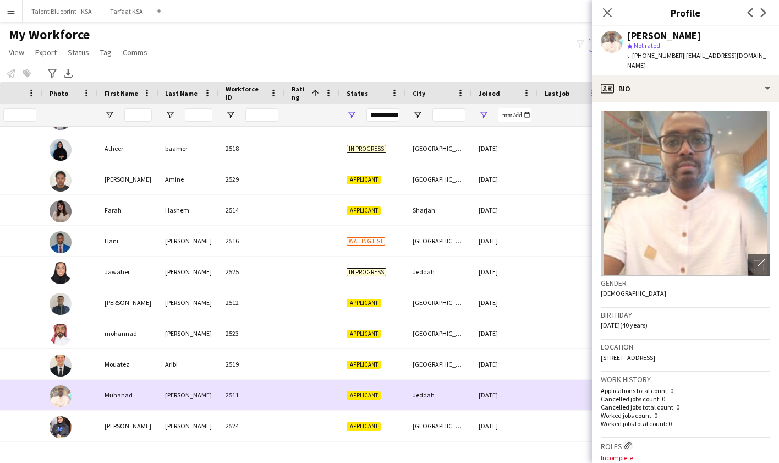
scroll to position [145, 0]
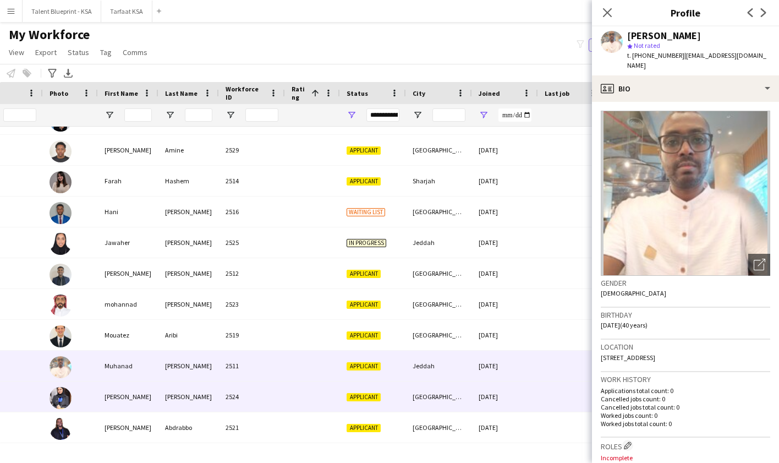
click at [457, 393] on div "[GEOGRAPHIC_DATA]" at bounding box center [439, 396] width 66 height 30
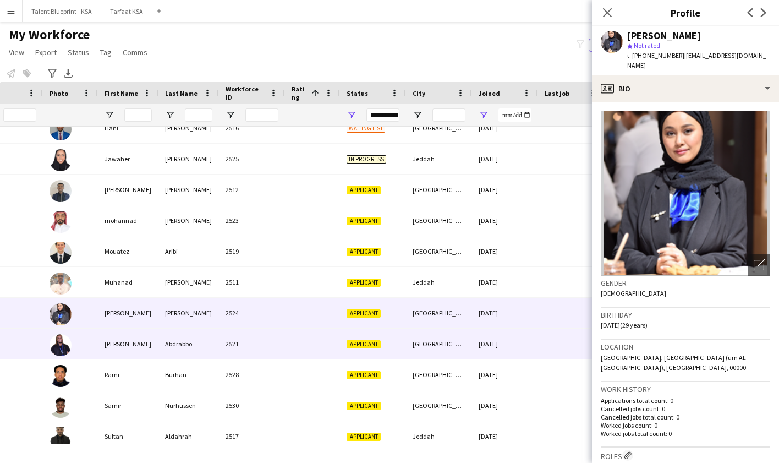
click at [456, 338] on div "[GEOGRAPHIC_DATA]" at bounding box center [439, 343] width 66 height 30
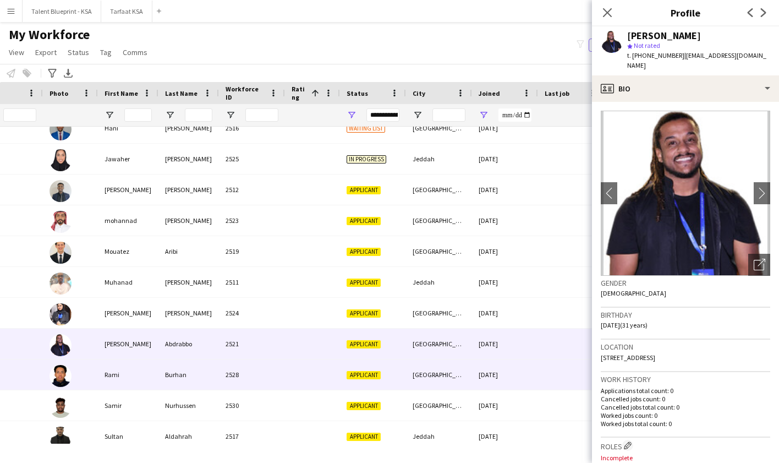
click at [465, 381] on div "[GEOGRAPHIC_DATA]" at bounding box center [439, 374] width 66 height 30
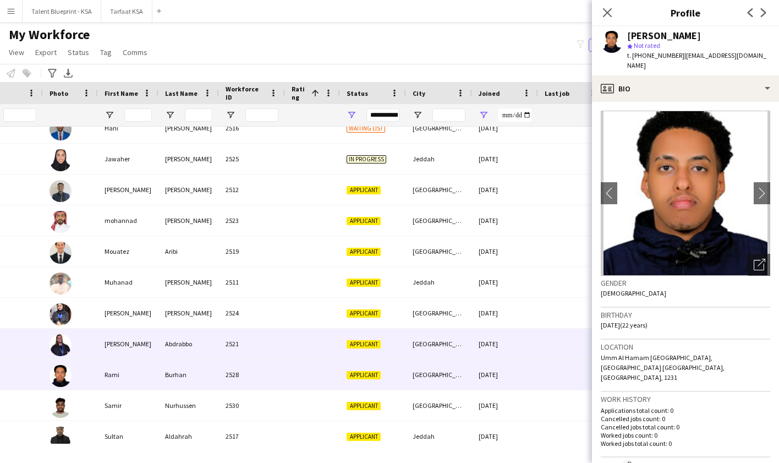
click at [465, 355] on div "[GEOGRAPHIC_DATA]" at bounding box center [439, 343] width 66 height 30
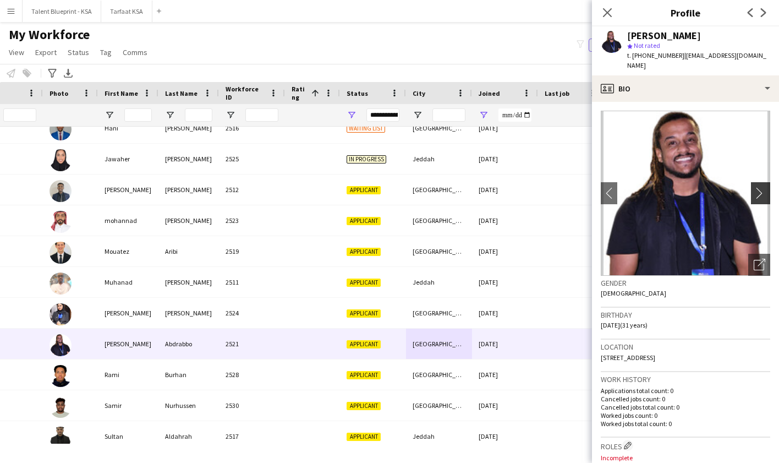
click at [764, 187] on app-icon "chevron-right" at bounding box center [762, 193] width 17 height 12
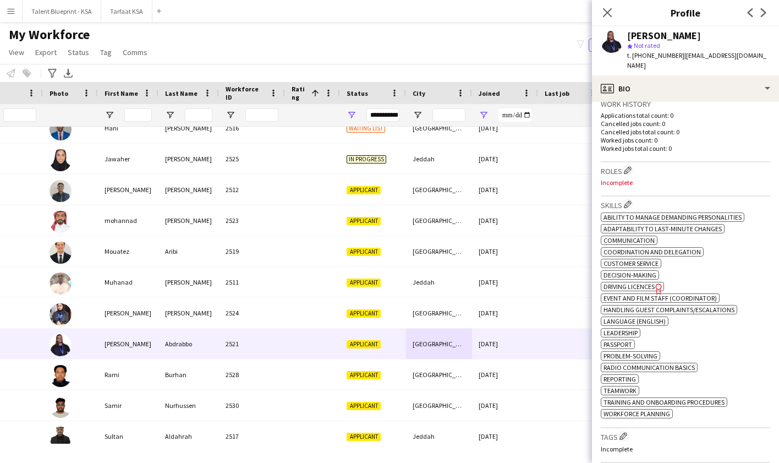
scroll to position [497, 0]
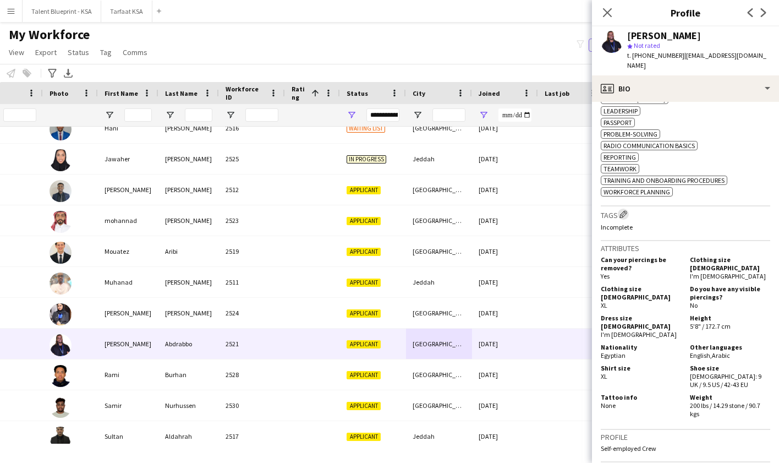
click at [623, 216] on app-icon "Edit crew company tags" at bounding box center [624, 214] width 8 height 8
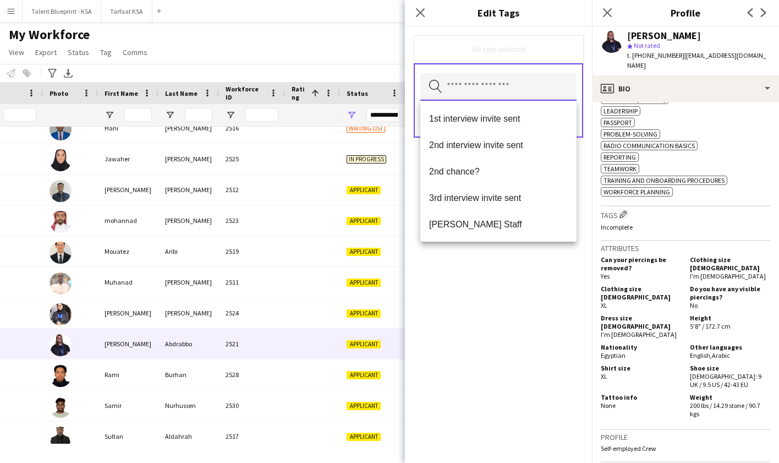
click at [484, 92] on input "text" at bounding box center [498, 87] width 156 height 28
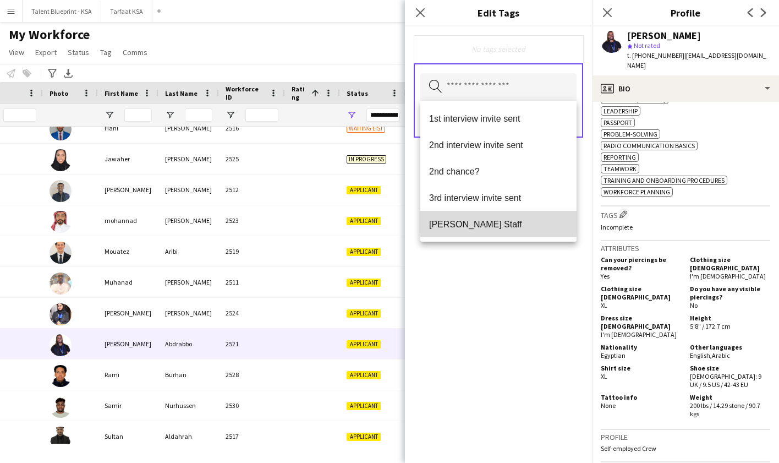
click at [498, 223] on span "[PERSON_NAME] Staff" at bounding box center [498, 224] width 139 height 10
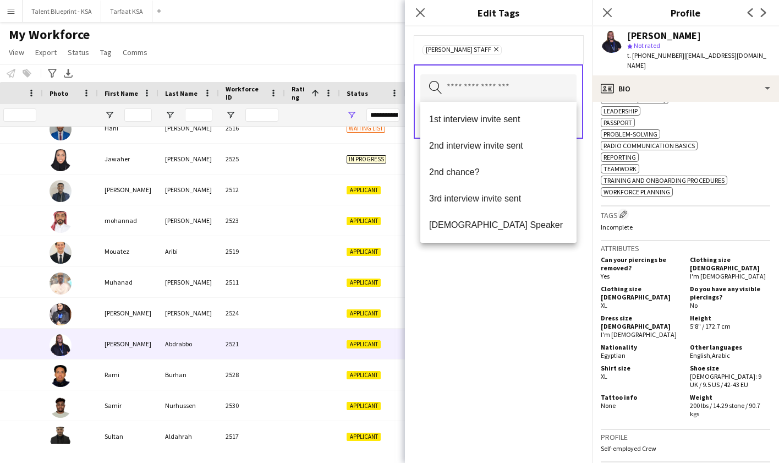
click at [549, 288] on div "[PERSON_NAME] Staff Remove Search by tag name Save" at bounding box center [498, 244] width 187 height 436
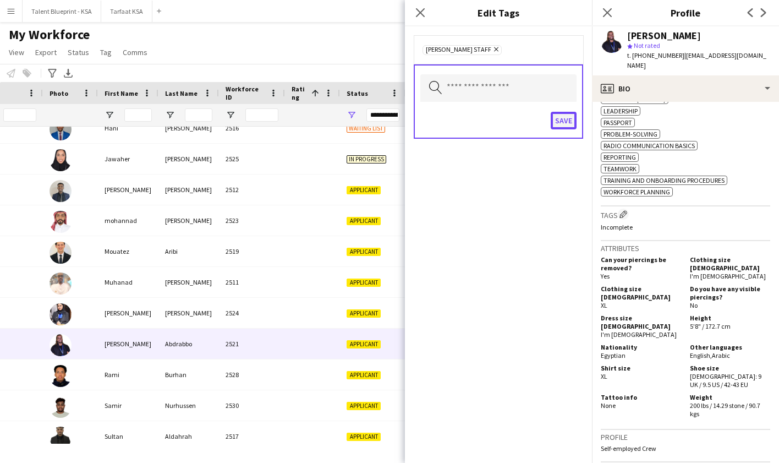
click at [562, 125] on button "Save" at bounding box center [564, 121] width 26 height 18
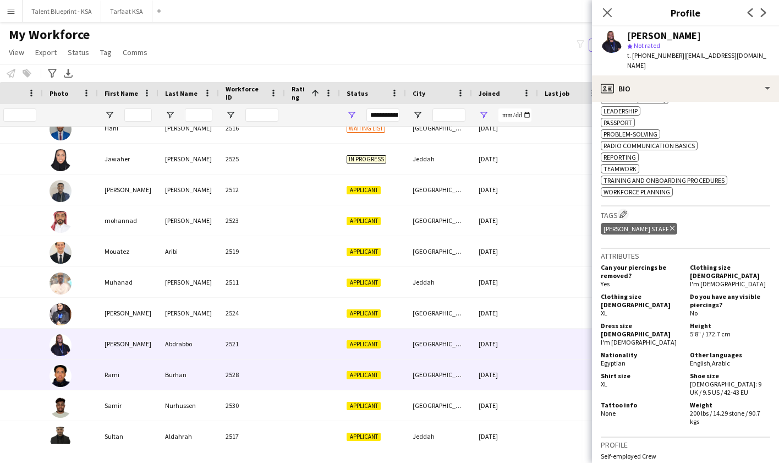
click at [445, 377] on div "[GEOGRAPHIC_DATA]" at bounding box center [439, 374] width 66 height 30
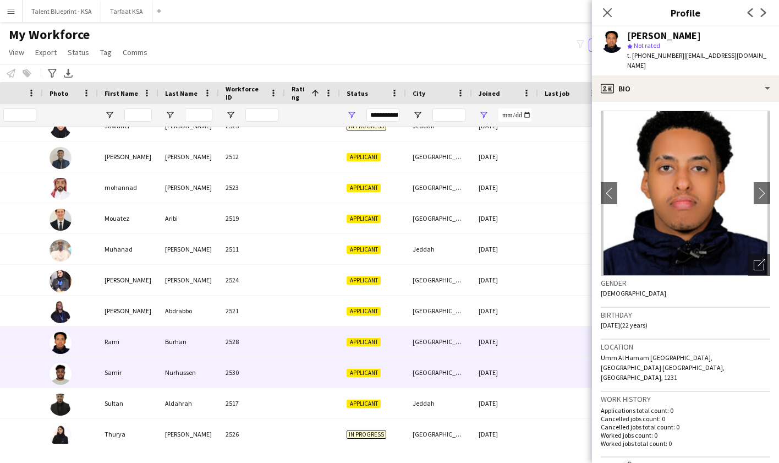
scroll to position [266, 0]
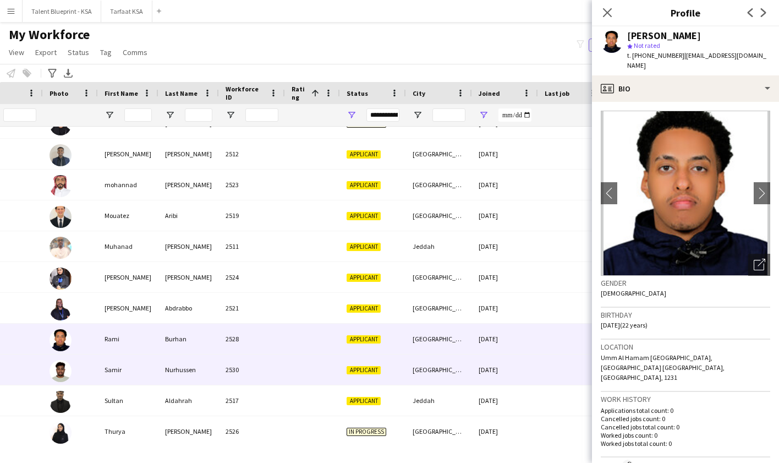
click at [457, 378] on div "[GEOGRAPHIC_DATA]" at bounding box center [439, 369] width 66 height 30
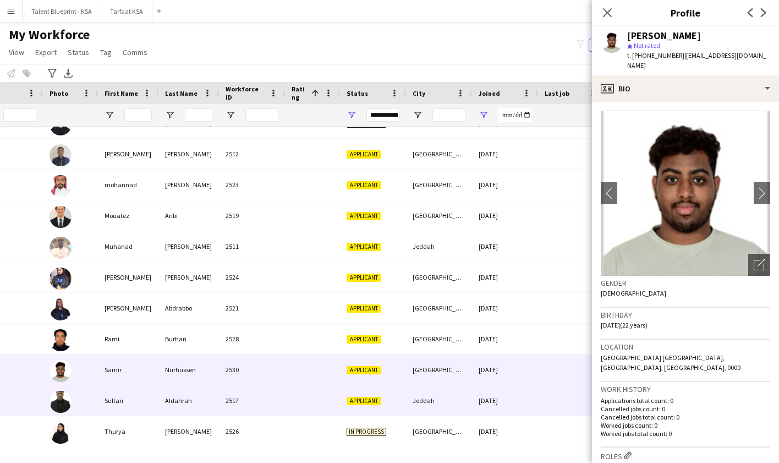
click at [467, 400] on div "Jeddah" at bounding box center [439, 400] width 66 height 30
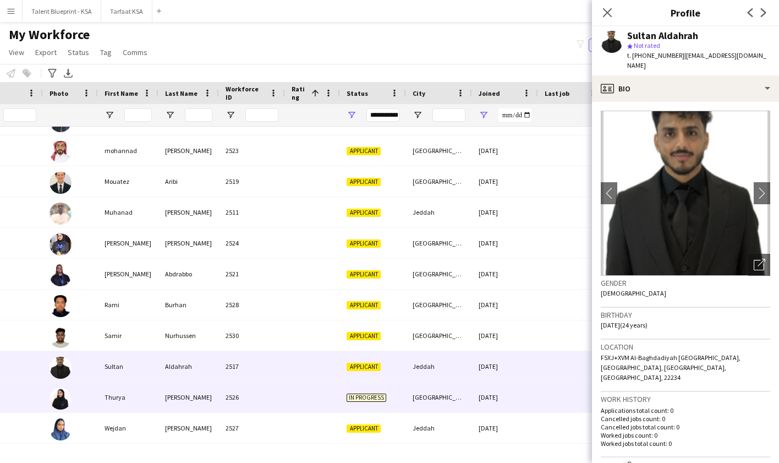
click at [463, 400] on div "Saudi Arabia /Jeddah" at bounding box center [439, 397] width 66 height 30
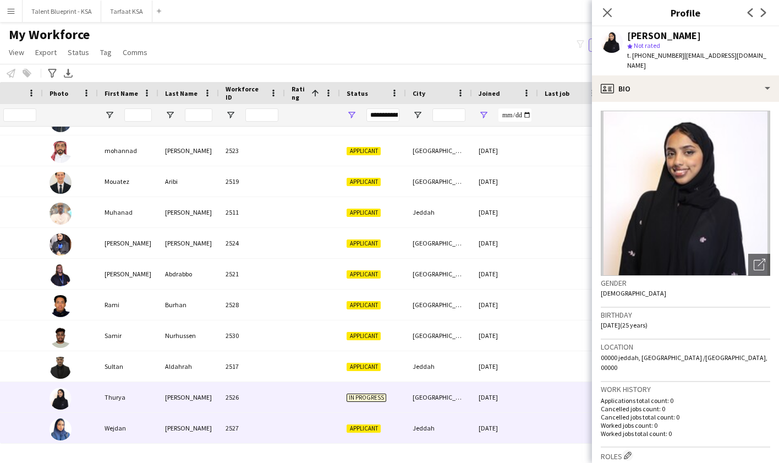
click at [465, 425] on div "Jeddah" at bounding box center [439, 428] width 66 height 30
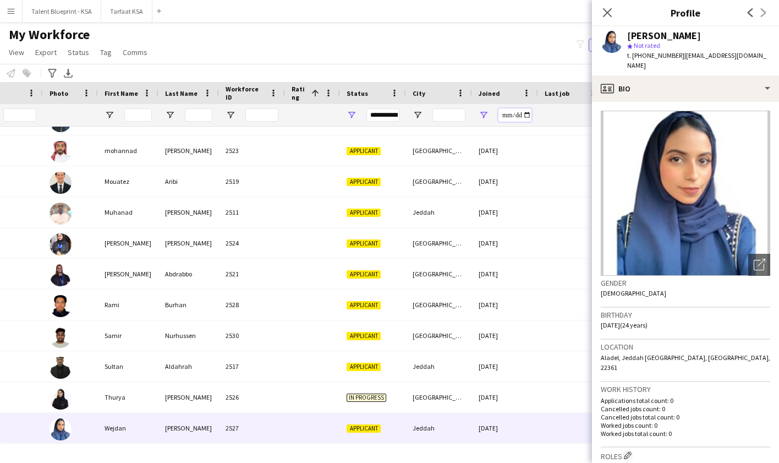
click at [503, 114] on input "**********" at bounding box center [514, 114] width 33 height 13
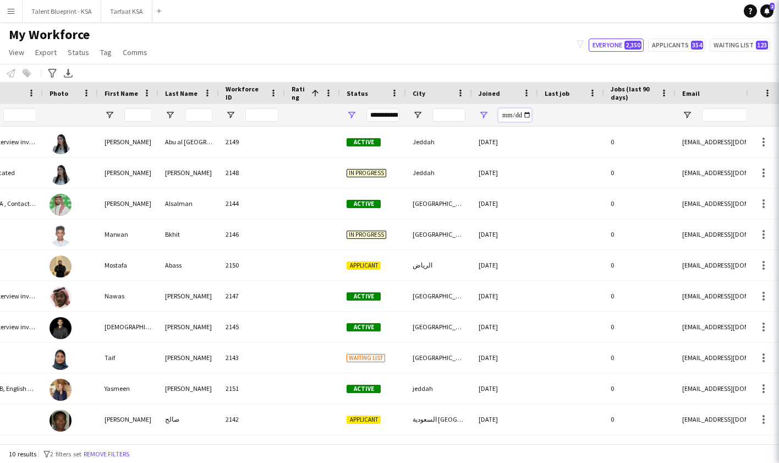
type input "**********"
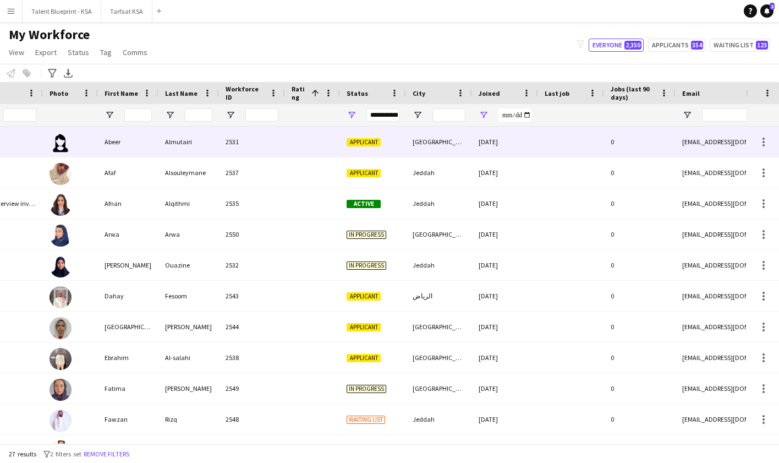
click at [485, 145] on div "18-09-2025" at bounding box center [505, 142] width 66 height 30
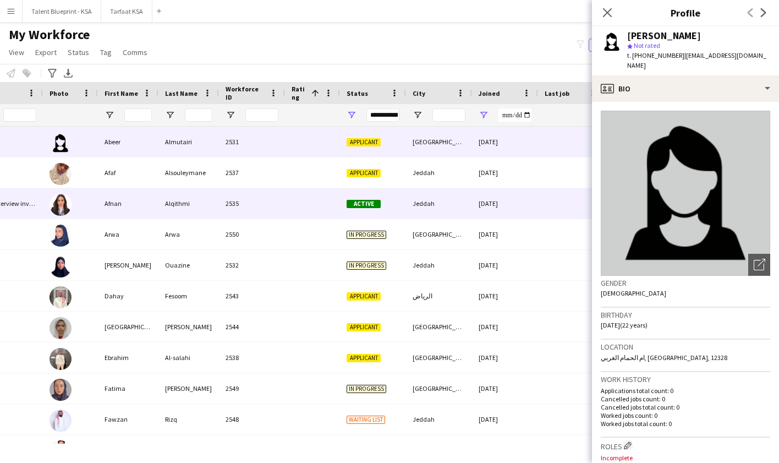
click at [467, 194] on div "Jeddah" at bounding box center [439, 203] width 66 height 30
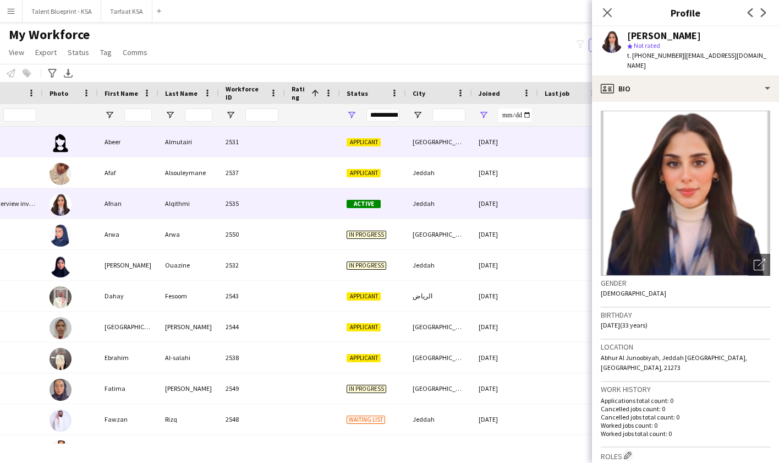
click at [457, 142] on div "[GEOGRAPHIC_DATA]" at bounding box center [439, 142] width 66 height 30
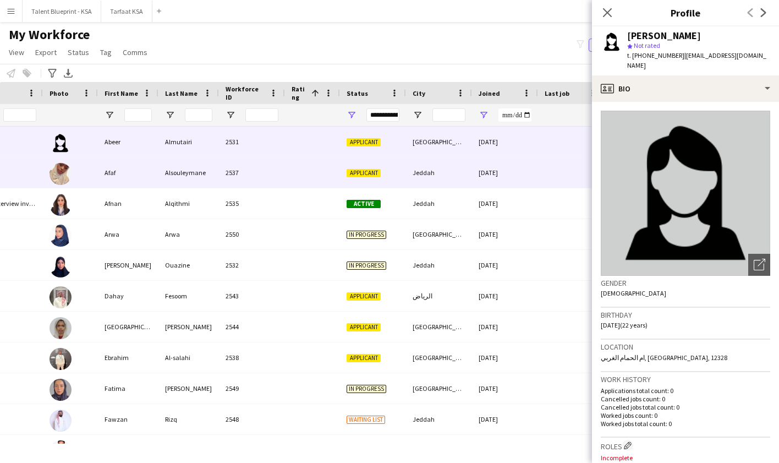
click at [452, 182] on div "Jeddah" at bounding box center [439, 172] width 66 height 30
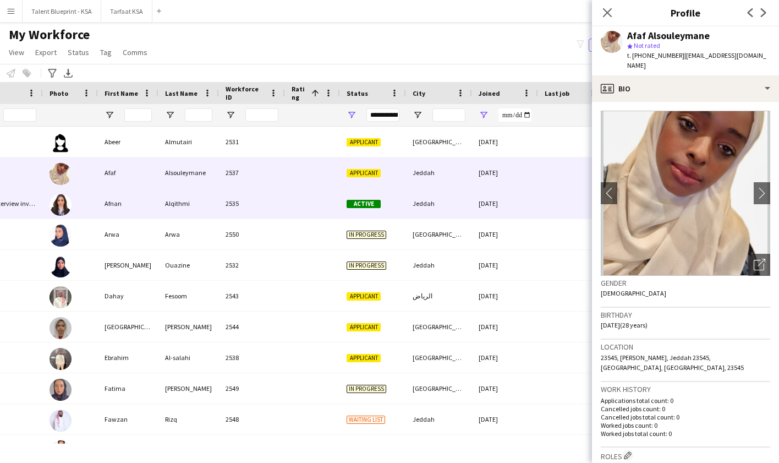
click at [454, 207] on div "Jeddah" at bounding box center [439, 203] width 66 height 30
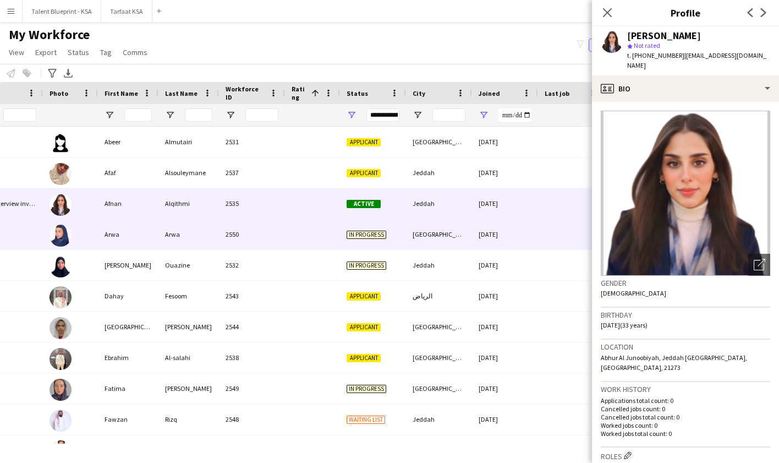
click at [464, 222] on div "[GEOGRAPHIC_DATA]" at bounding box center [439, 234] width 66 height 30
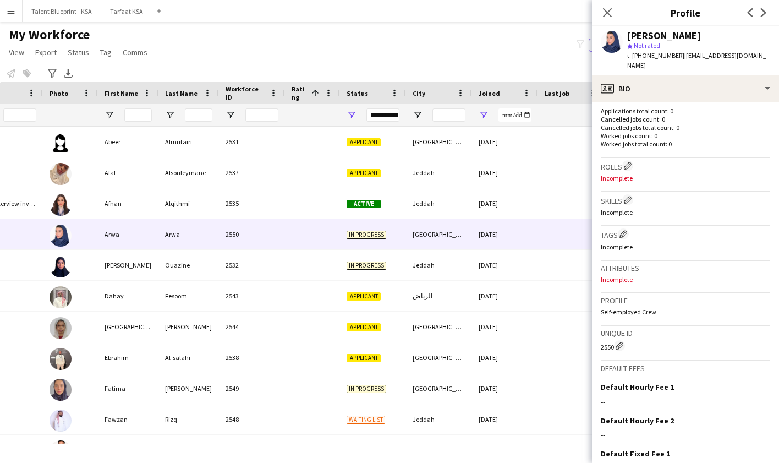
scroll to position [270, 0]
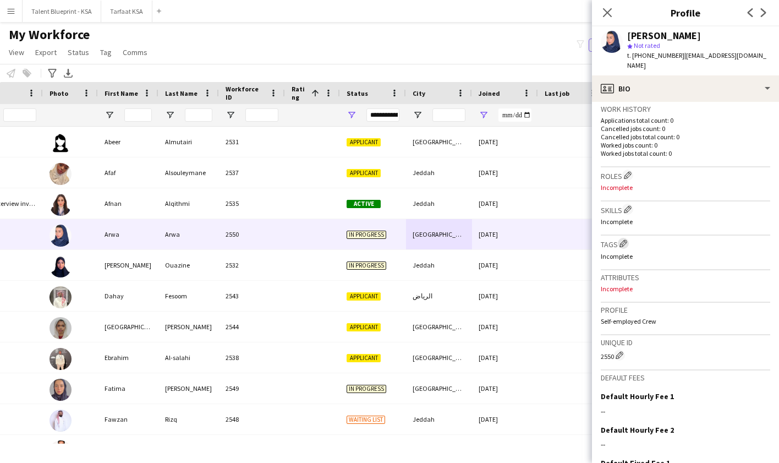
click at [626, 239] on app-icon "Edit crew company tags" at bounding box center [624, 243] width 8 height 8
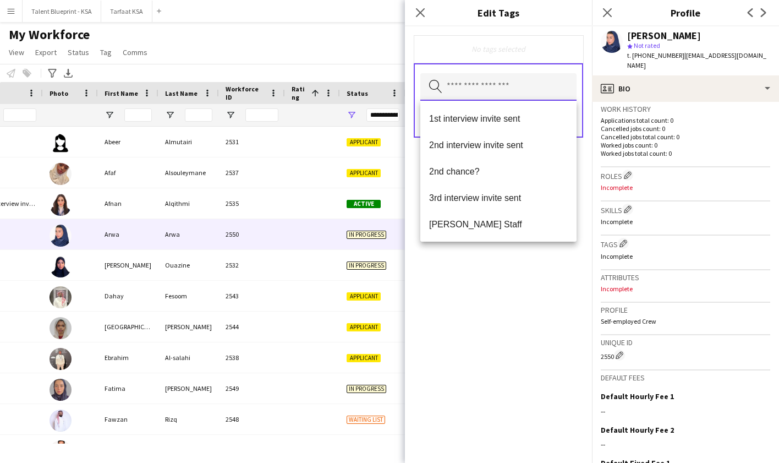
click at [518, 85] on input "text" at bounding box center [498, 87] width 156 height 28
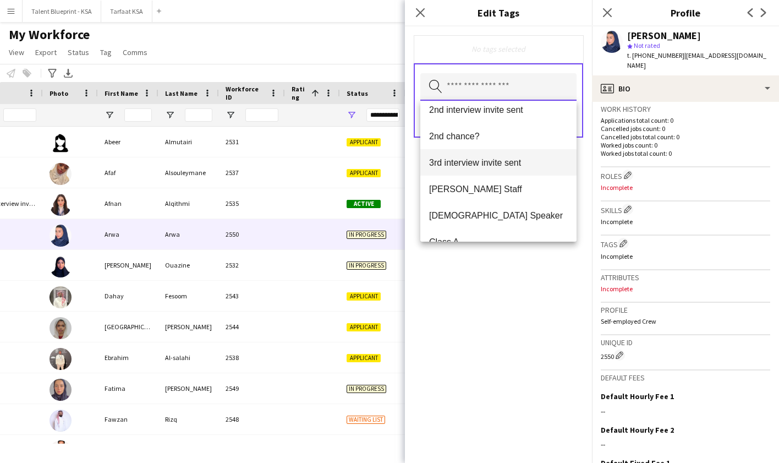
scroll to position [33, 0]
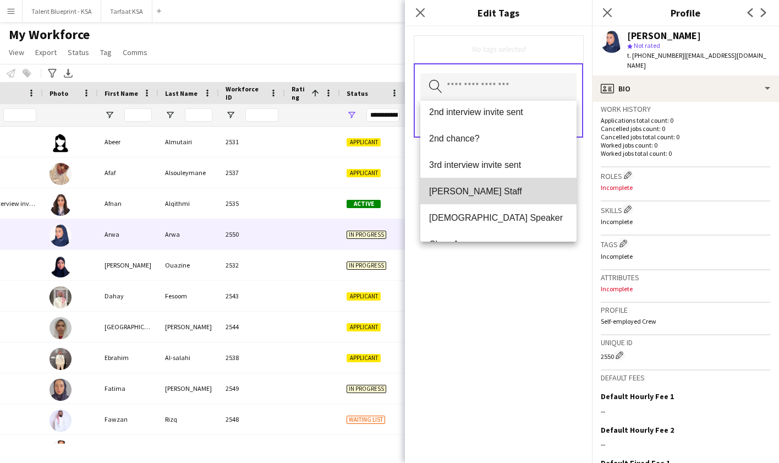
click at [523, 198] on mat-option "[PERSON_NAME] Staff" at bounding box center [498, 191] width 156 height 26
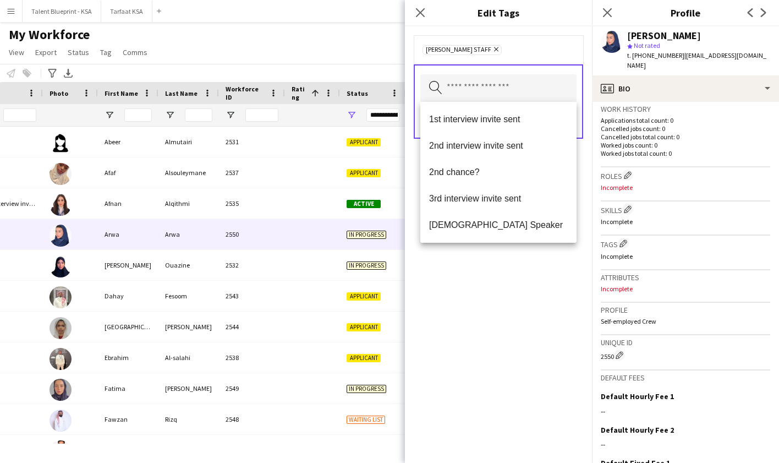
click at [528, 315] on div "[PERSON_NAME] Staff Remove Search by tag name Save" at bounding box center [498, 244] width 187 height 436
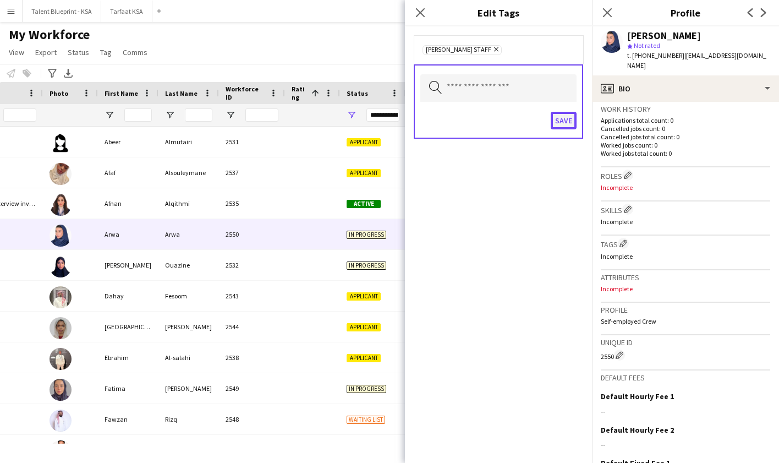
click at [557, 125] on button "Save" at bounding box center [564, 121] width 26 height 18
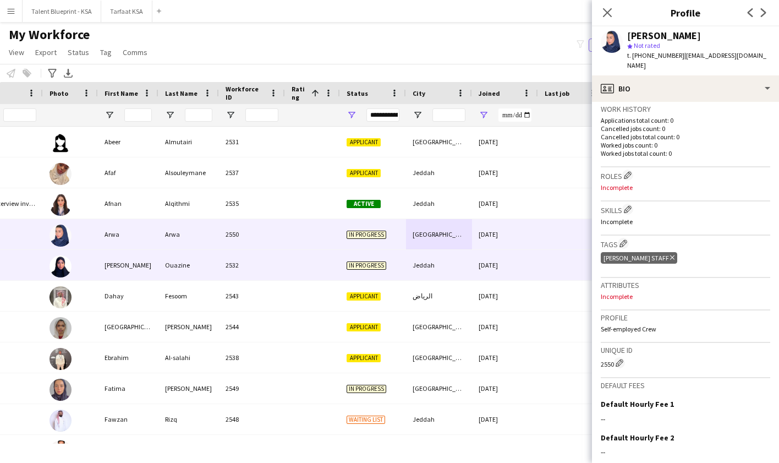
click at [422, 257] on div "Jeddah" at bounding box center [439, 265] width 66 height 30
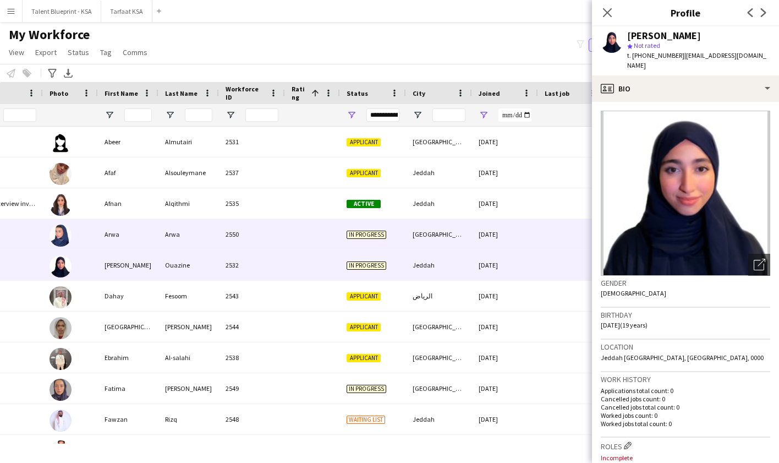
click at [420, 241] on div "[GEOGRAPHIC_DATA]" at bounding box center [439, 234] width 66 height 30
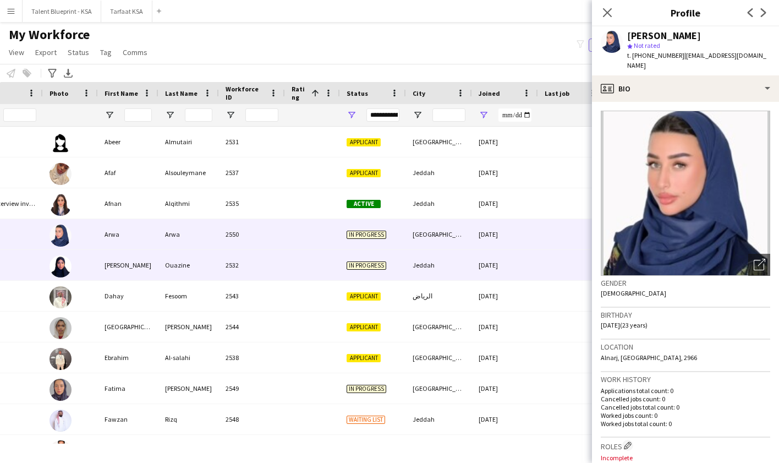
click at [425, 263] on div "Jeddah" at bounding box center [439, 265] width 66 height 30
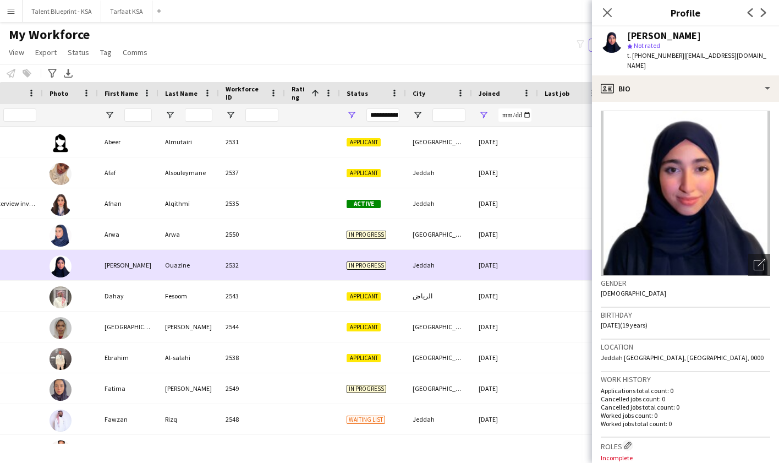
click at [425, 270] on div "Jeddah" at bounding box center [439, 265] width 66 height 30
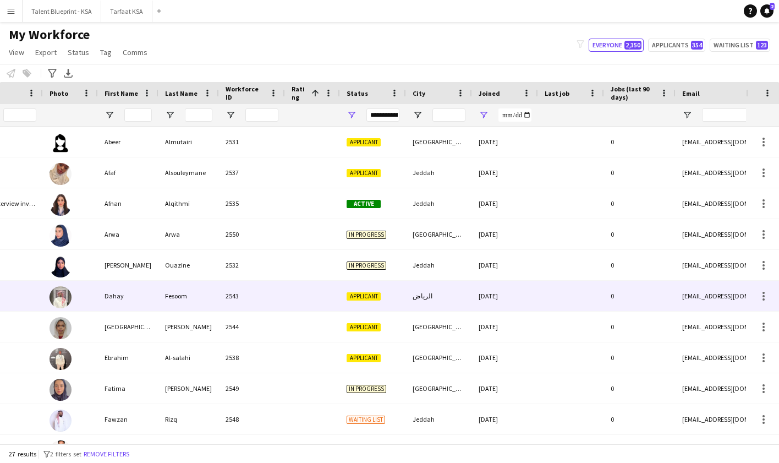
click at [450, 292] on div "الرياض" at bounding box center [439, 296] width 66 height 30
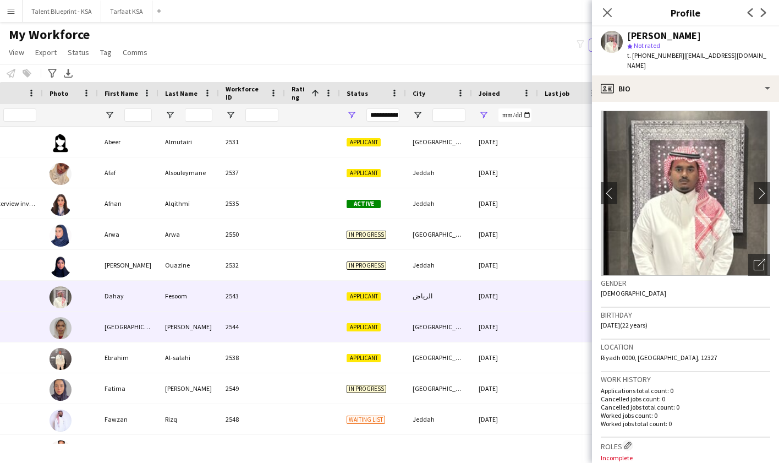
click at [484, 316] on div "18-09-2025" at bounding box center [505, 326] width 66 height 30
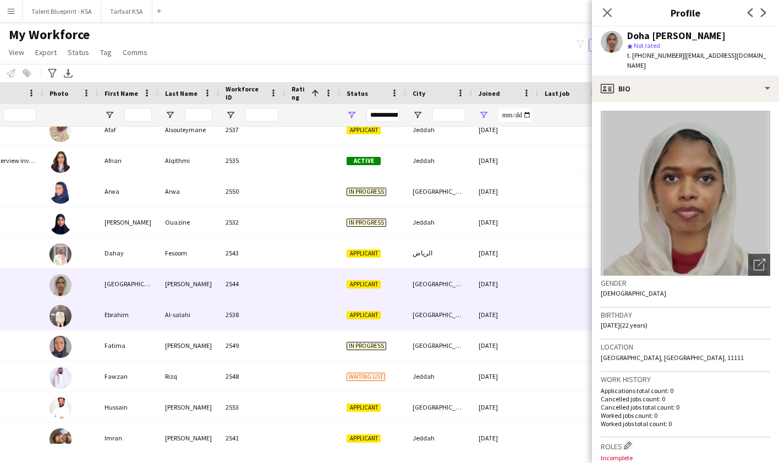
scroll to position [58, 0]
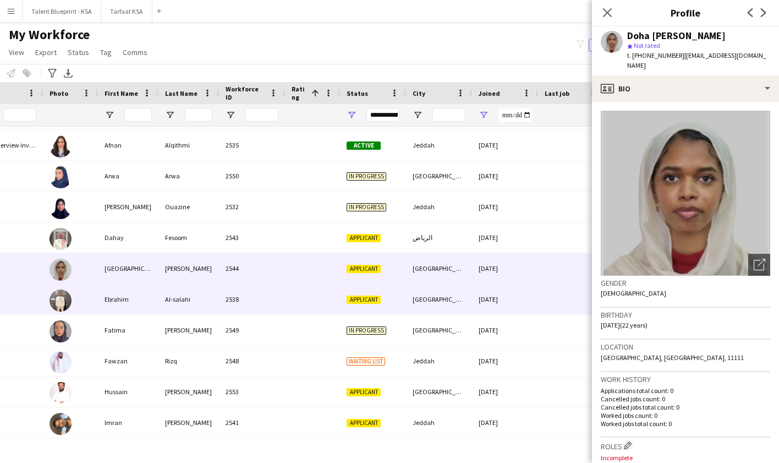
click at [478, 300] on div "18-09-2025" at bounding box center [505, 299] width 66 height 30
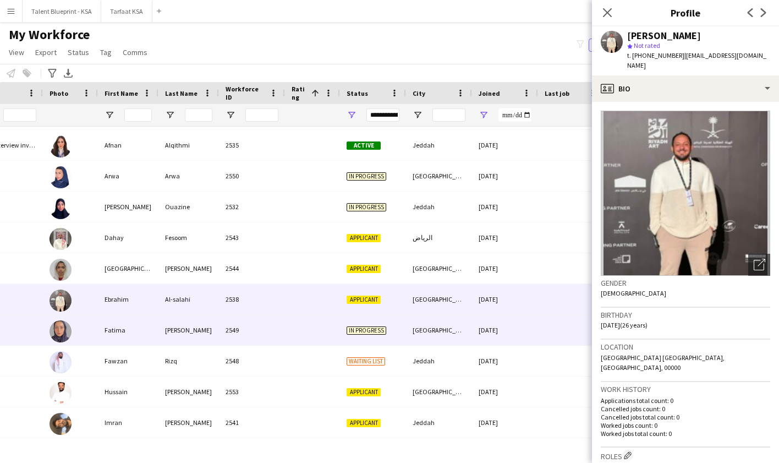
click at [474, 333] on div "18-09-2025" at bounding box center [505, 330] width 66 height 30
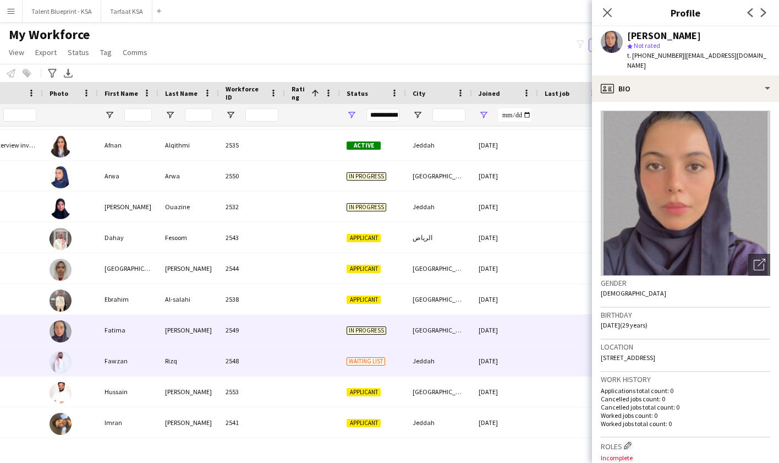
click at [468, 357] on div "Jeddah" at bounding box center [439, 361] width 66 height 30
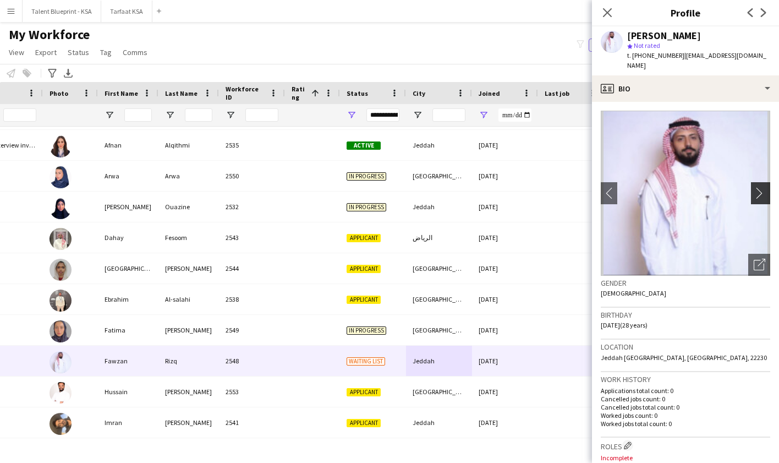
click at [765, 187] on app-icon "chevron-right" at bounding box center [762, 193] width 17 height 12
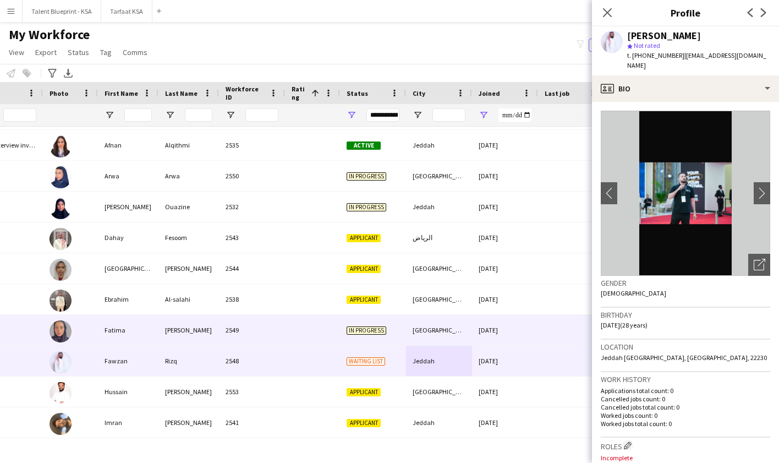
click at [512, 335] on div "18-09-2025" at bounding box center [505, 330] width 66 height 30
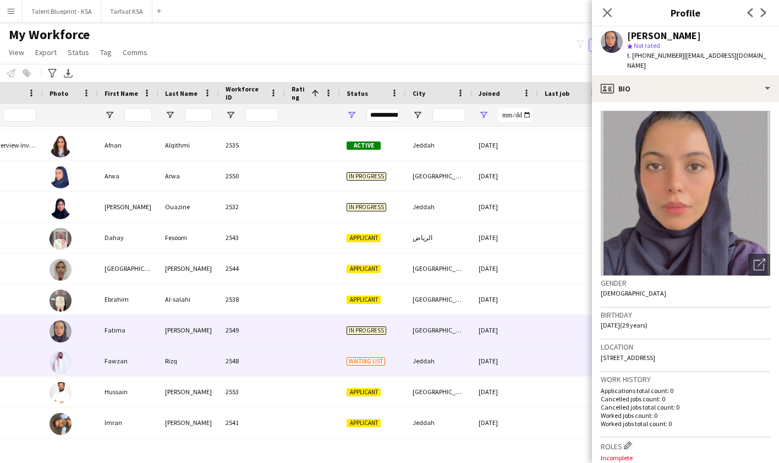
click at [512, 360] on div "18-09-2025" at bounding box center [505, 361] width 66 height 30
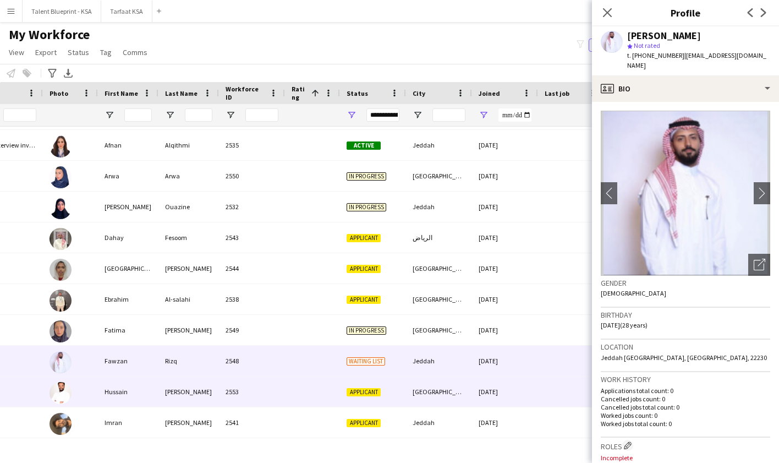
click at [486, 396] on div "18-09-2025" at bounding box center [505, 391] width 66 height 30
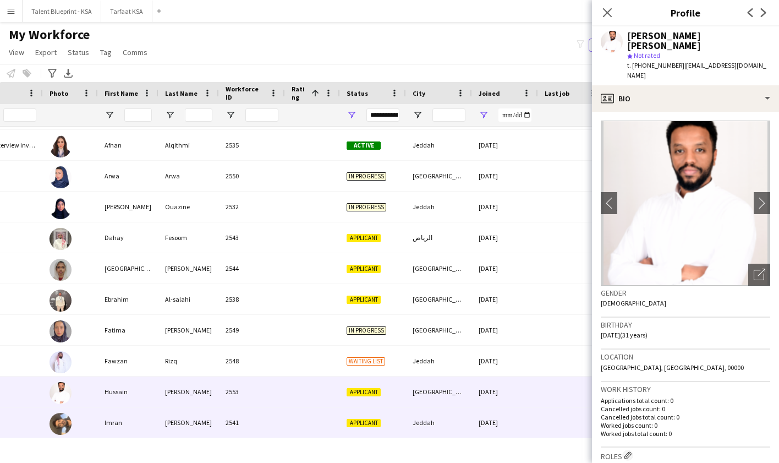
click at [486, 424] on div "18-09-2025" at bounding box center [505, 422] width 66 height 30
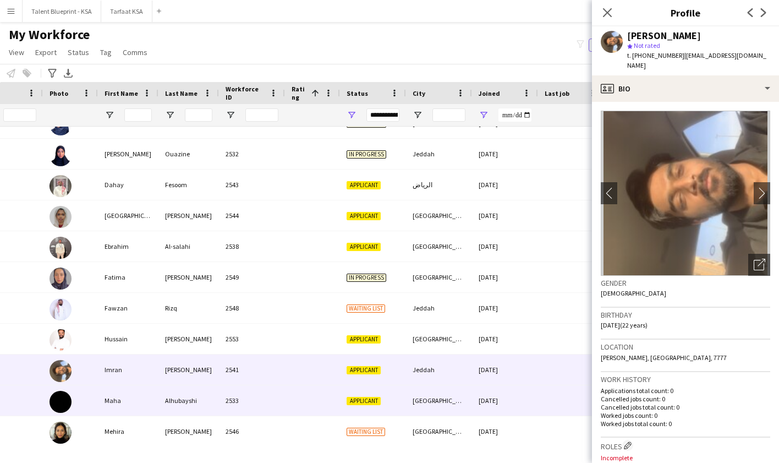
scroll to position [124, 0]
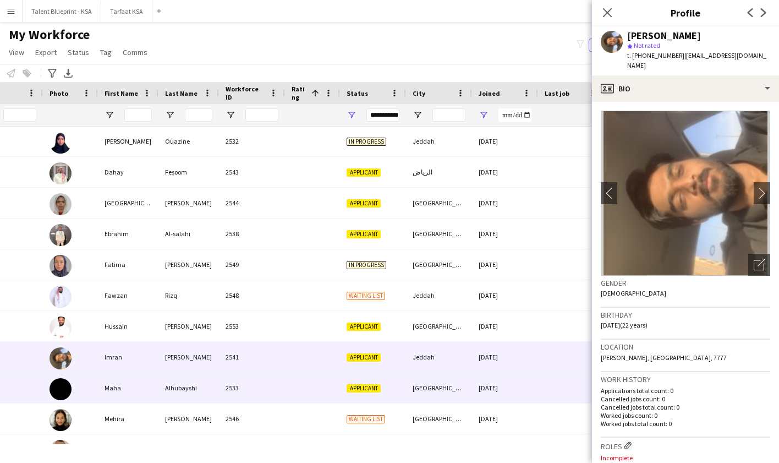
click at [481, 381] on div "18-09-2025" at bounding box center [505, 387] width 66 height 30
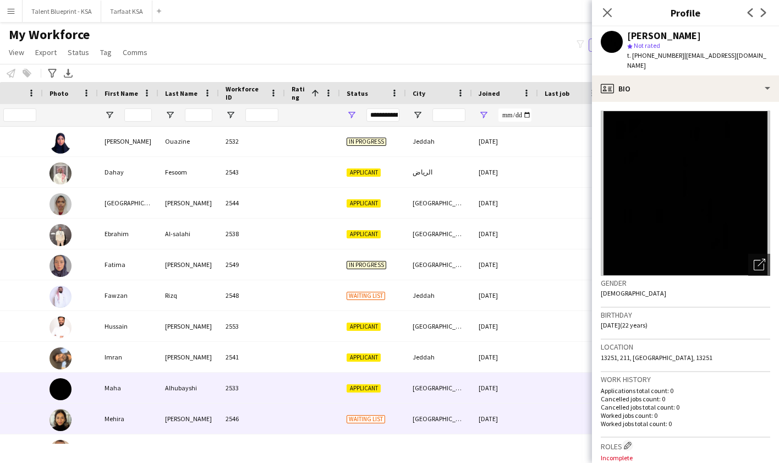
click at [485, 416] on div "18-09-2025" at bounding box center [505, 418] width 66 height 30
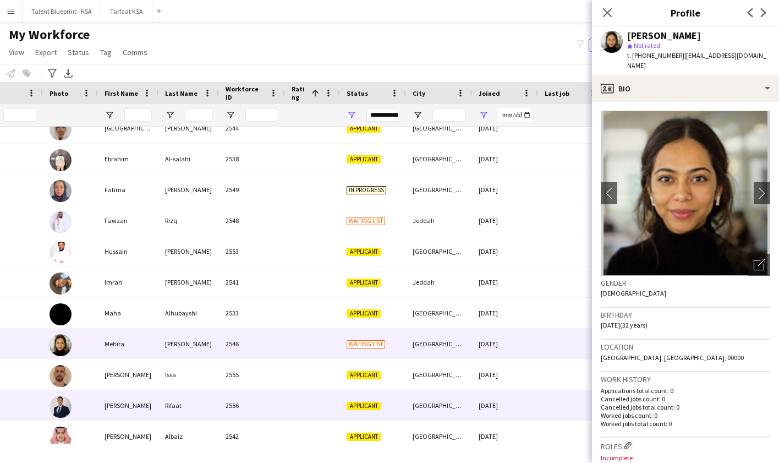
scroll to position [202, 0]
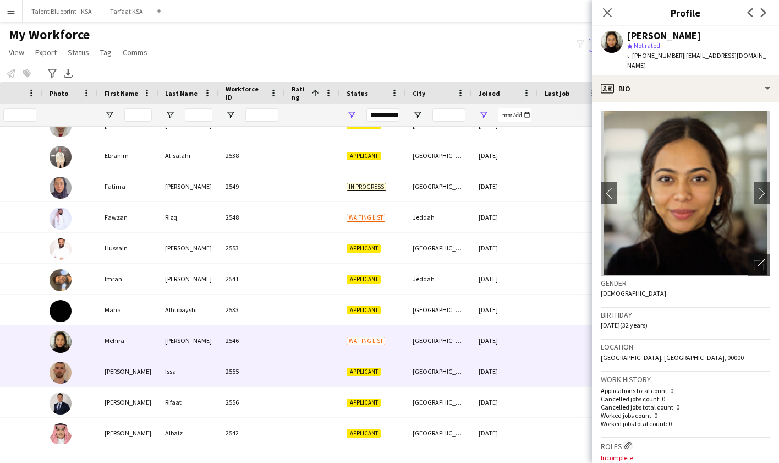
click at [486, 368] on div "18-09-2025" at bounding box center [505, 371] width 66 height 30
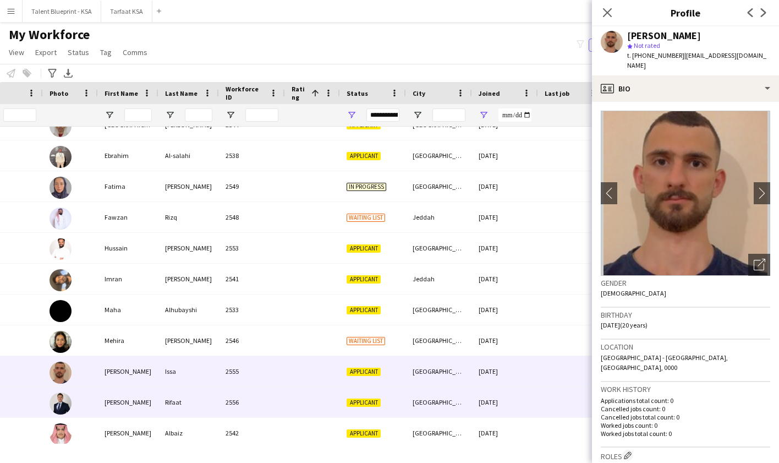
click at [484, 404] on div "18-09-2025" at bounding box center [505, 402] width 66 height 30
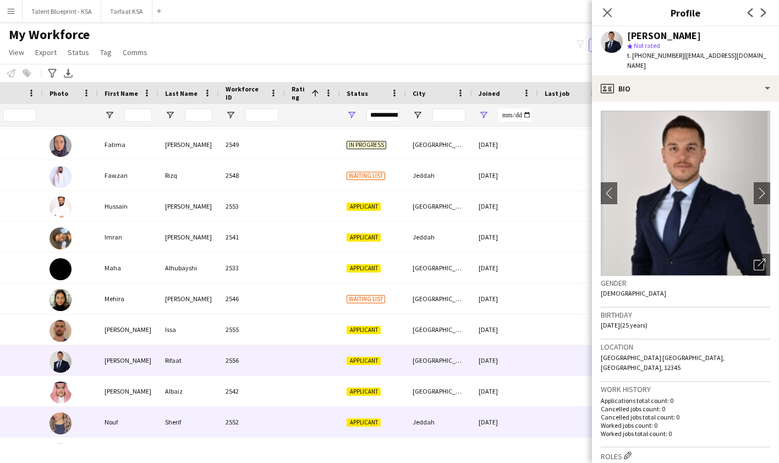
scroll to position [251, 0]
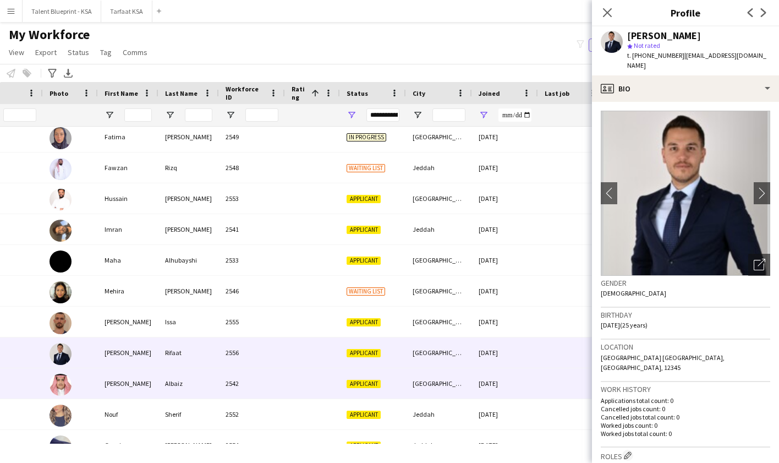
click at [480, 383] on div "18-09-2025" at bounding box center [505, 383] width 66 height 30
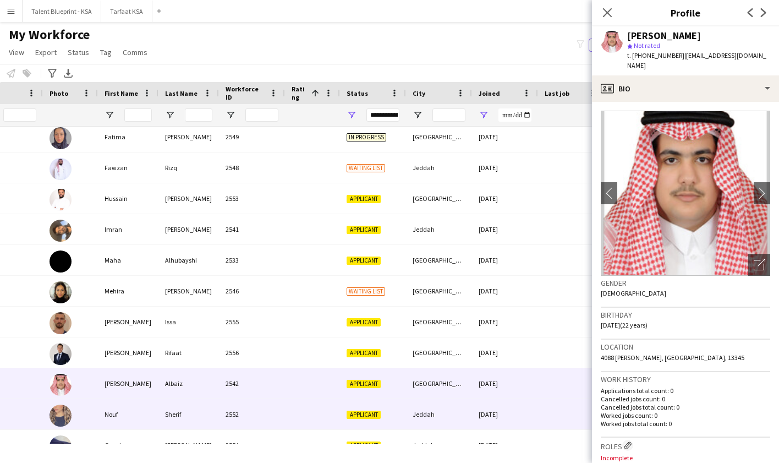
click at [463, 424] on div "Jeddah" at bounding box center [439, 414] width 66 height 30
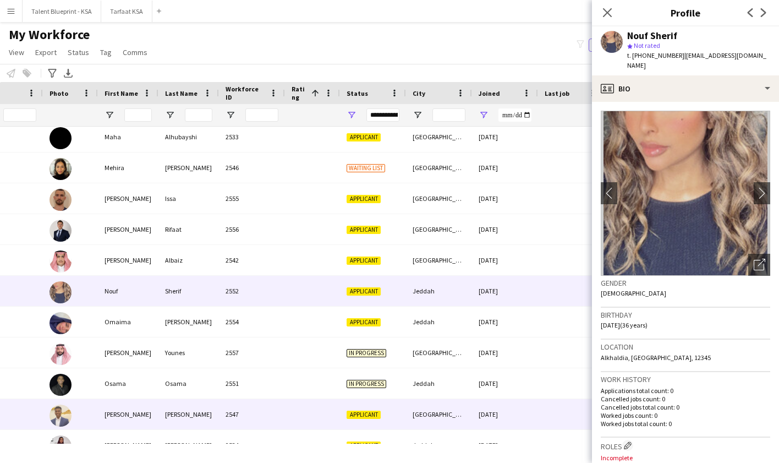
scroll to position [383, 0]
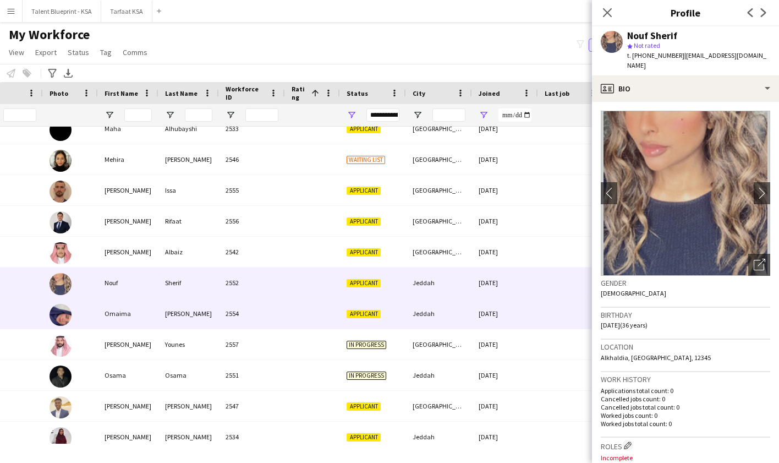
click at [468, 323] on div "Jeddah" at bounding box center [439, 313] width 66 height 30
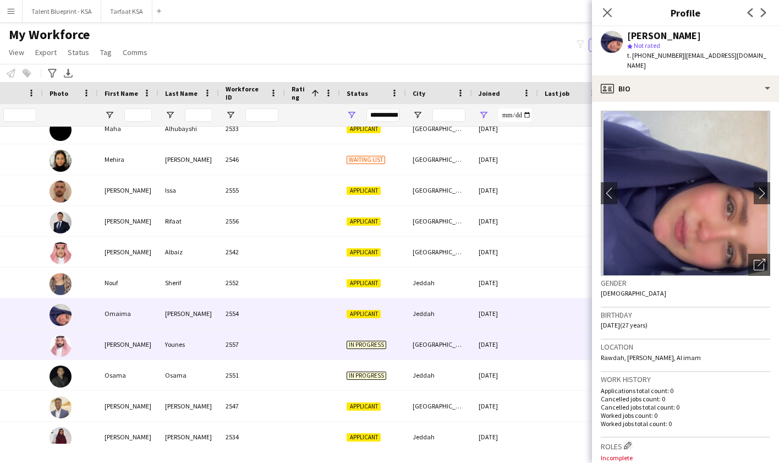
click at [491, 343] on div "18-09-2025" at bounding box center [505, 344] width 66 height 30
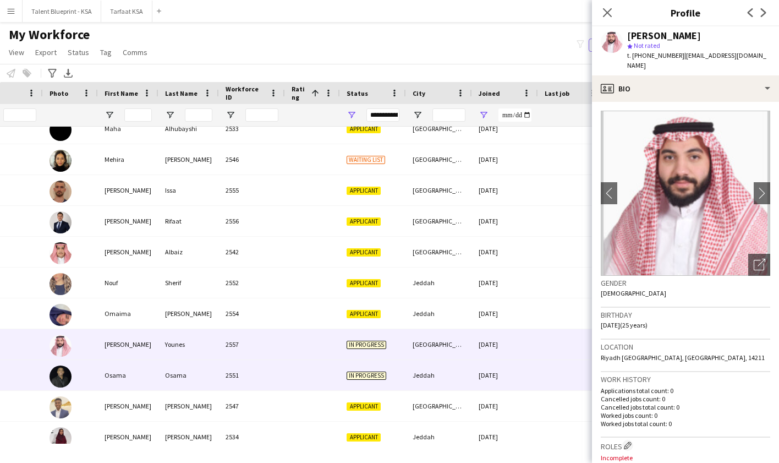
click at [486, 375] on div "18-09-2025" at bounding box center [505, 375] width 66 height 30
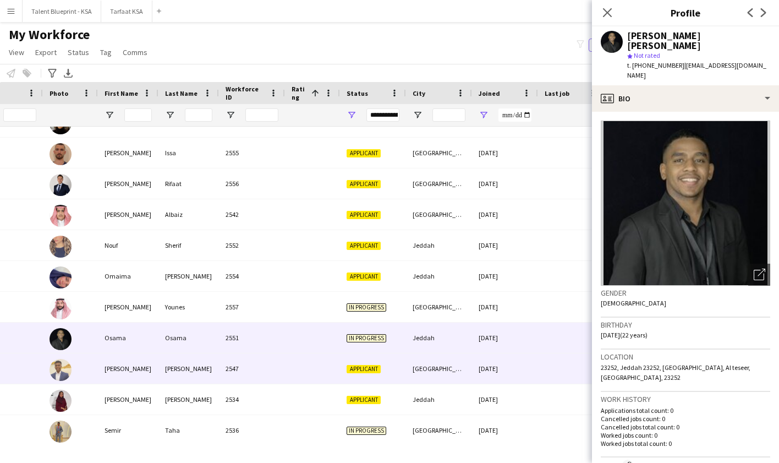
click at [485, 372] on div "18-09-2025" at bounding box center [505, 368] width 66 height 30
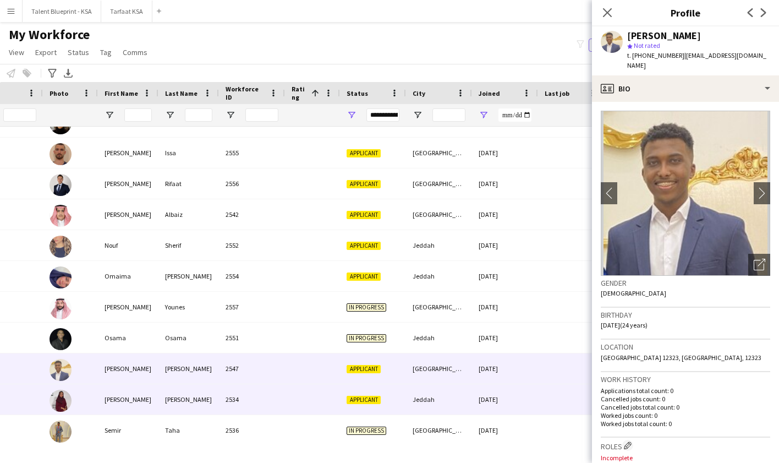
click at [486, 395] on div "18-09-2025" at bounding box center [505, 399] width 66 height 30
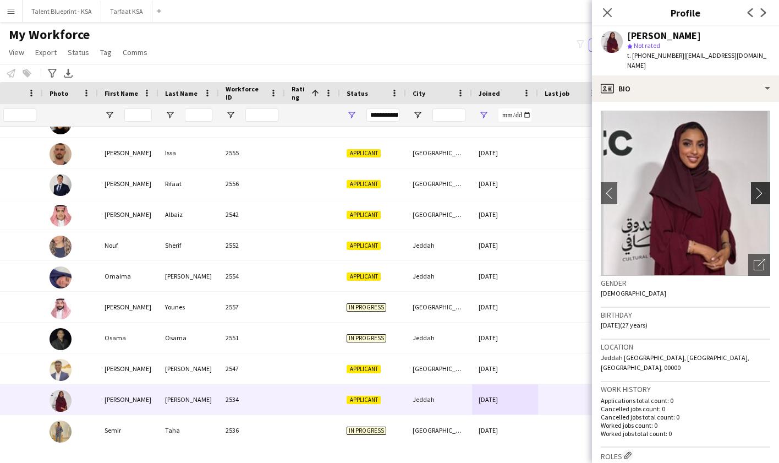
click at [757, 187] on app-icon "chevron-right" at bounding box center [762, 193] width 17 height 12
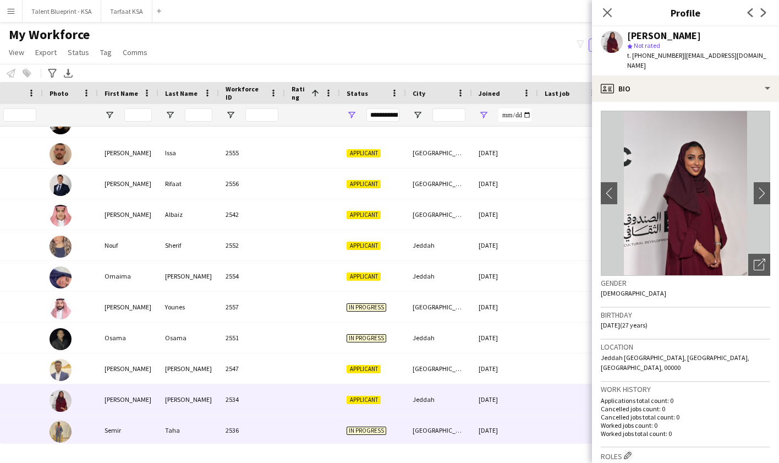
click at [460, 435] on div "[GEOGRAPHIC_DATA]" at bounding box center [439, 430] width 66 height 30
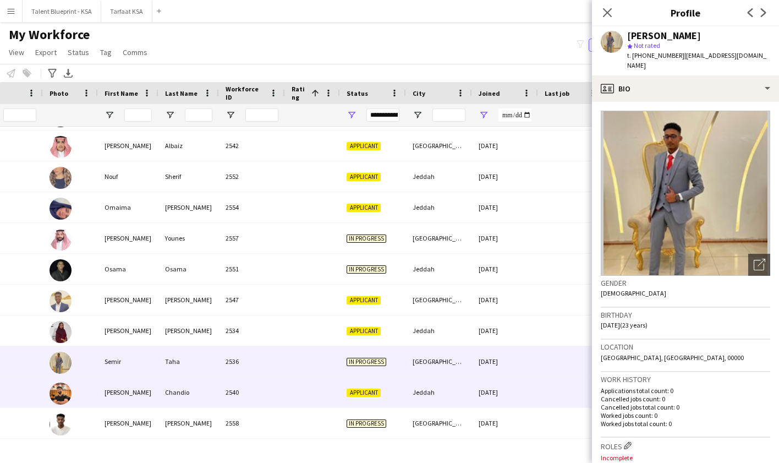
click at [457, 397] on div "Jeddah" at bounding box center [439, 392] width 66 height 30
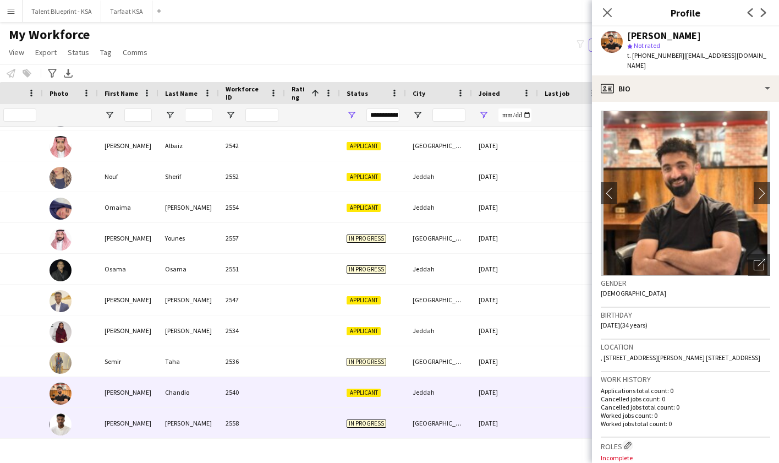
click at [458, 416] on div "[GEOGRAPHIC_DATA]" at bounding box center [439, 423] width 66 height 30
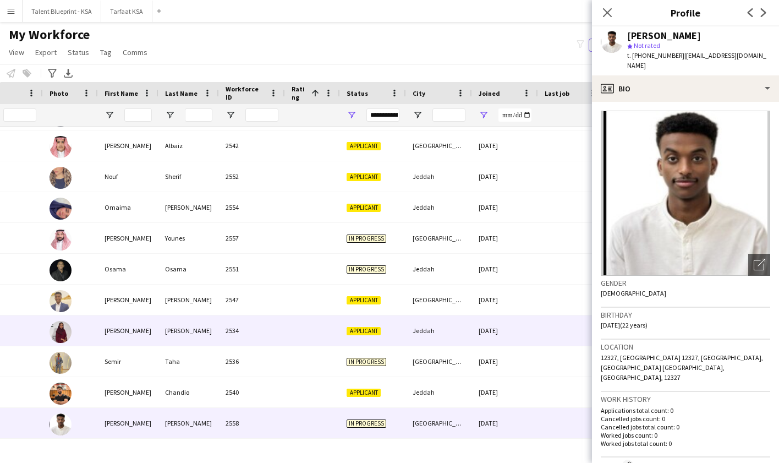
click at [451, 331] on div "Jeddah" at bounding box center [439, 330] width 66 height 30
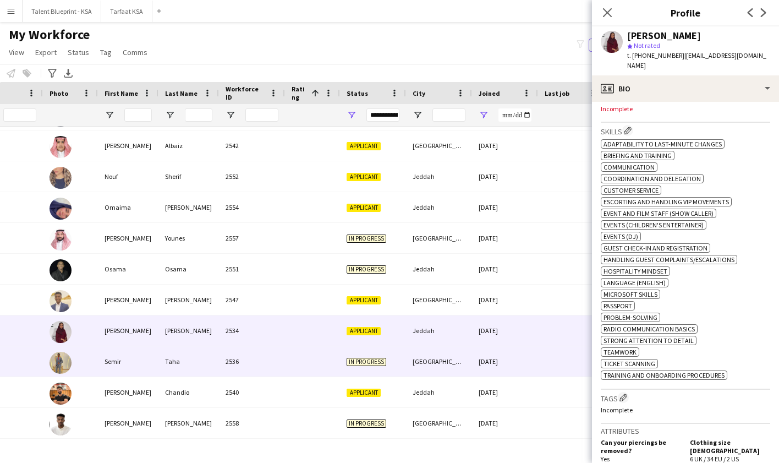
click at [501, 361] on div "18-09-2025" at bounding box center [505, 361] width 66 height 30
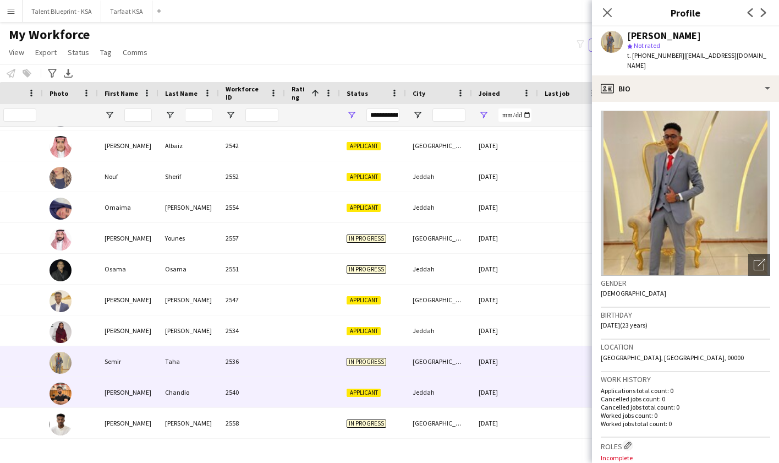
click at [502, 384] on div "18-09-2025" at bounding box center [505, 392] width 66 height 30
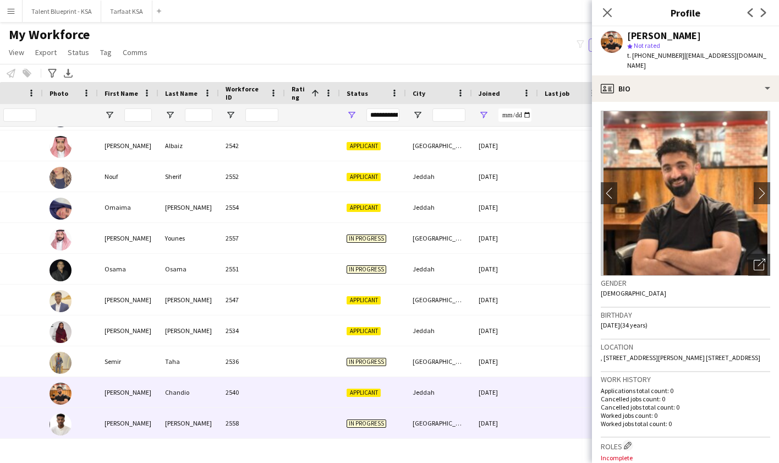
click at [507, 423] on div "18-09-2025" at bounding box center [505, 423] width 66 height 30
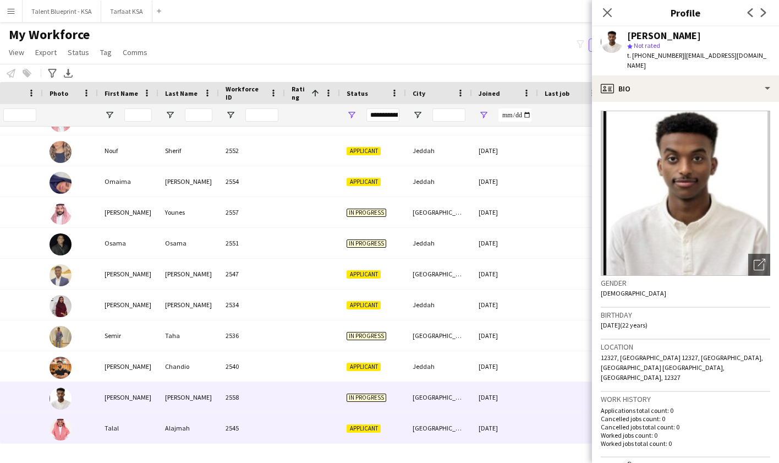
click at [507, 429] on div "18-09-2025" at bounding box center [505, 428] width 66 height 30
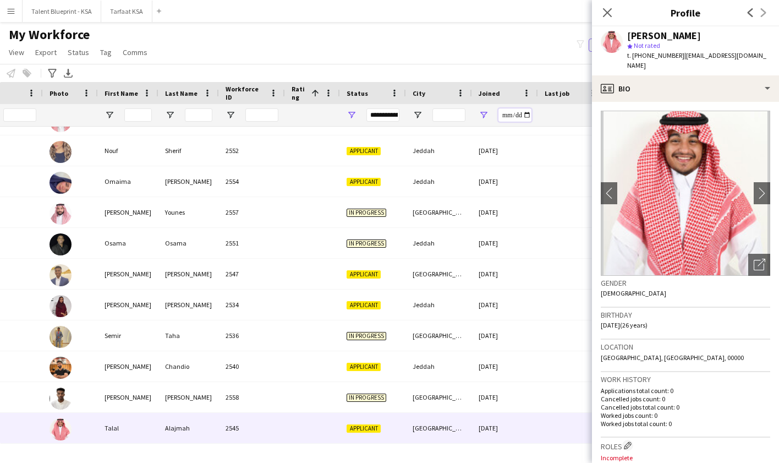
click at [505, 115] on input "**********" at bounding box center [514, 114] width 33 height 13
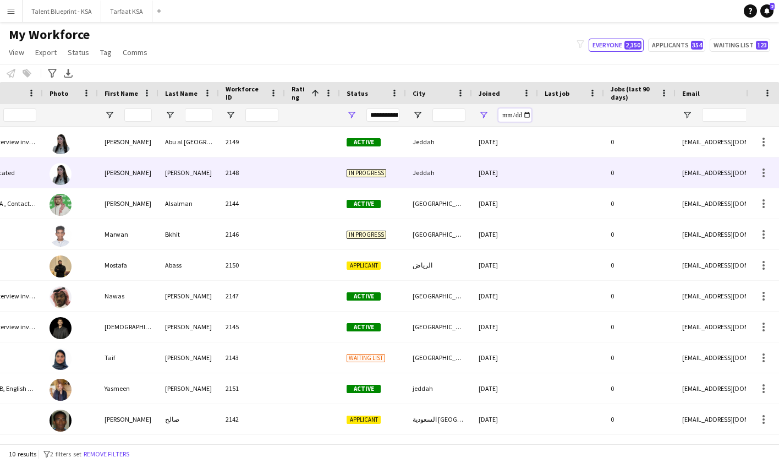
type input "**********"
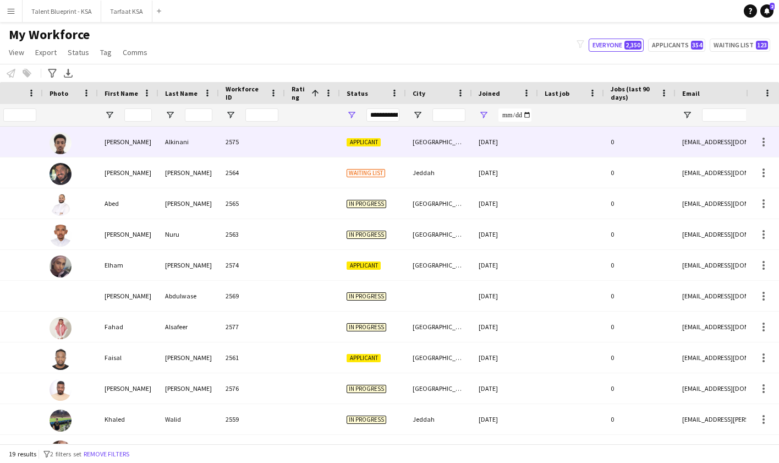
click at [506, 155] on div "19-09-2025" at bounding box center [505, 142] width 66 height 30
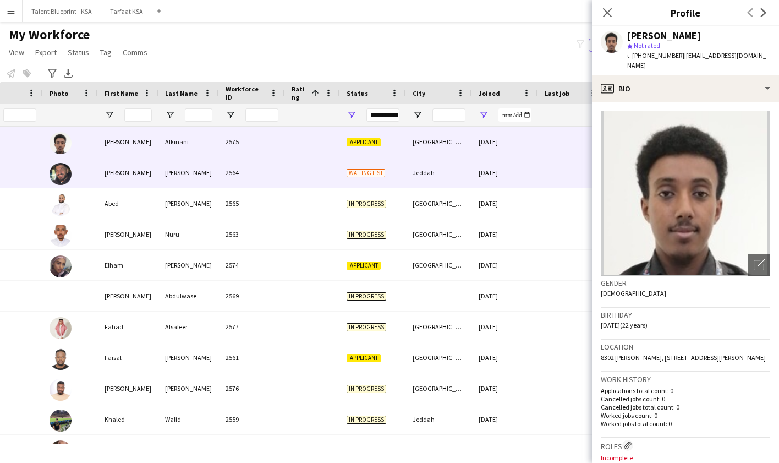
click at [560, 185] on div at bounding box center [571, 172] width 66 height 30
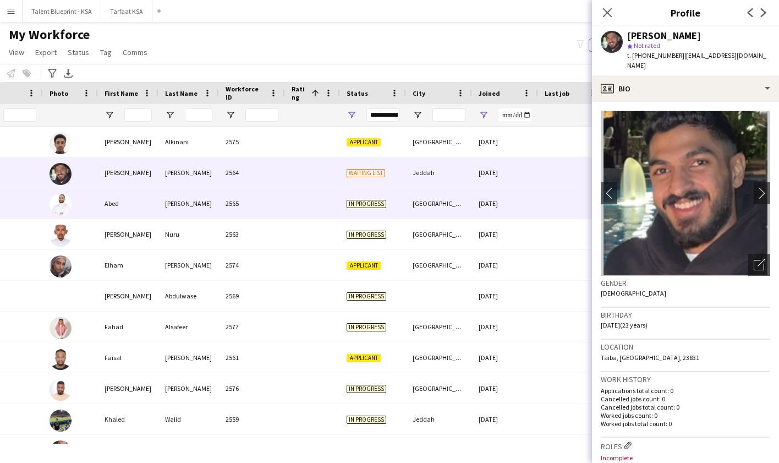
click at [519, 204] on div "19-09-2025" at bounding box center [505, 203] width 66 height 30
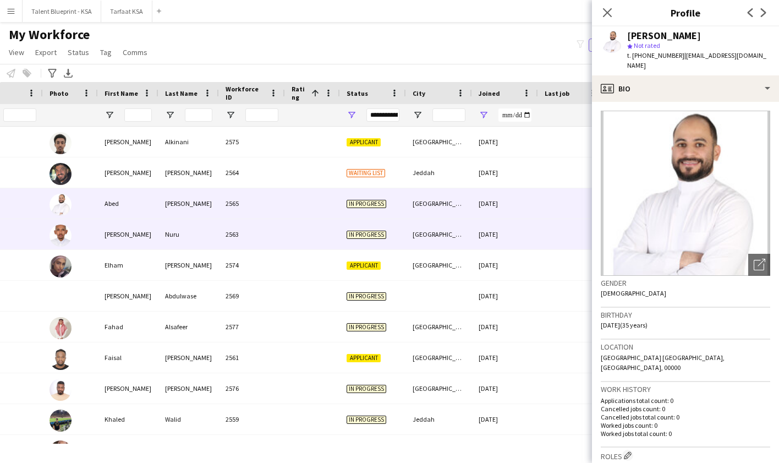
click at [517, 239] on div "19-09-2025" at bounding box center [505, 234] width 66 height 30
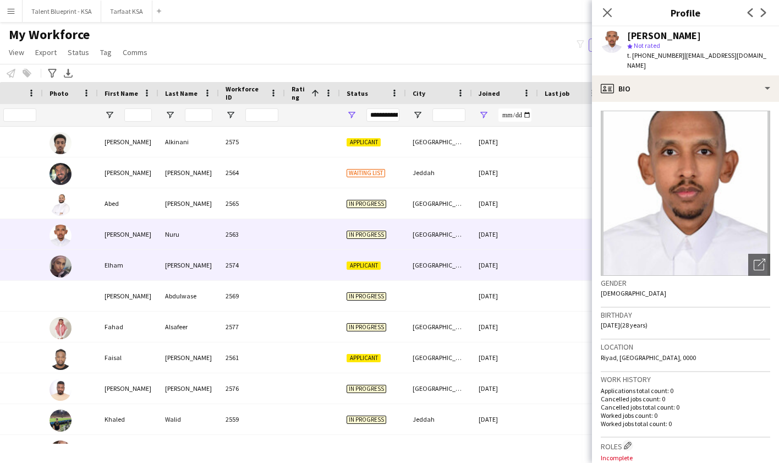
click at [518, 259] on div "19-09-2025" at bounding box center [505, 265] width 66 height 30
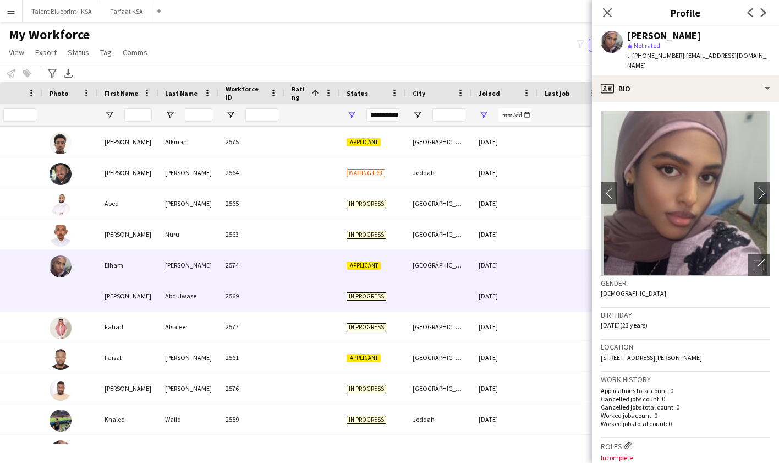
click at [518, 305] on div "19-09-2025" at bounding box center [505, 296] width 66 height 30
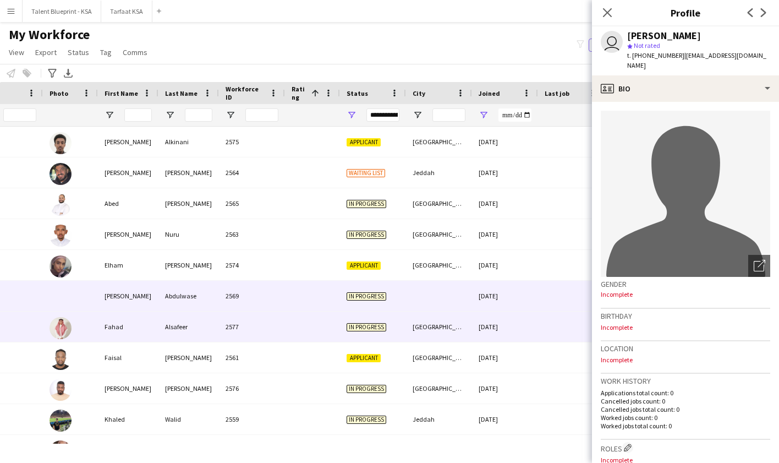
click at [517, 331] on div "19-09-2025" at bounding box center [505, 326] width 66 height 30
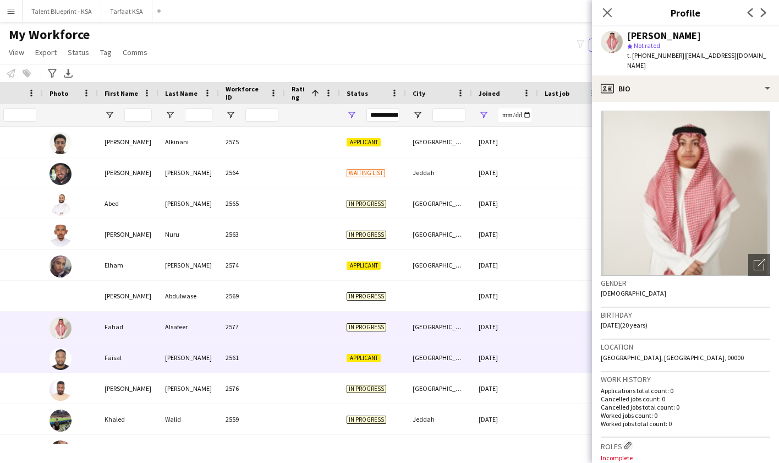
click at [516, 349] on div "19-09-2025" at bounding box center [505, 357] width 66 height 30
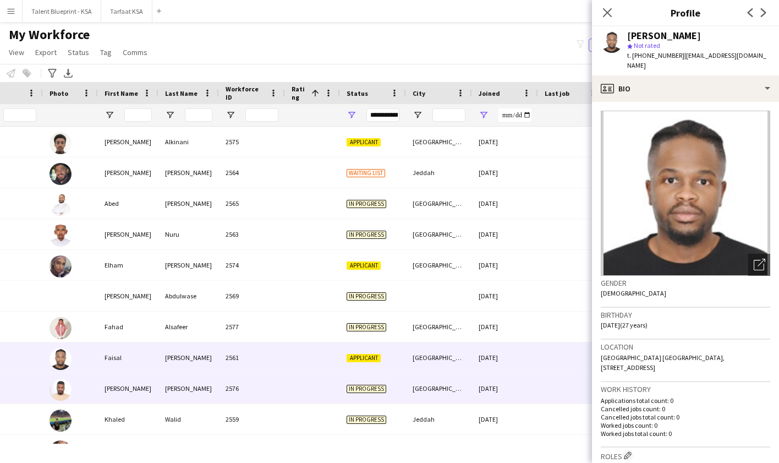
click at [519, 384] on div "19-09-2025" at bounding box center [505, 388] width 66 height 30
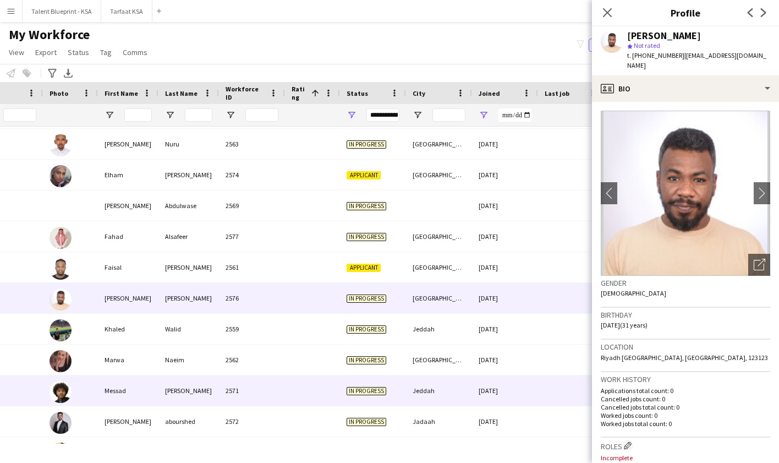
scroll to position [106, 0]
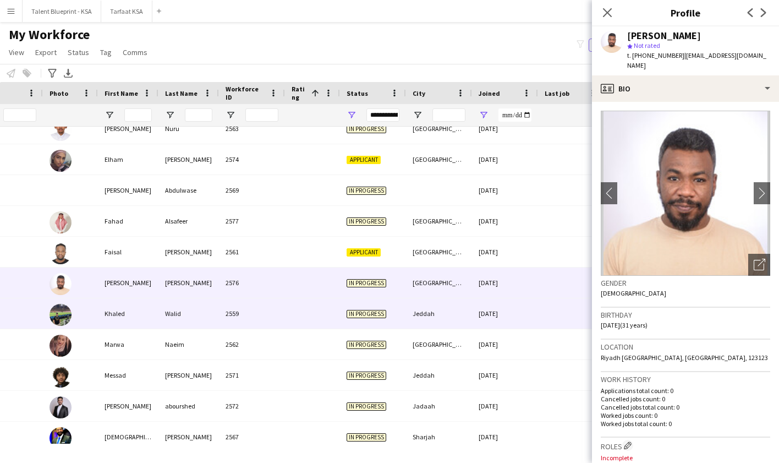
click at [520, 316] on div "19-09-2025" at bounding box center [505, 313] width 66 height 30
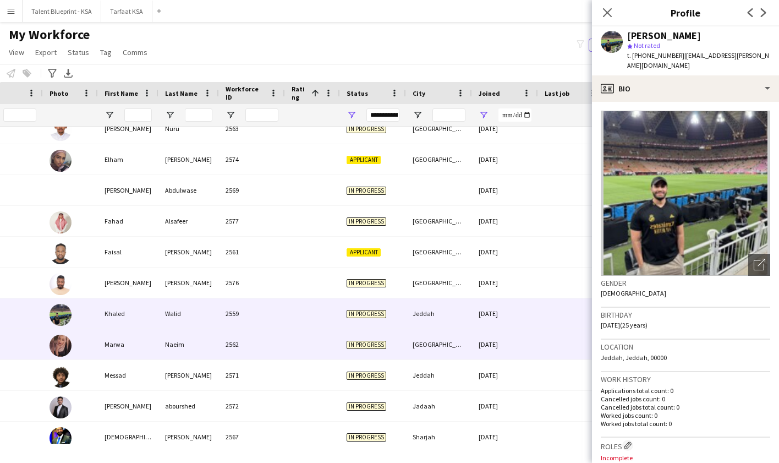
click at [521, 344] on div "19-09-2025" at bounding box center [505, 344] width 66 height 30
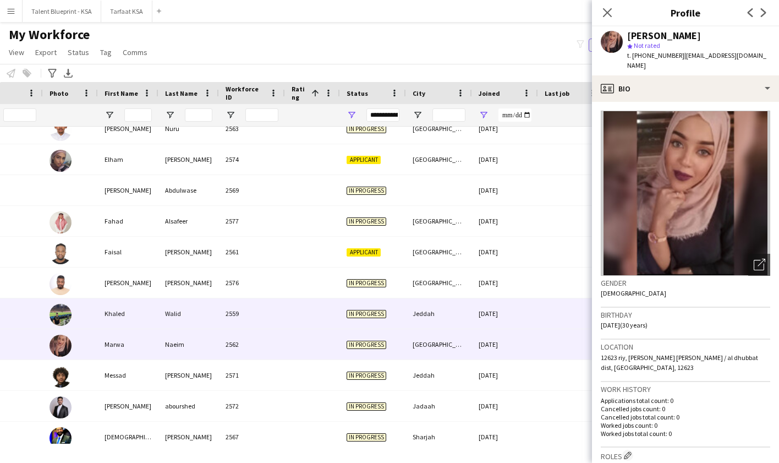
click at [528, 317] on div "19-09-2025" at bounding box center [505, 313] width 66 height 30
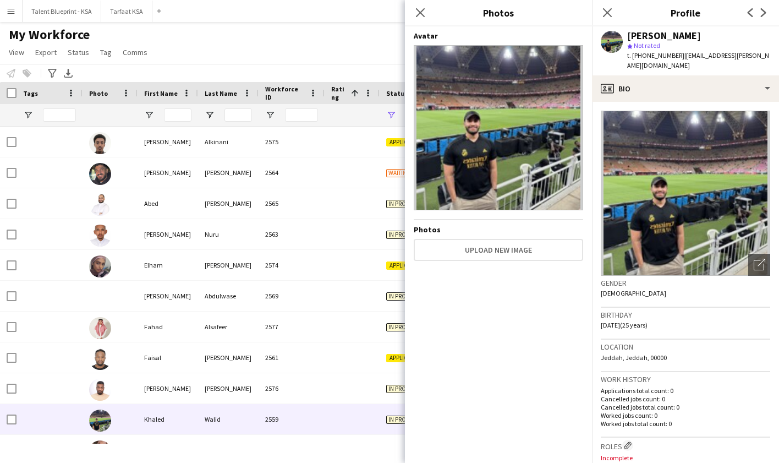
scroll to position [0, 40]
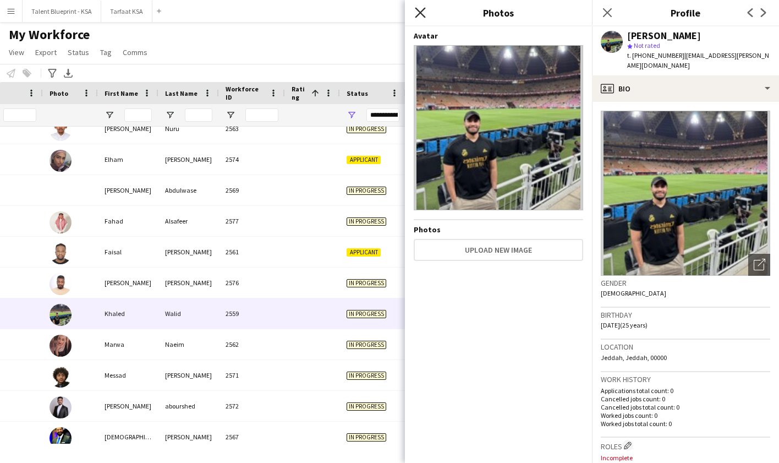
click at [422, 12] on icon "Close pop-in" at bounding box center [420, 12] width 10 height 10
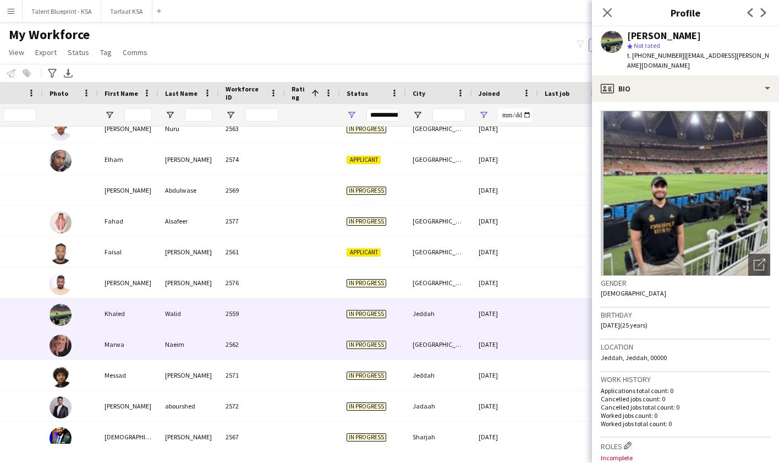
click at [407, 334] on div "[GEOGRAPHIC_DATA]" at bounding box center [439, 344] width 66 height 30
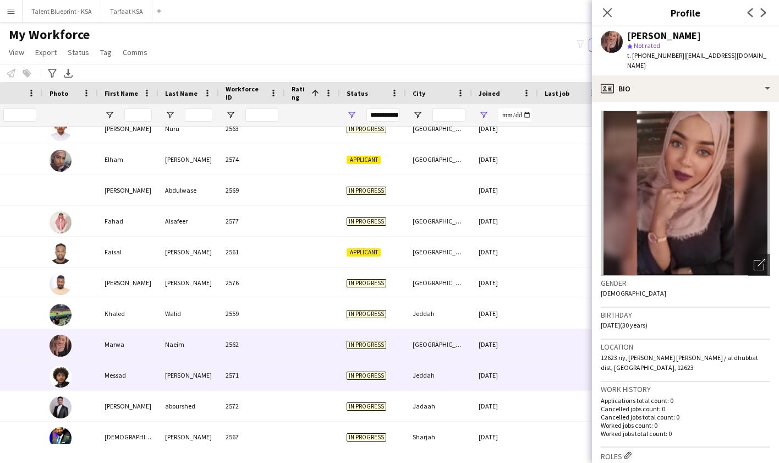
click at [436, 382] on div "Jeddah" at bounding box center [439, 375] width 66 height 30
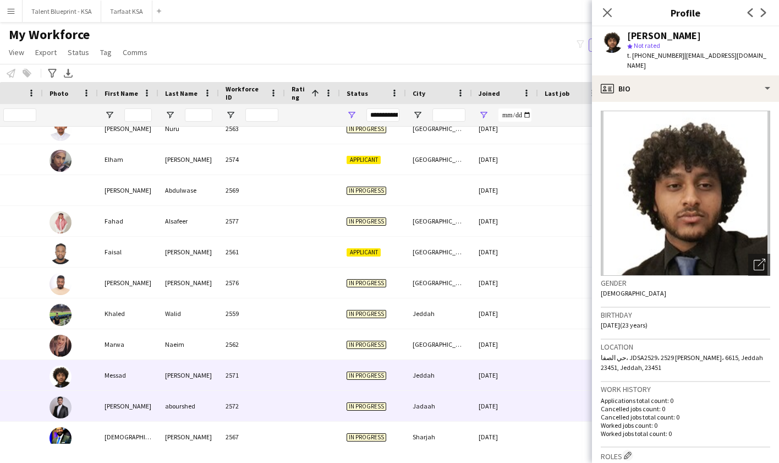
click at [432, 404] on div "Jadaah" at bounding box center [439, 406] width 66 height 30
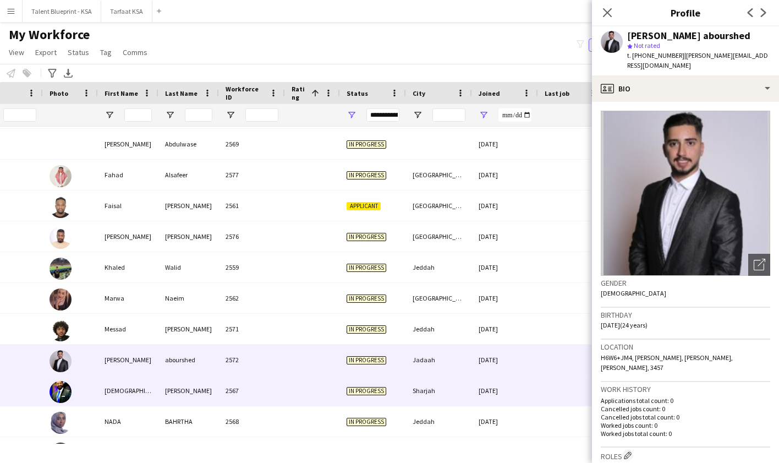
scroll to position [165, 0]
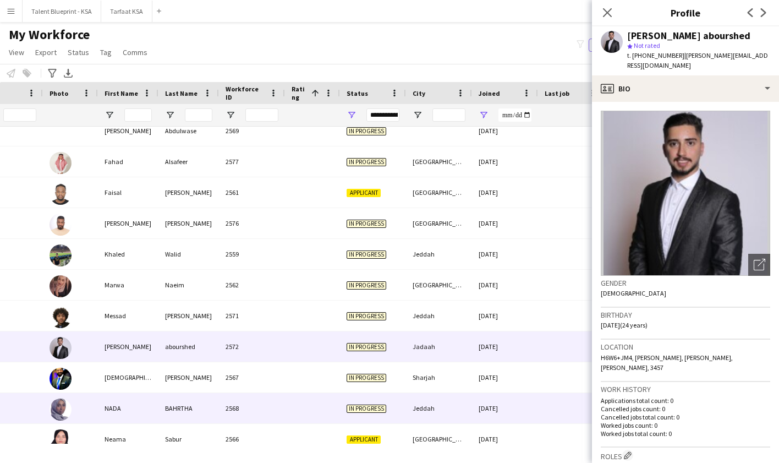
click at [435, 420] on div "Jeddah" at bounding box center [439, 408] width 66 height 30
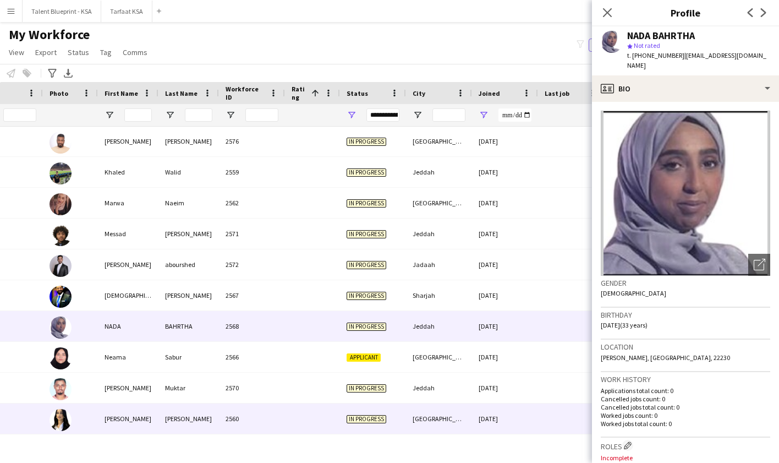
scroll to position [251, 0]
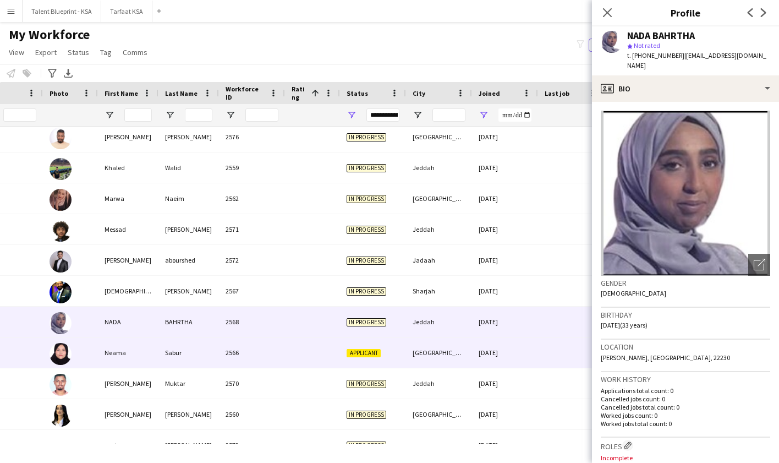
click at [443, 351] on div "[GEOGRAPHIC_DATA]" at bounding box center [439, 352] width 66 height 30
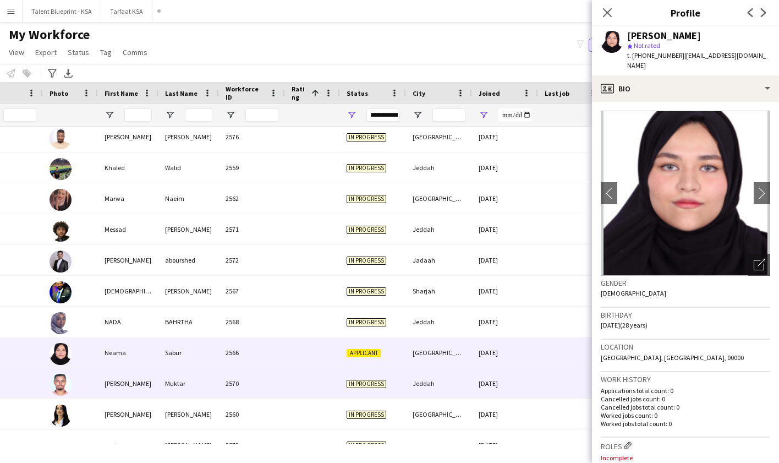
scroll to position [268, 0]
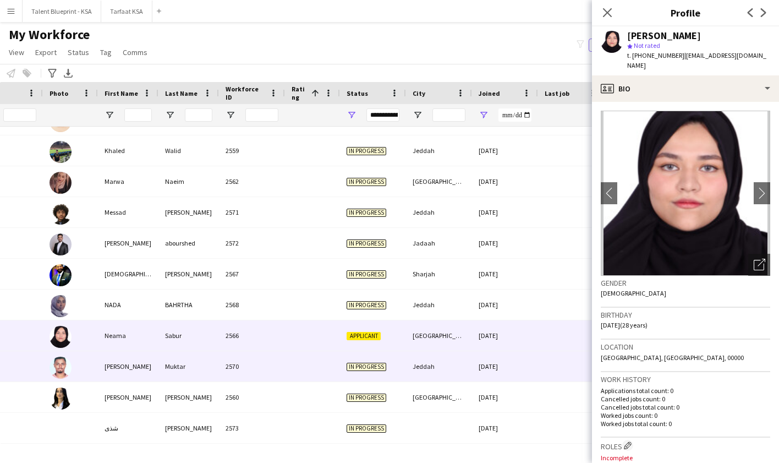
click at [450, 369] on div "Jeddah" at bounding box center [439, 366] width 66 height 30
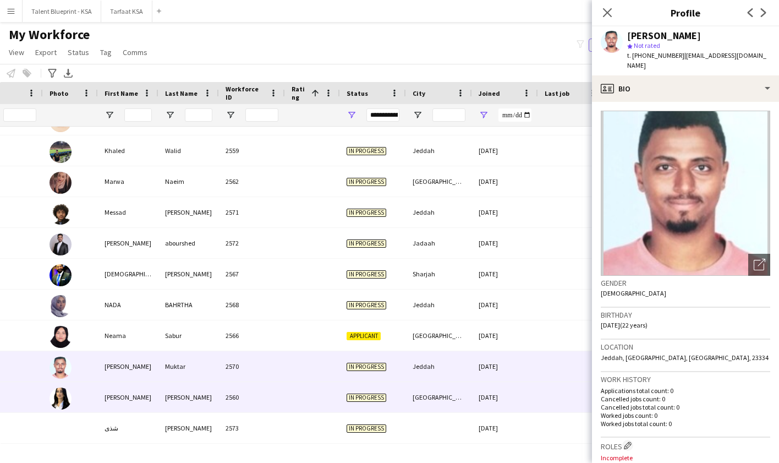
click at [451, 392] on div "[GEOGRAPHIC_DATA]" at bounding box center [439, 397] width 66 height 30
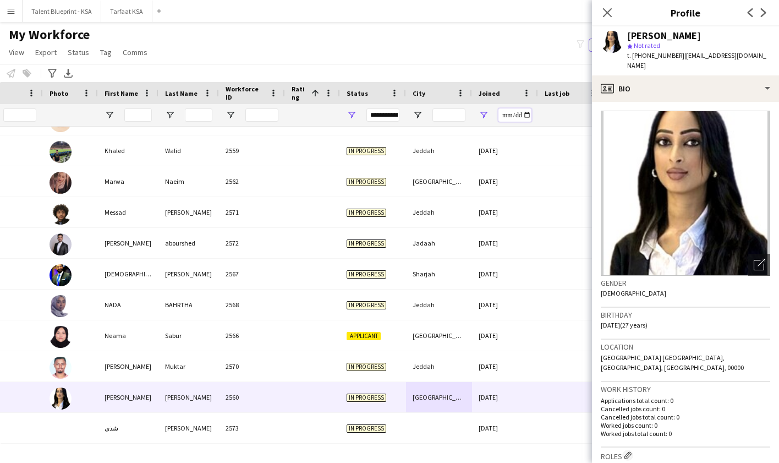
click at [504, 117] on input "**********" at bounding box center [514, 114] width 33 height 13
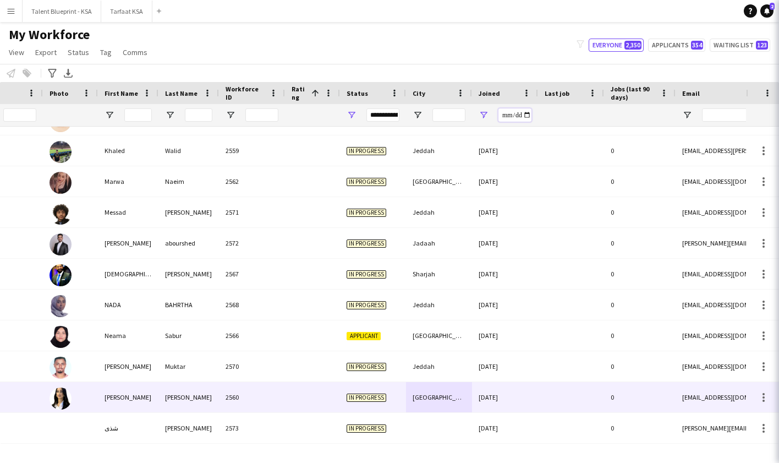
scroll to position [0, 0]
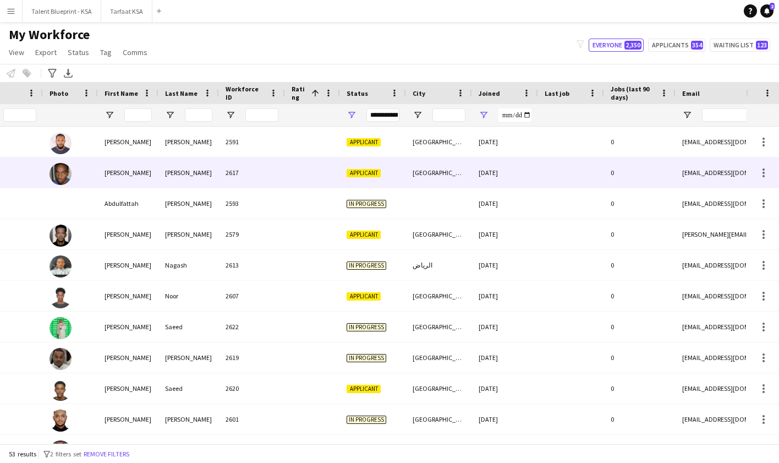
click at [516, 158] on div "20-09-2025" at bounding box center [505, 172] width 66 height 30
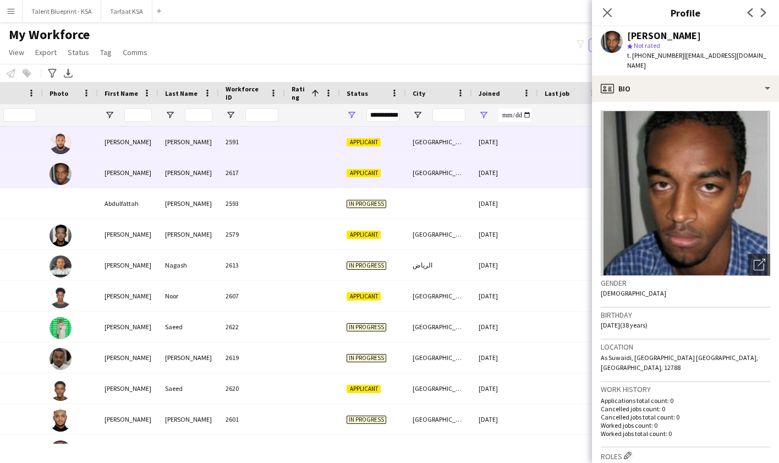
click at [523, 150] on div "20-09-2025" at bounding box center [505, 142] width 66 height 30
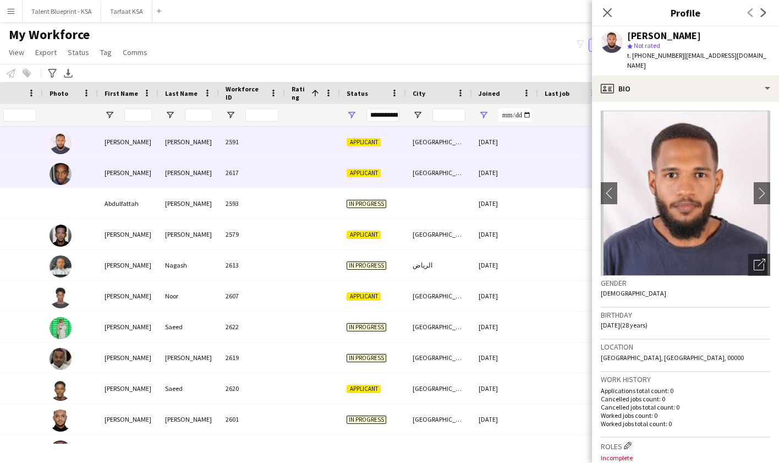
click at [520, 172] on div "20-09-2025" at bounding box center [505, 172] width 66 height 30
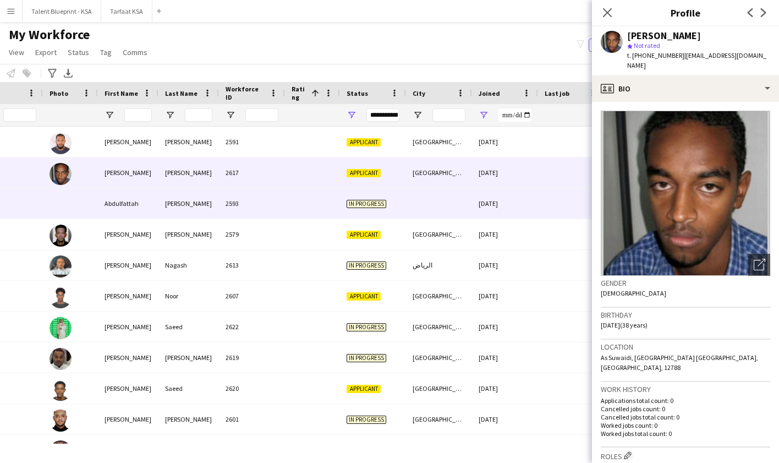
click at [520, 197] on div "20-09-2025" at bounding box center [505, 203] width 66 height 30
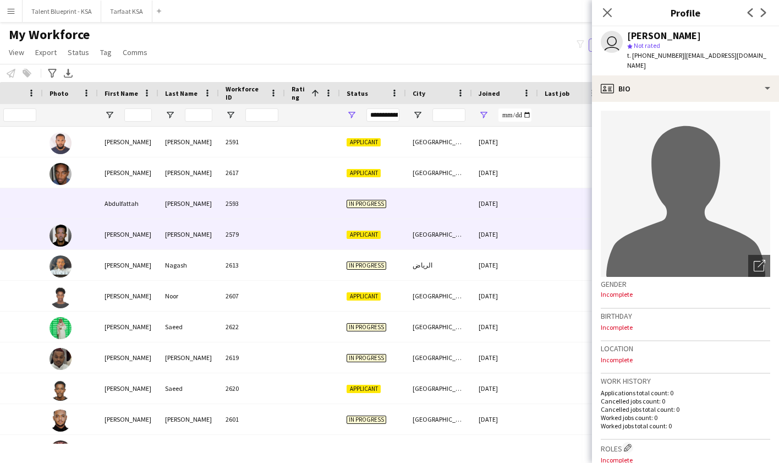
click at [522, 224] on div "20-09-2025" at bounding box center [505, 234] width 66 height 30
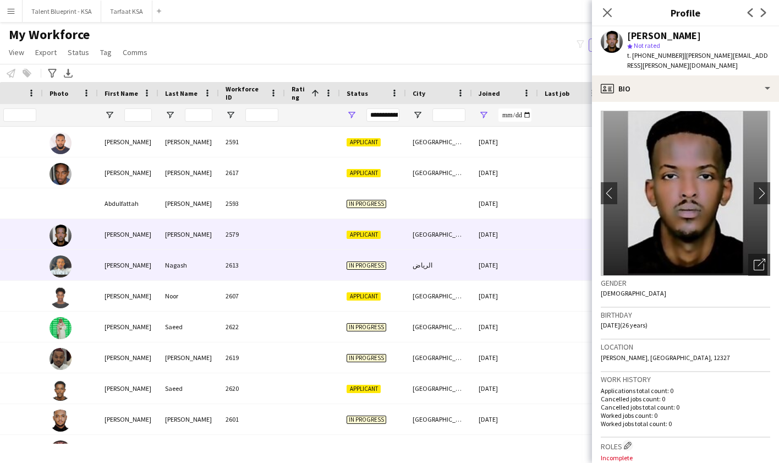
click at [523, 268] on div "20-09-2025" at bounding box center [505, 265] width 66 height 30
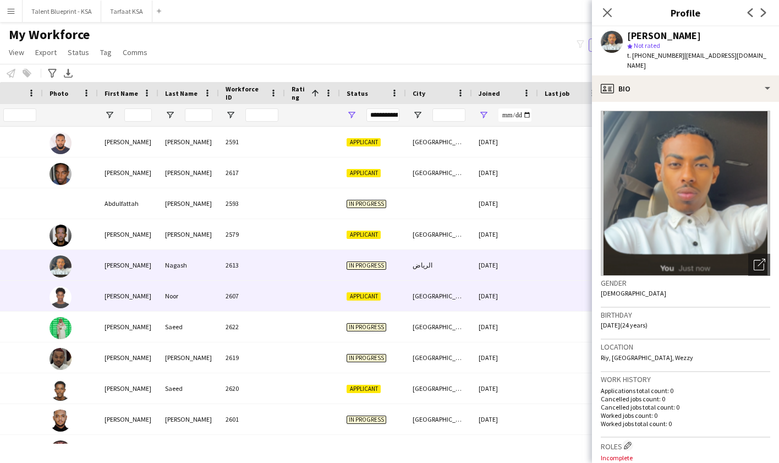
click at [521, 294] on div "20-09-2025" at bounding box center [505, 296] width 66 height 30
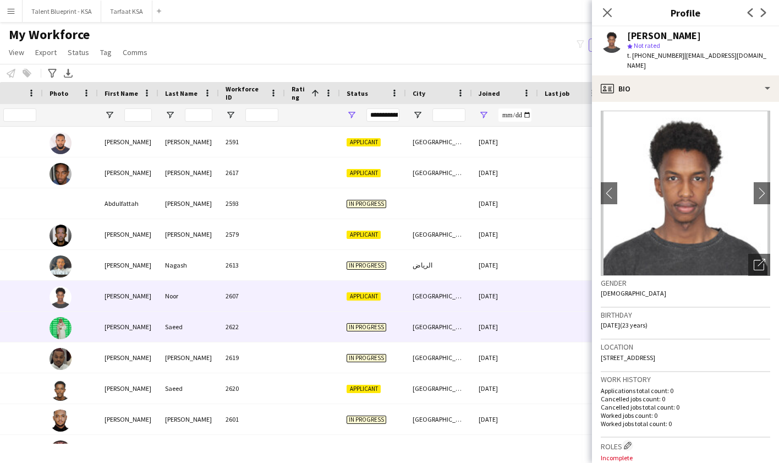
click at [520, 316] on div "20-09-2025" at bounding box center [505, 326] width 66 height 30
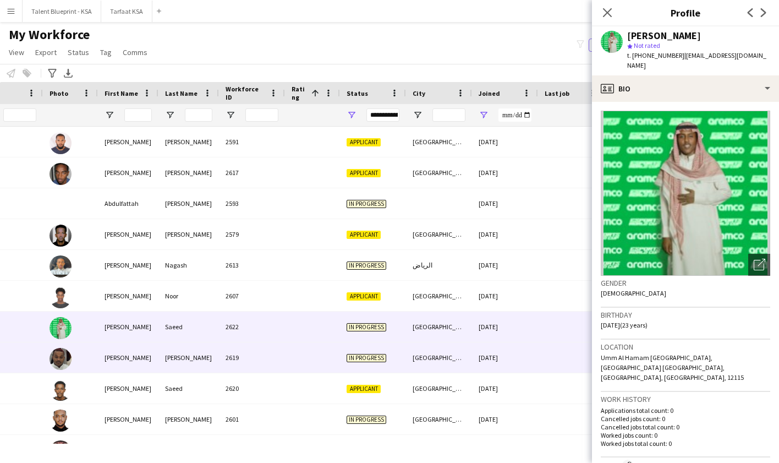
click at [521, 368] on div "20-09-2025" at bounding box center [505, 357] width 66 height 30
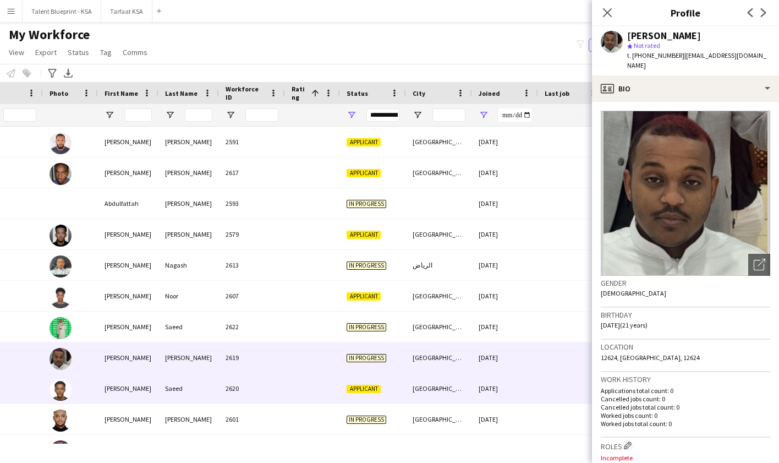
click at [521, 392] on div "20-09-2025" at bounding box center [505, 388] width 66 height 30
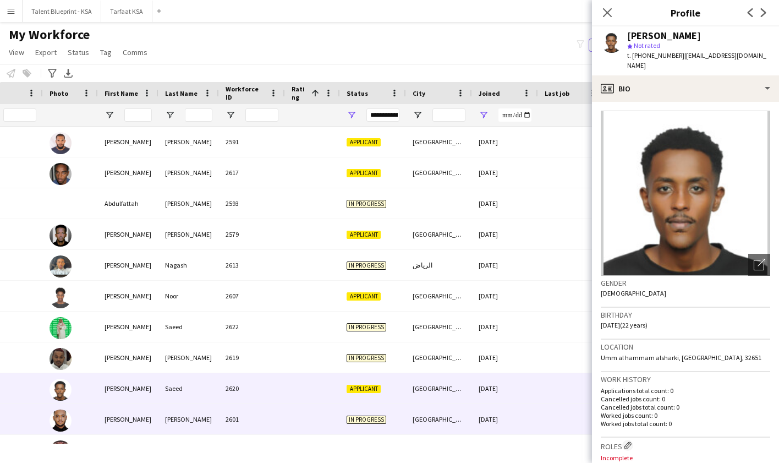
click at [525, 419] on div "20-09-2025" at bounding box center [505, 419] width 66 height 30
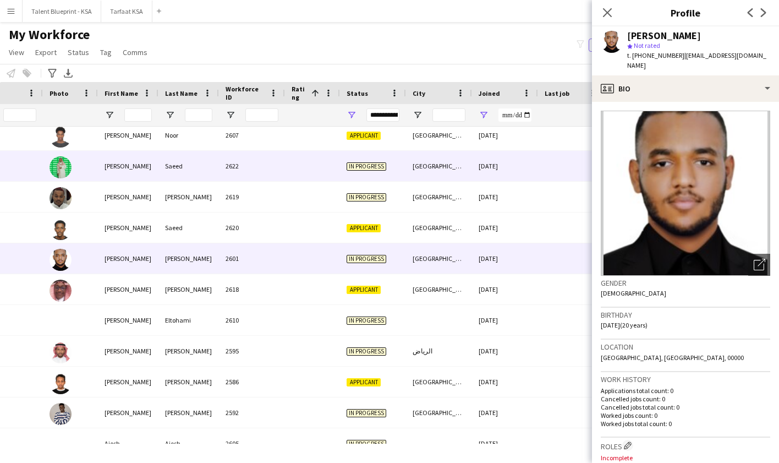
click at [531, 162] on div "20-09-2025" at bounding box center [505, 166] width 66 height 30
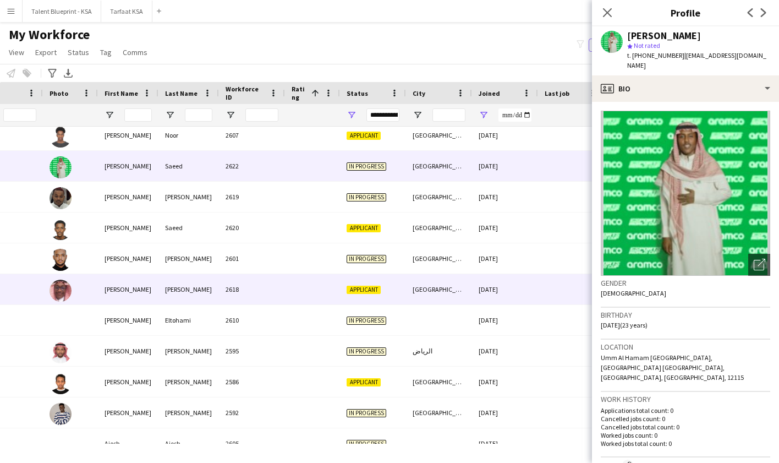
click at [472, 274] on div "20-09-2025" at bounding box center [505, 289] width 66 height 30
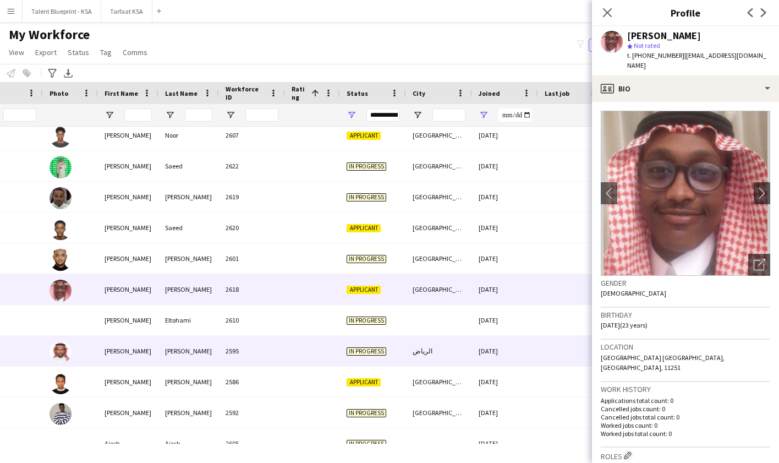
click at [457, 340] on div "الرياض" at bounding box center [439, 351] width 66 height 30
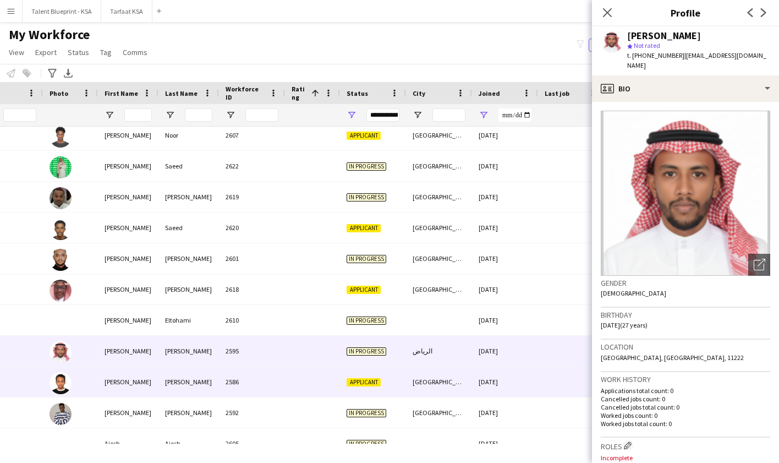
click at [452, 377] on div "[GEOGRAPHIC_DATA]" at bounding box center [439, 381] width 66 height 30
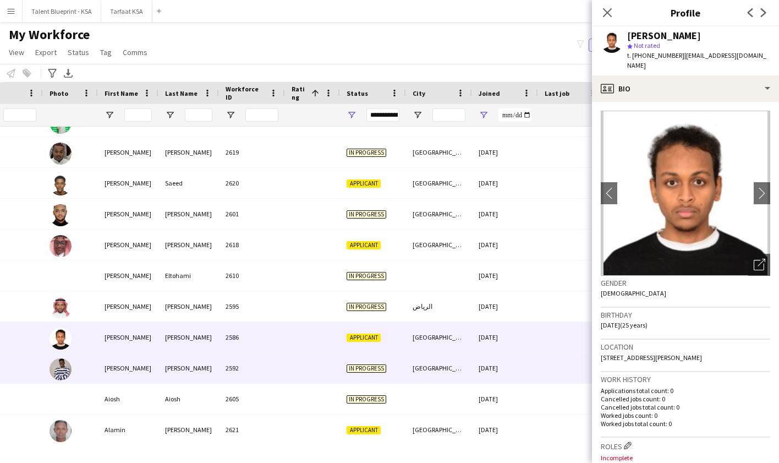
click at [452, 377] on div "[GEOGRAPHIC_DATA]" at bounding box center [439, 368] width 66 height 30
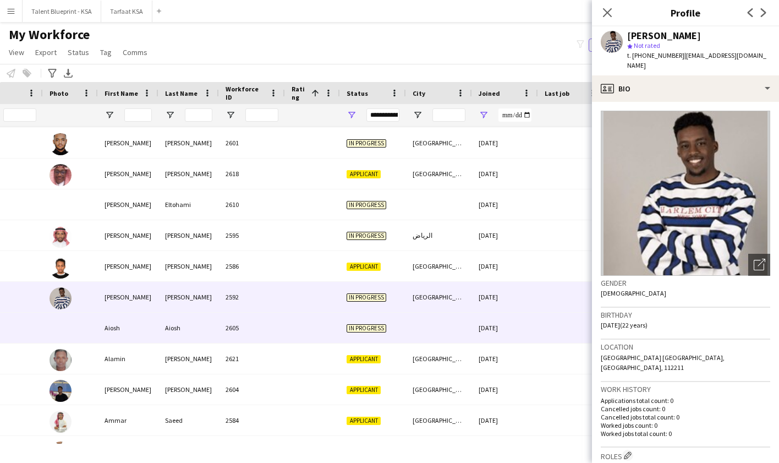
click at [453, 336] on div at bounding box center [439, 328] width 66 height 30
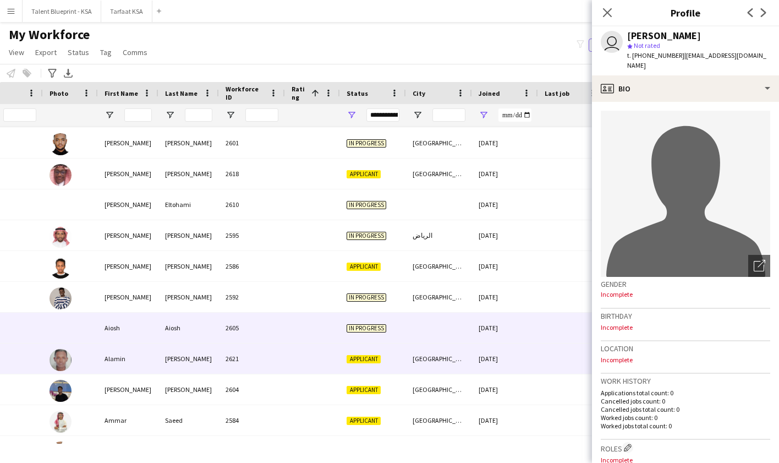
click at [452, 354] on div "[GEOGRAPHIC_DATA]" at bounding box center [439, 358] width 66 height 30
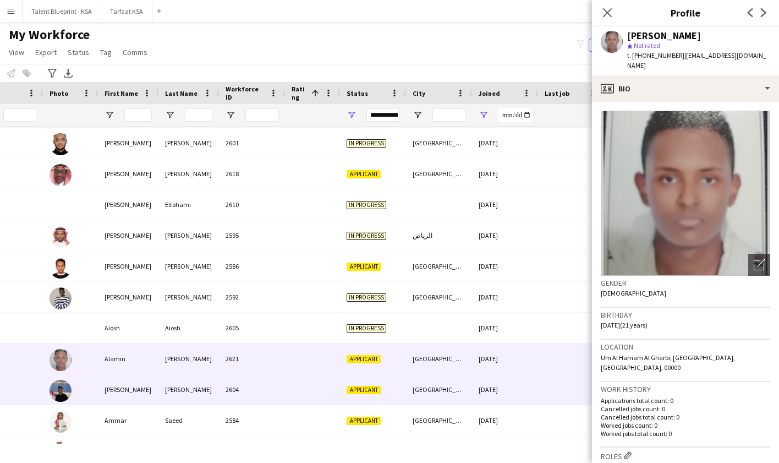
click at [452, 385] on div "[GEOGRAPHIC_DATA]" at bounding box center [439, 389] width 66 height 30
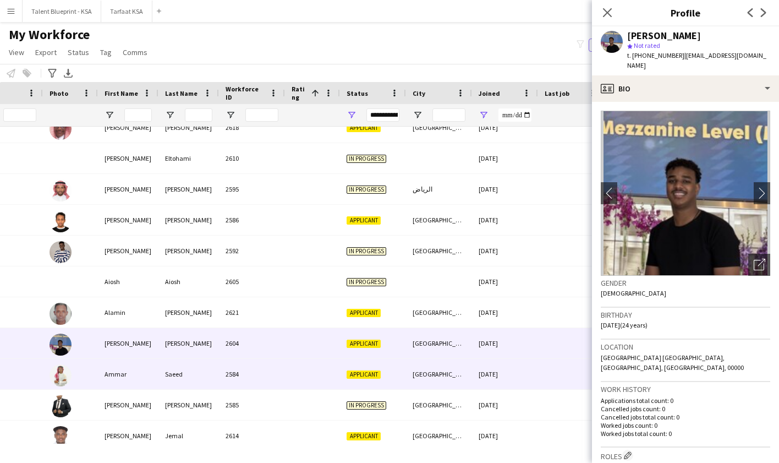
click at [468, 386] on div "[GEOGRAPHIC_DATA]" at bounding box center [439, 374] width 66 height 30
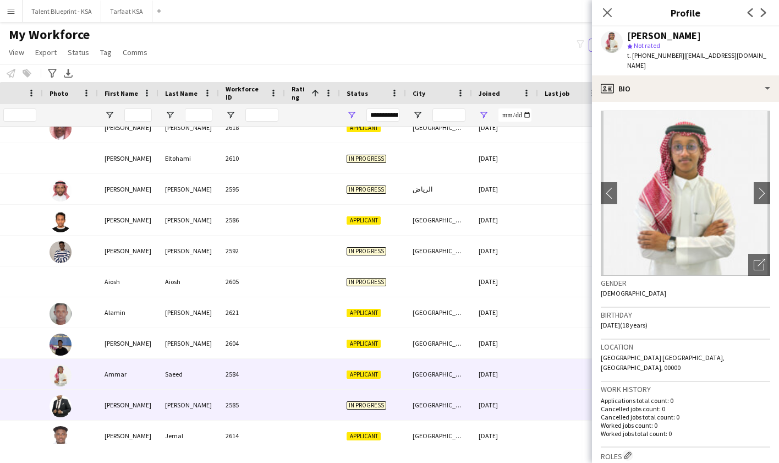
click at [471, 398] on div "[GEOGRAPHIC_DATA]" at bounding box center [439, 405] width 66 height 30
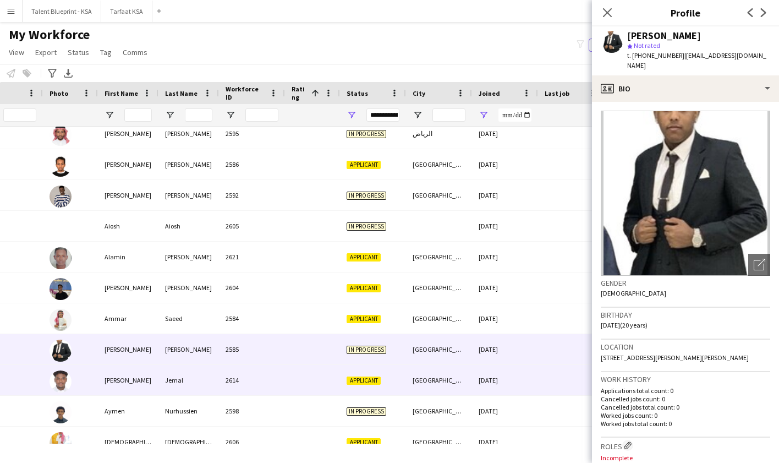
click at [471, 385] on div "[GEOGRAPHIC_DATA]" at bounding box center [439, 380] width 66 height 30
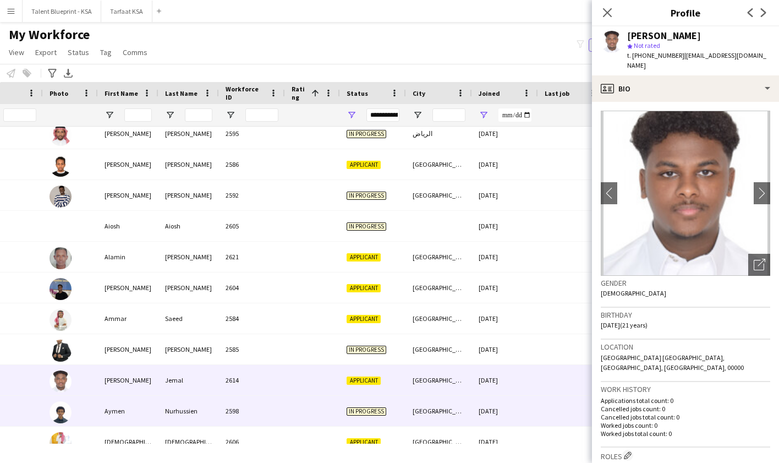
click at [472, 407] on div "20-09-2025" at bounding box center [505, 411] width 66 height 30
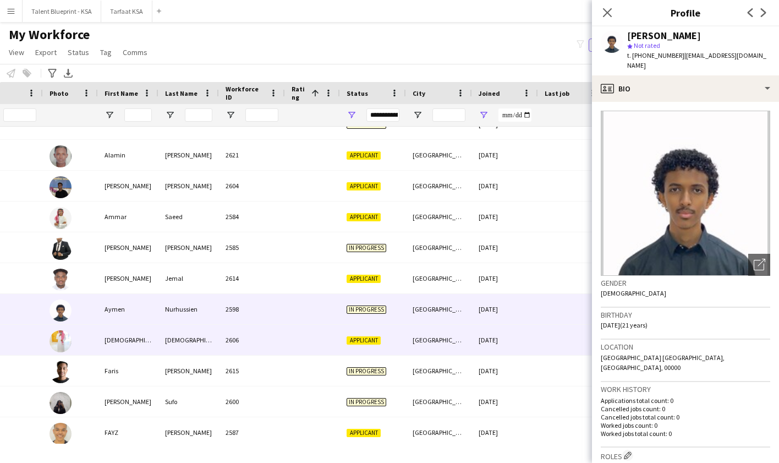
click at [479, 348] on div "20-09-2025" at bounding box center [505, 340] width 66 height 30
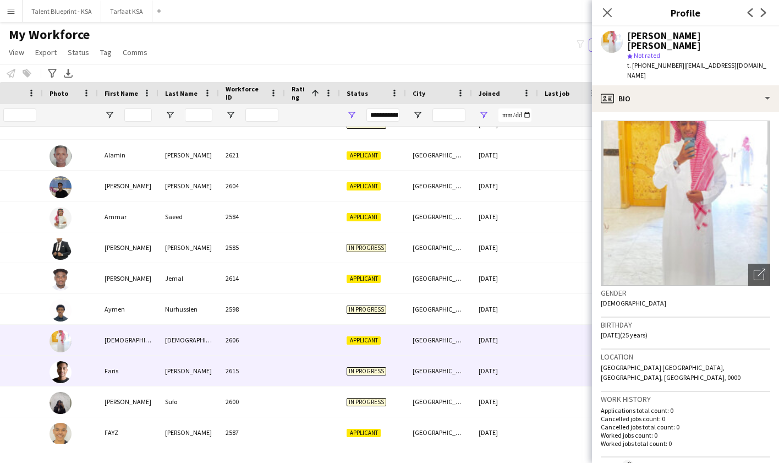
click at [481, 358] on div "20-09-2025" at bounding box center [505, 370] width 66 height 30
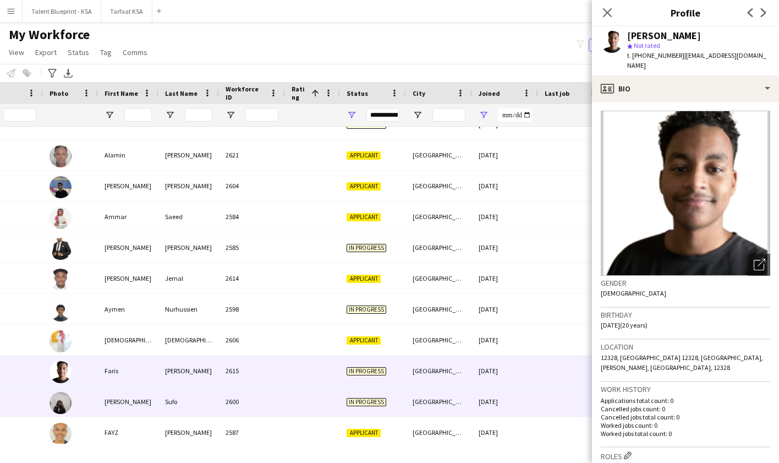
click at [484, 387] on div "20-09-2025" at bounding box center [505, 401] width 66 height 30
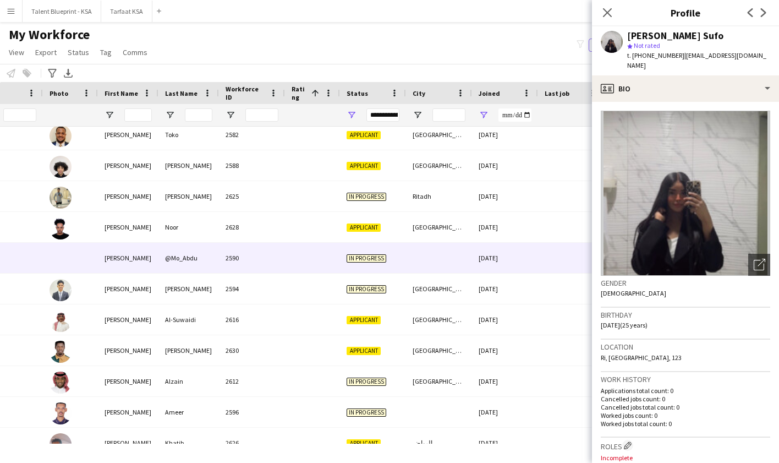
click at [102, 264] on div "Mohammed Abdu" at bounding box center [128, 258] width 61 height 30
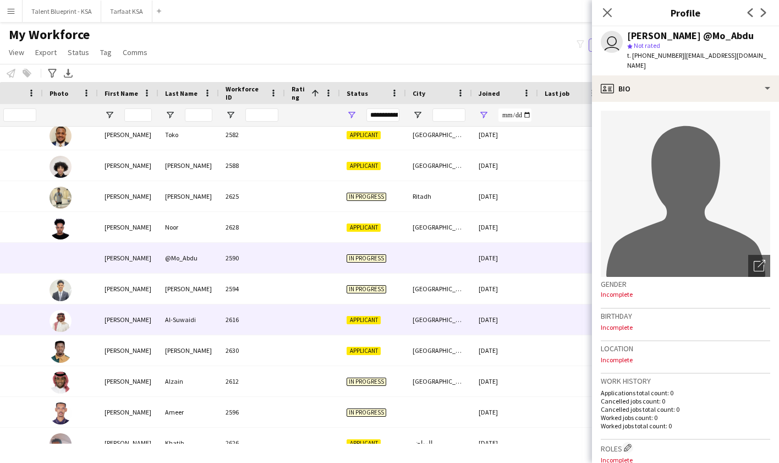
click at [112, 322] on div "[PERSON_NAME]" at bounding box center [128, 319] width 61 height 30
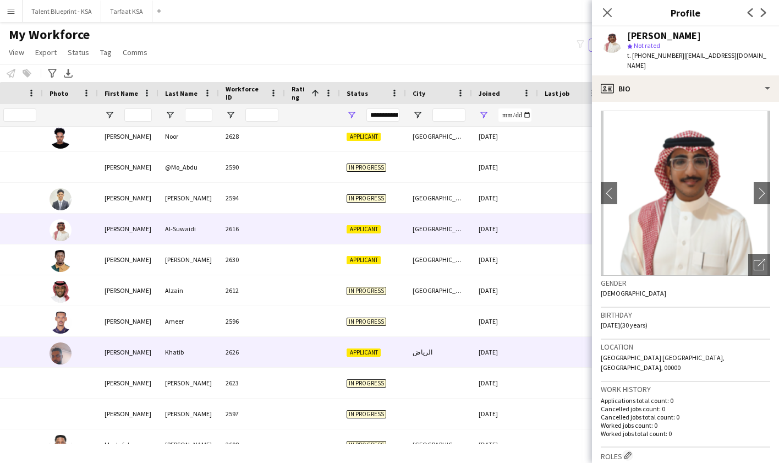
click at [127, 350] on div "[PERSON_NAME]" at bounding box center [128, 352] width 61 height 30
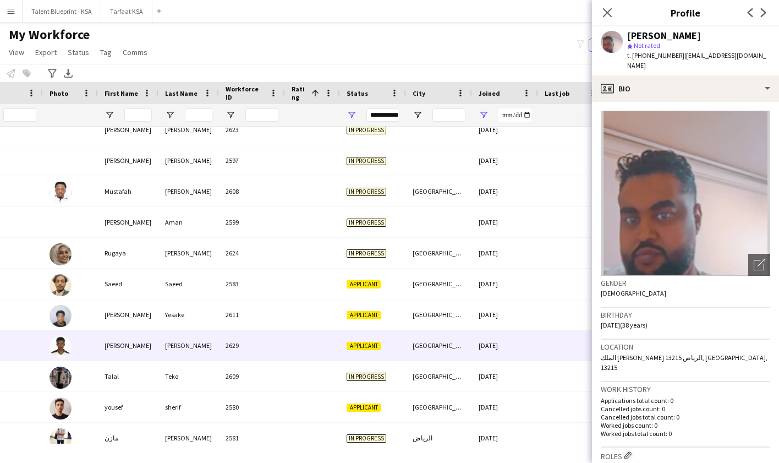
click at [141, 330] on div "Subhi Salah" at bounding box center [128, 345] width 61 height 30
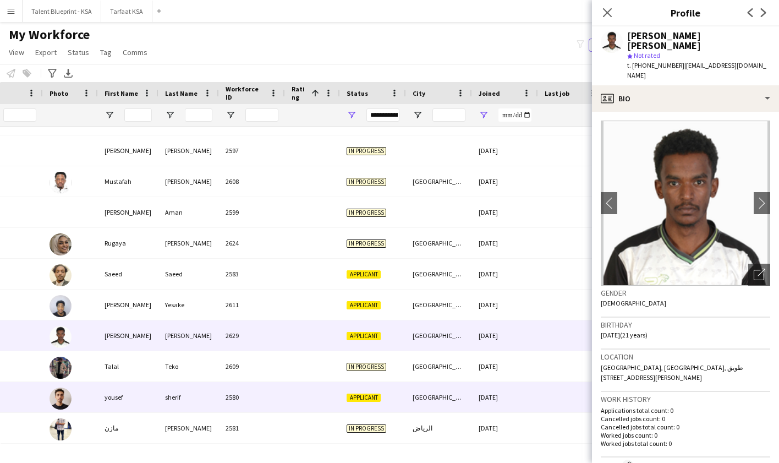
click at [139, 398] on div "yousef" at bounding box center [128, 397] width 61 height 30
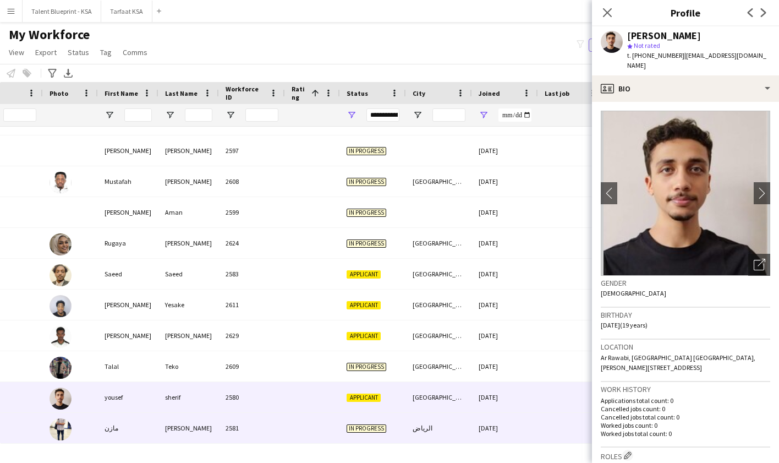
click at [162, 430] on div "فيصل" at bounding box center [188, 428] width 61 height 30
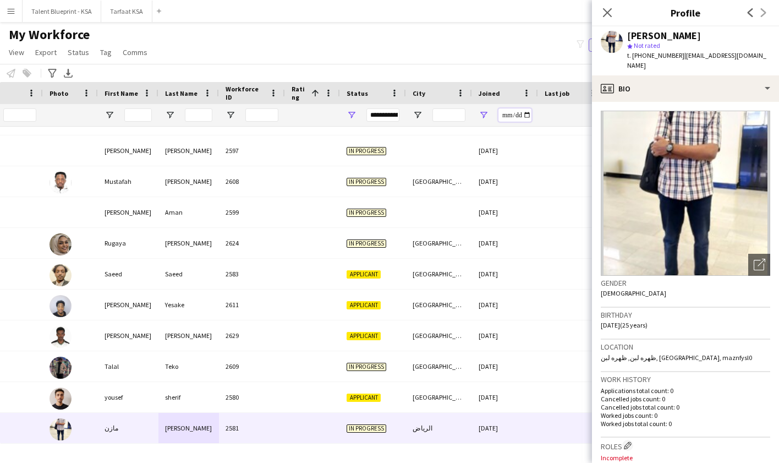
click at [503, 114] on input "**********" at bounding box center [514, 114] width 33 height 13
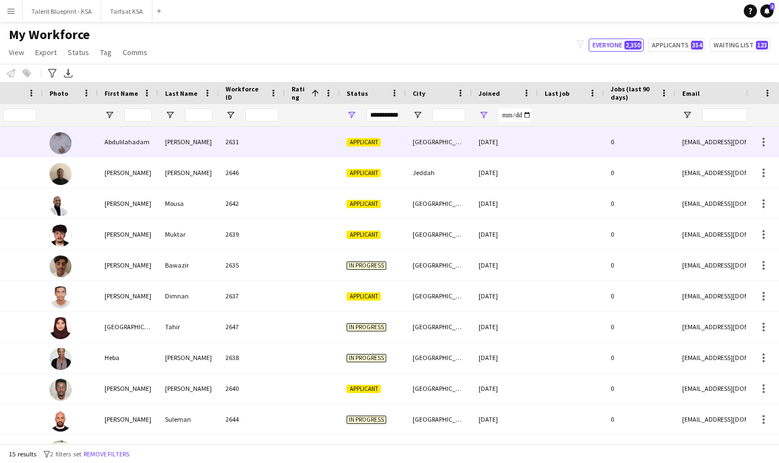
click at [456, 144] on div "[GEOGRAPHIC_DATA]" at bounding box center [439, 142] width 66 height 30
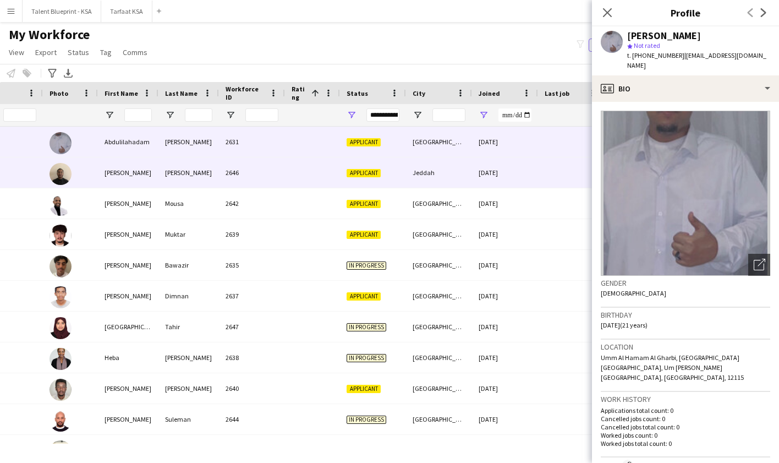
click at [478, 175] on div "21-09-2025" at bounding box center [505, 172] width 66 height 30
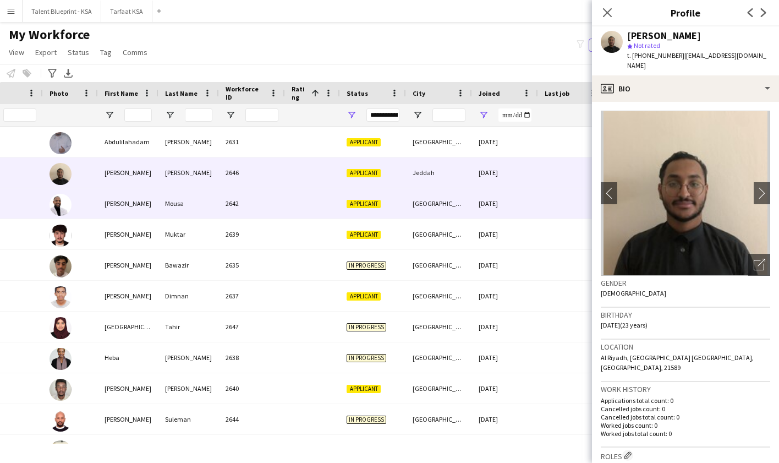
click at [461, 206] on div "[GEOGRAPHIC_DATA]" at bounding box center [439, 203] width 66 height 30
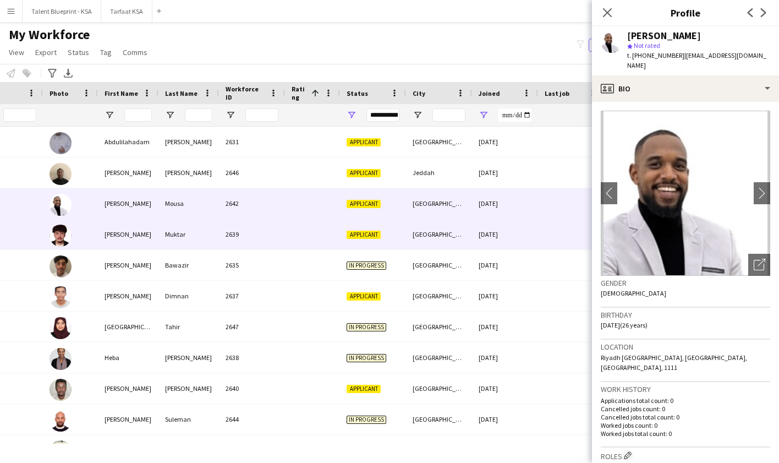
click at [469, 230] on div "[GEOGRAPHIC_DATA]" at bounding box center [439, 234] width 66 height 30
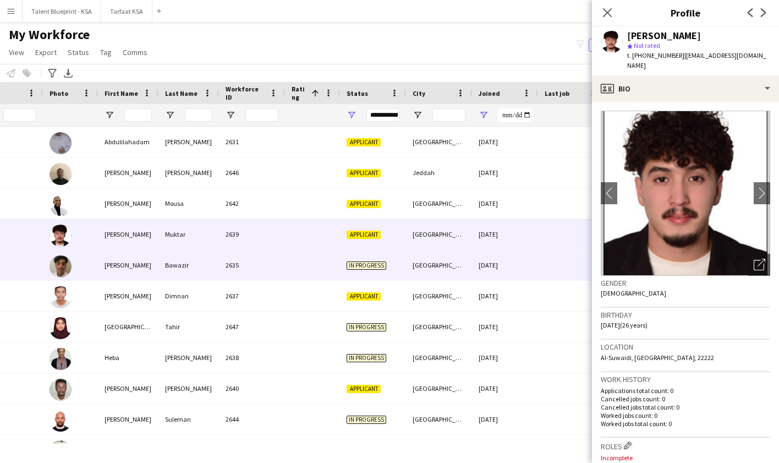
click at [473, 260] on div "21-09-2025" at bounding box center [505, 265] width 66 height 30
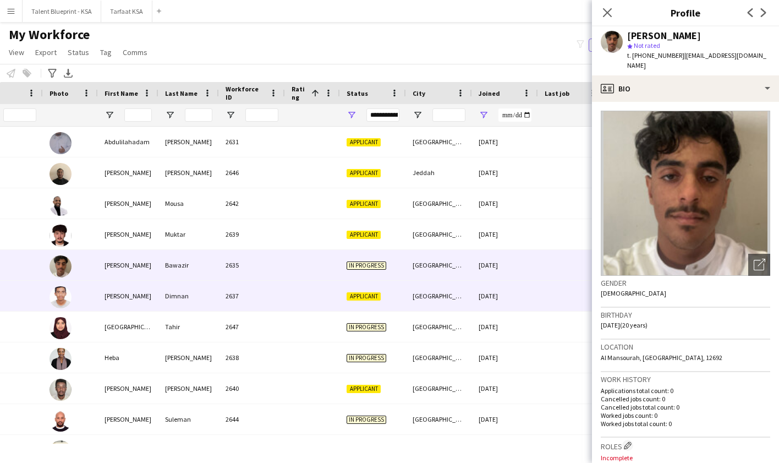
click at [473, 295] on div "21-09-2025" at bounding box center [505, 296] width 66 height 30
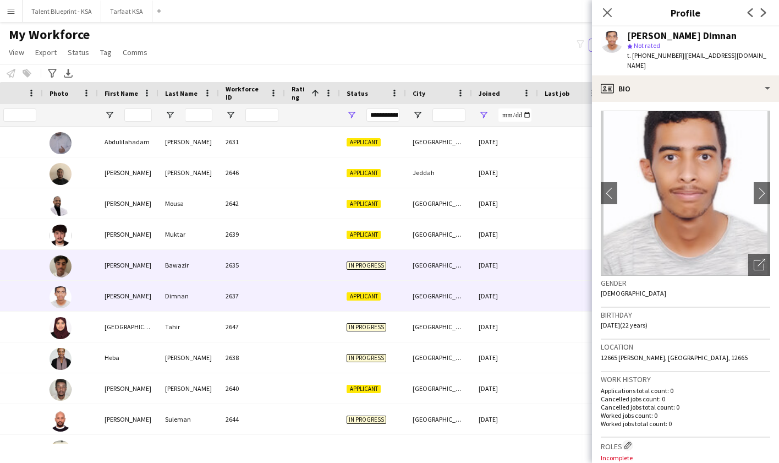
click at [480, 260] on div "21-09-2025" at bounding box center [505, 265] width 66 height 30
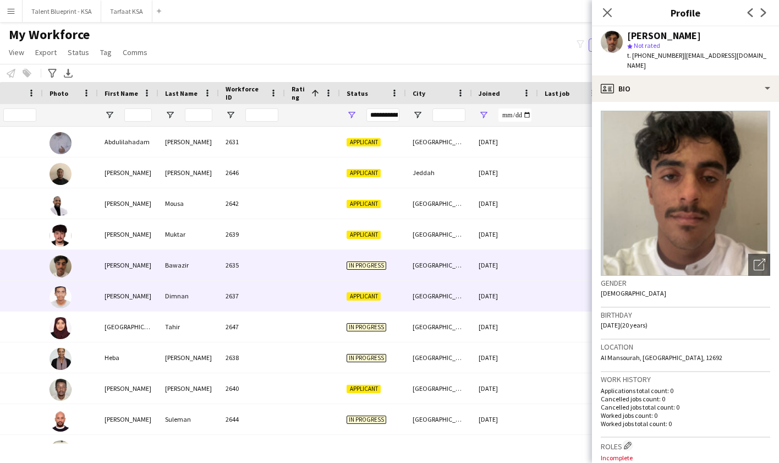
click at [480, 305] on div "21-09-2025" at bounding box center [505, 296] width 66 height 30
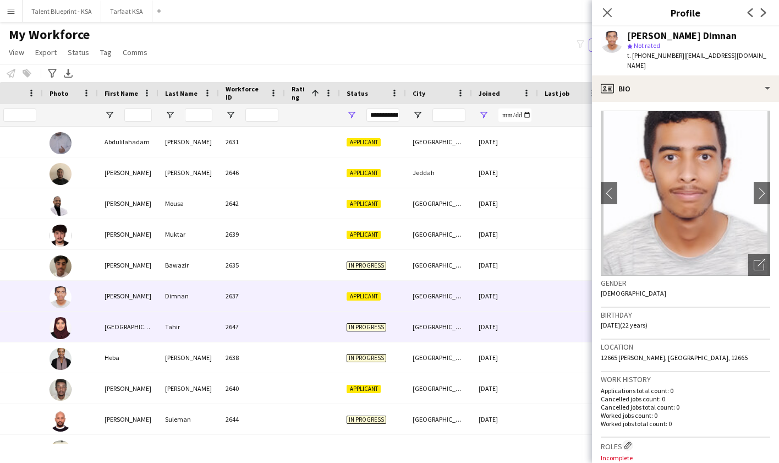
click at [484, 325] on div "21-09-2025" at bounding box center [505, 326] width 66 height 30
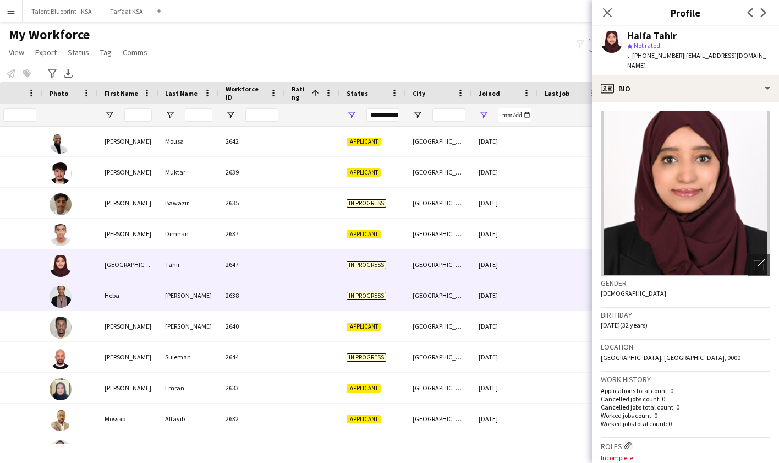
click at [484, 304] on div "21-09-2025" at bounding box center [505, 295] width 66 height 30
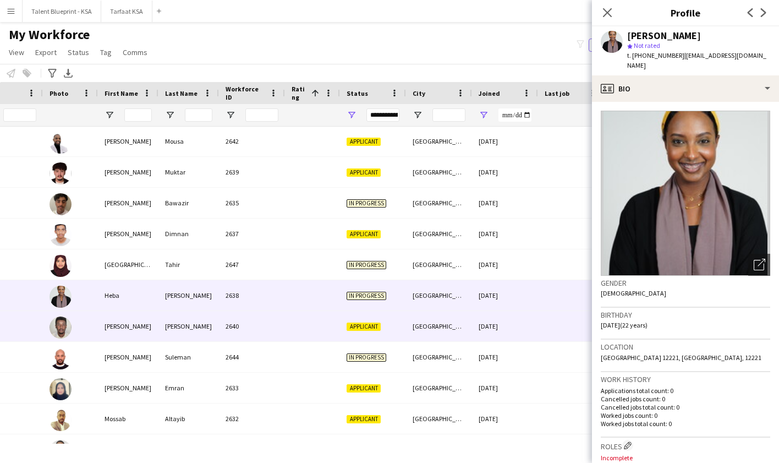
click at [485, 325] on div "21-09-2025" at bounding box center [505, 326] width 66 height 30
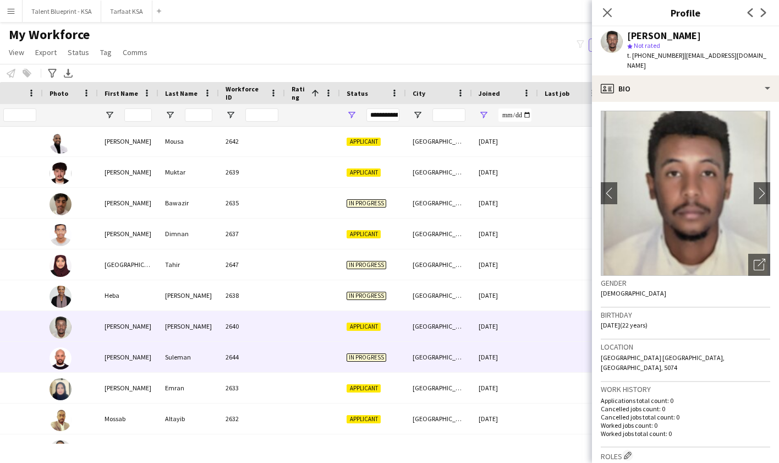
click at [489, 355] on div "21-09-2025" at bounding box center [505, 357] width 66 height 30
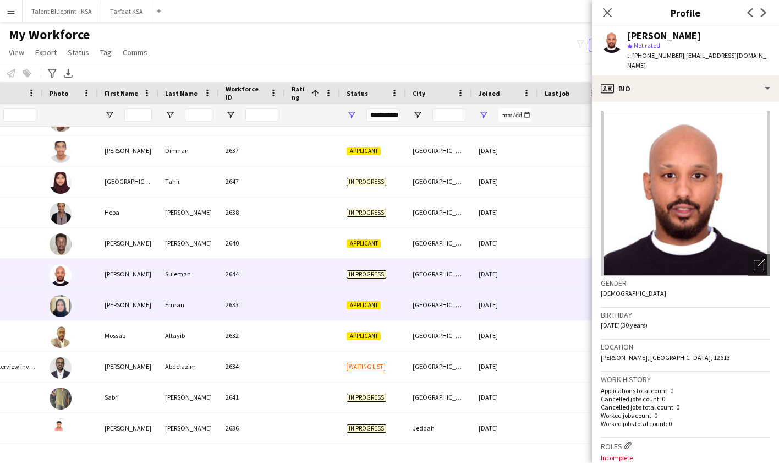
click at [489, 309] on div "21-09-2025" at bounding box center [505, 304] width 66 height 30
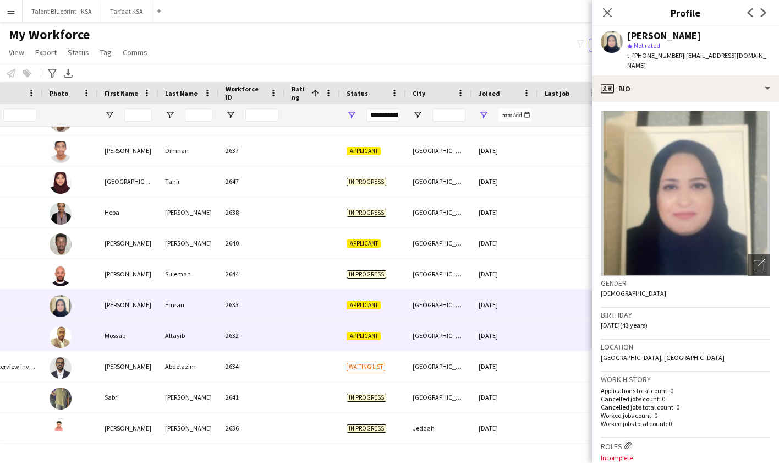
click at [496, 336] on div "21-09-2025" at bounding box center [505, 335] width 66 height 30
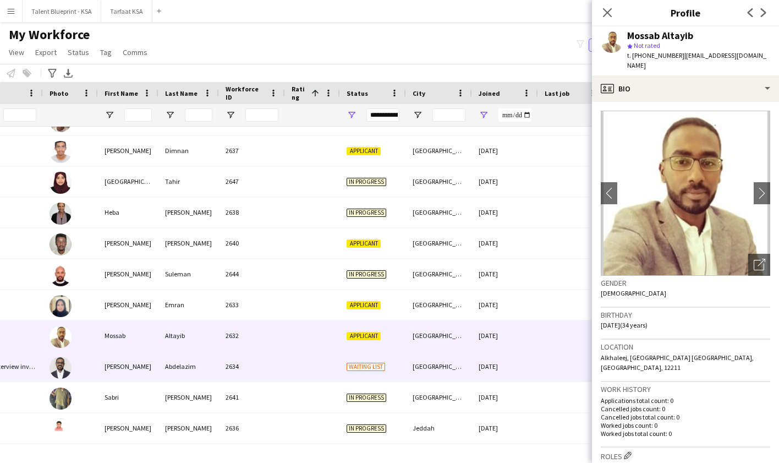
click at [500, 369] on div "21-09-2025" at bounding box center [505, 366] width 66 height 30
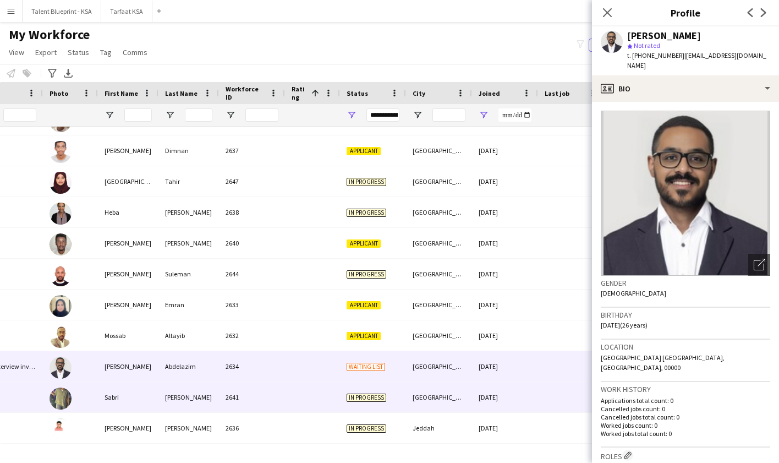
click at [500, 388] on div "21-09-2025" at bounding box center [505, 397] width 66 height 30
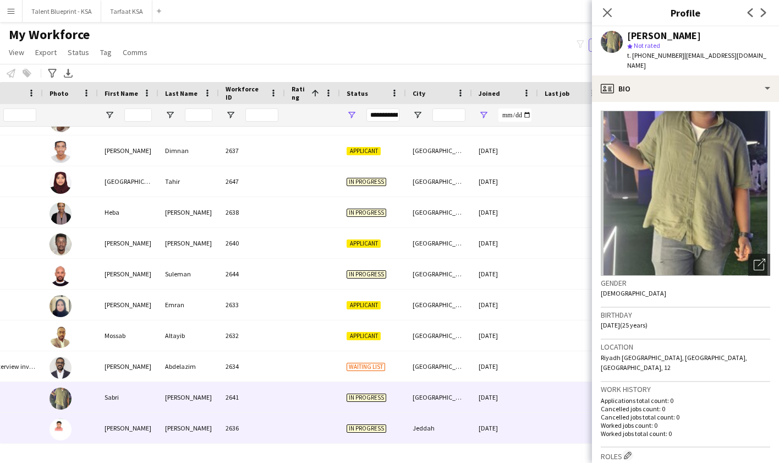
click at [505, 423] on div "21-09-2025" at bounding box center [505, 428] width 66 height 30
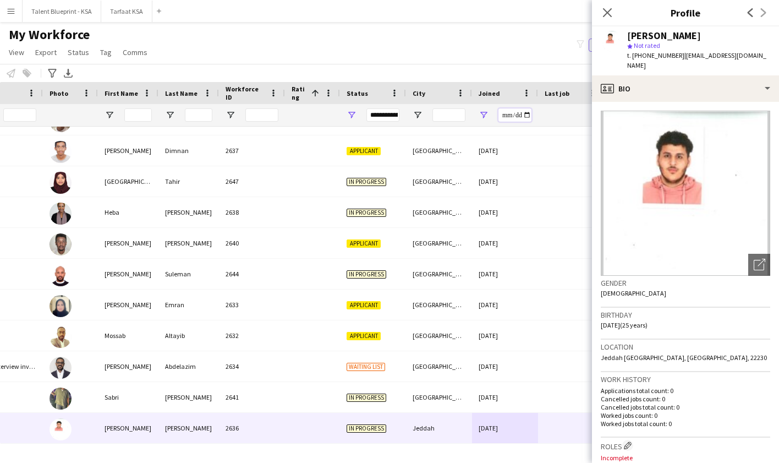
click at [507, 114] on input "**********" at bounding box center [514, 114] width 33 height 13
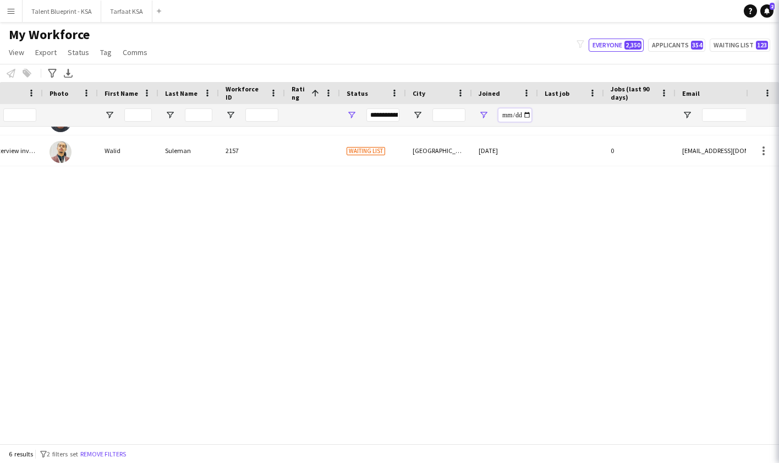
type input "**********"
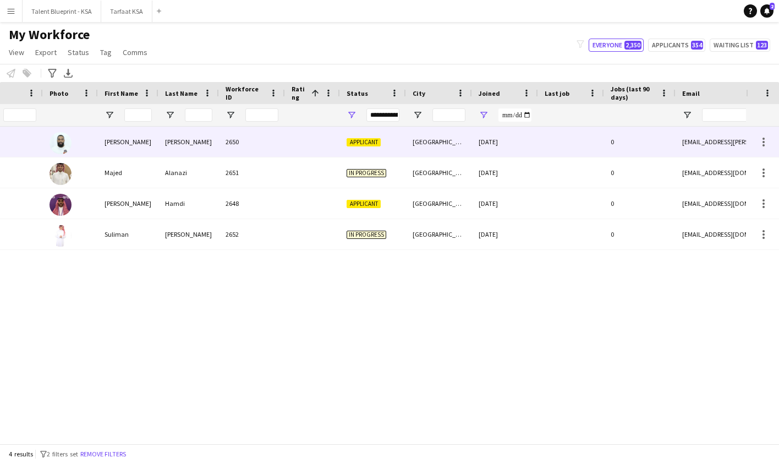
click at [535, 144] on div "22-09-2025" at bounding box center [505, 142] width 66 height 30
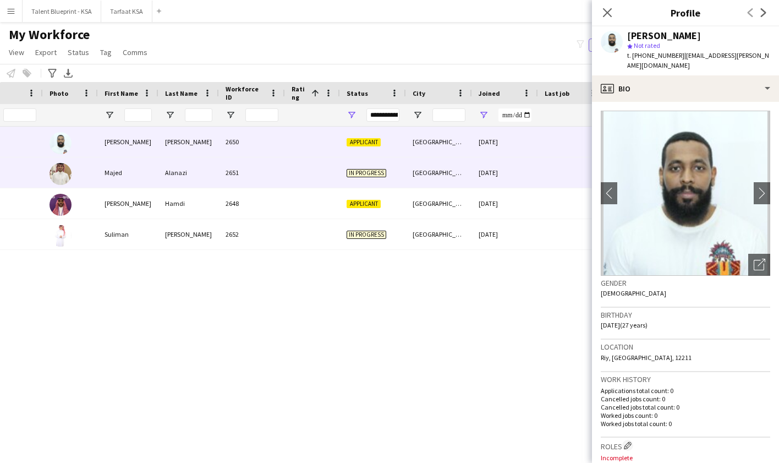
click at [550, 163] on div at bounding box center [571, 172] width 66 height 30
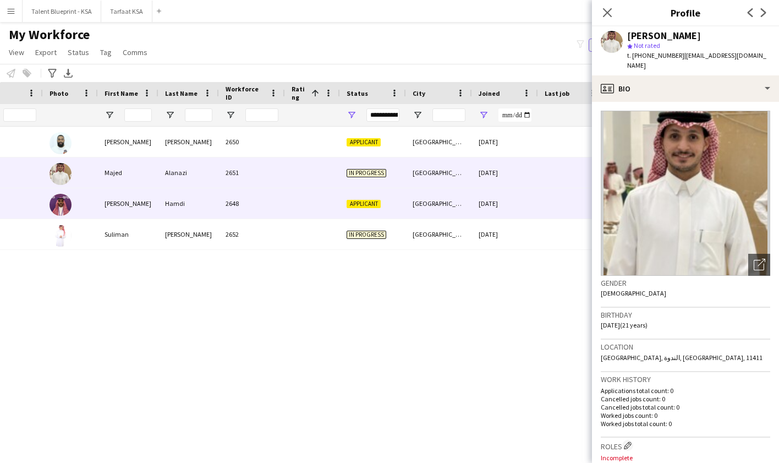
click at [542, 191] on div at bounding box center [571, 203] width 66 height 30
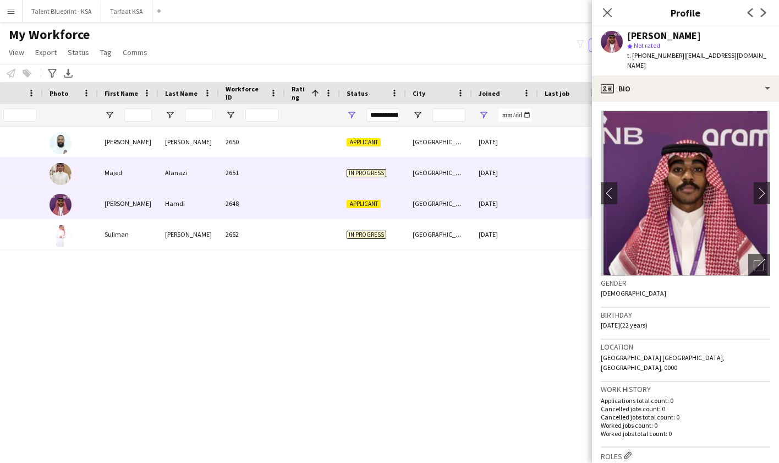
click at [546, 174] on div at bounding box center [571, 172] width 66 height 30
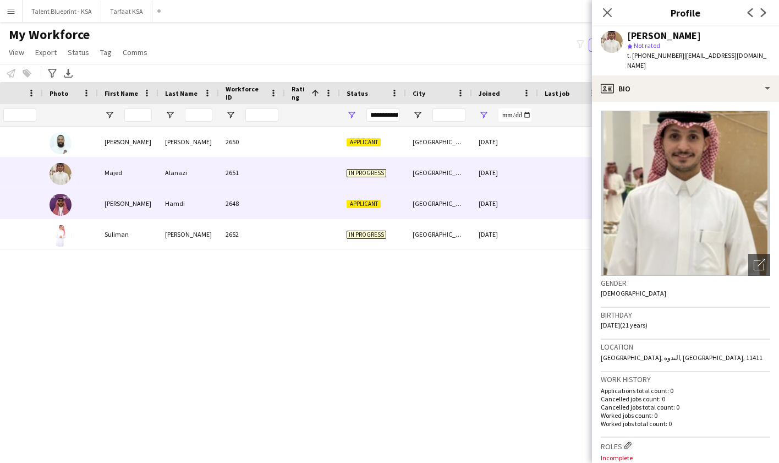
click at [548, 198] on div at bounding box center [571, 203] width 66 height 30
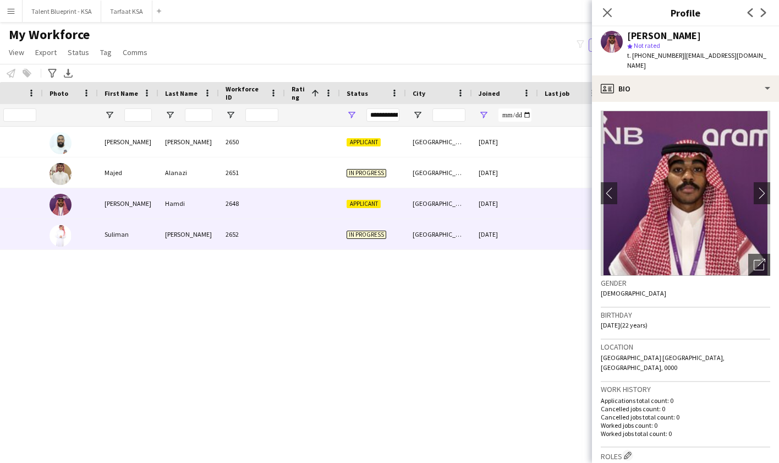
click at [528, 239] on div "22-09-2025" at bounding box center [505, 234] width 66 height 30
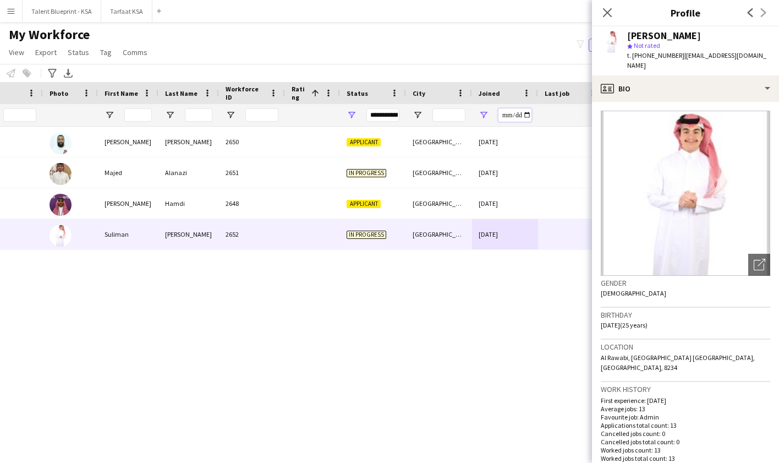
click at [509, 115] on input "**********" at bounding box center [514, 114] width 33 height 13
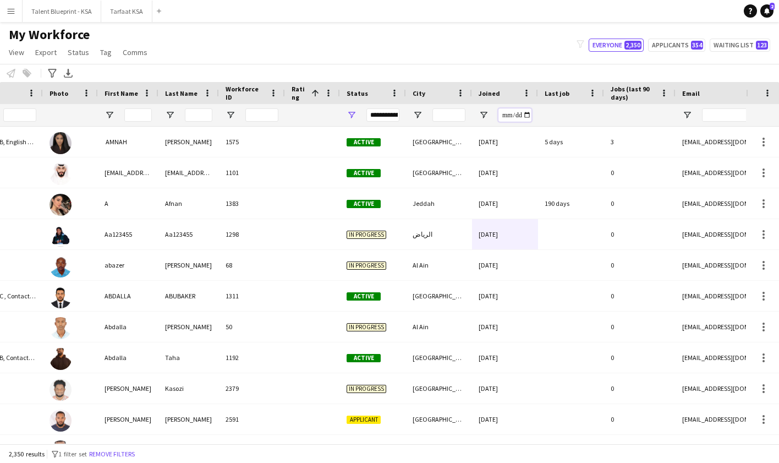
click at [520, 116] on input "Joined Filter Input" at bounding box center [514, 114] width 33 height 13
click at [516, 117] on input "Joined Filter Input" at bounding box center [514, 114] width 33 height 13
click at [486, 39] on div "My Workforce View Views Default view New view Update view Delete view Edit name…" at bounding box center [389, 44] width 779 height 37
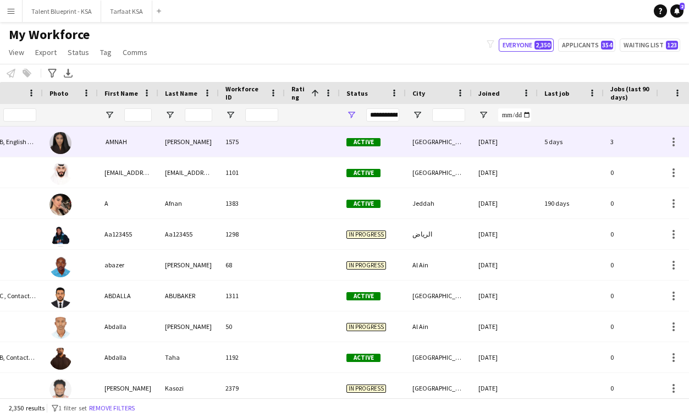
drag, startPoint x: 43, startPoint y: 138, endPoint x: 87, endPoint y: 145, distance: 45.1
click at [86, 145] on div "Class B, English Speaker ‏ AMNAH IDRIS 1575 Active Riyadh 30-05-2025 5 days 3 a…" at bounding box center [556, 142] width 1193 height 31
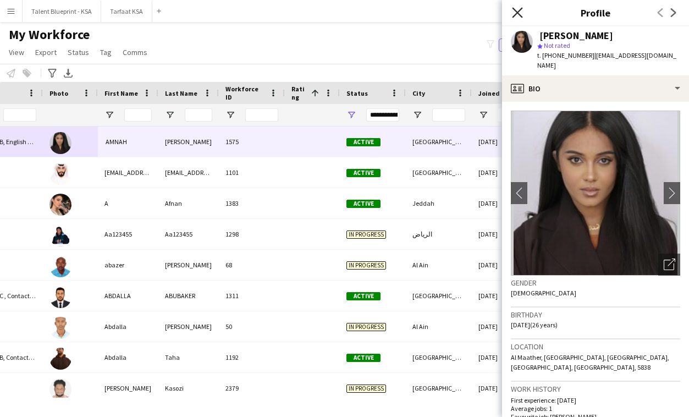
click at [517, 17] on icon "Close pop-in" at bounding box center [517, 12] width 10 height 10
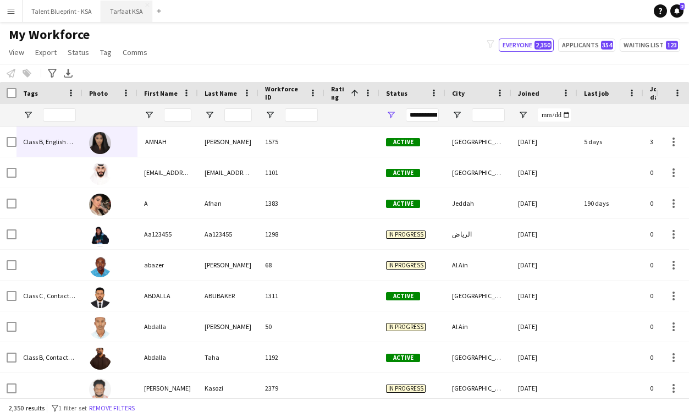
click at [125, 15] on button "Tarfaat KSA Close" at bounding box center [126, 11] width 51 height 21
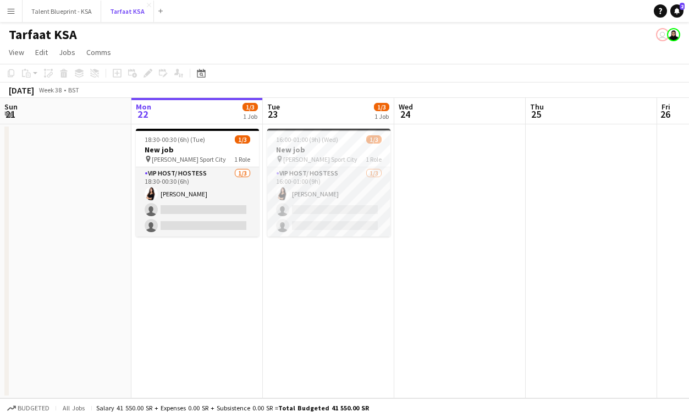
scroll to position [0, 329]
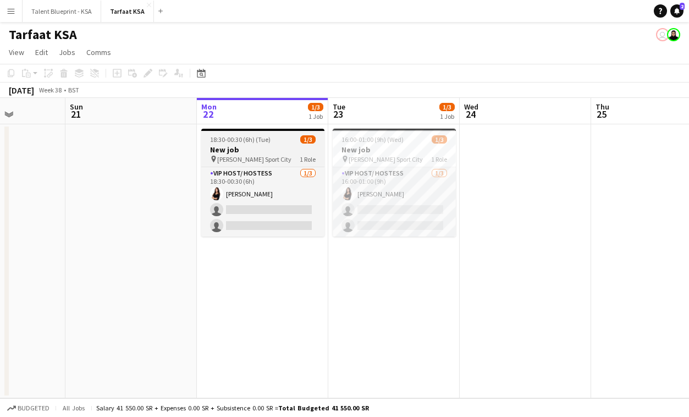
click at [243, 146] on h3 "New job" at bounding box center [262, 150] width 123 height 10
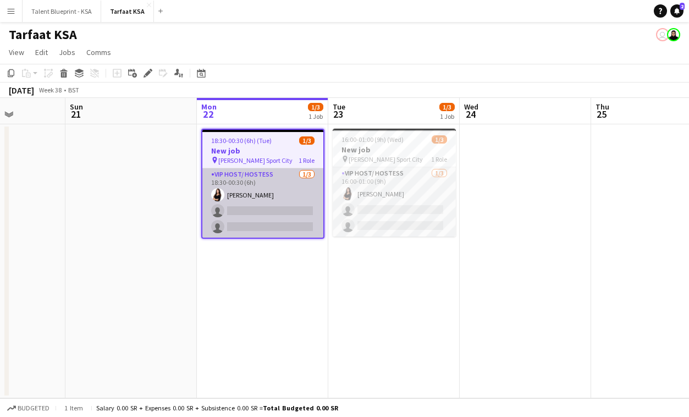
click at [273, 213] on app-card-role "VIP Host/ Hostess 1/3 18:30-00:30 (6h) Razan Hani single-neutral-actions single…" at bounding box center [262, 202] width 121 height 69
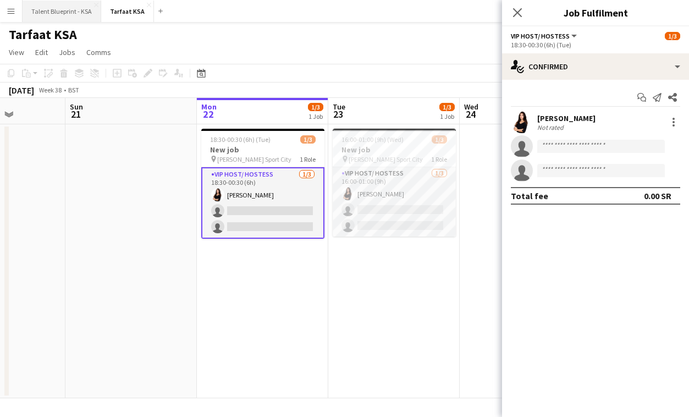
click at [45, 12] on button "Talent Blueprint - KSA Close" at bounding box center [62, 11] width 79 height 21
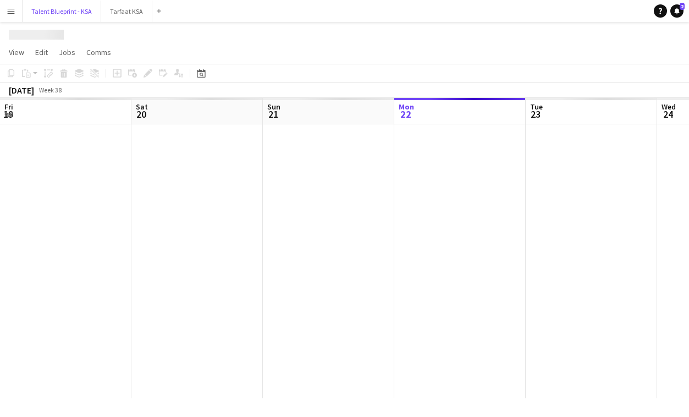
scroll to position [0, 263]
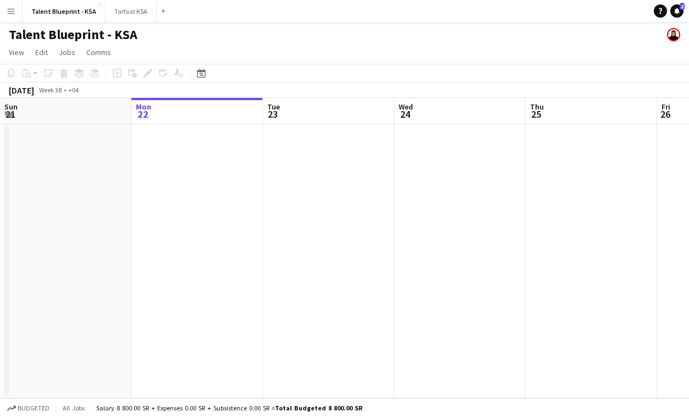
click at [15, 12] on button "Menu" at bounding box center [11, 11] width 22 height 22
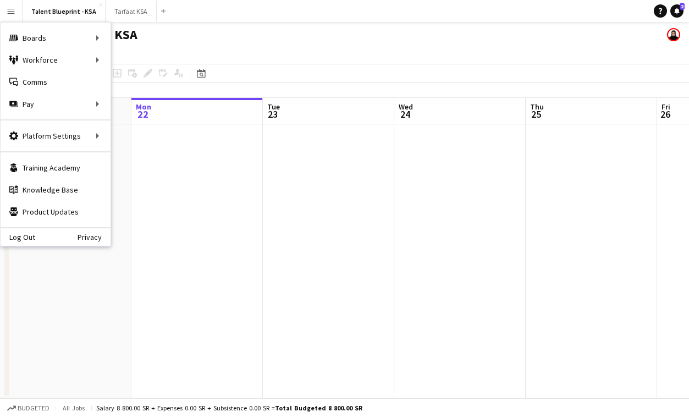
click at [193, 63] on app-page-menu "View Day view expanded Day view collapsed Month view Date picker Jump to today …" at bounding box center [344, 53] width 689 height 21
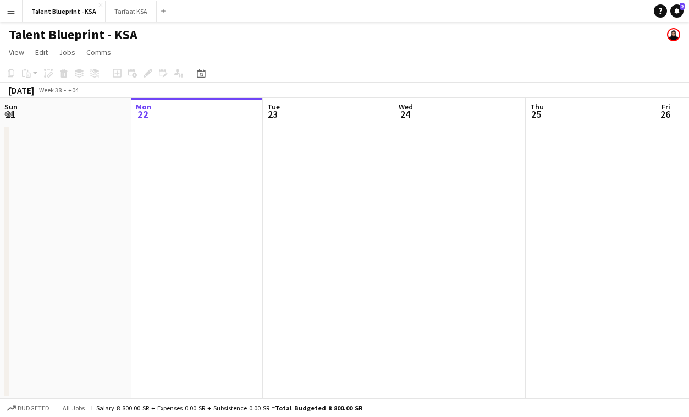
click at [9, 15] on button "Menu" at bounding box center [11, 11] width 22 height 22
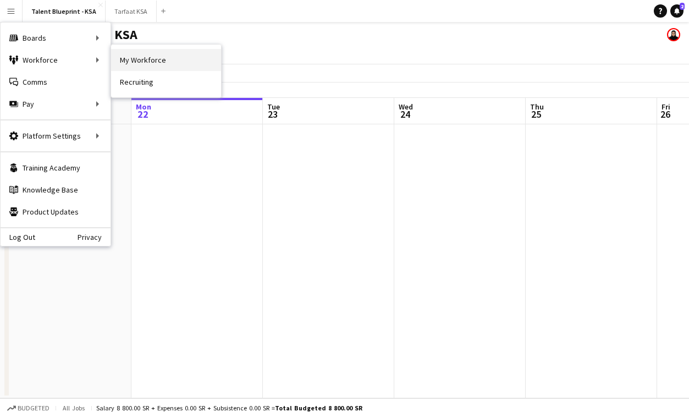
click at [131, 62] on link "My Workforce" at bounding box center [166, 60] width 110 height 22
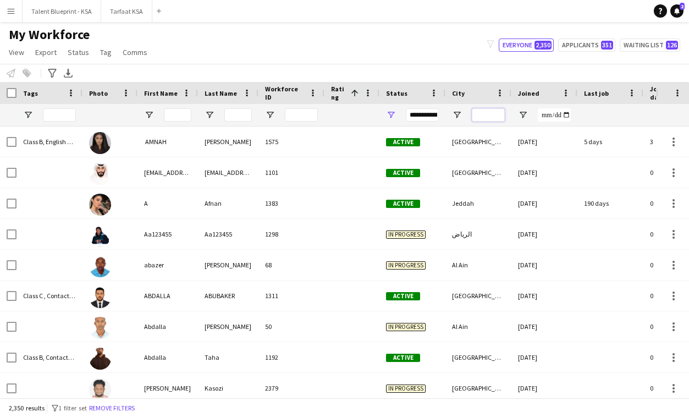
click at [481, 109] on input "City Filter Input" at bounding box center [488, 114] width 33 height 13
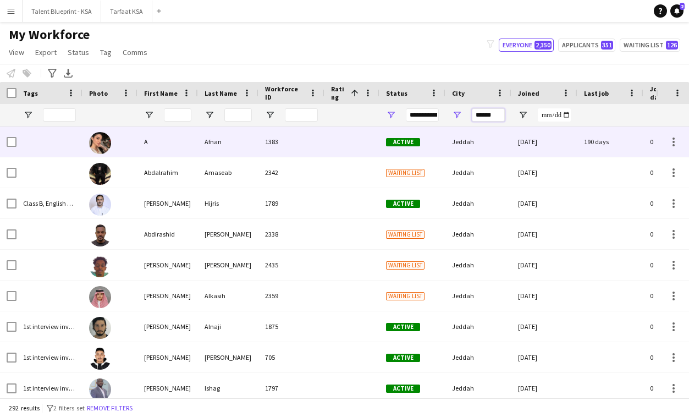
type input "******"
click at [377, 154] on div at bounding box center [352, 142] width 55 height 30
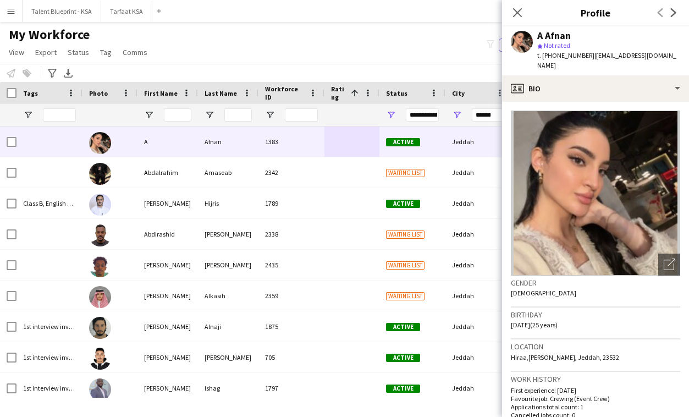
click at [636, 310] on h3 "Birthday" at bounding box center [595, 315] width 169 height 10
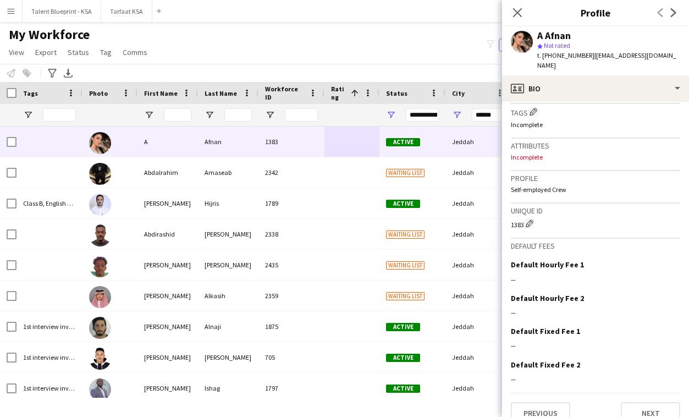
scroll to position [424, 0]
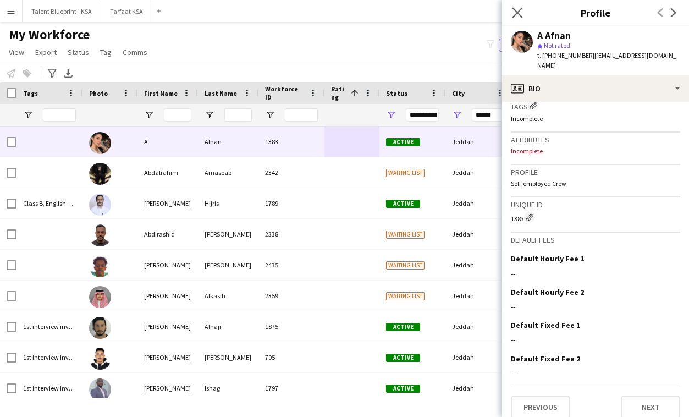
click at [519, 18] on app-icon "Close pop-in" at bounding box center [518, 13] width 16 height 16
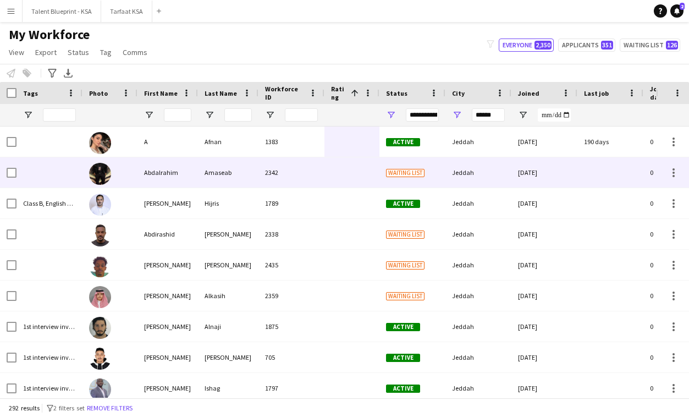
click at [327, 172] on div at bounding box center [352, 172] width 55 height 30
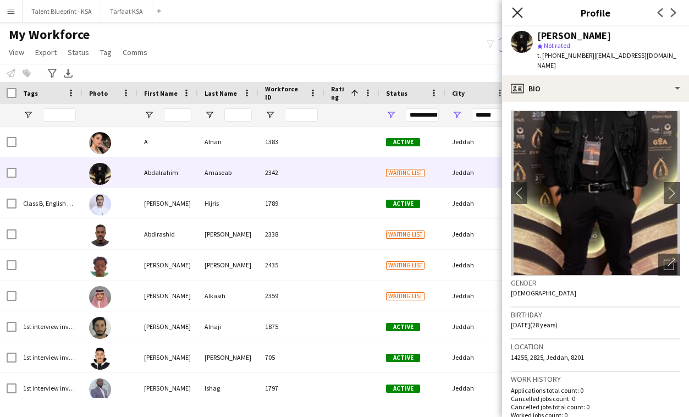
click at [517, 14] on icon "Close pop-in" at bounding box center [517, 12] width 10 height 10
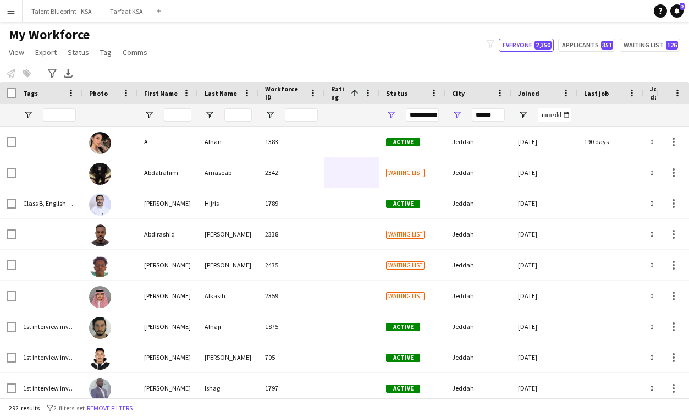
click at [436, 56] on div "My Workforce View Views Default view New view Update view Delete view Edit name…" at bounding box center [344, 44] width 689 height 37
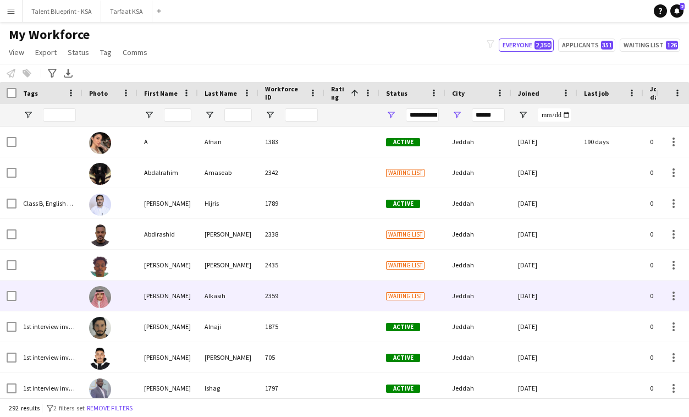
click at [342, 292] on div at bounding box center [352, 296] width 55 height 30
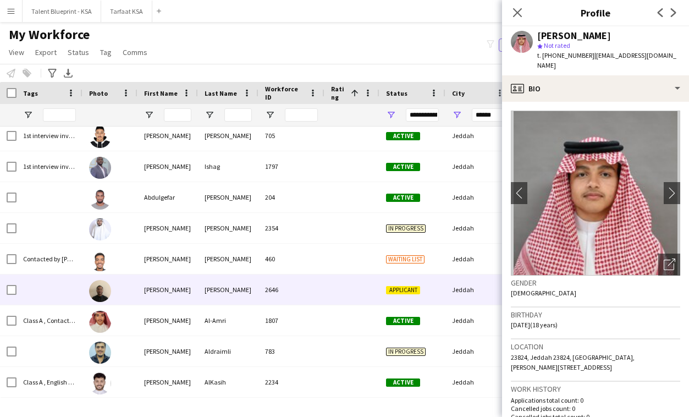
scroll to position [253, 0]
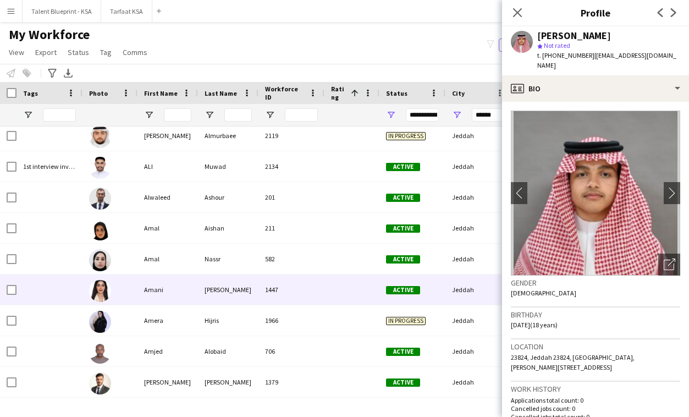
click at [329, 292] on div at bounding box center [352, 290] width 55 height 30
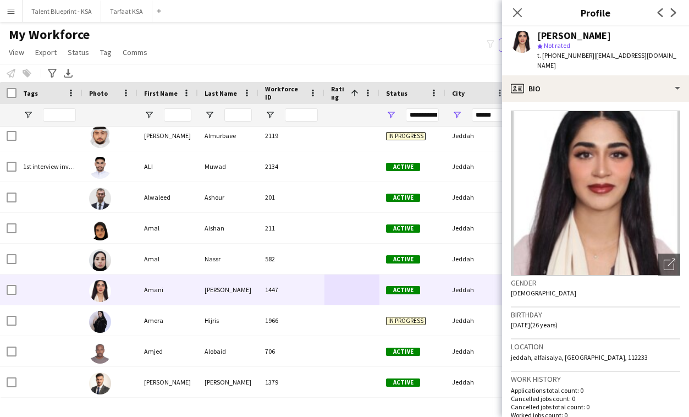
click at [558, 310] on h3 "Birthday" at bounding box center [595, 315] width 169 height 10
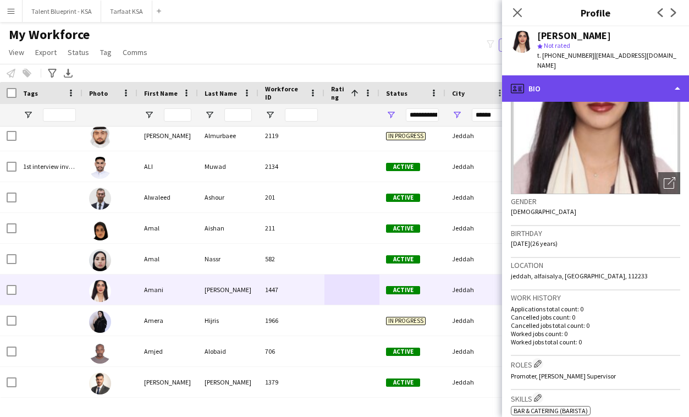
click at [610, 88] on div "profile Bio" at bounding box center [595, 88] width 187 height 26
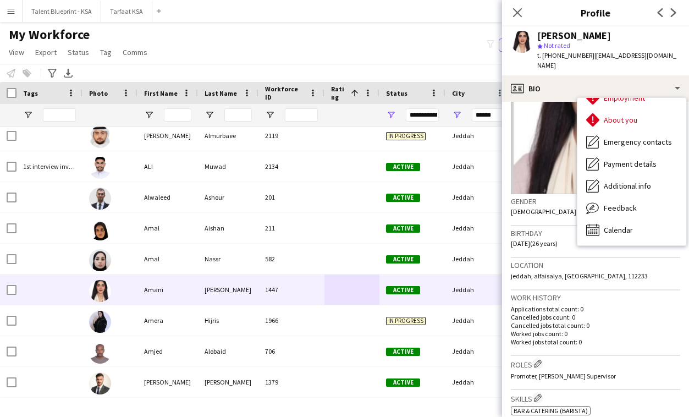
drag, startPoint x: 624, startPoint y: 185, endPoint x: 623, endPoint y: 236, distance: 50.6
click at [623, 240] on div "profile Bio Bio Bio Company application Company application Employment Employme…" at bounding box center [595, 246] width 187 height 342
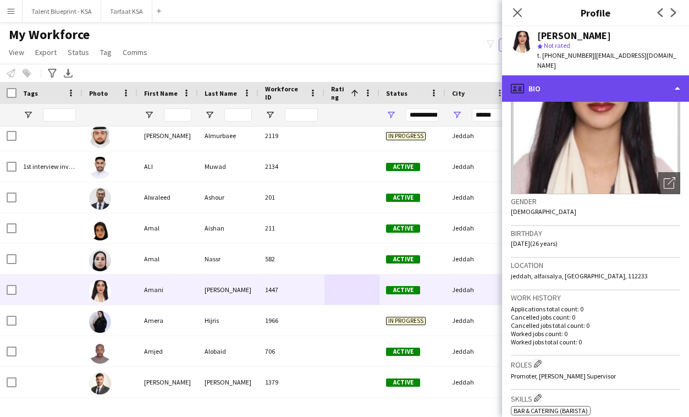
click at [613, 90] on div "profile Bio" at bounding box center [595, 88] width 187 height 26
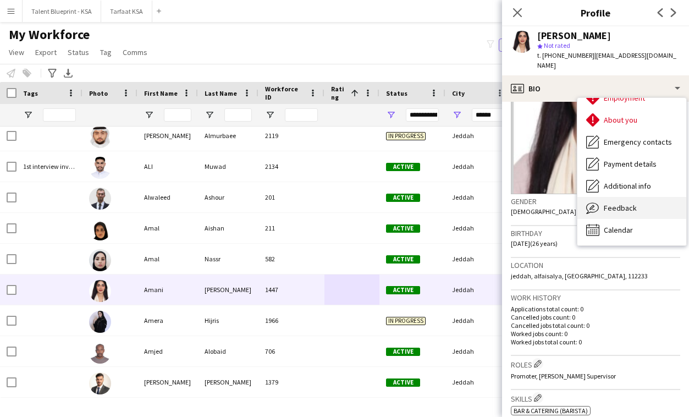
click at [629, 203] on span "Feedback" at bounding box center [620, 208] width 33 height 10
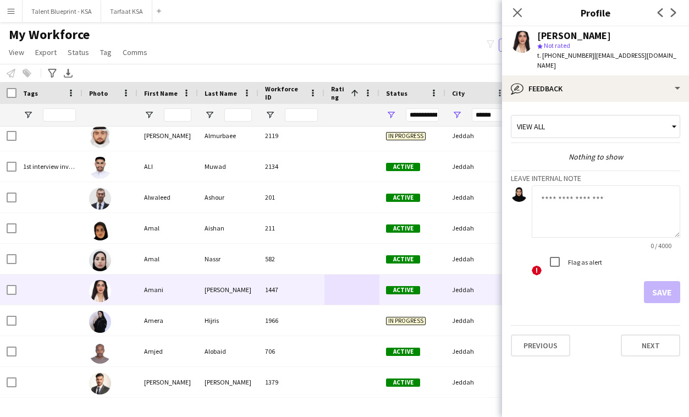
click at [620, 120] on div "View all" at bounding box center [590, 126] width 157 height 21
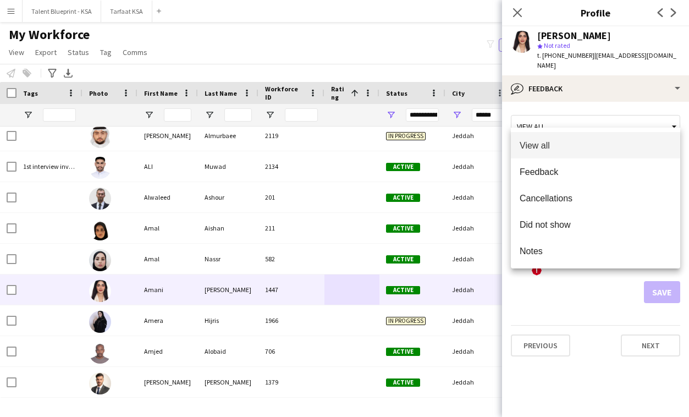
click at [623, 95] on div at bounding box center [344, 208] width 689 height 417
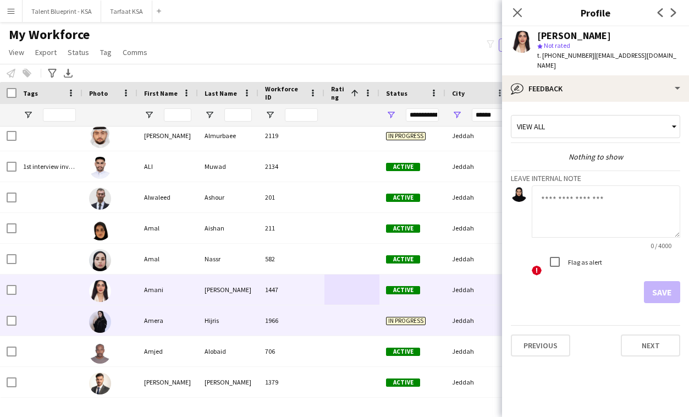
click at [338, 315] on div at bounding box center [352, 320] width 55 height 30
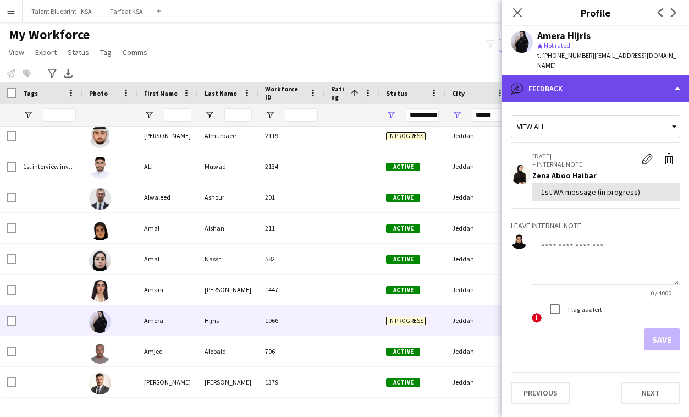
click at [600, 78] on div "bubble-pencil Feedback" at bounding box center [595, 88] width 187 height 26
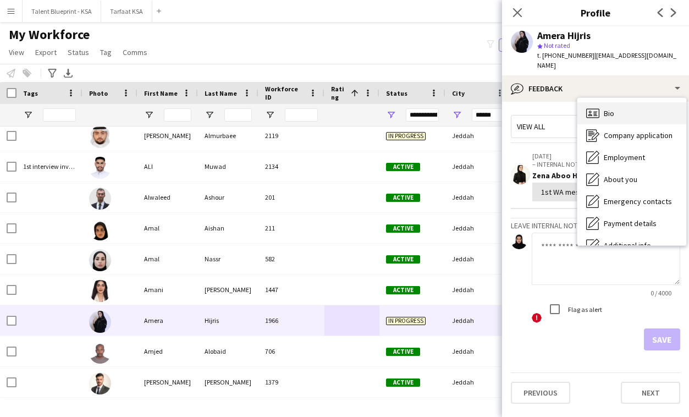
click at [609, 108] on span "Bio" at bounding box center [609, 113] width 10 height 10
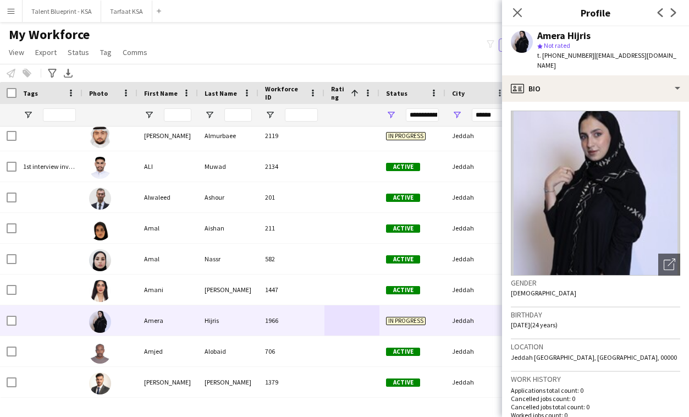
click at [625, 281] on div "Gender Female" at bounding box center [595, 292] width 169 height 32
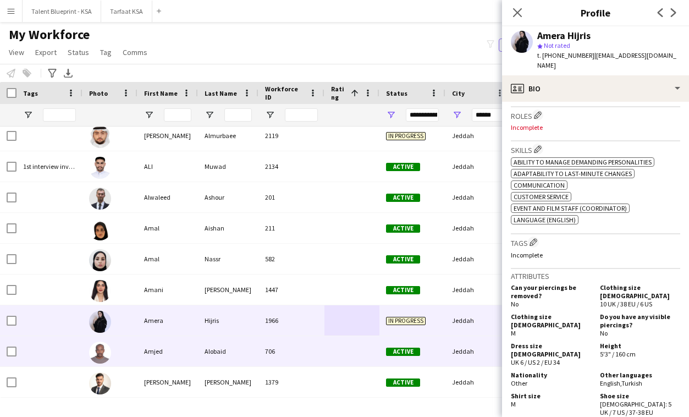
click at [305, 350] on div "706" at bounding box center [292, 351] width 66 height 30
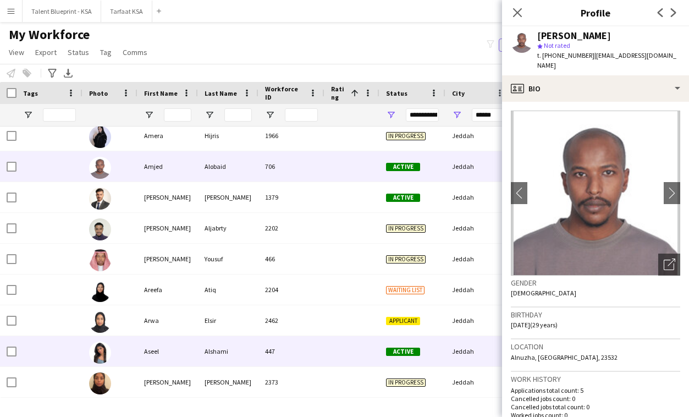
click at [305, 350] on div "447" at bounding box center [292, 351] width 66 height 30
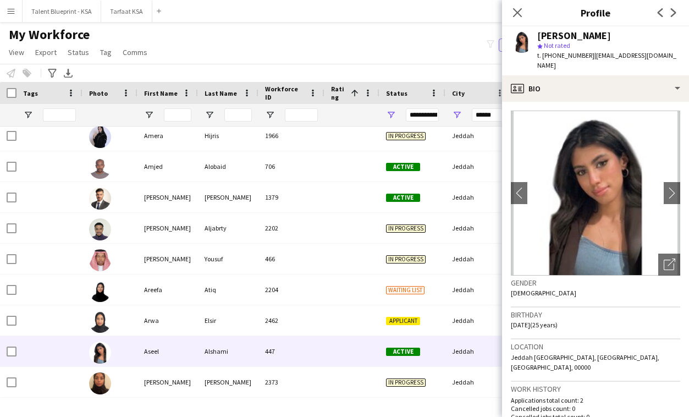
click at [588, 313] on div "Birthday 30-07-2000 (25 years)" at bounding box center [595, 324] width 169 height 32
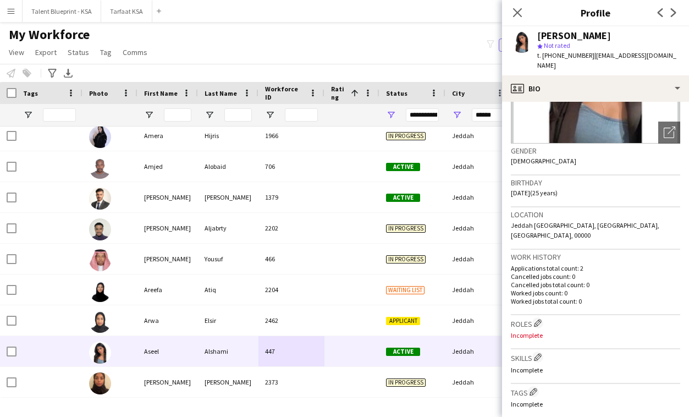
scroll to position [110, 0]
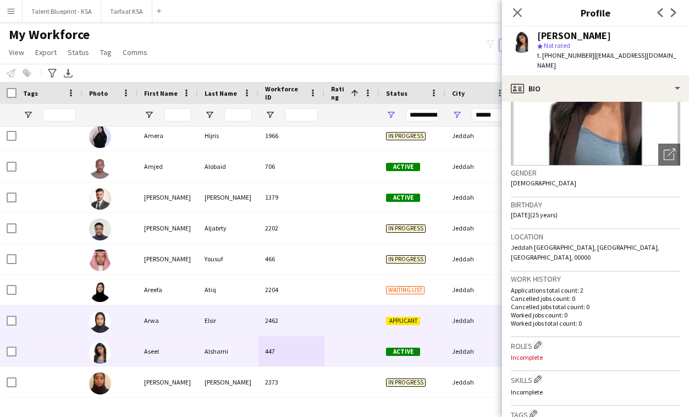
click at [320, 332] on div "2462" at bounding box center [292, 320] width 66 height 30
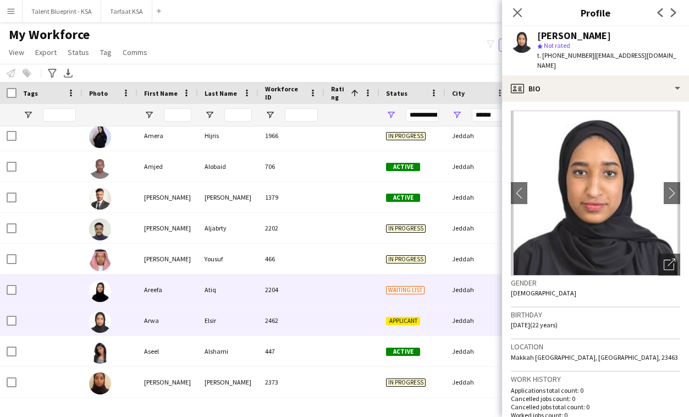
click at [298, 300] on div "2204" at bounding box center [292, 290] width 66 height 30
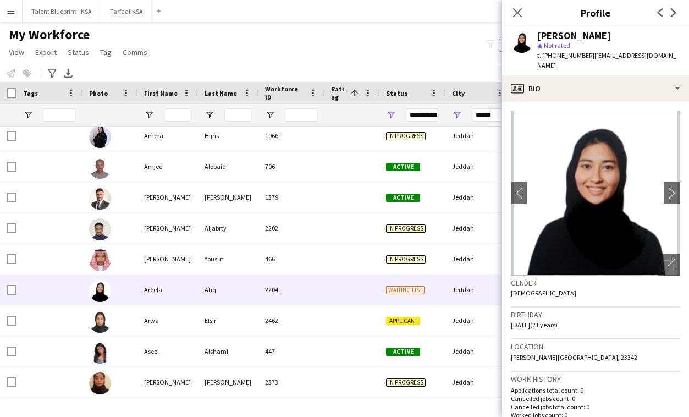
click at [597, 339] on div "Location Prince Mutaib bin Abdulaziz Road, Jeddah, 23342" at bounding box center [595, 355] width 169 height 32
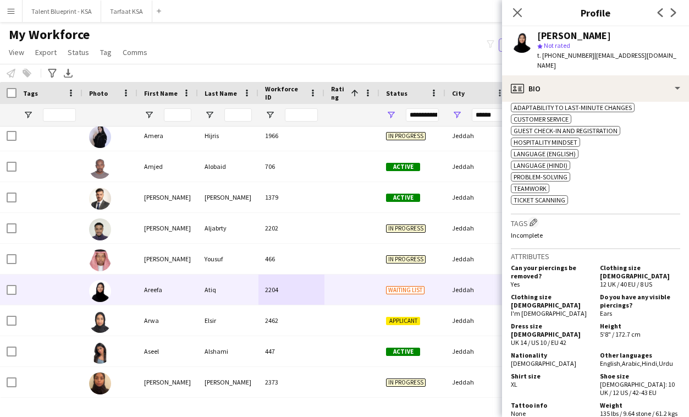
scroll to position [440, 0]
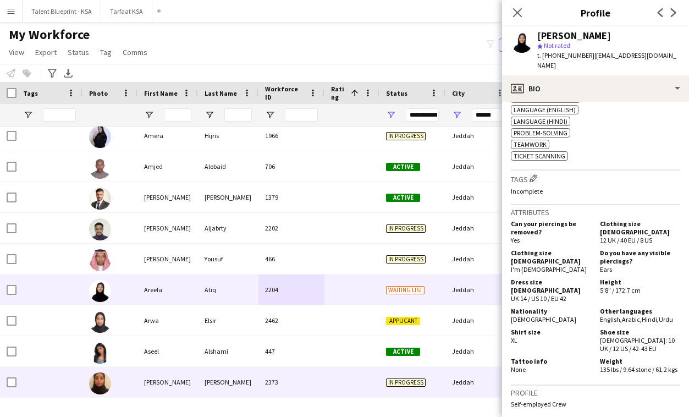
click at [215, 383] on div "[PERSON_NAME]" at bounding box center [228, 382] width 61 height 30
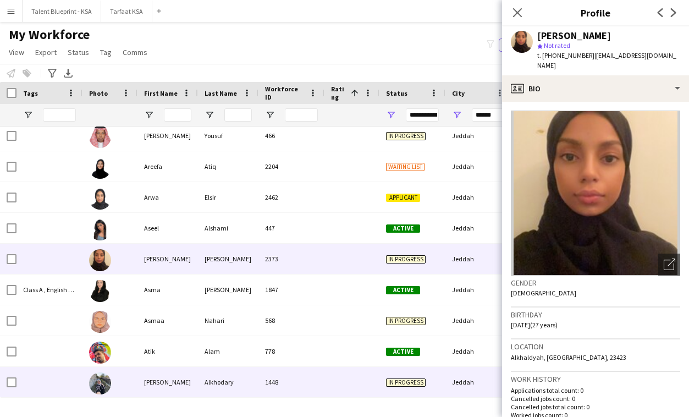
scroll to position [1916, 0]
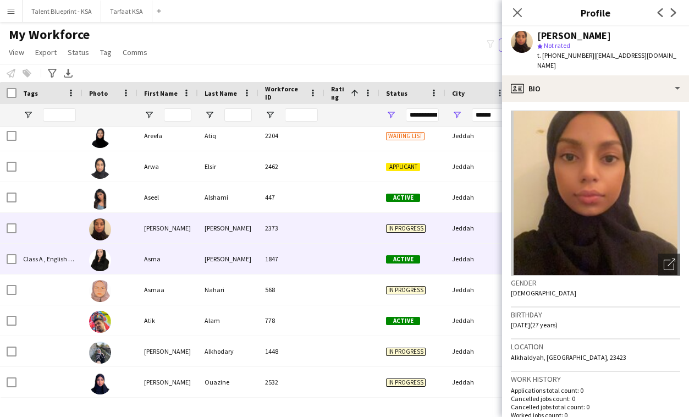
click at [275, 266] on div "1847" at bounding box center [292, 259] width 66 height 30
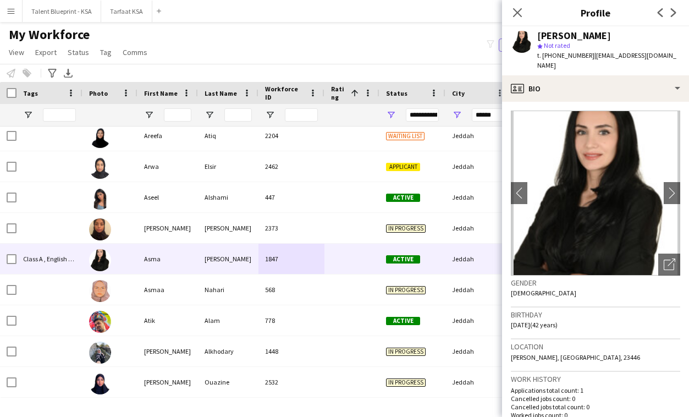
click at [628, 310] on h3 "Birthday" at bounding box center [595, 315] width 169 height 10
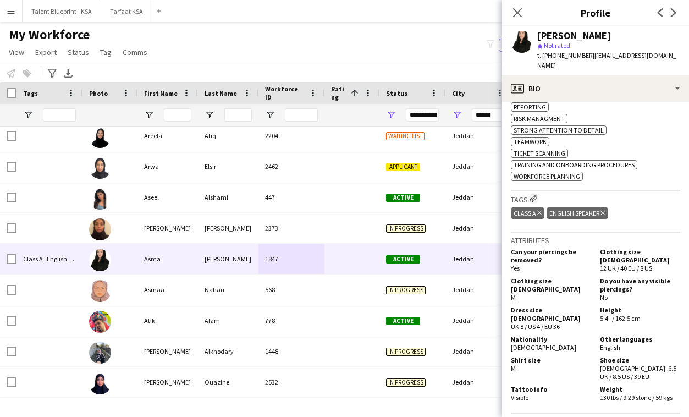
scroll to position [704, 0]
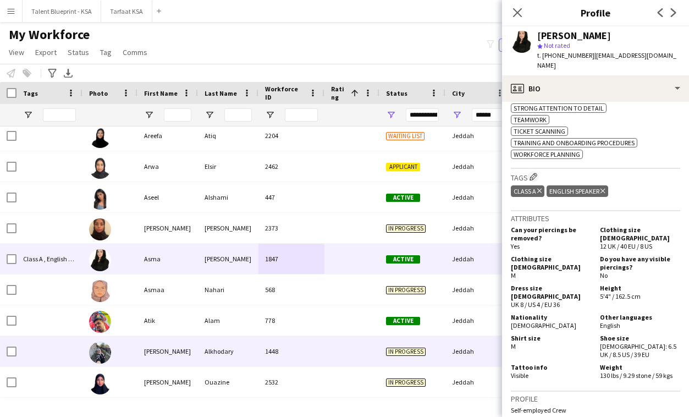
click at [277, 362] on div "1448" at bounding box center [292, 351] width 66 height 30
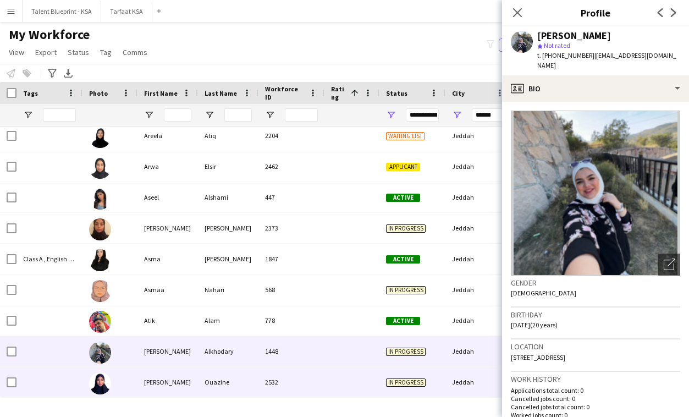
click at [287, 377] on div "2532" at bounding box center [292, 382] width 66 height 30
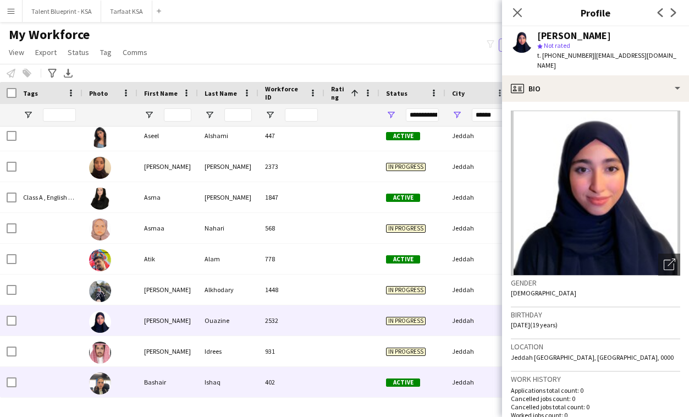
scroll to position [2009, 0]
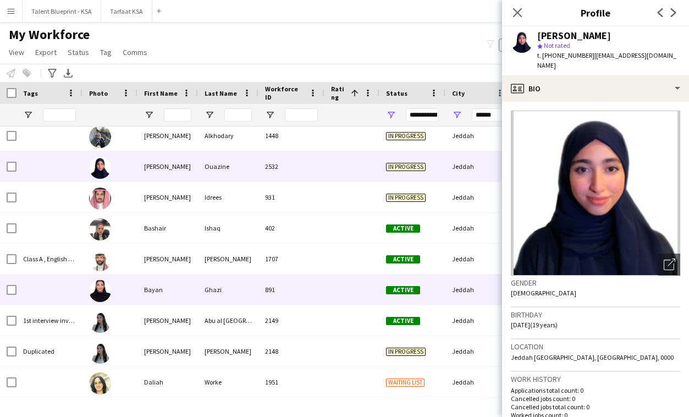
click at [302, 301] on div "891" at bounding box center [292, 290] width 66 height 30
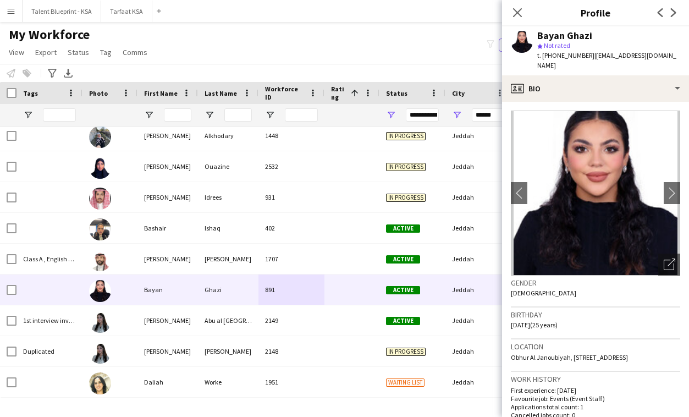
click at [606, 314] on div "Birthday 12-04-2000 (25 years)" at bounding box center [595, 324] width 169 height 32
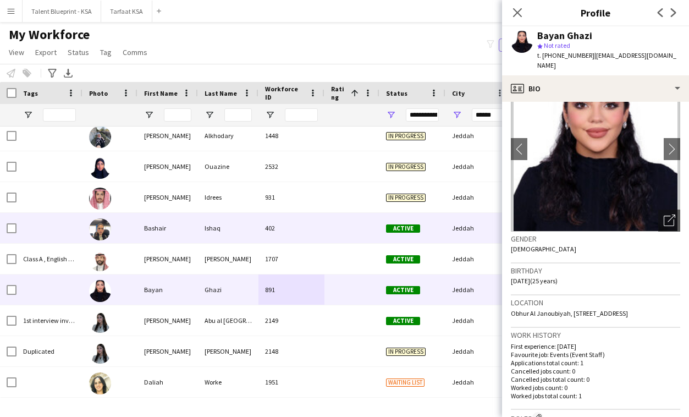
click at [326, 224] on div at bounding box center [352, 228] width 55 height 30
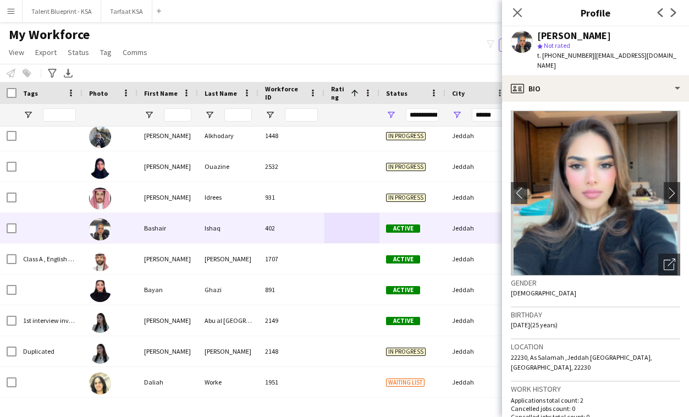
click at [628, 312] on div "Birthday 20-07-2000 (25 years)" at bounding box center [595, 324] width 169 height 32
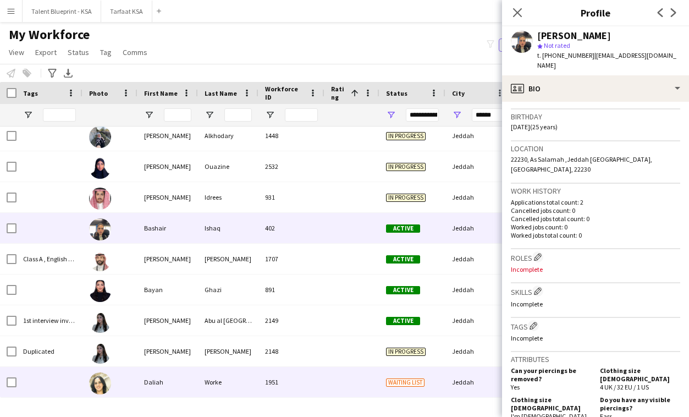
click at [343, 385] on div at bounding box center [352, 382] width 55 height 30
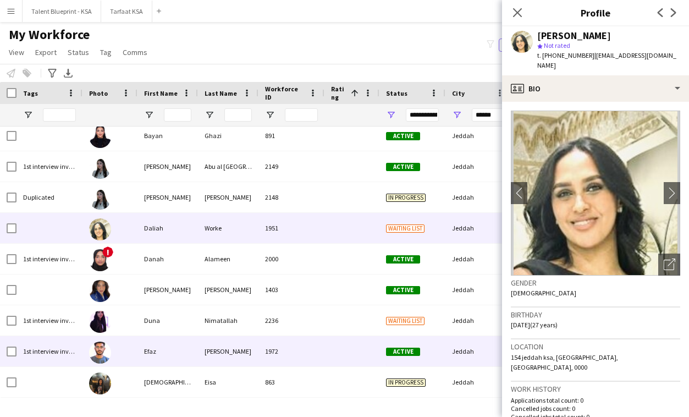
click at [292, 335] on div "2236" at bounding box center [292, 320] width 66 height 30
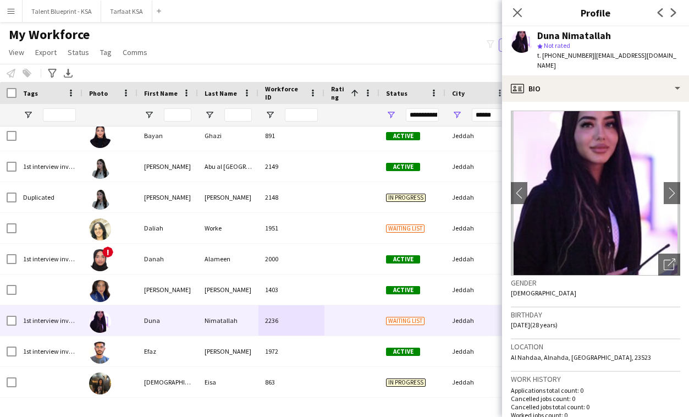
click at [601, 310] on h3 "Birthday" at bounding box center [595, 315] width 169 height 10
click at [111, 12] on button "Tarfaat KSA Close" at bounding box center [126, 11] width 51 height 21
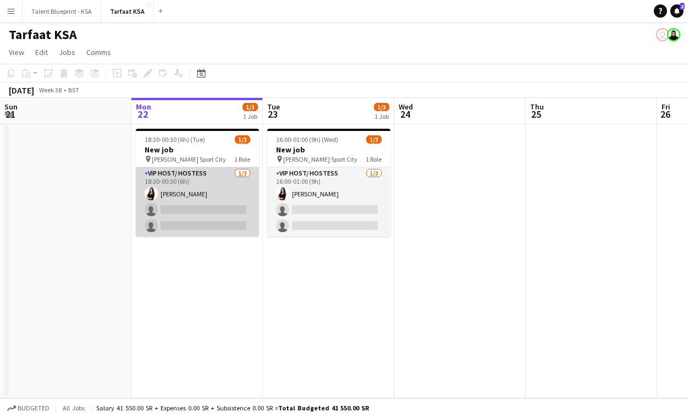
click at [181, 174] on app-card-role "VIP Host/ Hostess 1/3 18:30-00:30 (6h) Razan Hani single-neutral-actions single…" at bounding box center [197, 201] width 123 height 69
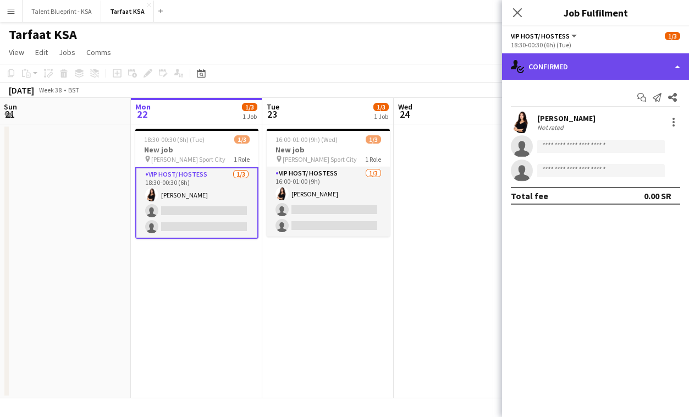
click at [569, 66] on div "single-neutral-actions-check-2 Confirmed" at bounding box center [595, 66] width 187 height 26
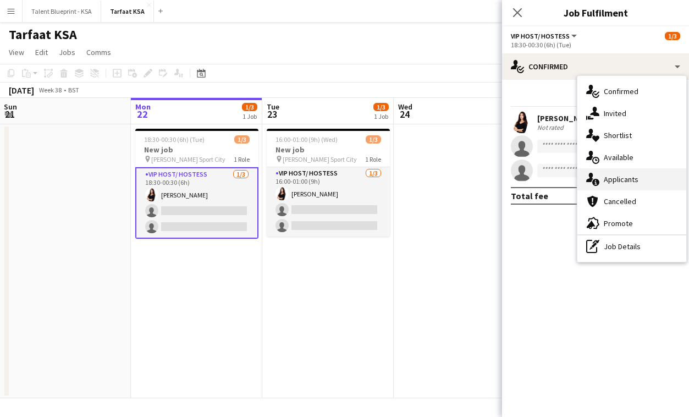
click at [609, 182] on span "Applicants" at bounding box center [621, 179] width 35 height 10
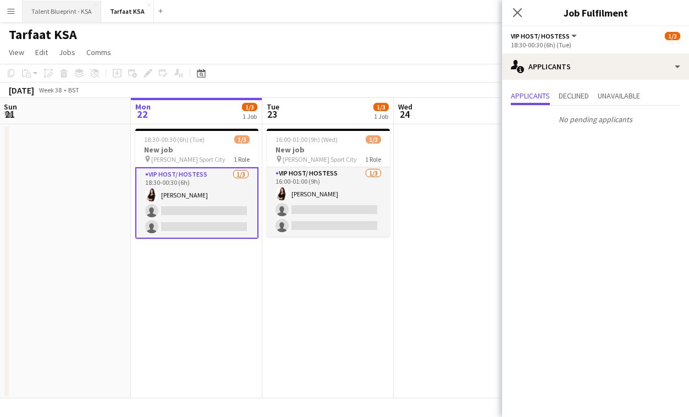
click at [61, 15] on button "Talent Blueprint - KSA Close" at bounding box center [62, 11] width 79 height 21
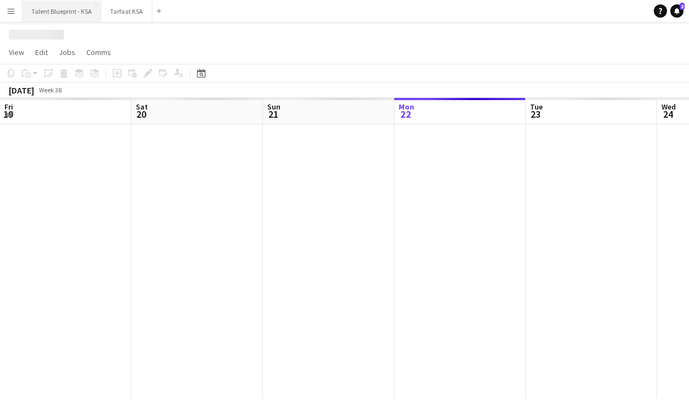
scroll to position [0, 263]
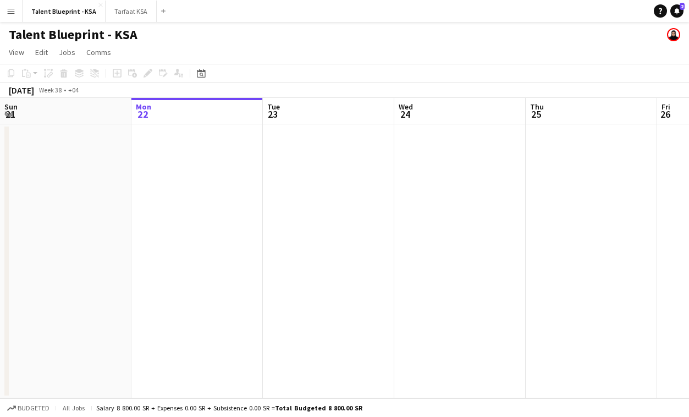
click at [10, 16] on button "Menu" at bounding box center [11, 11] width 22 height 22
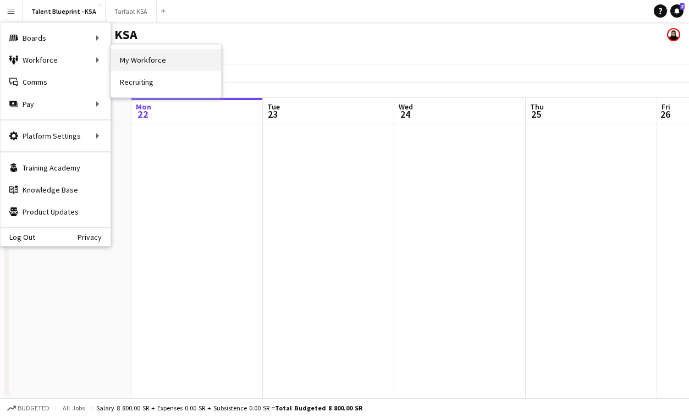
click at [130, 67] on link "My Workforce" at bounding box center [166, 60] width 110 height 22
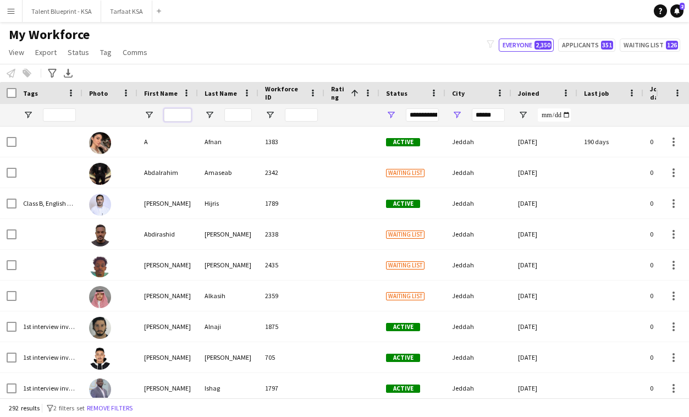
click at [188, 118] on input "First Name Filter Input" at bounding box center [178, 114] width 28 height 13
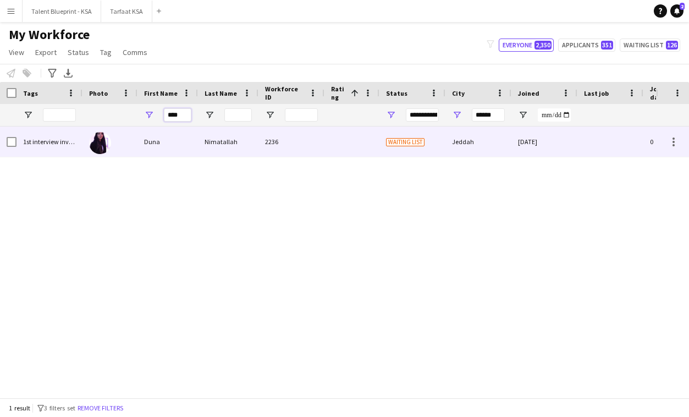
type input "****"
click at [302, 150] on div "2236" at bounding box center [292, 142] width 66 height 30
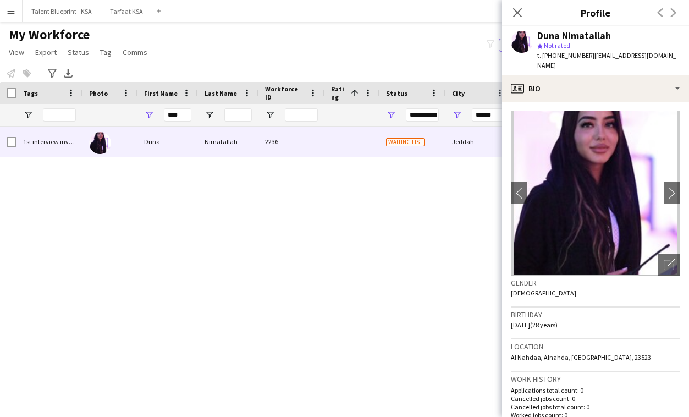
click at [656, 297] on div "Gender Female" at bounding box center [595, 292] width 169 height 32
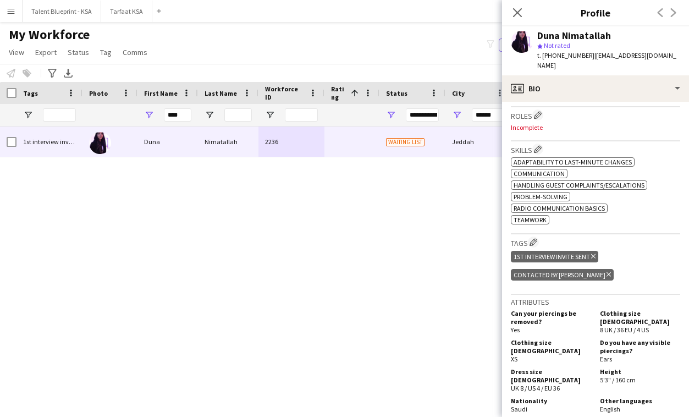
scroll to position [352, 0]
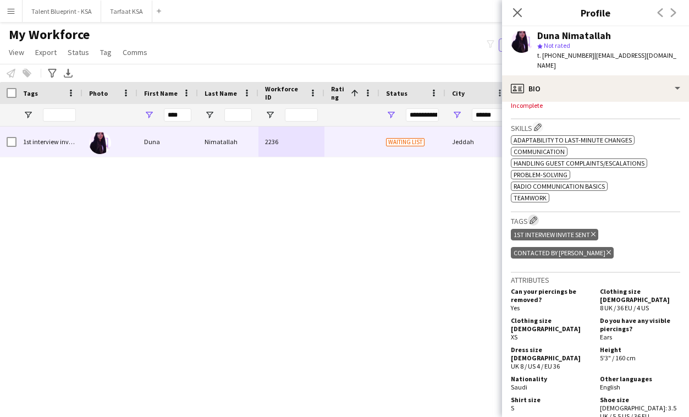
click at [532, 216] on app-icon "Edit crew company tags" at bounding box center [534, 220] width 8 height 8
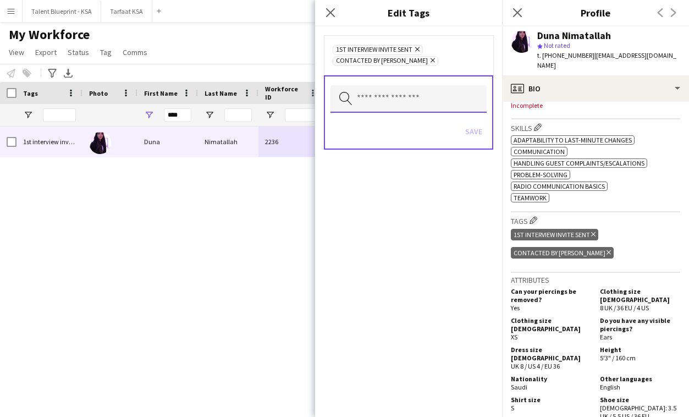
click at [416, 97] on input "text" at bounding box center [409, 99] width 156 height 28
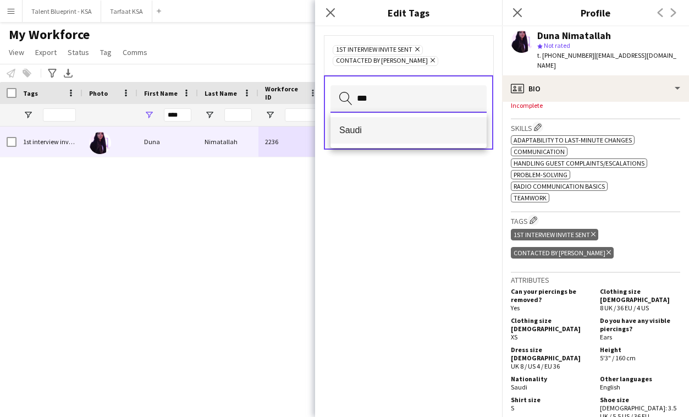
type input "***"
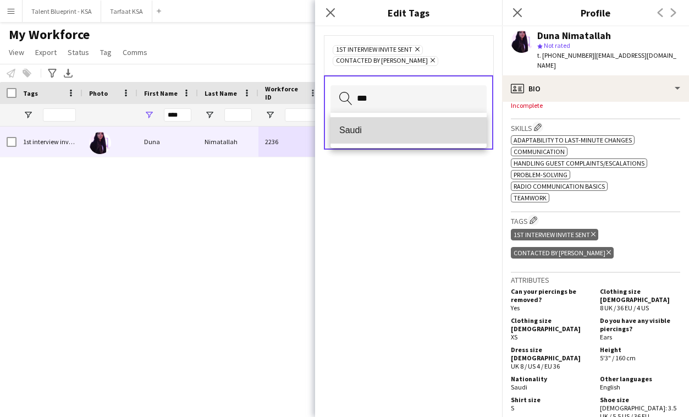
click at [413, 128] on span "Saudi" at bounding box center [408, 130] width 139 height 10
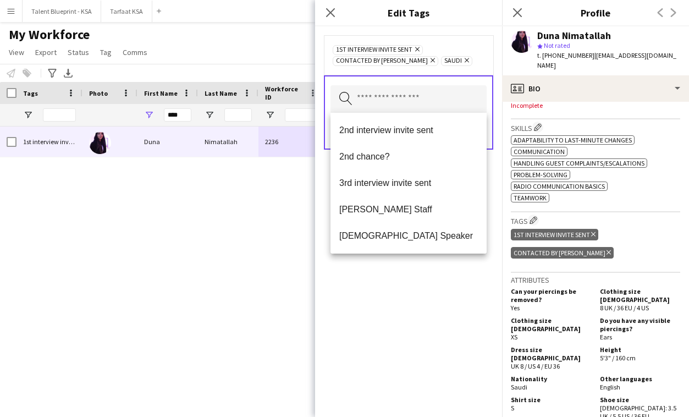
click at [453, 64] on div "1st interview invite sent Remove Contacted by Lamiaa Remove Saudi Remove" at bounding box center [409, 55] width 152 height 22
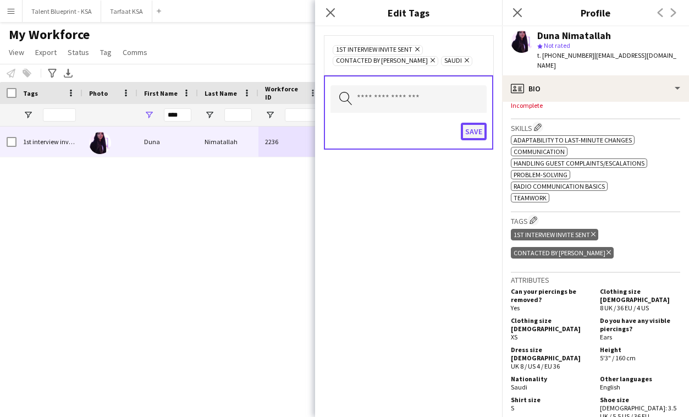
click at [470, 128] on button "Save" at bounding box center [474, 132] width 26 height 18
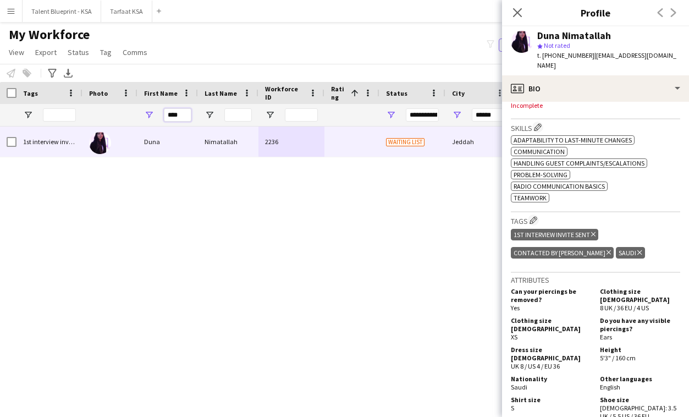
click at [185, 118] on input "****" at bounding box center [178, 114] width 28 height 13
type input "*"
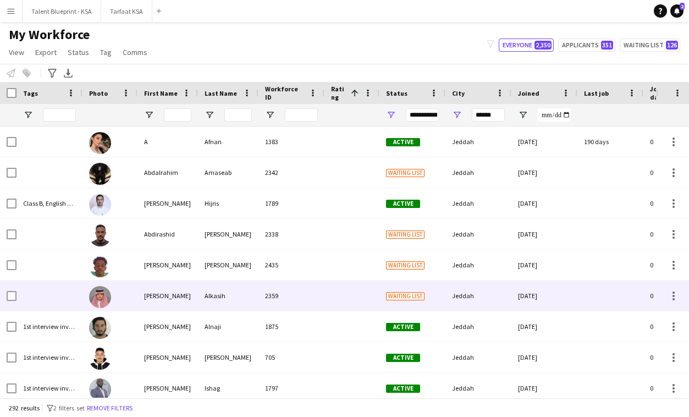
click at [359, 304] on div at bounding box center [352, 296] width 55 height 30
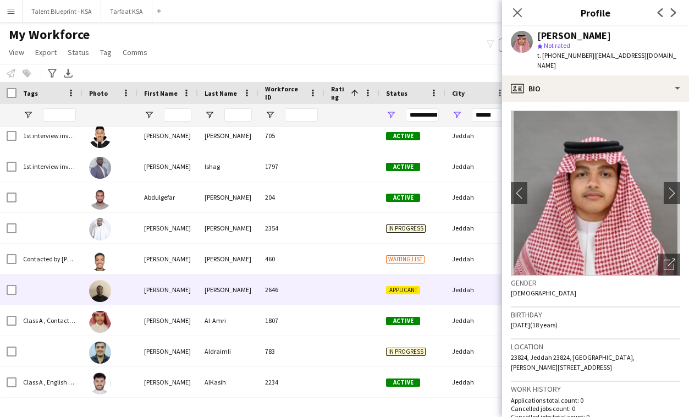
scroll to position [283, 0]
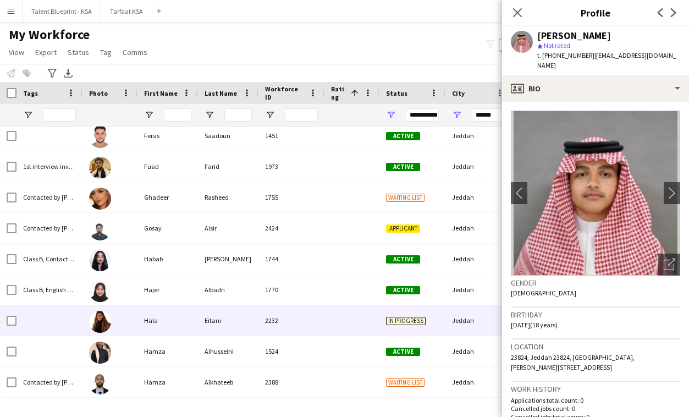
click at [321, 319] on div "2232" at bounding box center [292, 320] width 66 height 30
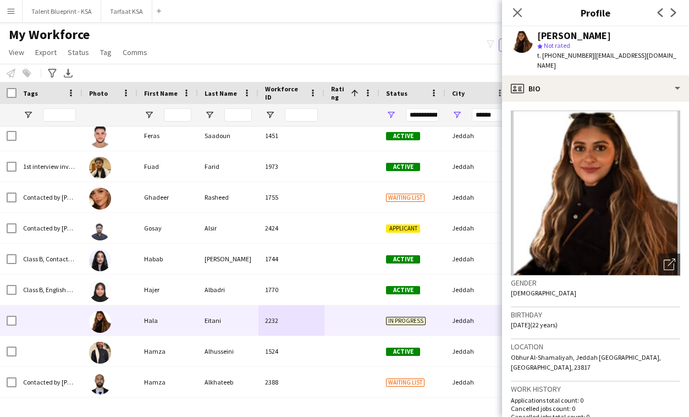
click at [569, 339] on div "Location Obhur Al-Shamaliyah, Jeddah Saudi Arabia, Jeddah, 23817" at bounding box center [595, 360] width 169 height 42
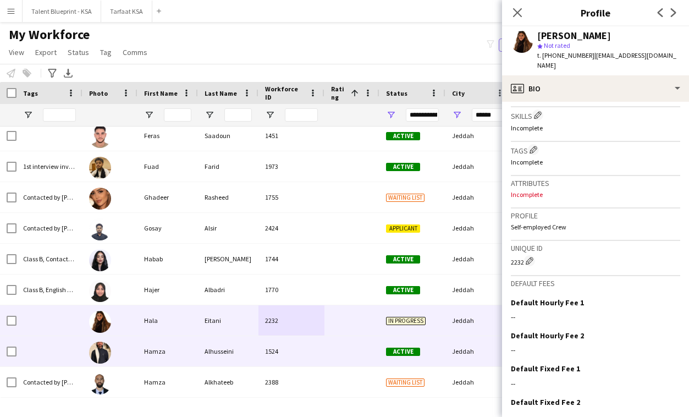
click at [360, 352] on div at bounding box center [352, 351] width 55 height 30
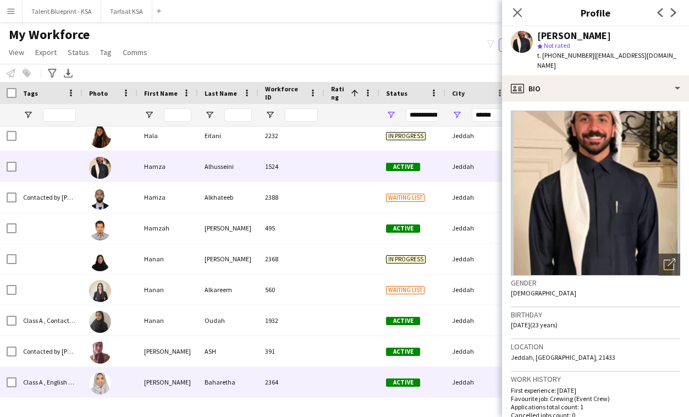
click at [320, 370] on div "2364" at bounding box center [292, 382] width 66 height 30
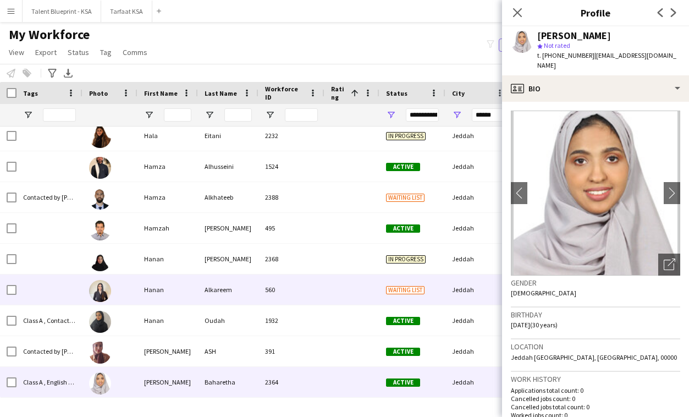
click at [289, 297] on div "560" at bounding box center [292, 290] width 66 height 30
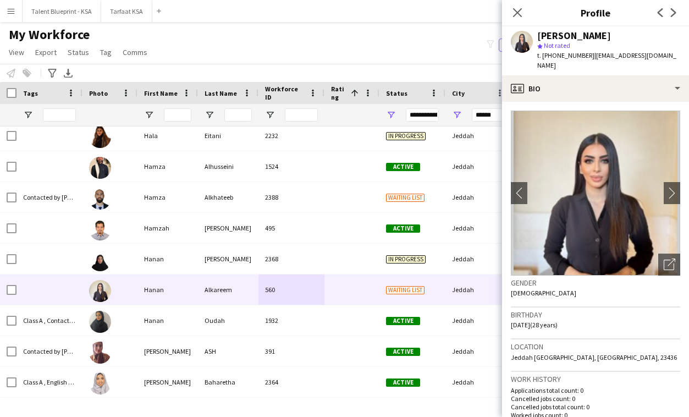
click at [623, 318] on div "Birthday 27-10-1996 (28 years)" at bounding box center [595, 324] width 169 height 32
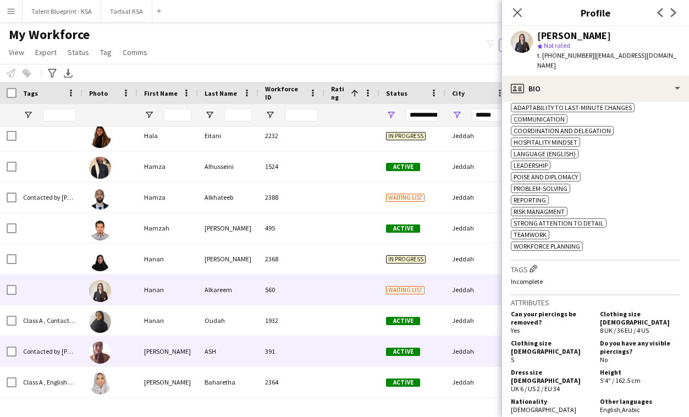
click at [280, 364] on div "391" at bounding box center [292, 351] width 66 height 30
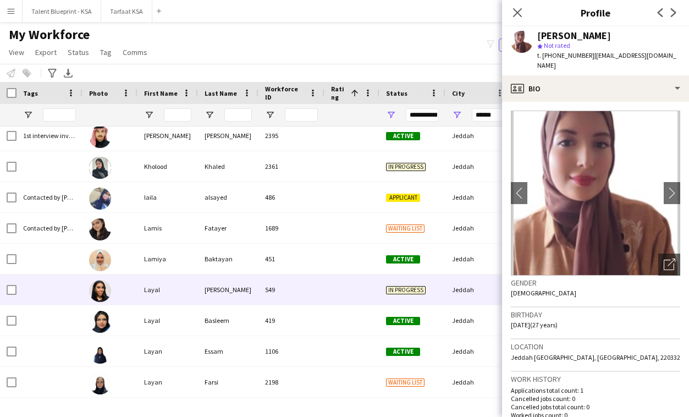
click at [265, 289] on div "549" at bounding box center [292, 290] width 66 height 30
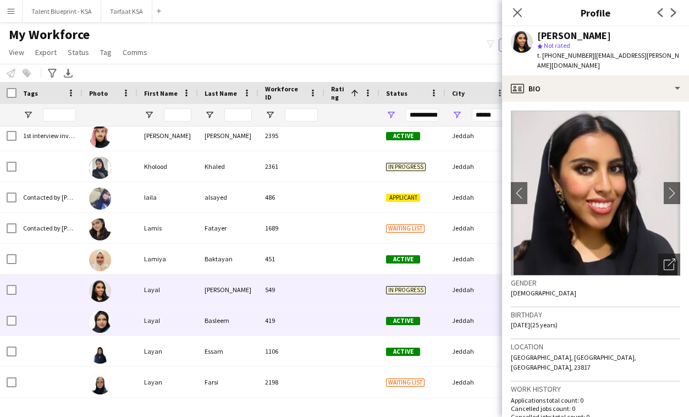
click at [316, 335] on div "419" at bounding box center [292, 320] width 66 height 30
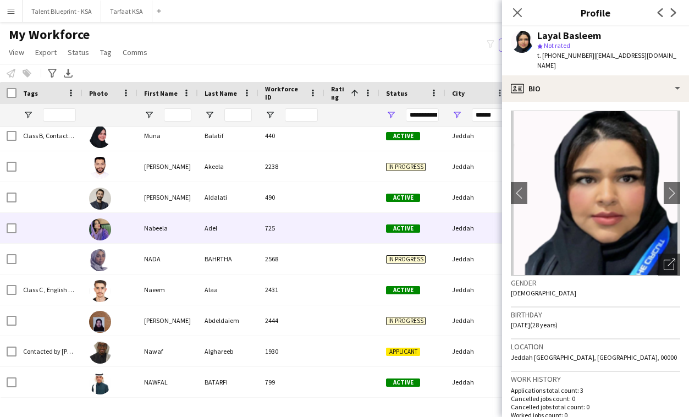
click at [259, 215] on div "725" at bounding box center [292, 228] width 66 height 30
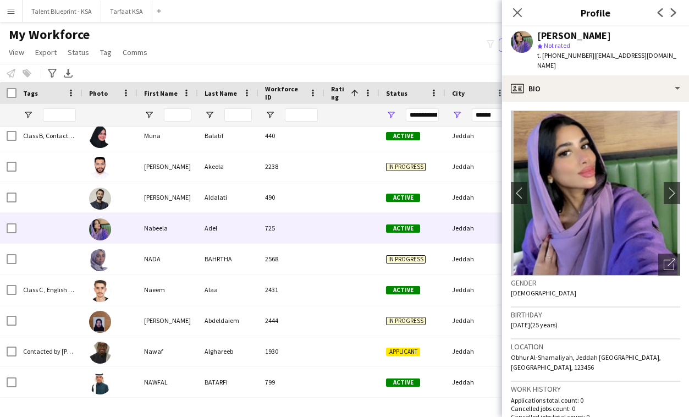
click at [563, 291] on div "Gender Female" at bounding box center [595, 292] width 169 height 32
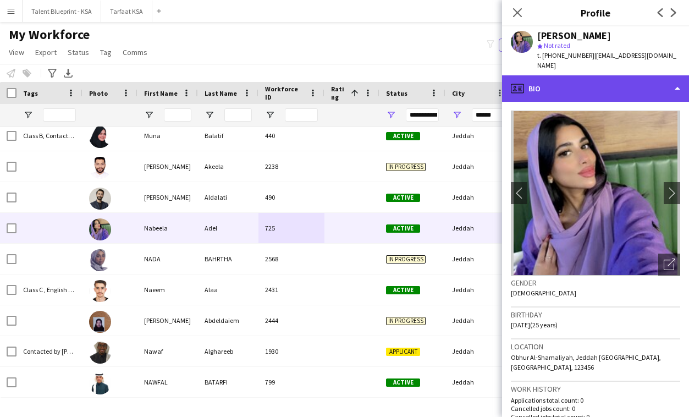
click at [616, 75] on div "profile Bio" at bounding box center [595, 88] width 187 height 26
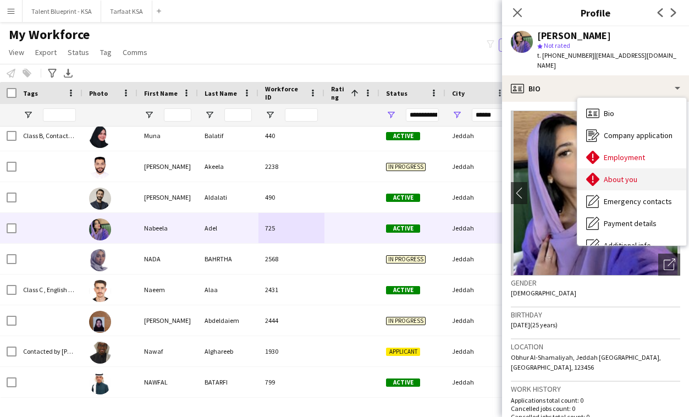
click at [616, 168] on div "About you About you" at bounding box center [632, 179] width 109 height 22
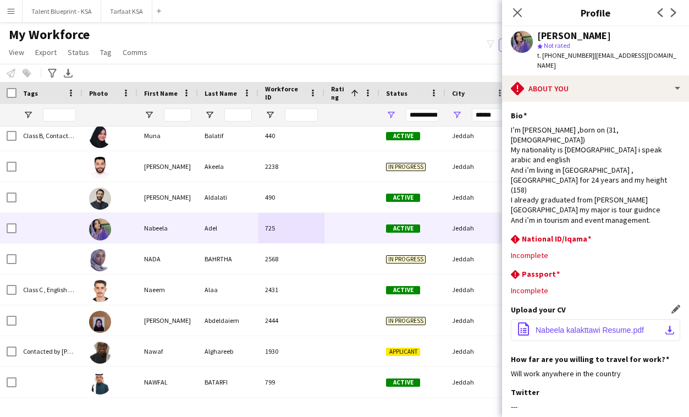
click at [590, 326] on span "Nabeela kalakttawi Resume.pdf" at bounding box center [590, 330] width 108 height 9
click at [565, 20] on div "Close pop-in Profile Previous Next" at bounding box center [595, 13] width 187 height 26
click at [526, 13] on div "Close pop-in" at bounding box center [517, 12] width 31 height 25
click at [521, 11] on icon "Close pop-in" at bounding box center [517, 12] width 10 height 10
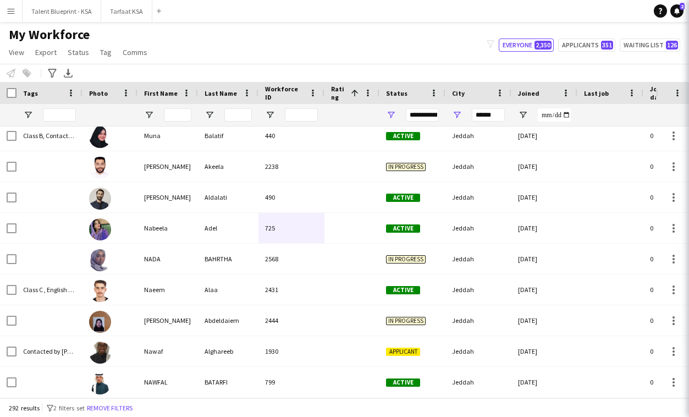
click at [521, 11] on app-navbar "Menu Boards Boards Boards All jobs Status Workforce Workforce My Workforce Recr…" at bounding box center [344, 11] width 689 height 22
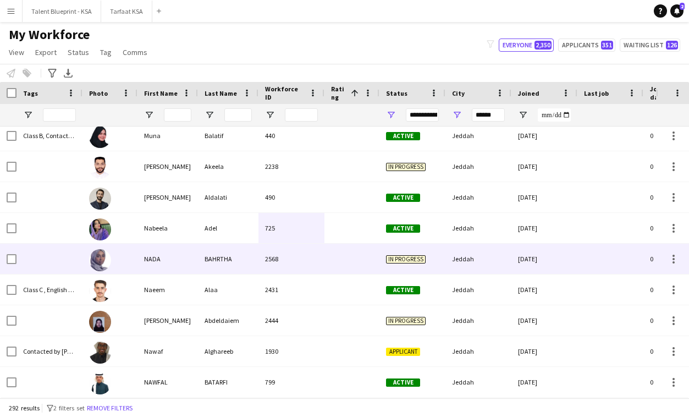
click at [268, 253] on div "2568" at bounding box center [292, 259] width 66 height 30
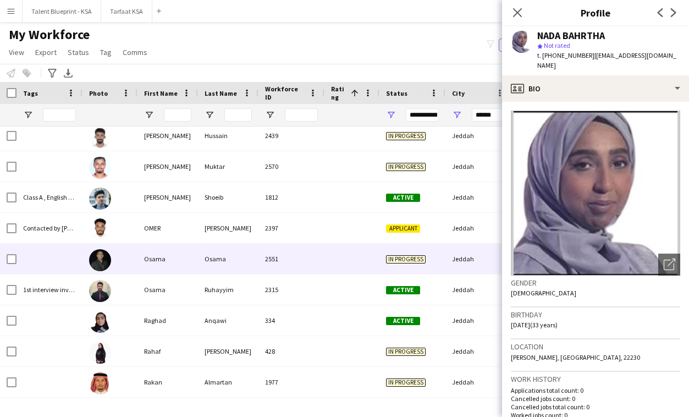
scroll to position [6014, 0]
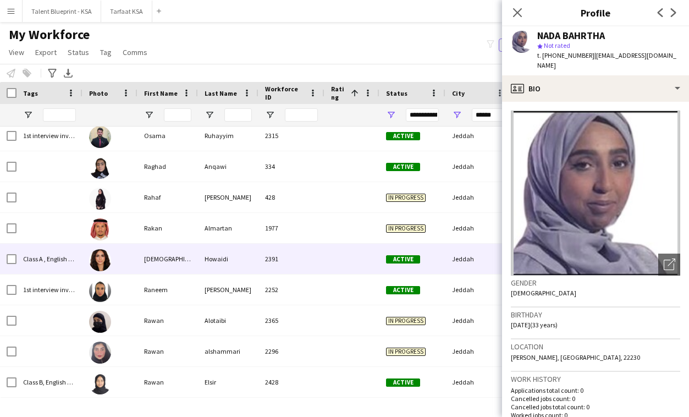
click at [268, 268] on div "2391" at bounding box center [292, 259] width 66 height 30
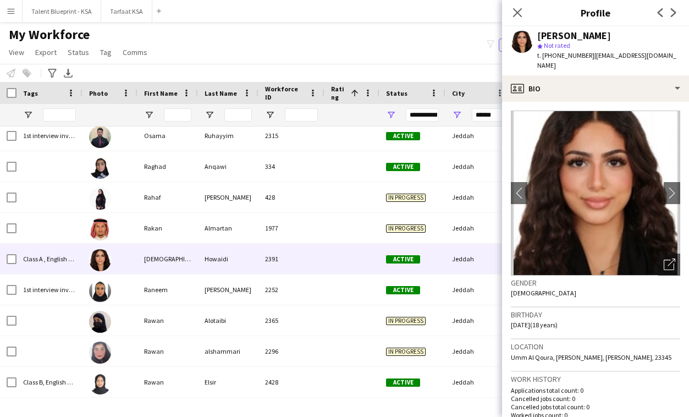
click at [666, 310] on h3 "Birthday" at bounding box center [595, 315] width 169 height 10
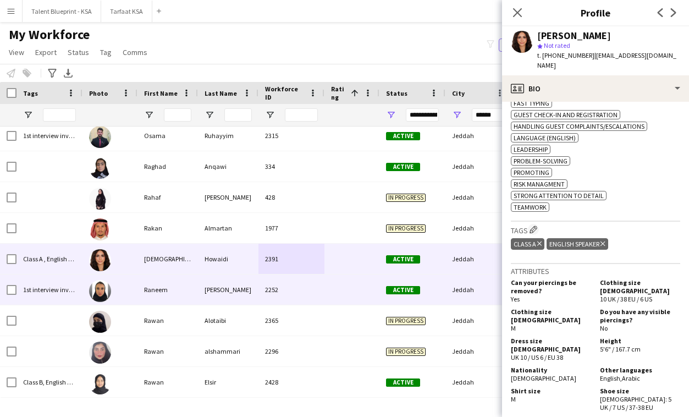
click at [194, 294] on div "Raneem" at bounding box center [168, 290] width 61 height 30
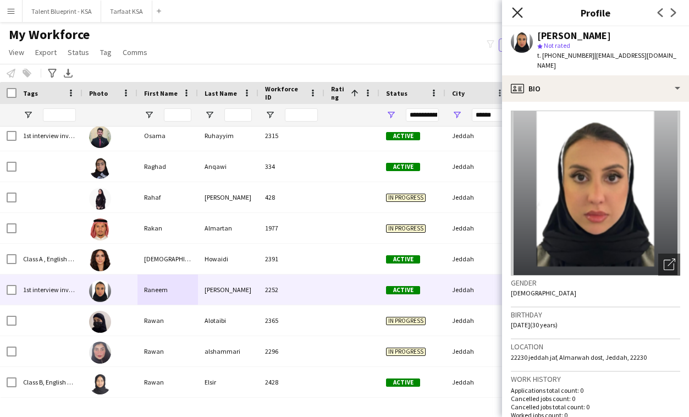
click at [520, 15] on icon at bounding box center [517, 12] width 10 height 10
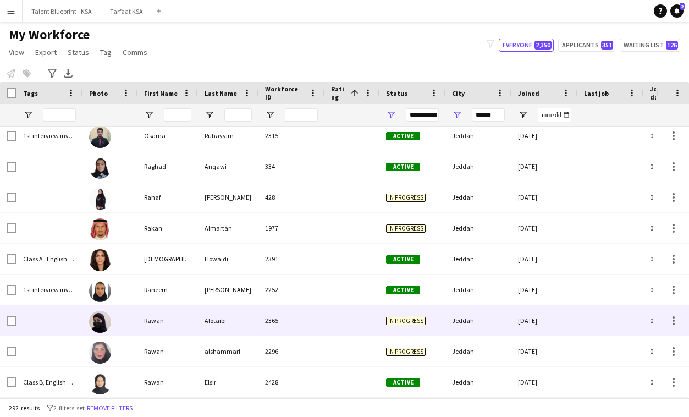
click at [226, 326] on div "Alotaibi" at bounding box center [228, 320] width 61 height 30
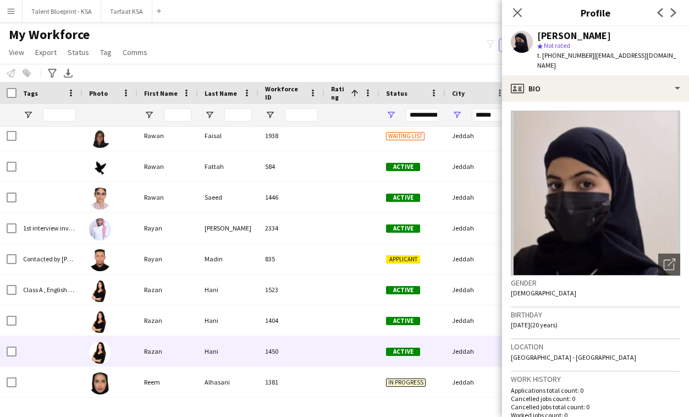
scroll to position [6445, 0]
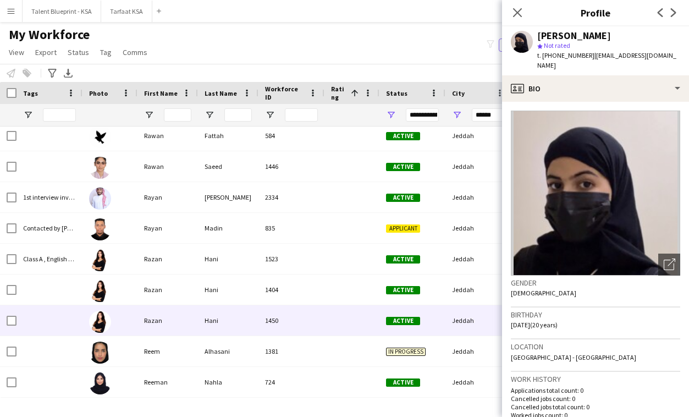
click at [226, 326] on div "Hani" at bounding box center [228, 320] width 61 height 30
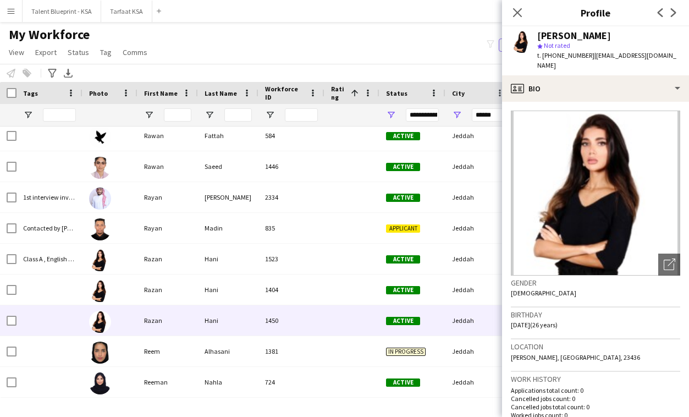
click at [582, 342] on h3 "Location" at bounding box center [595, 347] width 169 height 10
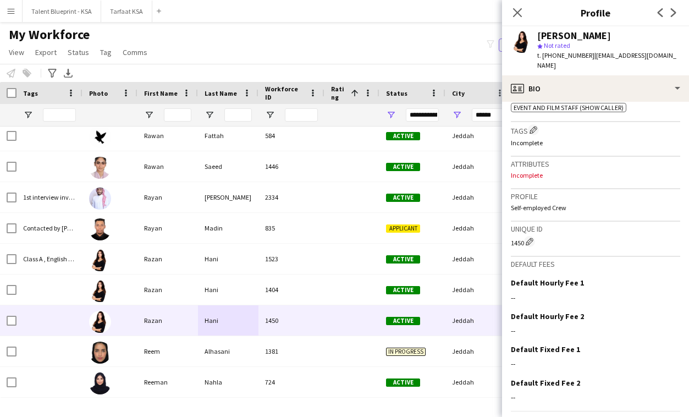
scroll to position [418, 0]
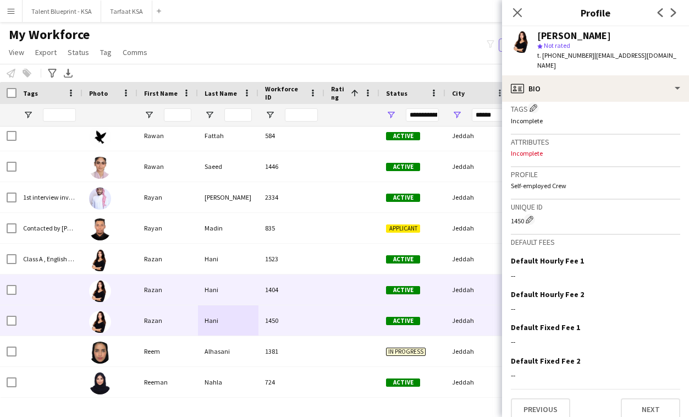
click at [387, 291] on span "Active" at bounding box center [403, 290] width 34 height 8
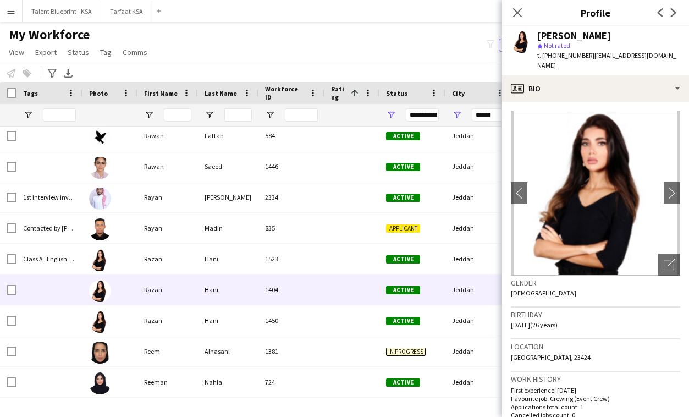
click at [622, 320] on div "Birthday 29-11-1998 (26 years)" at bounding box center [595, 324] width 169 height 32
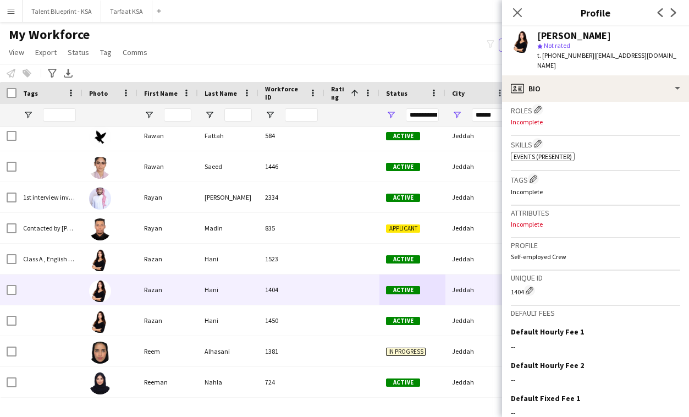
scroll to position [374, 0]
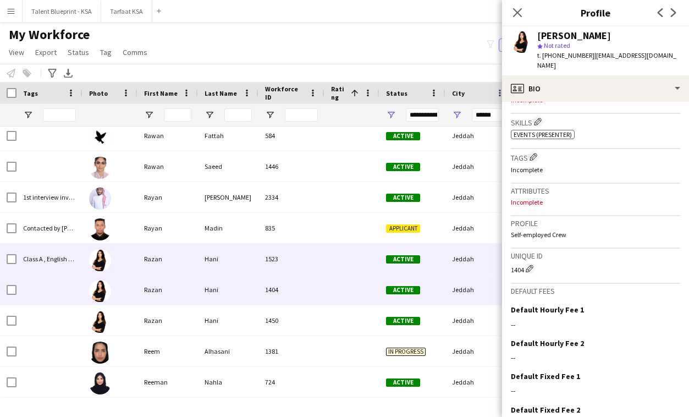
click at [374, 256] on div at bounding box center [352, 259] width 55 height 30
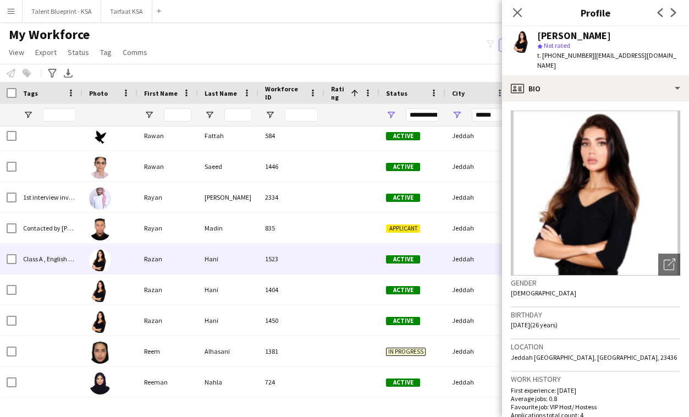
click at [655, 277] on div "Gender Female" at bounding box center [595, 292] width 169 height 32
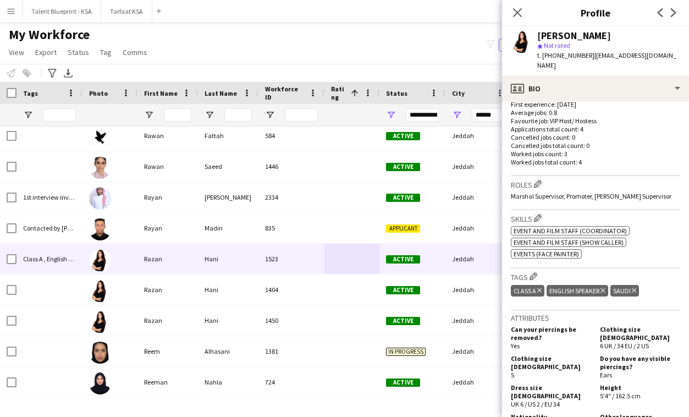
scroll to position [330, 0]
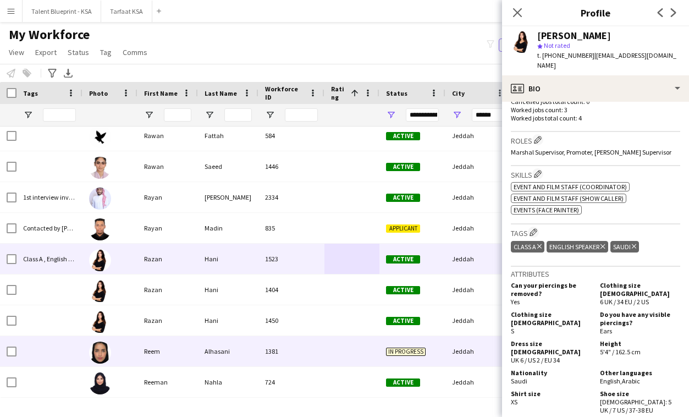
click at [235, 358] on div "Alhasani" at bounding box center [228, 351] width 61 height 30
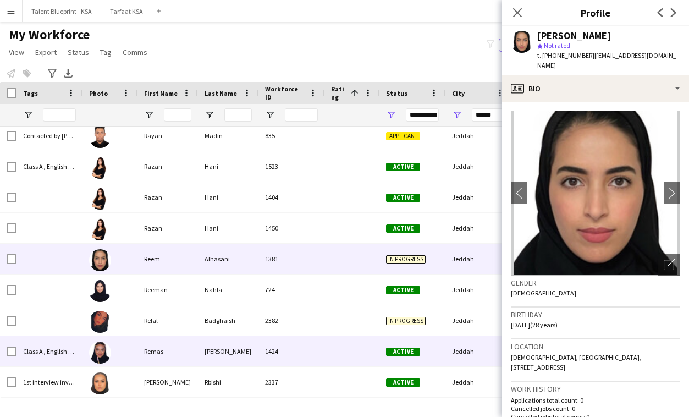
scroll to position [6569, 0]
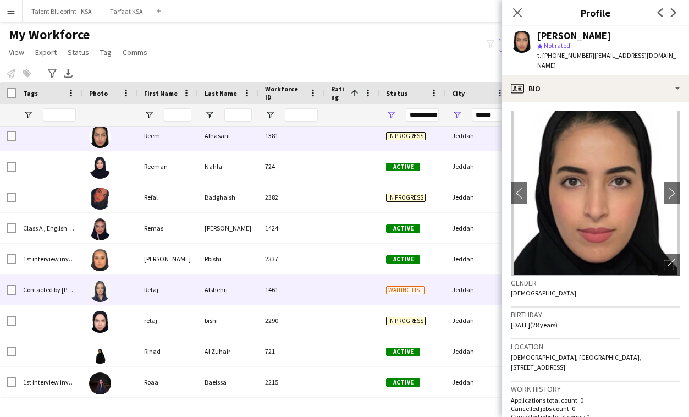
click at [255, 298] on div "Alshehri" at bounding box center [228, 290] width 61 height 30
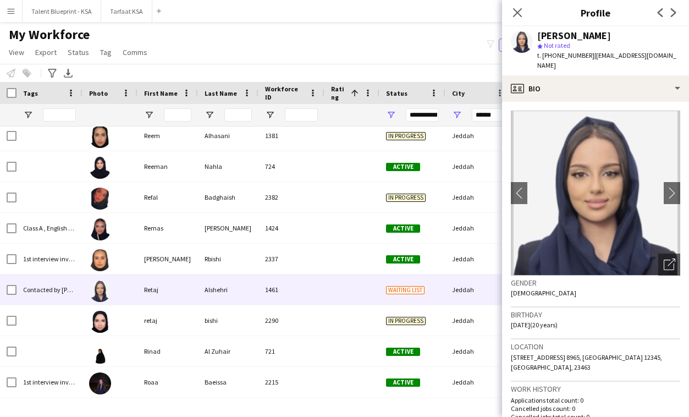
click at [579, 327] on div "Birthday 11-05-2005 (20 years)" at bounding box center [595, 324] width 169 height 32
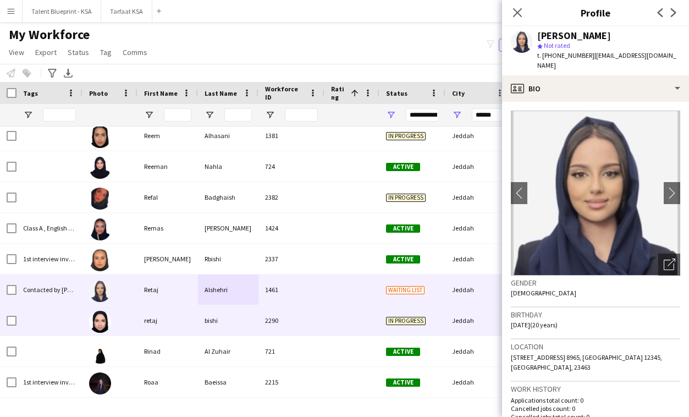
click at [339, 325] on div at bounding box center [352, 320] width 55 height 30
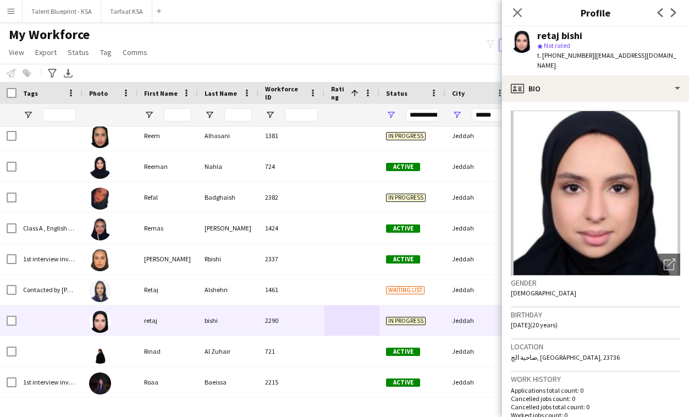
click at [582, 286] on div "Gender Female" at bounding box center [595, 292] width 169 height 32
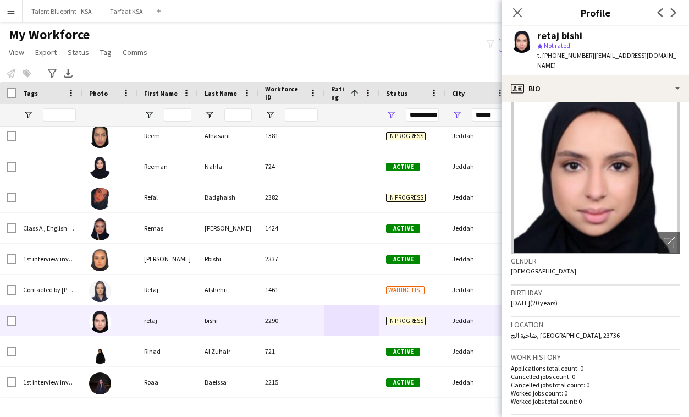
scroll to position [0, 0]
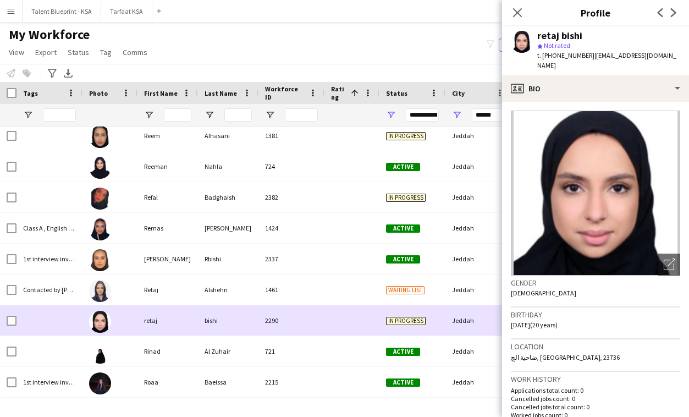
click at [259, 319] on div "2290" at bounding box center [292, 320] width 66 height 30
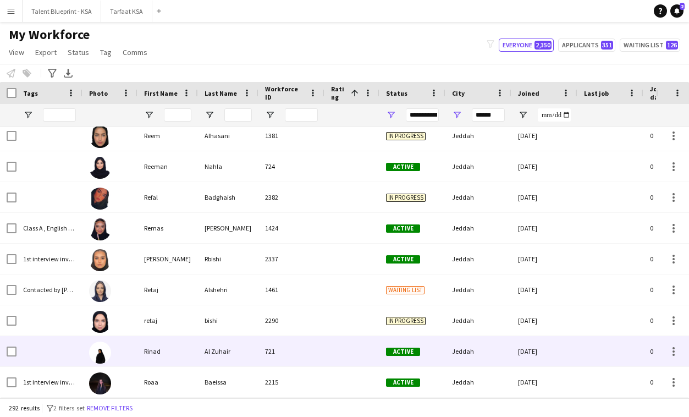
click at [248, 346] on div "Al Zuhair" at bounding box center [228, 351] width 61 height 30
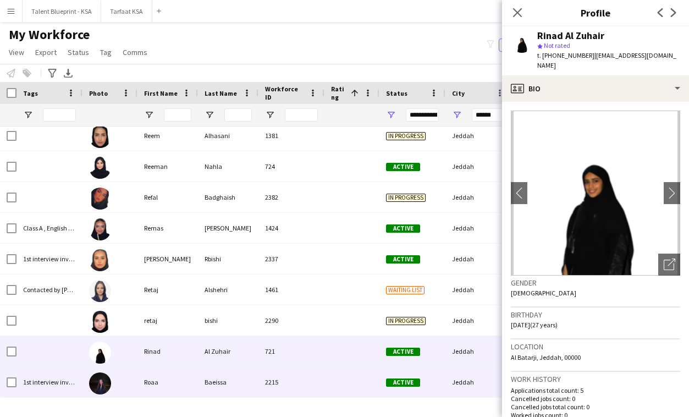
click at [252, 371] on div "Baeissa" at bounding box center [228, 382] width 61 height 30
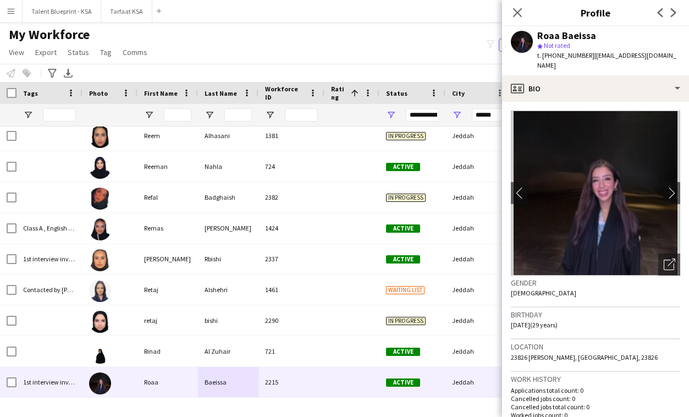
click at [591, 342] on div "Location 23826 jeddah, Jeddah, 23826" at bounding box center [595, 355] width 169 height 32
click at [612, 354] on div "Location 23826 jeddah, Jeddah, 23826" at bounding box center [595, 355] width 169 height 32
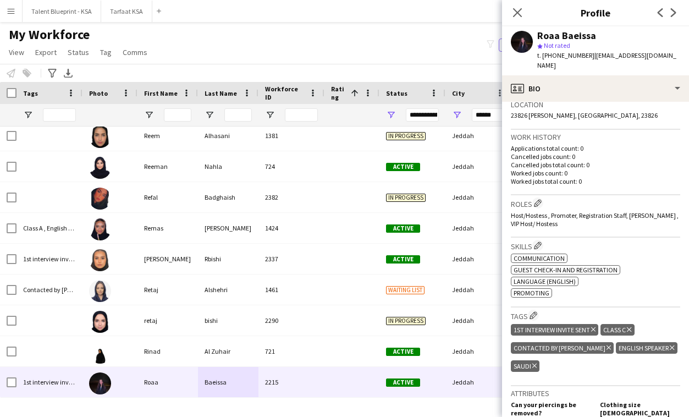
scroll to position [264, 0]
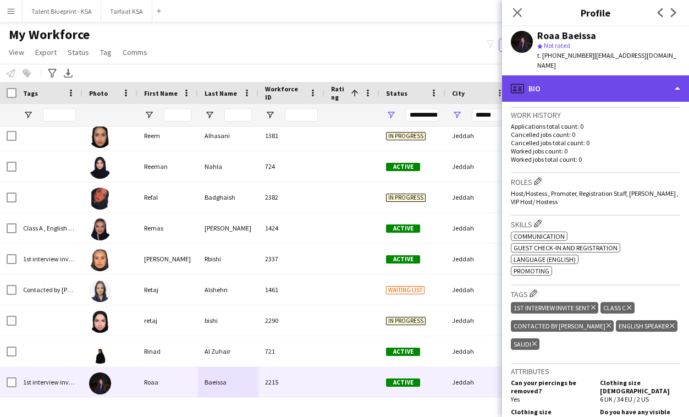
click at [623, 75] on div "profile Bio" at bounding box center [595, 88] width 187 height 26
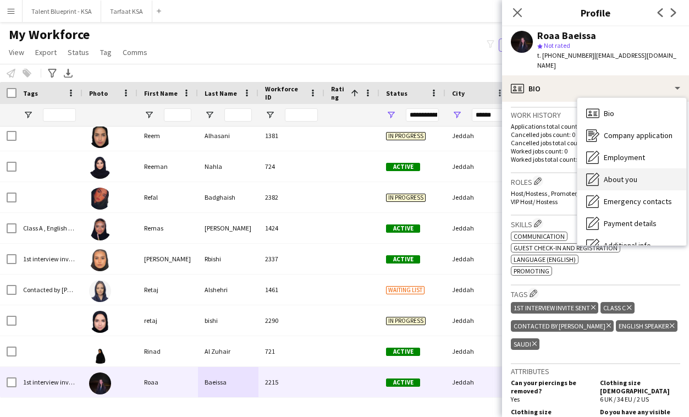
click at [638, 176] on div "About you About you" at bounding box center [632, 179] width 109 height 22
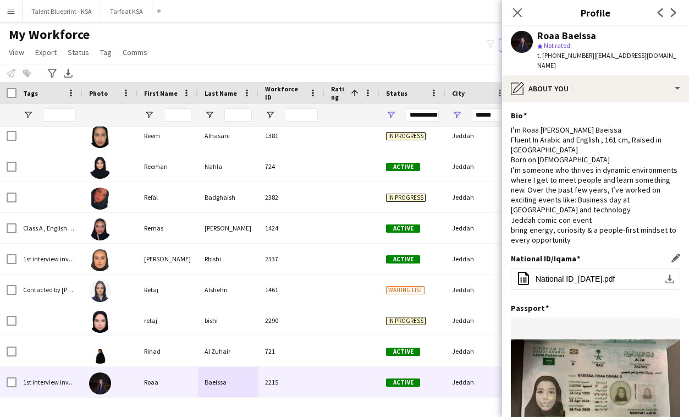
click at [616, 289] on div "National ID/Iqama Edit this field office-file-sheet National ID_2025-09-04.pdf …" at bounding box center [595, 279] width 169 height 50
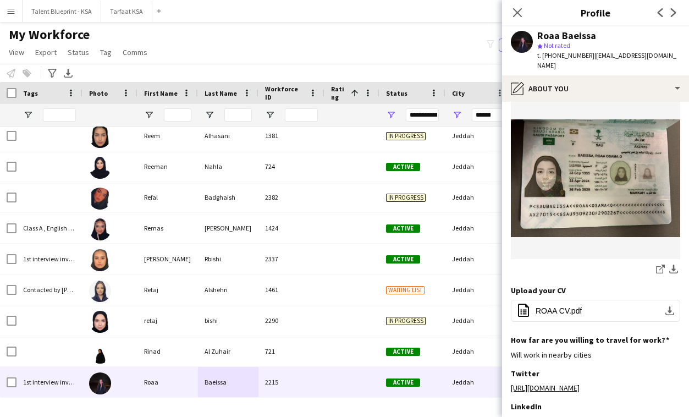
scroll to position [242, 0]
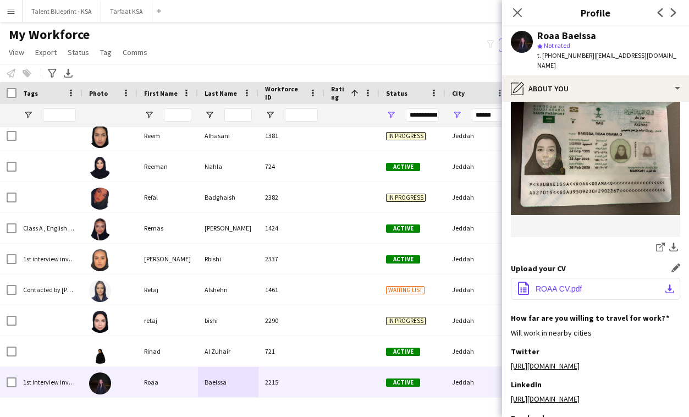
click at [578, 284] on span "ROAA CV.pdf" at bounding box center [559, 288] width 46 height 9
click at [623, 242] on div "share-external-link-1 download-bottom" at bounding box center [595, 249] width 169 height 14
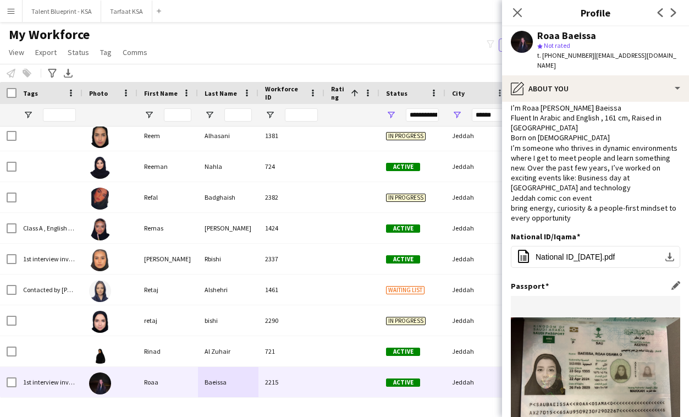
scroll to position [0, 0]
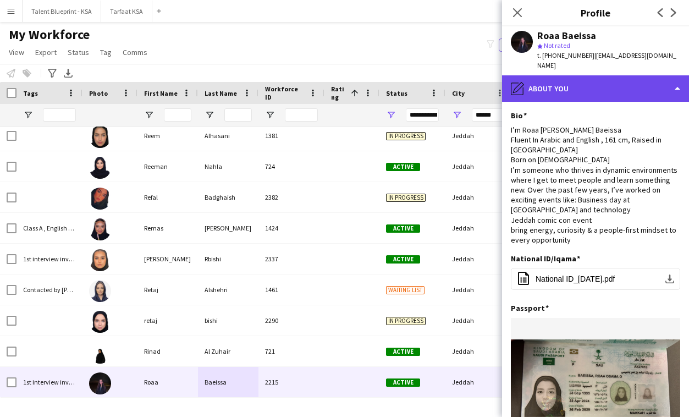
click at [603, 82] on div "pencil4 About you" at bounding box center [595, 88] width 187 height 26
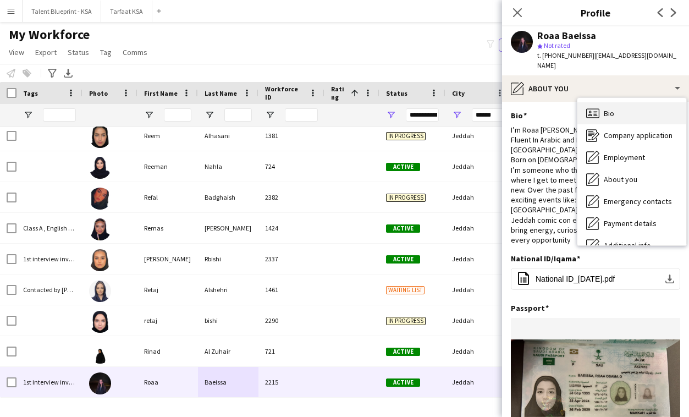
click at [613, 108] on span "Bio" at bounding box center [609, 113] width 10 height 10
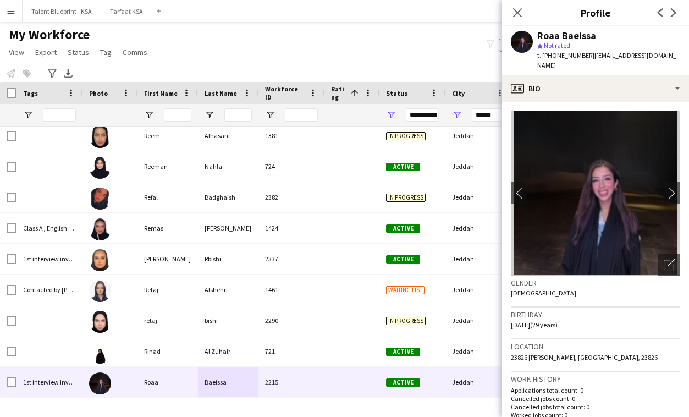
click at [627, 288] on div "Gender Female" at bounding box center [595, 292] width 169 height 32
click at [672, 187] on app-icon "chevron-right" at bounding box center [672, 193] width 17 height 12
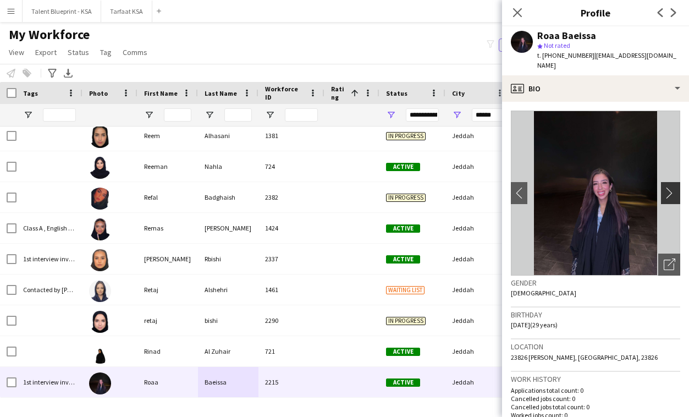
click at [673, 187] on app-icon "chevron-right" at bounding box center [672, 193] width 17 height 12
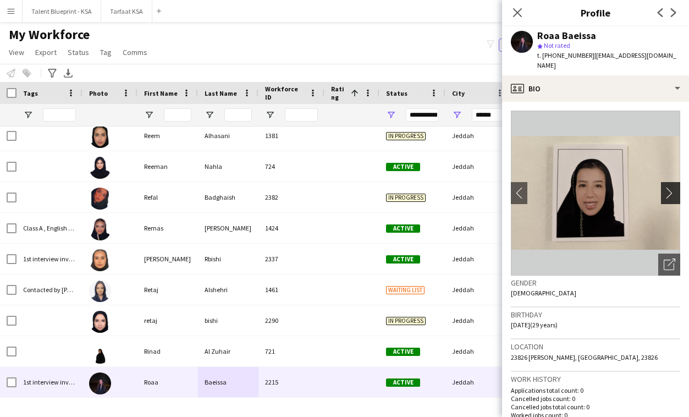
click at [673, 187] on app-icon "chevron-right" at bounding box center [672, 193] width 17 height 12
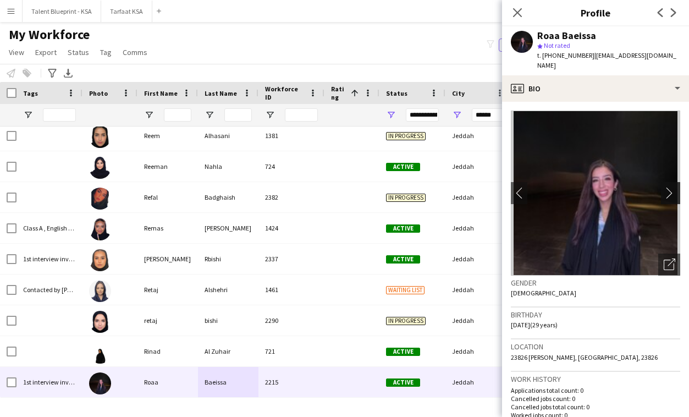
click at [673, 187] on app-icon "chevron-right" at bounding box center [672, 193] width 17 height 12
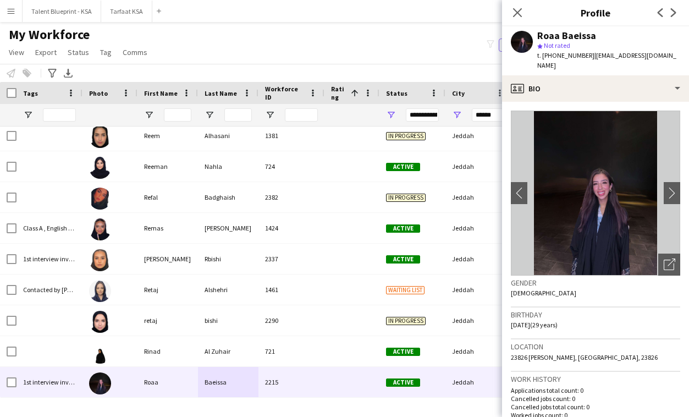
click at [661, 308] on div "Birthday 23-09-1995 (29 years)" at bounding box center [595, 324] width 169 height 32
click at [670, 187] on app-icon "chevron-right" at bounding box center [672, 193] width 17 height 12
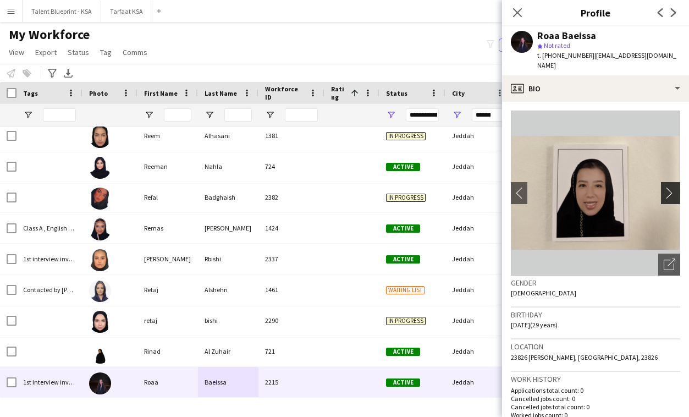
click at [670, 187] on app-icon "chevron-right" at bounding box center [672, 193] width 17 height 12
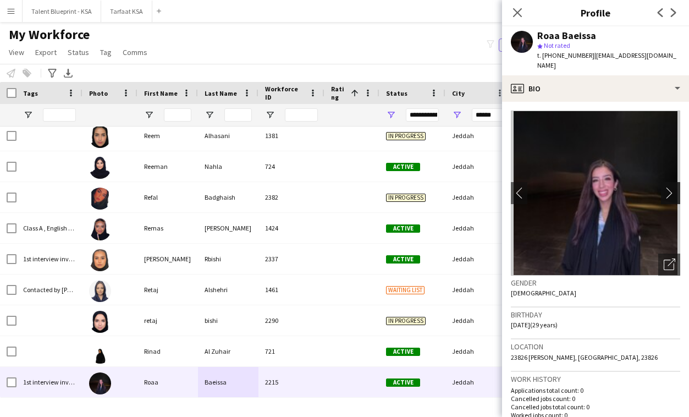
click at [670, 187] on app-icon "chevron-right" at bounding box center [672, 193] width 17 height 12
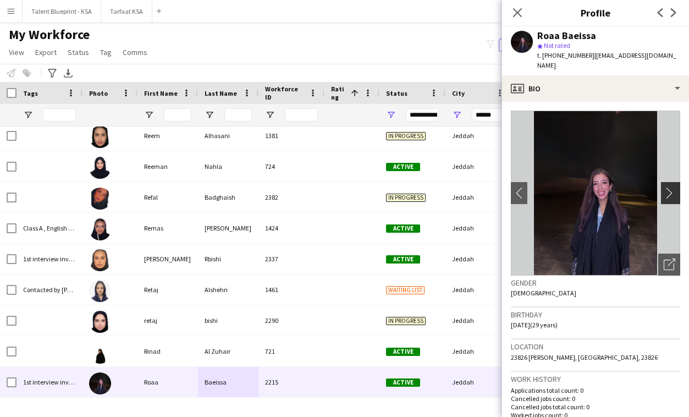
click at [670, 187] on app-icon "chevron-right" at bounding box center [672, 193] width 17 height 12
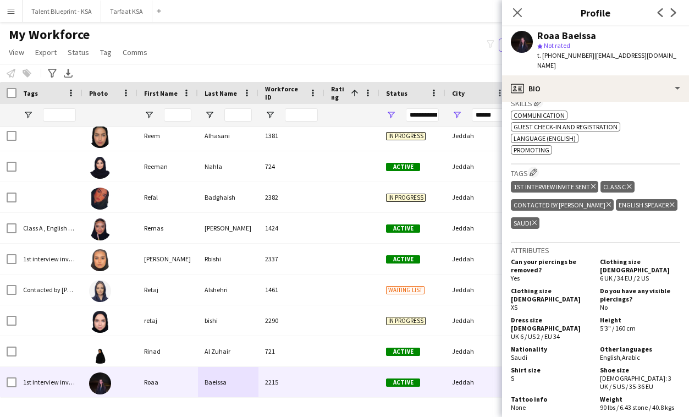
scroll to position [386, 0]
click at [520, 15] on icon at bounding box center [517, 12] width 10 height 10
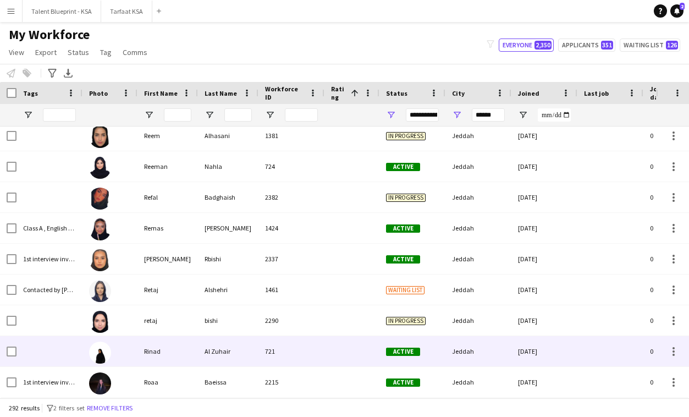
click at [279, 366] on div "721" at bounding box center [292, 351] width 66 height 30
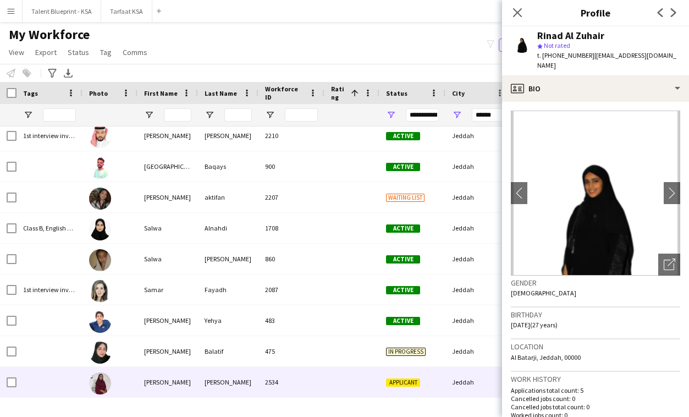
scroll to position [7092, 0]
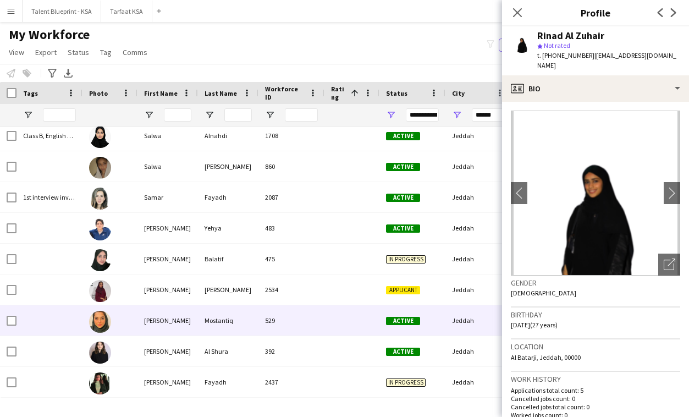
click at [278, 330] on div "529" at bounding box center [292, 320] width 66 height 30
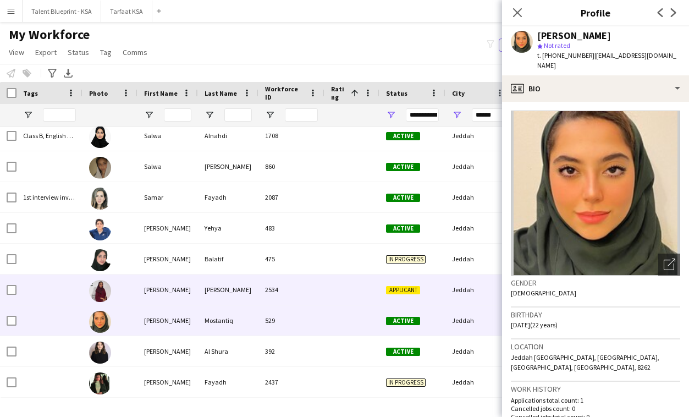
click at [337, 284] on div at bounding box center [352, 290] width 55 height 30
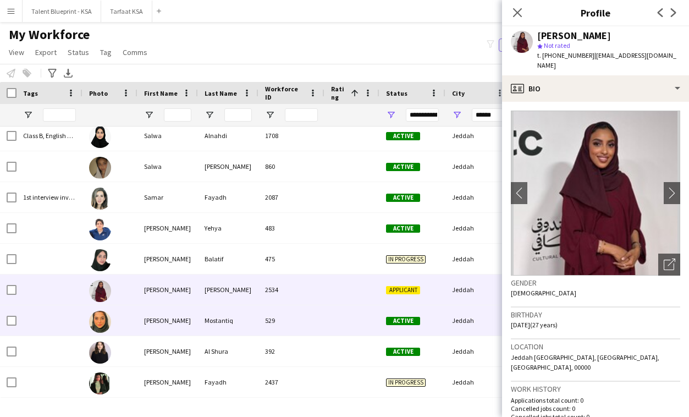
click at [325, 309] on div at bounding box center [352, 320] width 55 height 30
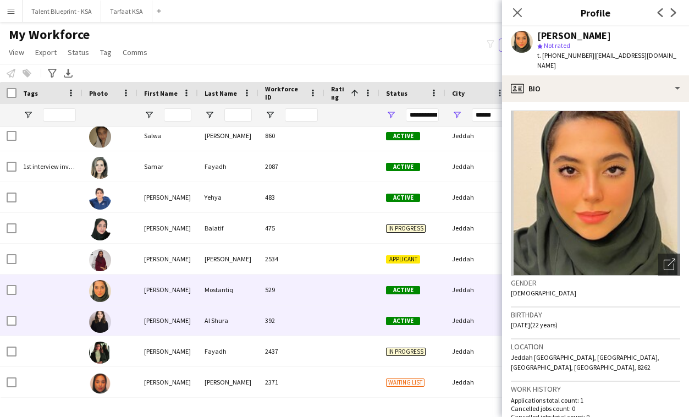
click at [315, 319] on div "392" at bounding box center [292, 320] width 66 height 30
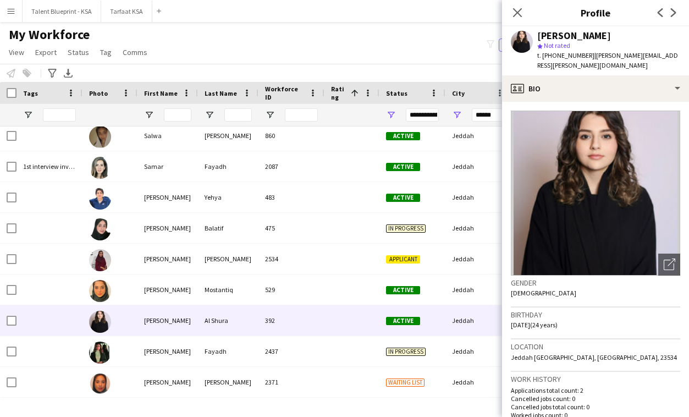
click at [642, 310] on h3 "Birthday" at bounding box center [595, 315] width 169 height 10
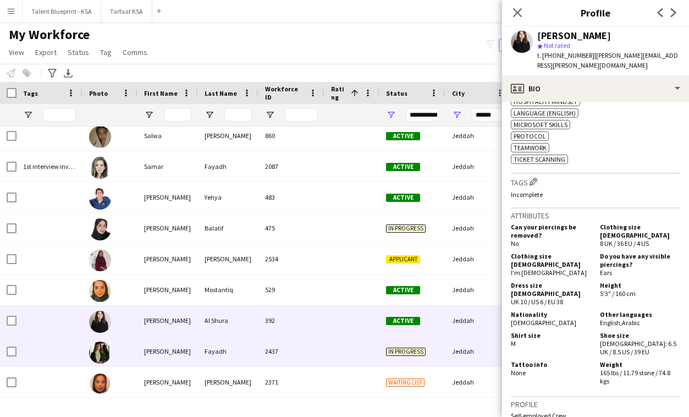
click at [353, 358] on div at bounding box center [352, 351] width 55 height 30
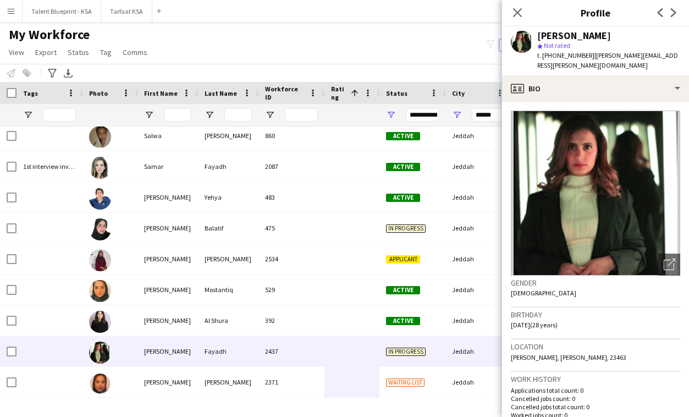
click at [600, 342] on h3 "Location" at bounding box center [595, 347] width 169 height 10
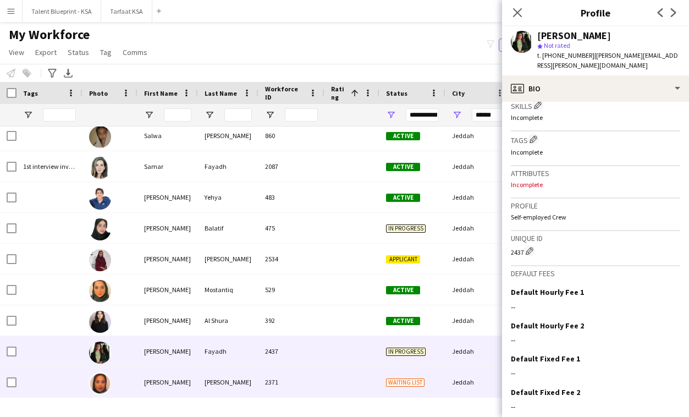
click at [190, 377] on div "[PERSON_NAME]" at bounding box center [168, 382] width 61 height 30
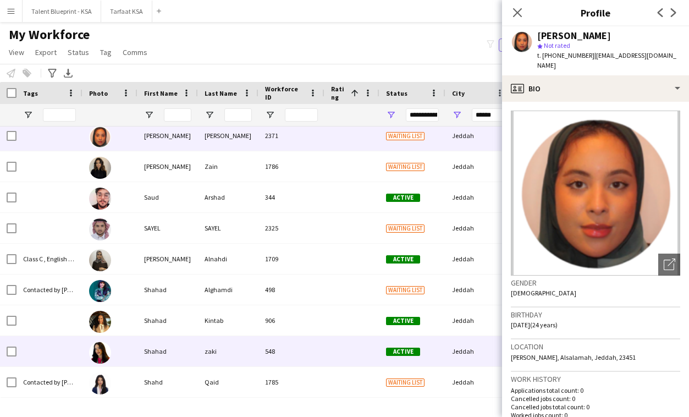
click at [220, 363] on div "zaki" at bounding box center [228, 351] width 61 height 30
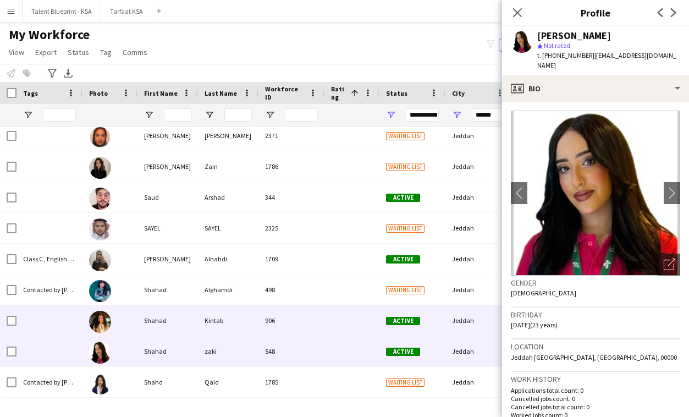
click at [243, 330] on div "Kintab" at bounding box center [228, 320] width 61 height 30
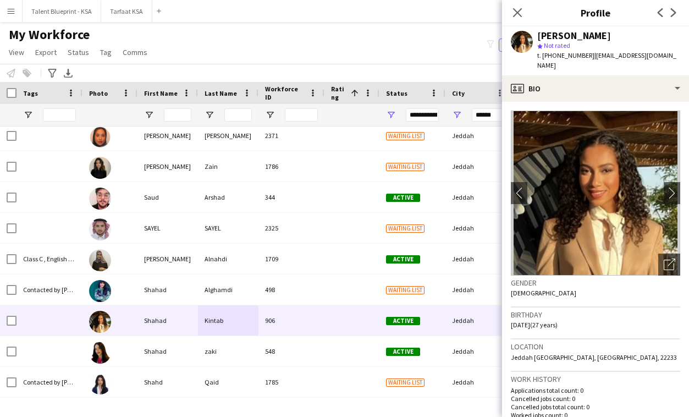
click at [650, 310] on h3 "Birthday" at bounding box center [595, 315] width 169 height 10
click at [670, 190] on button "chevron-right" at bounding box center [672, 193] width 22 height 22
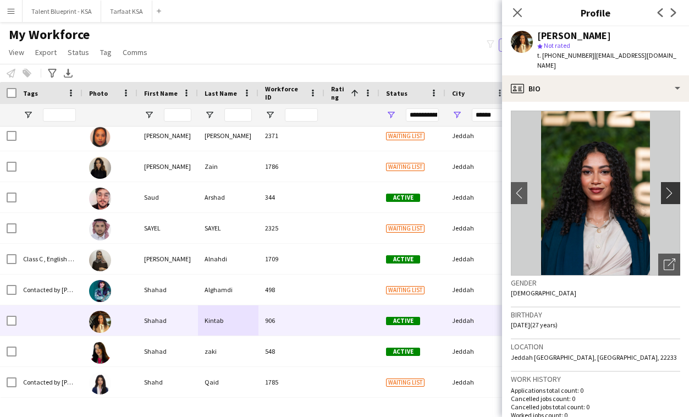
click at [670, 187] on app-icon "chevron-right" at bounding box center [672, 193] width 17 height 12
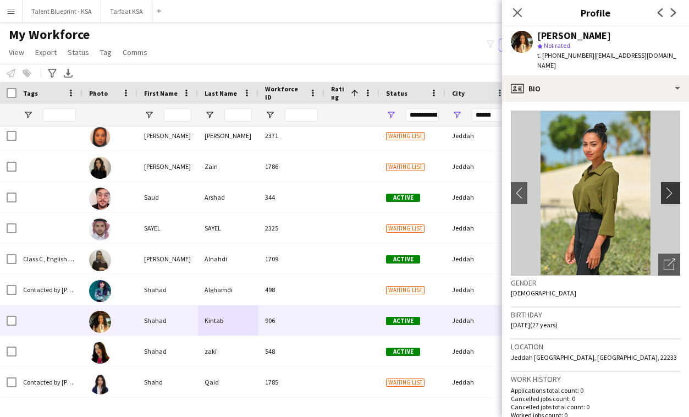
click at [670, 187] on app-icon "chevron-right" at bounding box center [672, 193] width 17 height 12
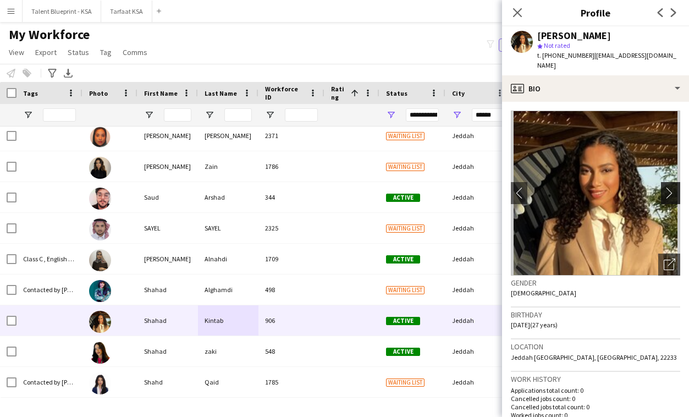
click at [670, 187] on app-icon "chevron-right" at bounding box center [672, 193] width 17 height 12
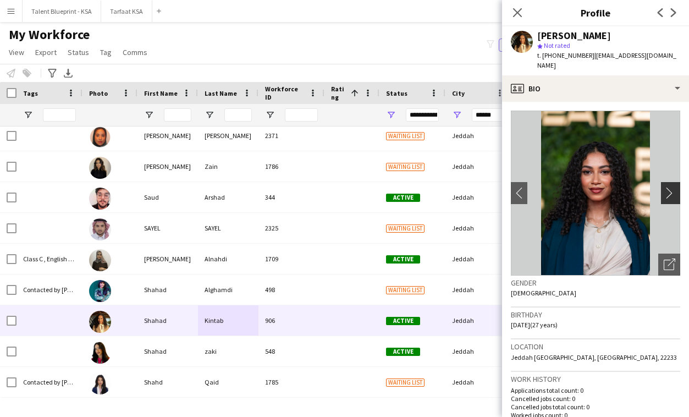
click at [670, 187] on app-icon "chevron-right" at bounding box center [672, 193] width 17 height 12
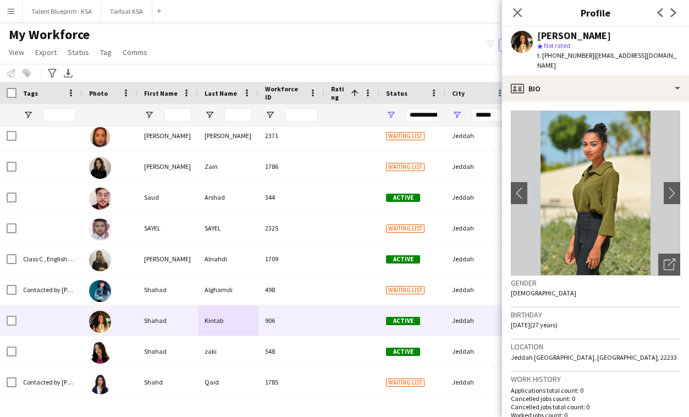
click at [632, 310] on h3 "Birthday" at bounding box center [595, 315] width 169 height 10
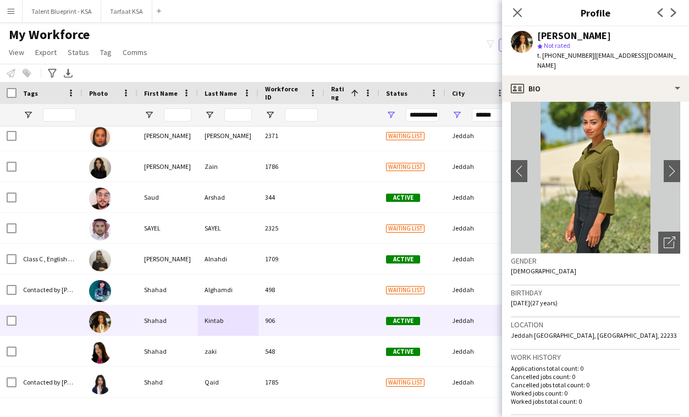
scroll to position [0, 0]
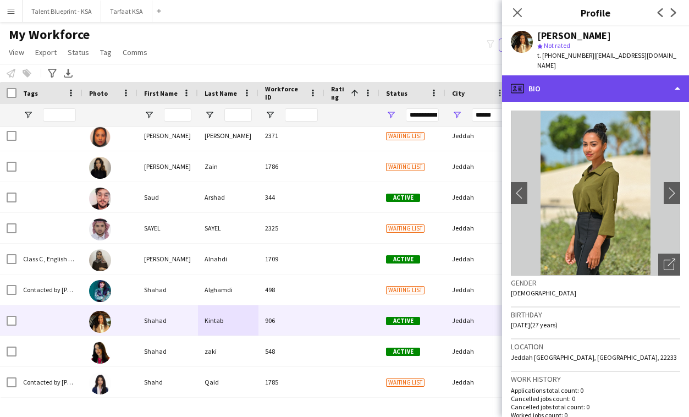
click at [629, 84] on div "profile Bio" at bounding box center [595, 88] width 187 height 26
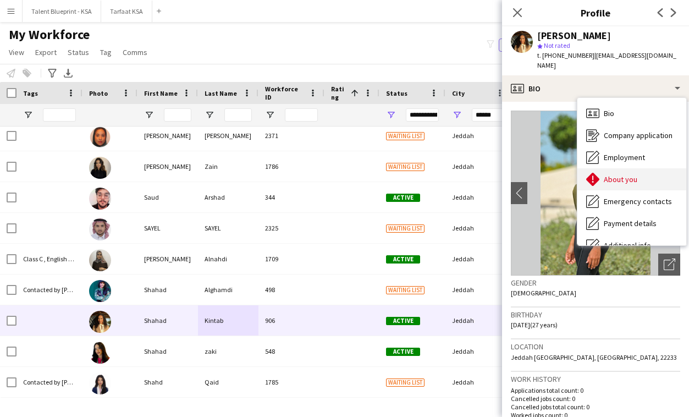
click at [624, 168] on div "About you About you" at bounding box center [632, 179] width 109 height 22
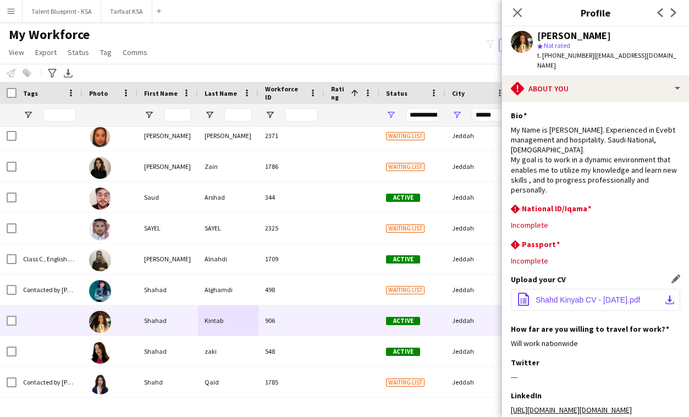
click at [604, 295] on span "Shahd Kinyab CV - Dec24.pdf" at bounding box center [588, 299] width 105 height 9
click at [606, 239] on div "rhombus-alert Passport Edit this field" at bounding box center [595, 245] width 169 height 12
click at [522, 11] on icon "Close pop-in" at bounding box center [517, 12] width 10 height 10
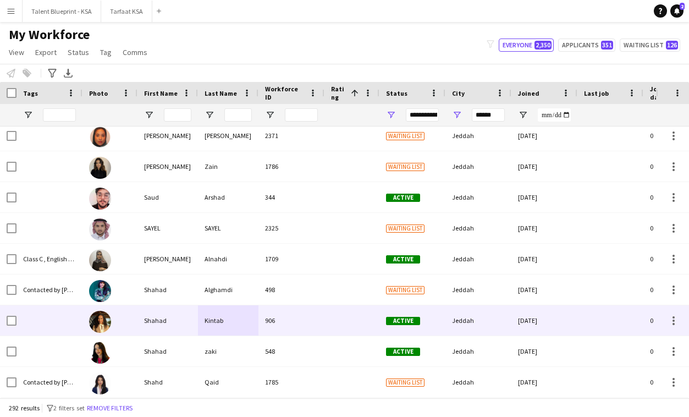
click at [277, 320] on div "906" at bounding box center [292, 320] width 66 height 30
